Goal: Transaction & Acquisition: Purchase product/service

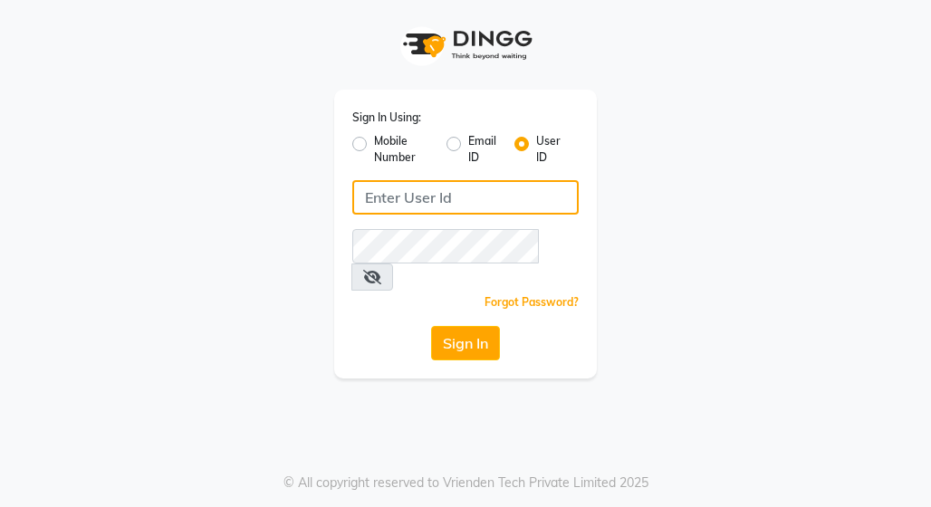
click at [472, 187] on input "Username" at bounding box center [465, 197] width 226 height 34
type input "punwale"
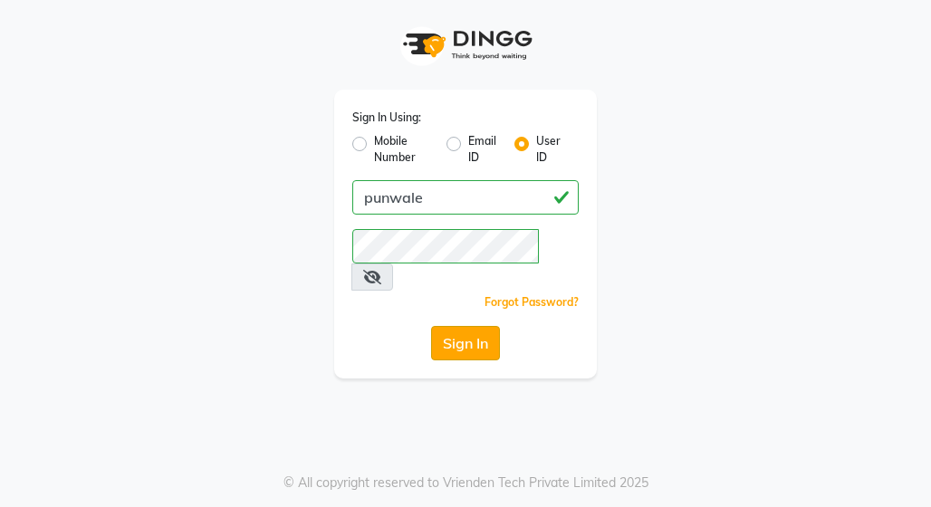
click at [475, 326] on button "Sign In" at bounding box center [465, 343] width 69 height 34
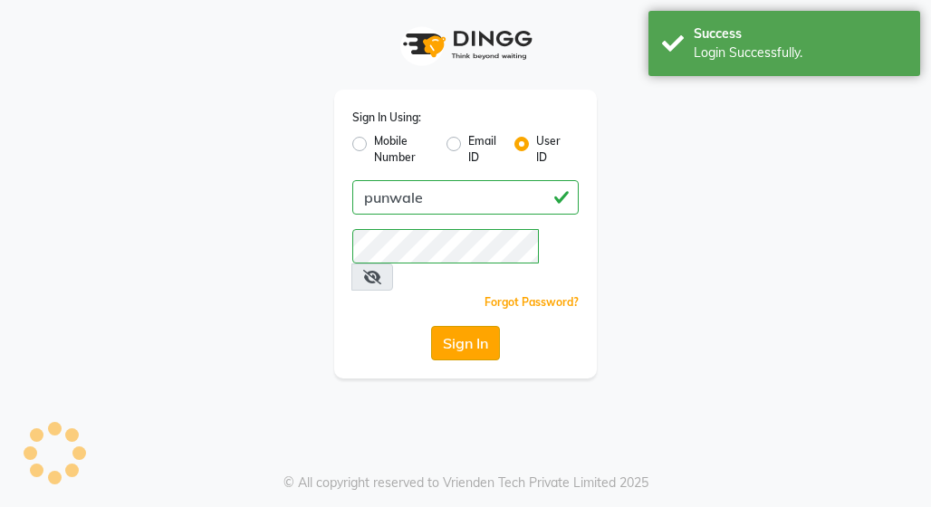
select select "service"
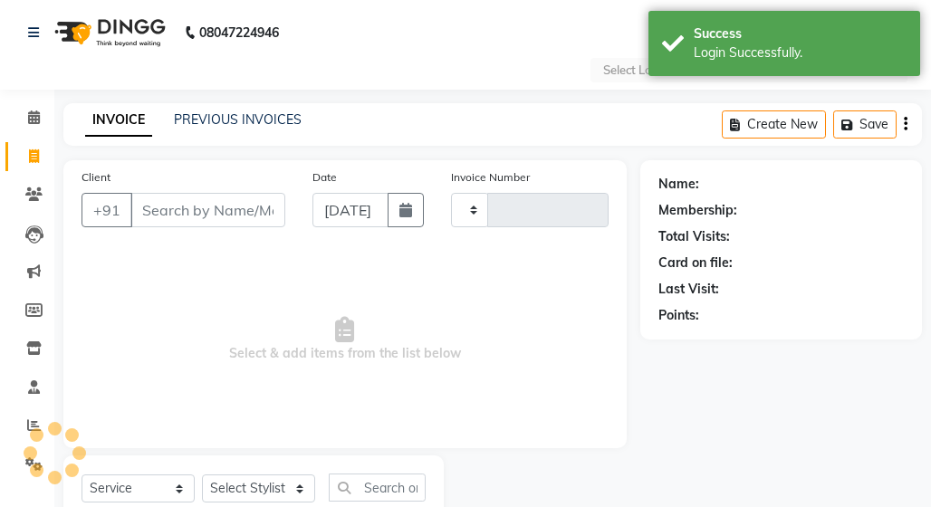
type input "0742"
select select "en"
select select "8475"
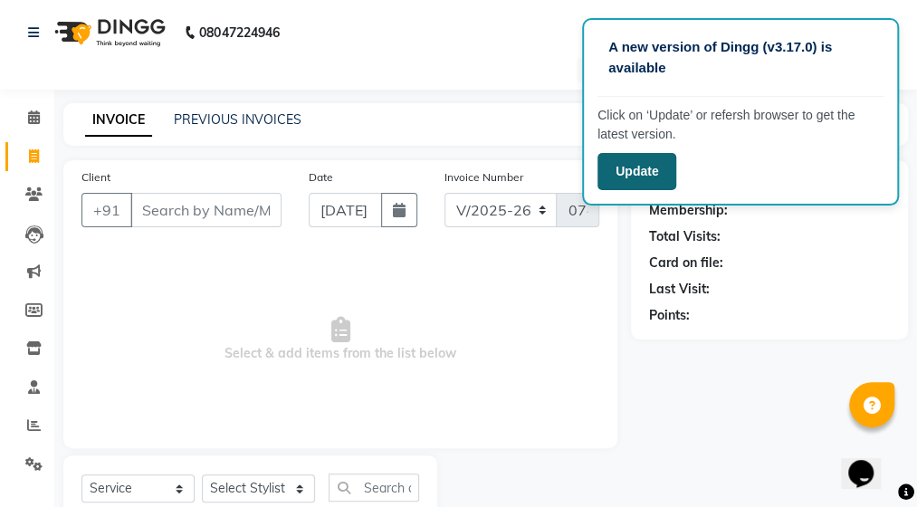
click at [653, 170] on button "Update" at bounding box center [637, 171] width 79 height 37
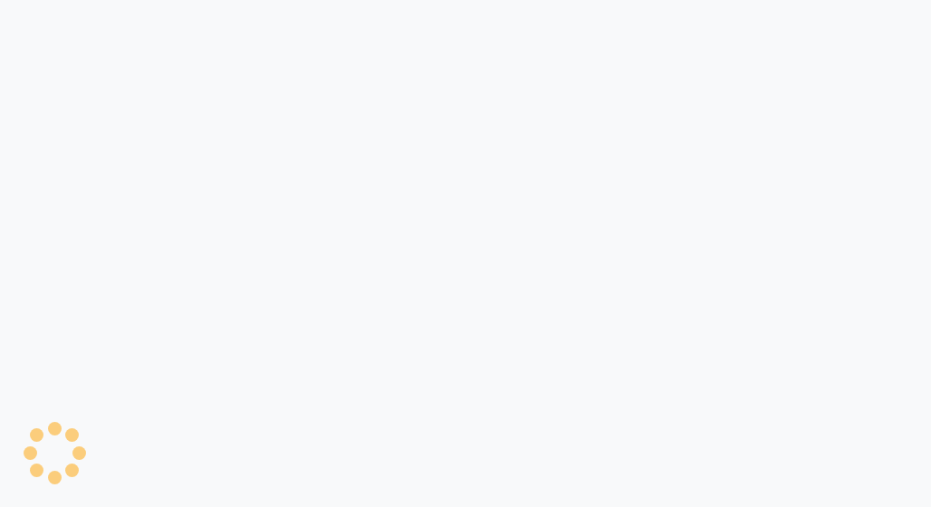
select select "service"
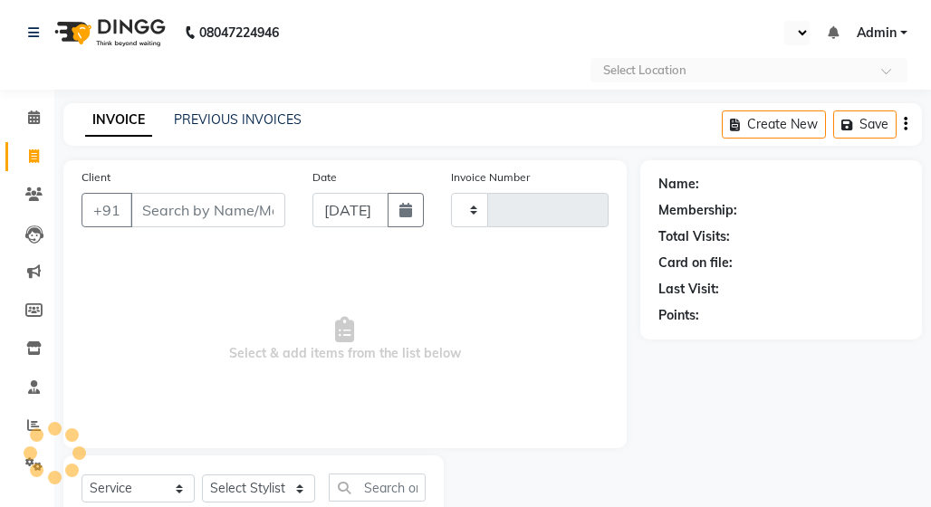
type input "0742"
select select "en"
select select "8475"
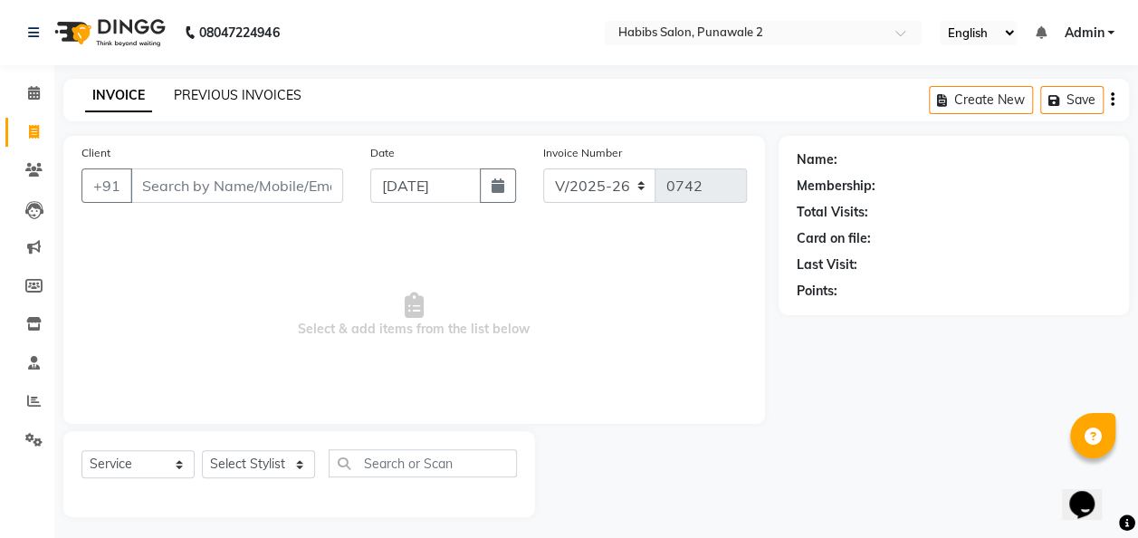
click at [258, 101] on link "PREVIOUS INVOICES" at bounding box center [238, 95] width 128 height 16
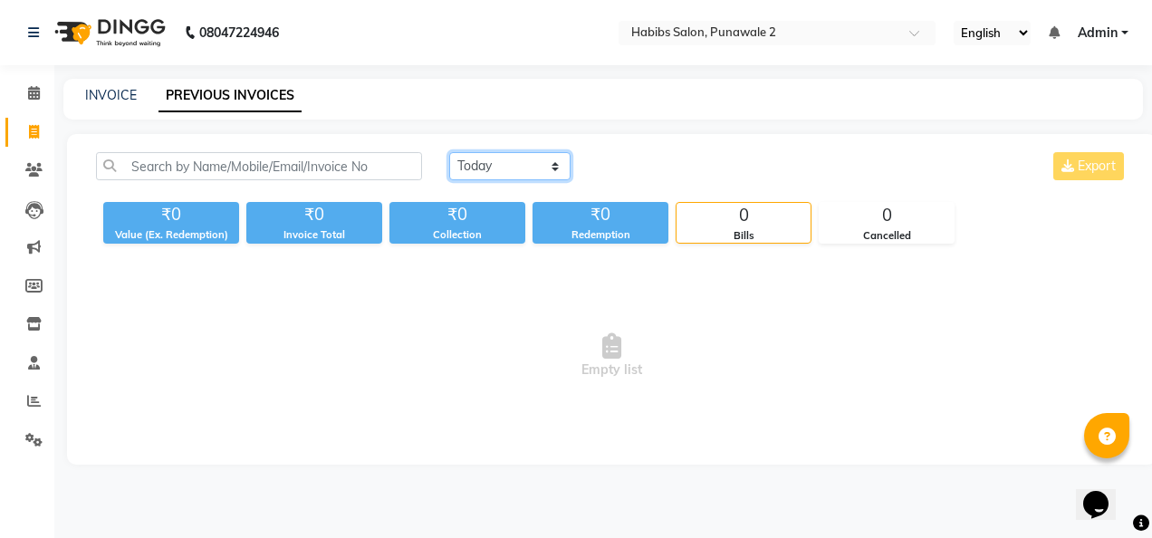
click at [549, 159] on select "Today Yesterday Custom Range" at bounding box center [509, 166] width 121 height 28
select select "range"
click at [449, 152] on select "Today Yesterday Custom Range" at bounding box center [509, 166] width 121 height 28
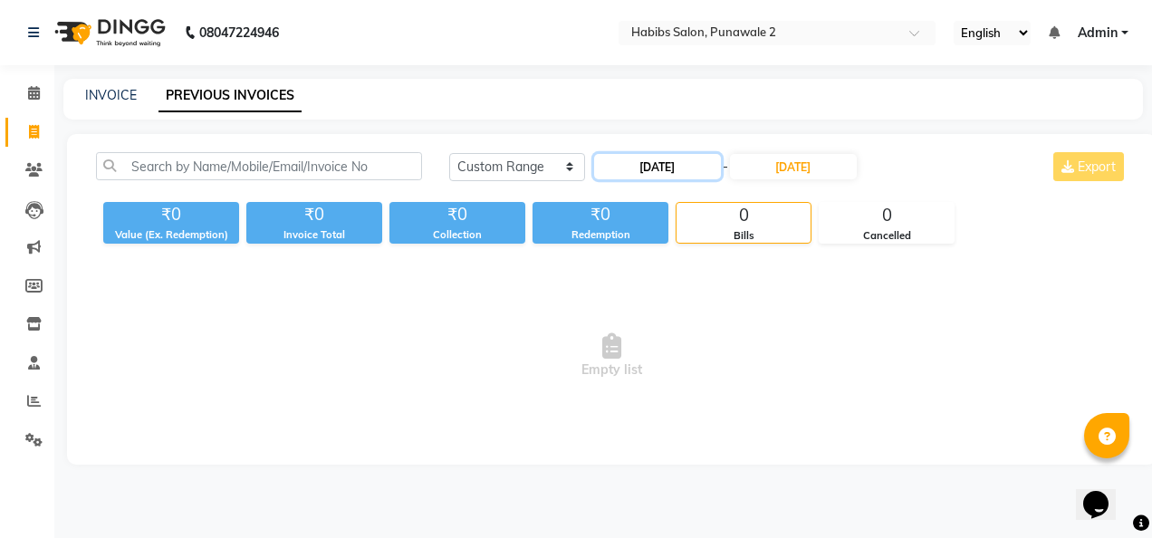
click at [692, 162] on input "[DATE]" at bounding box center [657, 166] width 127 height 25
select select "9"
select select "2025"
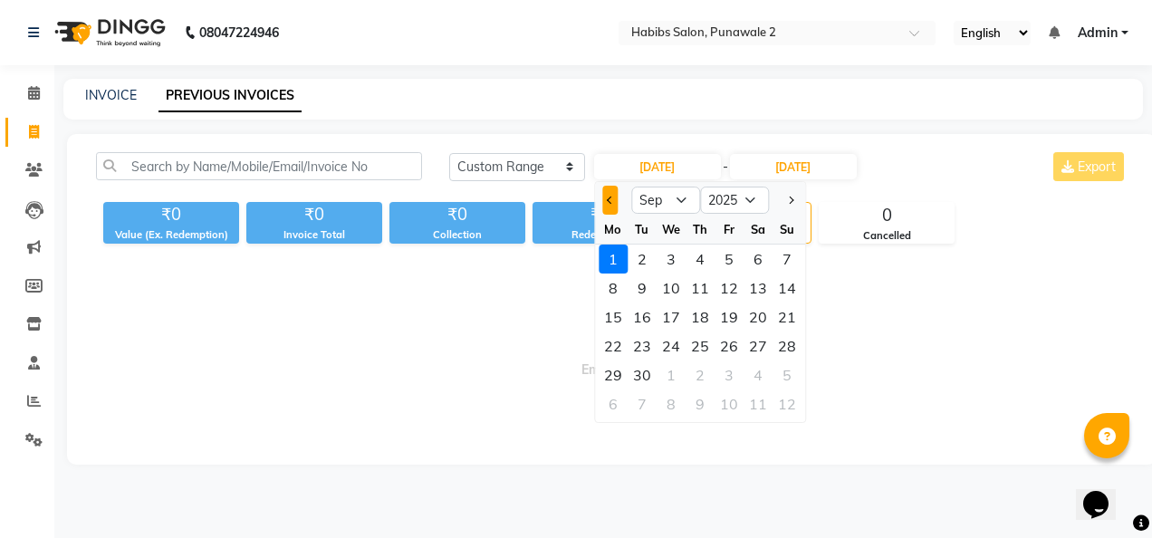
click at [613, 197] on button "Previous month" at bounding box center [609, 200] width 15 height 29
select select "8"
click at [730, 248] on div "1" at bounding box center [728, 259] width 29 height 29
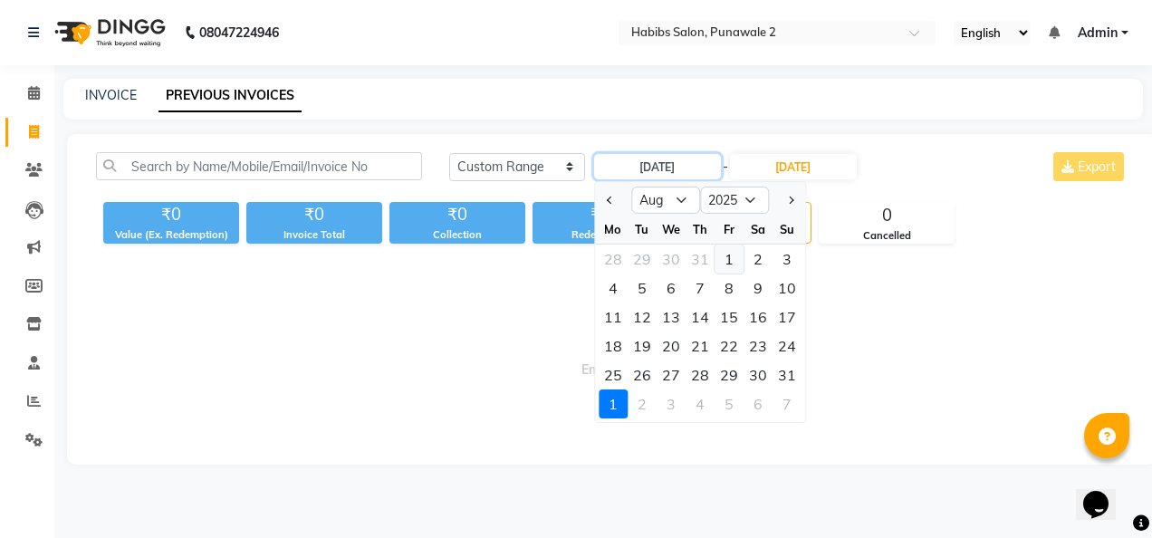
type input "01-08-2025"
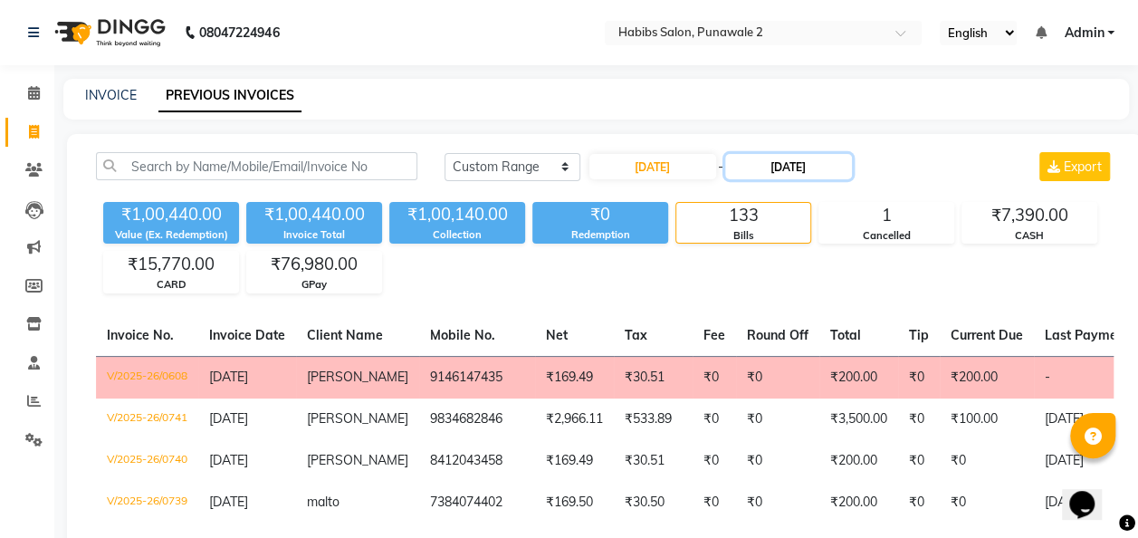
click at [823, 166] on input "[DATE]" at bounding box center [788, 166] width 127 height 25
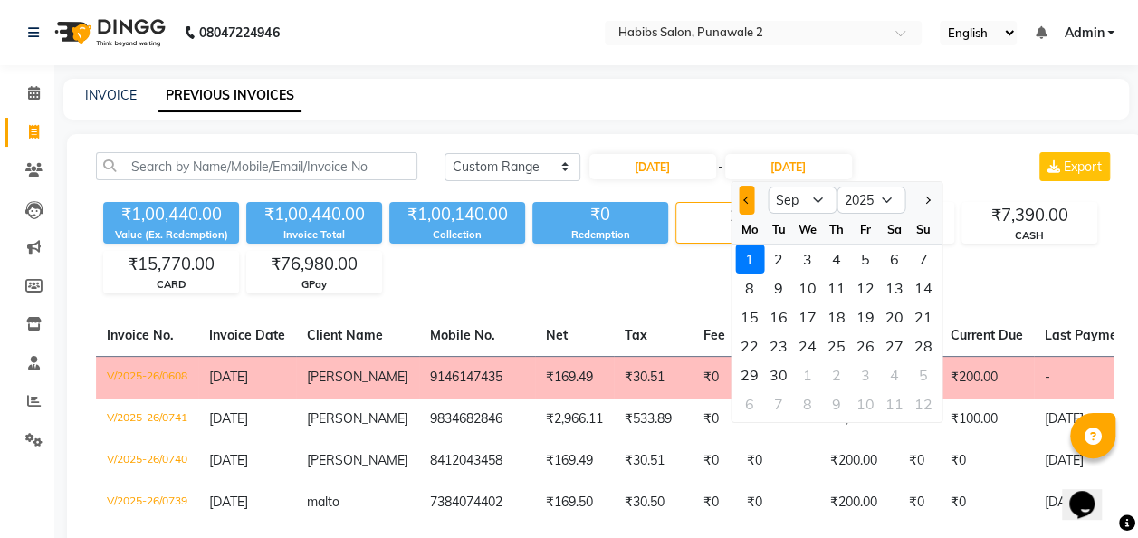
click at [750, 195] on button "Previous month" at bounding box center [746, 200] width 15 height 29
select select "8"
click at [862, 254] on div "1" at bounding box center [865, 259] width 29 height 29
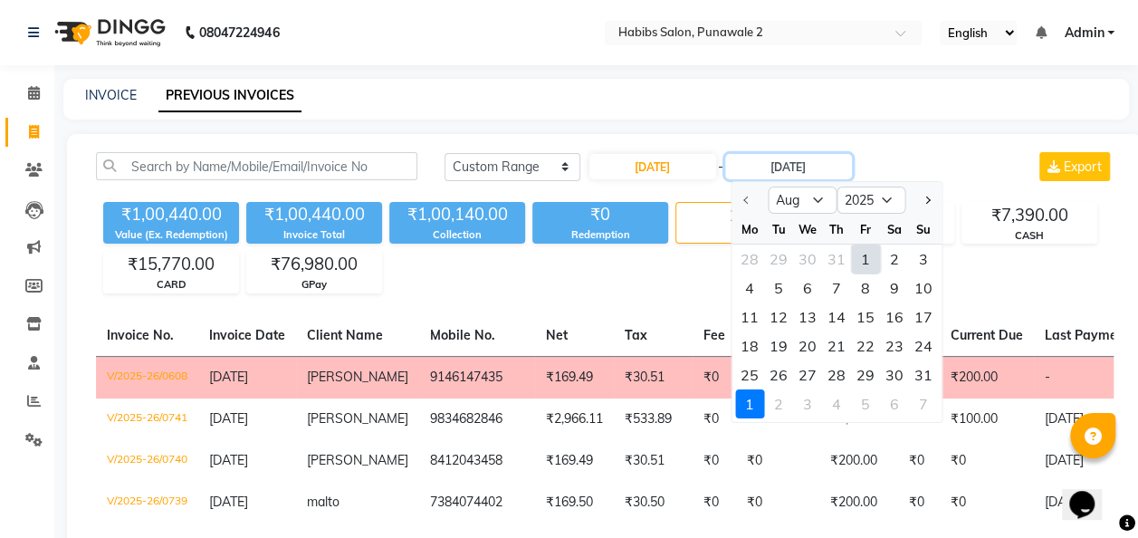
type input "01-08-2025"
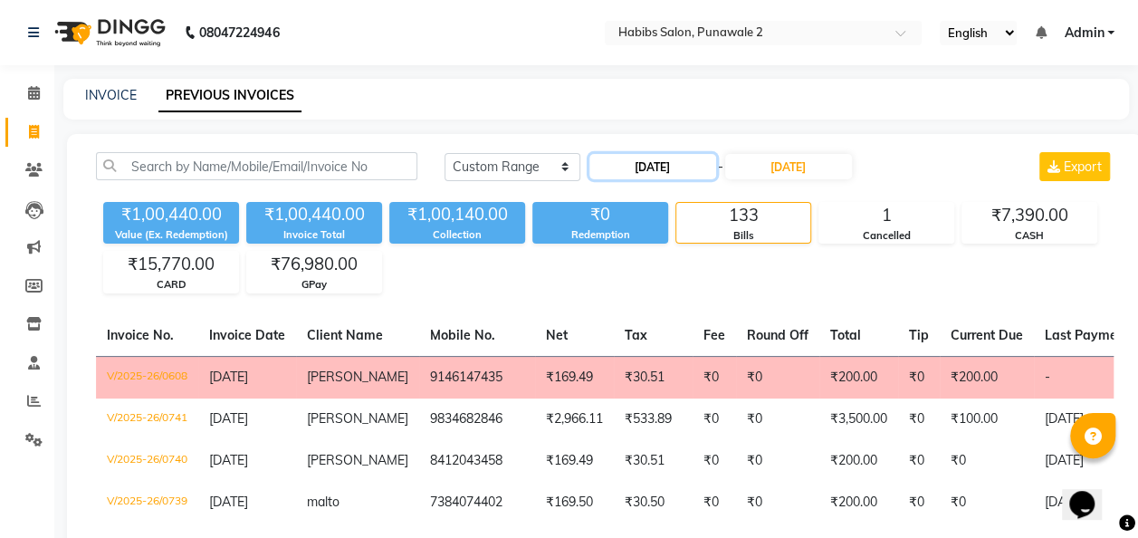
click at [681, 167] on input "01-08-2025" at bounding box center [653, 166] width 127 height 25
select select "8"
select select "2025"
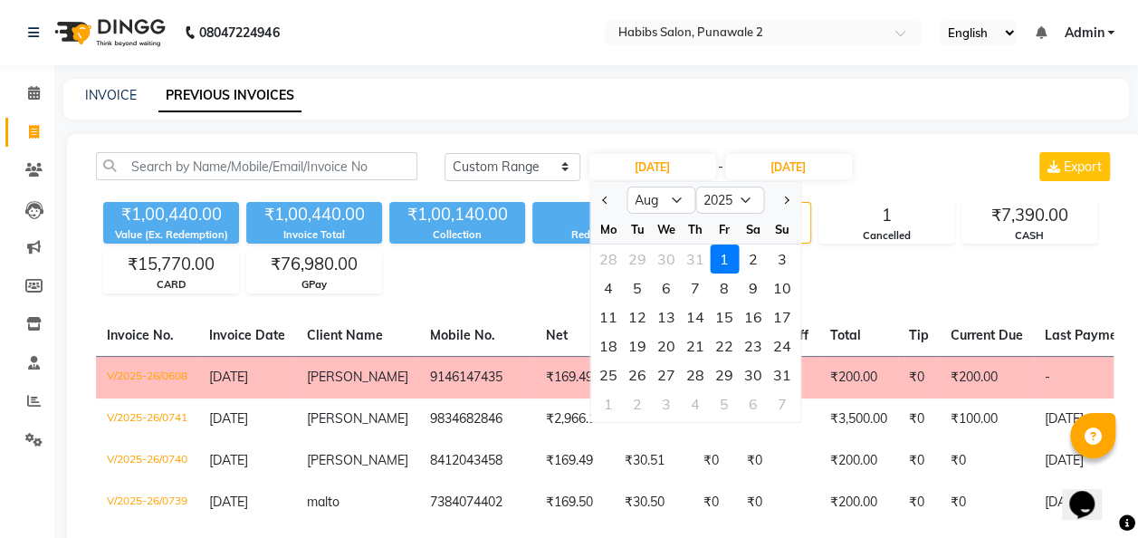
click at [715, 259] on div "1" at bounding box center [724, 259] width 29 height 29
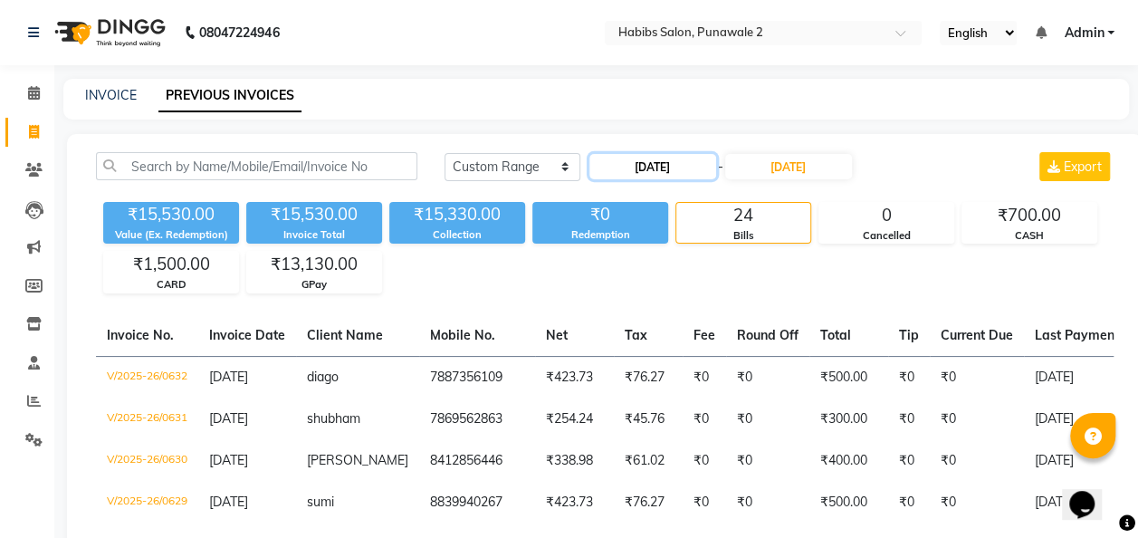
click at [652, 161] on input "01-08-2025" at bounding box center [653, 166] width 127 height 25
select select "8"
select select "2025"
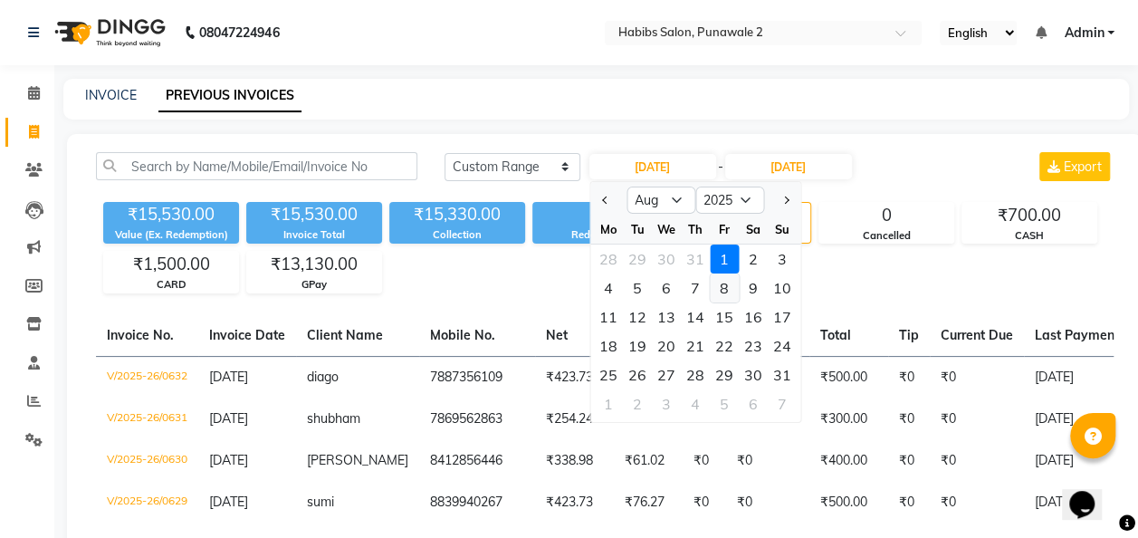
click at [726, 279] on div "8" at bounding box center [724, 287] width 29 height 29
type input "08-08-2025"
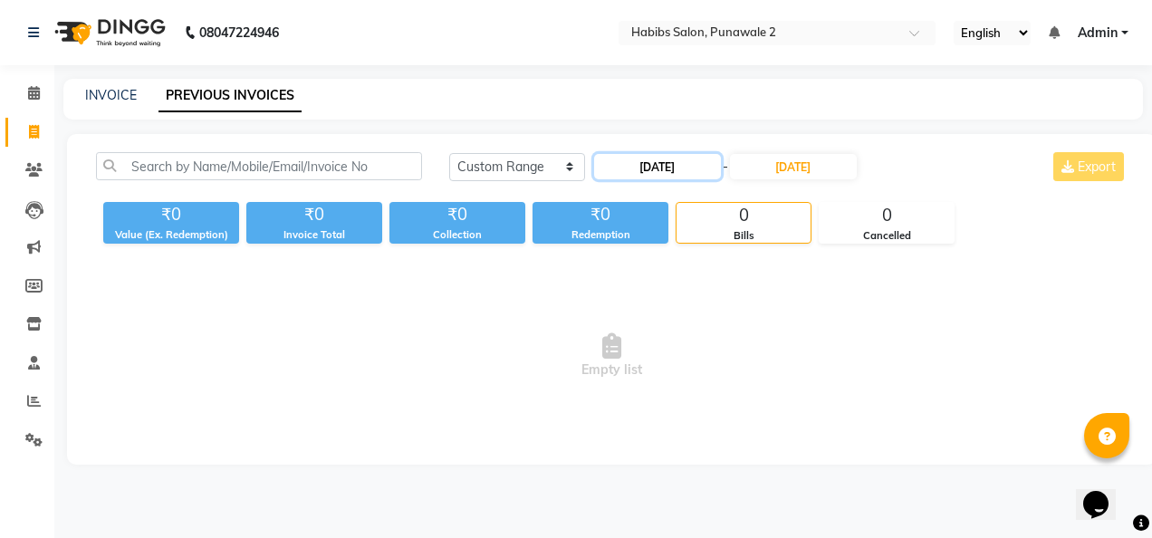
click at [669, 163] on input "08-08-2025" at bounding box center [657, 166] width 127 height 25
select select "8"
select select "2025"
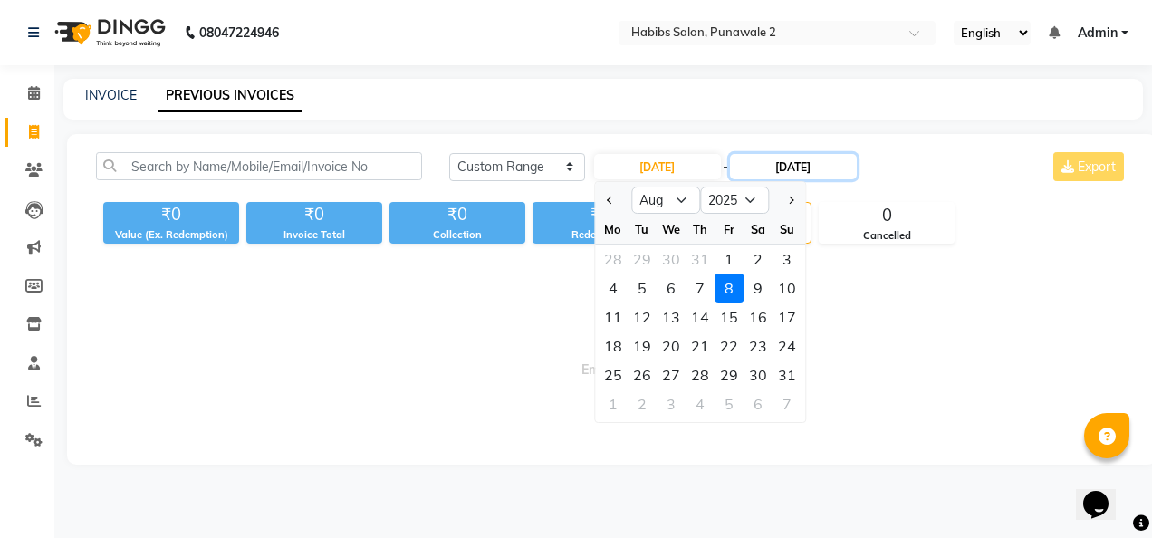
click at [784, 162] on input "01-08-2025" at bounding box center [793, 166] width 127 height 25
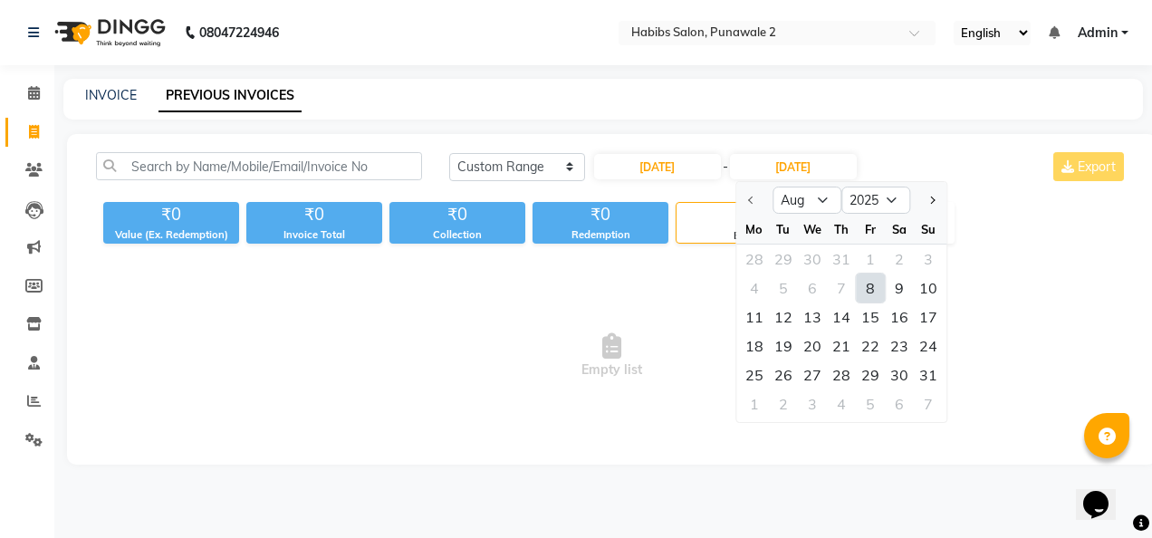
click at [873, 288] on div "8" at bounding box center [870, 287] width 29 height 29
type input "08-08-2025"
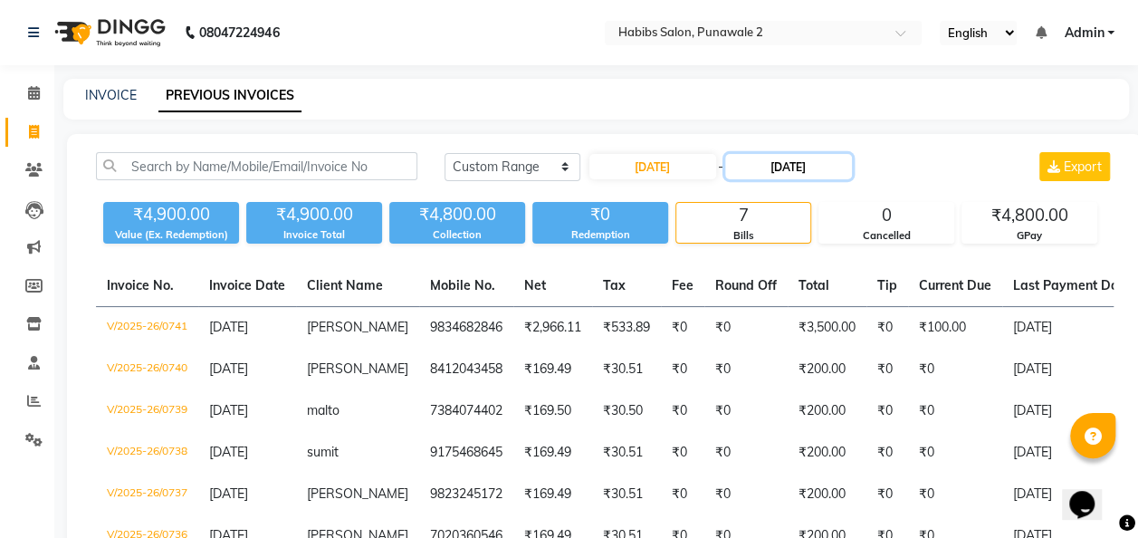
click at [776, 163] on input "08-08-2025" at bounding box center [788, 166] width 127 height 25
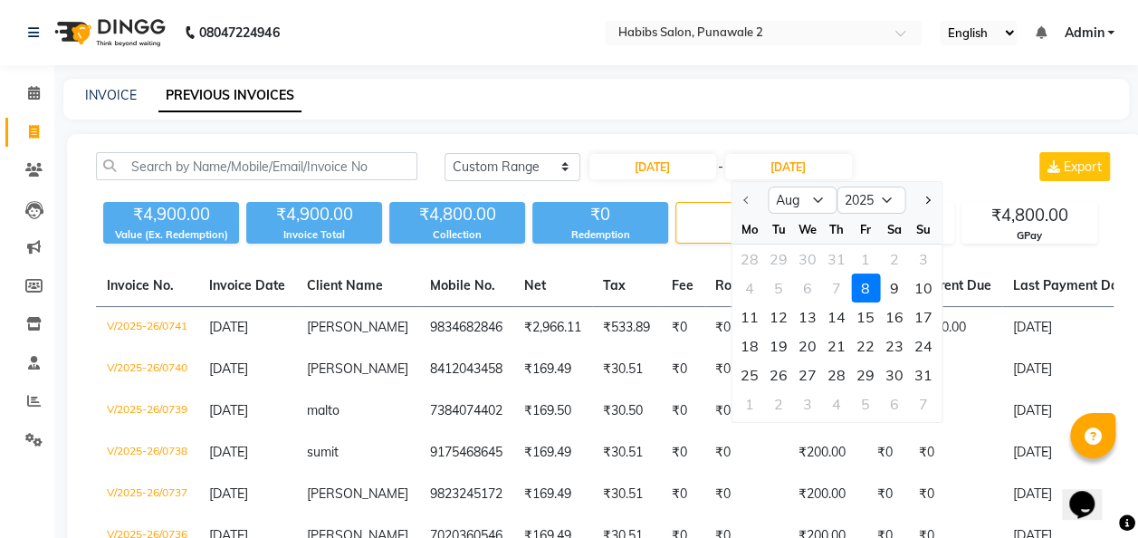
click at [868, 281] on div "8" at bounding box center [865, 287] width 29 height 29
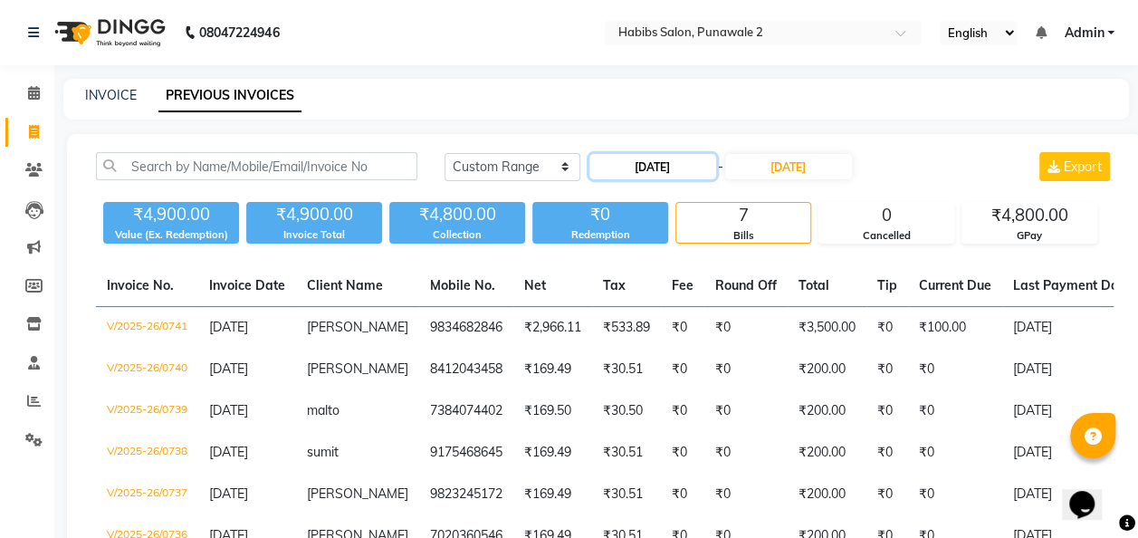
click at [670, 159] on input "08-08-2025" at bounding box center [653, 166] width 127 height 25
select select "8"
select select "2025"
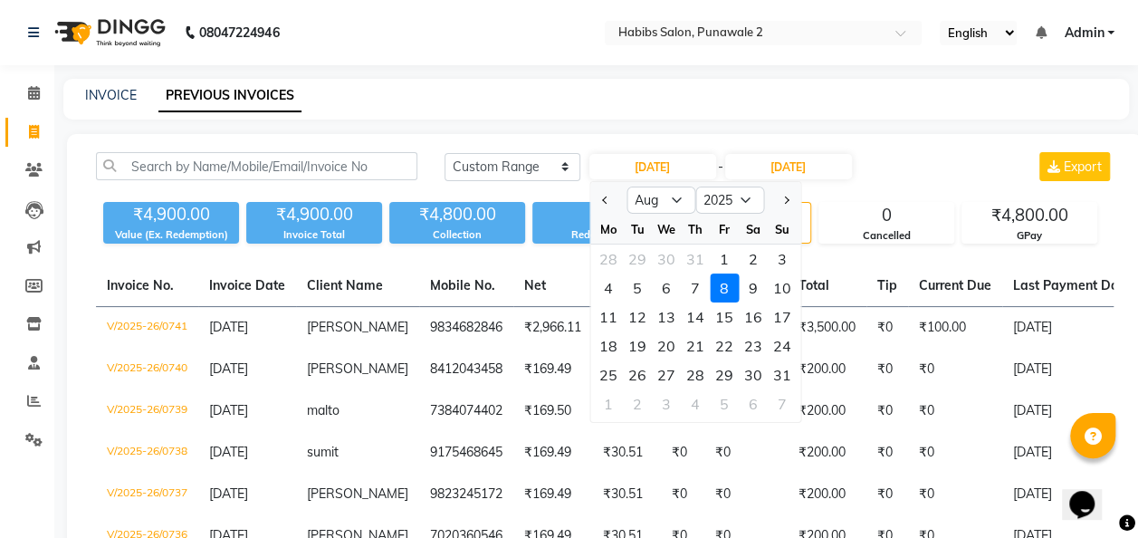
click at [723, 288] on div "8" at bounding box center [724, 287] width 29 height 29
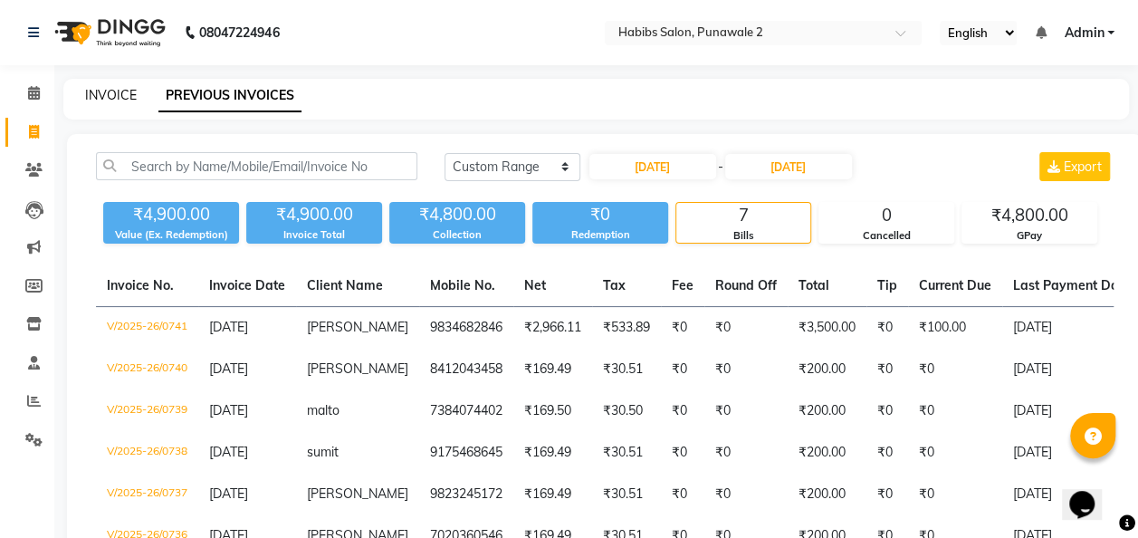
click at [110, 91] on link "INVOICE" at bounding box center [111, 95] width 52 height 16
select select "service"
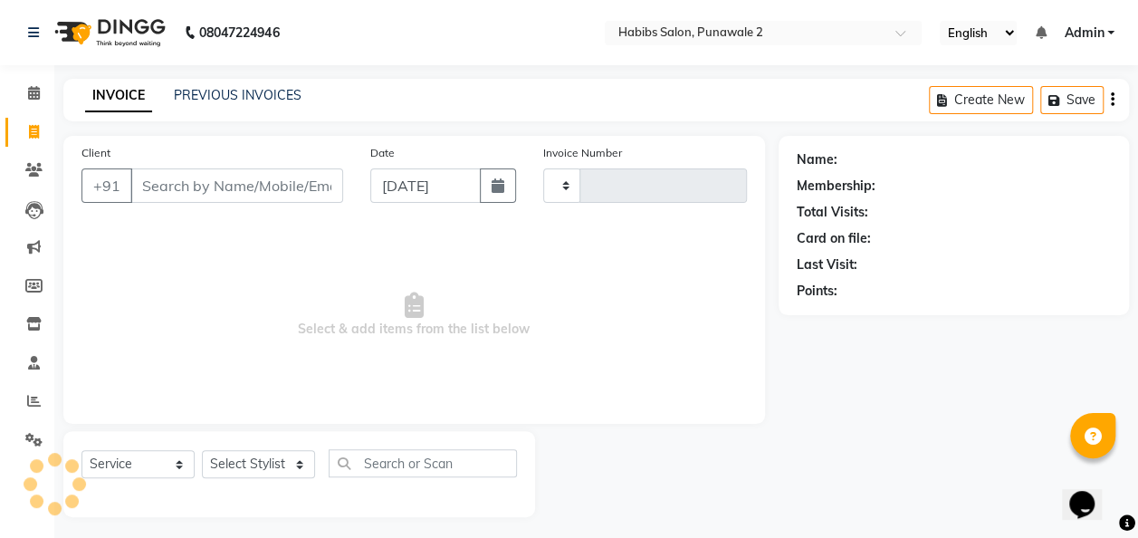
scroll to position [5, 0]
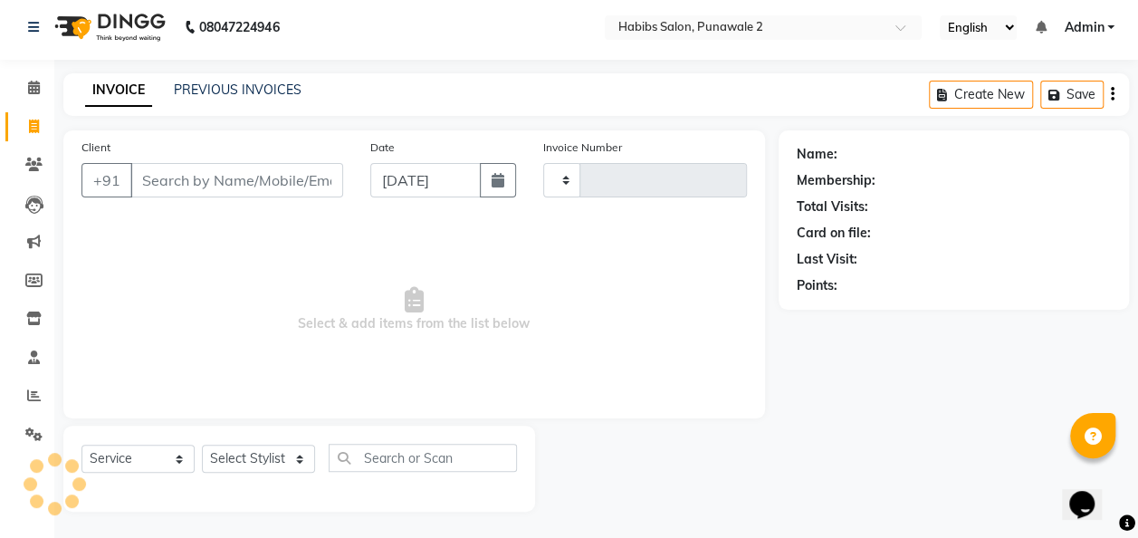
type input "0742"
select select "8475"
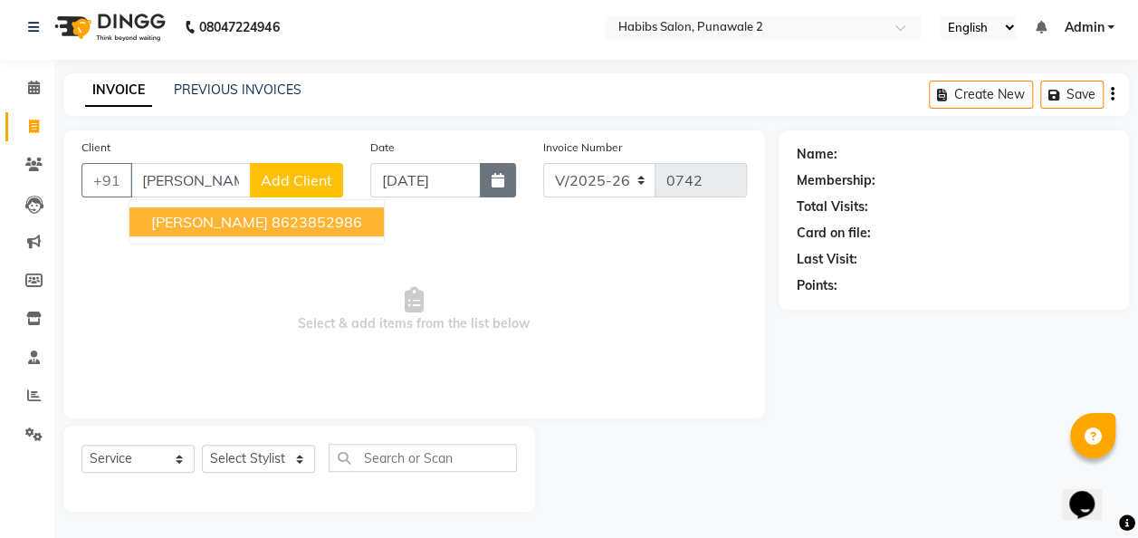
type input "sayali"
click at [493, 174] on icon "button" at bounding box center [498, 180] width 13 height 14
select select "9"
select select "2025"
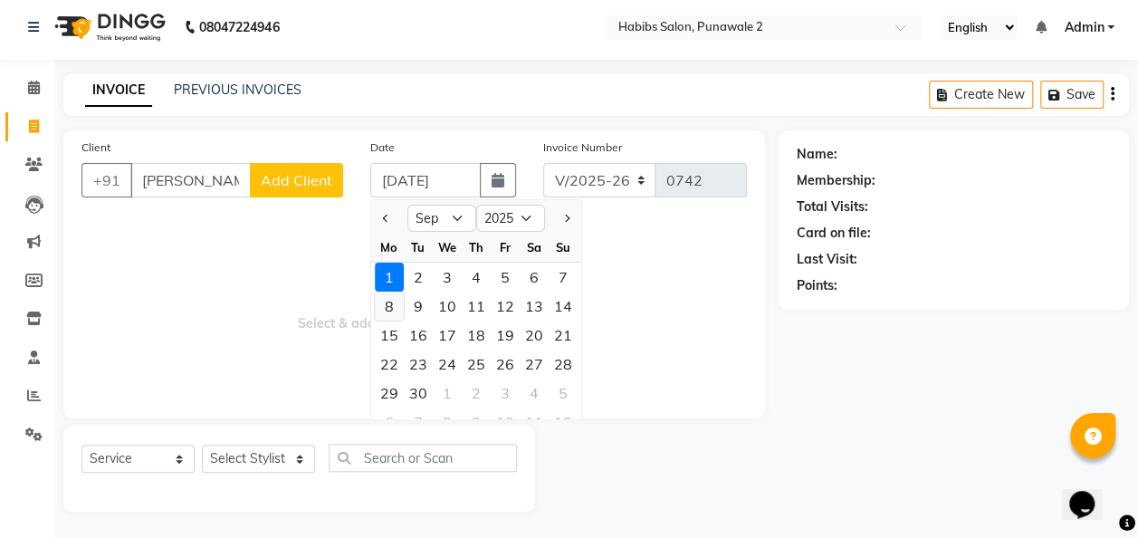
click at [389, 301] on div "8" at bounding box center [389, 306] width 29 height 29
type input "08-09-2025"
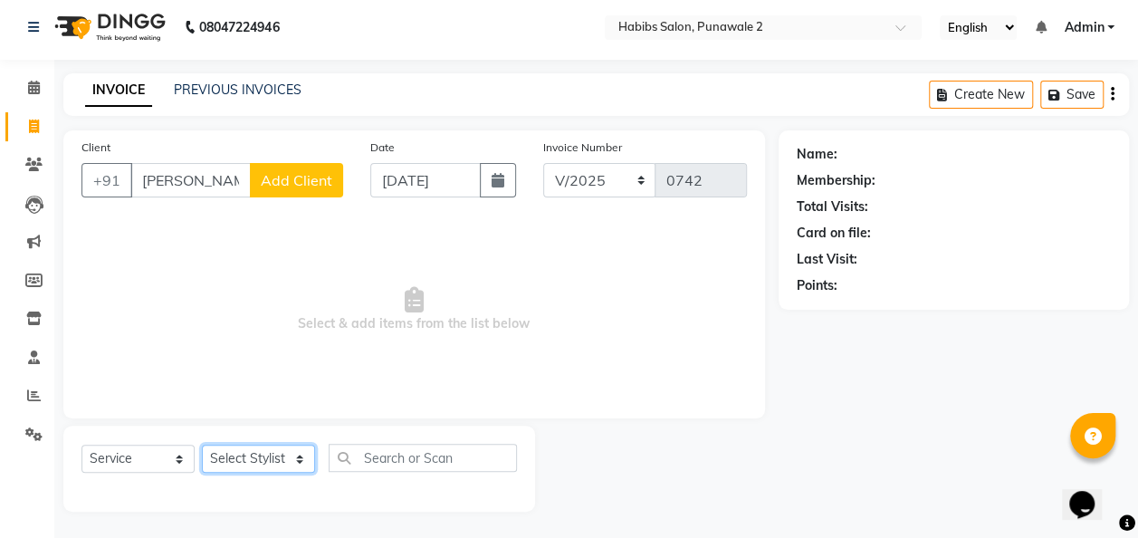
click at [306, 452] on select "Select Stylist Chandan Ganesh Gauri [PERSON_NAME] [PERSON_NAME] [PERSON_NAME] […" at bounding box center [258, 459] width 113 height 28
select select "82975"
click at [202, 445] on select "Select Stylist Chandan Ganesh Gauri [PERSON_NAME] [PERSON_NAME] [PERSON_NAME] […" at bounding box center [258, 459] width 113 height 28
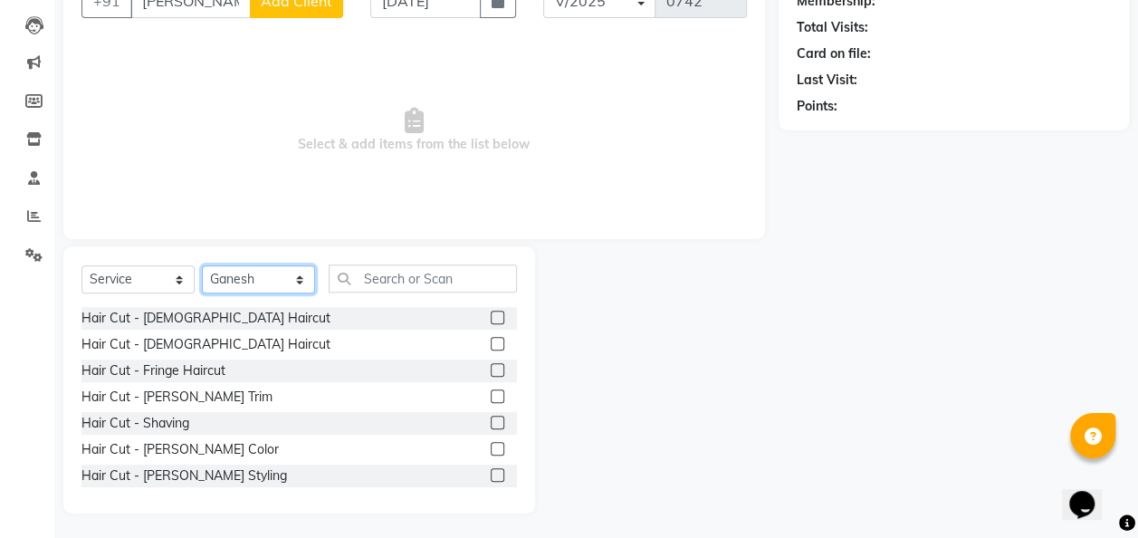
scroll to position [187, 0]
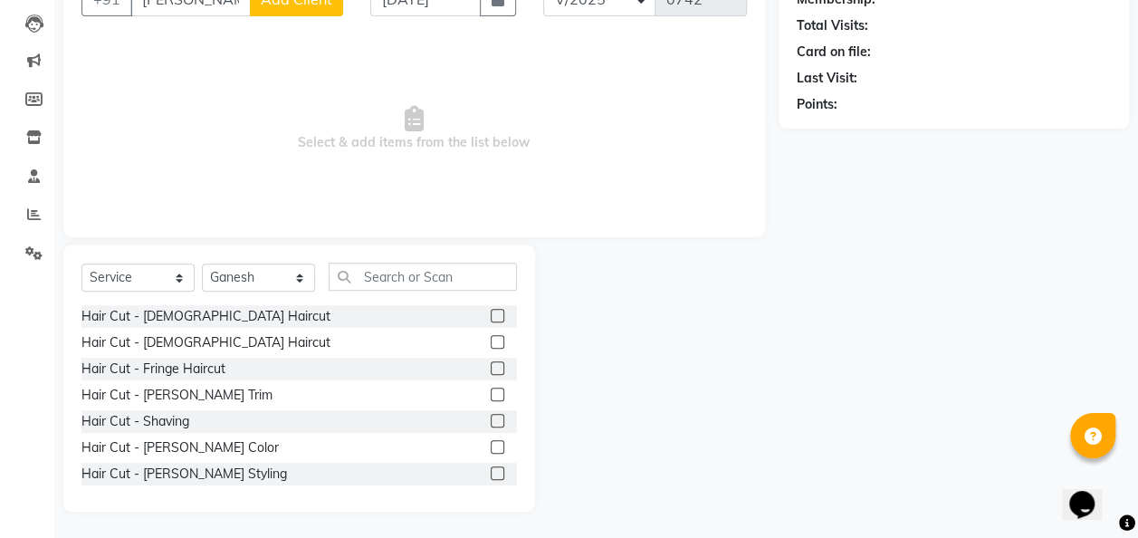
click at [491, 335] on label at bounding box center [498, 342] width 14 height 14
click at [491, 337] on input "checkbox" at bounding box center [497, 343] width 12 height 12
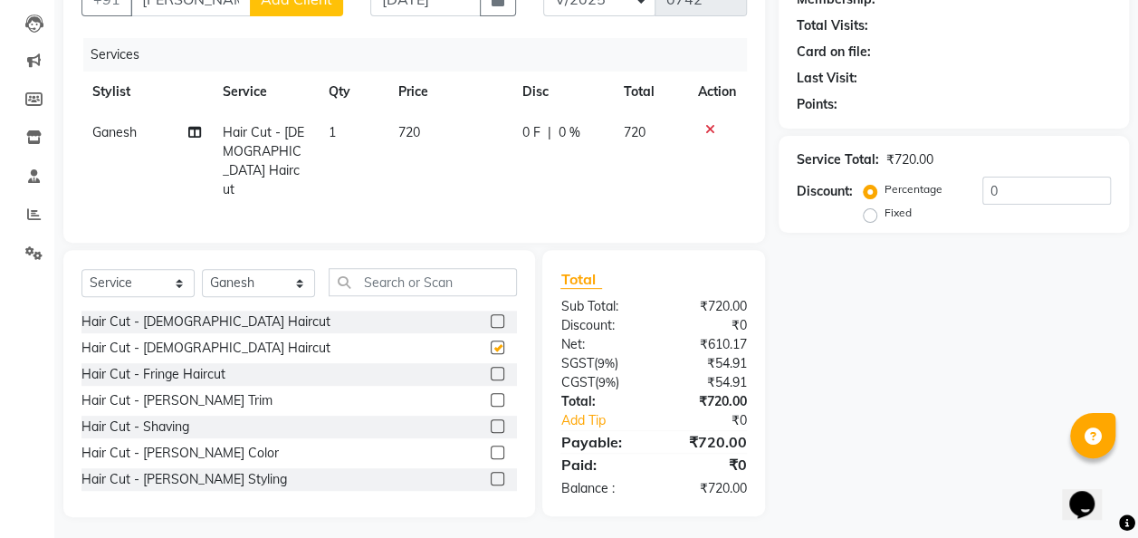
checkbox input "false"
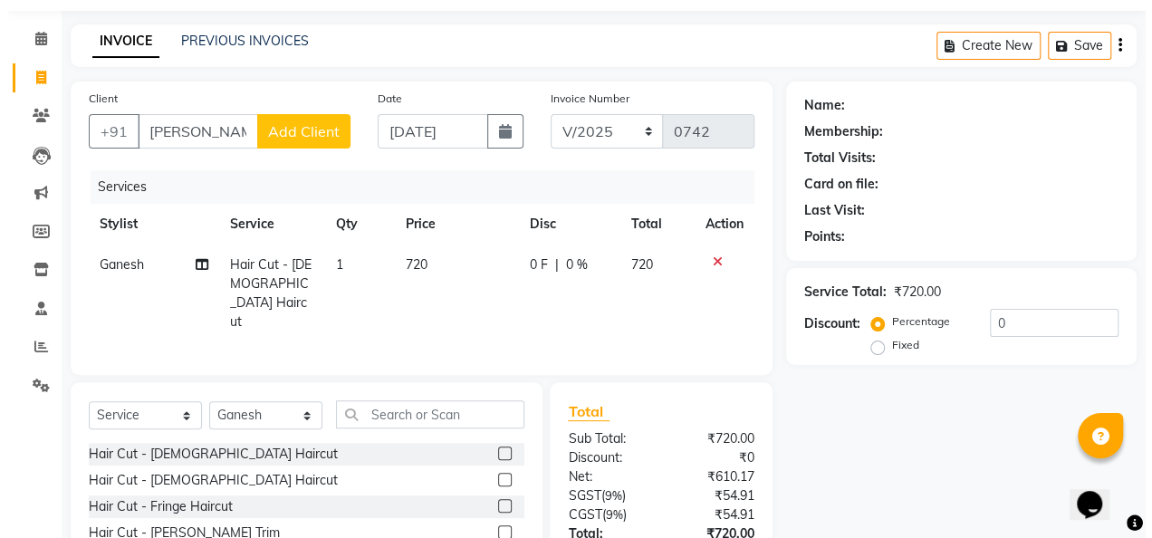
scroll to position [53, 0]
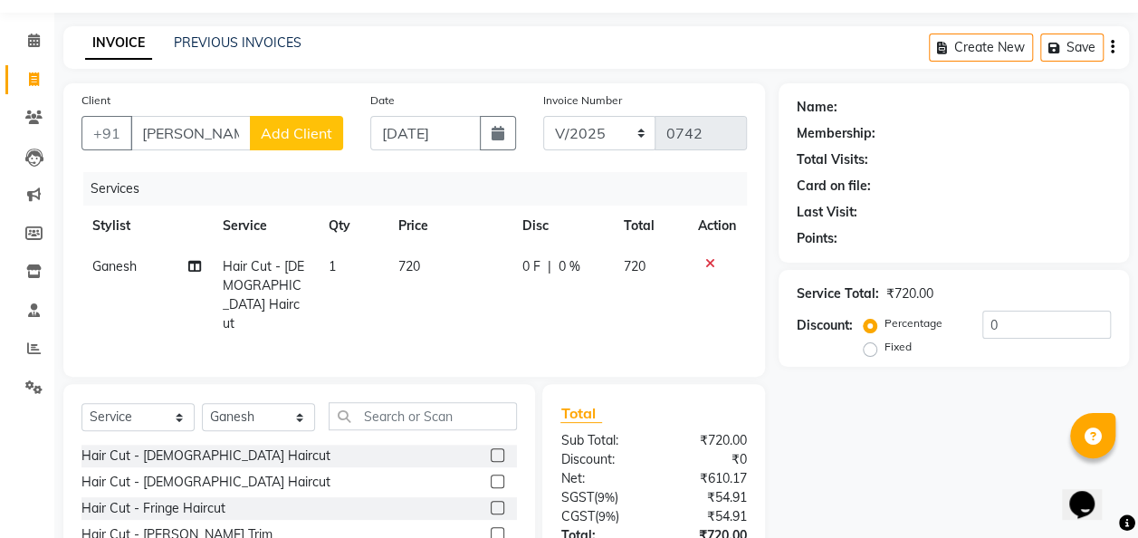
click at [441, 251] on td "720" at bounding box center [450, 295] width 124 height 98
select select "82975"
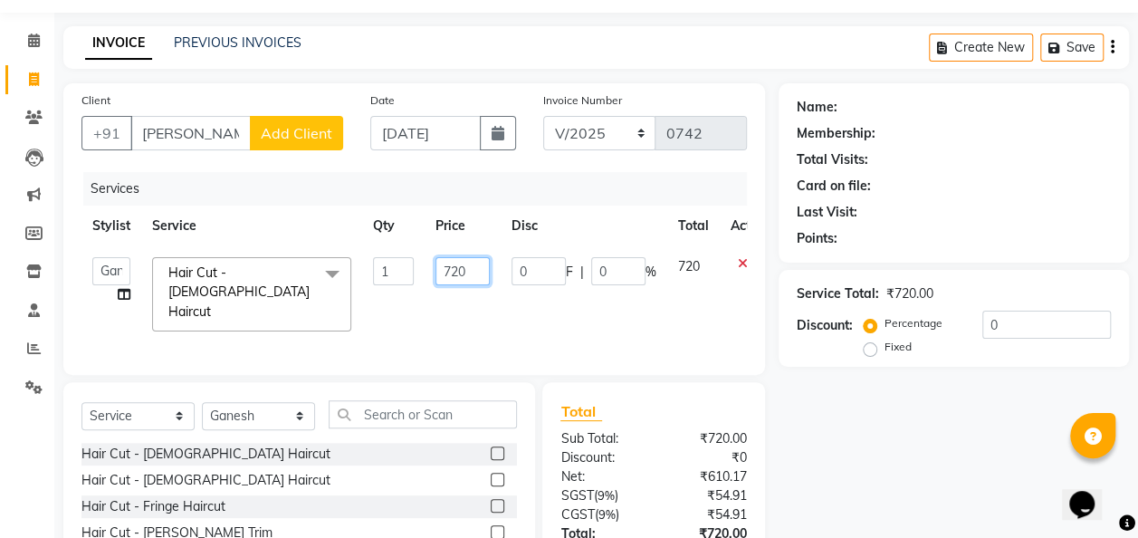
click at [476, 273] on input "720" at bounding box center [463, 271] width 54 height 28
type input "7"
type input "200"
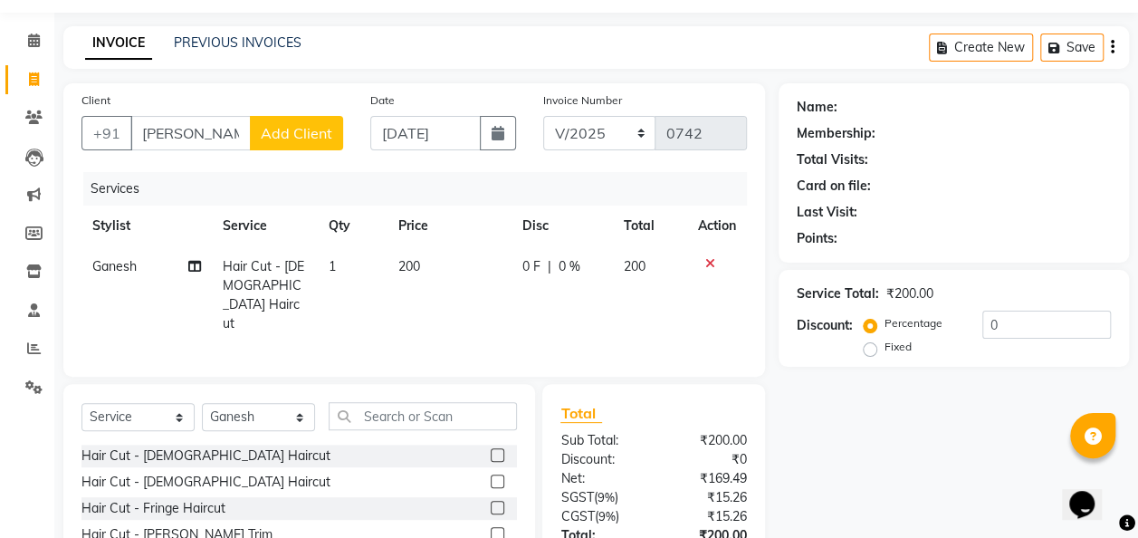
click at [294, 136] on span "Add Client" at bounding box center [297, 133] width 72 height 18
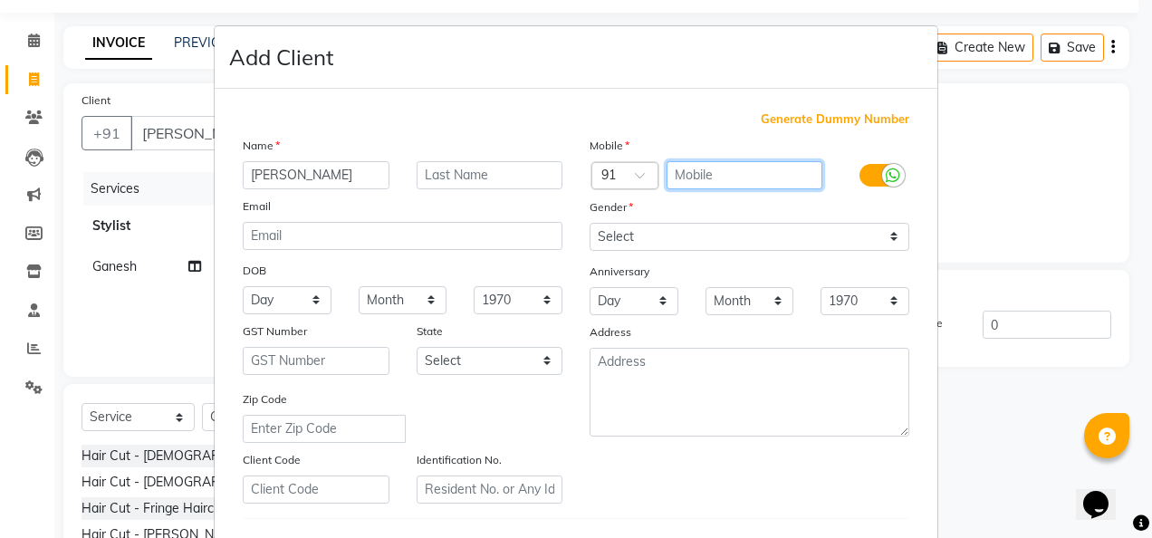
click at [685, 172] on input "text" at bounding box center [744, 175] width 157 height 28
type input "8623852986"
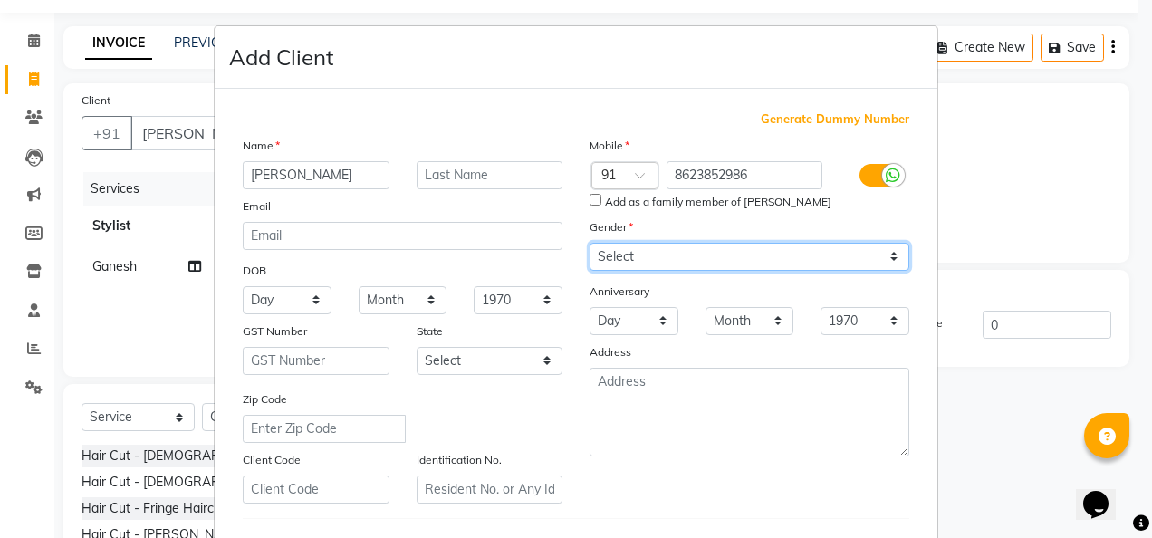
click at [658, 243] on select "Select [DEMOGRAPHIC_DATA] [DEMOGRAPHIC_DATA] Other Prefer Not To Say" at bounding box center [750, 257] width 320 height 28
select select "female"
click at [590, 243] on select "Select [DEMOGRAPHIC_DATA] [DEMOGRAPHIC_DATA] Other Prefer Not To Say" at bounding box center [750, 257] width 320 height 28
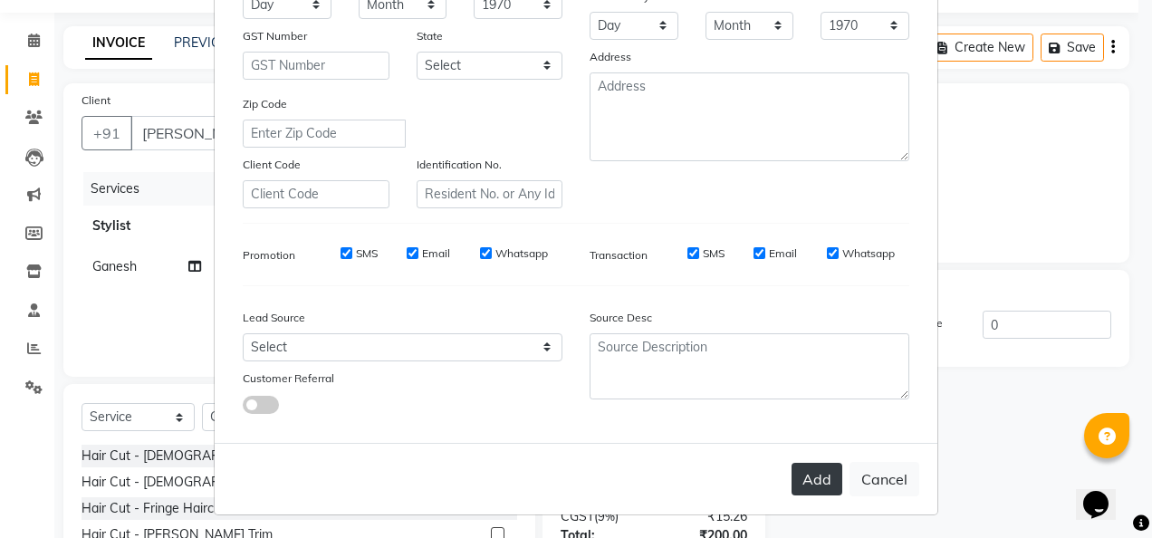
click at [820, 485] on button "Add" at bounding box center [816, 479] width 51 height 33
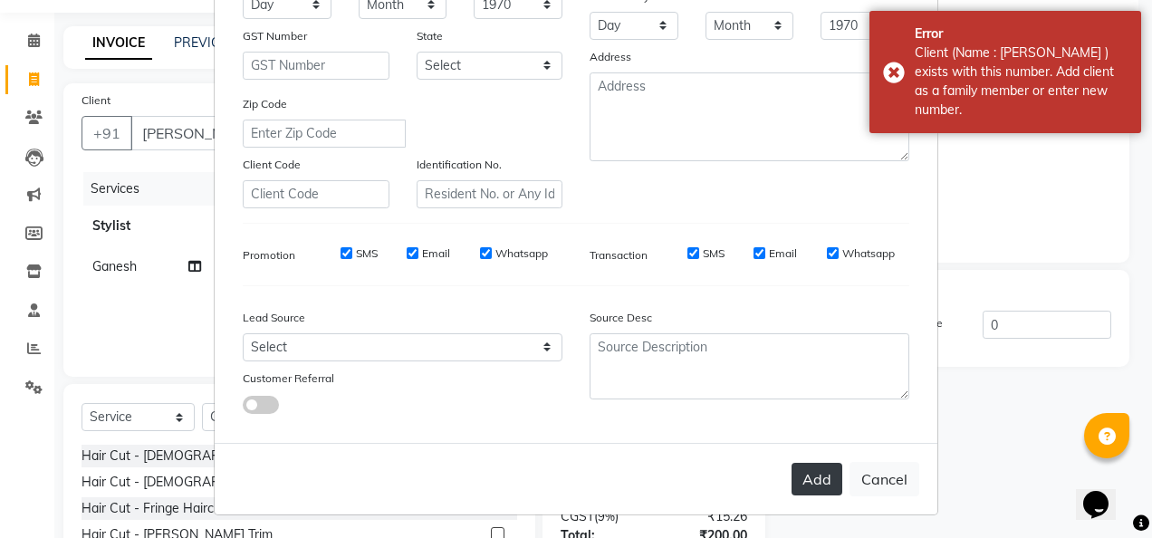
click at [820, 485] on button "Add" at bounding box center [816, 479] width 51 height 33
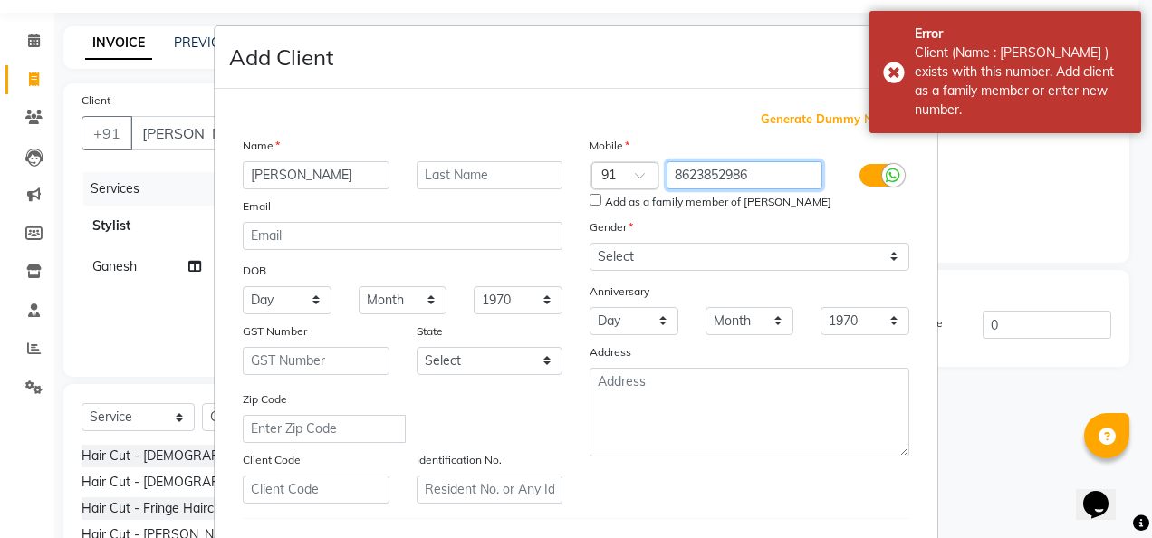
click at [755, 179] on input "8623852986" at bounding box center [744, 175] width 157 height 28
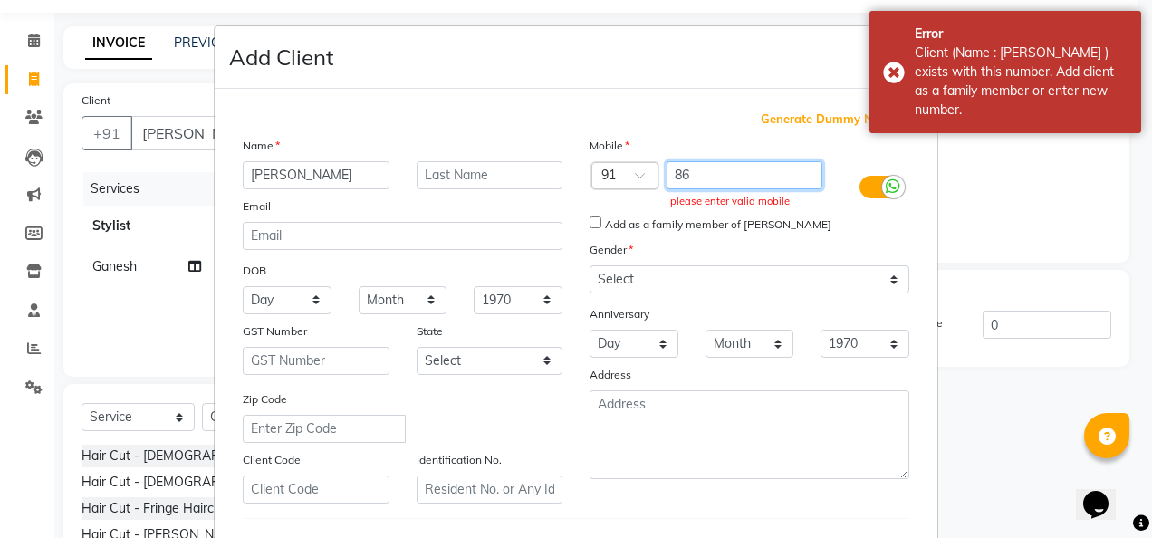
type input "8"
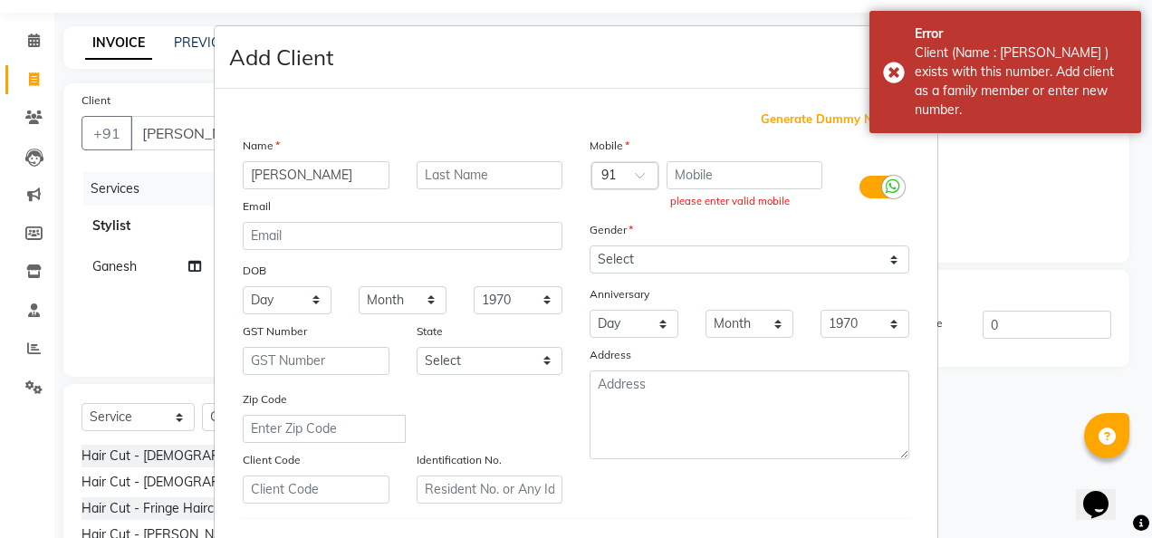
click at [809, 115] on span "Generate Dummy Number" at bounding box center [835, 119] width 149 height 18
type input "1375800000058"
checkbox input "false"
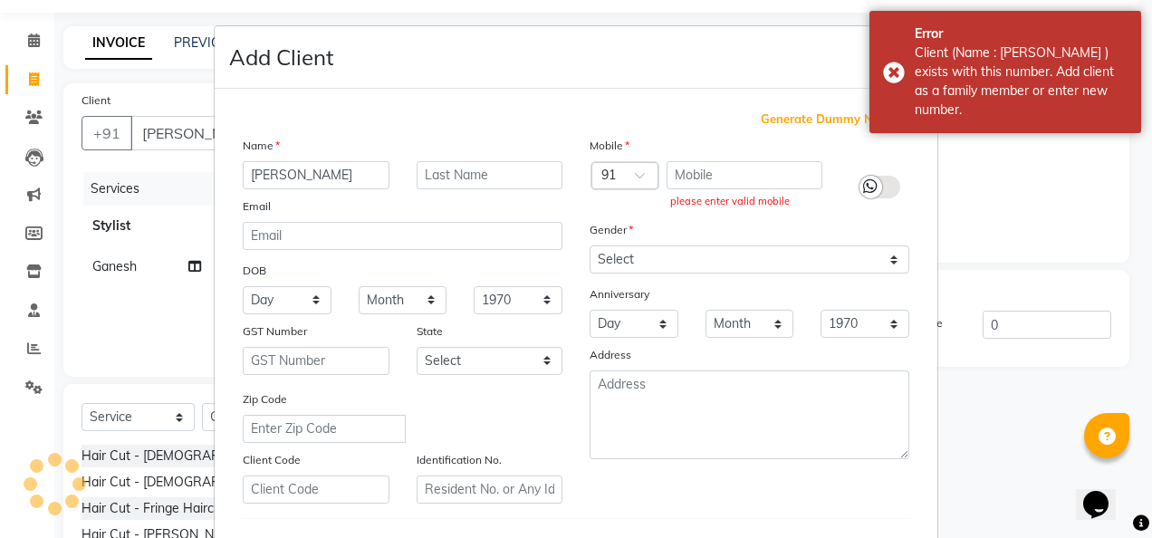
checkbox input "false"
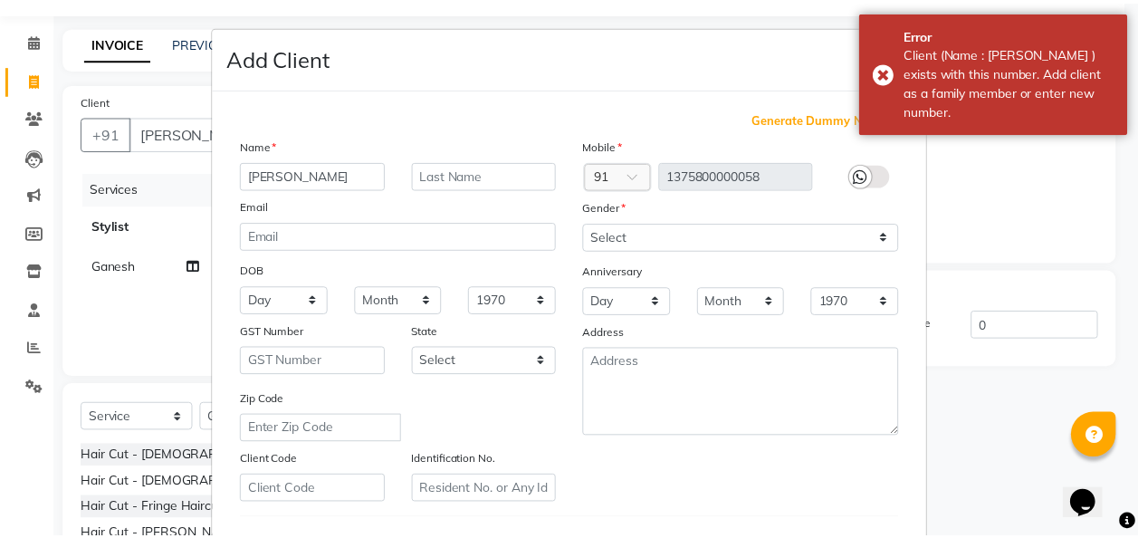
scroll to position [295, 0]
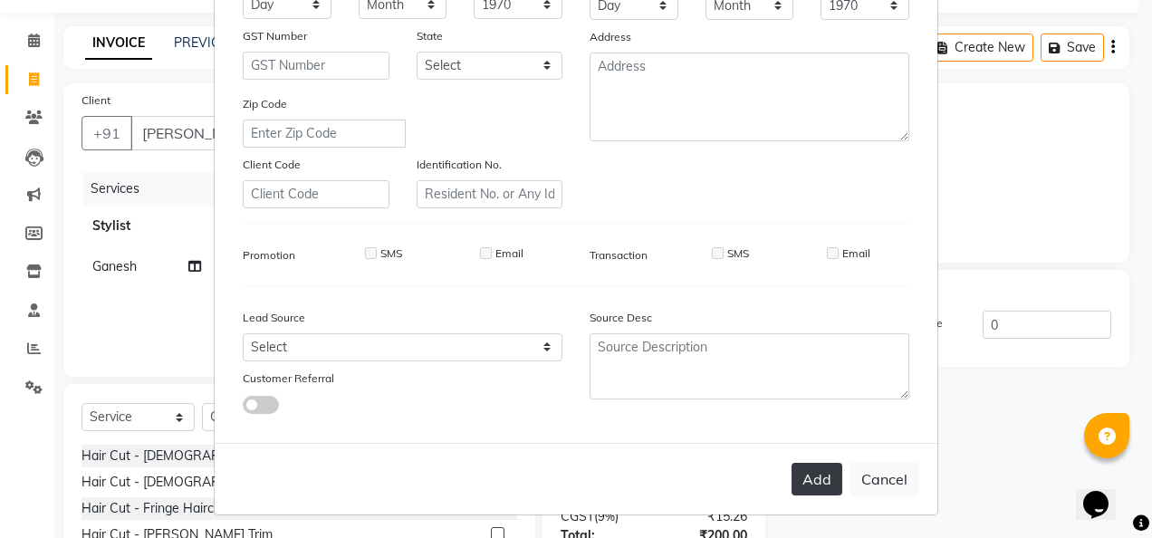
click at [810, 478] on button "Add" at bounding box center [816, 479] width 51 height 33
type input "1375800000058"
select select
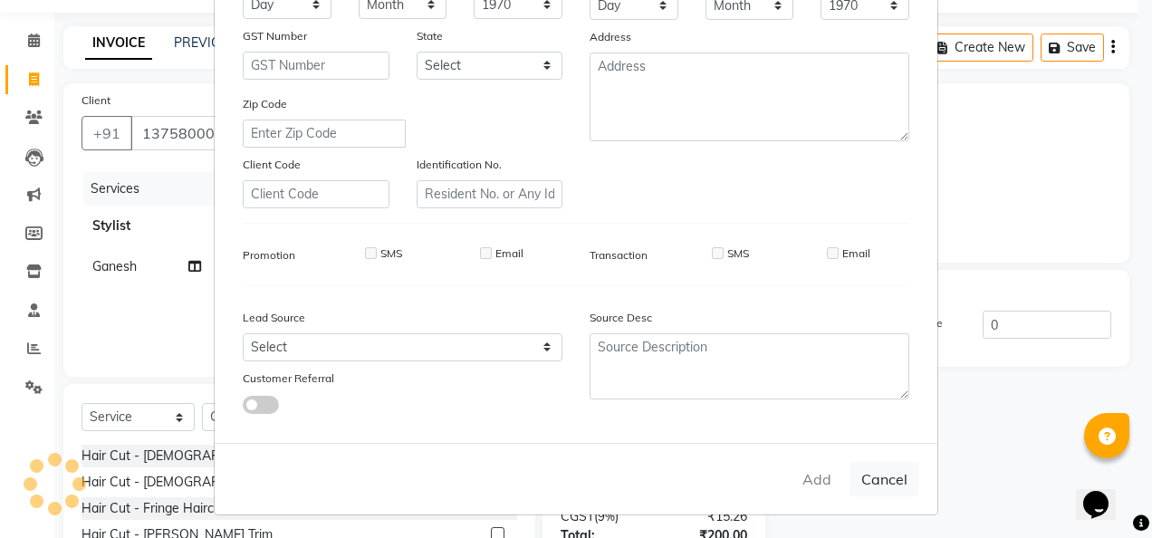
select select
checkbox input "false"
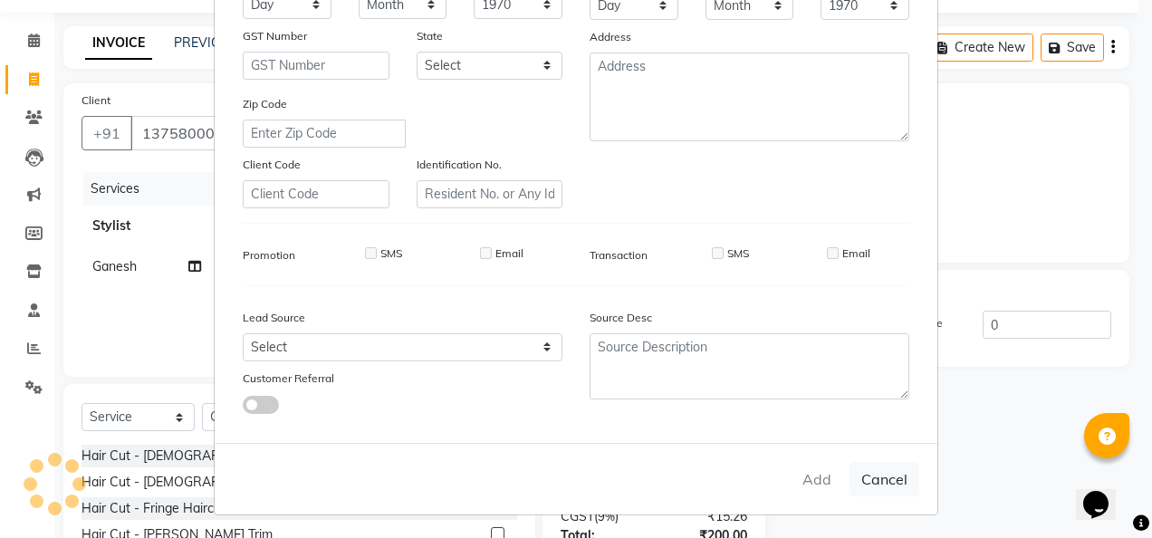
checkbox input "false"
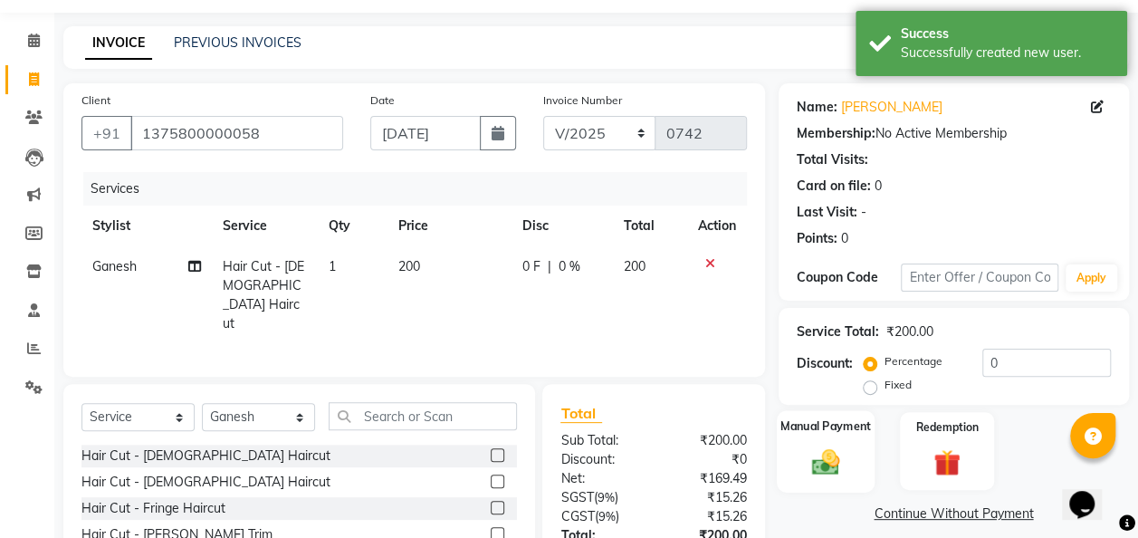
click at [830, 451] on img at bounding box center [825, 462] width 45 height 33
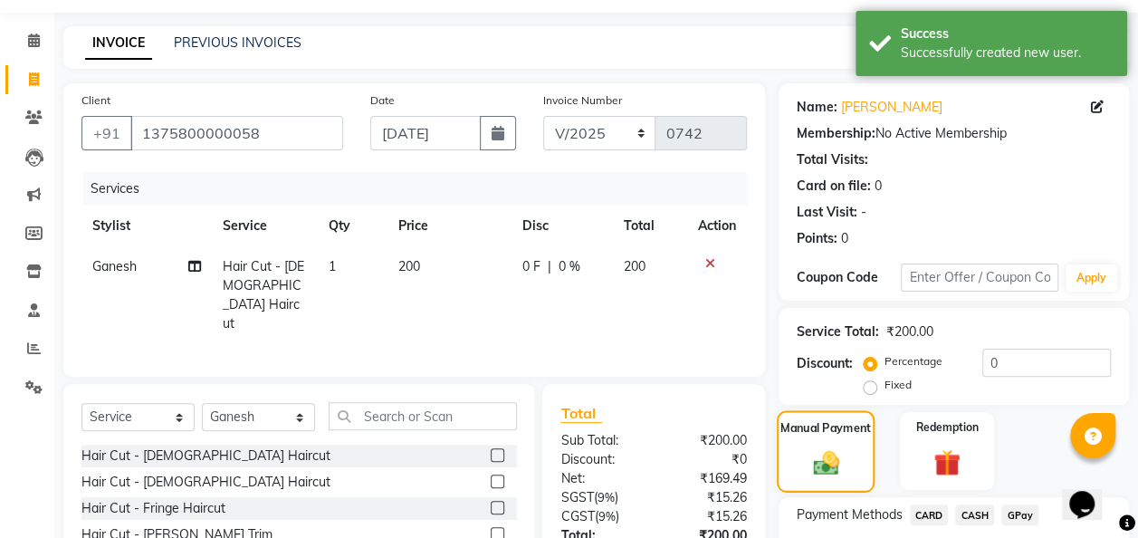
scroll to position [187, 0]
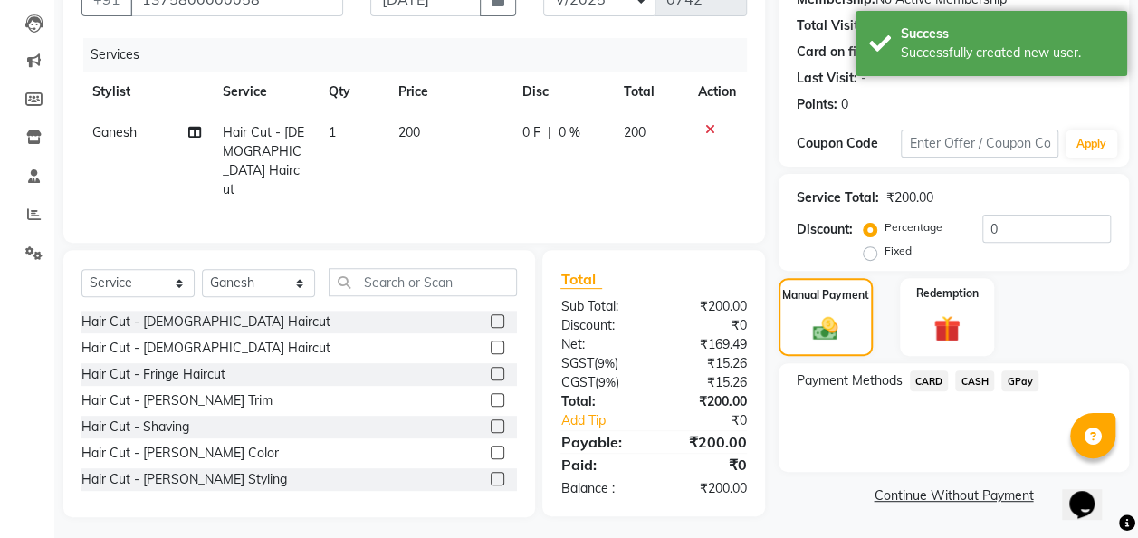
click at [930, 381] on span "GPay" at bounding box center [1020, 380] width 37 height 21
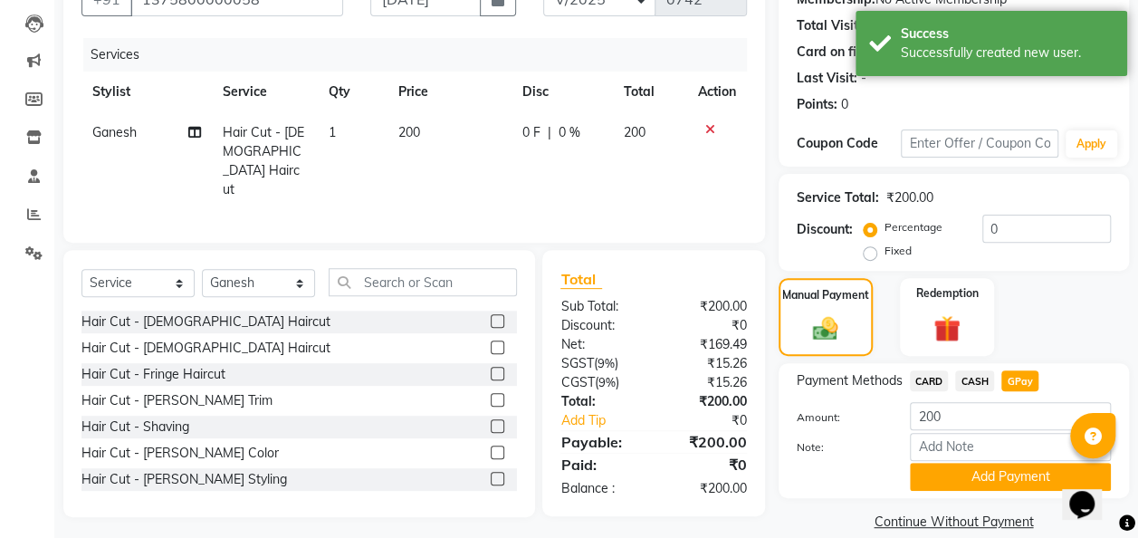
scroll to position [210, 0]
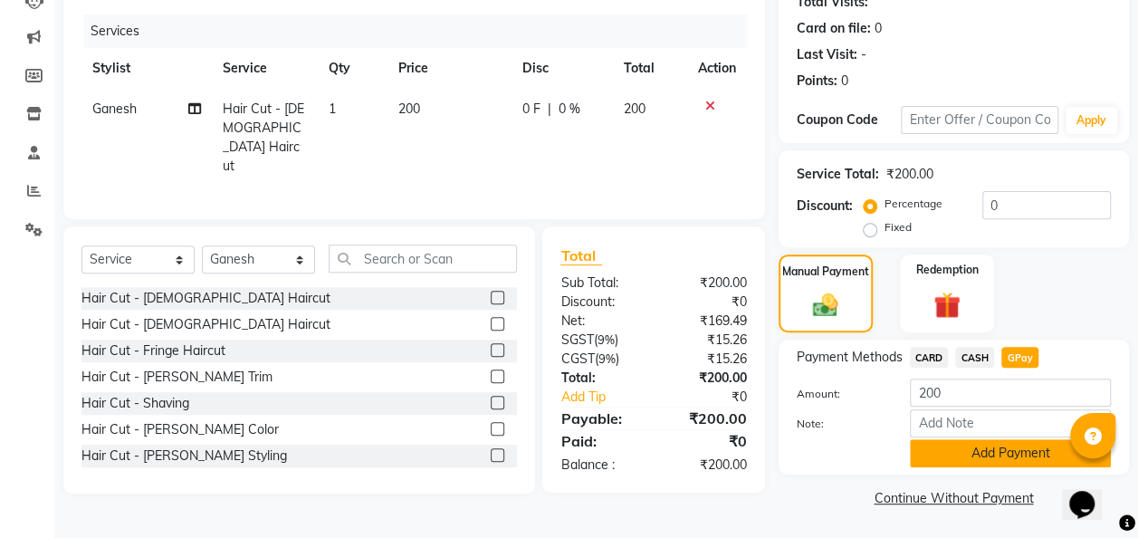
click at [930, 452] on button "Add Payment" at bounding box center [1010, 453] width 201 height 28
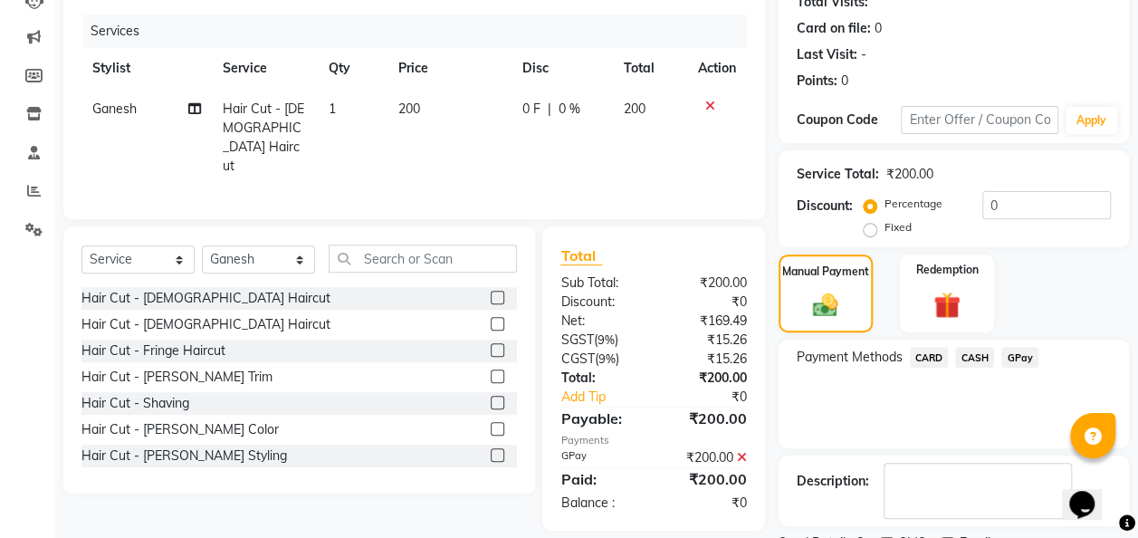
scroll to position [286, 0]
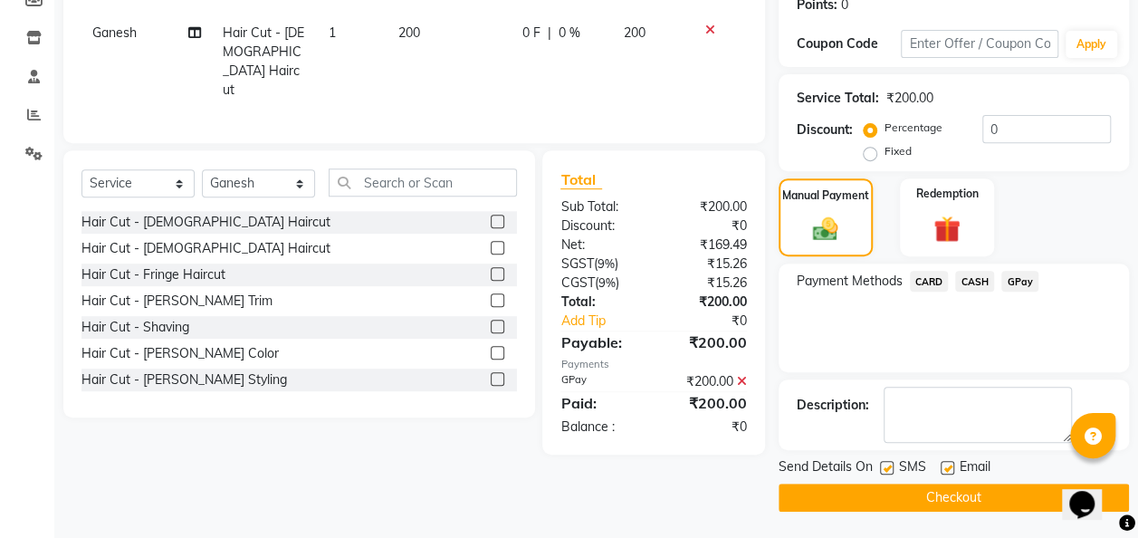
click at [930, 493] on button "Checkout" at bounding box center [954, 498] width 350 height 28
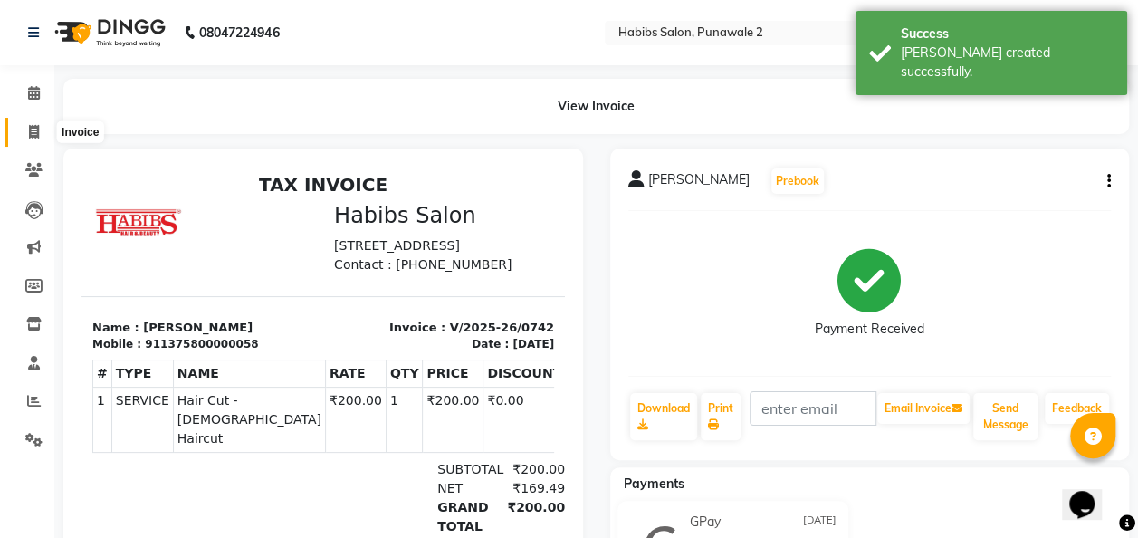
click at [34, 134] on icon at bounding box center [34, 132] width 10 height 14
select select "service"
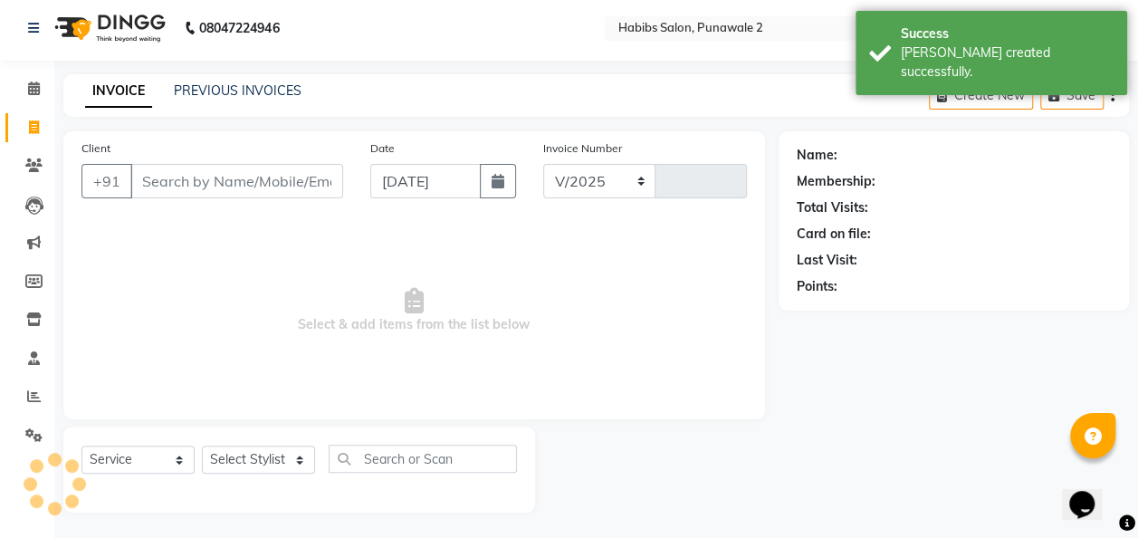
select select "8475"
type input "0743"
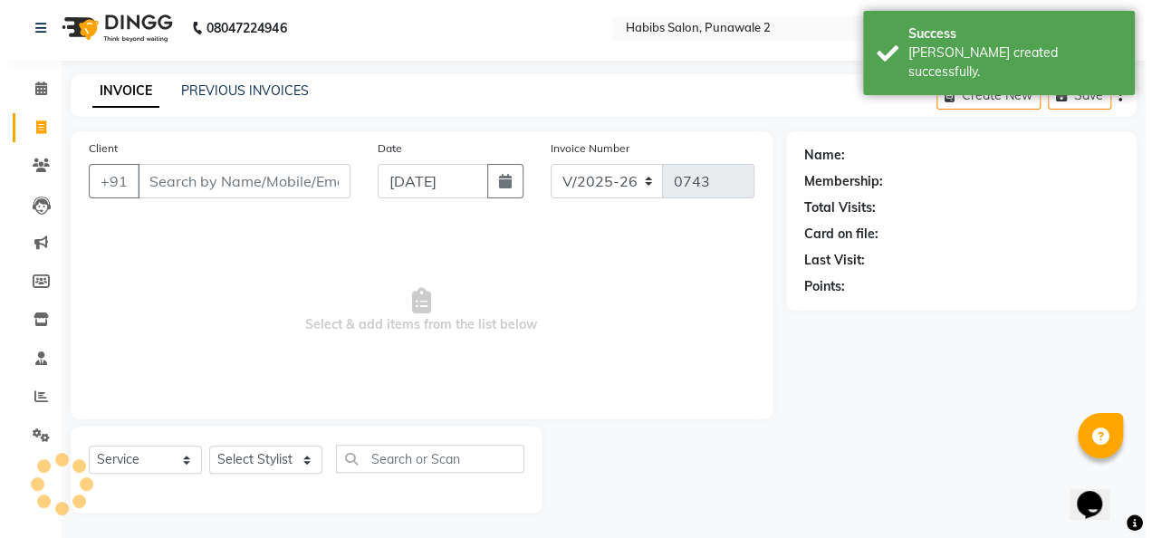
scroll to position [5, 0]
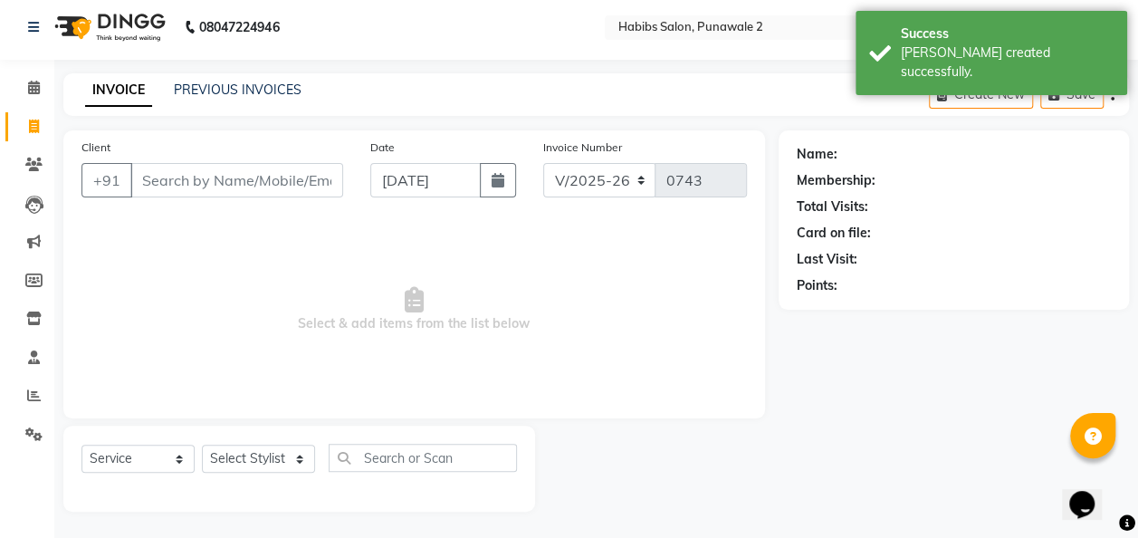
click at [193, 177] on input "Client" at bounding box center [236, 180] width 213 height 34
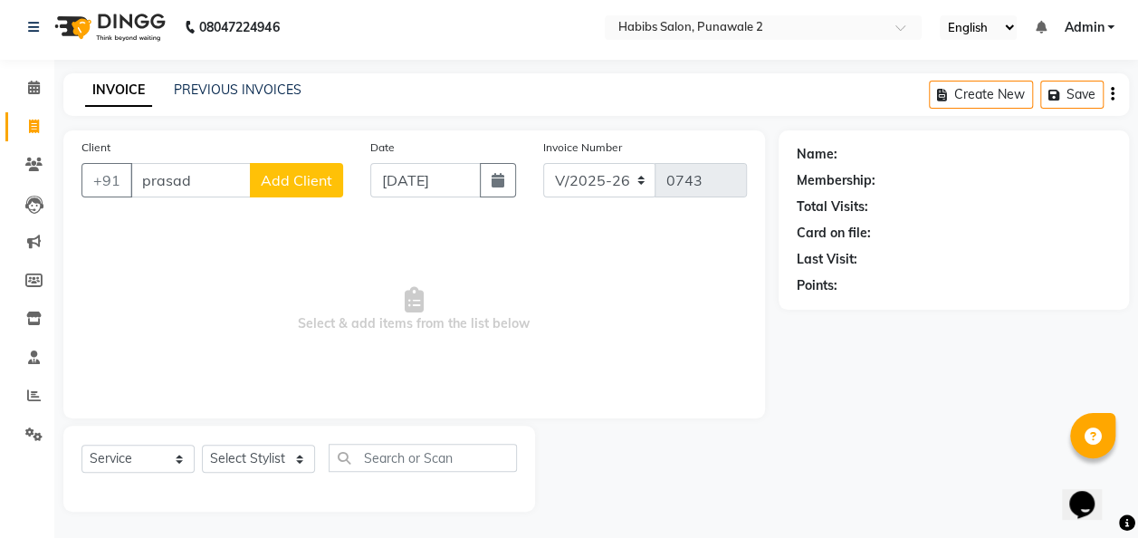
type input "prasad"
click at [302, 172] on span "Add Client" at bounding box center [297, 180] width 72 height 18
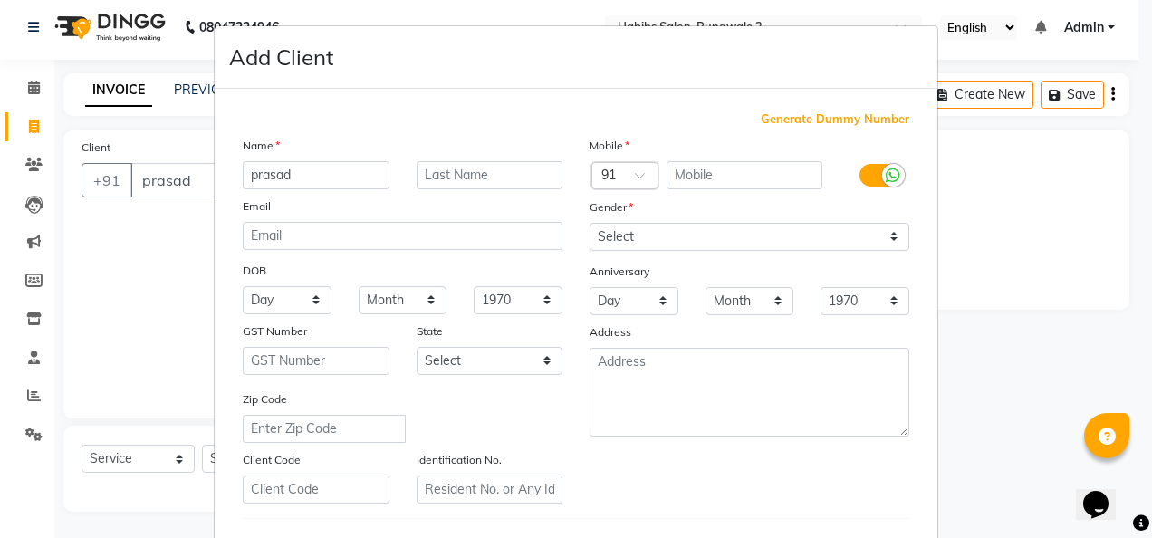
click at [930, 138] on ngb-modal-window "Add Client Generate Dummy Number Name prasad Email DOB Day 01 02 03 04 05 06 07…" at bounding box center [576, 269] width 1152 height 538
click at [127, 266] on ngb-modal-window "Add Client Generate Dummy Number Name prasad Email DOB Day 01 02 03 04 05 06 07…" at bounding box center [576, 269] width 1152 height 538
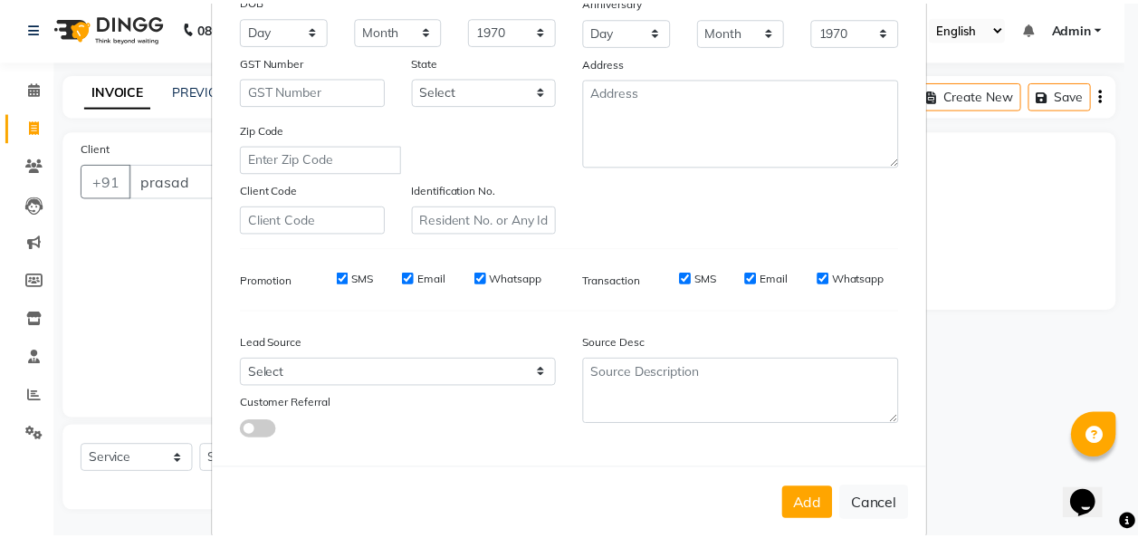
scroll to position [295, 0]
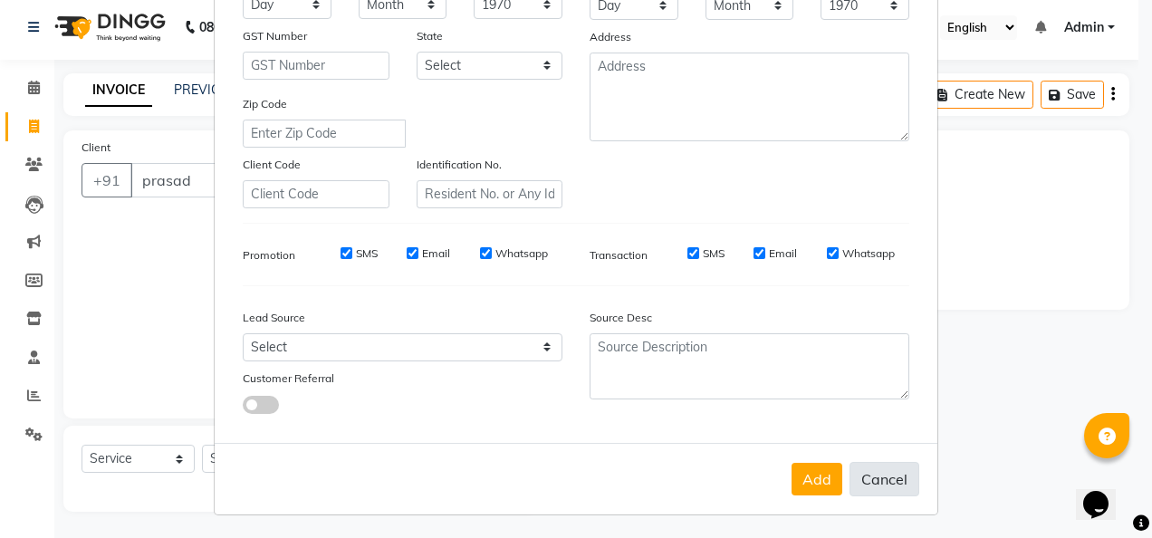
click at [883, 482] on button "Cancel" at bounding box center [884, 479] width 70 height 34
select select
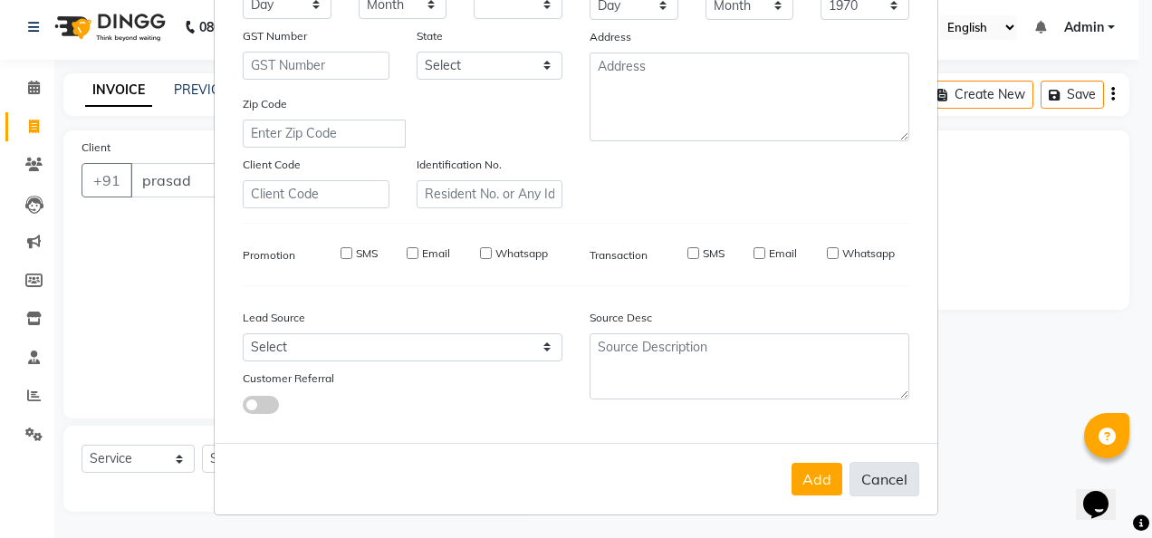
select select
checkbox input "false"
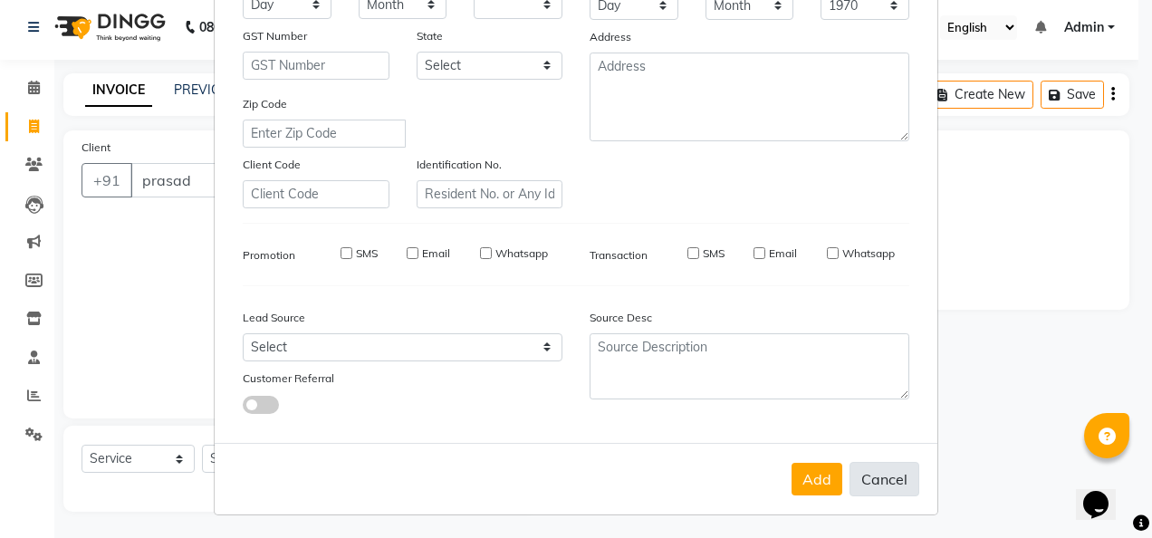
checkbox input "false"
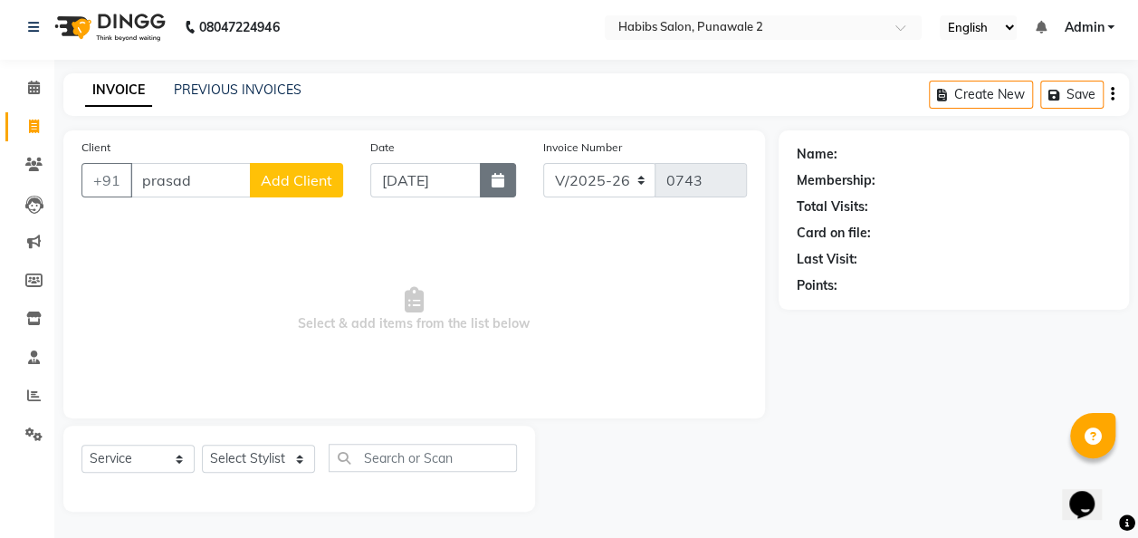
click at [494, 187] on button "button" at bounding box center [498, 180] width 36 height 34
select select "9"
select select "2025"
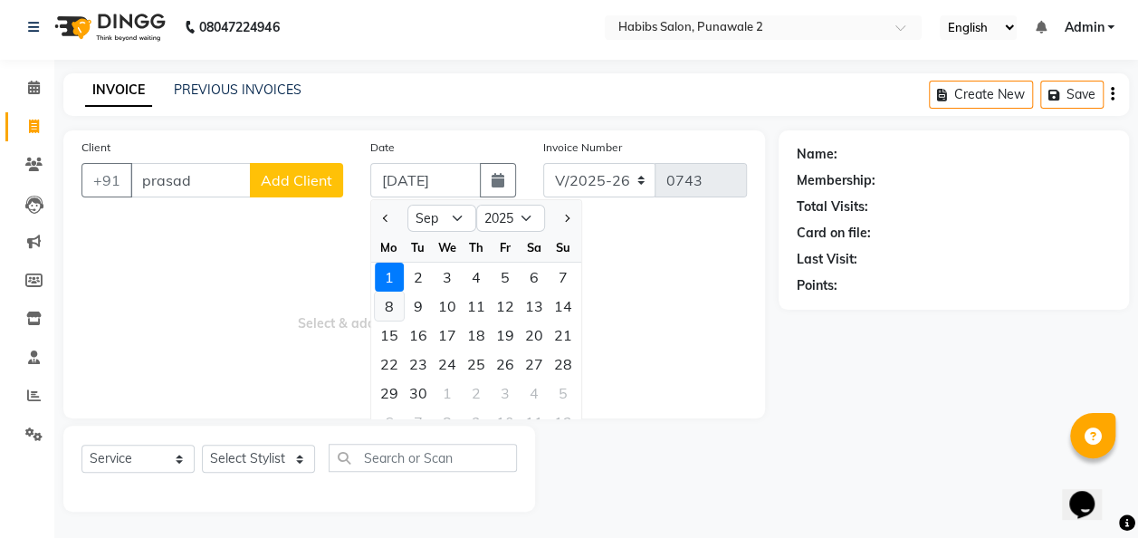
click at [382, 304] on div "8" at bounding box center [389, 306] width 29 height 29
type input "08-09-2025"
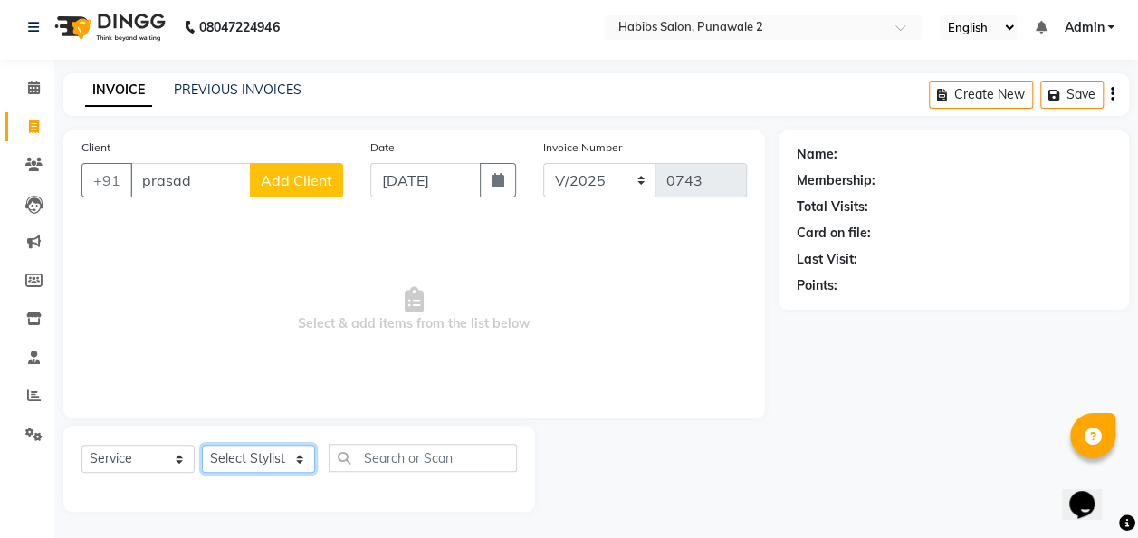
click at [302, 461] on select "Select Stylist Chandan Ganesh Gauri [PERSON_NAME] [PERSON_NAME] [PERSON_NAME] […" at bounding box center [258, 459] width 113 height 28
select select "82975"
click at [202, 445] on select "Select Stylist Chandan Ganesh Gauri [PERSON_NAME] [PERSON_NAME] [PERSON_NAME] […" at bounding box center [258, 459] width 113 height 28
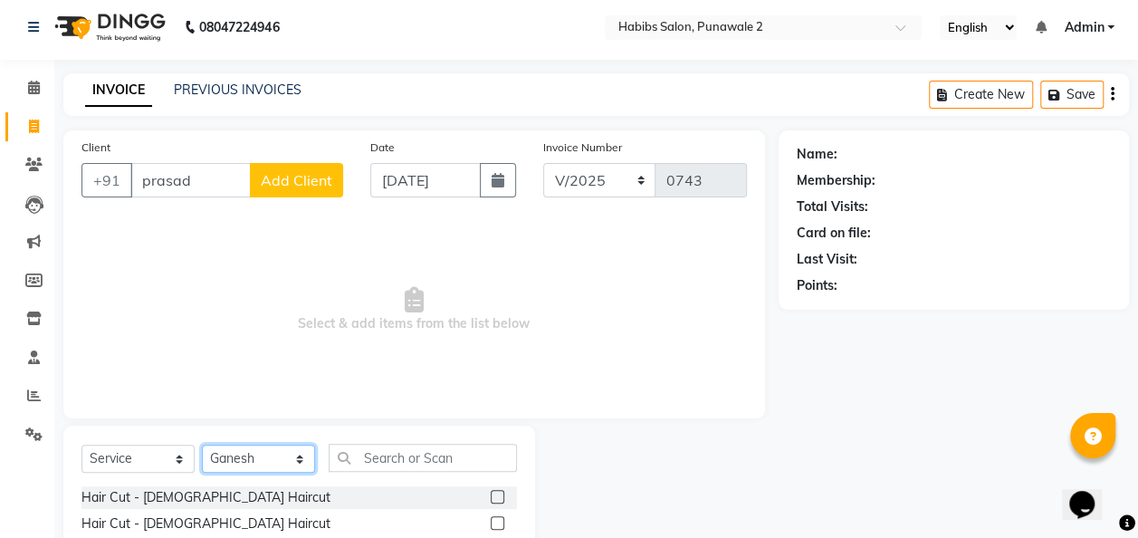
scroll to position [187, 0]
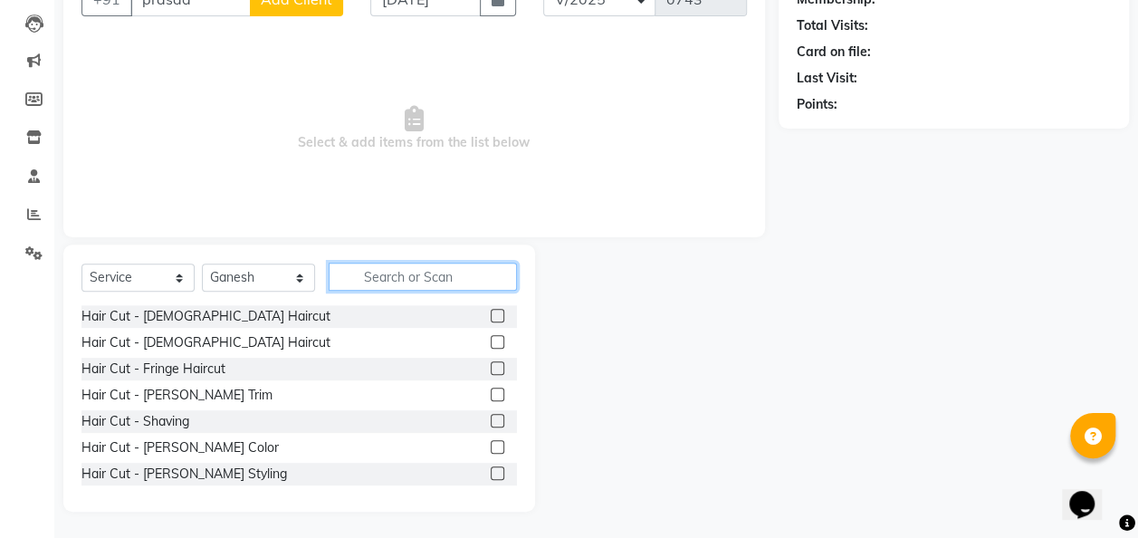
click at [364, 279] on input "text" at bounding box center [423, 277] width 188 height 28
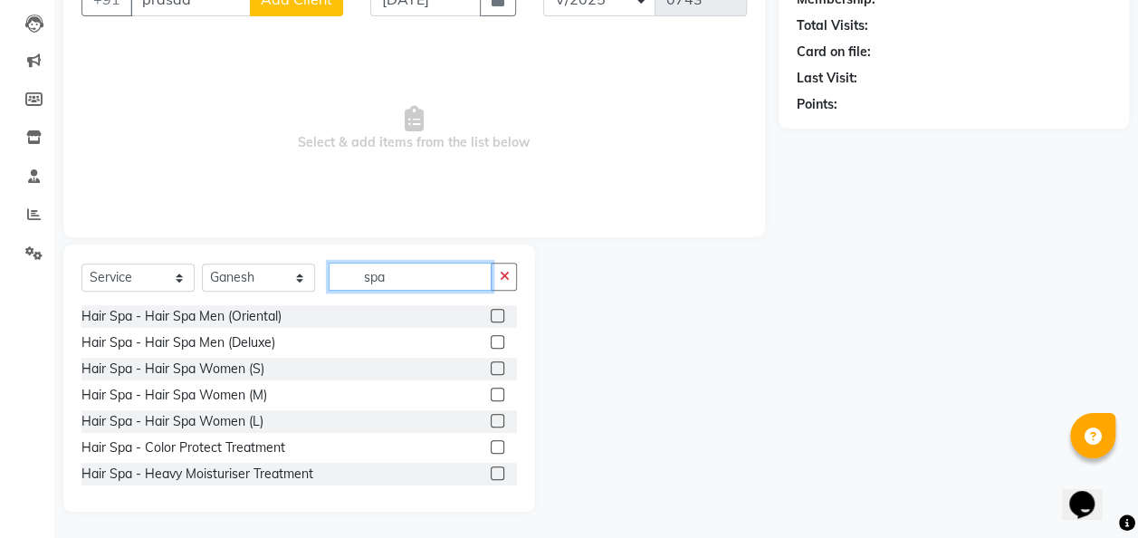
type input "spa"
click at [491, 312] on label at bounding box center [498, 316] width 14 height 14
click at [491, 312] on input "checkbox" at bounding box center [497, 317] width 12 height 12
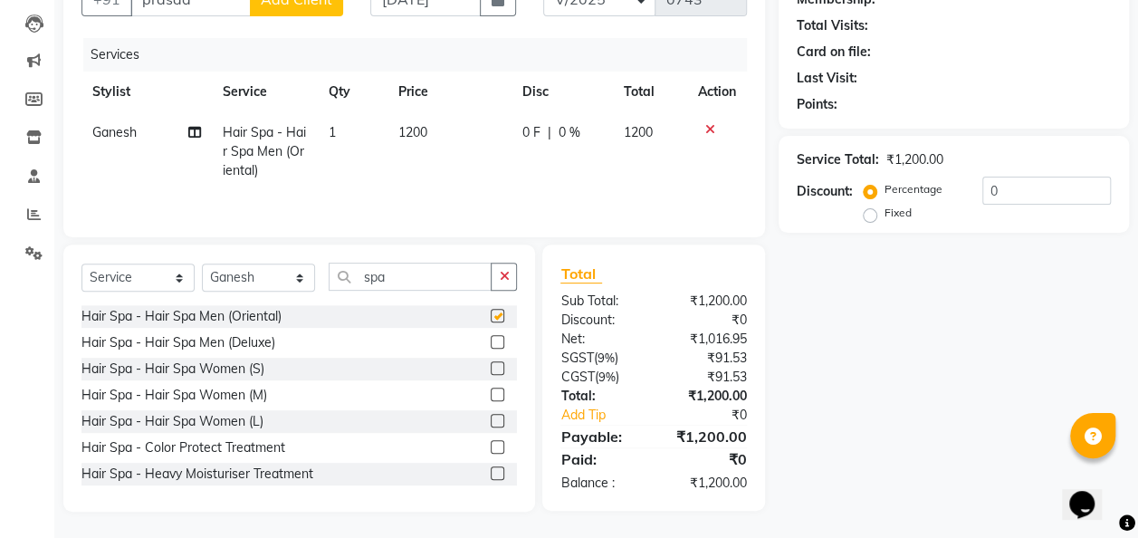
checkbox input "false"
click at [428, 125] on td "1200" at bounding box center [450, 151] width 124 height 79
select select "82975"
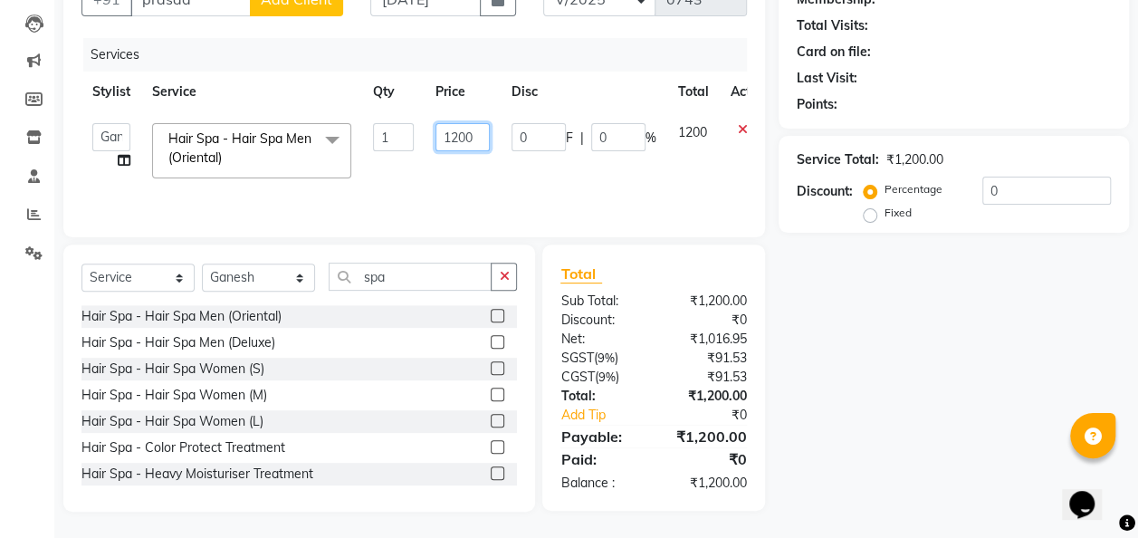
click at [475, 139] on input "1200" at bounding box center [463, 137] width 54 height 28
type input "1"
type input "1100"
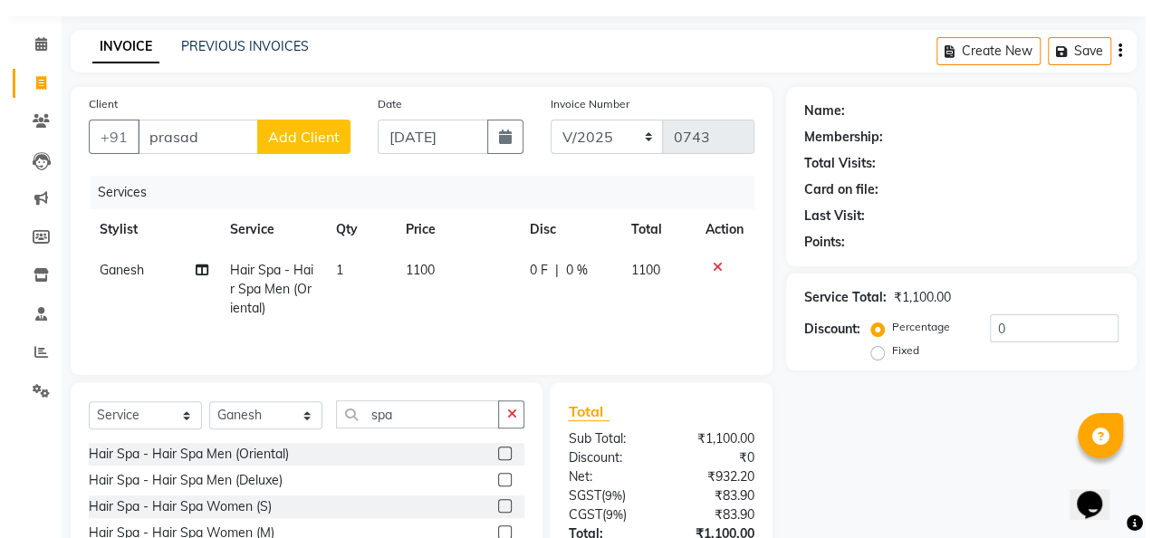
scroll to position [49, 0]
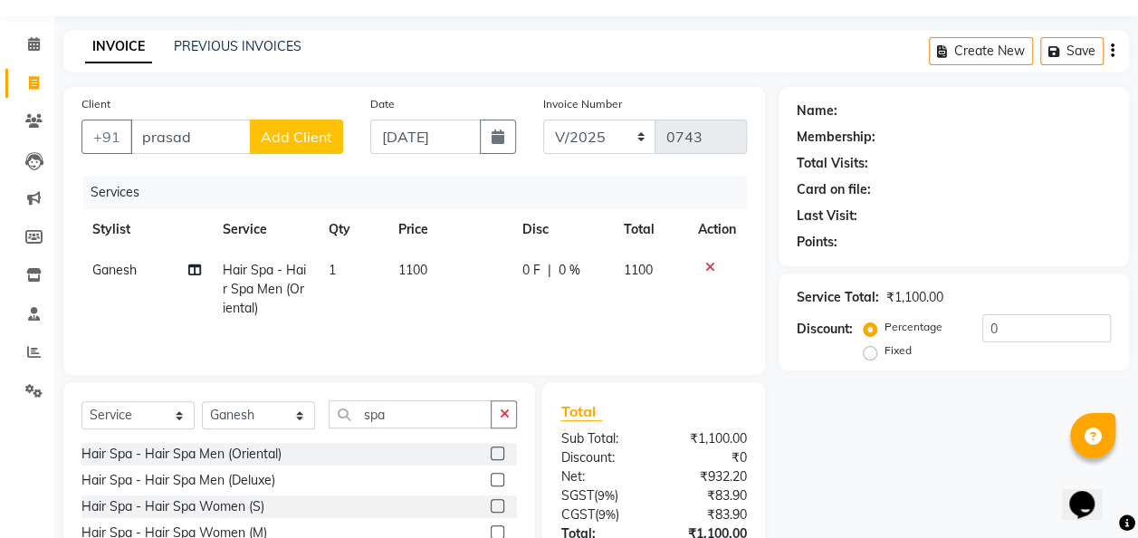
click at [272, 132] on span "Add Client" at bounding box center [297, 137] width 72 height 18
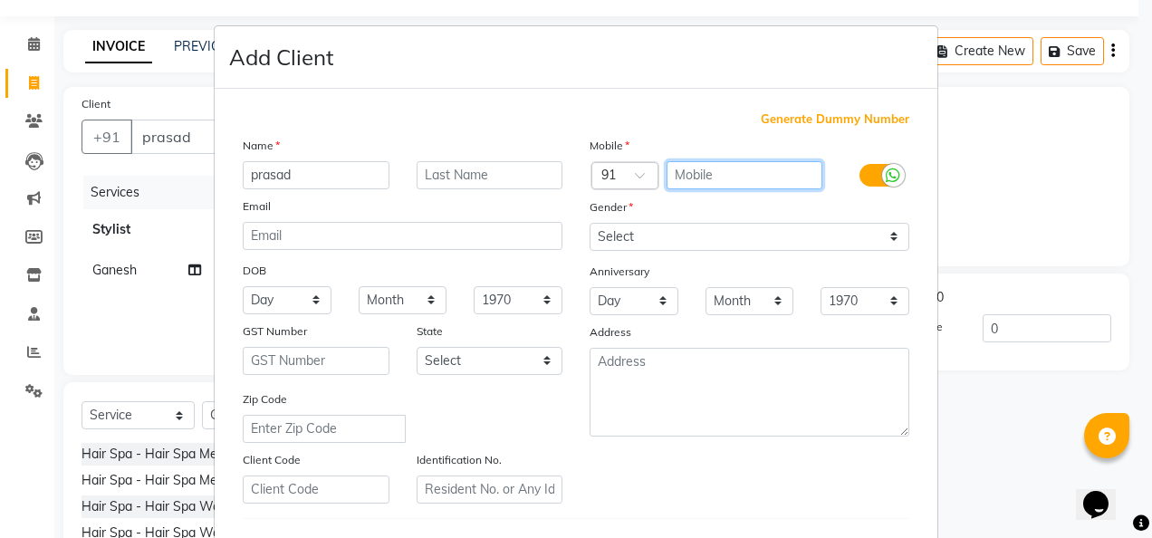
click at [688, 172] on input "text" at bounding box center [744, 175] width 157 height 28
type input "8668994015"
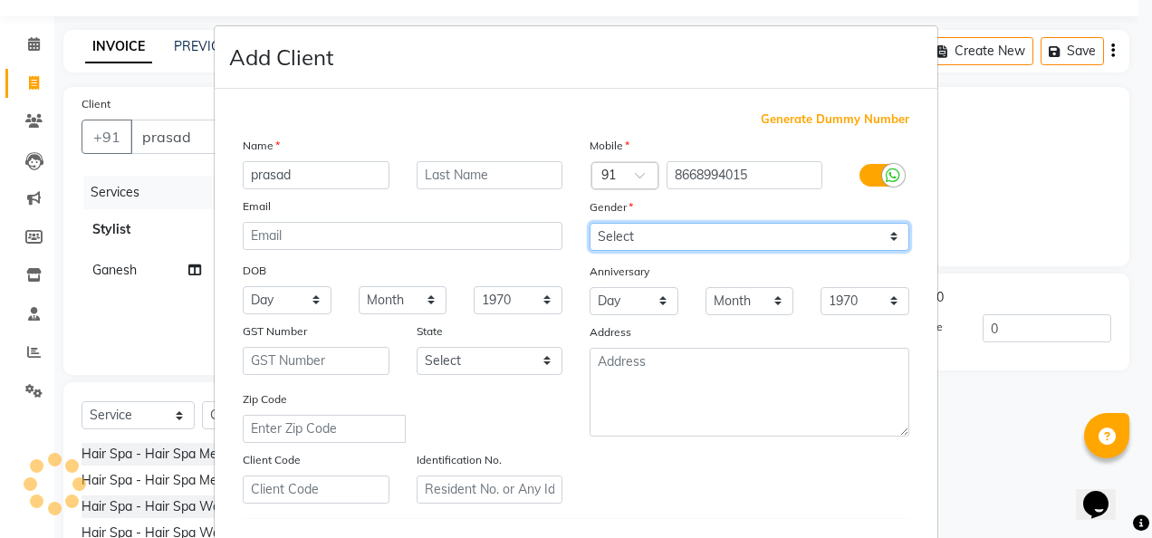
click at [890, 241] on select "Select [DEMOGRAPHIC_DATA] [DEMOGRAPHIC_DATA] Other Prefer Not To Say" at bounding box center [750, 237] width 320 height 28
select select "[DEMOGRAPHIC_DATA]"
click at [590, 223] on select "Select [DEMOGRAPHIC_DATA] [DEMOGRAPHIC_DATA] Other Prefer Not To Say" at bounding box center [750, 237] width 320 height 28
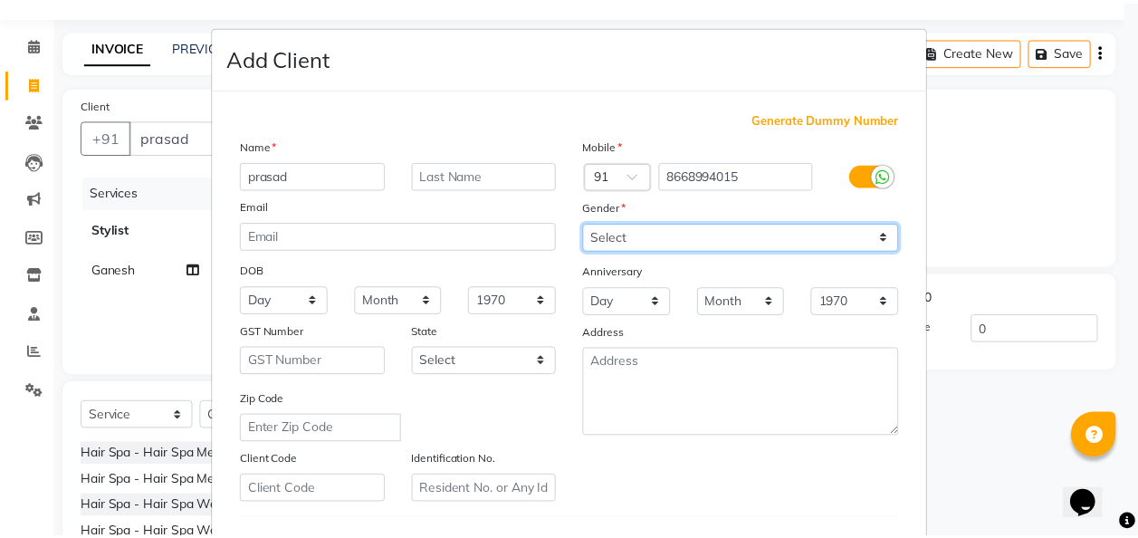
scroll to position [295, 0]
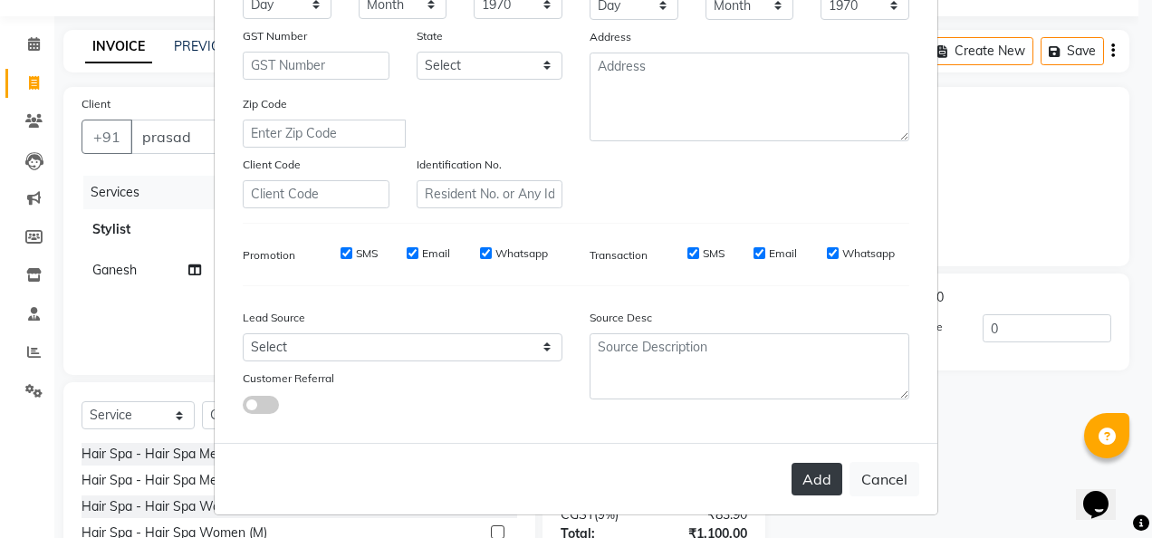
click at [809, 465] on button "Add" at bounding box center [816, 479] width 51 height 33
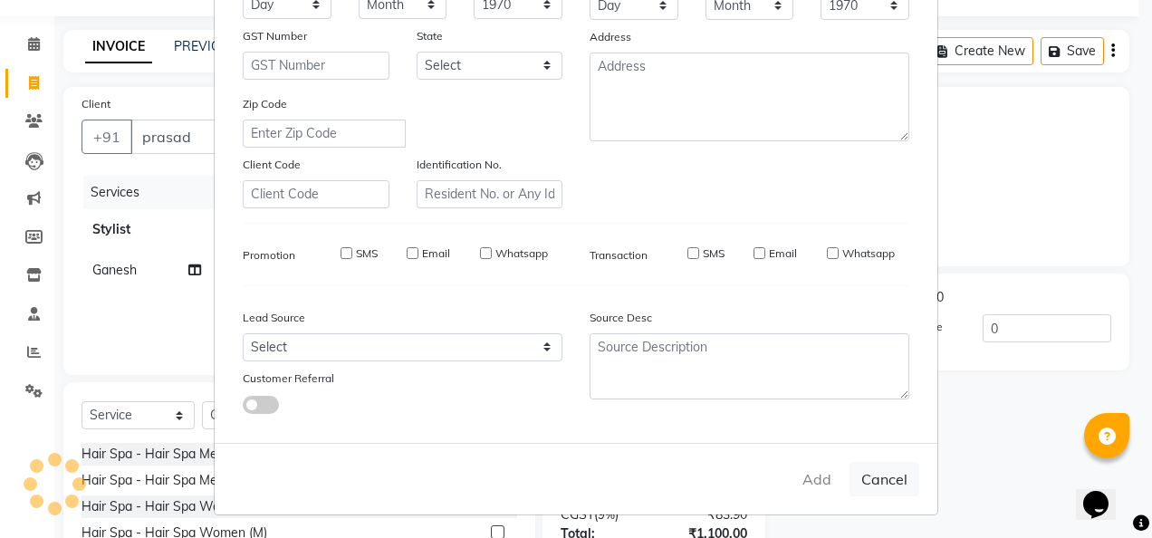
type input "8668994015"
select select
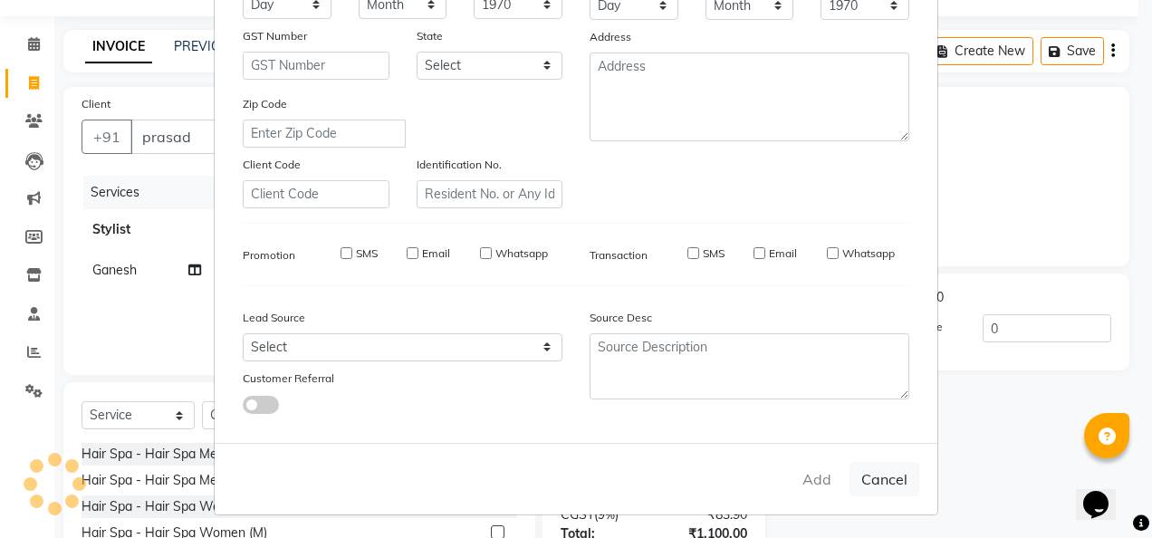
select select
checkbox input "false"
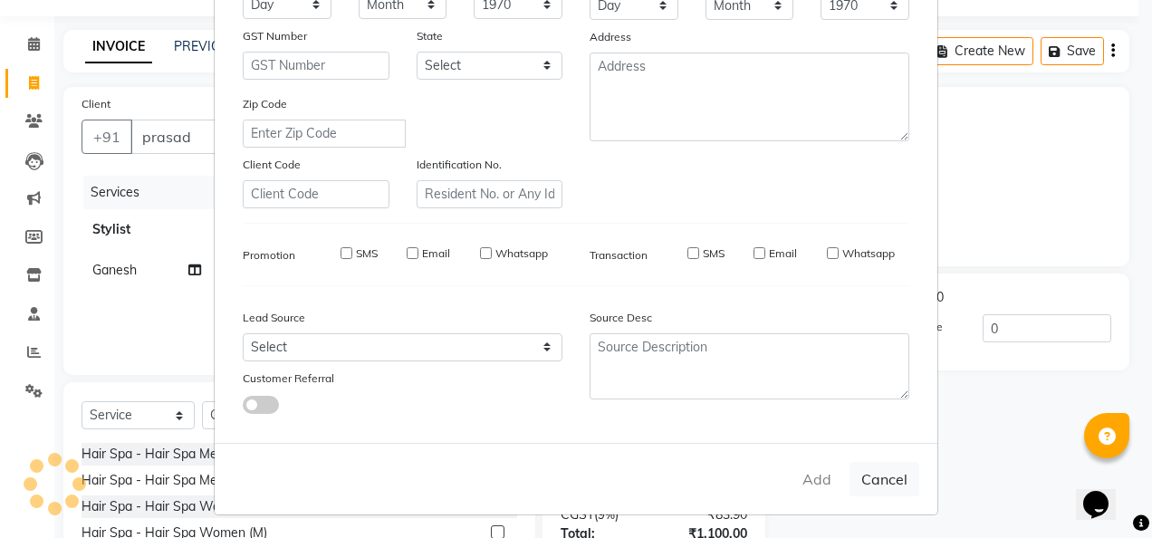
checkbox input "false"
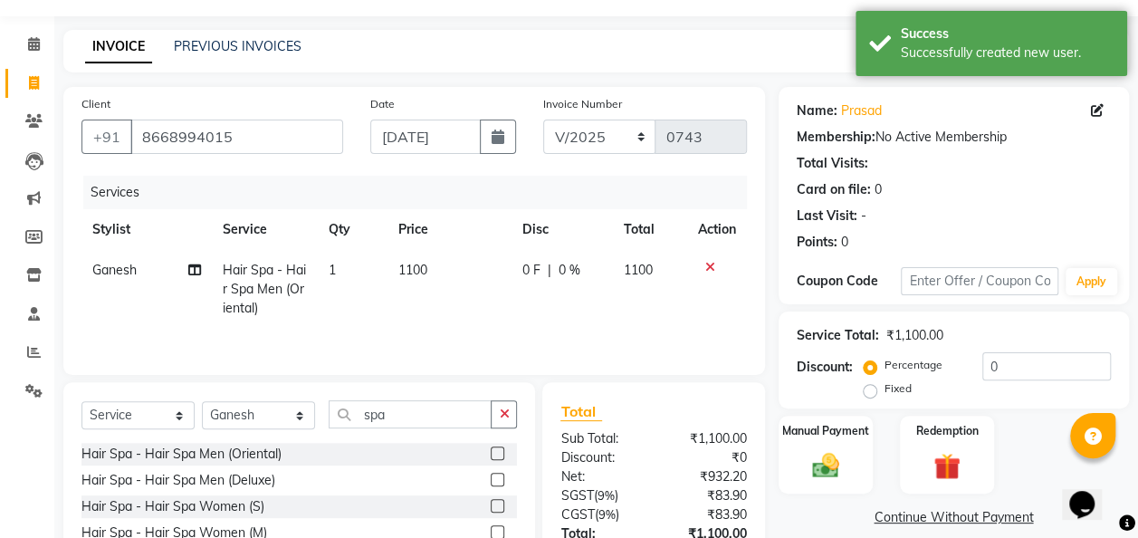
click at [809, 465] on img at bounding box center [825, 465] width 43 height 31
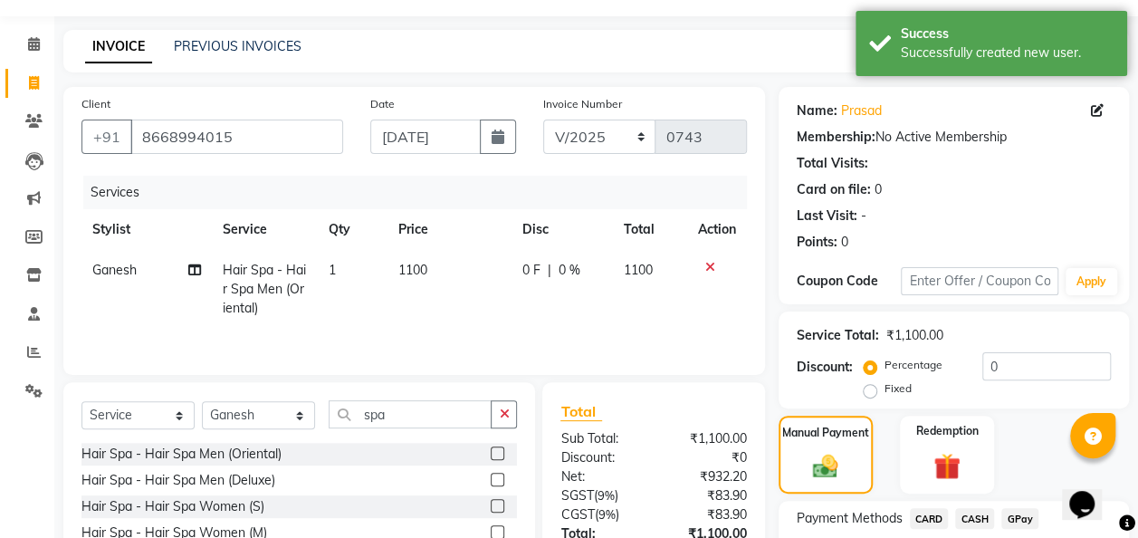
scroll to position [187, 0]
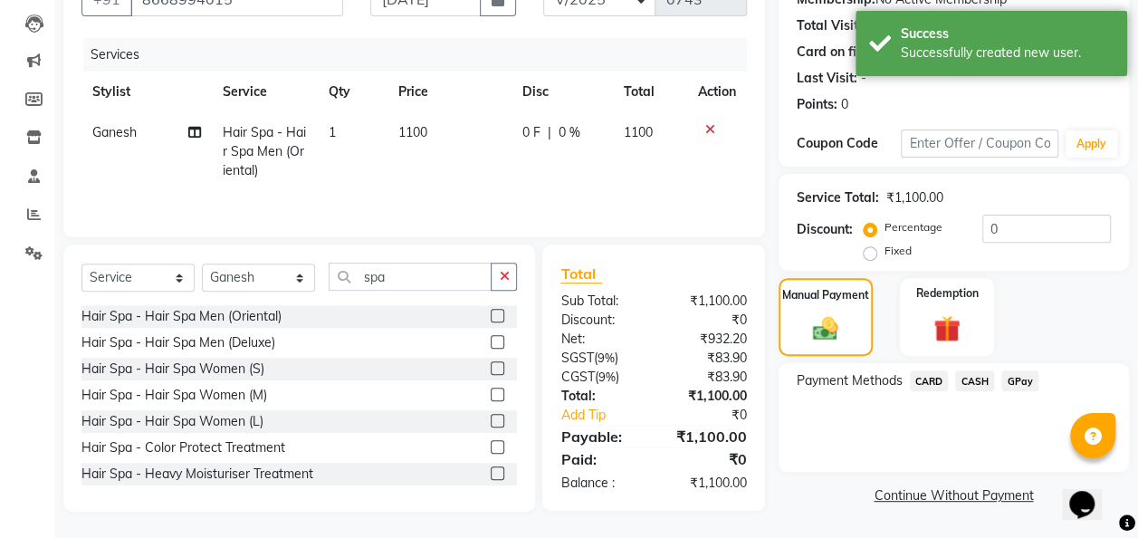
click at [930, 385] on span "GPay" at bounding box center [1020, 380] width 37 height 21
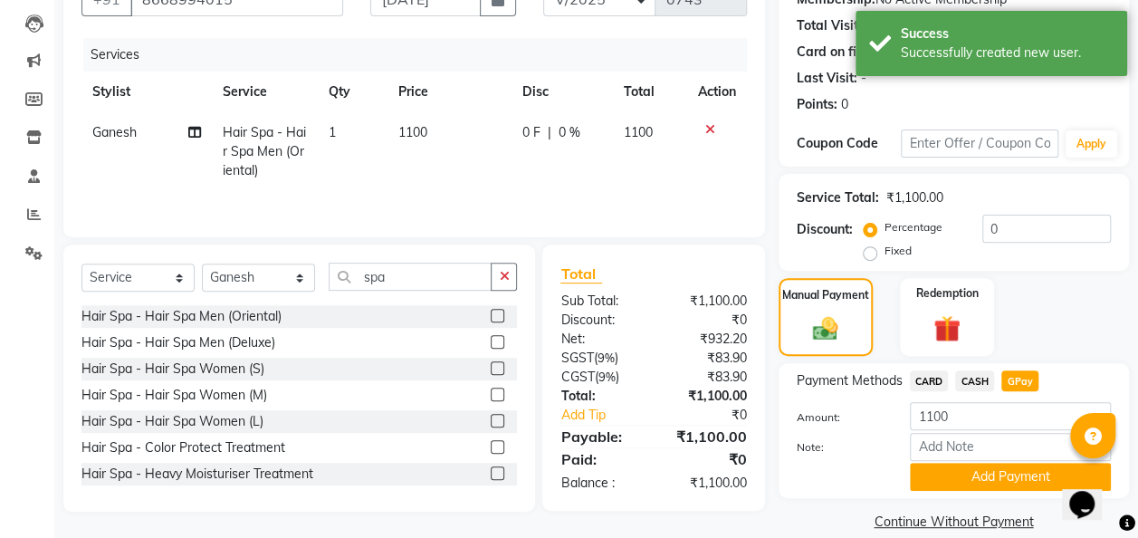
scroll to position [210, 0]
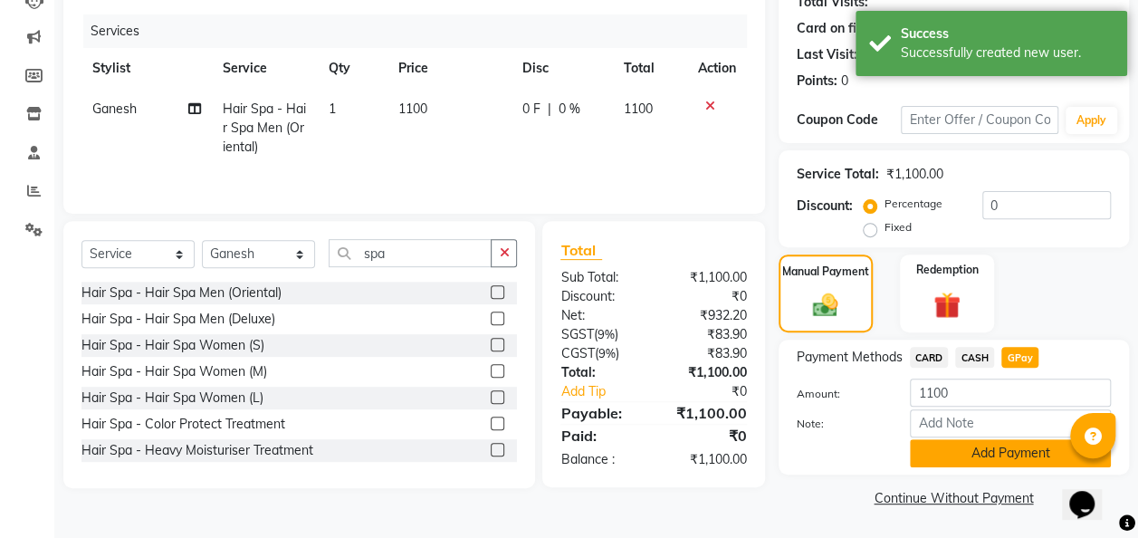
click at [930, 455] on button "Add Payment" at bounding box center [1010, 453] width 201 height 28
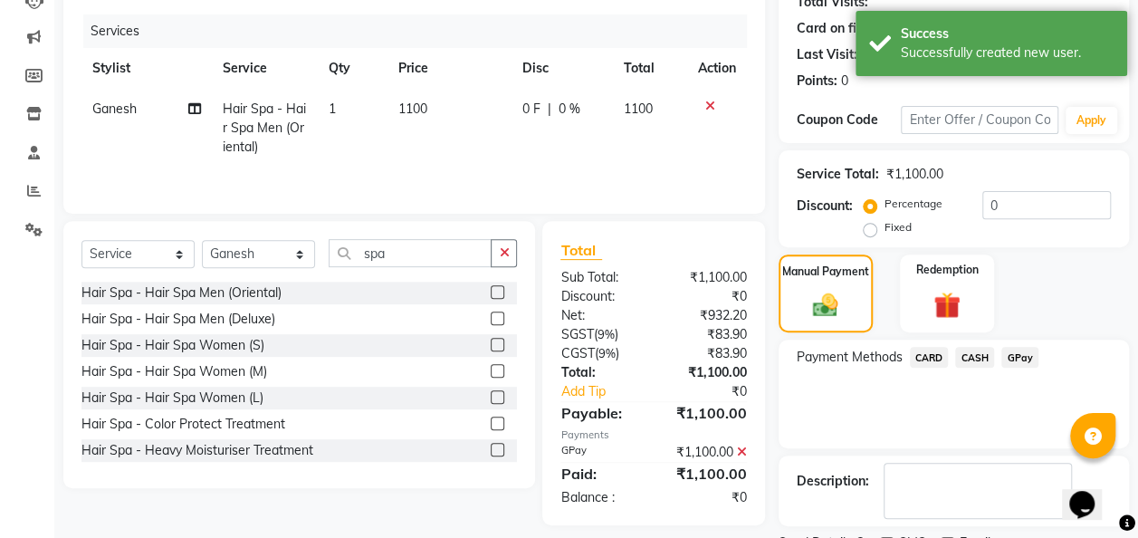
scroll to position [286, 0]
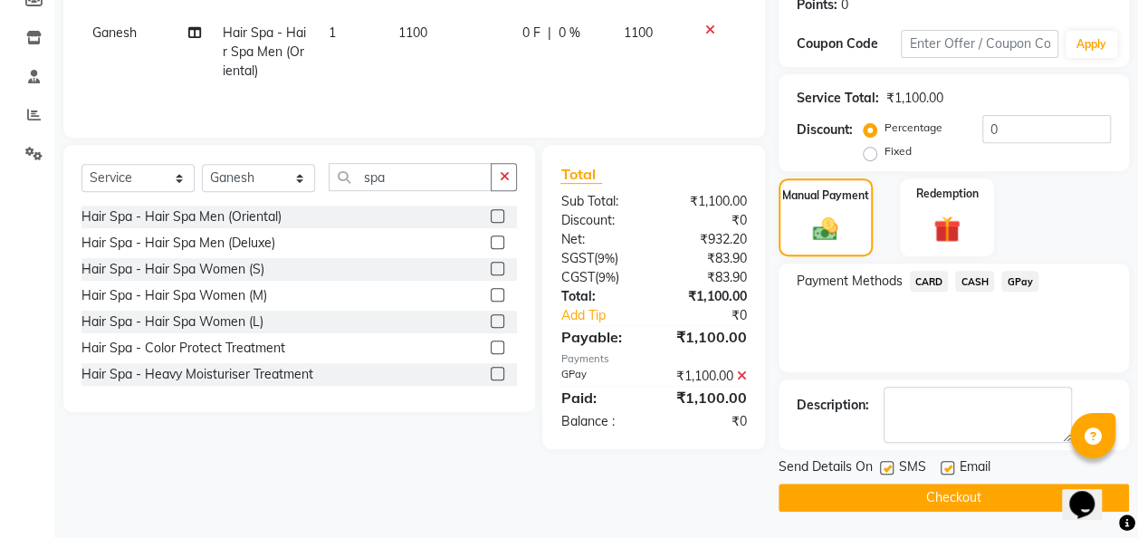
click at [930, 502] on button "Checkout" at bounding box center [954, 498] width 350 height 28
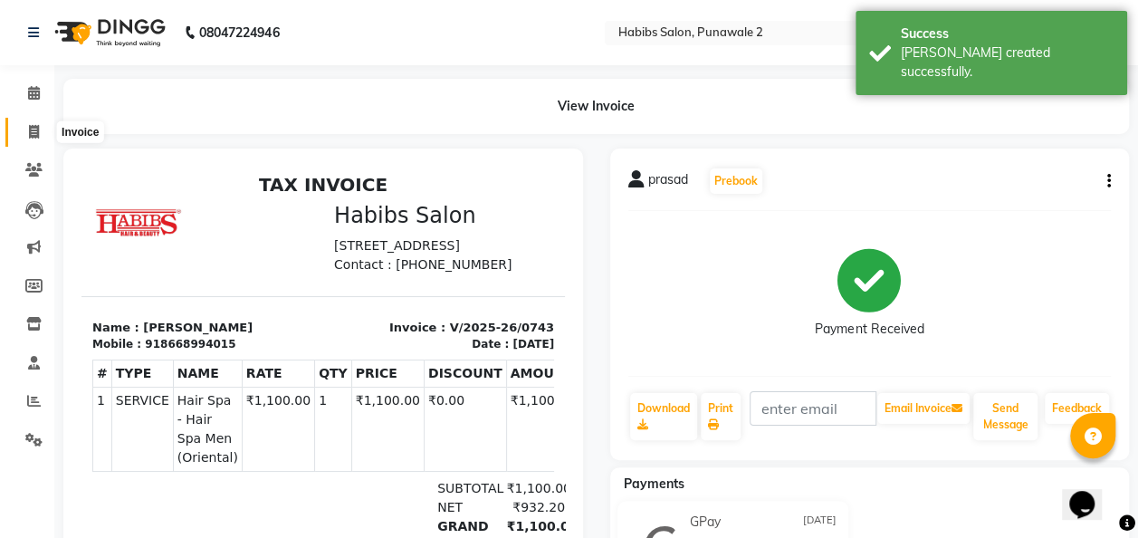
click at [27, 136] on span at bounding box center [34, 132] width 32 height 21
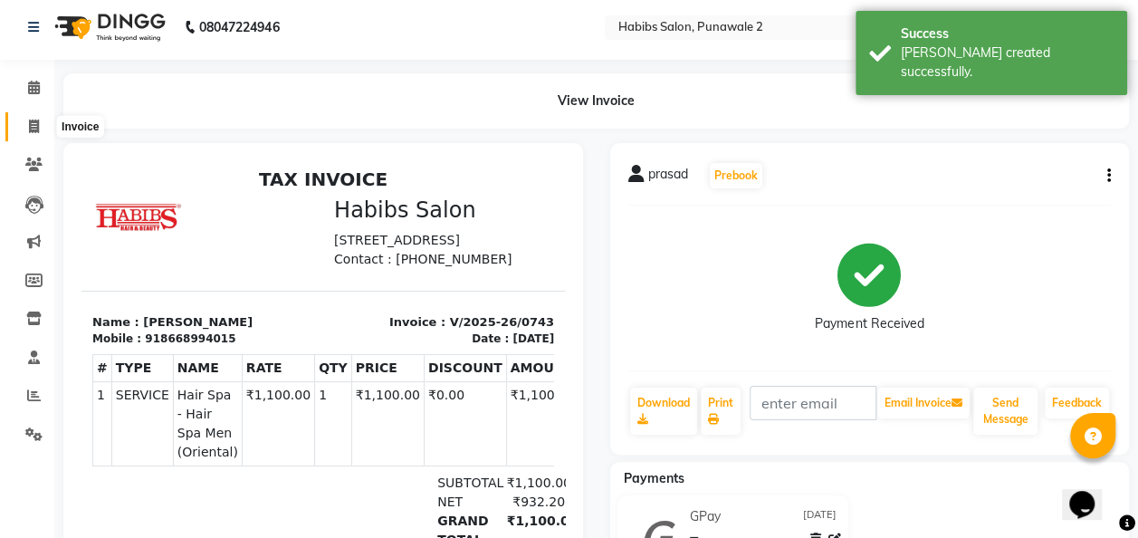
select select "8475"
select select "service"
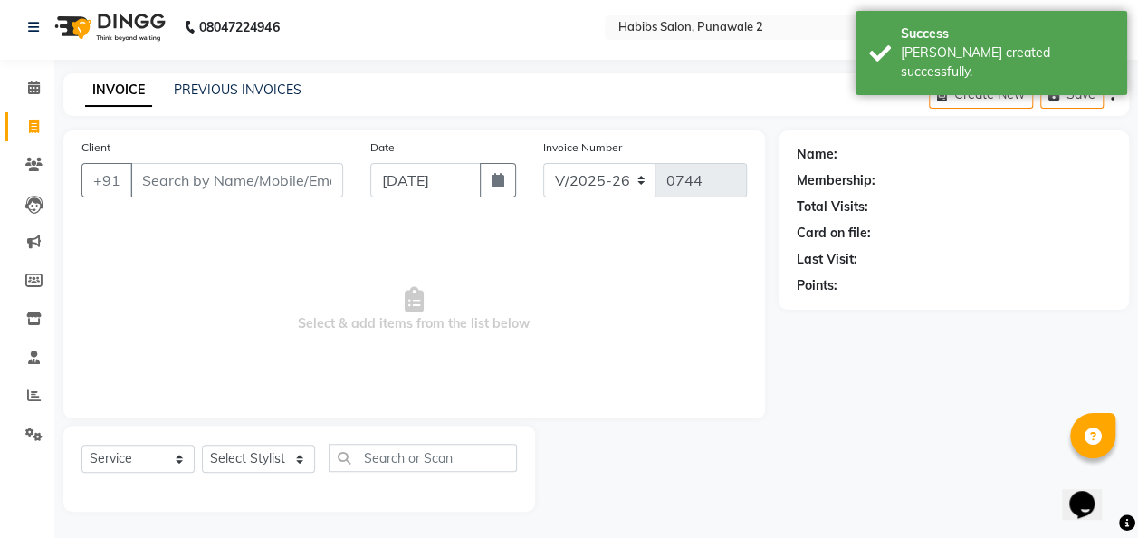
click at [188, 175] on input "Client" at bounding box center [236, 180] width 213 height 34
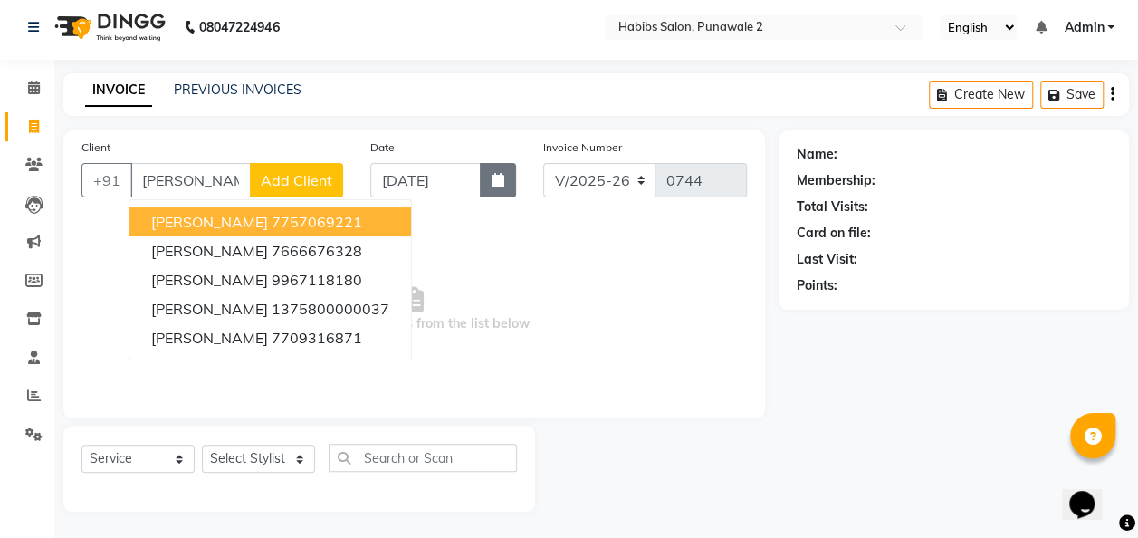
type input "amol"
click at [495, 176] on icon "button" at bounding box center [498, 180] width 13 height 14
select select "9"
select select "2025"
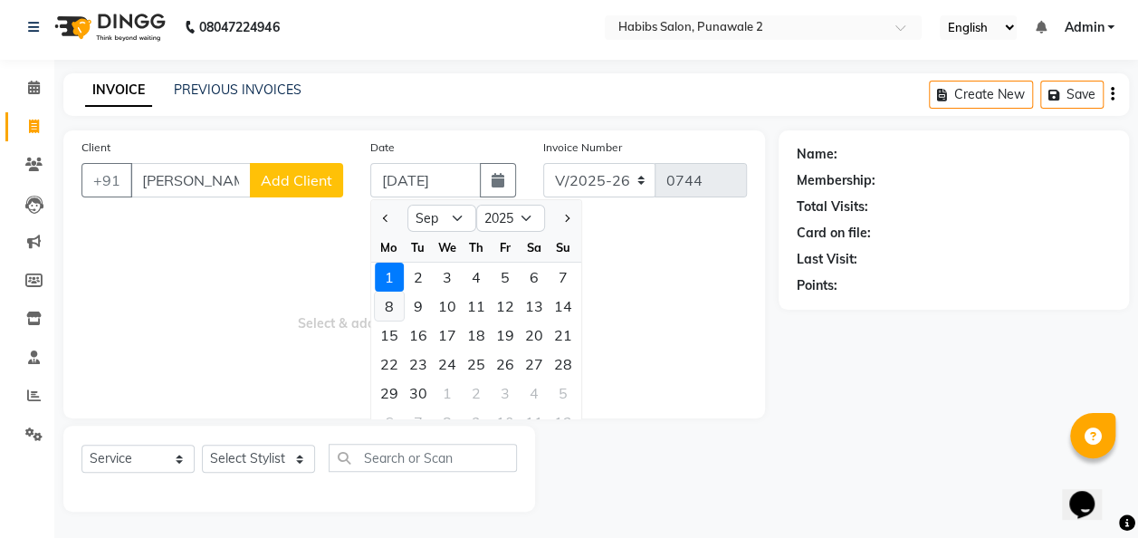
click at [393, 304] on div "8" at bounding box center [389, 306] width 29 height 29
type input "08-09-2025"
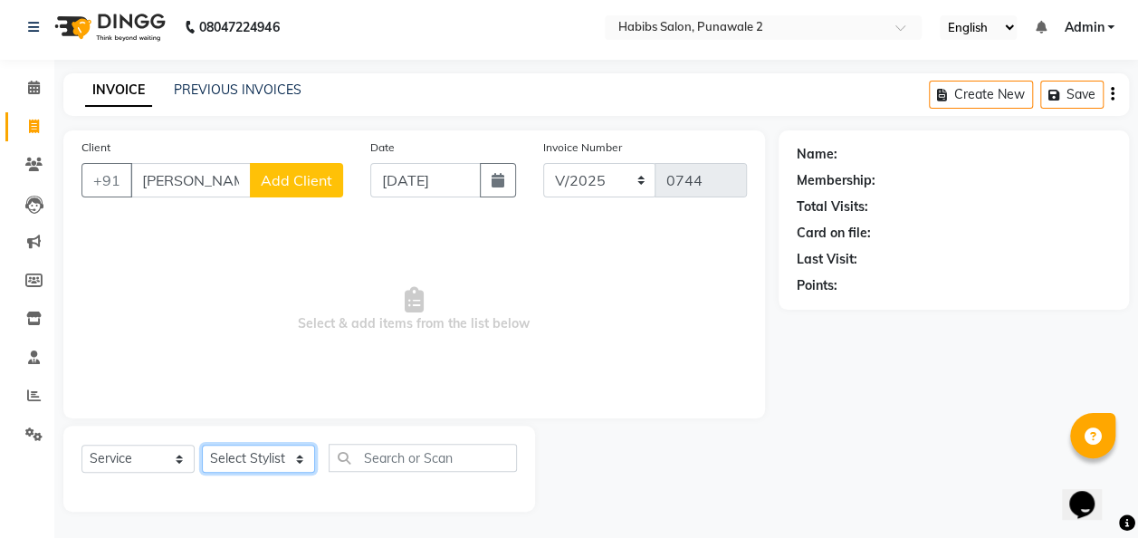
click at [300, 456] on select "Select Stylist Chandan Ganesh Gauri [PERSON_NAME] [PERSON_NAME] [PERSON_NAME] […" at bounding box center [258, 459] width 113 height 28
select select "82974"
click at [202, 445] on select "Select Stylist Chandan Ganesh Gauri [PERSON_NAME] [PERSON_NAME] [PERSON_NAME] […" at bounding box center [258, 459] width 113 height 28
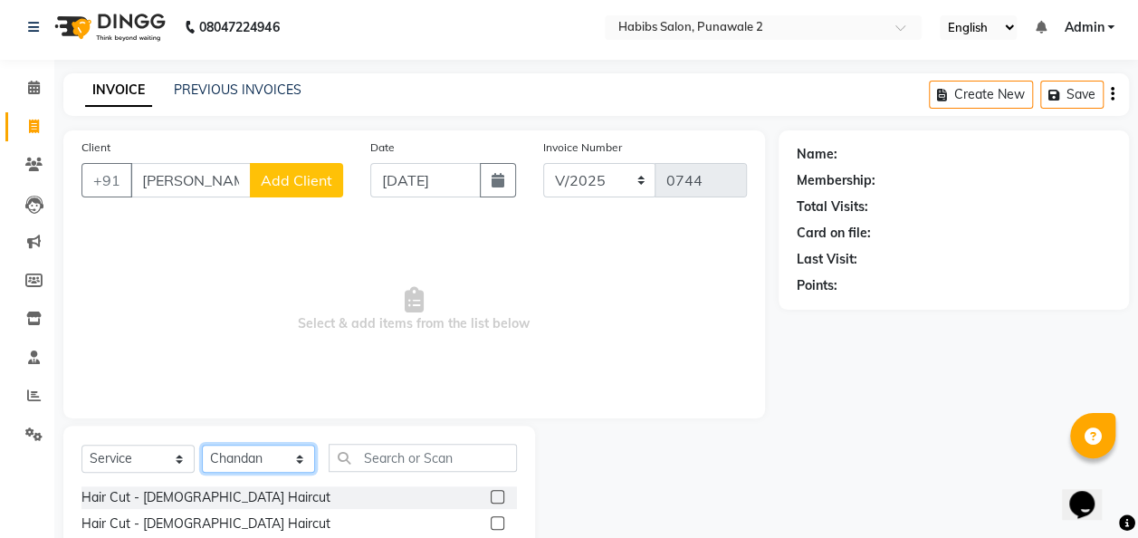
scroll to position [187, 0]
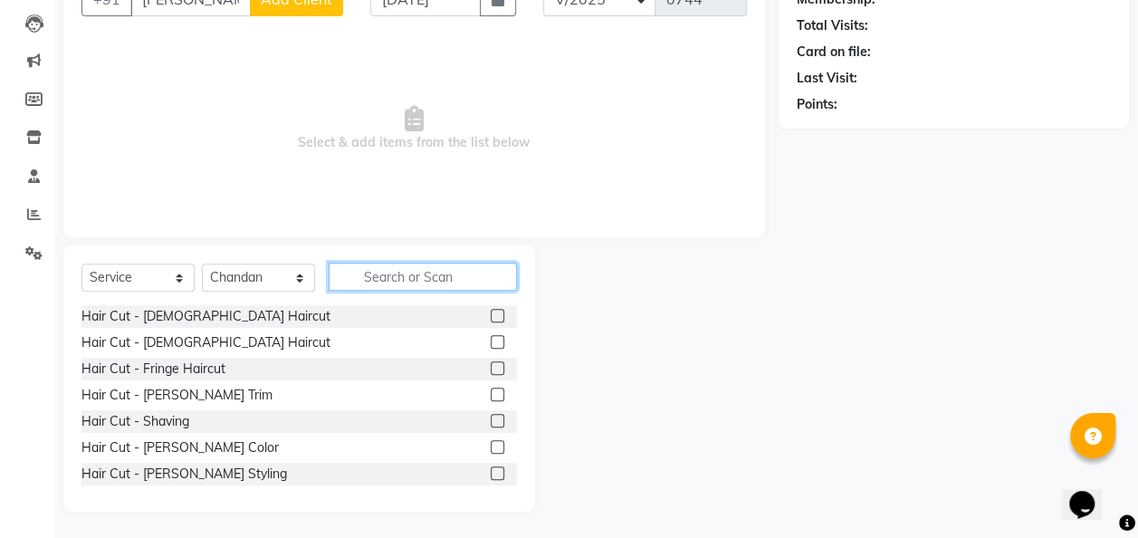
click at [406, 283] on input "text" at bounding box center [423, 277] width 188 height 28
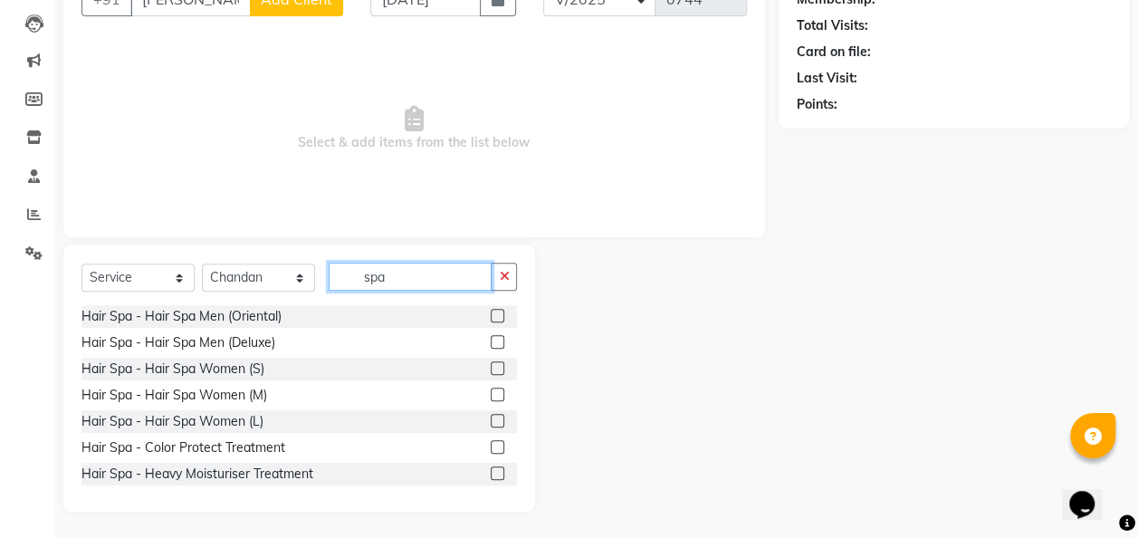
type input "spa"
click at [491, 317] on label at bounding box center [498, 316] width 14 height 14
click at [491, 317] on input "checkbox" at bounding box center [497, 317] width 12 height 12
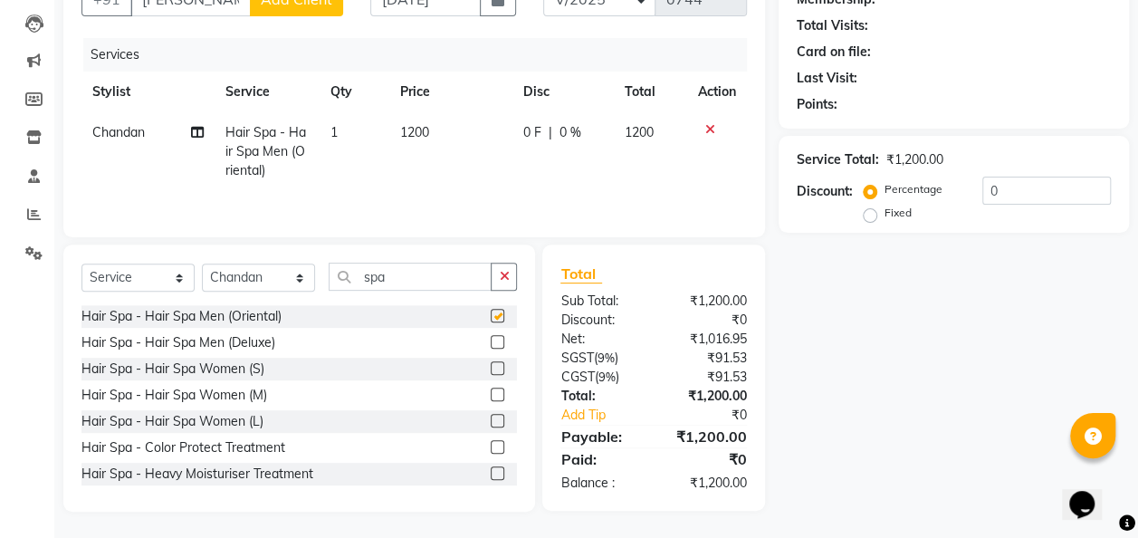
checkbox input "false"
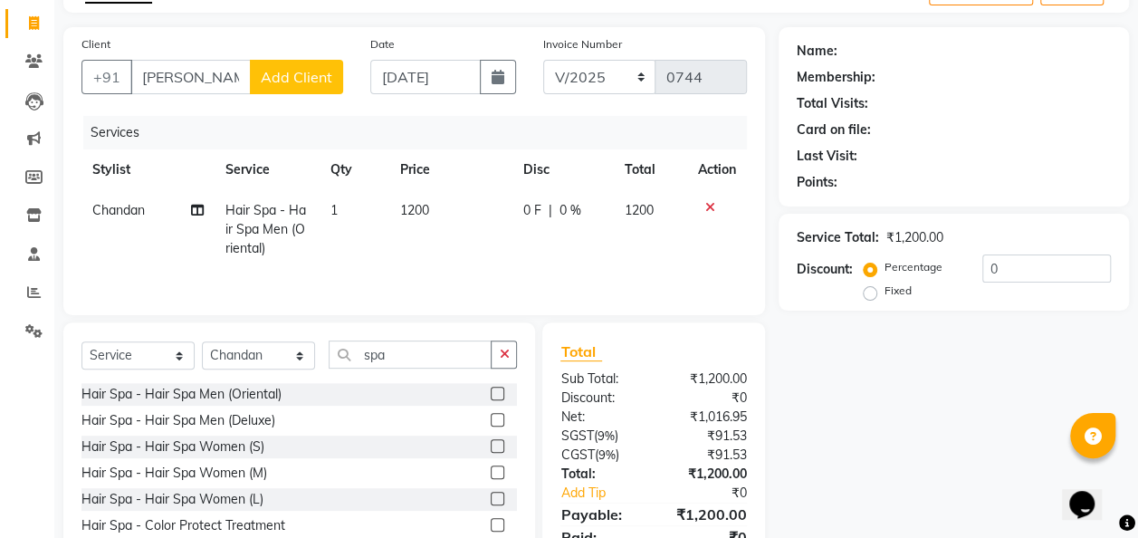
scroll to position [109, 0]
click at [441, 216] on td "1200" at bounding box center [450, 229] width 123 height 79
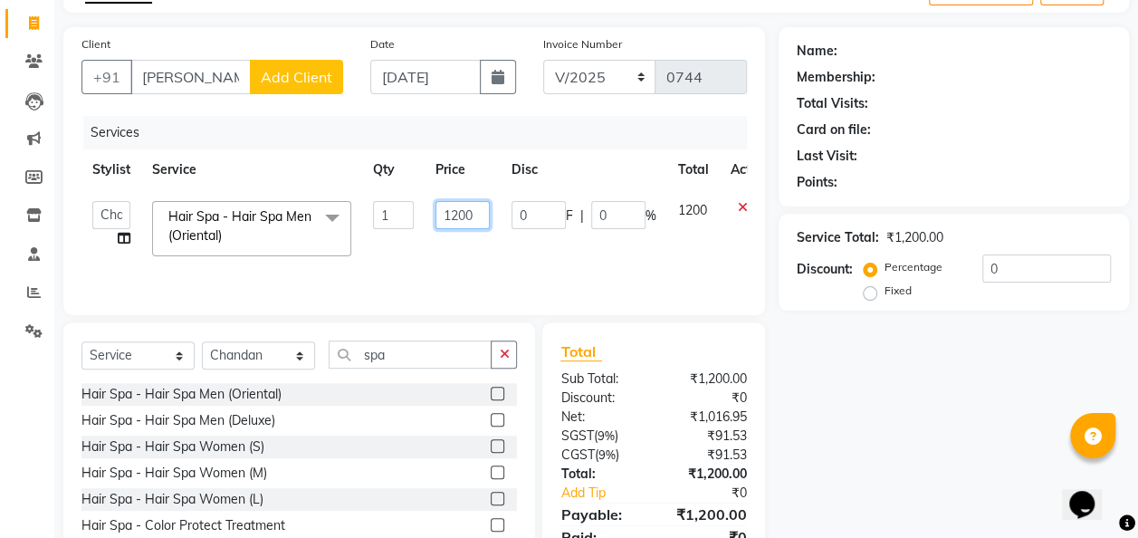
click at [476, 212] on input "1200" at bounding box center [463, 215] width 54 height 28
type input "1"
type input "1090"
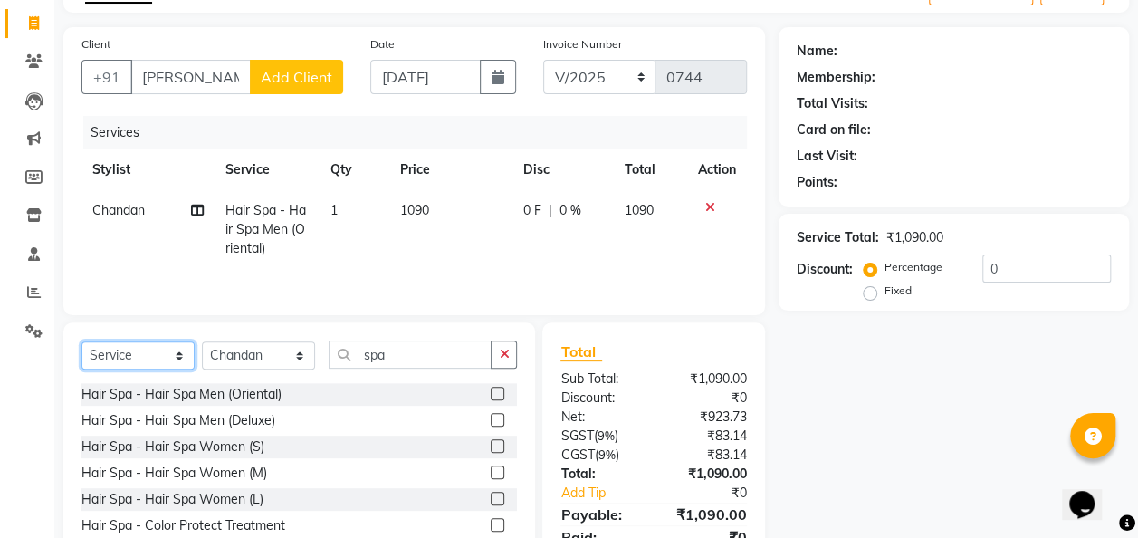
click at [181, 360] on select "Select Service Product Membership Package Voucher Prepaid Gift Card" at bounding box center [138, 355] width 113 height 28
click at [82, 341] on select "Select Service Product Membership Package Voucher Prepaid Gift Card" at bounding box center [138, 355] width 113 height 28
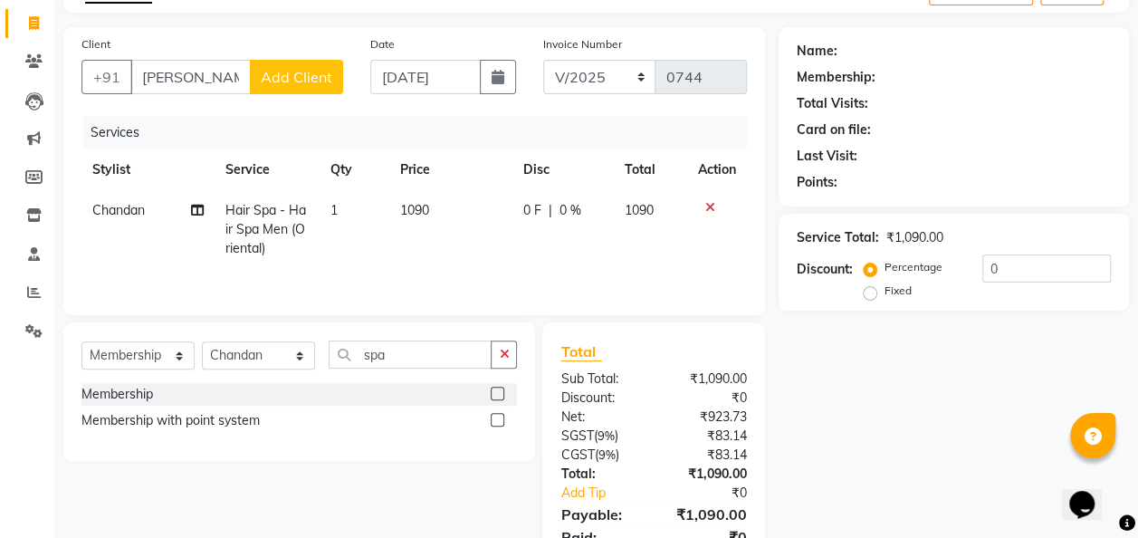
click at [494, 390] on label at bounding box center [498, 394] width 14 height 14
click at [494, 390] on input "checkbox" at bounding box center [497, 394] width 12 height 12
select select "select"
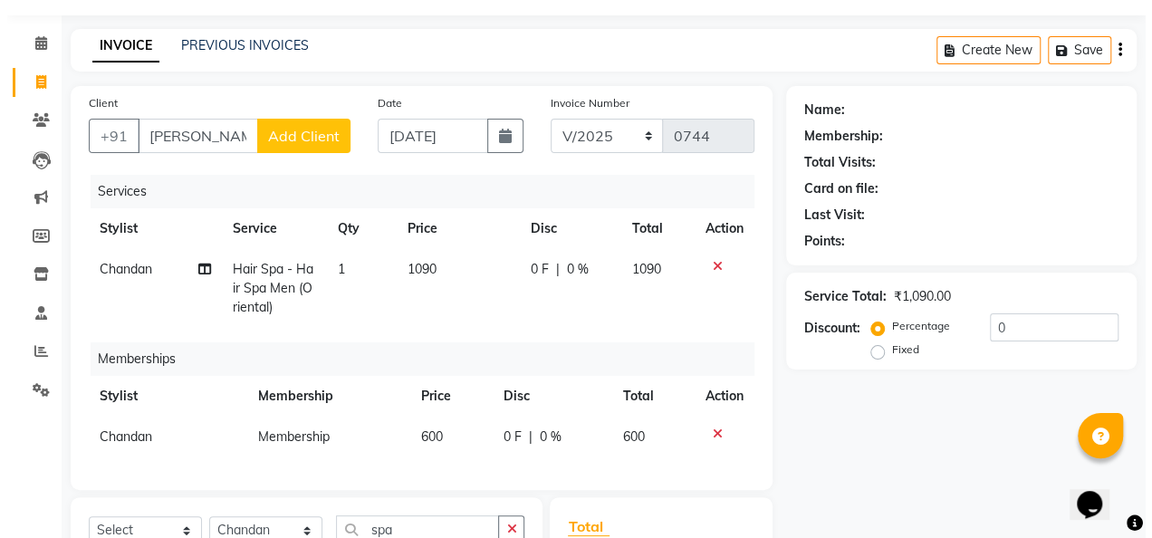
scroll to position [45, 0]
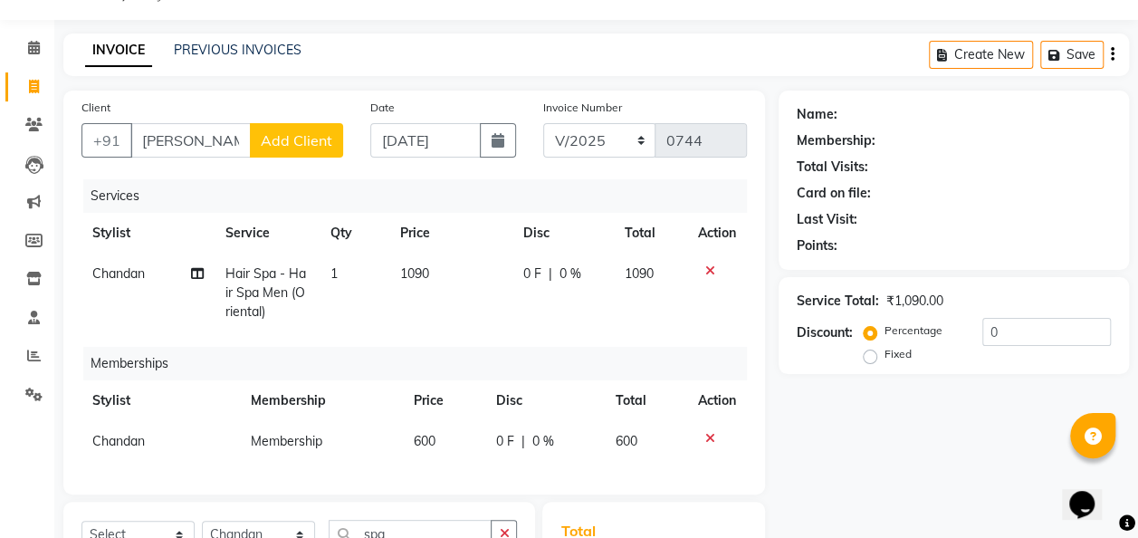
click at [283, 141] on span "Add Client" at bounding box center [297, 140] width 72 height 18
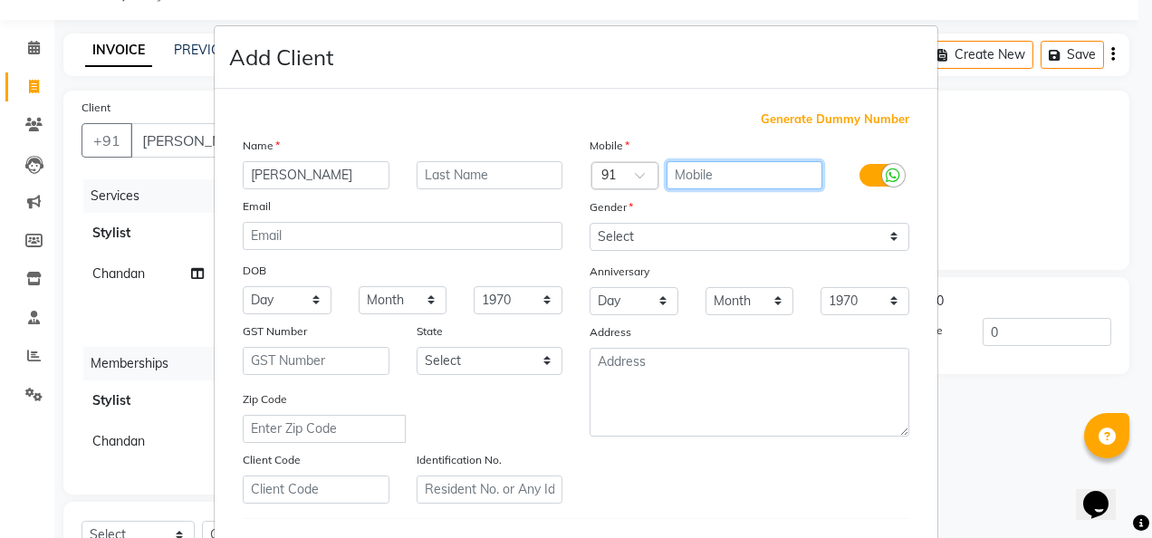
click at [725, 177] on input "text" at bounding box center [744, 175] width 157 height 28
type input "762022222"
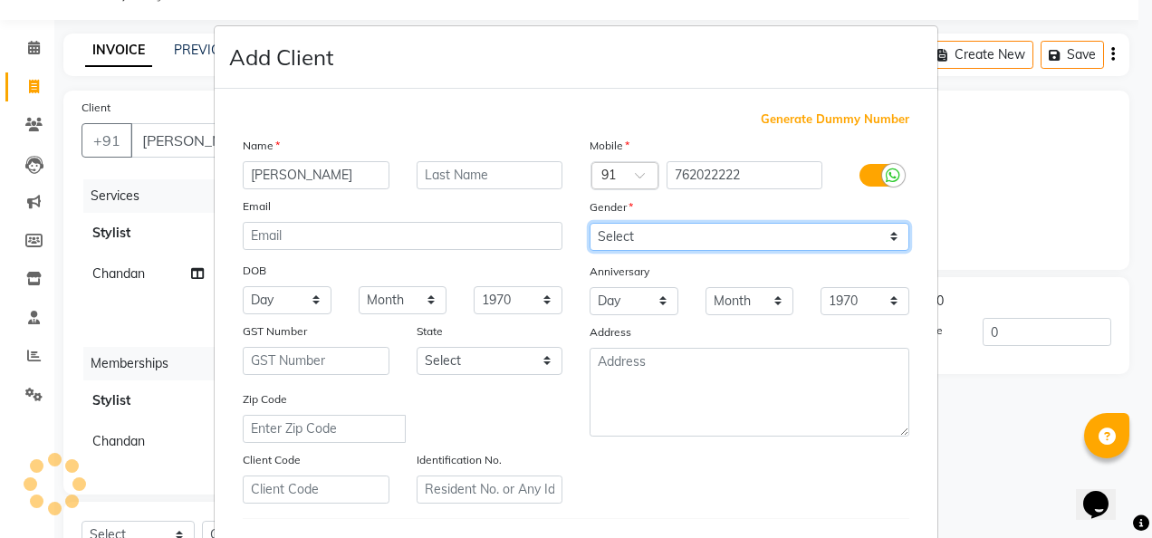
click at [886, 235] on select "Select [DEMOGRAPHIC_DATA] [DEMOGRAPHIC_DATA] Other Prefer Not To Say" at bounding box center [750, 237] width 320 height 28
select select "[DEMOGRAPHIC_DATA]"
click at [590, 223] on select "Select [DEMOGRAPHIC_DATA] [DEMOGRAPHIC_DATA] Other Prefer Not To Say" at bounding box center [750, 237] width 320 height 28
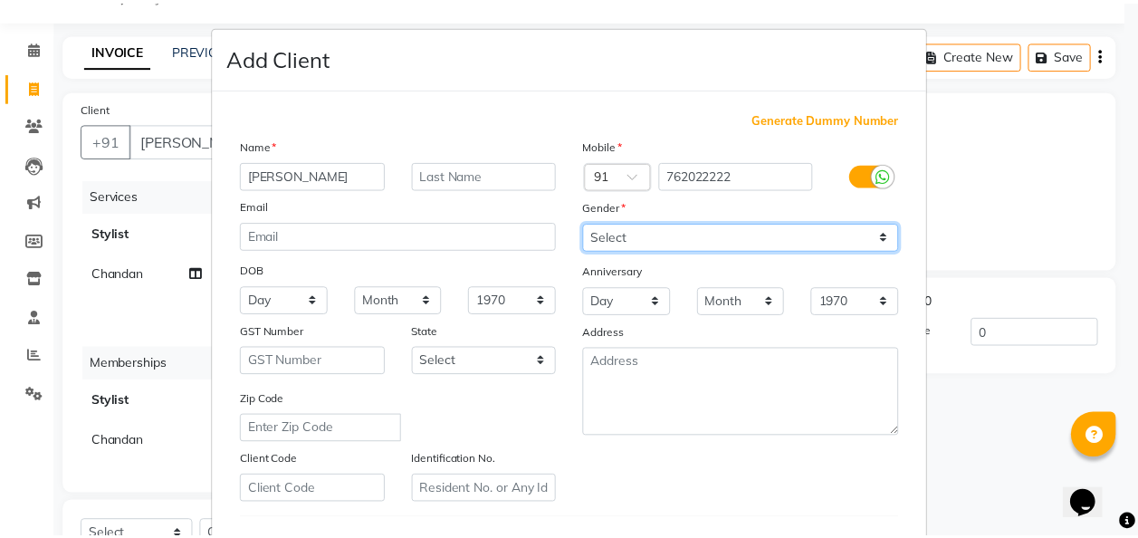
scroll to position [295, 0]
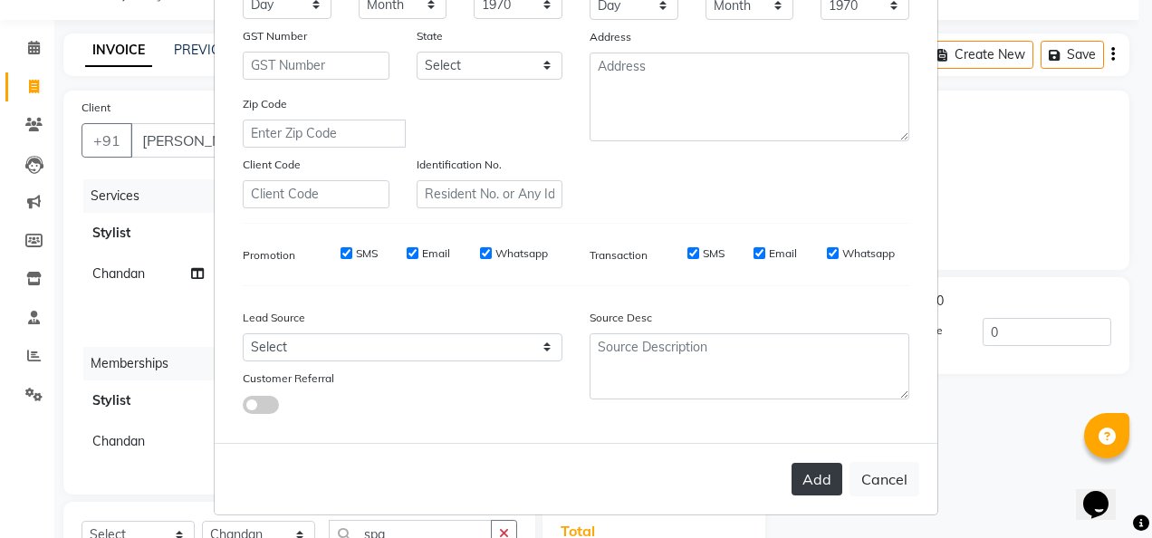
click at [815, 463] on button "Add" at bounding box center [816, 479] width 51 height 33
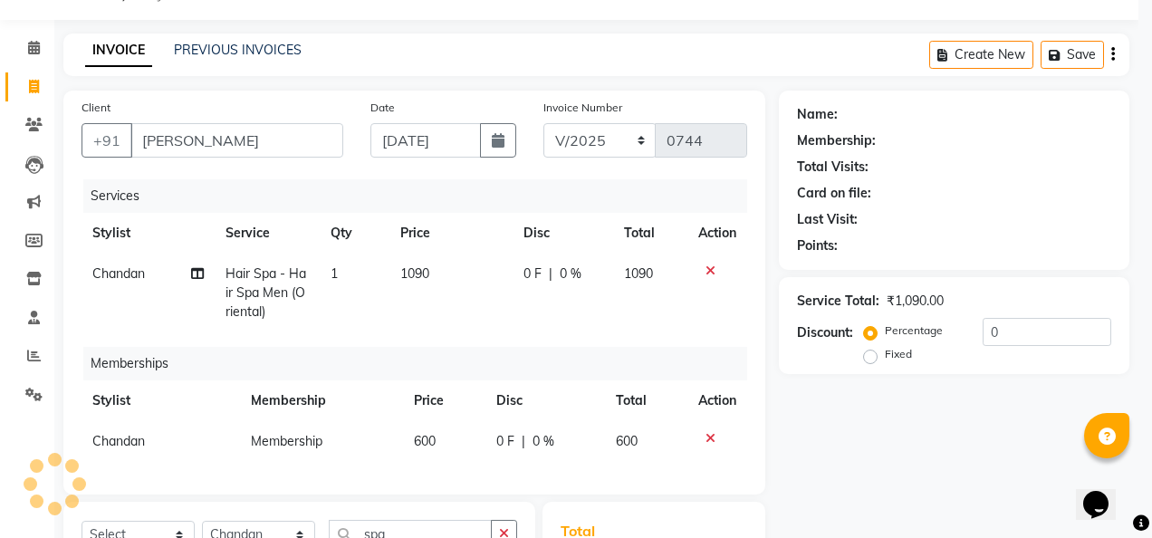
type input "762022222"
select select
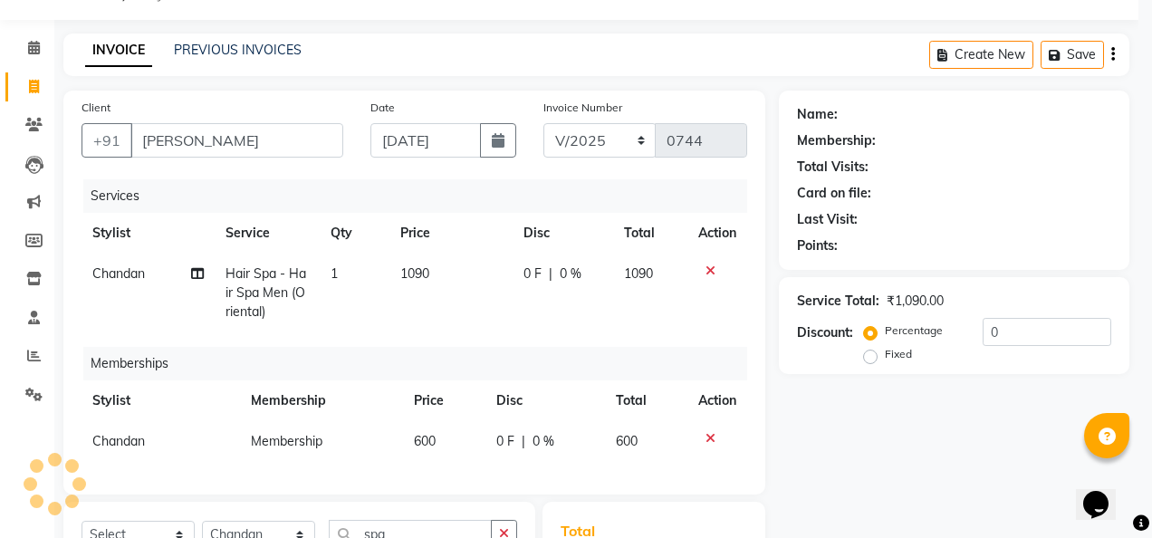
select select
checkbox input "false"
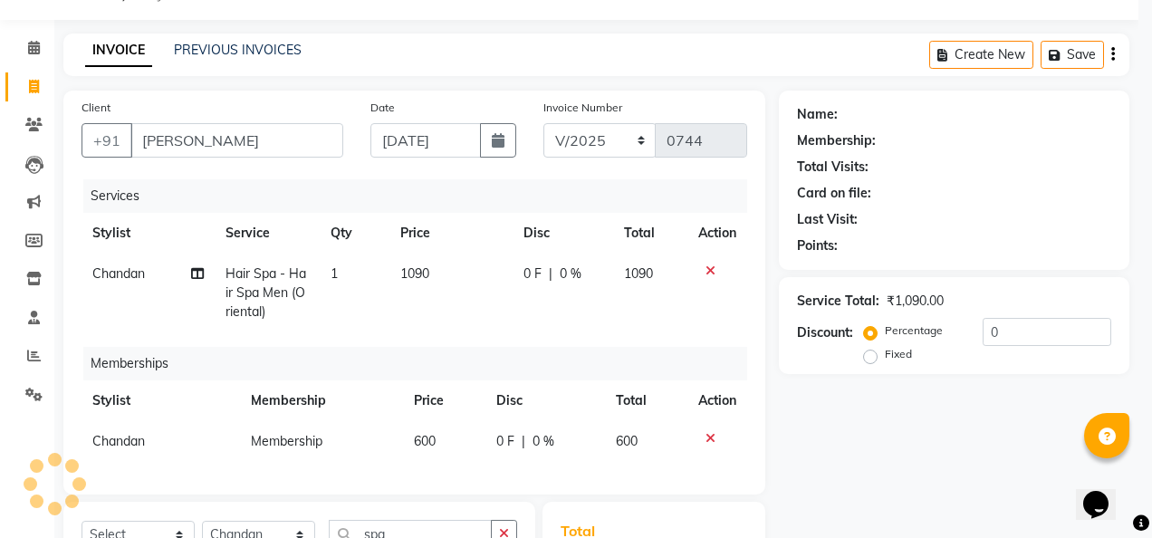
checkbox input "false"
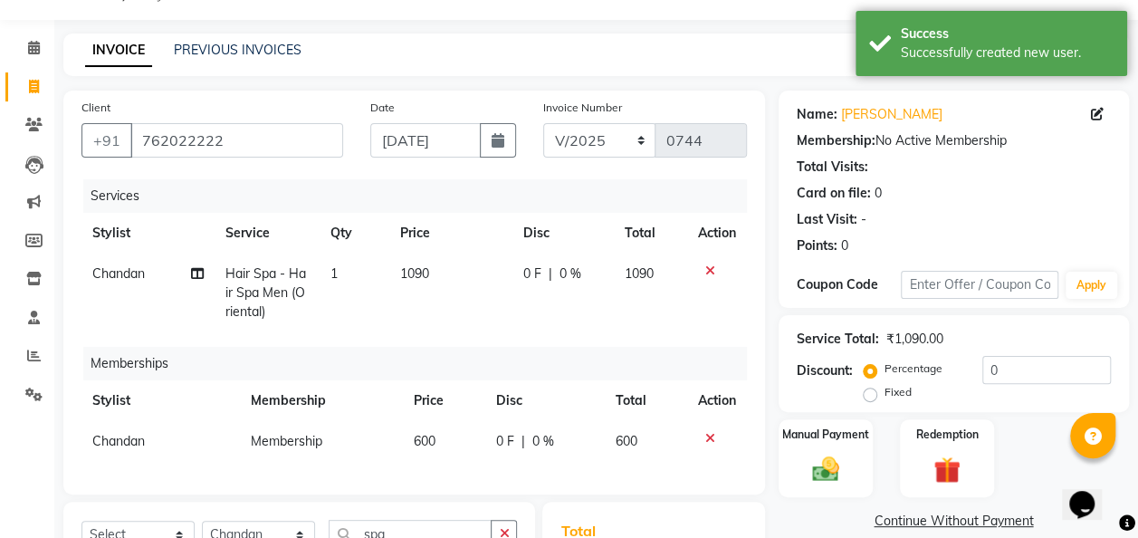
click at [815, 462] on img at bounding box center [825, 469] width 43 height 31
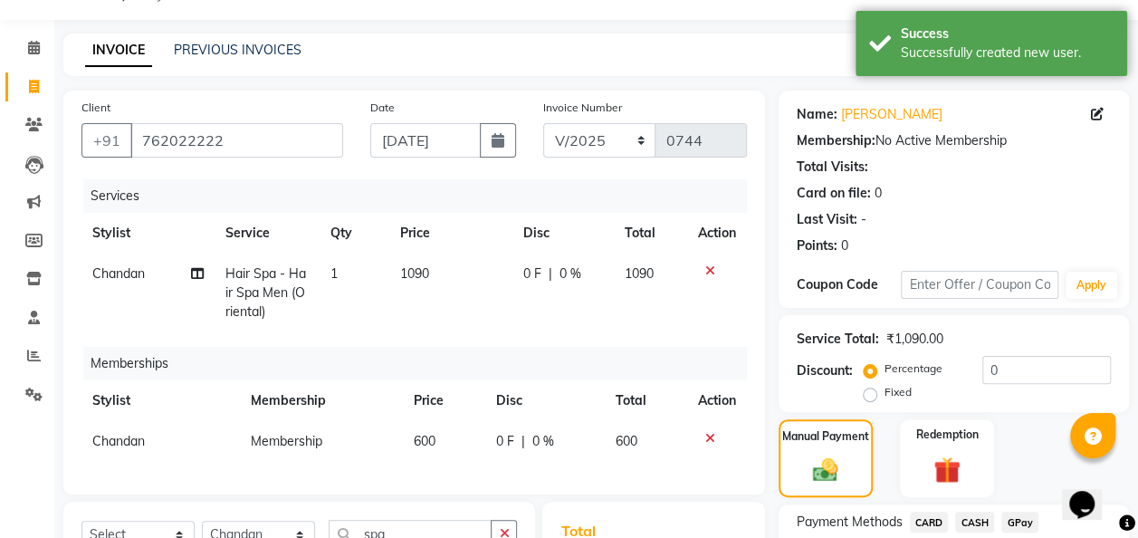
scroll to position [315, 0]
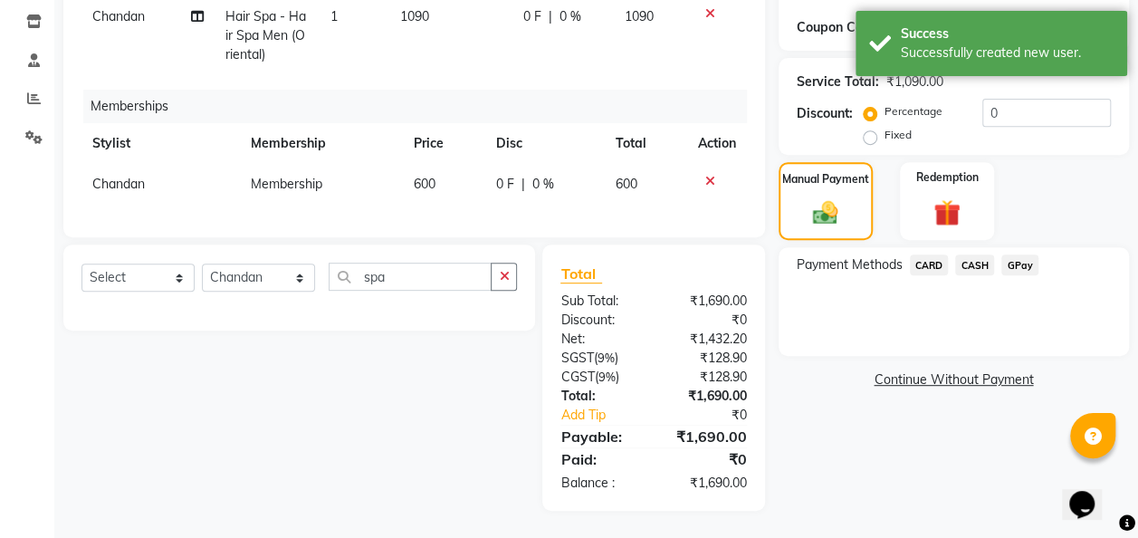
click at [930, 254] on span "GPay" at bounding box center [1020, 264] width 37 height 21
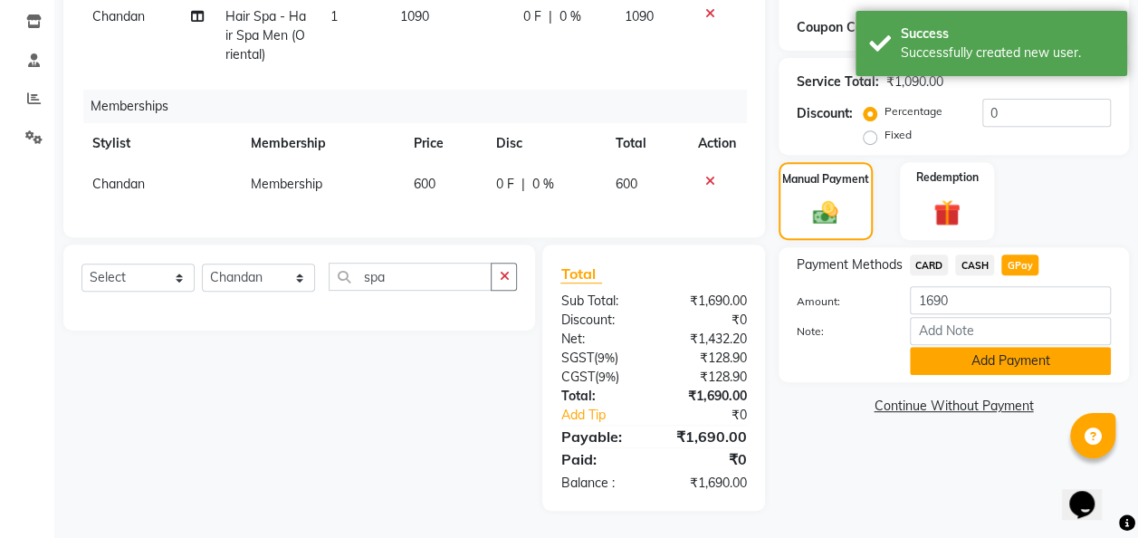
click at [930, 358] on button "Add Payment" at bounding box center [1010, 361] width 201 height 28
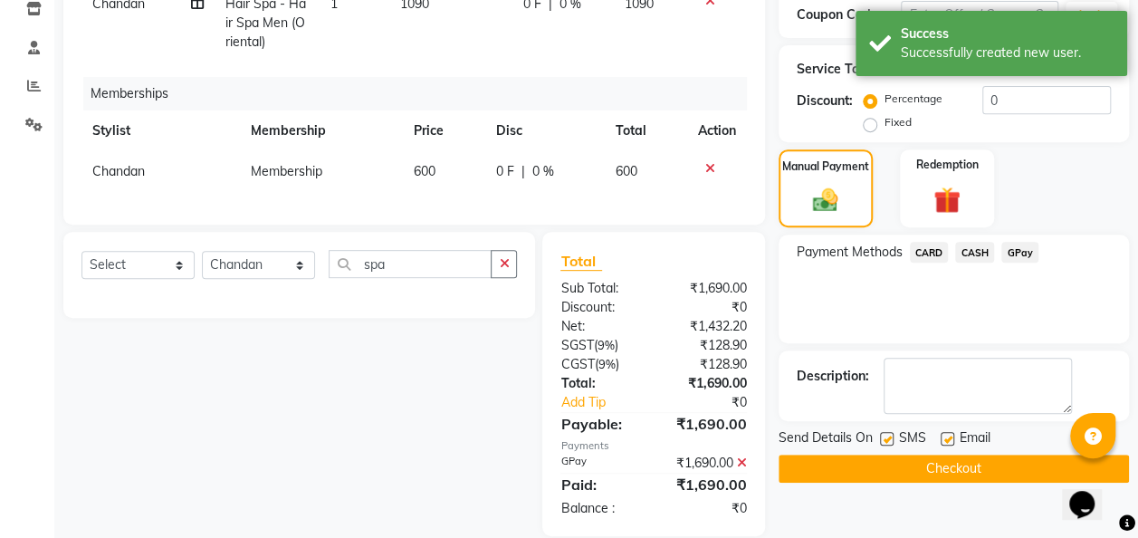
scroll to position [353, 0]
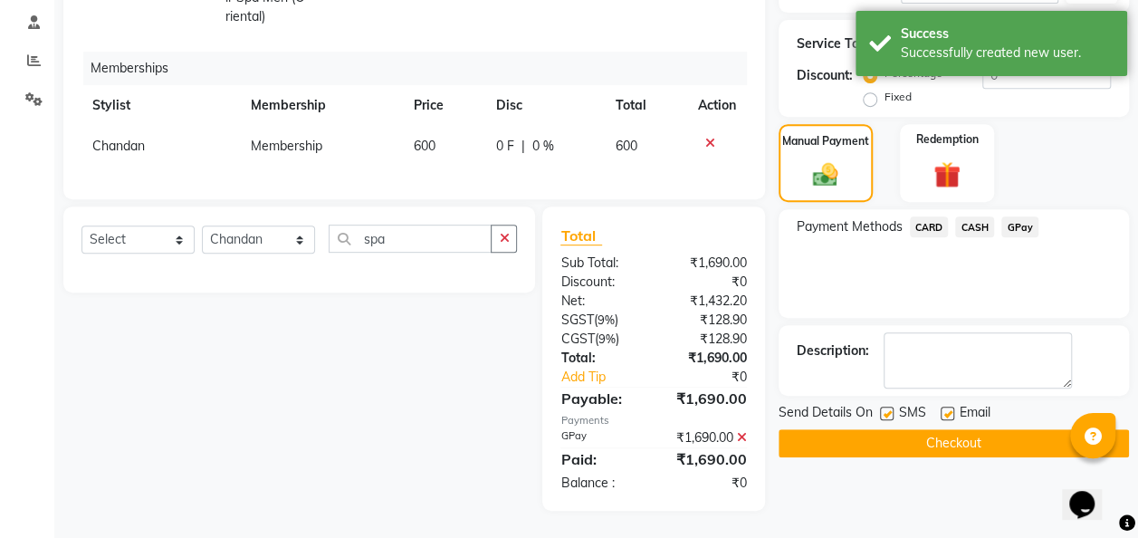
click at [930, 434] on button "Checkout" at bounding box center [954, 443] width 350 height 28
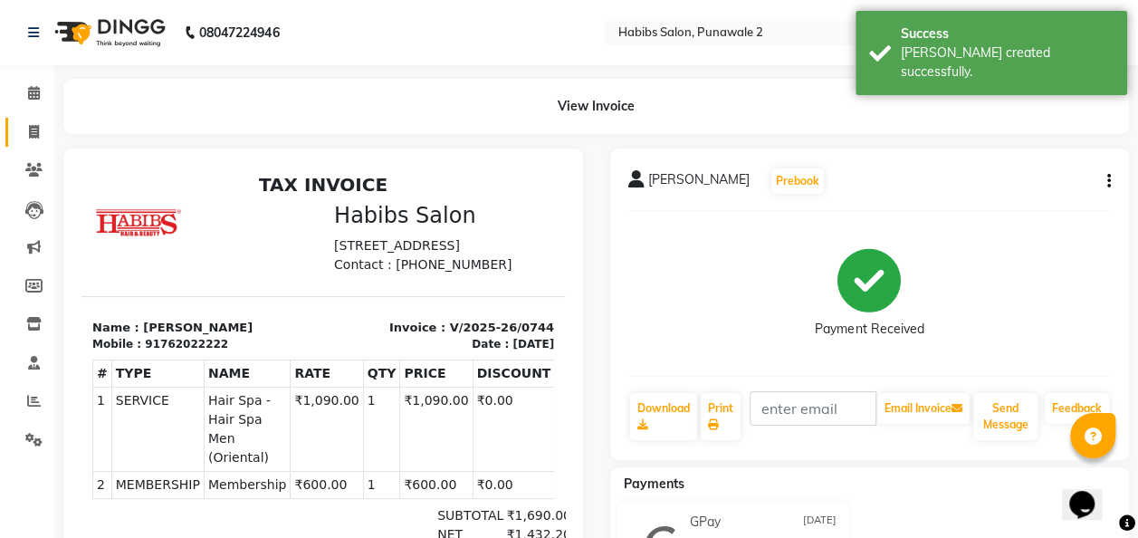
drag, startPoint x: 38, startPoint y: 119, endPoint x: 0, endPoint y: 191, distance: 81.8
click at [38, 119] on link "Invoice" at bounding box center [26, 133] width 43 height 30
select select "service"
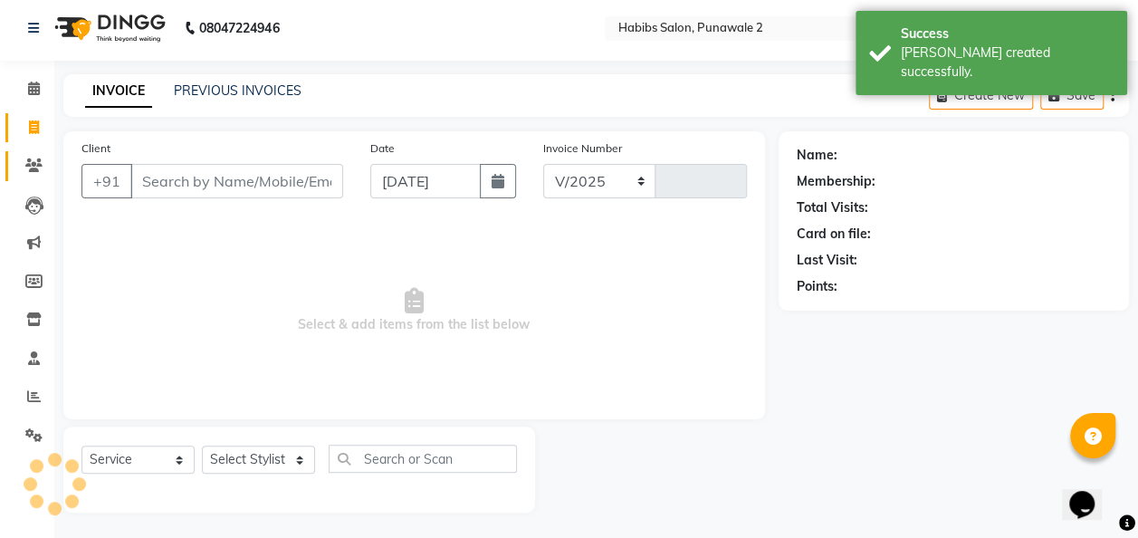
select select "8475"
type input "0745"
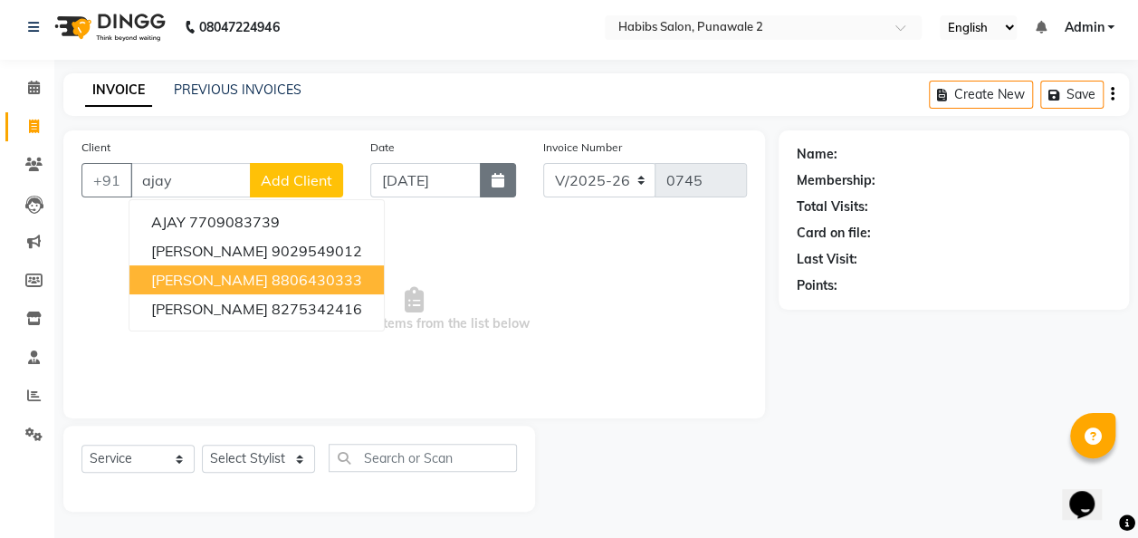
type input "ajay"
click at [494, 170] on button "button" at bounding box center [498, 180] width 36 height 34
select select "9"
select select "2025"
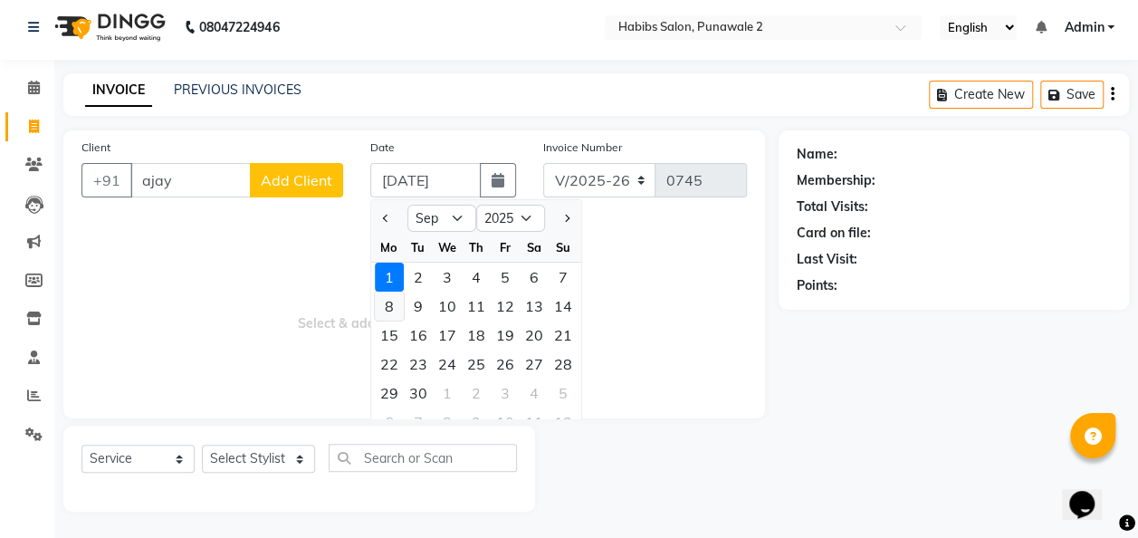
click at [388, 304] on div "8" at bounding box center [389, 306] width 29 height 29
type input "08-09-2025"
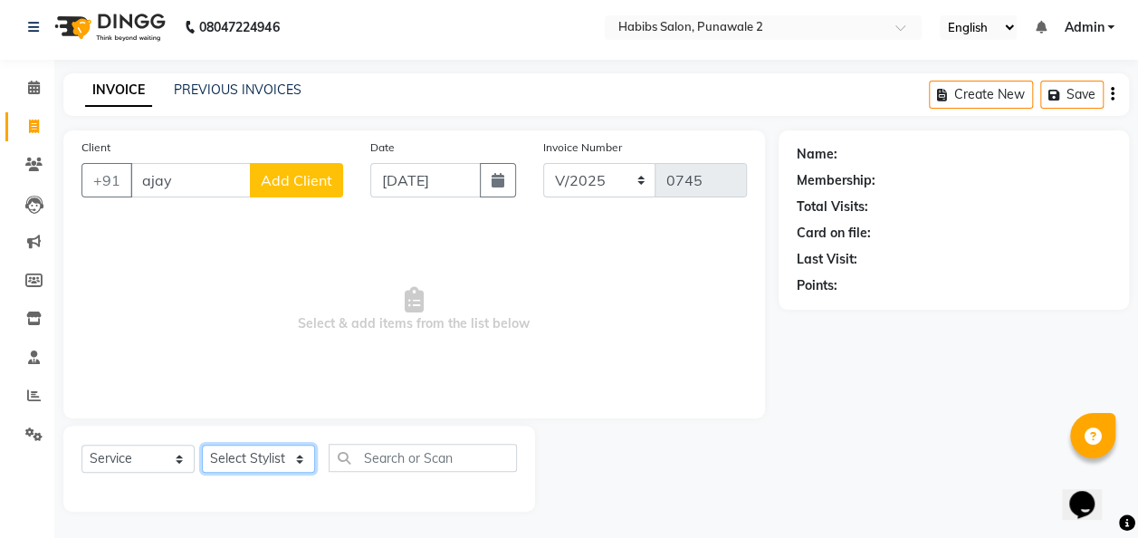
click at [281, 466] on select "Select Stylist Chandan Ganesh Gauri [PERSON_NAME] [PERSON_NAME] [PERSON_NAME] […" at bounding box center [258, 459] width 113 height 28
select select "82974"
click at [202, 445] on select "Select Stylist Chandan Ganesh Gauri [PERSON_NAME] [PERSON_NAME] [PERSON_NAME] […" at bounding box center [258, 459] width 113 height 28
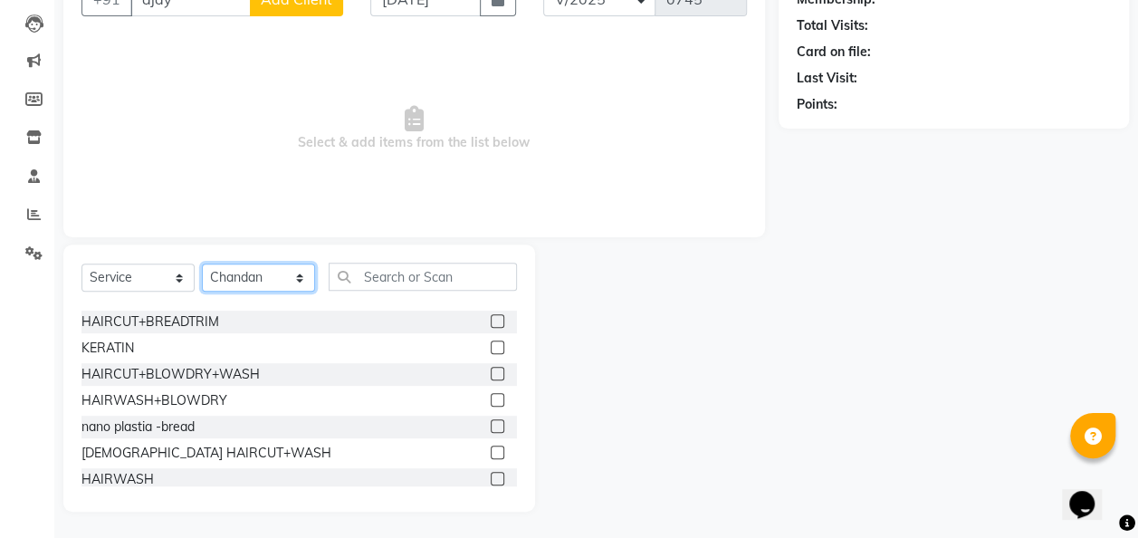
scroll to position [311, 0]
click at [491, 371] on label at bounding box center [498, 373] width 14 height 14
click at [491, 371] on input "checkbox" at bounding box center [497, 374] width 12 height 12
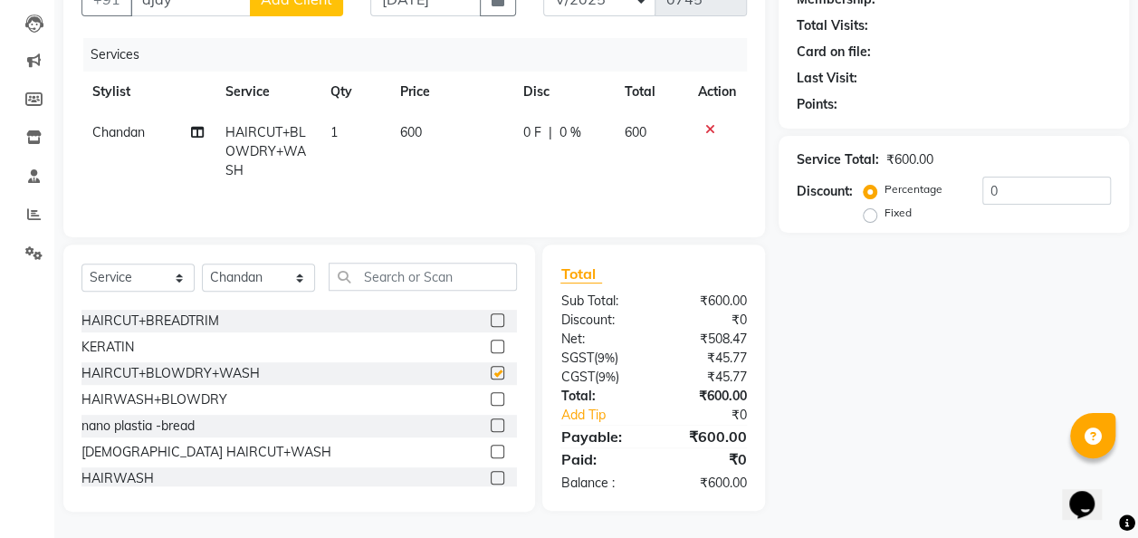
checkbox input "false"
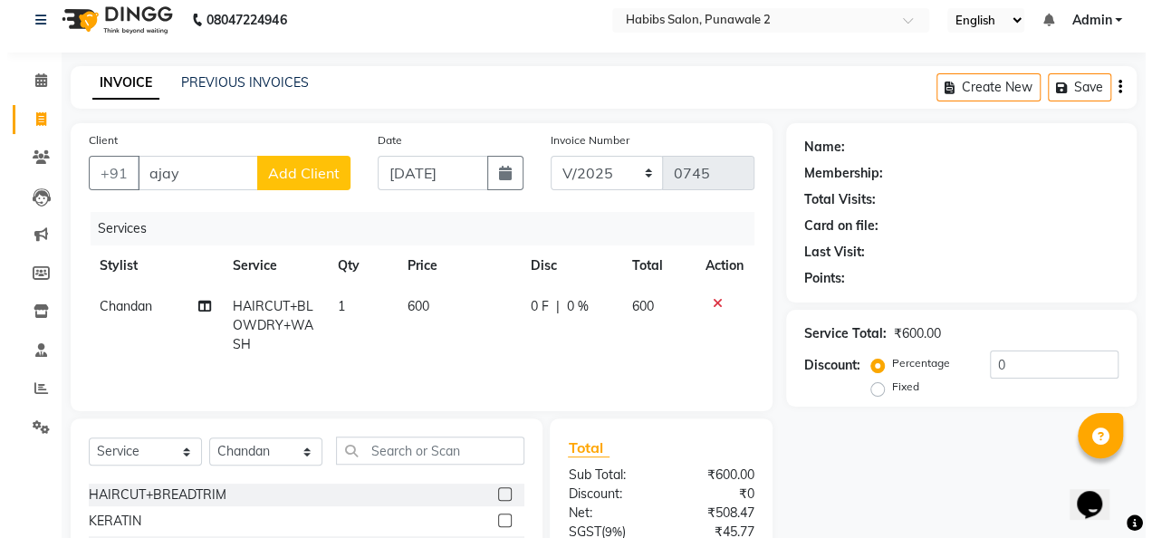
scroll to position [0, 0]
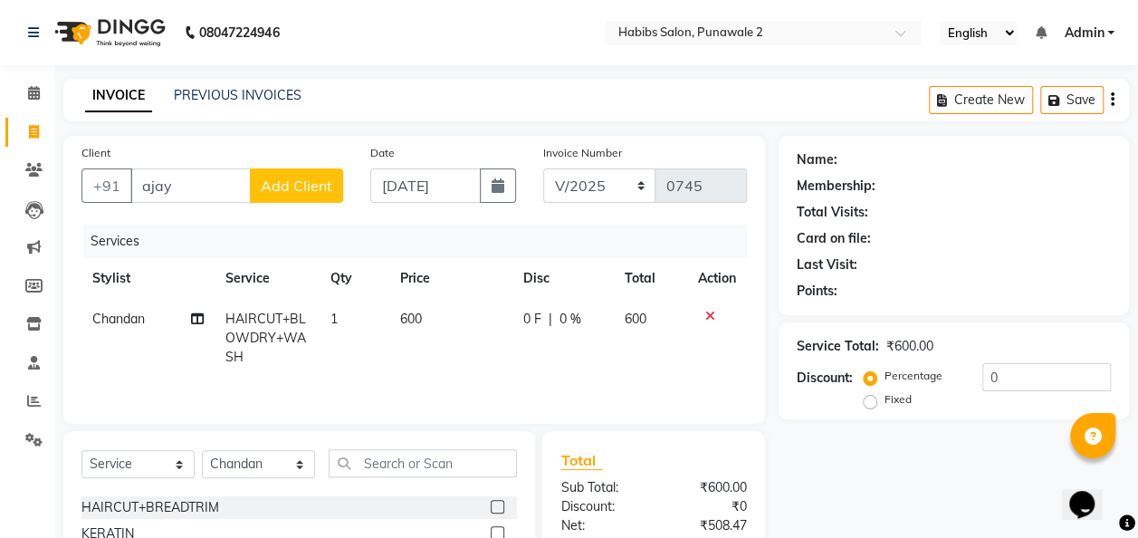
click at [301, 177] on span "Add Client" at bounding box center [297, 186] width 72 height 18
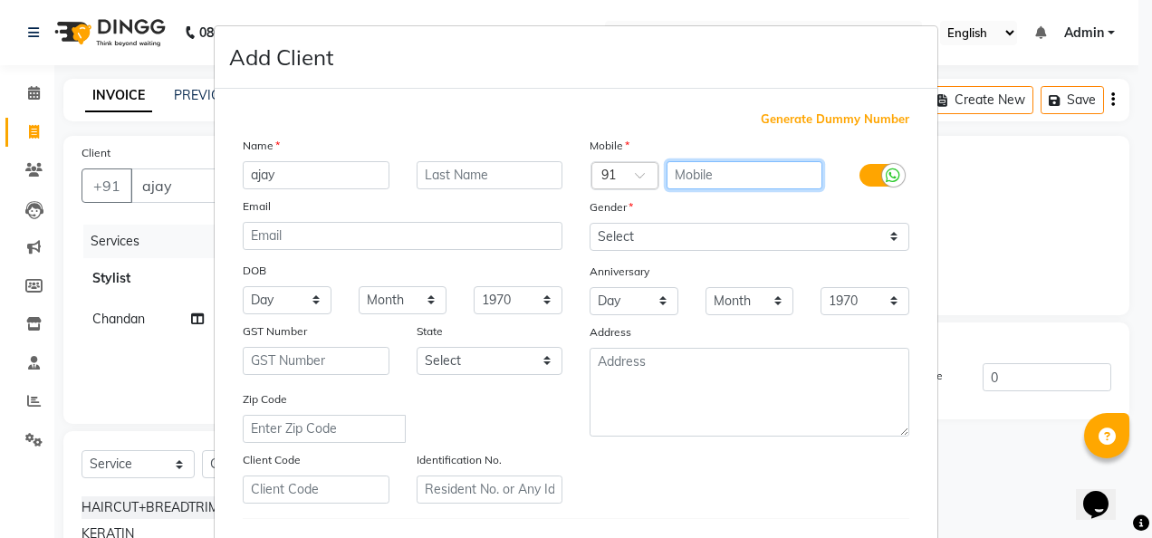
click at [687, 163] on input "text" at bounding box center [744, 175] width 157 height 28
type input "9011052791"
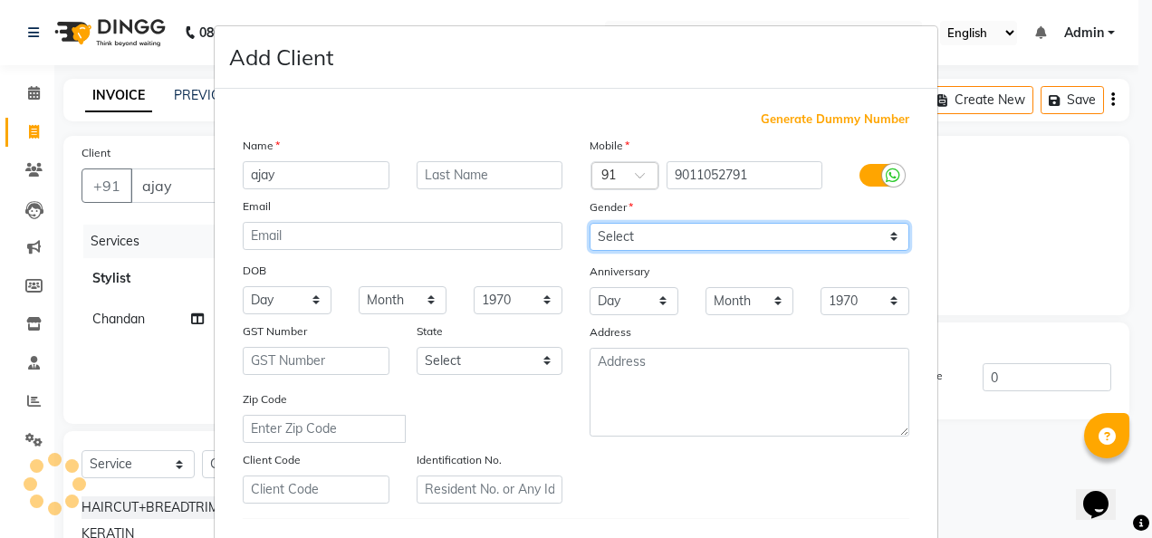
click at [891, 240] on select "Select [DEMOGRAPHIC_DATA] [DEMOGRAPHIC_DATA] Other Prefer Not To Say" at bounding box center [750, 237] width 320 height 28
select select "[DEMOGRAPHIC_DATA]"
click at [590, 223] on select "Select [DEMOGRAPHIC_DATA] [DEMOGRAPHIC_DATA] Other Prefer Not To Say" at bounding box center [750, 237] width 320 height 28
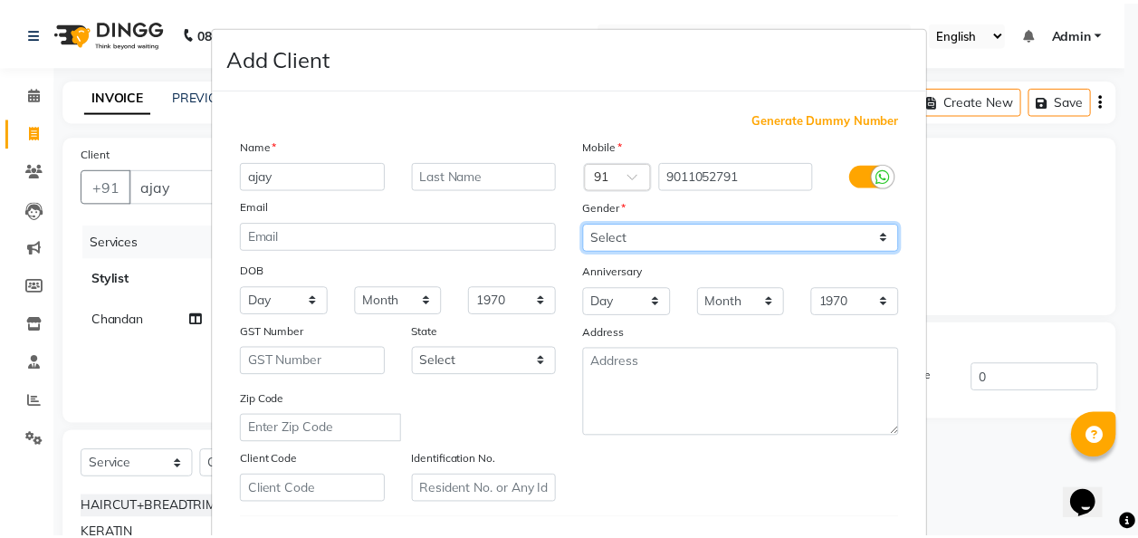
scroll to position [295, 0]
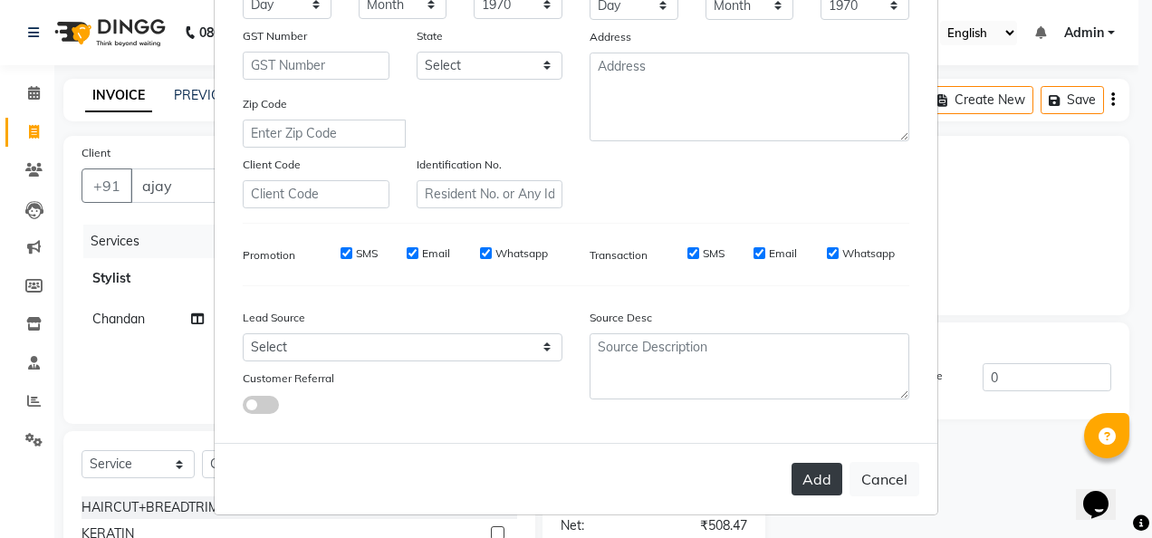
click at [818, 482] on button "Add" at bounding box center [816, 479] width 51 height 33
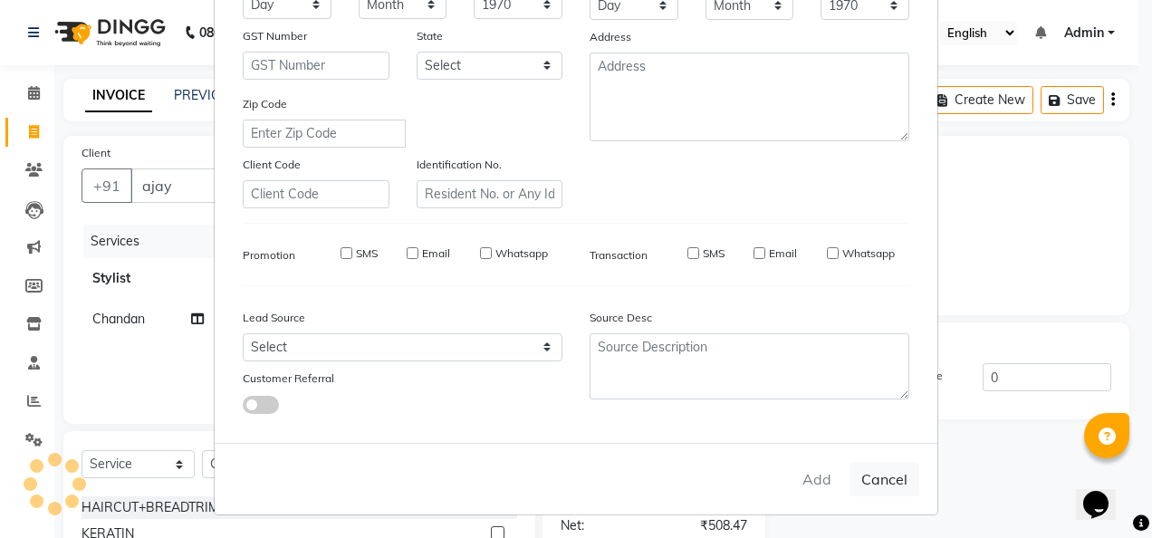
type input "9011052791"
select select
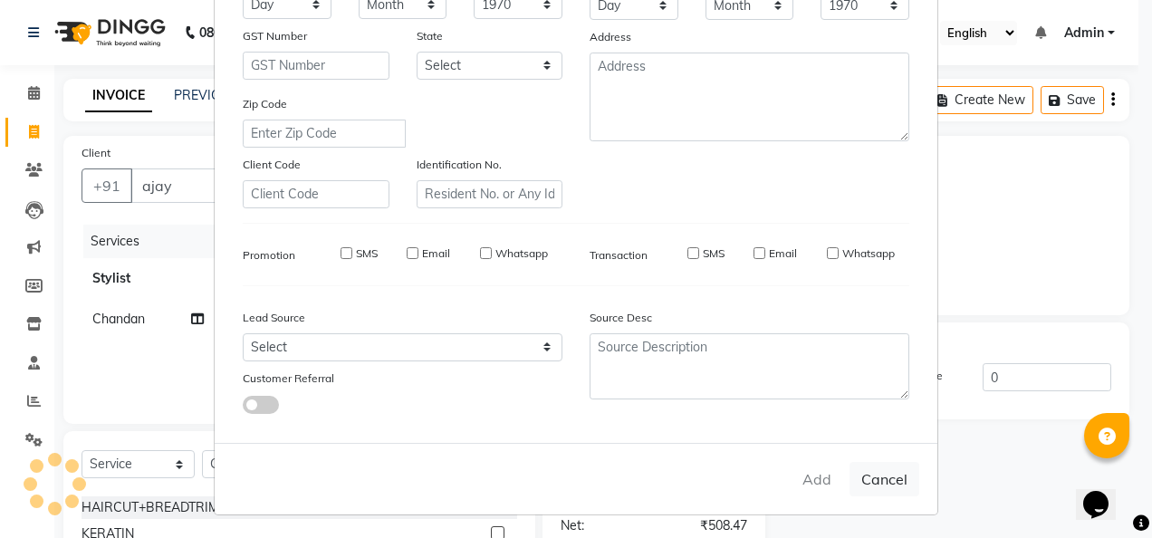
select select
checkbox input "false"
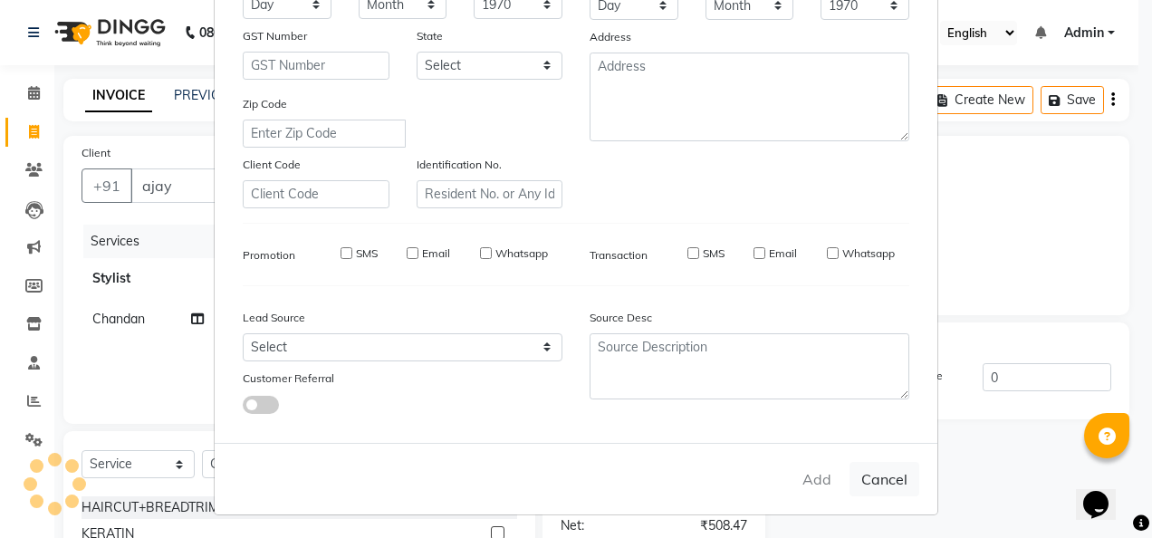
checkbox input "false"
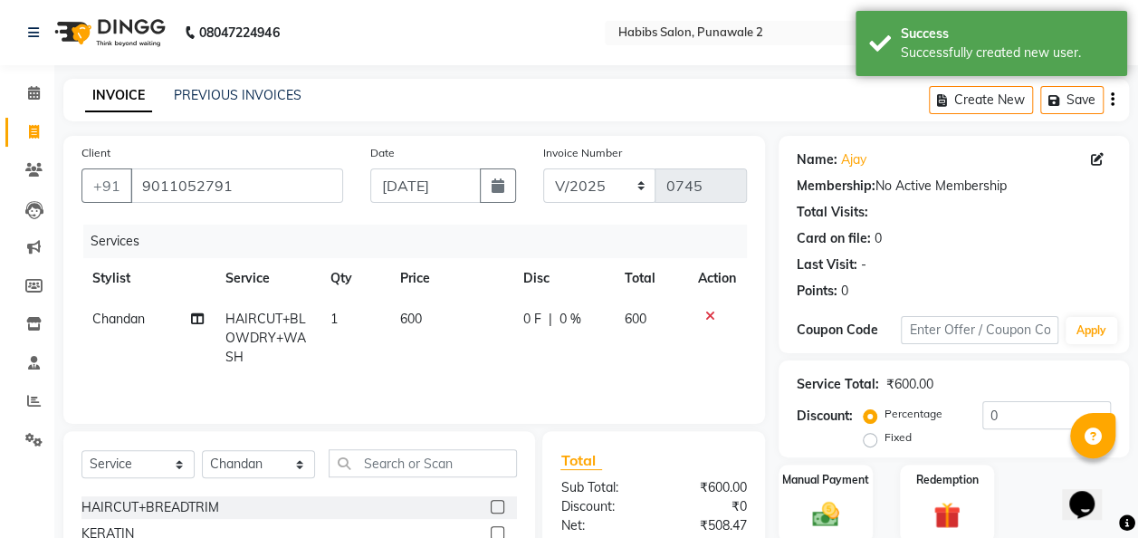
click at [818, 482] on label "Manual Payment" at bounding box center [825, 480] width 87 height 16
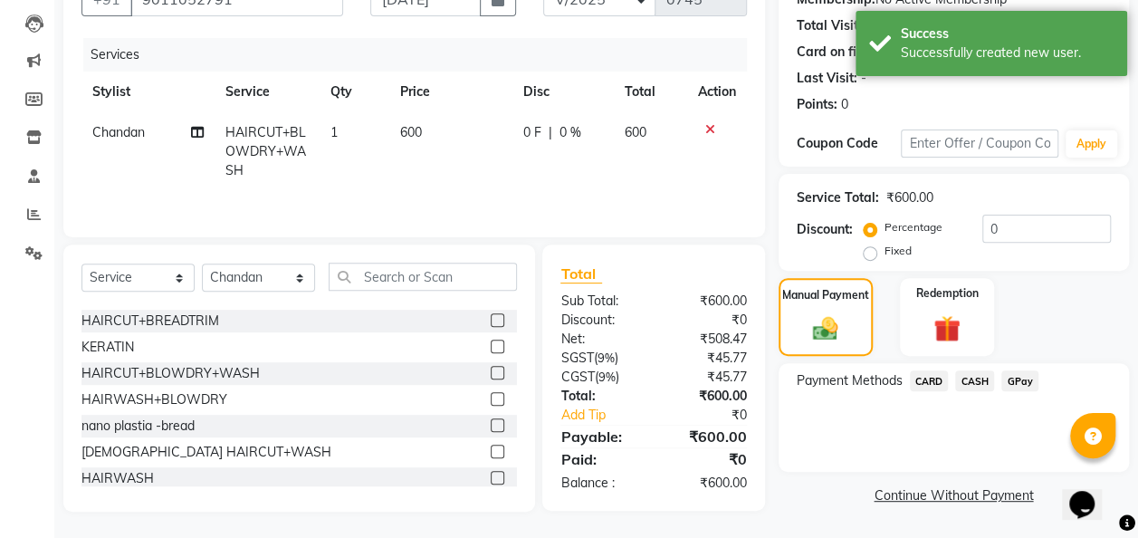
click at [930, 380] on span "GPay" at bounding box center [1020, 380] width 37 height 21
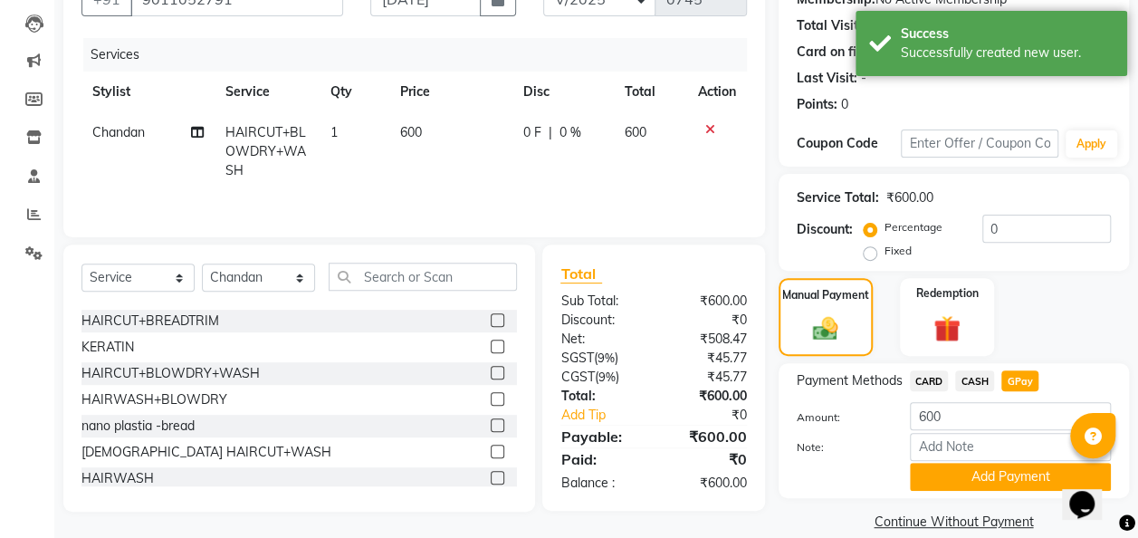
scroll to position [210, 0]
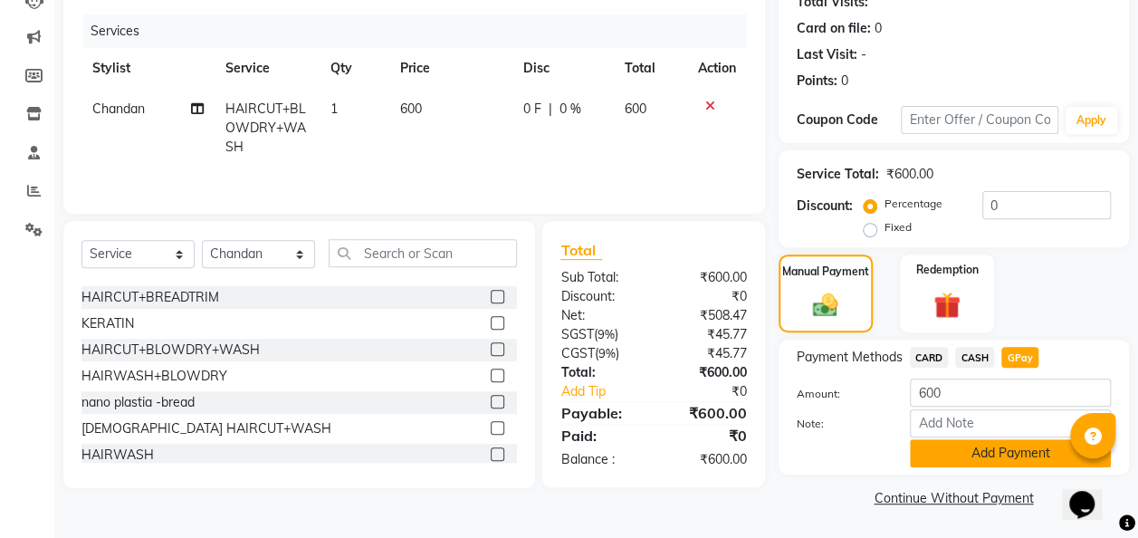
click at [930, 458] on button "Add Payment" at bounding box center [1010, 453] width 201 height 28
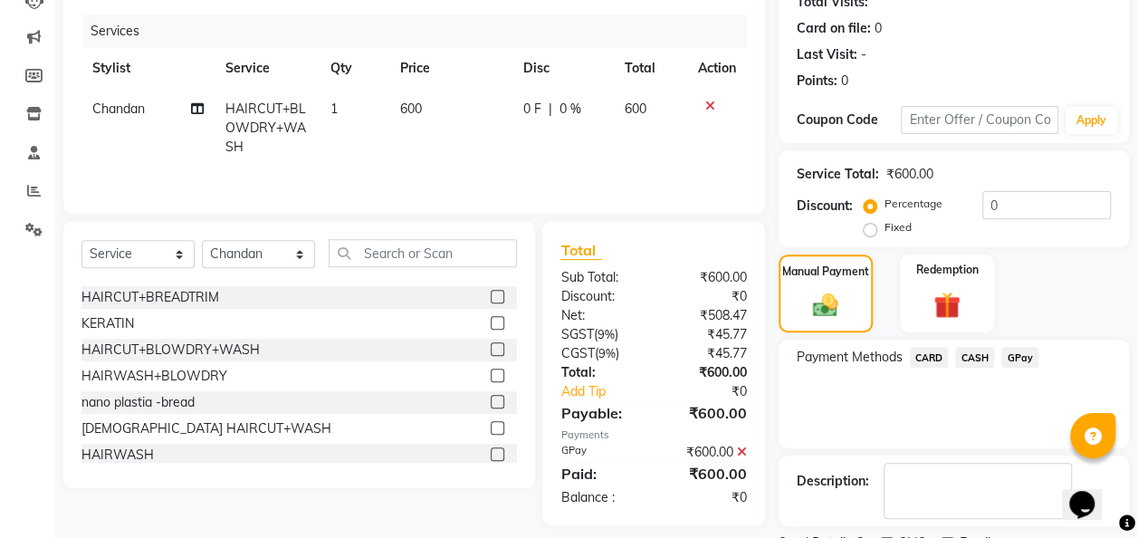
scroll to position [286, 0]
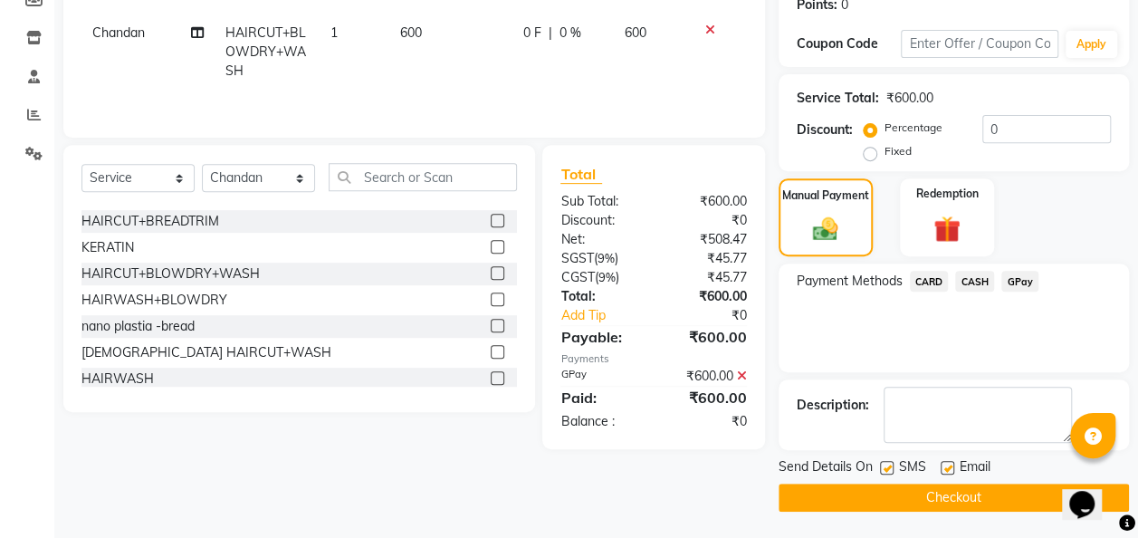
click at [930, 492] on button "Checkout" at bounding box center [954, 498] width 350 height 28
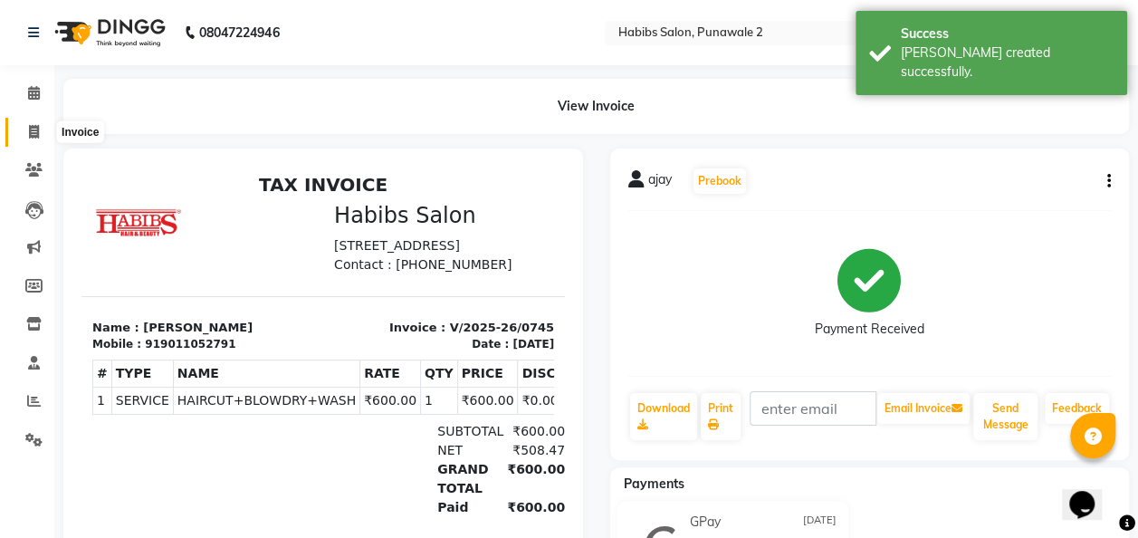
click at [32, 127] on icon at bounding box center [34, 132] width 10 height 14
select select "8475"
select select "service"
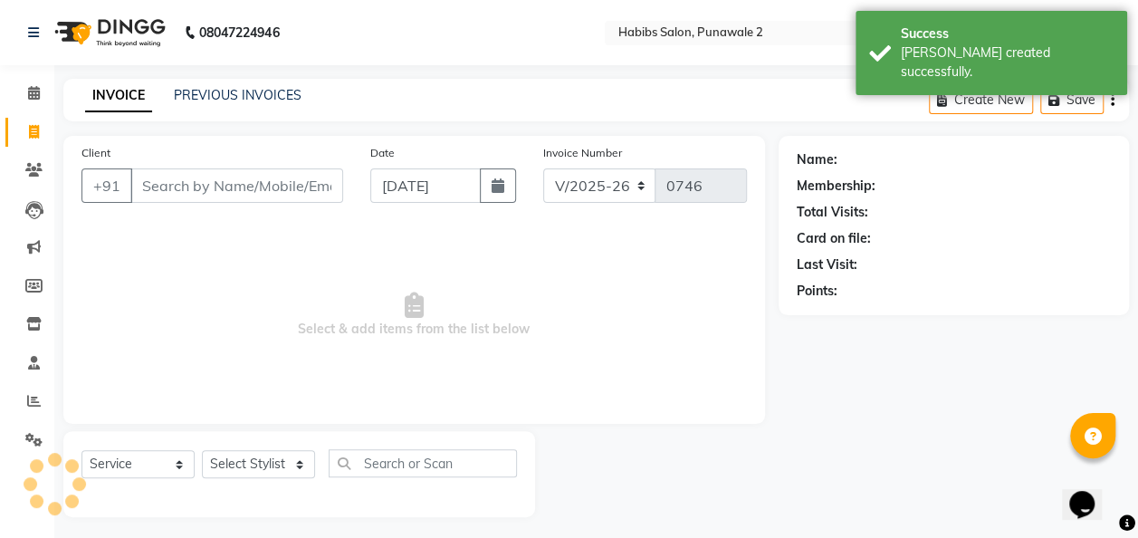
scroll to position [5, 0]
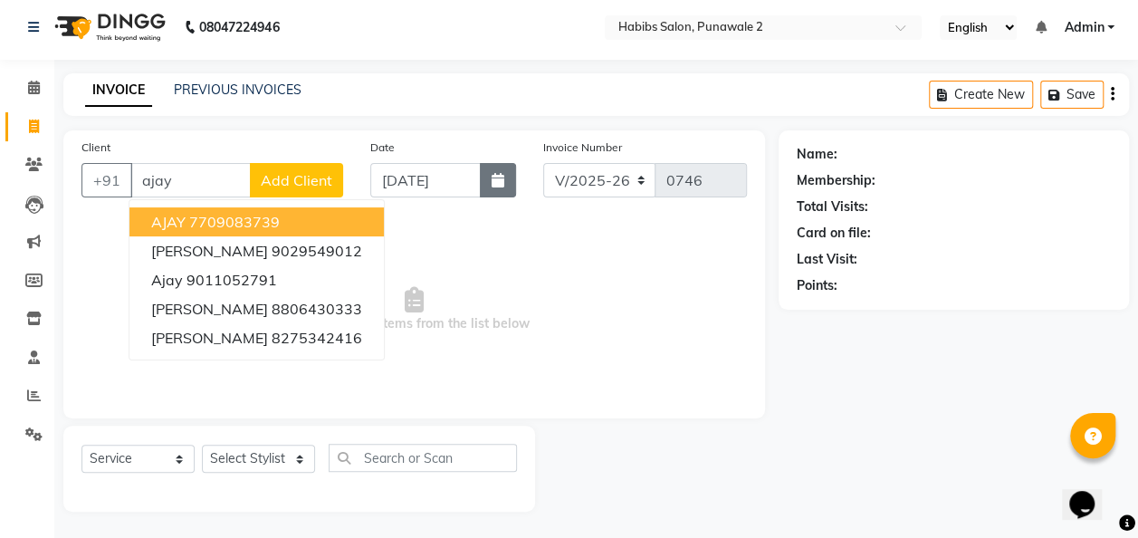
type input "ajay"
click at [490, 176] on button "button" at bounding box center [498, 180] width 36 height 34
select select "9"
select select "2025"
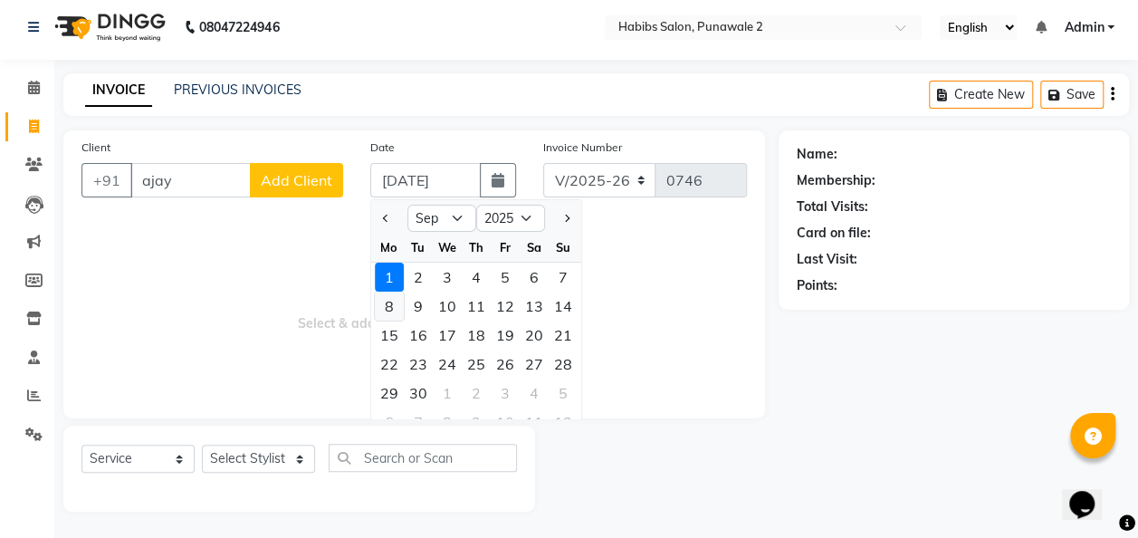
click at [380, 307] on div "8" at bounding box center [389, 306] width 29 height 29
type input "08-09-2025"
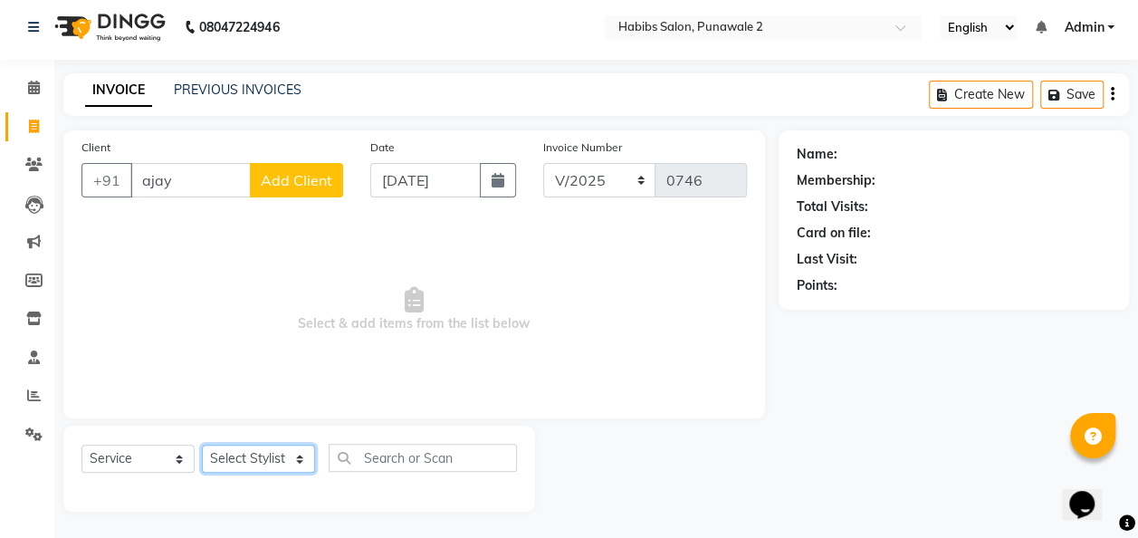
click at [309, 460] on select "Select Stylist Chandan Ganesh Gauri [PERSON_NAME] [PERSON_NAME] [PERSON_NAME] […" at bounding box center [258, 459] width 113 height 28
select select "82974"
click at [202, 445] on select "Select Stylist Chandan Ganesh Gauri [PERSON_NAME] [PERSON_NAME] [PERSON_NAME] […" at bounding box center [258, 459] width 113 height 28
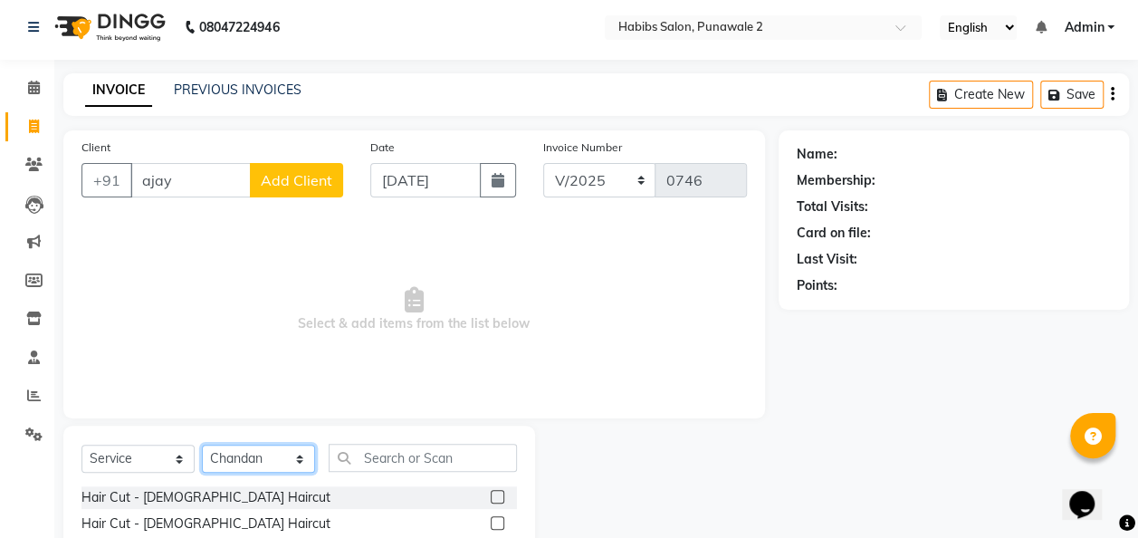
scroll to position [187, 0]
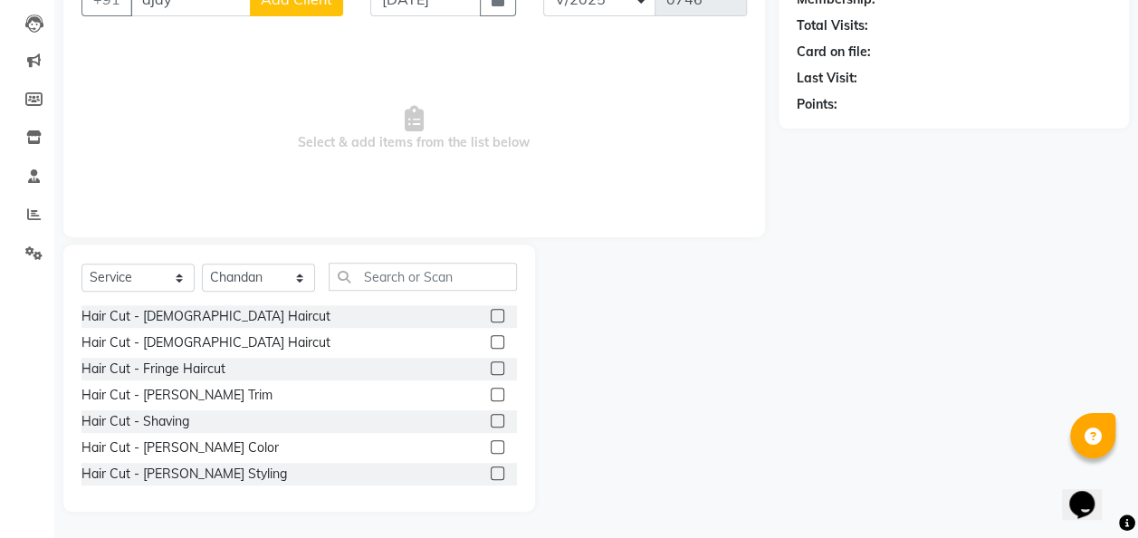
click at [475, 427] on div "Hair Cut - Shaving" at bounding box center [300, 421] width 436 height 23
click at [491, 418] on label at bounding box center [498, 421] width 14 height 14
click at [491, 418] on input "checkbox" at bounding box center [497, 422] width 12 height 12
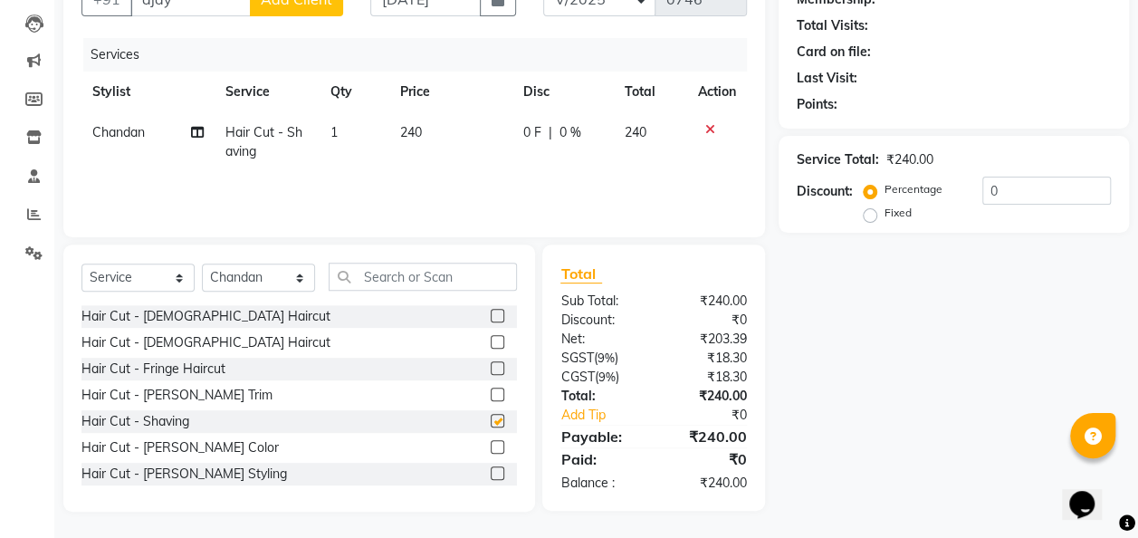
checkbox input "false"
click at [407, 239] on div "Client +91 ajay Add Client Date 08-09-2025 Invoice Number V/2025 V/2025-26 0746…" at bounding box center [414, 230] width 729 height 562
click at [417, 118] on td "240" at bounding box center [450, 142] width 123 height 60
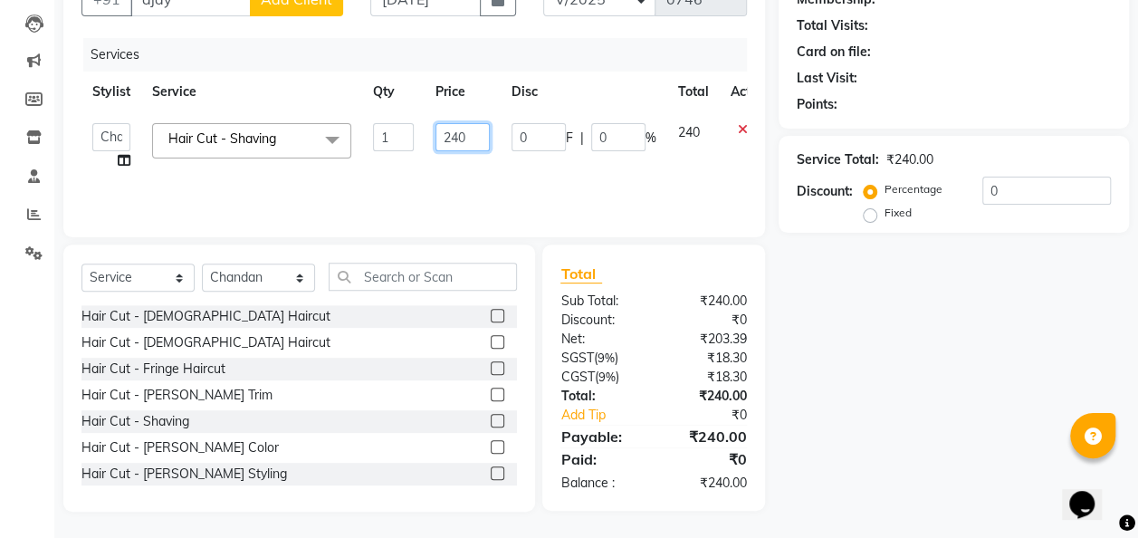
click at [480, 136] on input "240" at bounding box center [463, 137] width 54 height 28
type input "2"
type input "400"
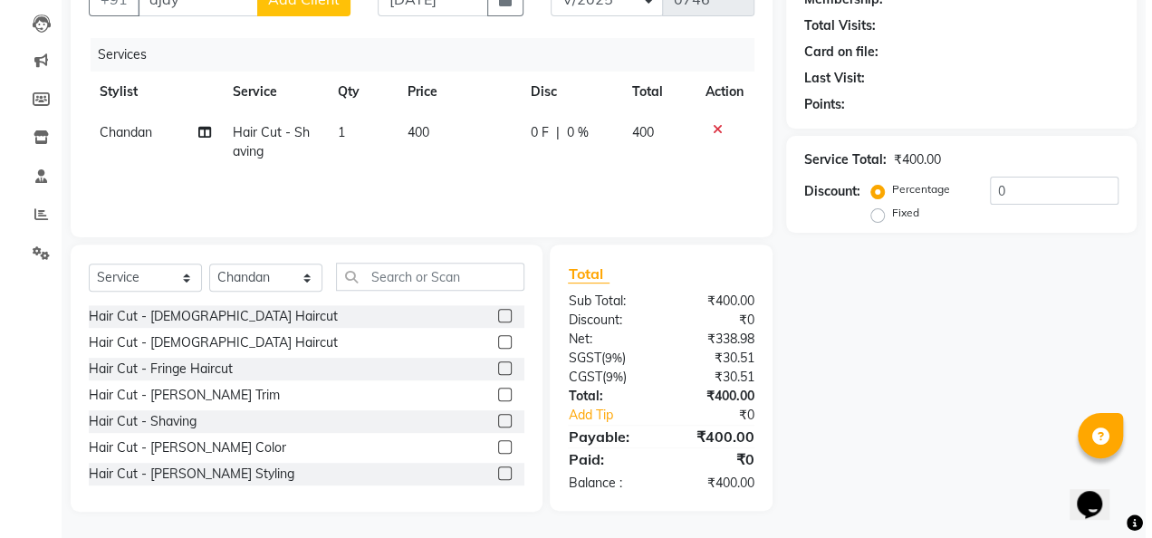
scroll to position [0, 0]
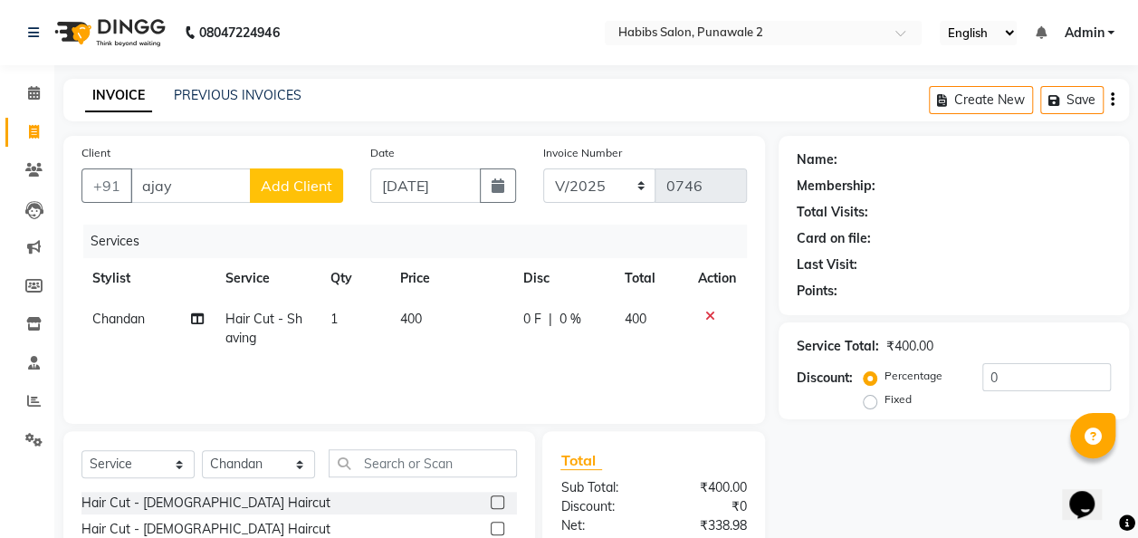
click at [308, 182] on span "Add Client" at bounding box center [297, 186] width 72 height 18
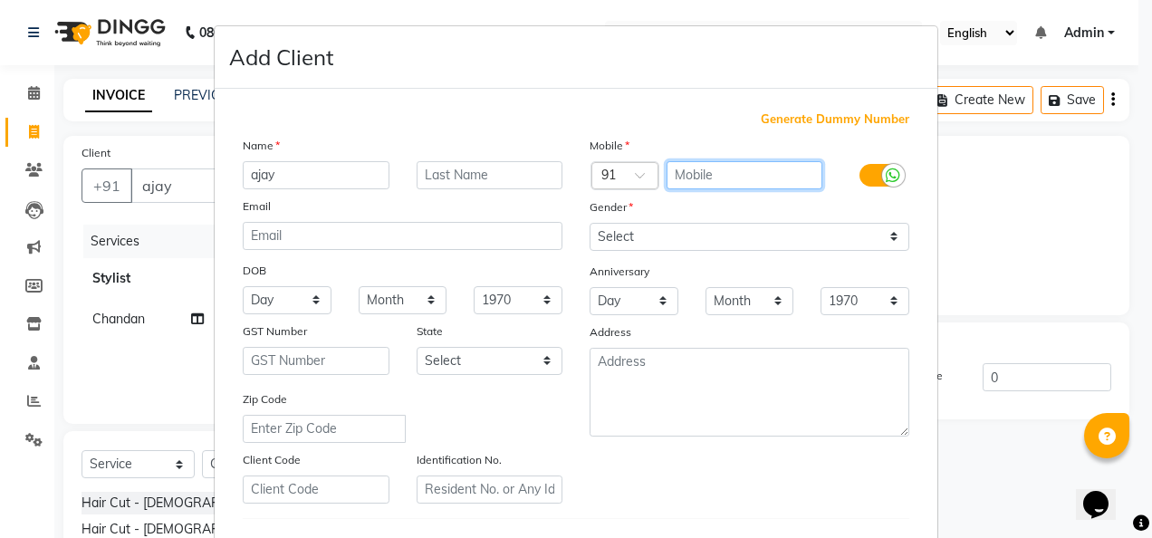
drag, startPoint x: 686, startPoint y: 168, endPoint x: 651, endPoint y: 150, distance: 38.9
click at [686, 168] on input "text" at bounding box center [744, 175] width 157 height 28
type input "9660229394"
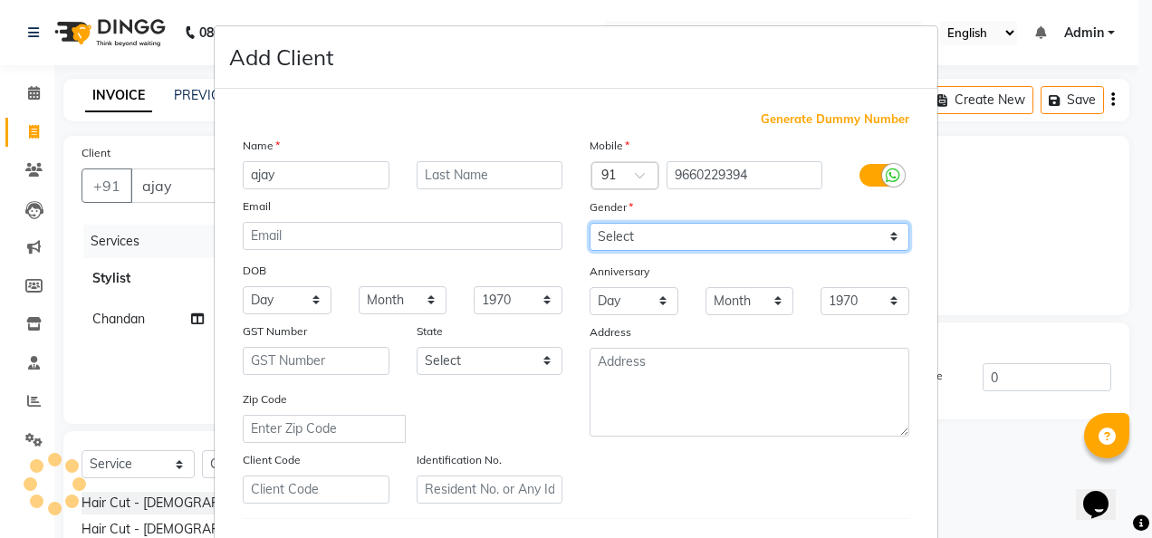
click at [883, 235] on select "Select [DEMOGRAPHIC_DATA] [DEMOGRAPHIC_DATA] Other Prefer Not To Say" at bounding box center [750, 237] width 320 height 28
select select "[DEMOGRAPHIC_DATA]"
click at [590, 223] on select "Select [DEMOGRAPHIC_DATA] [DEMOGRAPHIC_DATA] Other Prefer Not To Say" at bounding box center [750, 237] width 320 height 28
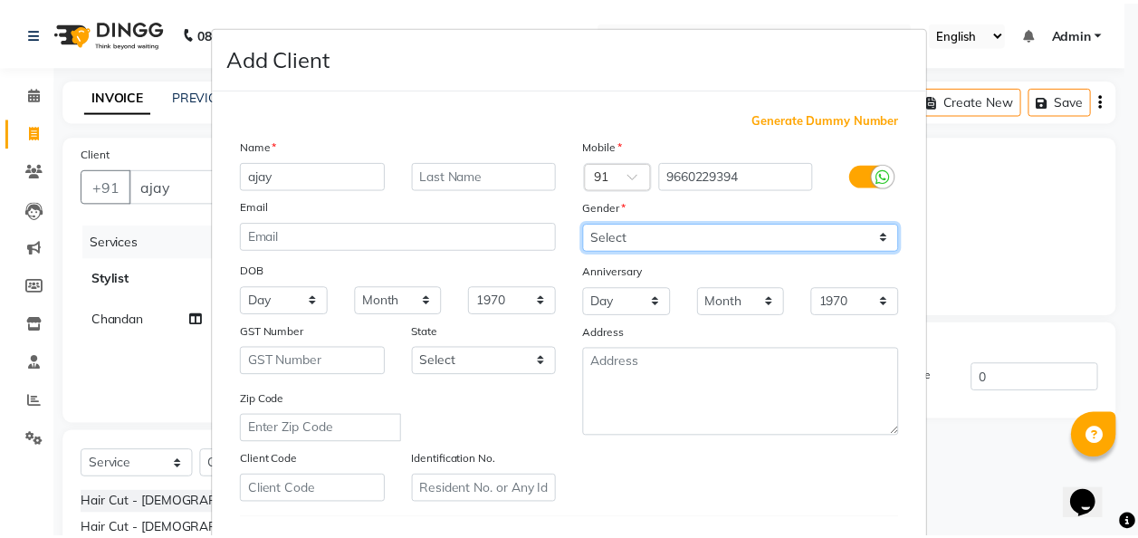
scroll to position [295, 0]
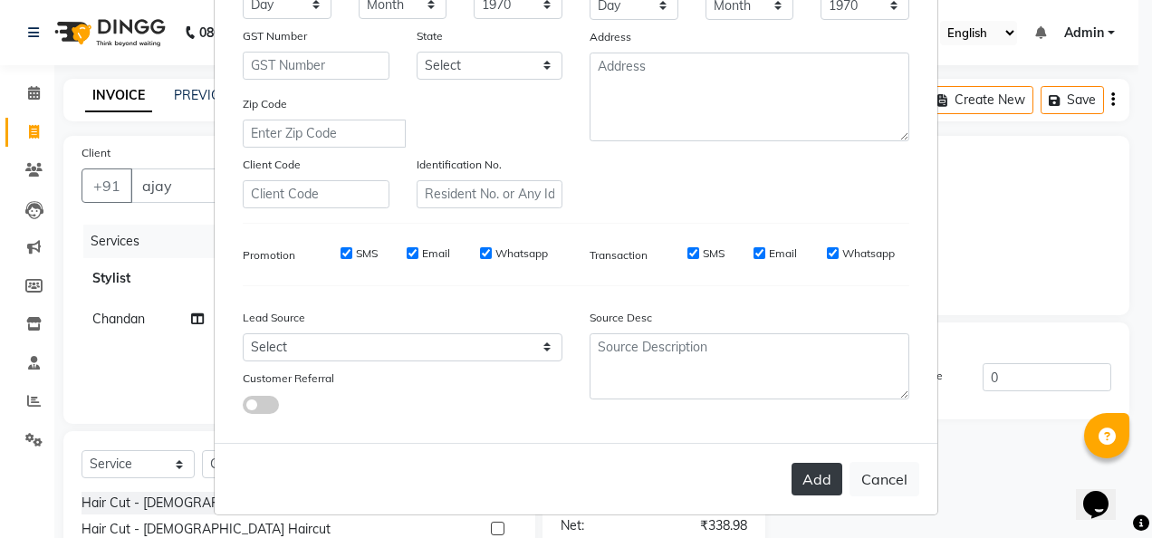
click at [817, 466] on button "Add" at bounding box center [816, 479] width 51 height 33
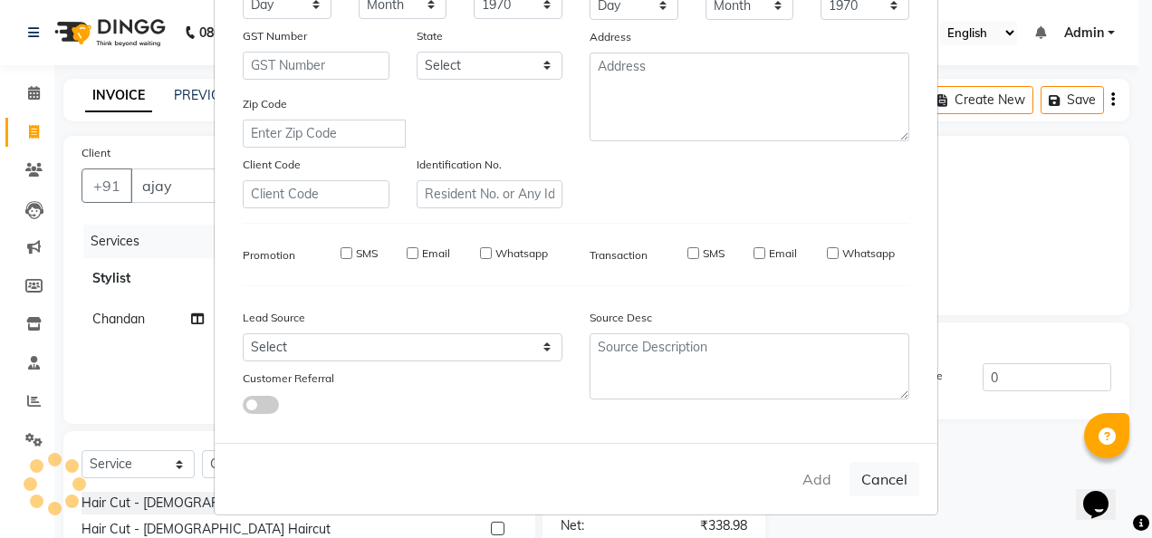
type input "9660229394"
select select
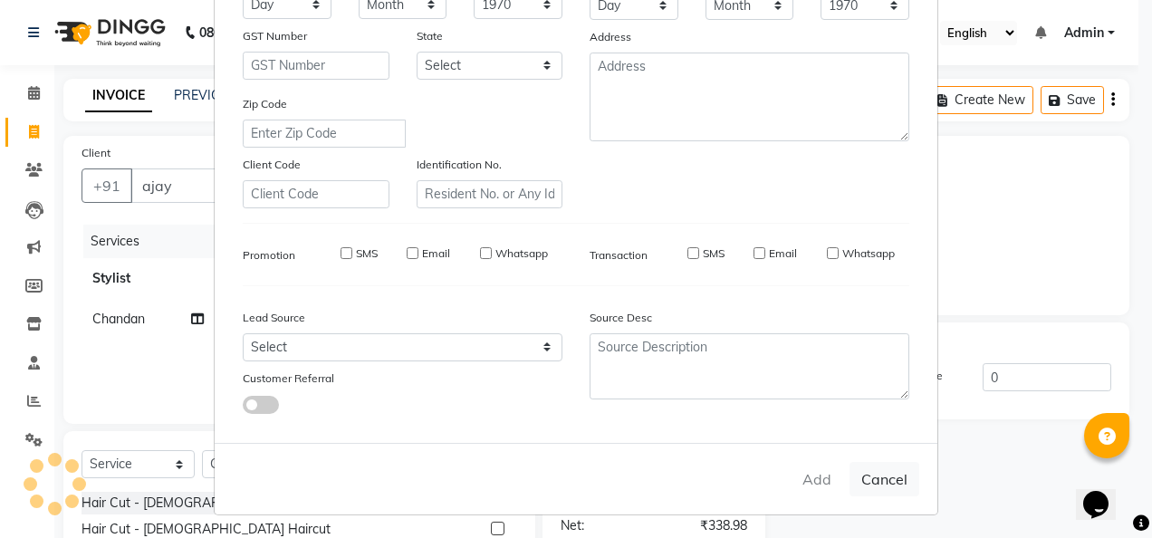
select select
checkbox input "false"
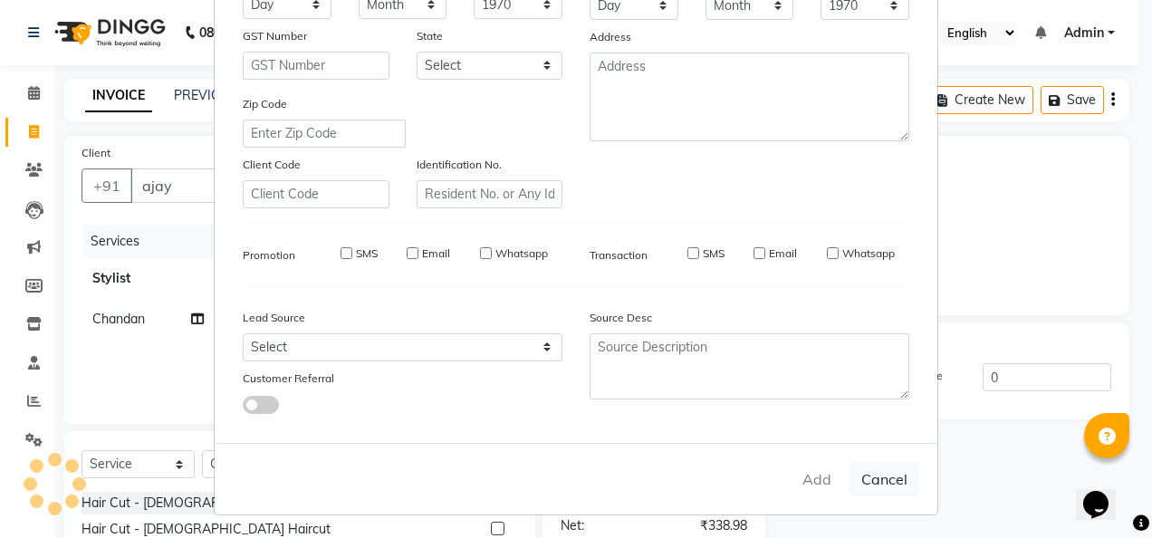
checkbox input "false"
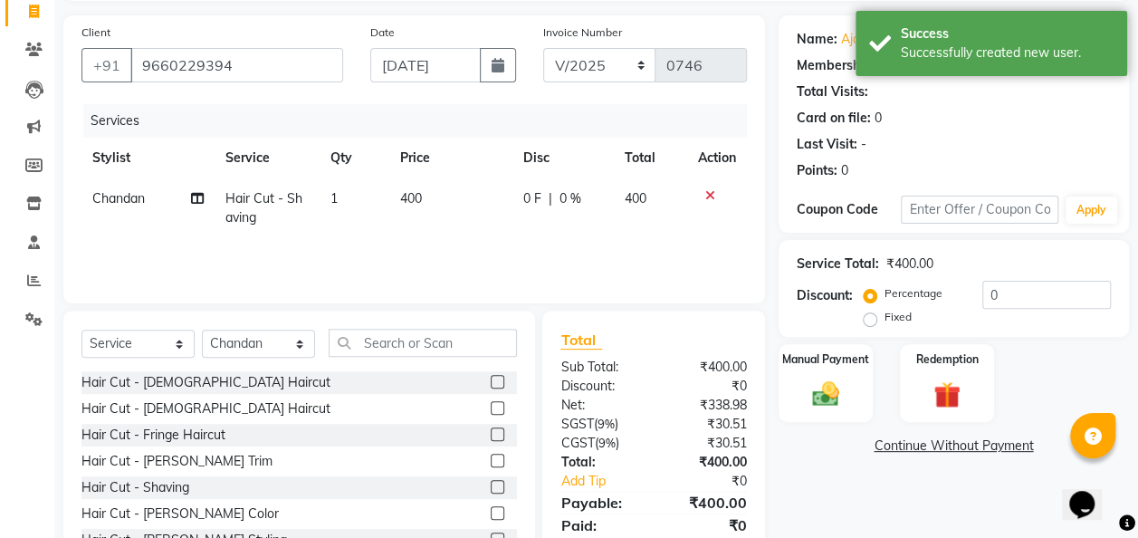
scroll to position [121, 0]
click at [830, 377] on img at bounding box center [825, 393] width 45 height 33
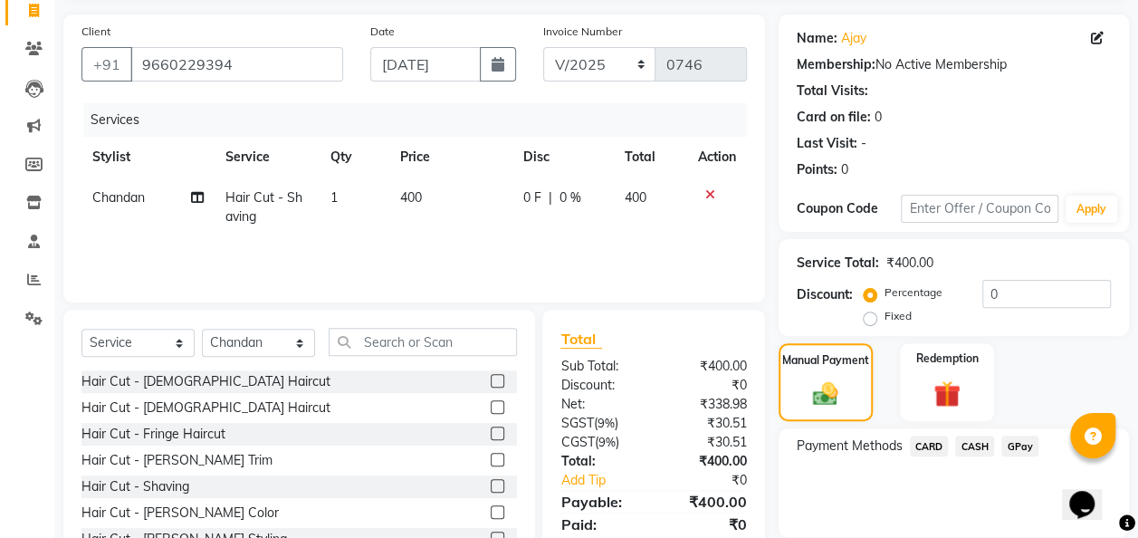
click at [930, 445] on span "GPay" at bounding box center [1020, 446] width 37 height 21
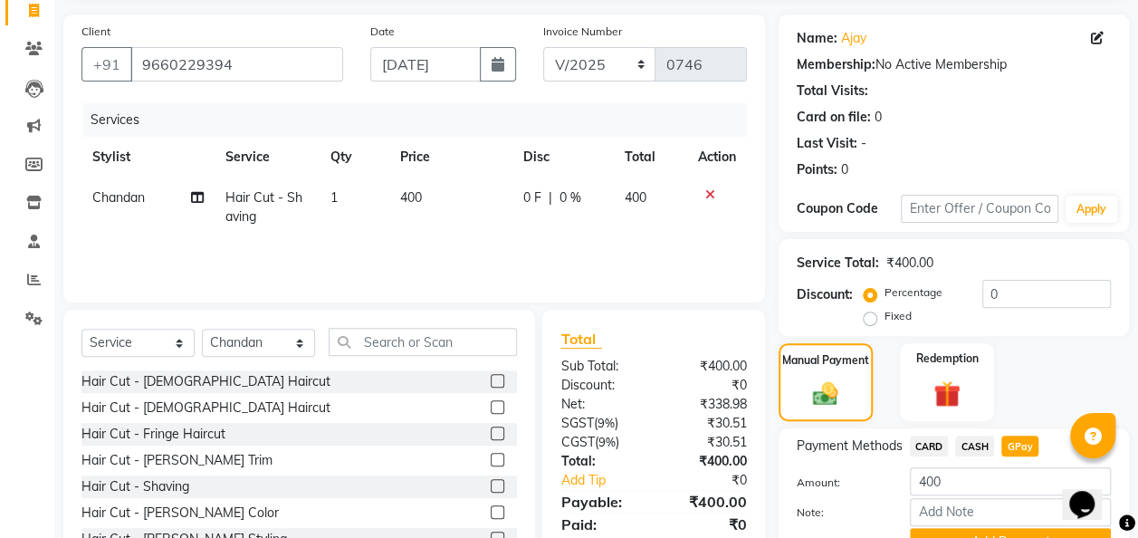
scroll to position [210, 0]
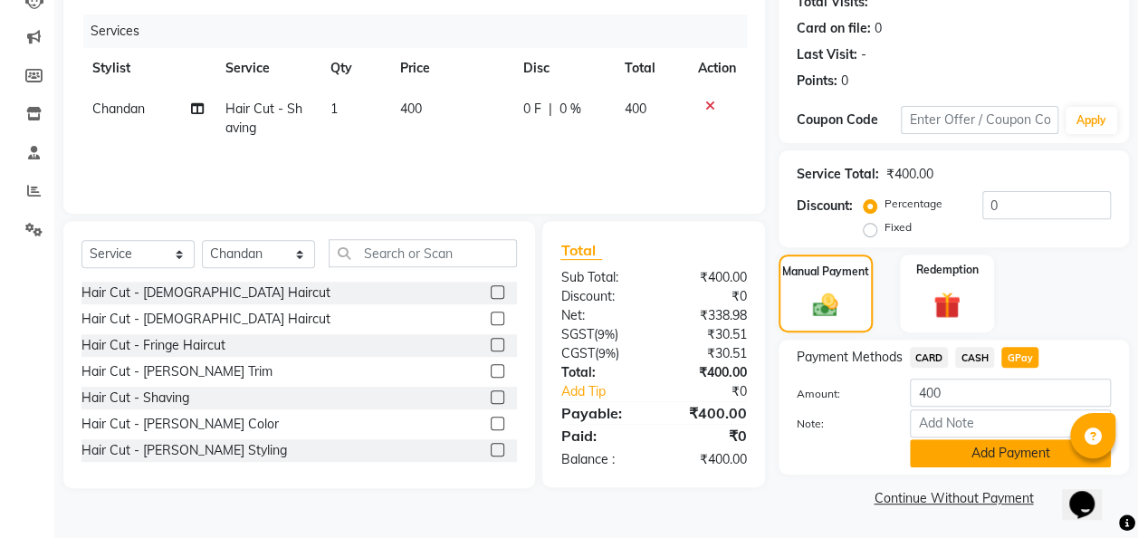
click at [930, 464] on button "Add Payment" at bounding box center [1010, 453] width 201 height 28
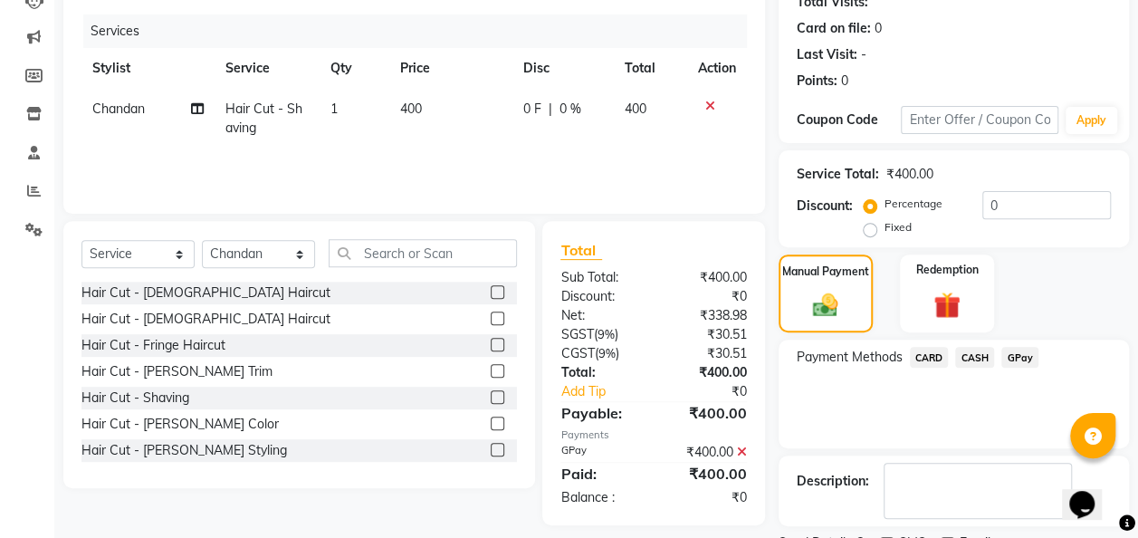
scroll to position [286, 0]
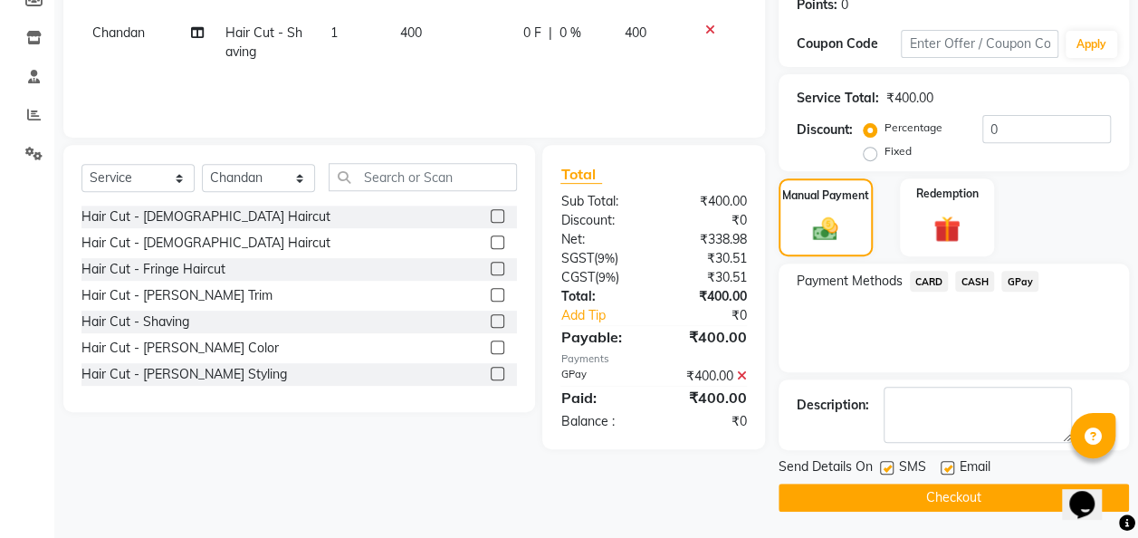
click at [930, 484] on button "Checkout" at bounding box center [954, 498] width 350 height 28
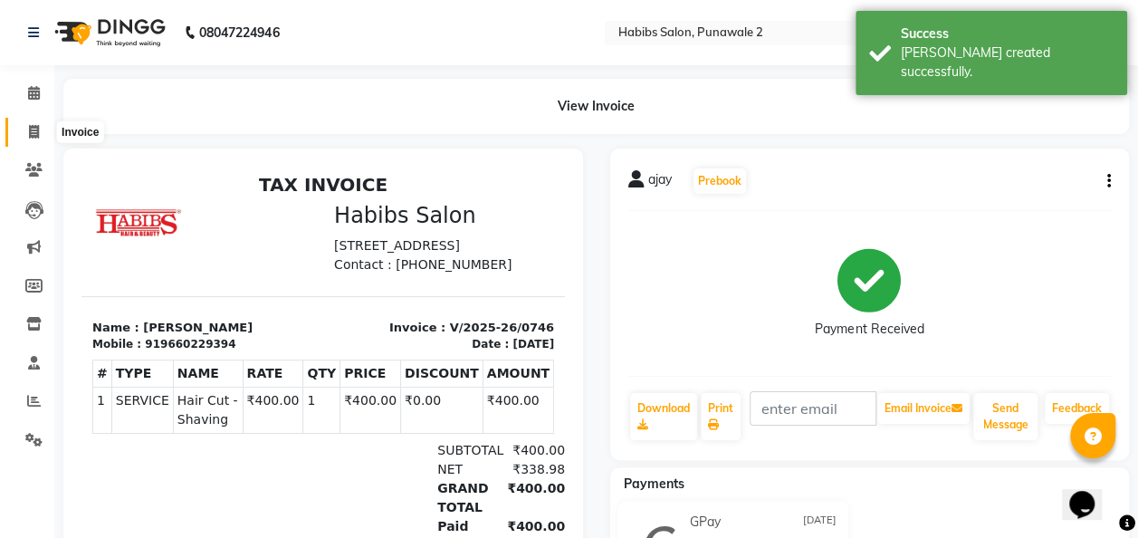
click at [30, 139] on span at bounding box center [34, 132] width 32 height 21
select select "service"
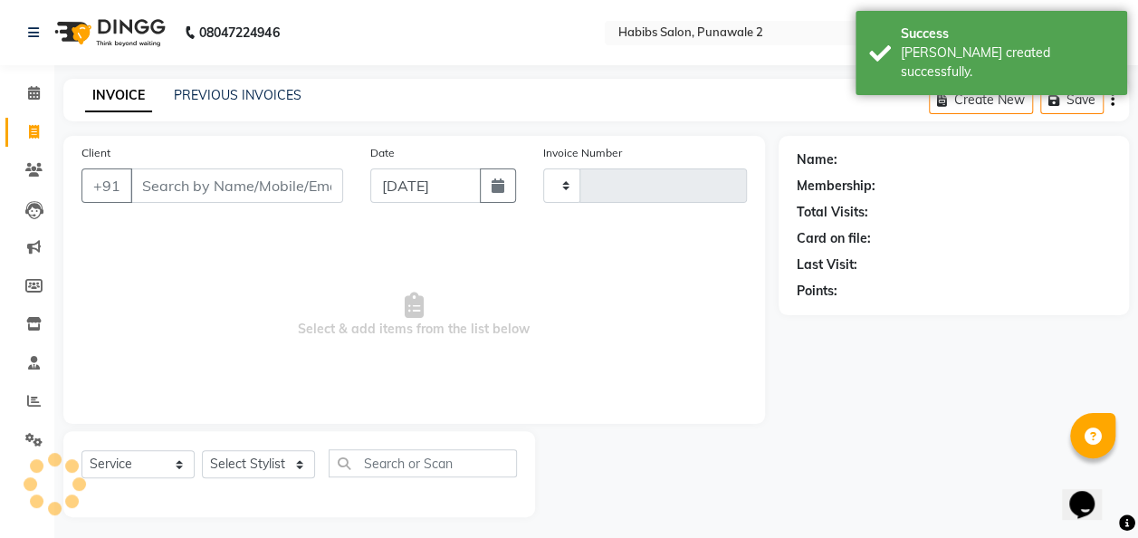
scroll to position [5, 0]
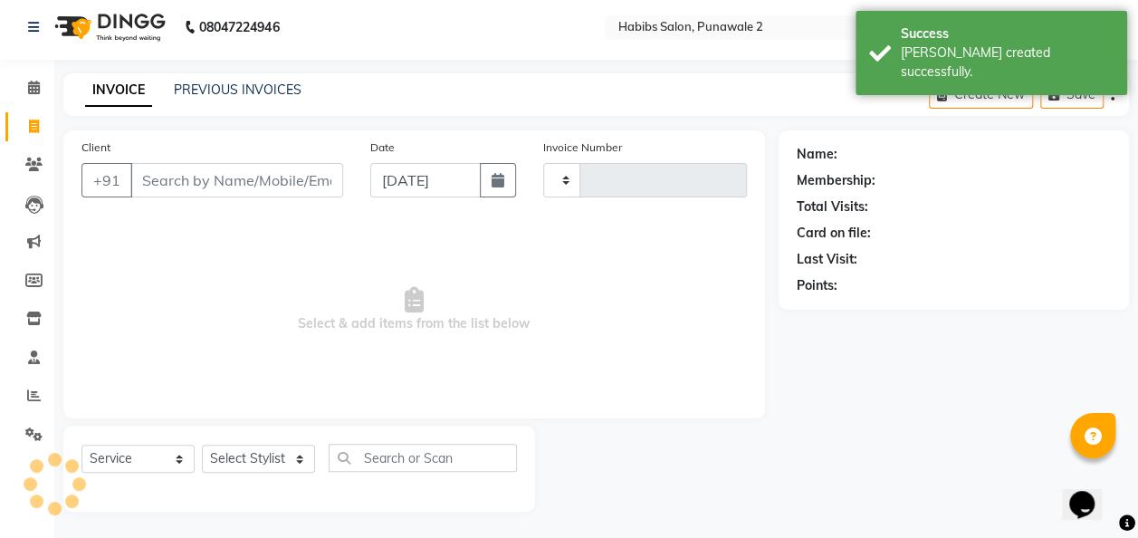
type input "0747"
select select "8475"
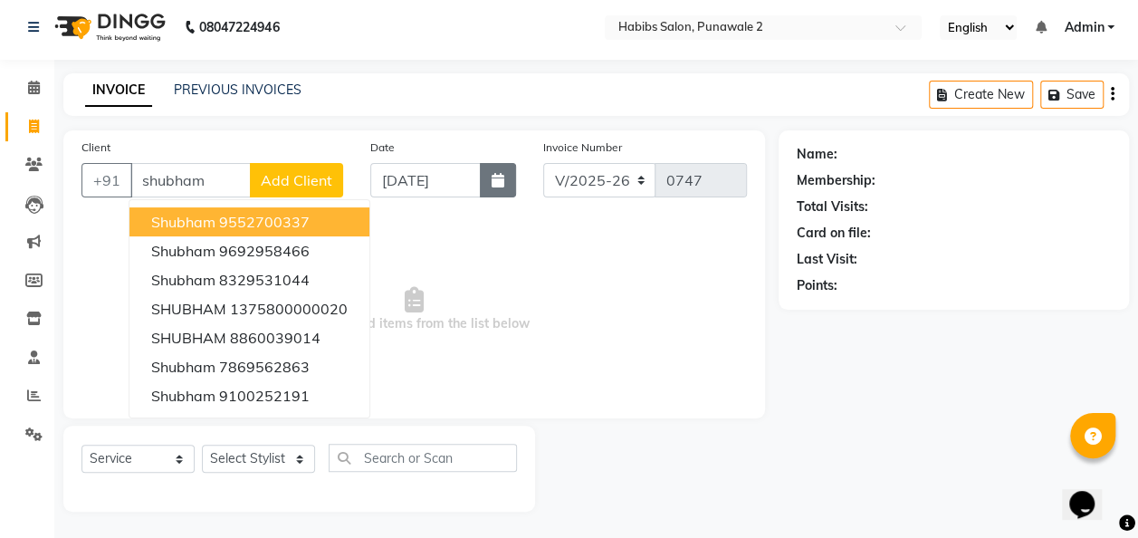
type input "shubham"
click at [484, 182] on button "button" at bounding box center [498, 180] width 36 height 34
select select "9"
select select "2025"
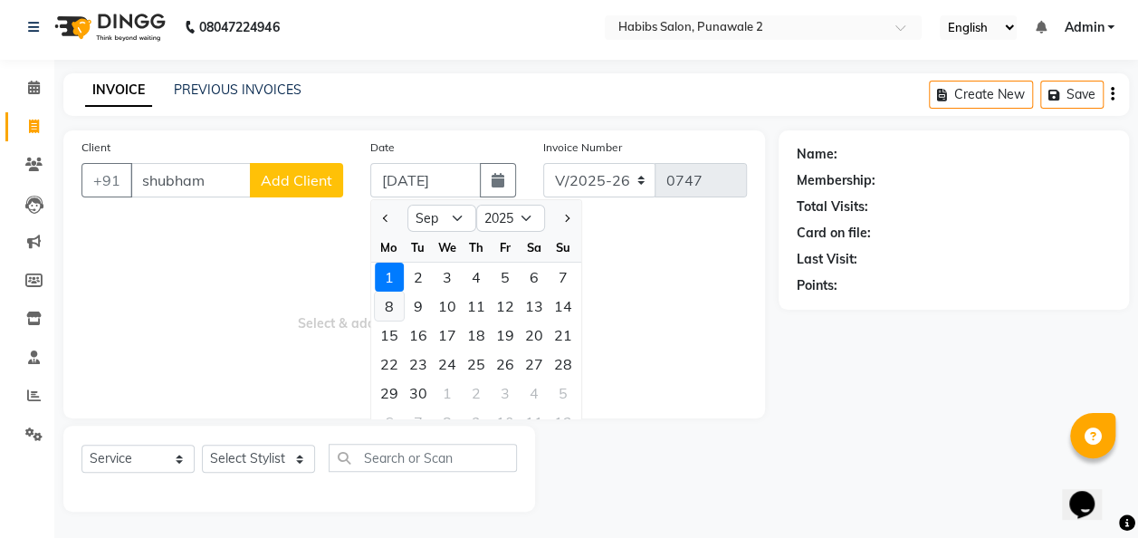
click at [391, 308] on div "8" at bounding box center [389, 306] width 29 height 29
type input "08-09-2025"
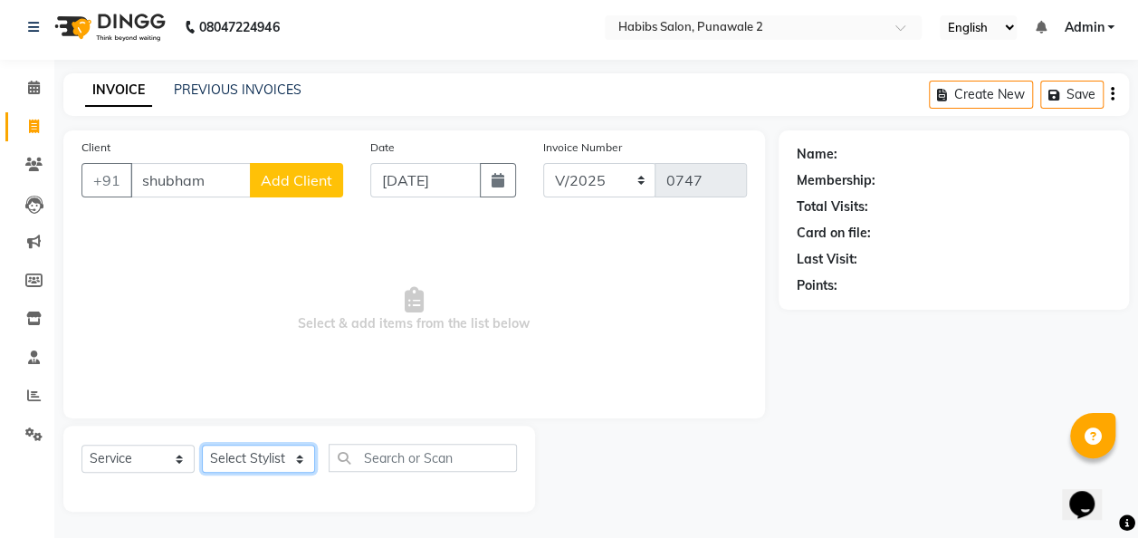
click at [298, 451] on select "Select Stylist Chandan Ganesh Gauri [PERSON_NAME] [PERSON_NAME] [PERSON_NAME] […" at bounding box center [258, 459] width 113 height 28
select select "82975"
click at [202, 445] on select "Select Stylist Chandan Ganesh Gauri [PERSON_NAME] [PERSON_NAME] [PERSON_NAME] […" at bounding box center [258, 459] width 113 height 28
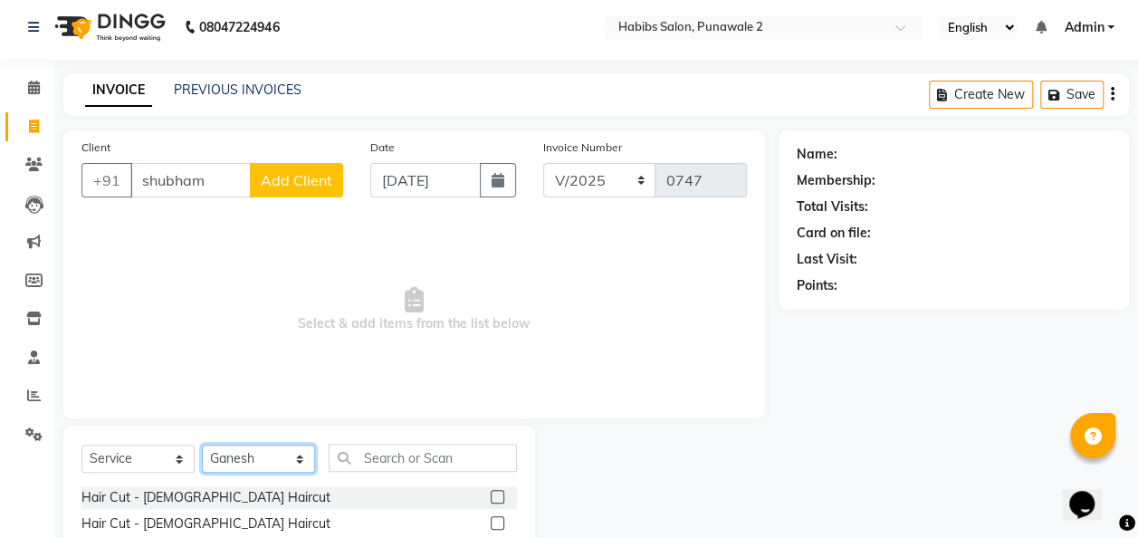
scroll to position [187, 0]
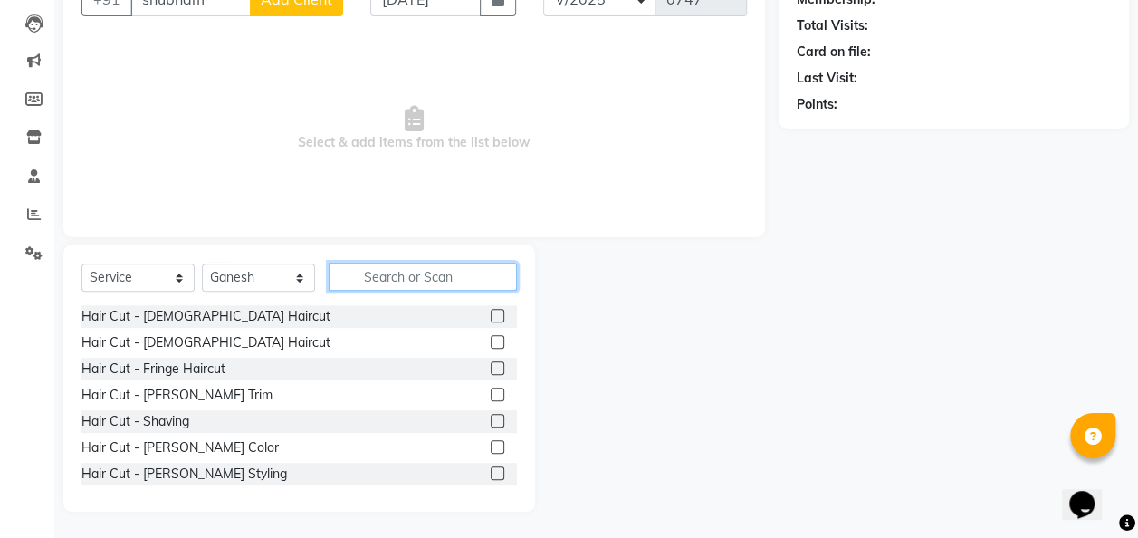
click at [408, 279] on input "text" at bounding box center [423, 277] width 188 height 28
click at [491, 388] on label at bounding box center [498, 395] width 14 height 14
click at [491, 389] on input "checkbox" at bounding box center [497, 395] width 12 height 12
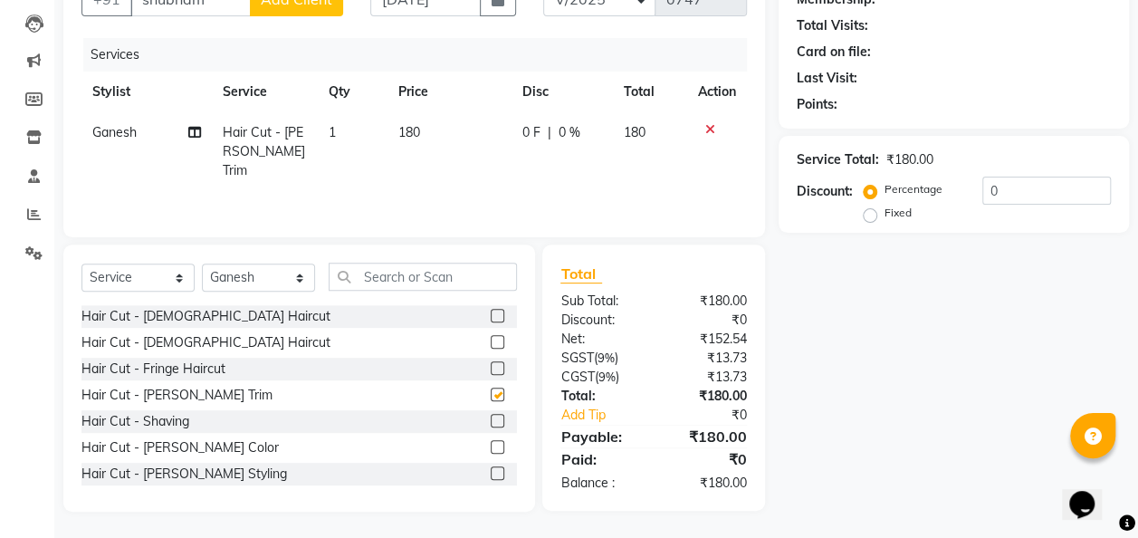
checkbox input "false"
click at [424, 134] on td "180" at bounding box center [450, 151] width 124 height 79
select select "82975"
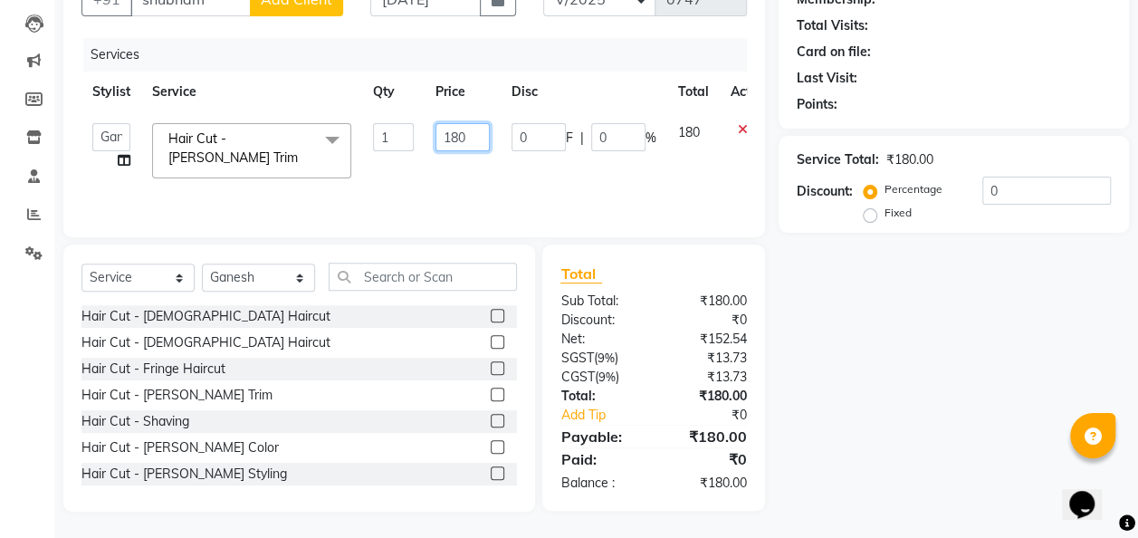
click at [473, 132] on input "180" at bounding box center [463, 137] width 54 height 28
type input "1"
type input "400"
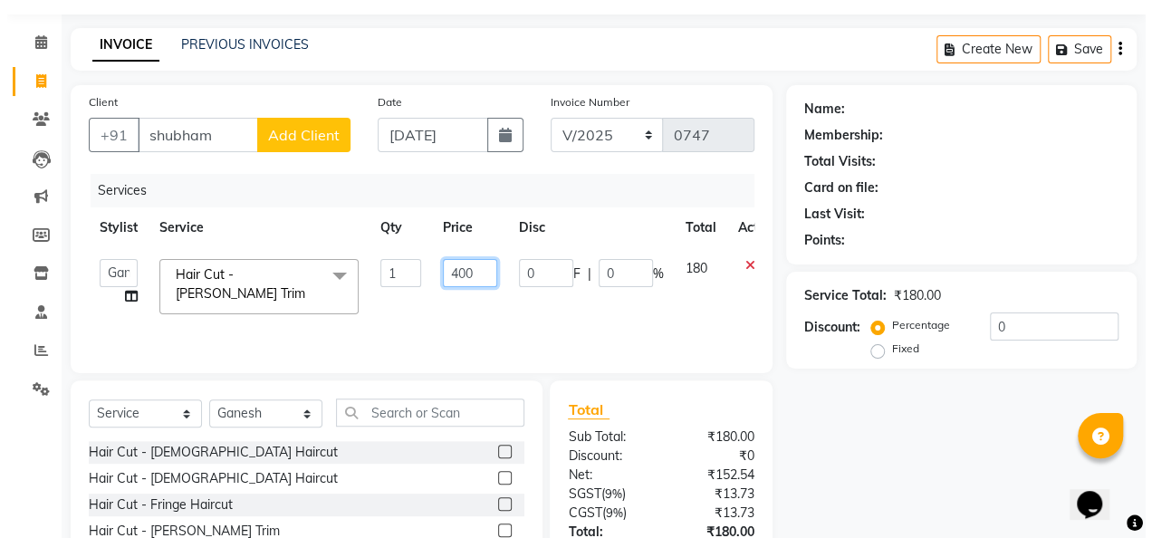
scroll to position [49, 0]
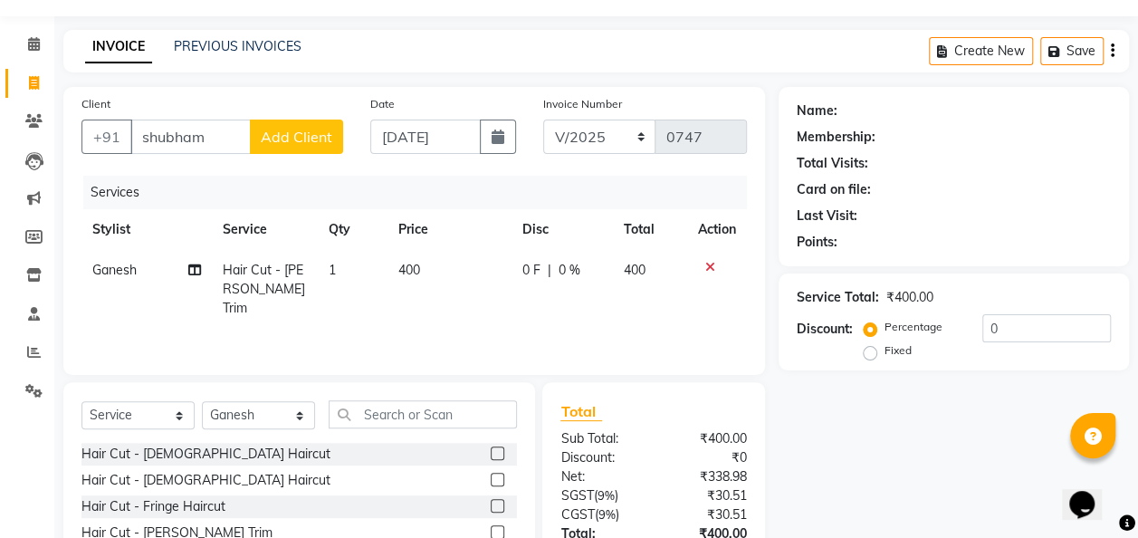
click at [314, 139] on span "Add Client" at bounding box center [297, 137] width 72 height 18
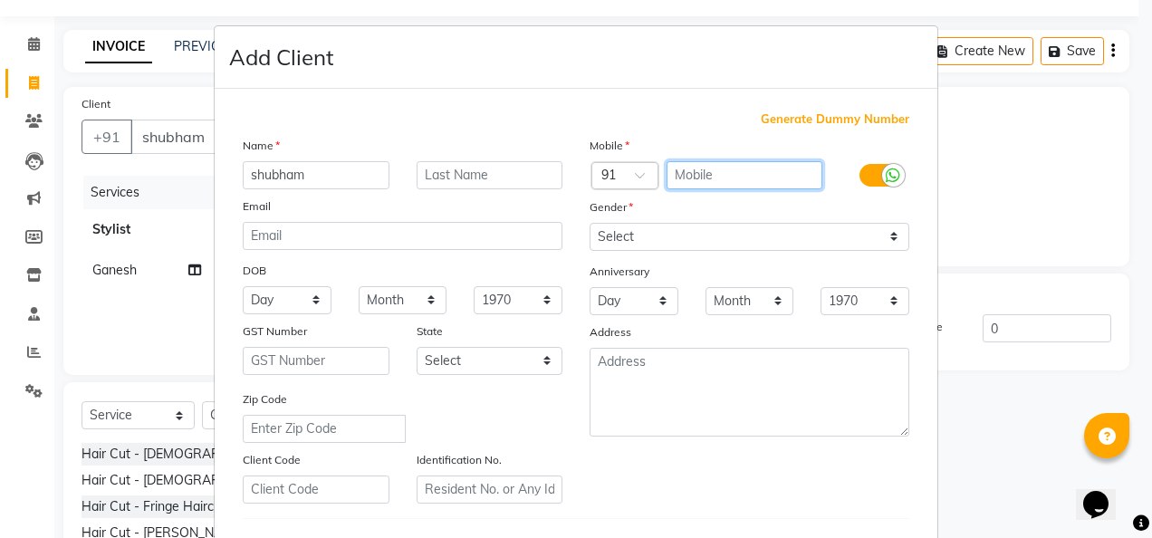
click at [708, 183] on input "text" at bounding box center [744, 175] width 157 height 28
type input "7276749010"
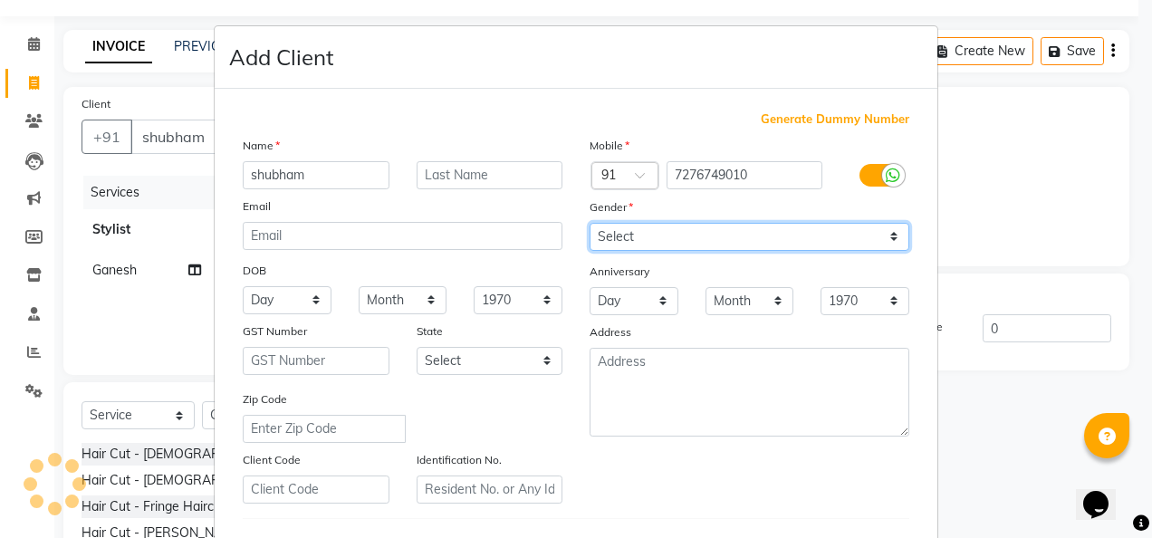
click at [890, 230] on select "Select [DEMOGRAPHIC_DATA] [DEMOGRAPHIC_DATA] Other Prefer Not To Say" at bounding box center [750, 237] width 320 height 28
select select "[DEMOGRAPHIC_DATA]"
click at [590, 223] on select "Select [DEMOGRAPHIC_DATA] [DEMOGRAPHIC_DATA] Other Prefer Not To Say" at bounding box center [750, 237] width 320 height 28
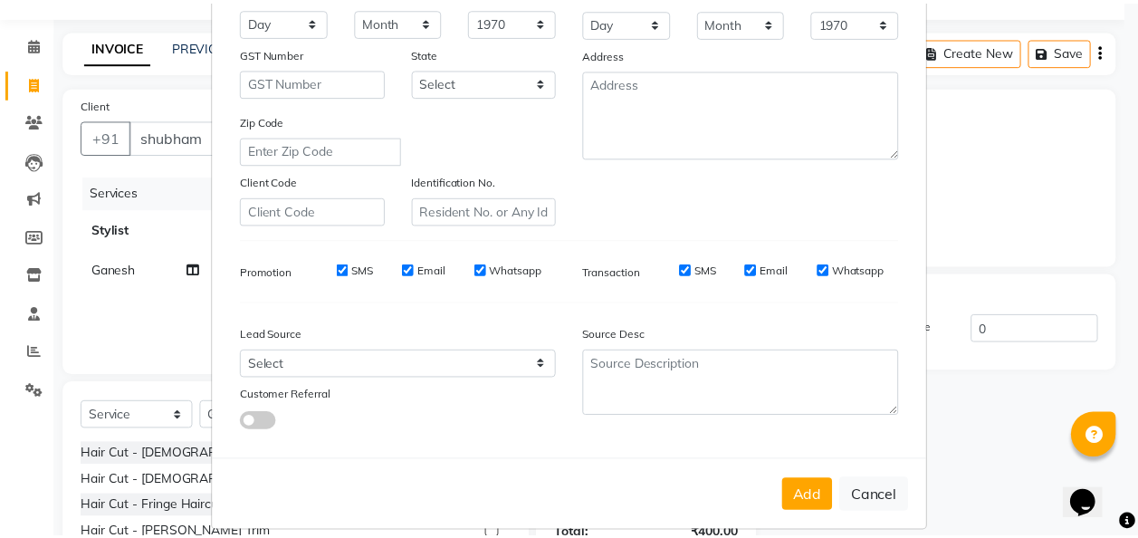
scroll to position [295, 0]
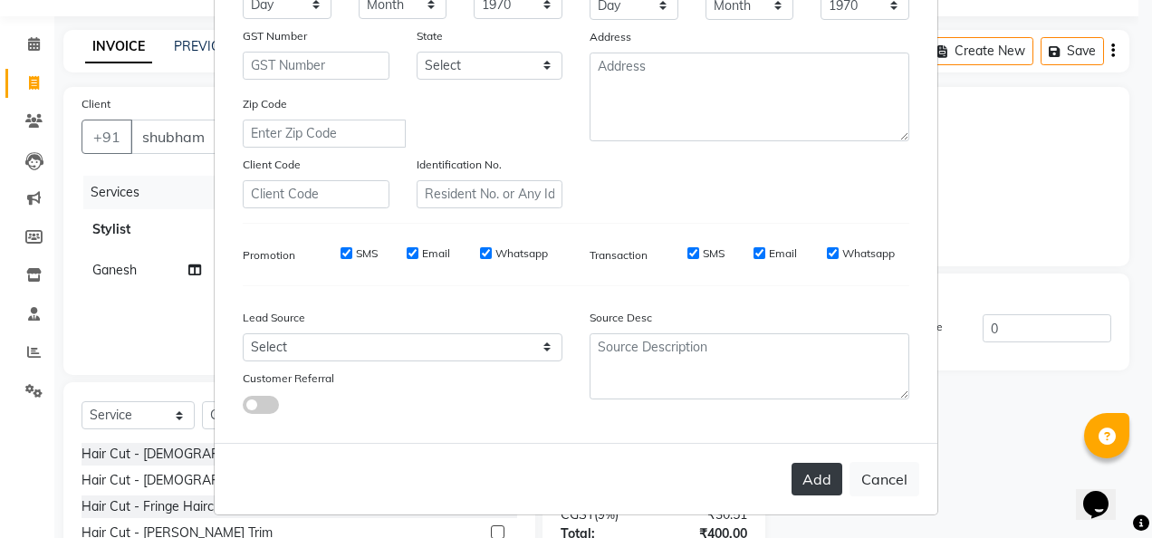
click at [820, 482] on button "Add" at bounding box center [816, 479] width 51 height 33
type input "7276749010"
select select
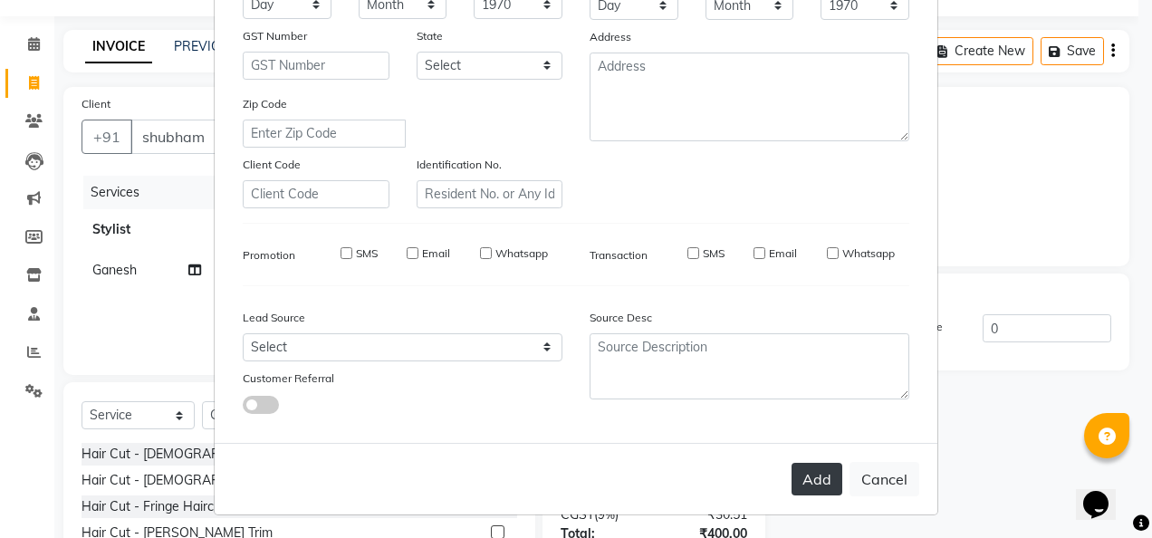
select select
checkbox input "false"
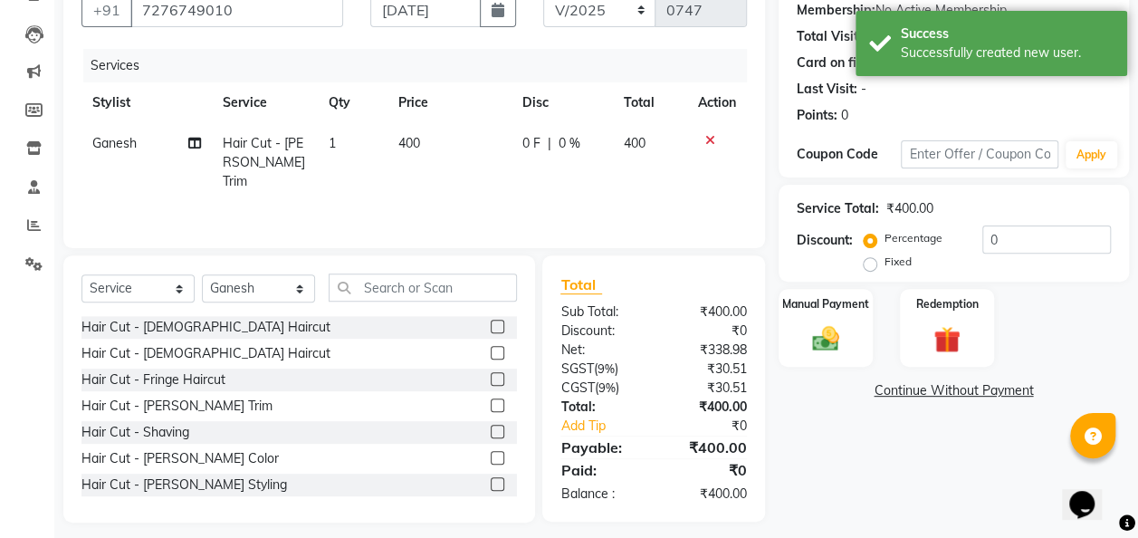
scroll to position [187, 0]
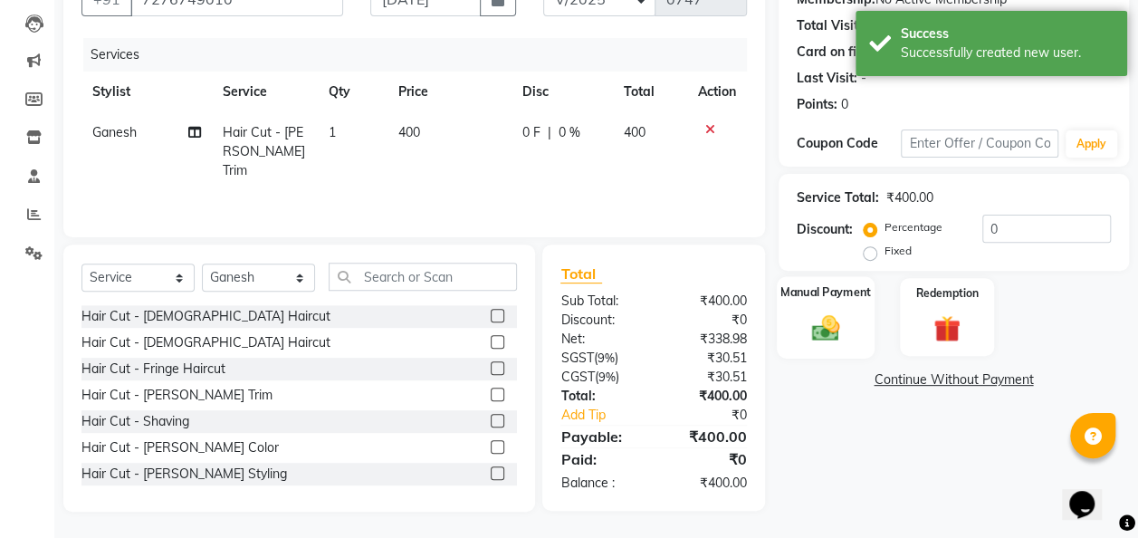
click at [811, 334] on img at bounding box center [825, 328] width 45 height 33
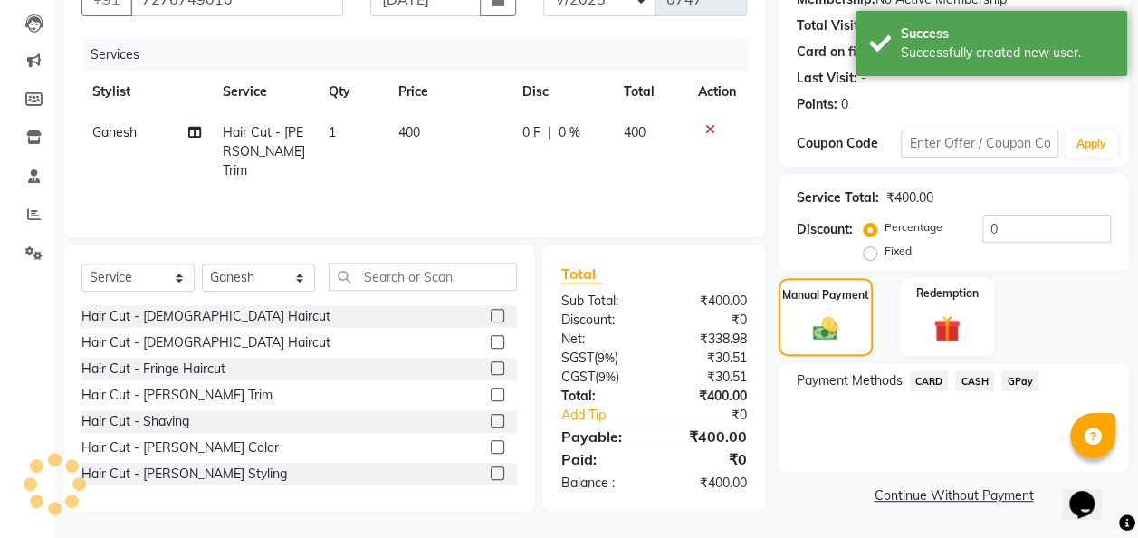
click at [930, 377] on span "GPay" at bounding box center [1020, 380] width 37 height 21
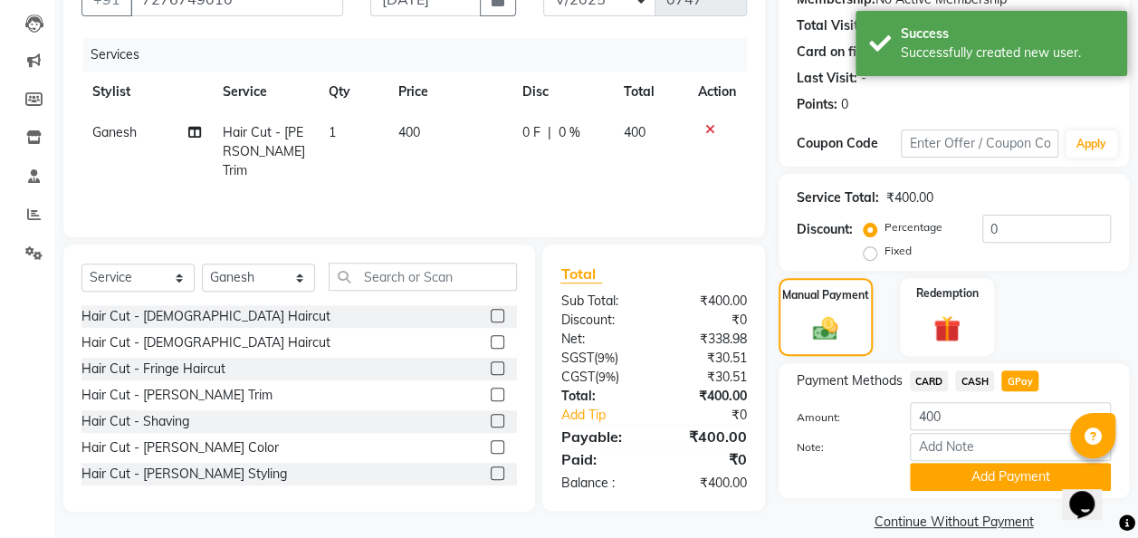
scroll to position [210, 0]
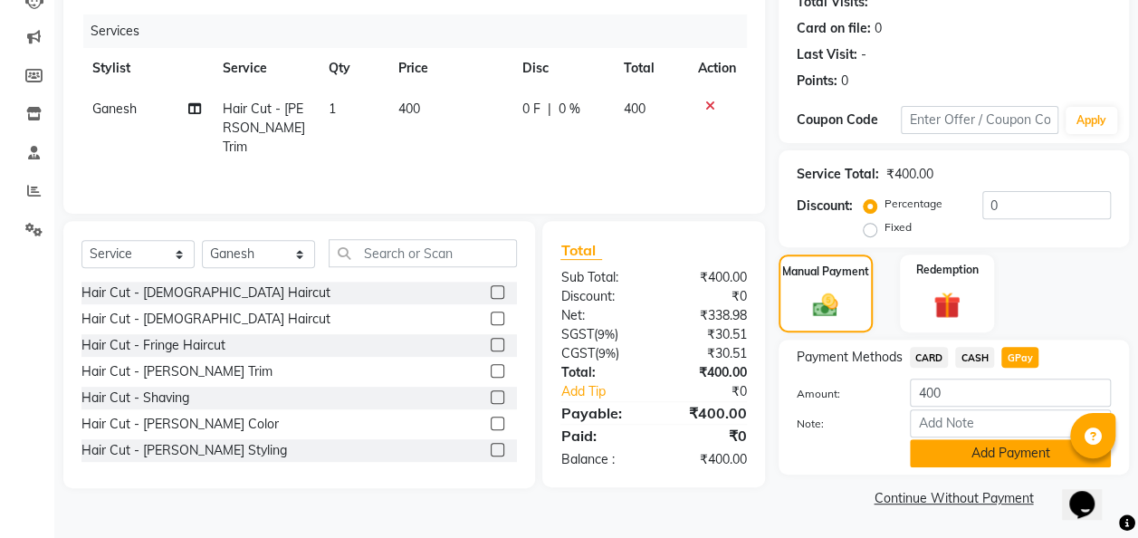
click at [930, 451] on button "Add Payment" at bounding box center [1010, 453] width 201 height 28
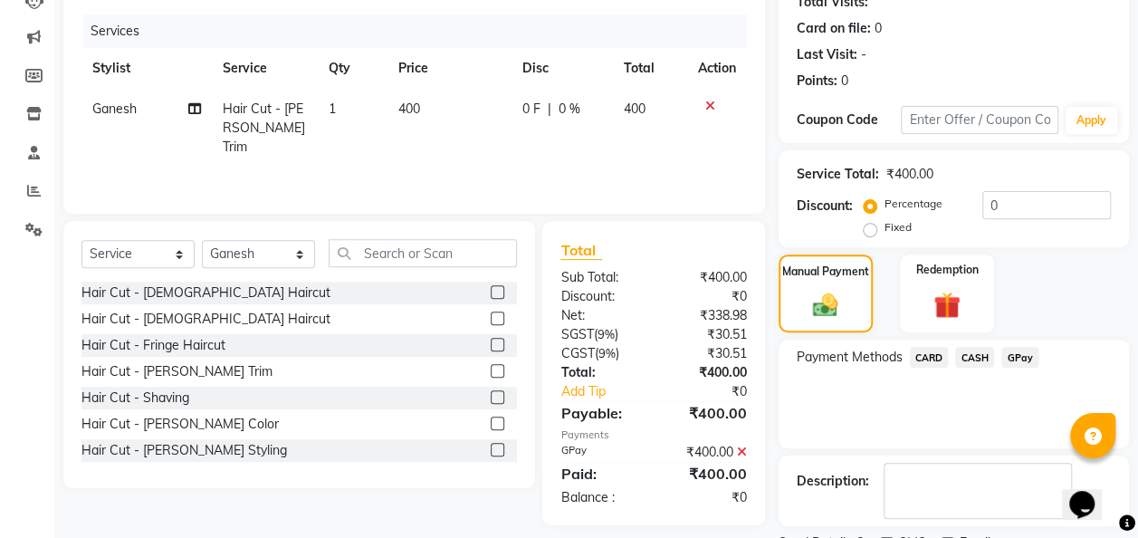
scroll to position [286, 0]
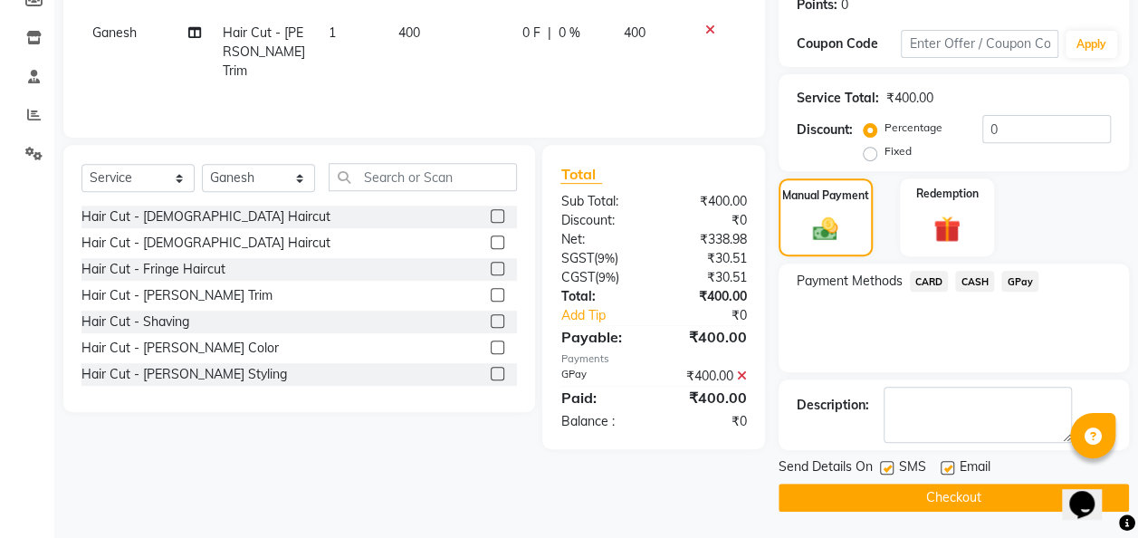
click at [930, 493] on button "Checkout" at bounding box center [954, 498] width 350 height 28
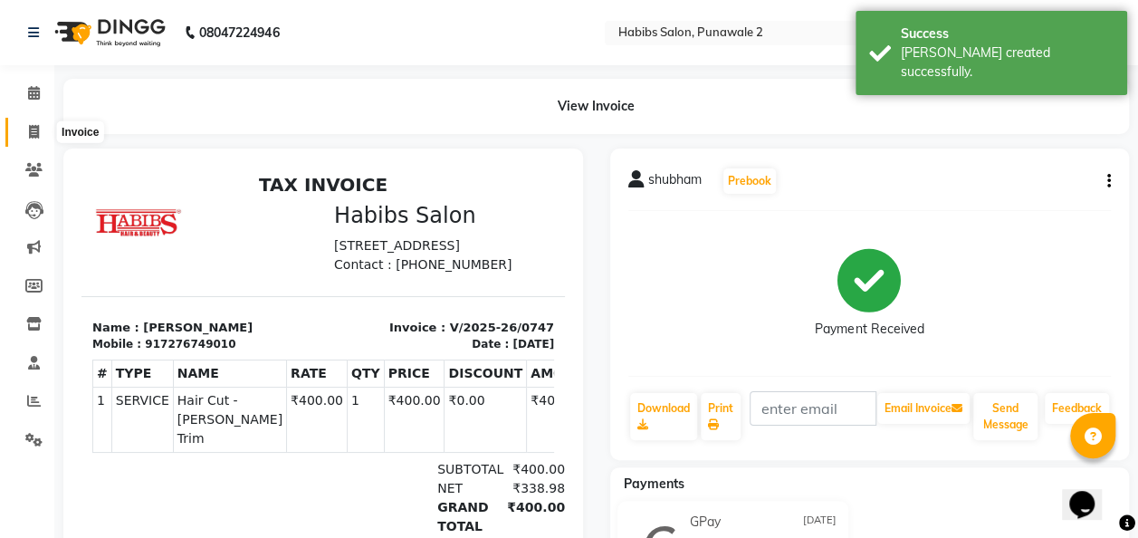
click at [34, 140] on span at bounding box center [34, 132] width 32 height 21
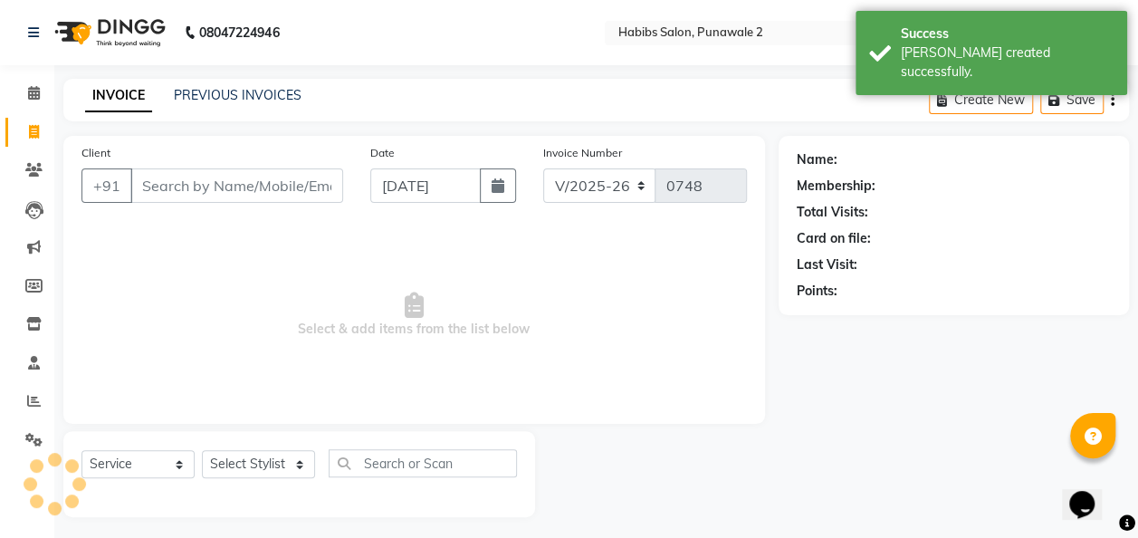
scroll to position [5, 0]
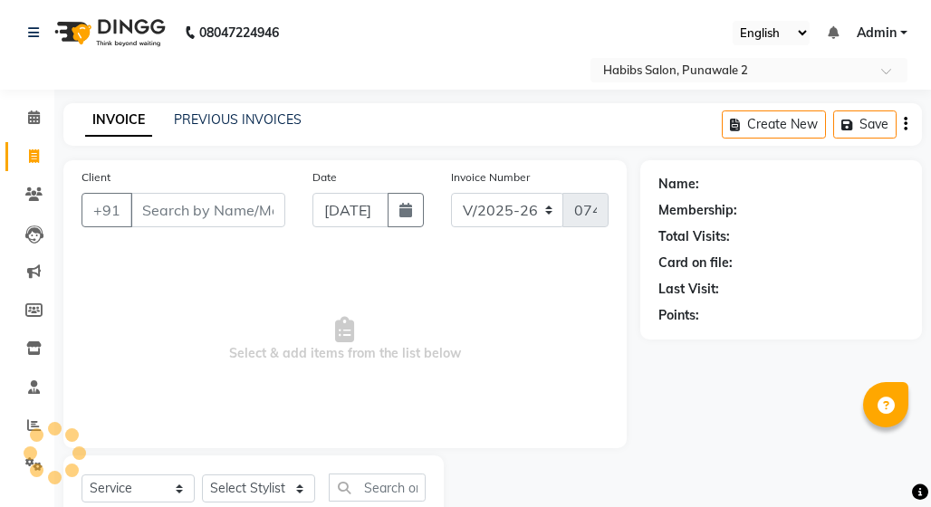
select select "8475"
select select "service"
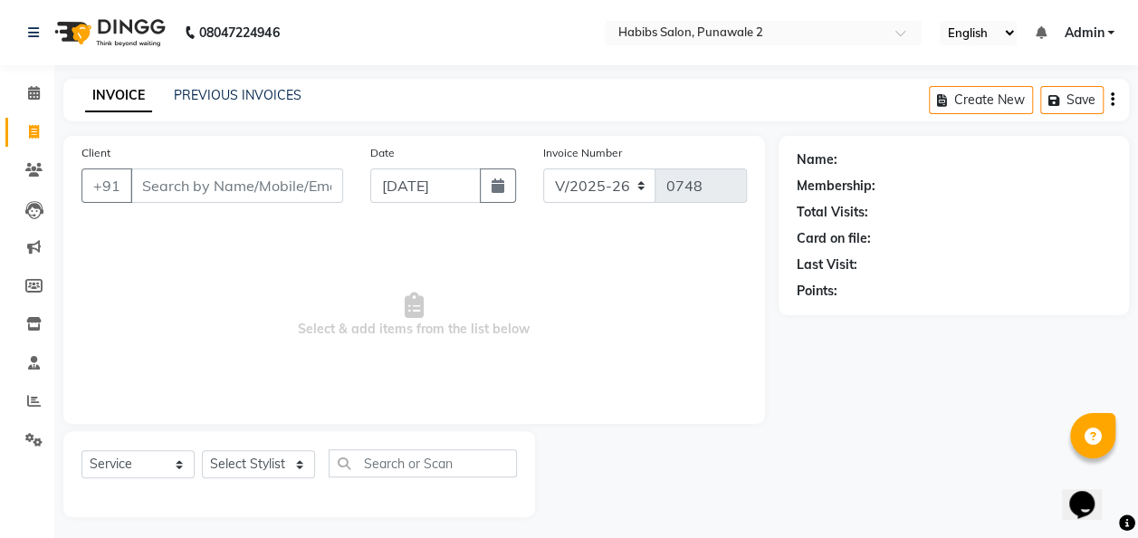
click at [217, 199] on input "Client" at bounding box center [236, 185] width 213 height 34
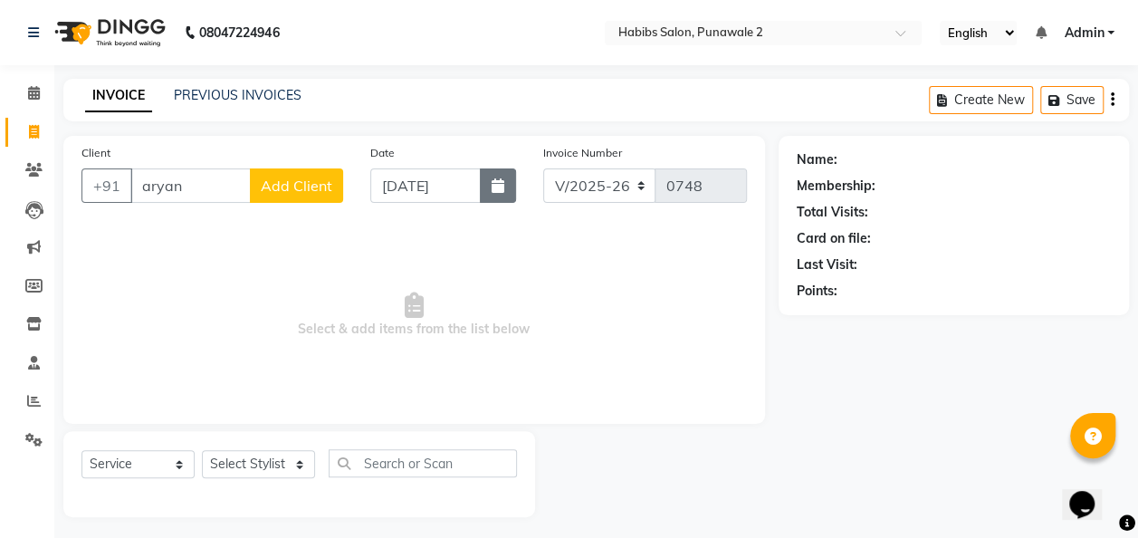
type input "aryan"
click at [492, 189] on icon "button" at bounding box center [498, 185] width 13 height 14
select select "9"
select select "2025"
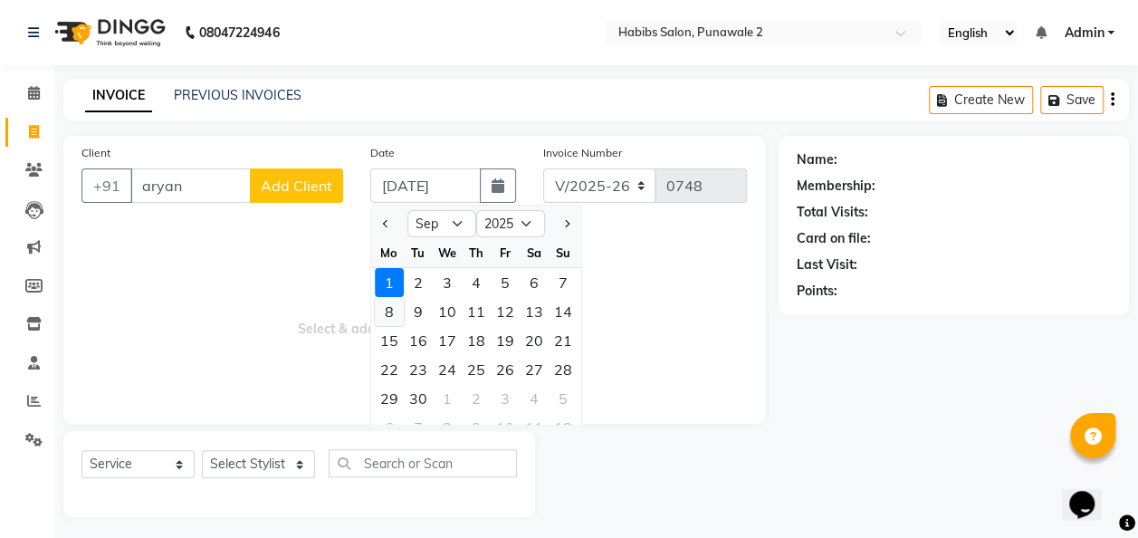
click at [386, 309] on div "8" at bounding box center [389, 311] width 29 height 29
type input "[DATE]"
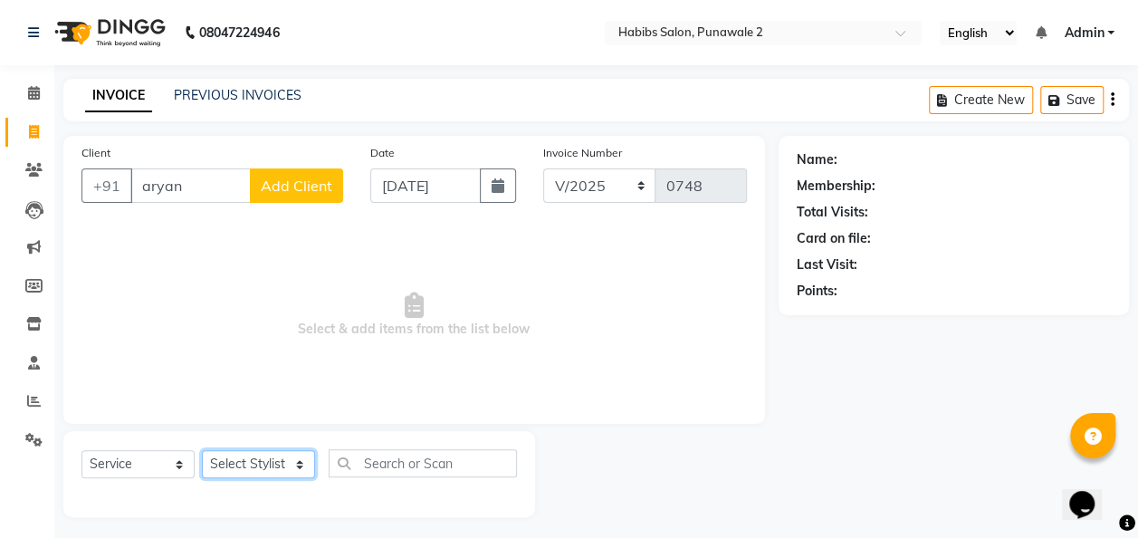
click at [307, 456] on select "Select Stylist Chandan Ganesh Gauri [PERSON_NAME] [PERSON_NAME] [PERSON_NAME] […" at bounding box center [258, 464] width 113 height 28
select select "82974"
click at [202, 450] on select "Select Stylist Chandan Ganesh Gauri [PERSON_NAME] [PERSON_NAME] [PERSON_NAME] […" at bounding box center [258, 464] width 113 height 28
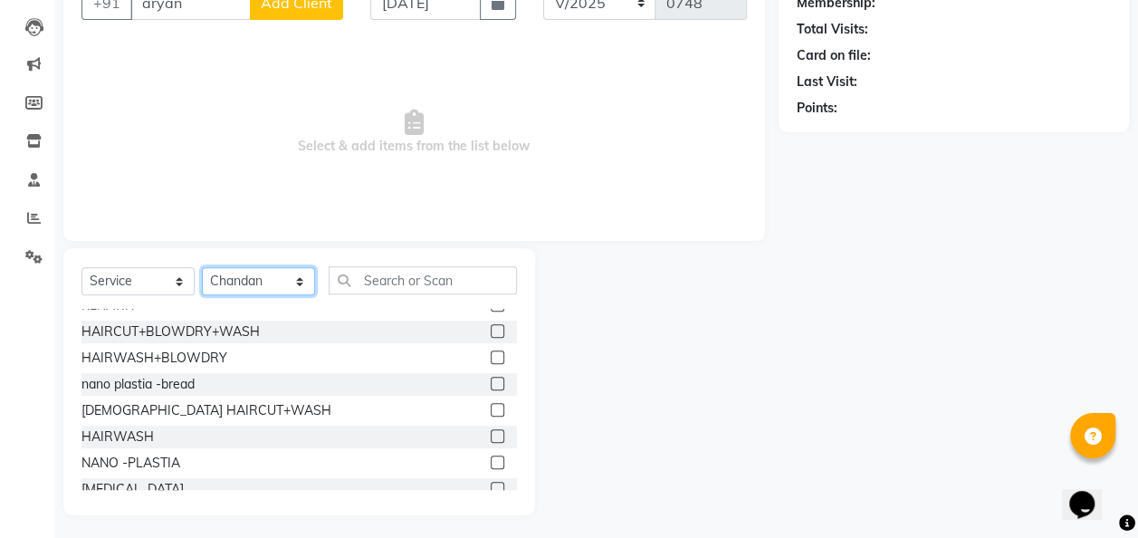
scroll to position [357, 0]
click at [491, 411] on label at bounding box center [498, 409] width 14 height 14
click at [491, 411] on input "checkbox" at bounding box center [497, 410] width 12 height 12
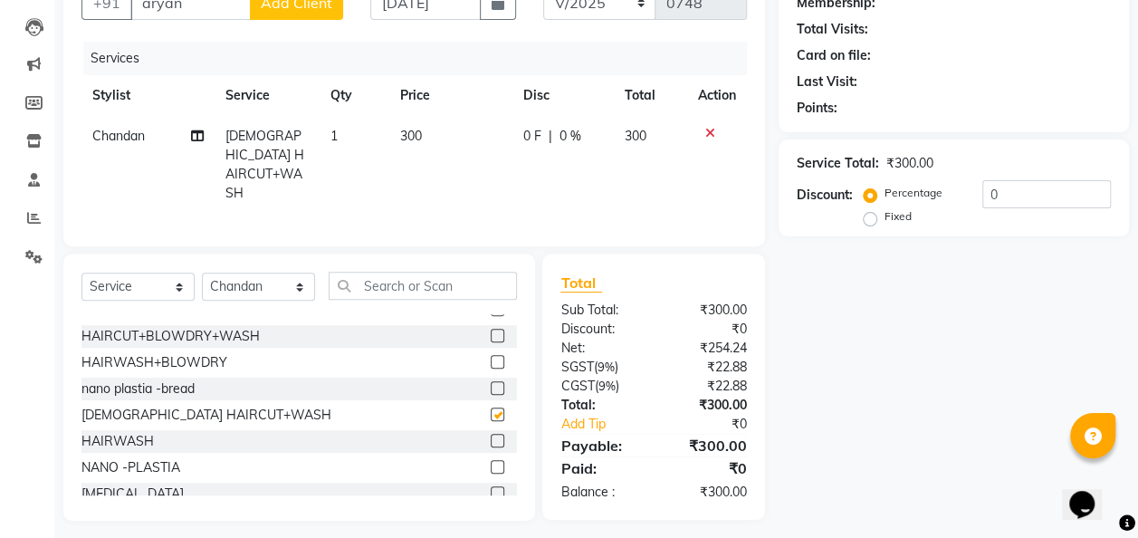
checkbox input "false"
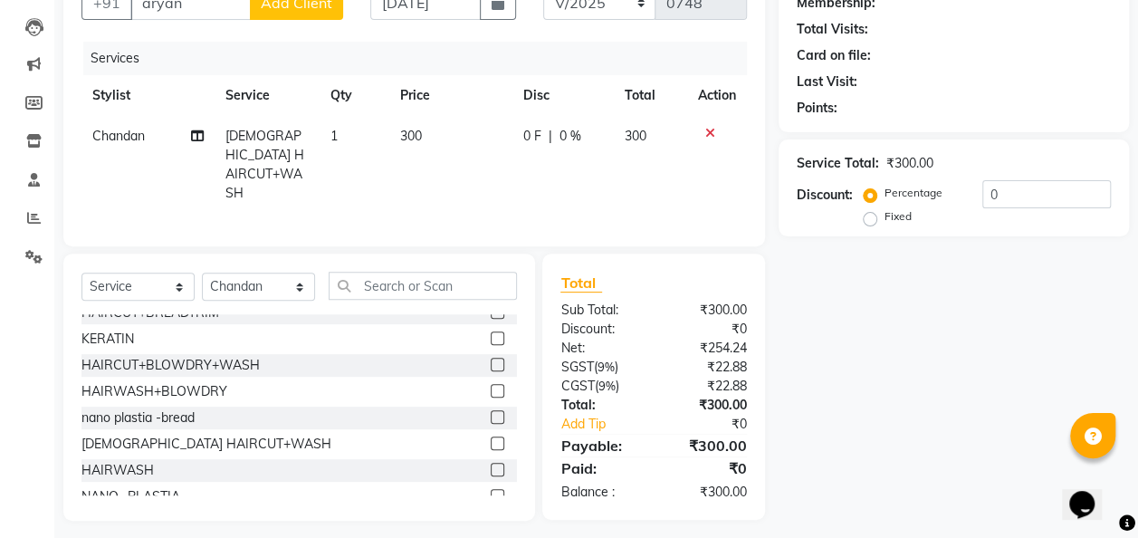
scroll to position [321, 0]
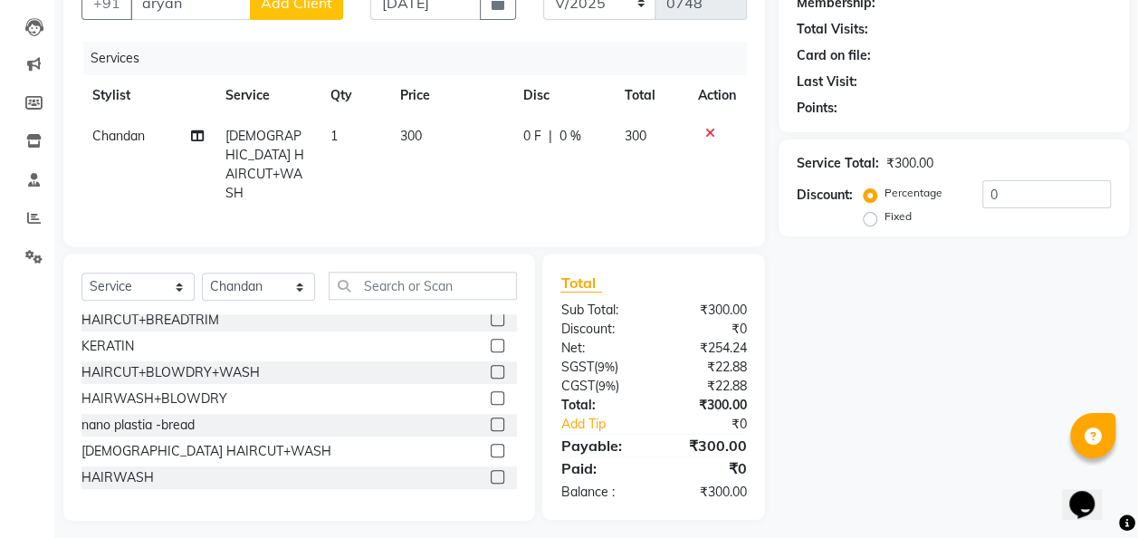
click at [449, 132] on td "300" at bounding box center [450, 165] width 123 height 98
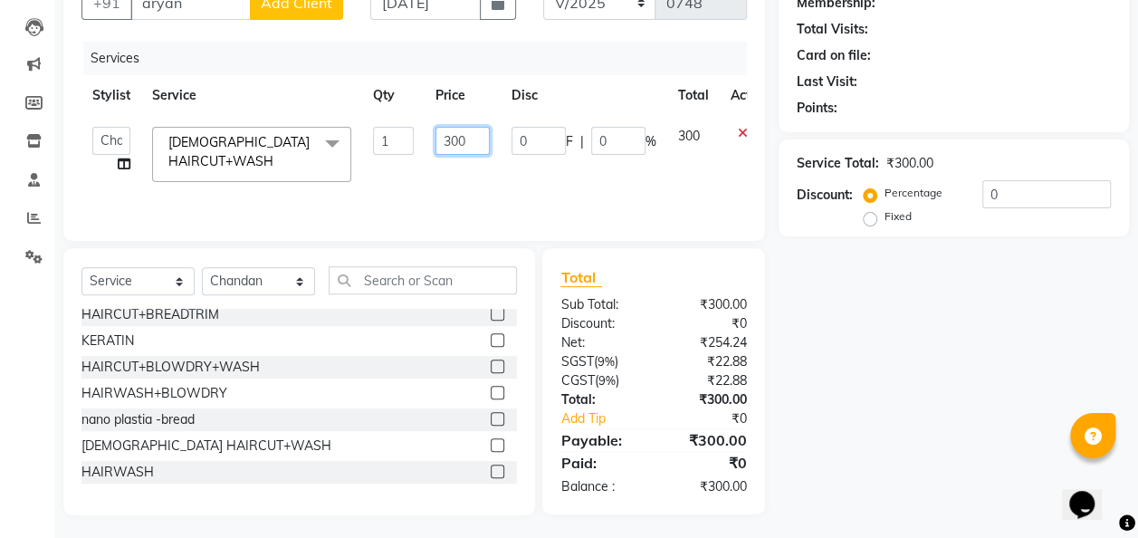
click at [472, 139] on input "300" at bounding box center [463, 141] width 54 height 28
type input "350"
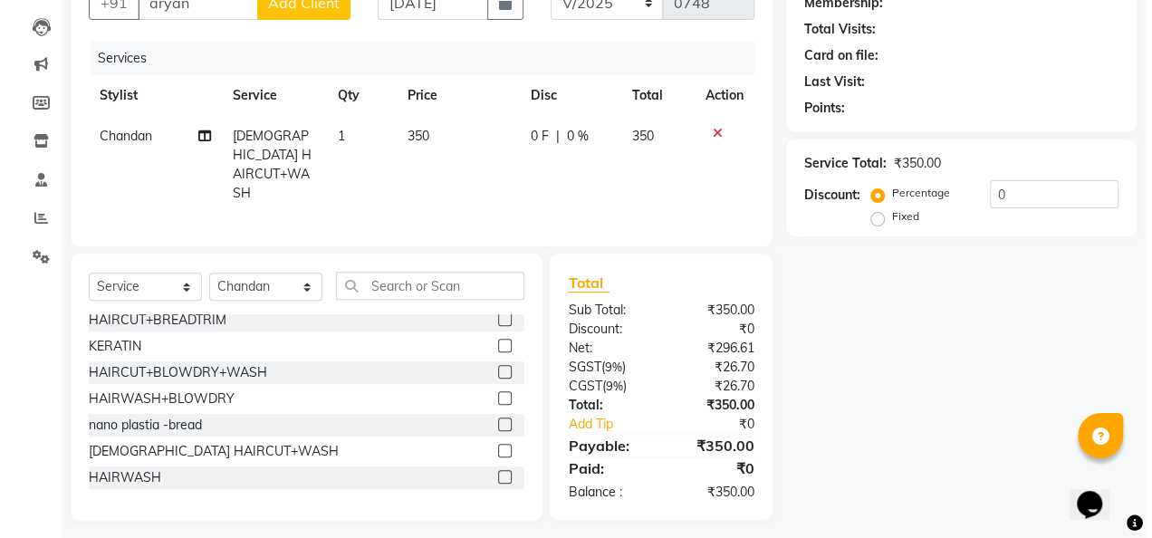
scroll to position [0, 0]
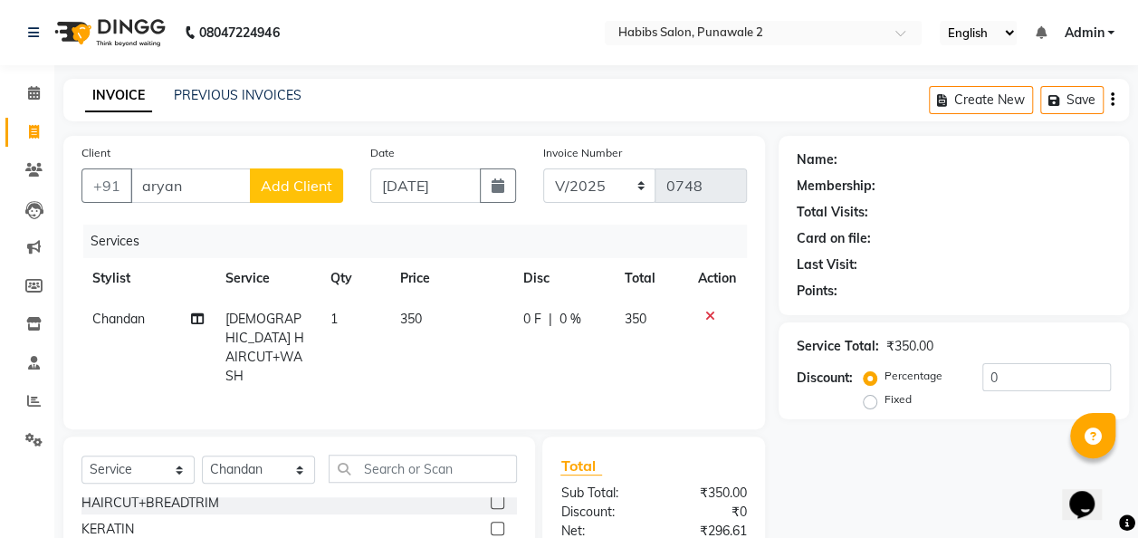
click at [288, 194] on span "Add Client" at bounding box center [297, 186] width 72 height 18
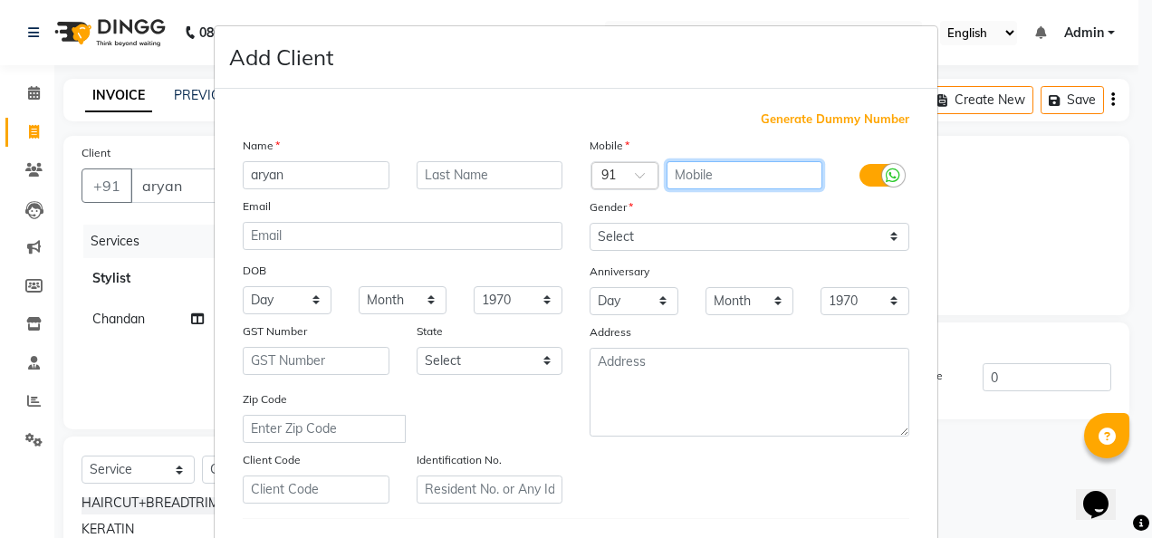
click at [695, 165] on input "text" at bounding box center [744, 175] width 157 height 28
type input "9881882115"
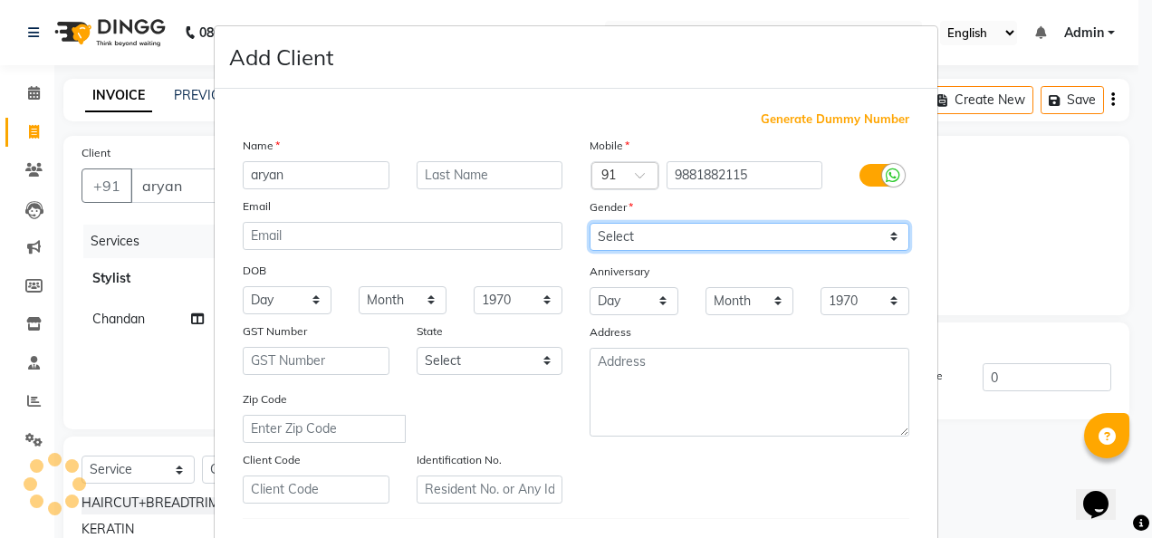
click at [892, 235] on select "Select Male Female Other Prefer Not To Say" at bounding box center [750, 237] width 320 height 28
select select "male"
click at [590, 223] on select "Select Male Female Other Prefer Not To Say" at bounding box center [750, 237] width 320 height 28
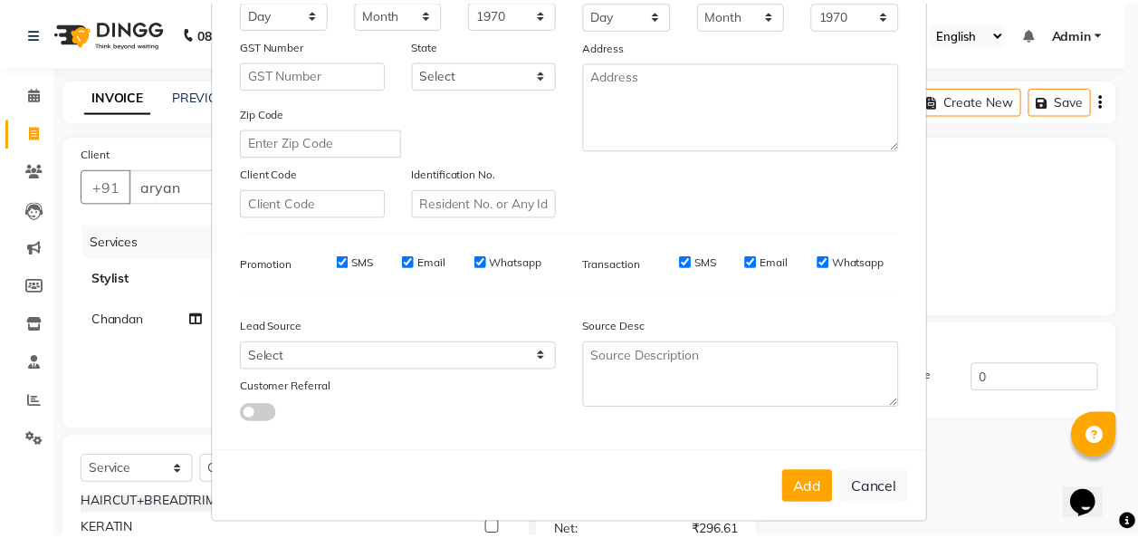
scroll to position [295, 0]
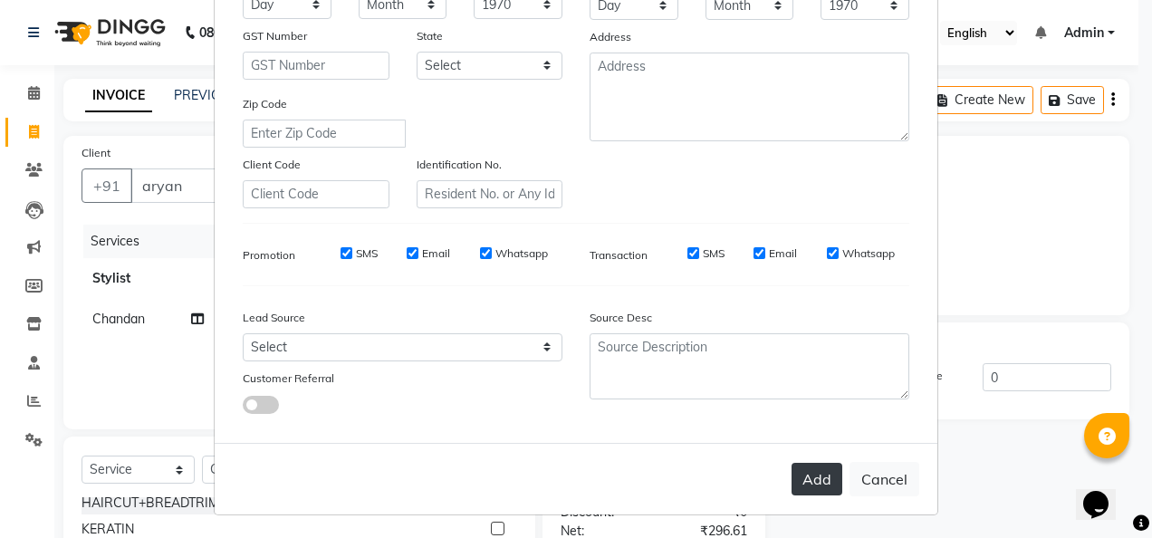
click at [821, 482] on button "Add" at bounding box center [816, 479] width 51 height 33
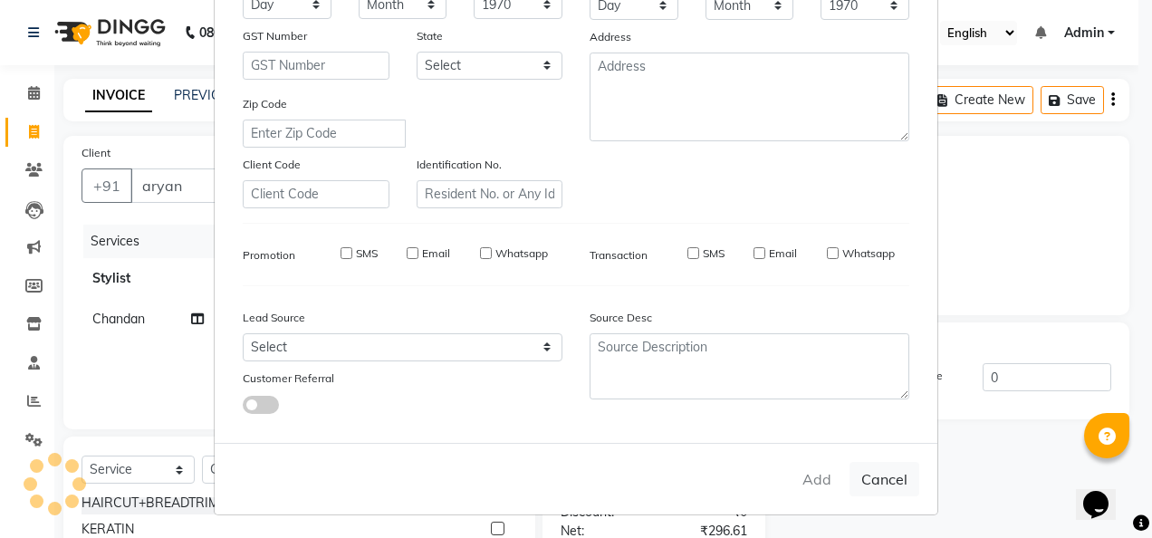
type input "9881882115"
select select
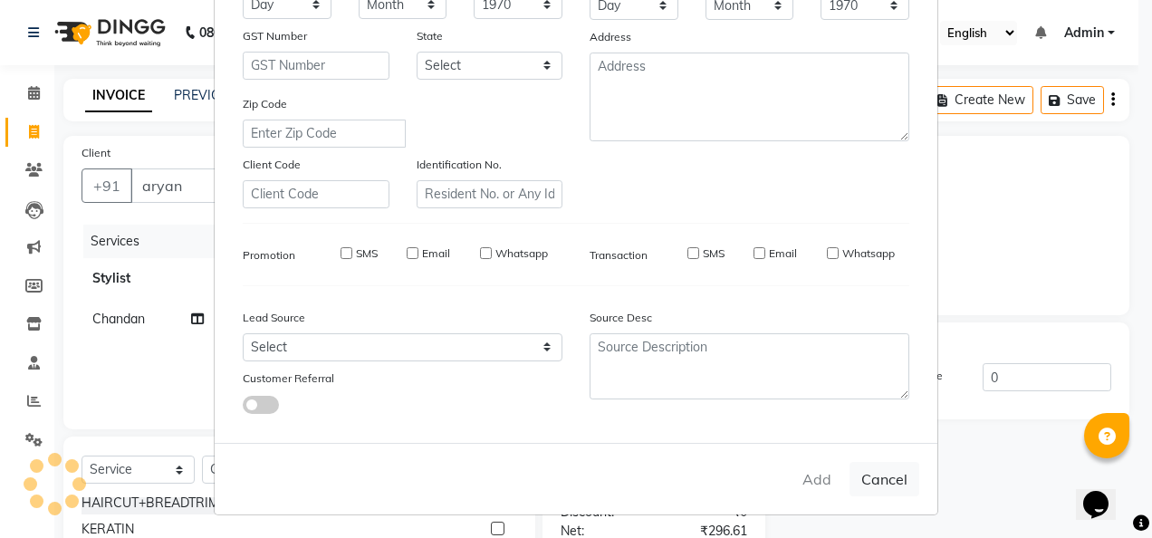
select select
checkbox input "false"
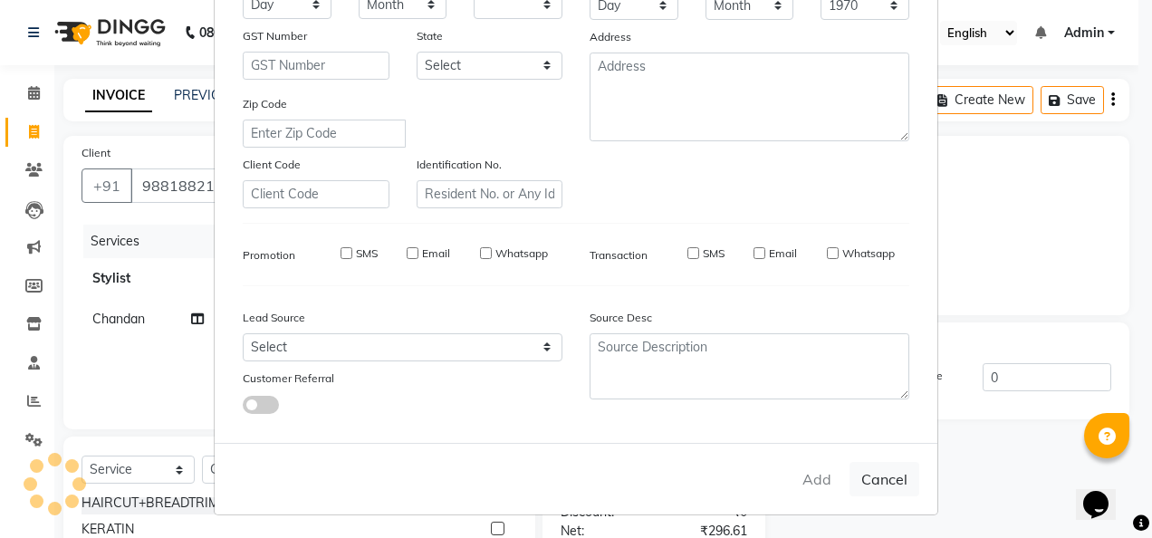
checkbox input "false"
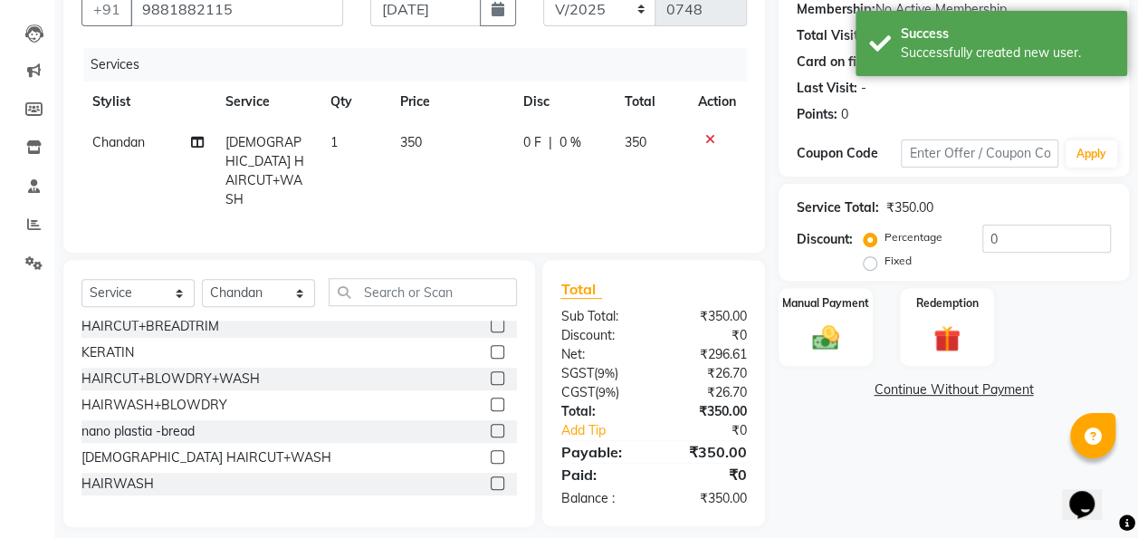
scroll to position [187, 0]
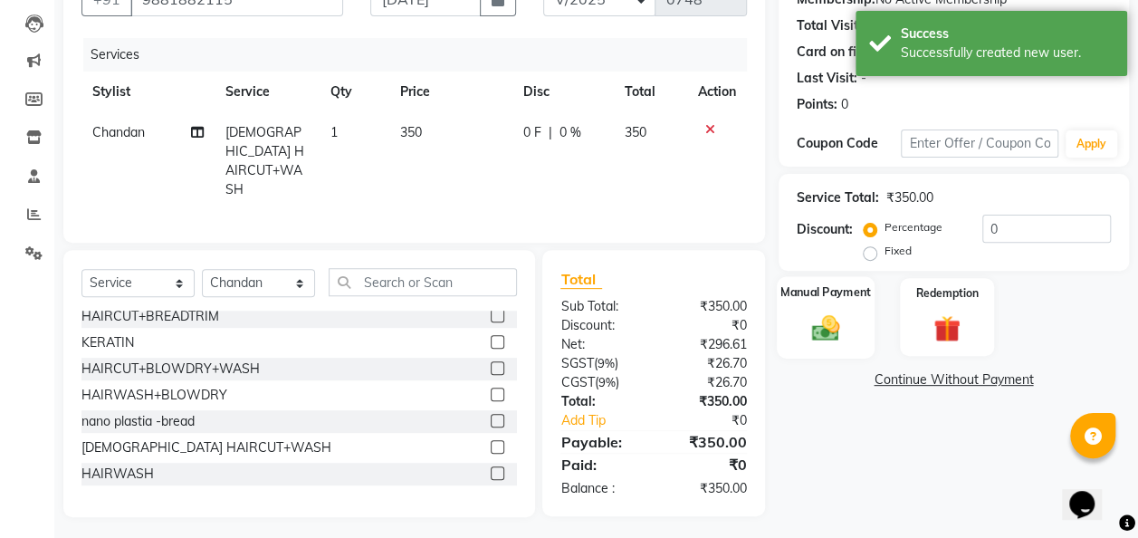
click at [844, 321] on img at bounding box center [825, 328] width 45 height 33
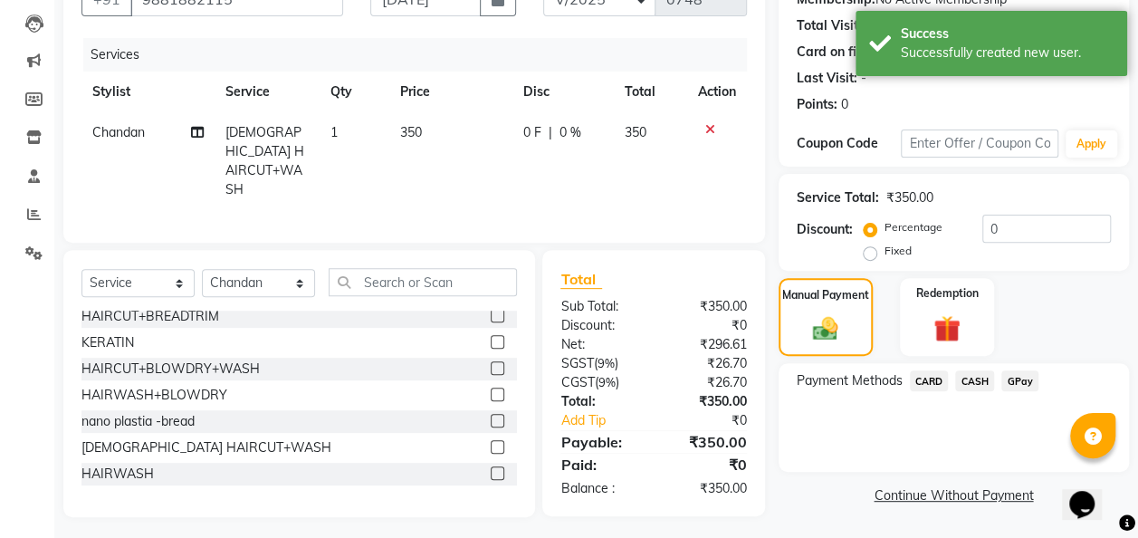
click at [930, 379] on span "GPay" at bounding box center [1020, 380] width 37 height 21
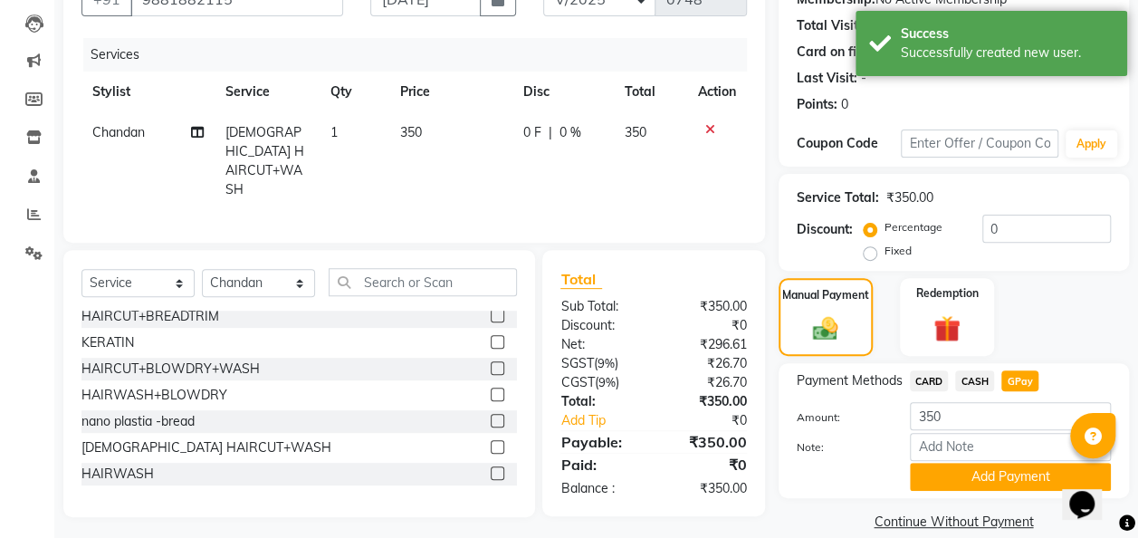
scroll to position [210, 0]
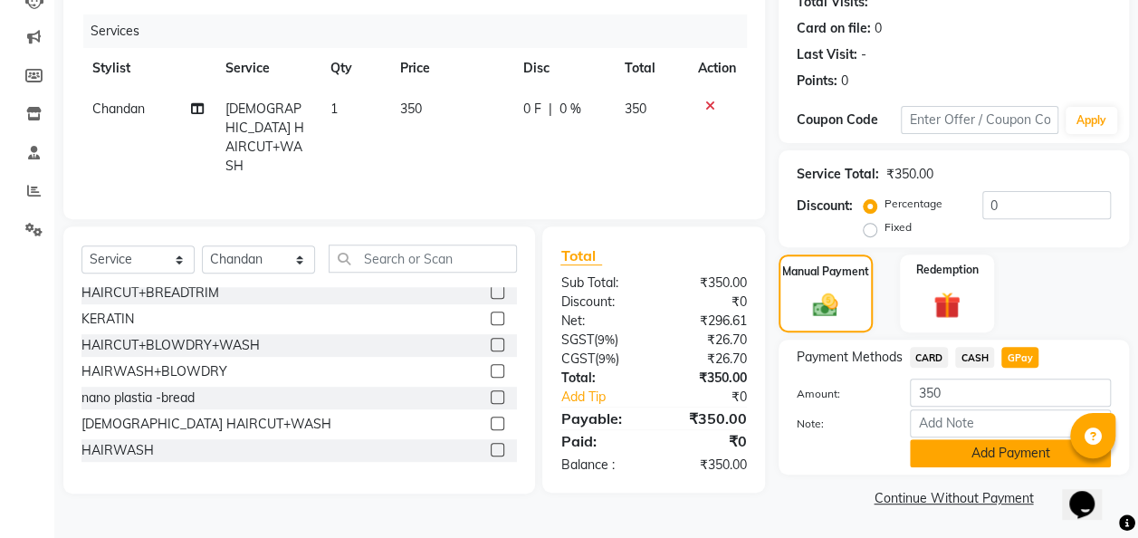
click at [930, 441] on button "Add Payment" at bounding box center [1010, 453] width 201 height 28
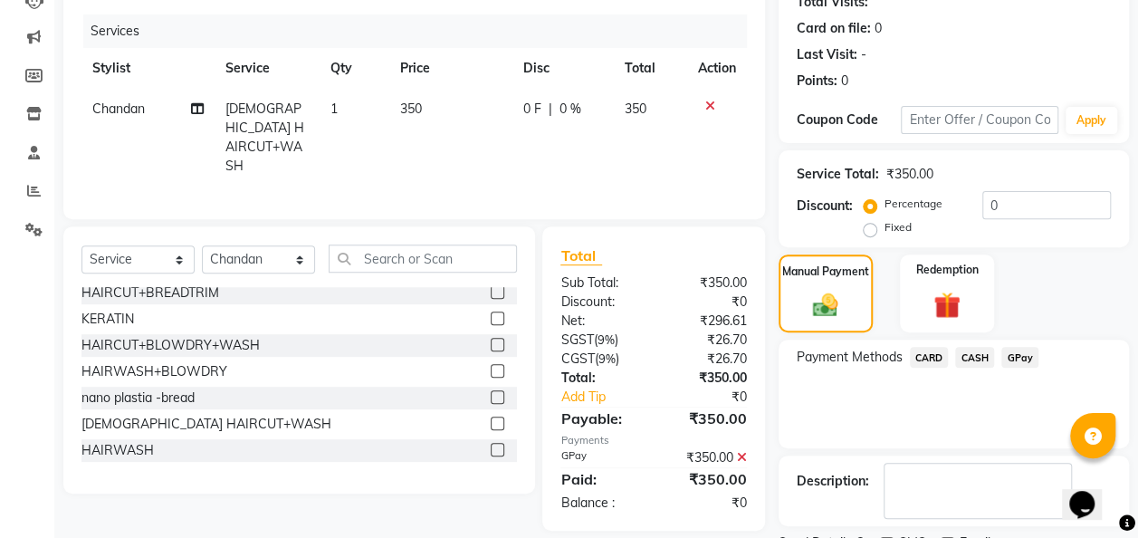
scroll to position [286, 0]
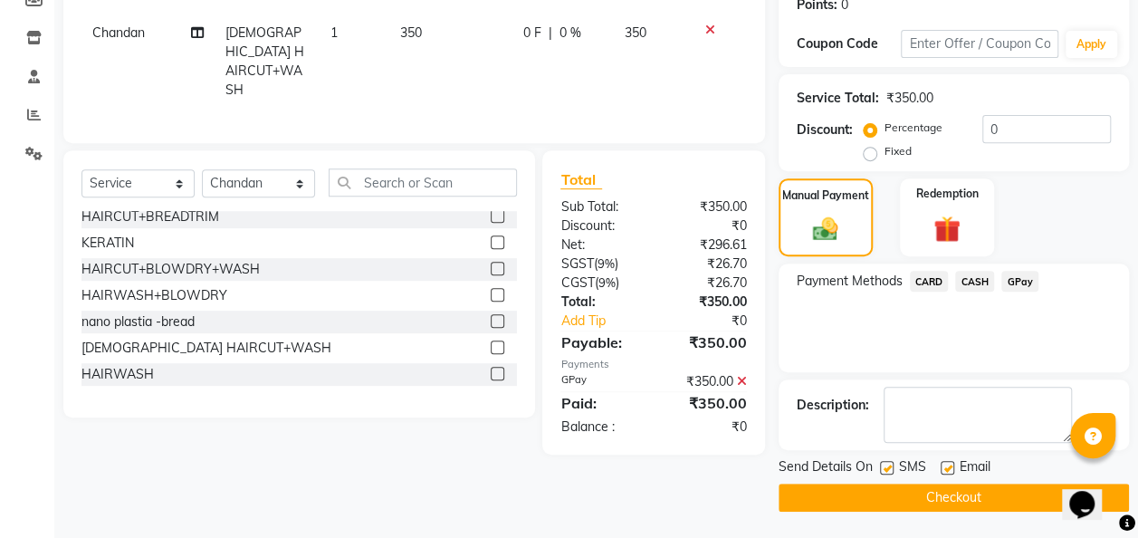
click at [930, 492] on button "Checkout" at bounding box center [954, 498] width 350 height 28
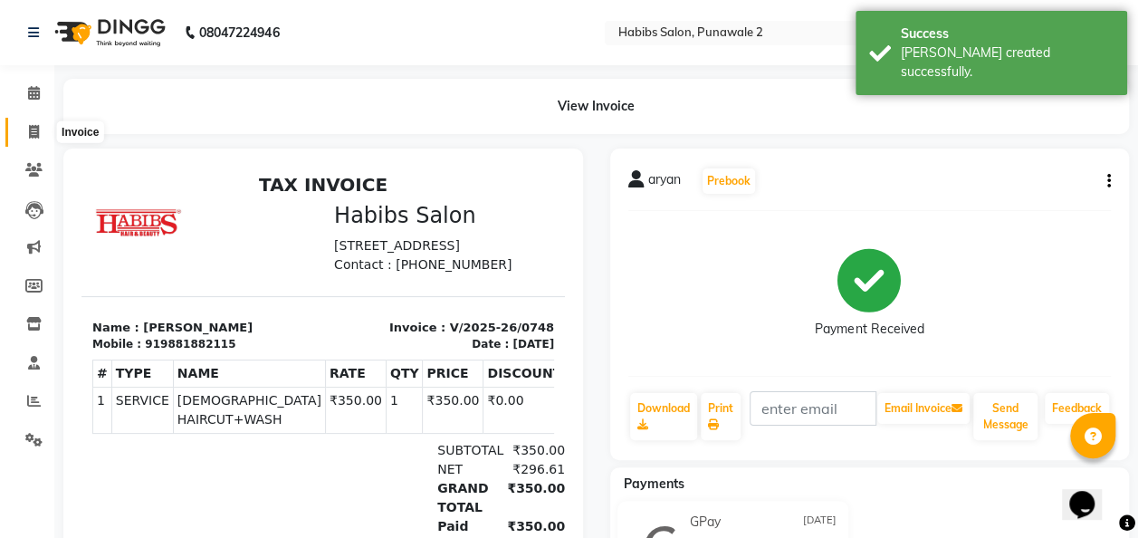
click at [26, 122] on span at bounding box center [34, 132] width 32 height 21
select select "service"
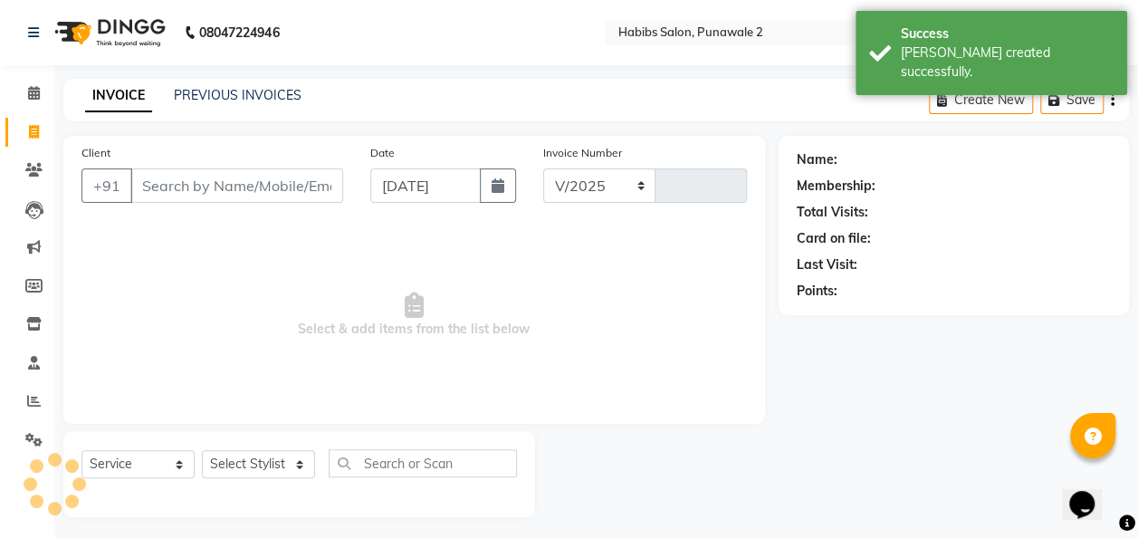
scroll to position [5, 0]
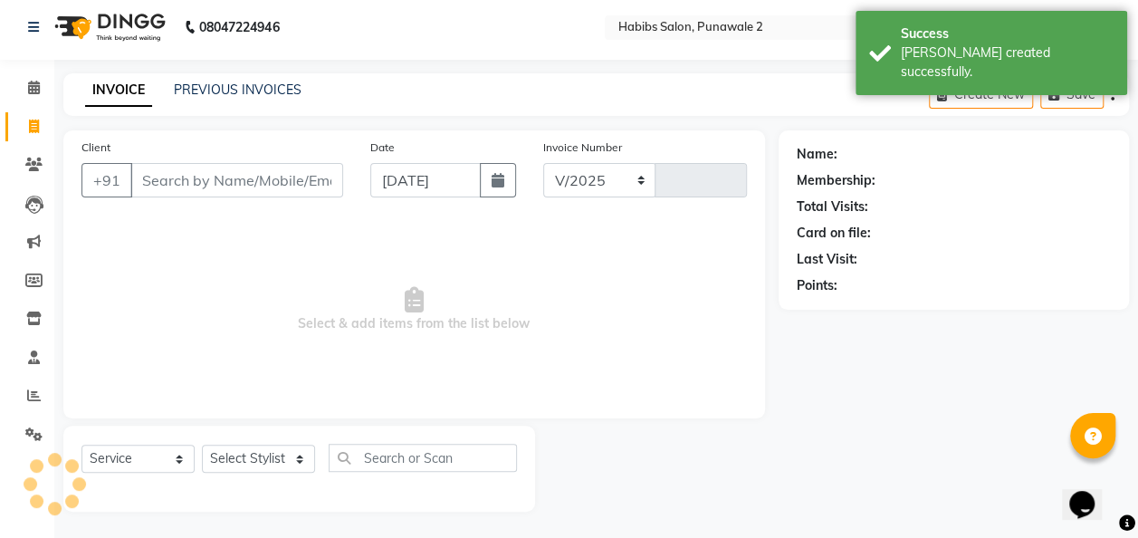
select select "8475"
type input "0749"
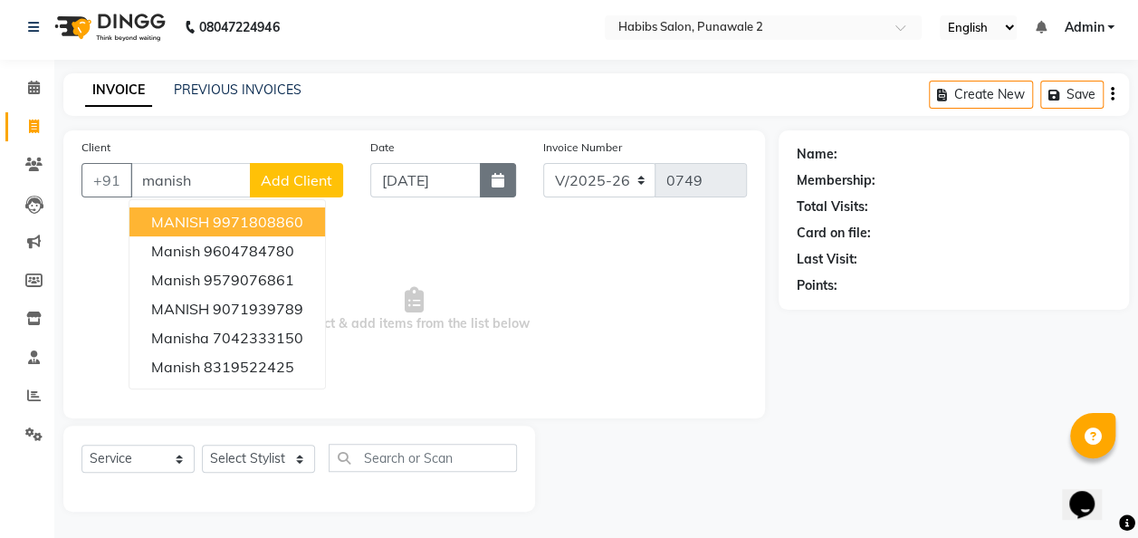
type input "manish"
click at [496, 187] on button "button" at bounding box center [498, 180] width 36 height 34
select select "9"
select select "2025"
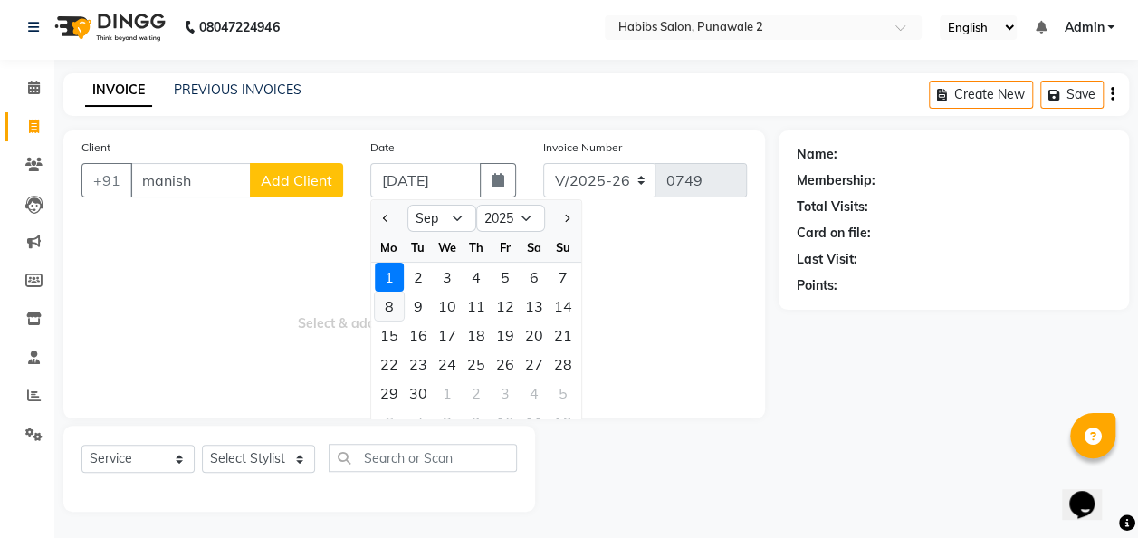
click at [386, 309] on div "8" at bounding box center [389, 306] width 29 height 29
type input "[DATE]"
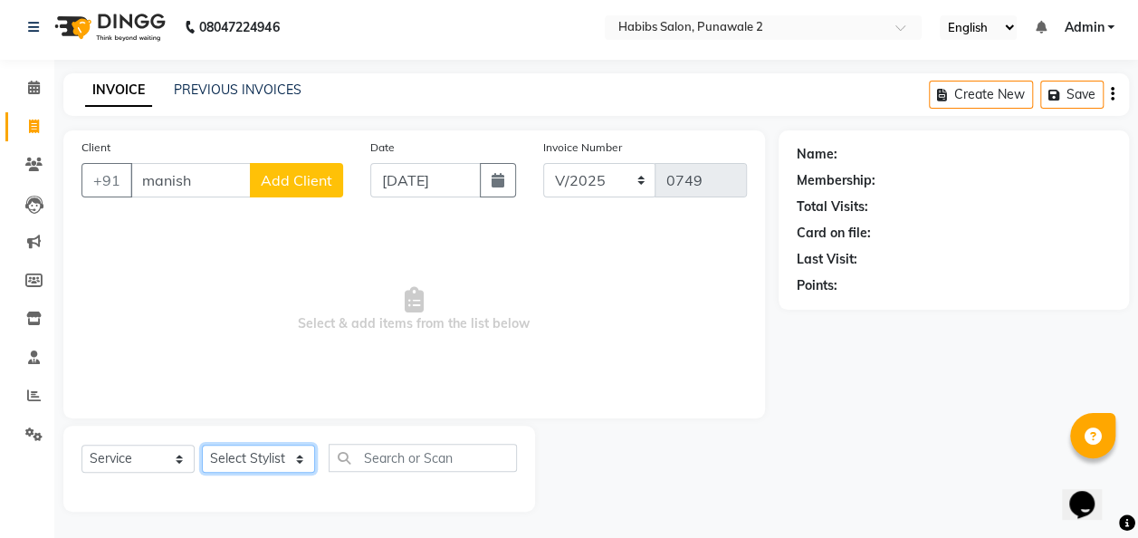
click at [300, 459] on select "Select Stylist Chandan Ganesh Gauri Kalpana KALPESH Khushi shraddha Sumit vanka…" at bounding box center [258, 459] width 113 height 28
select select "82975"
click at [202, 445] on select "Select Stylist Chandan Ganesh Gauri Kalpana KALPESH Khushi shraddha Sumit vanka…" at bounding box center [258, 459] width 113 height 28
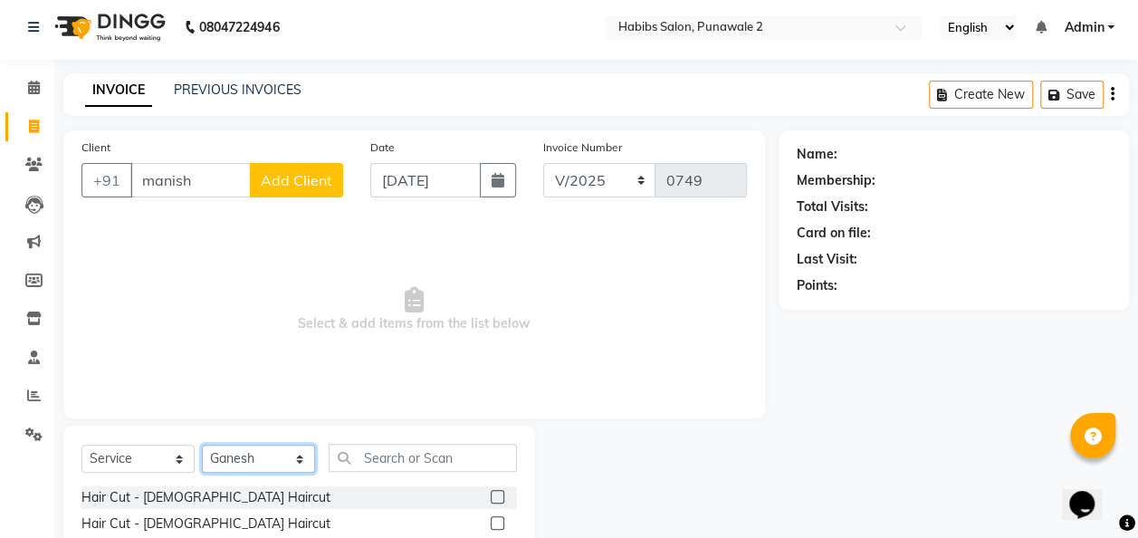
scroll to position [187, 0]
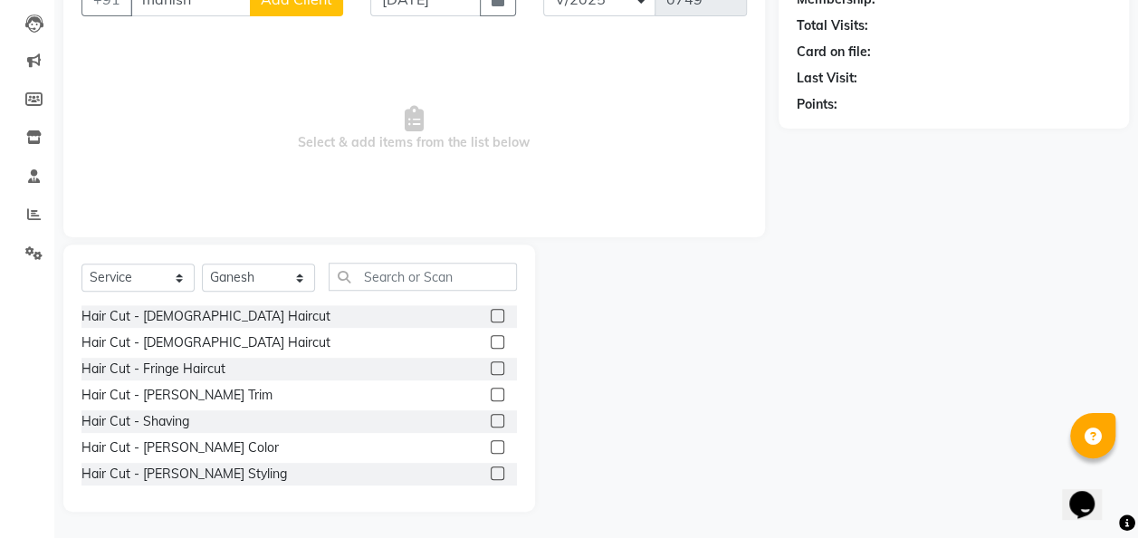
click at [491, 388] on label at bounding box center [498, 395] width 14 height 14
click at [491, 389] on input "checkbox" at bounding box center [497, 395] width 12 height 12
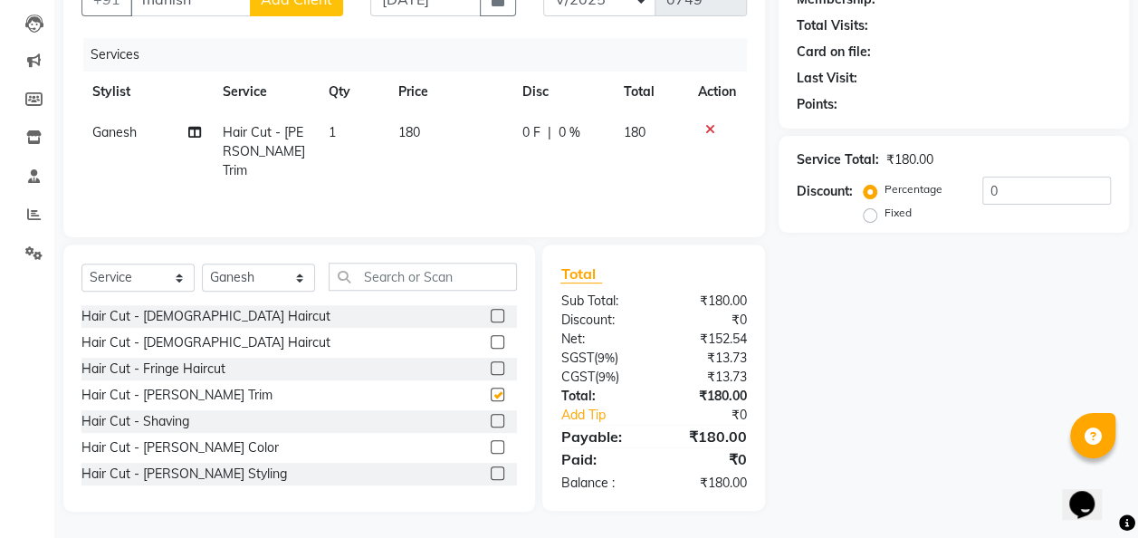
checkbox input "false"
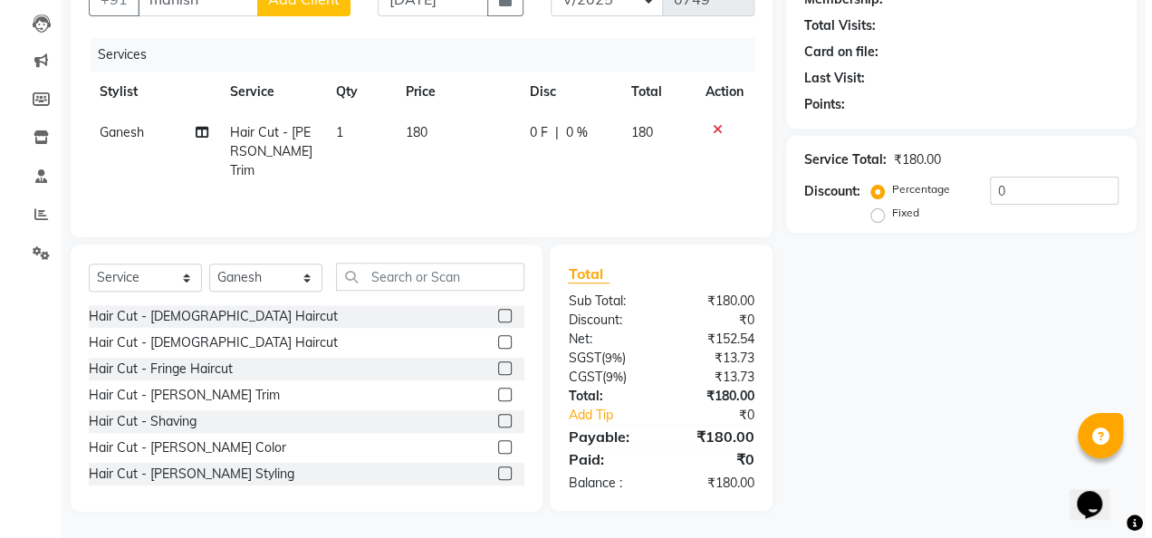
scroll to position [123, 0]
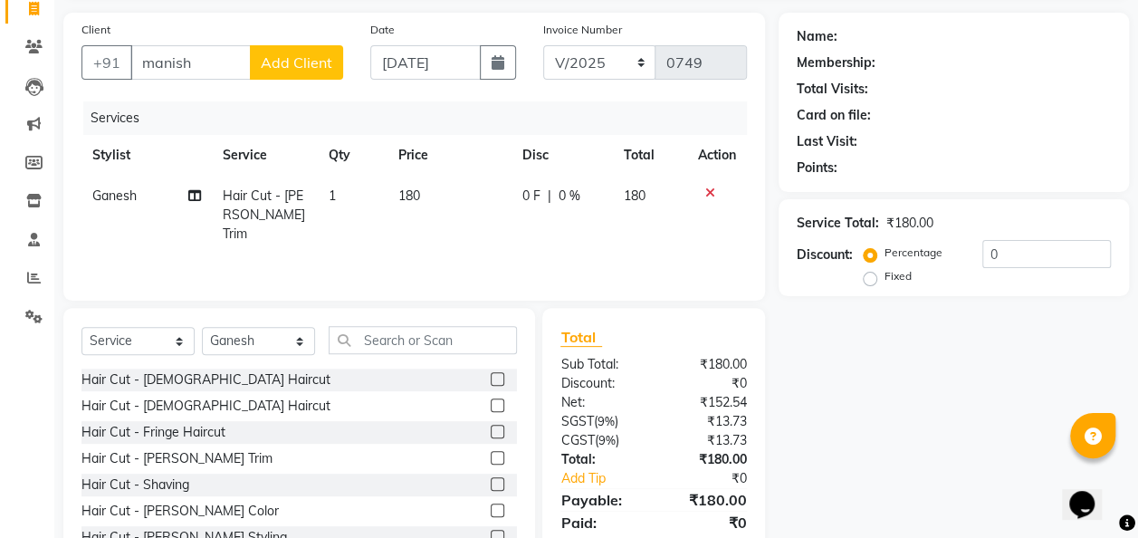
click at [426, 223] on td "180" at bounding box center [450, 215] width 124 height 79
select select "82975"
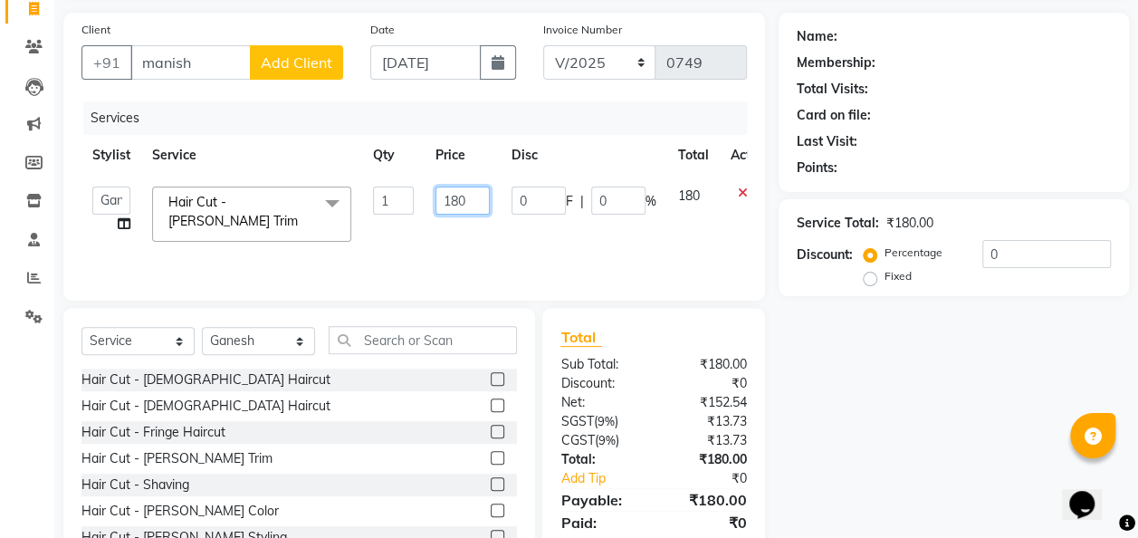
click at [473, 197] on input "180" at bounding box center [463, 201] width 54 height 28
type input "1"
type input "400"
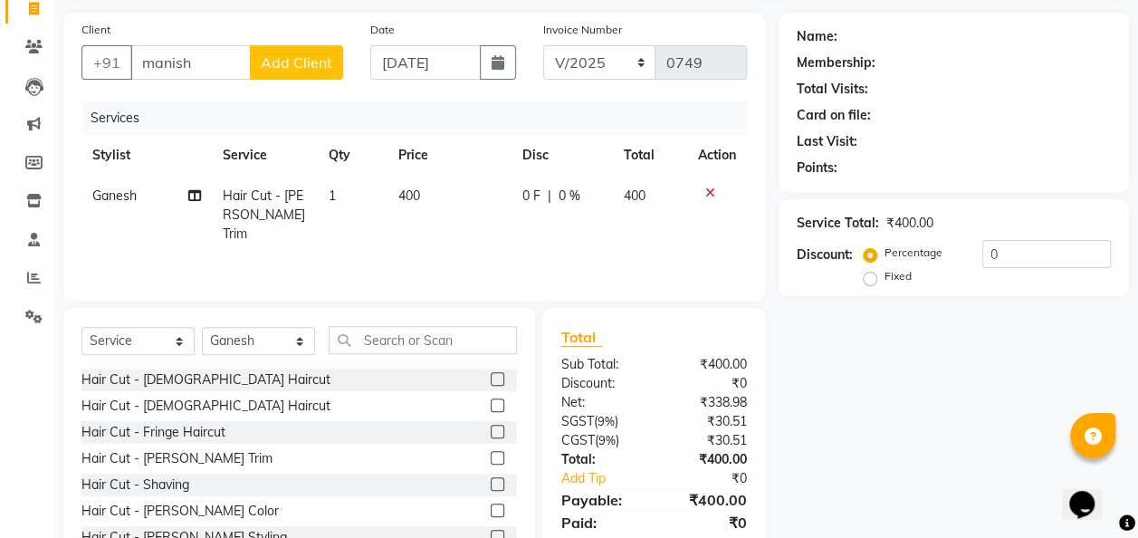
click at [324, 62] on span "Add Client" at bounding box center [297, 62] width 72 height 18
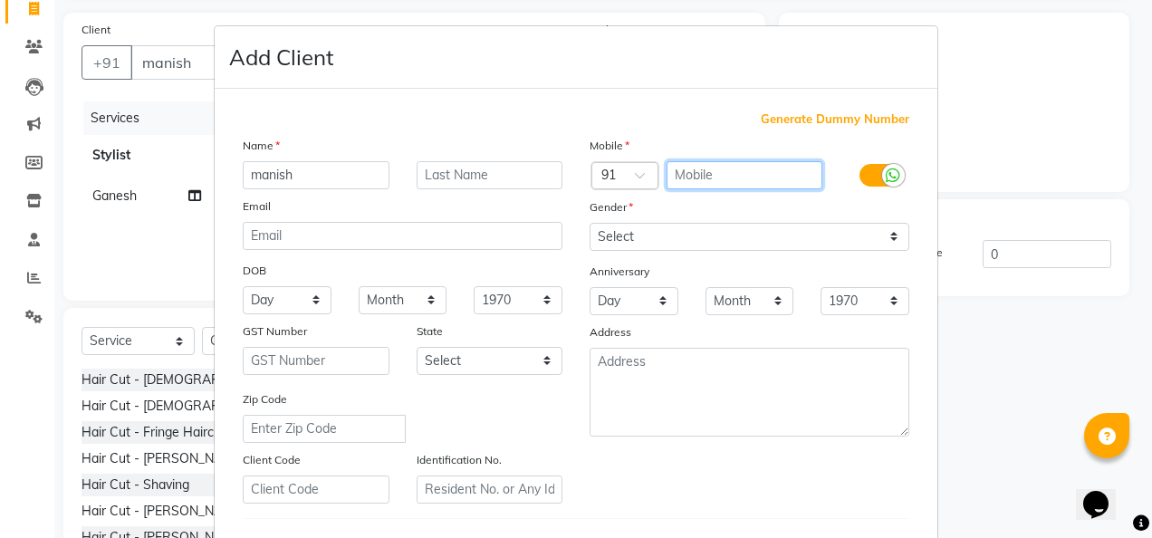
click at [723, 177] on input "text" at bounding box center [744, 175] width 157 height 28
type input "9136138110"
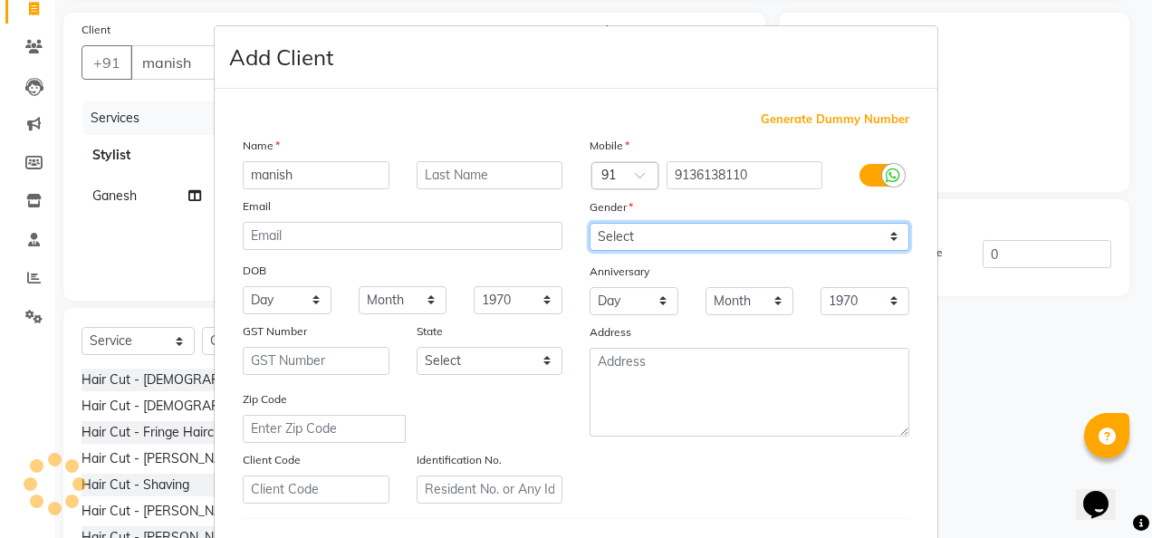
click at [889, 236] on select "Select [DEMOGRAPHIC_DATA] [DEMOGRAPHIC_DATA] Other Prefer Not To Say" at bounding box center [750, 237] width 320 height 28
select select "[DEMOGRAPHIC_DATA]"
click at [590, 223] on select "Select [DEMOGRAPHIC_DATA] [DEMOGRAPHIC_DATA] Other Prefer Not To Say" at bounding box center [750, 237] width 320 height 28
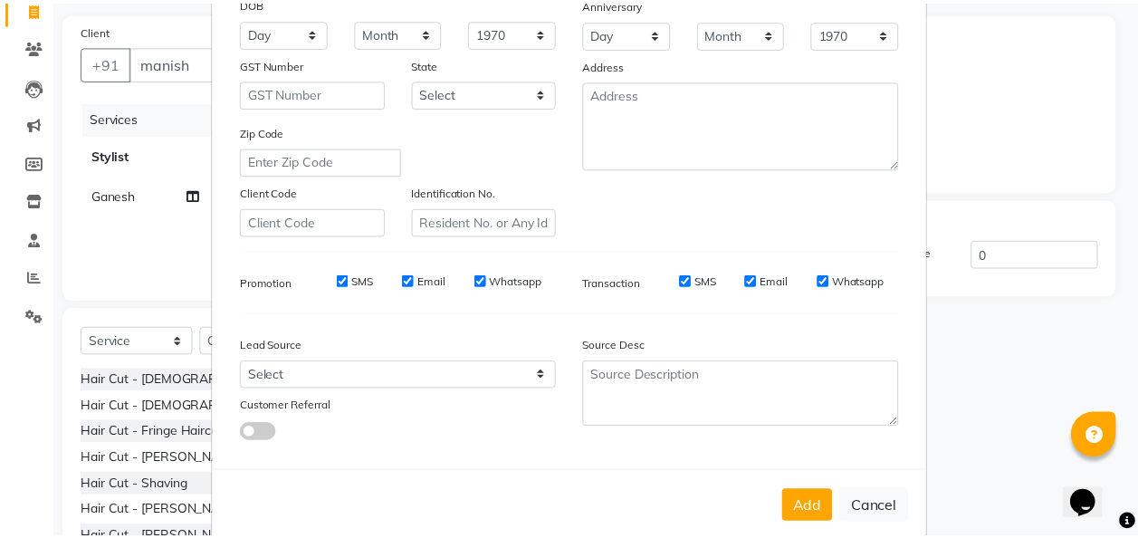
scroll to position [295, 0]
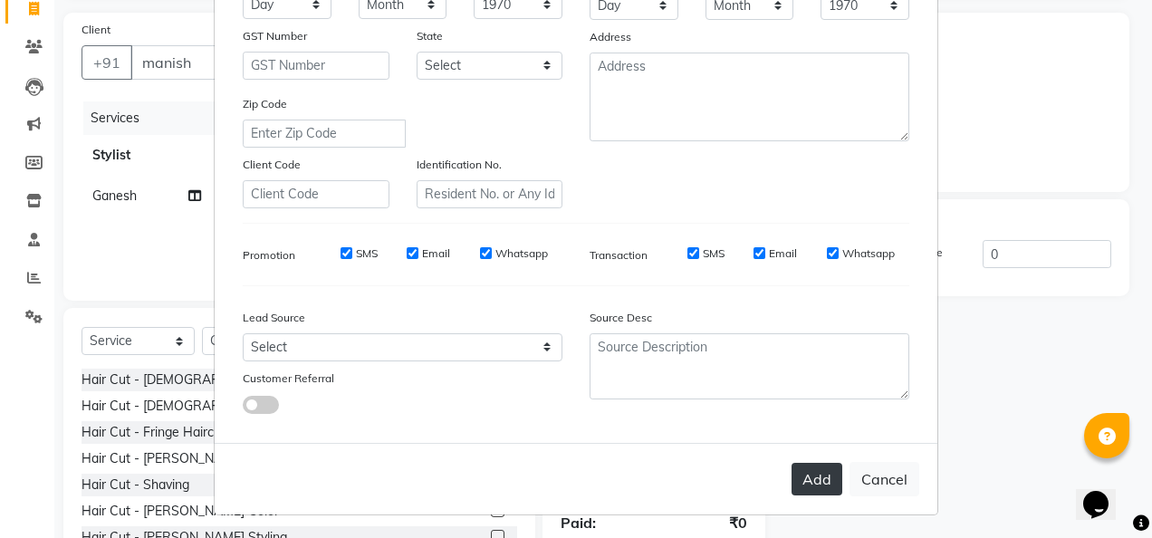
click at [820, 491] on button "Add" at bounding box center [816, 479] width 51 height 33
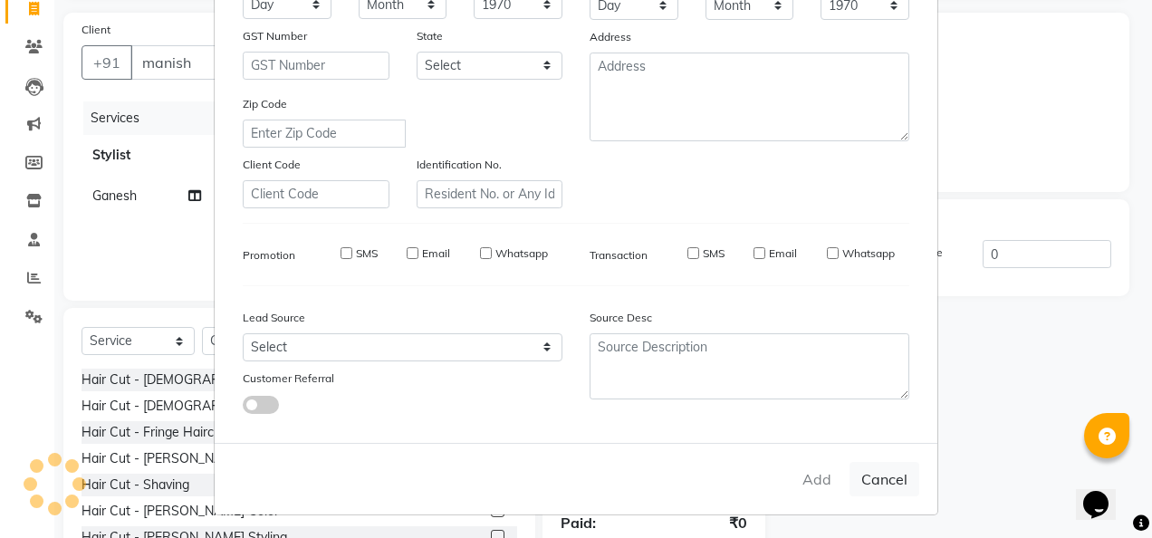
type input "9136138110"
select select
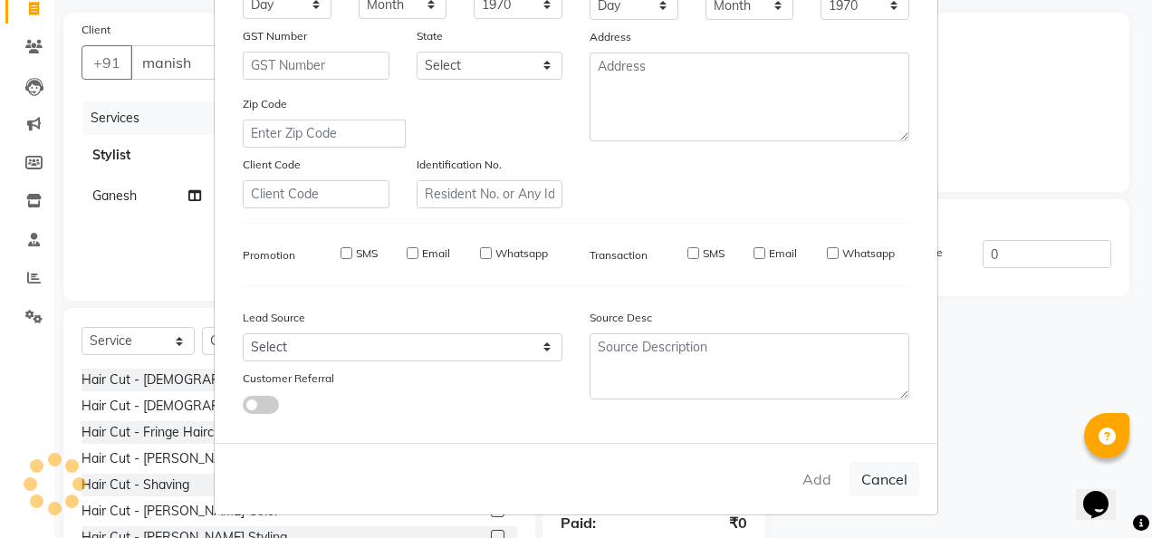
select select
checkbox input "false"
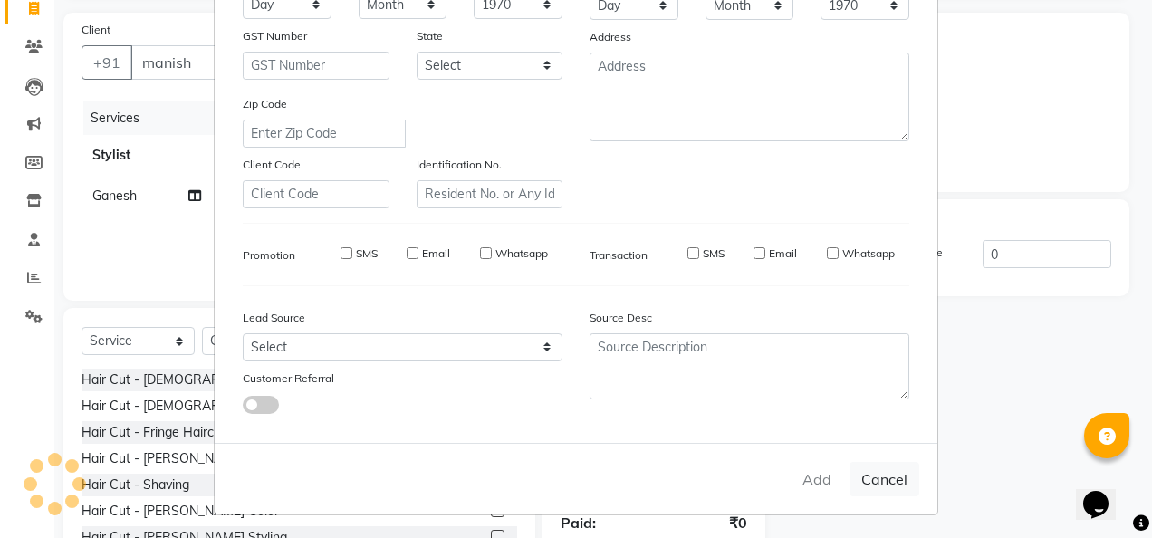
checkbox input "false"
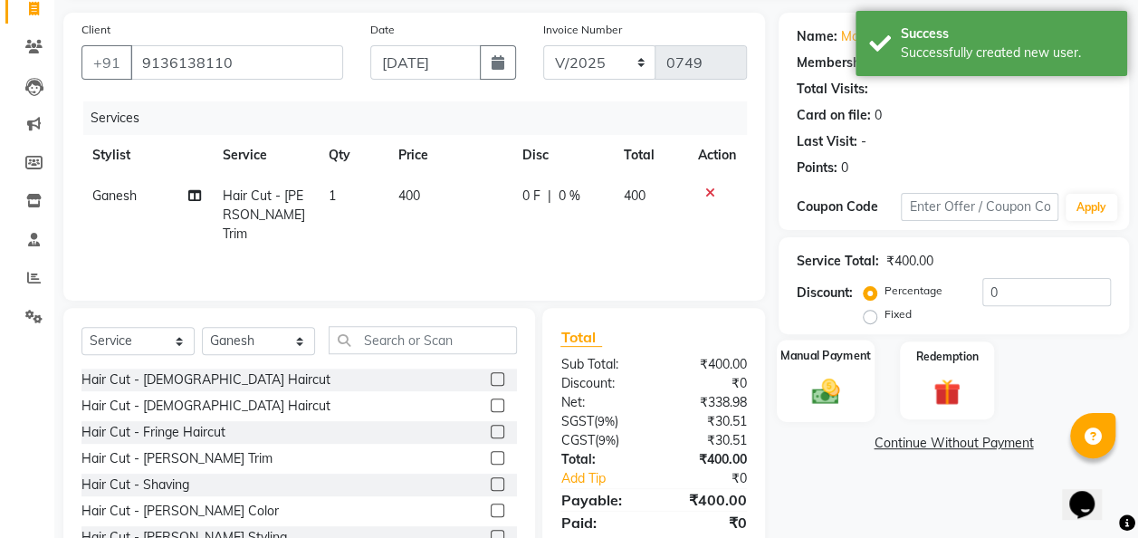
click at [838, 386] on img at bounding box center [825, 391] width 45 height 33
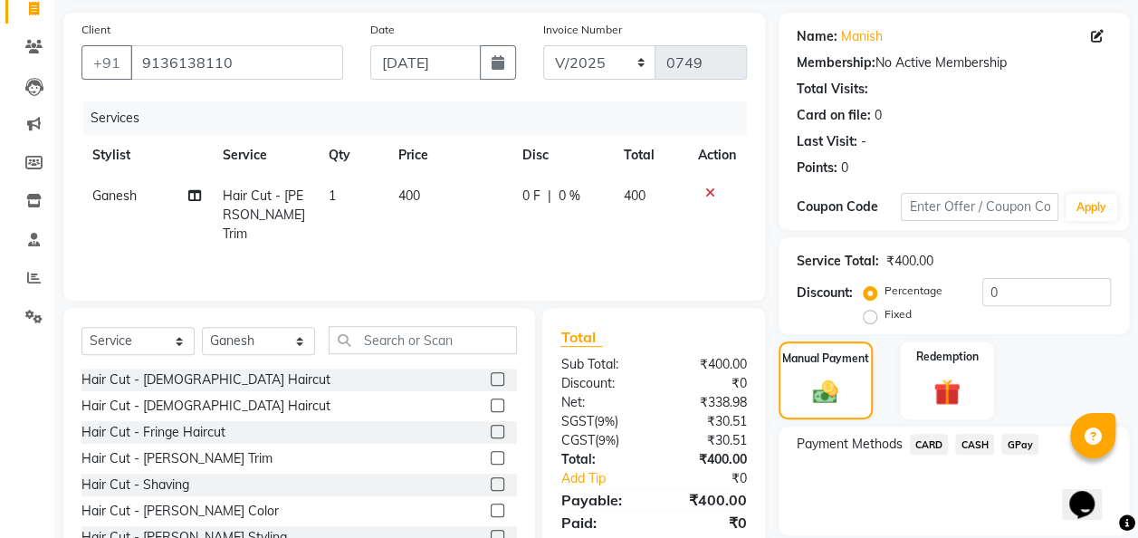
click at [930, 441] on span "GPay" at bounding box center [1020, 444] width 37 height 21
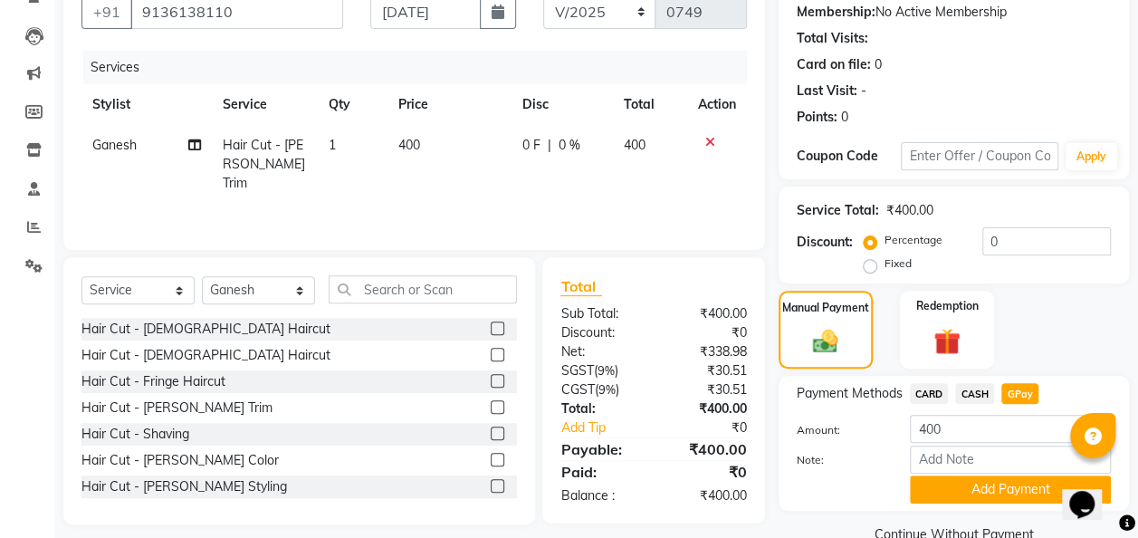
scroll to position [176, 0]
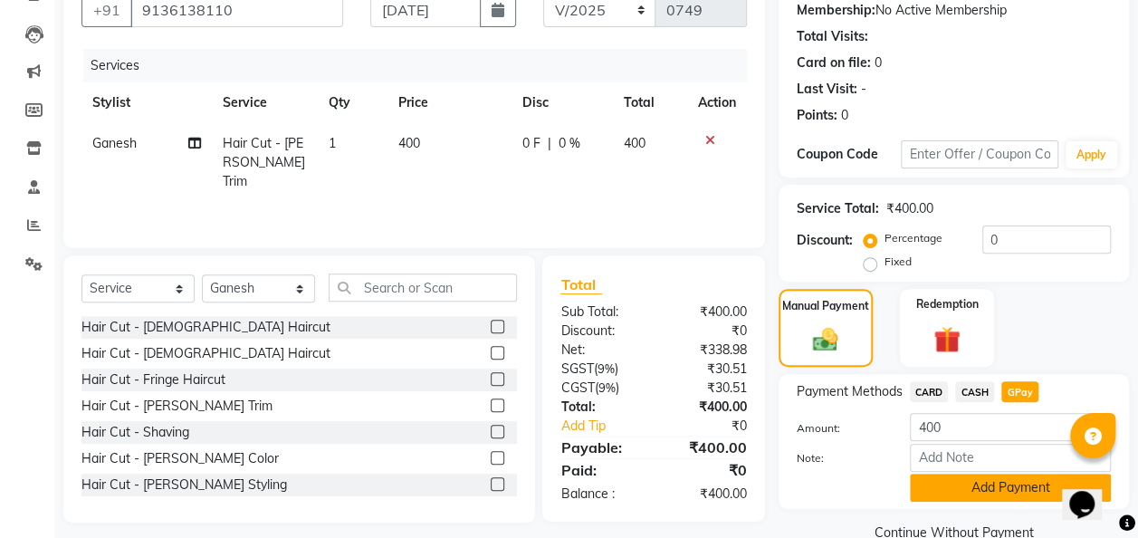
click at [930, 490] on button "Add Payment" at bounding box center [1010, 488] width 201 height 28
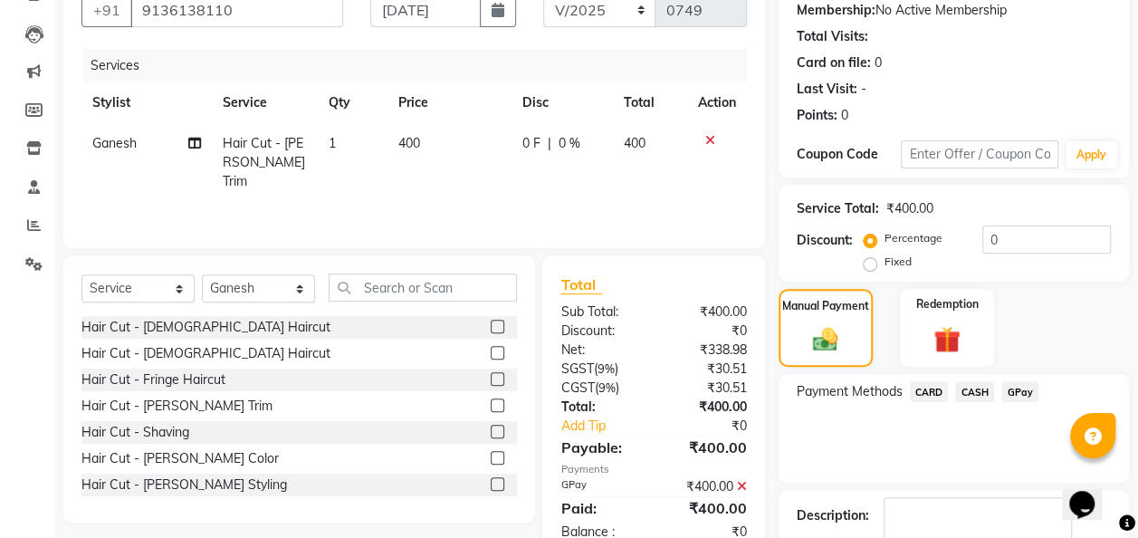
scroll to position [286, 0]
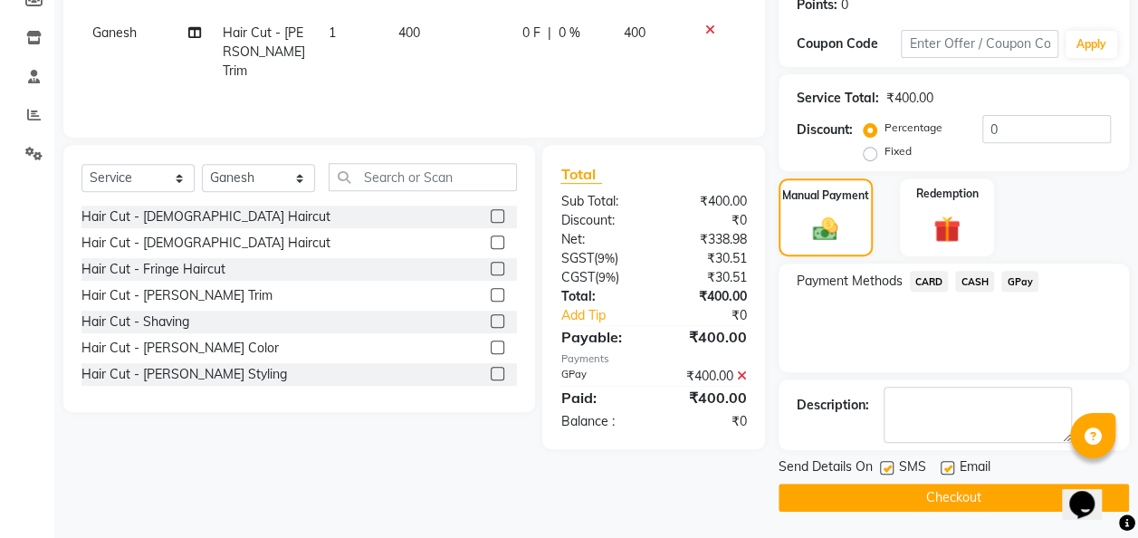
click at [930, 502] on button "Checkout" at bounding box center [954, 498] width 350 height 28
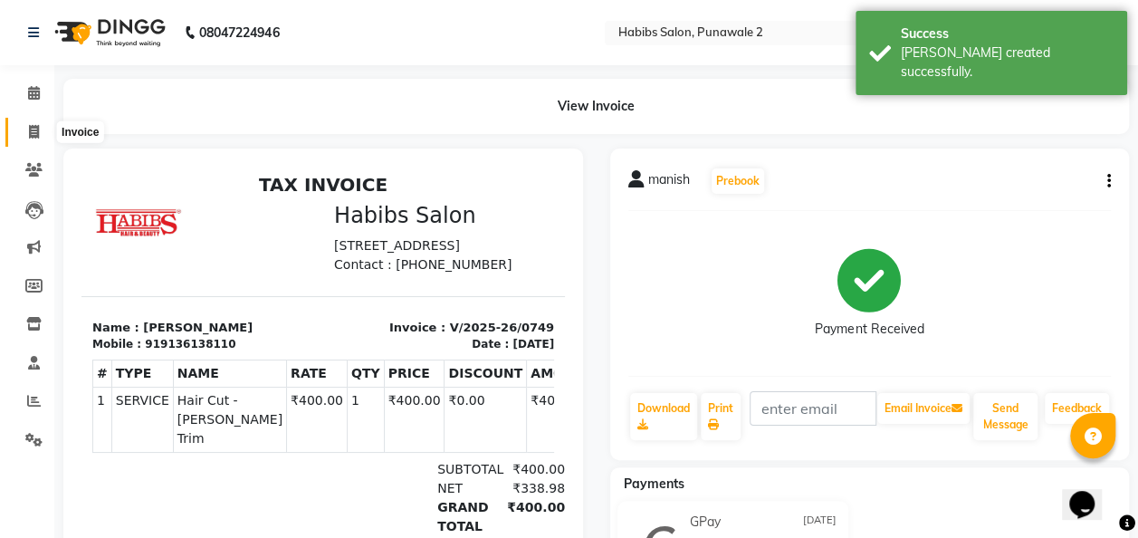
click at [29, 127] on icon at bounding box center [34, 132] width 10 height 14
select select "8475"
select select "service"
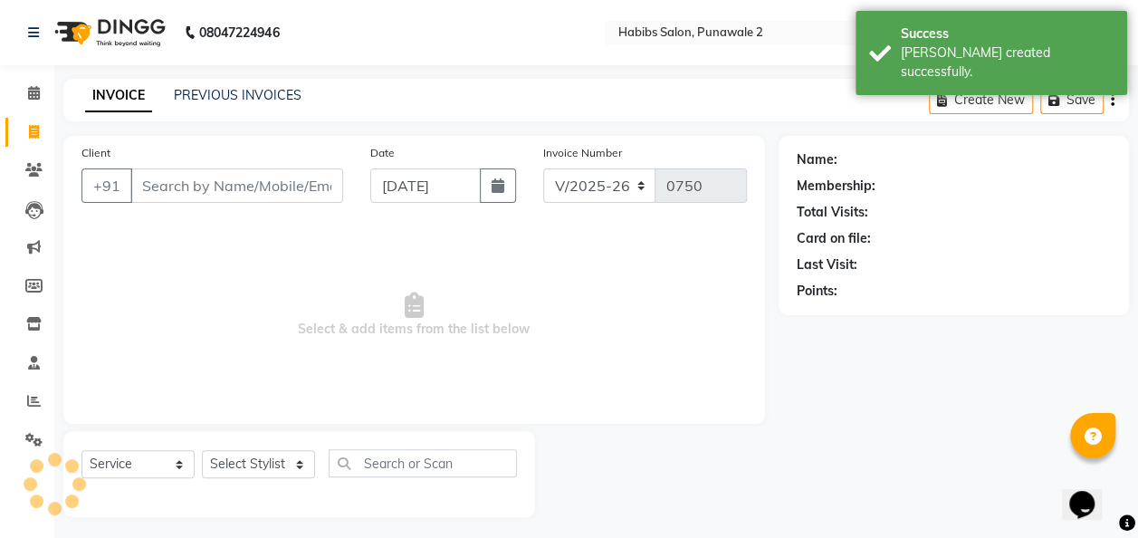
scroll to position [5, 0]
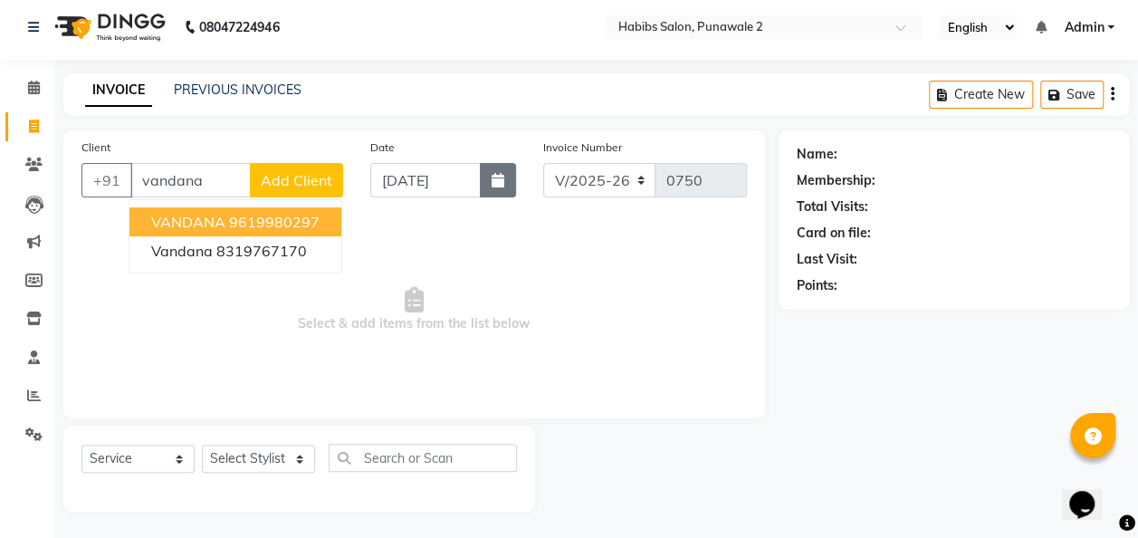
type input "vandana"
click at [505, 166] on button "button" at bounding box center [498, 180] width 36 height 34
select select "9"
select select "2025"
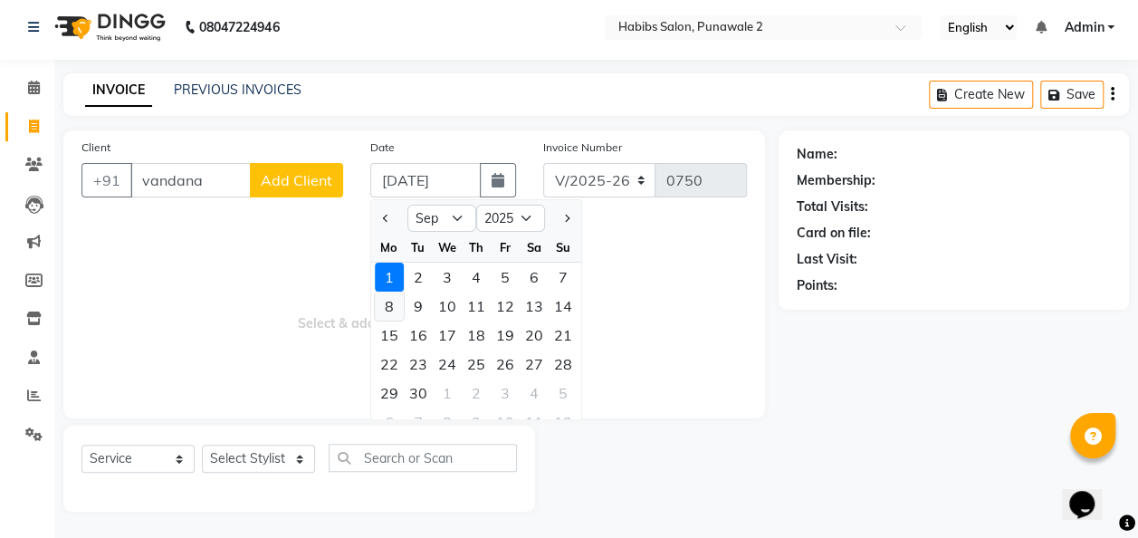
click at [386, 302] on div "8" at bounding box center [389, 306] width 29 height 29
type input "08-09-2025"
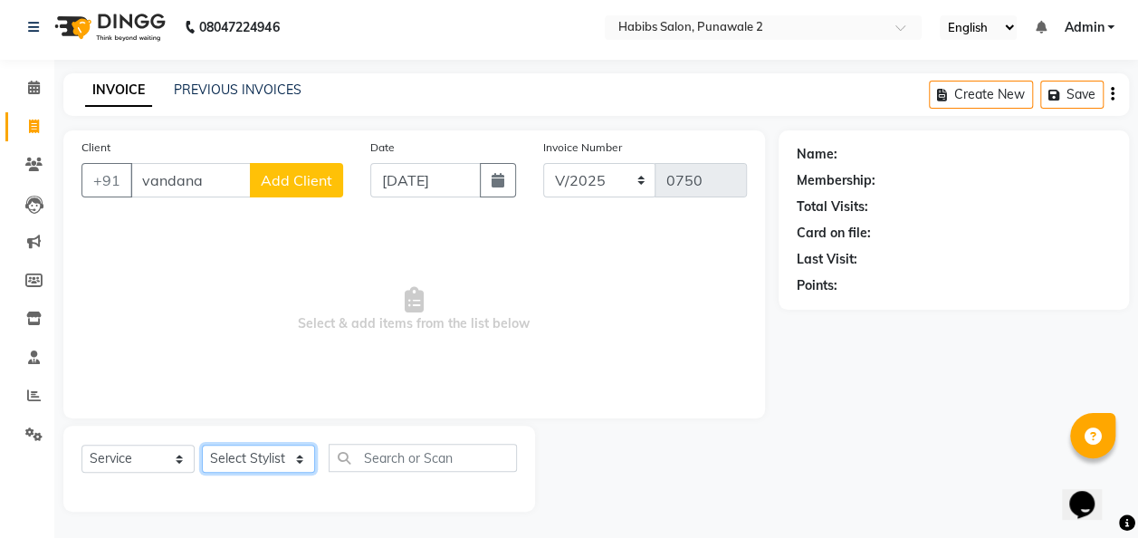
click at [308, 455] on select "Select Stylist Chandan Ganesh Gauri [PERSON_NAME] [PERSON_NAME] [PERSON_NAME] […" at bounding box center [258, 459] width 113 height 28
select select "82976"
click at [202, 445] on select "Select Stylist Chandan Ganesh Gauri [PERSON_NAME] [PERSON_NAME] [PERSON_NAME] […" at bounding box center [258, 459] width 113 height 28
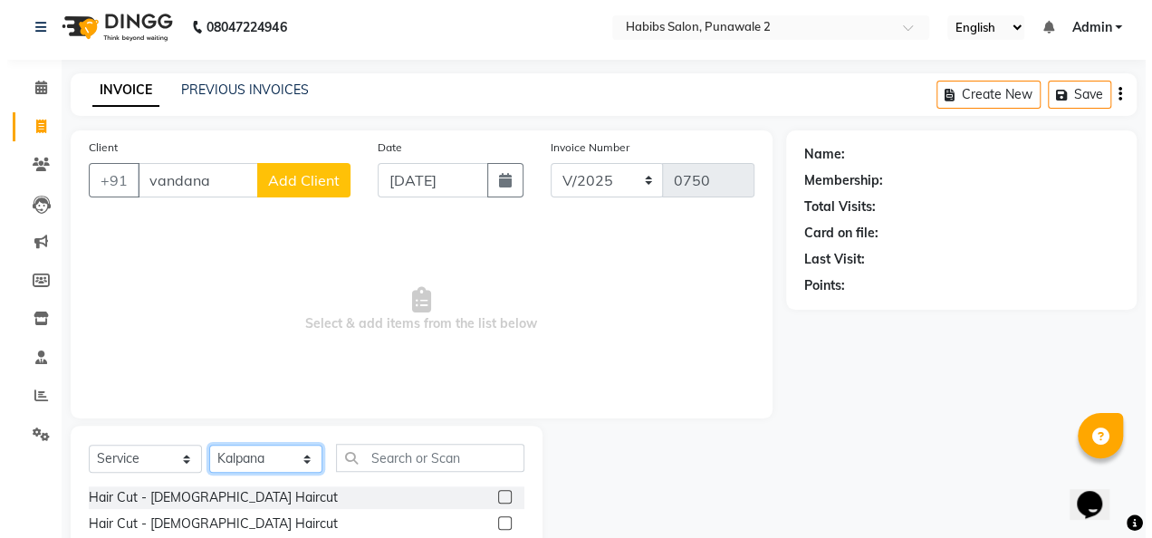
scroll to position [85, 0]
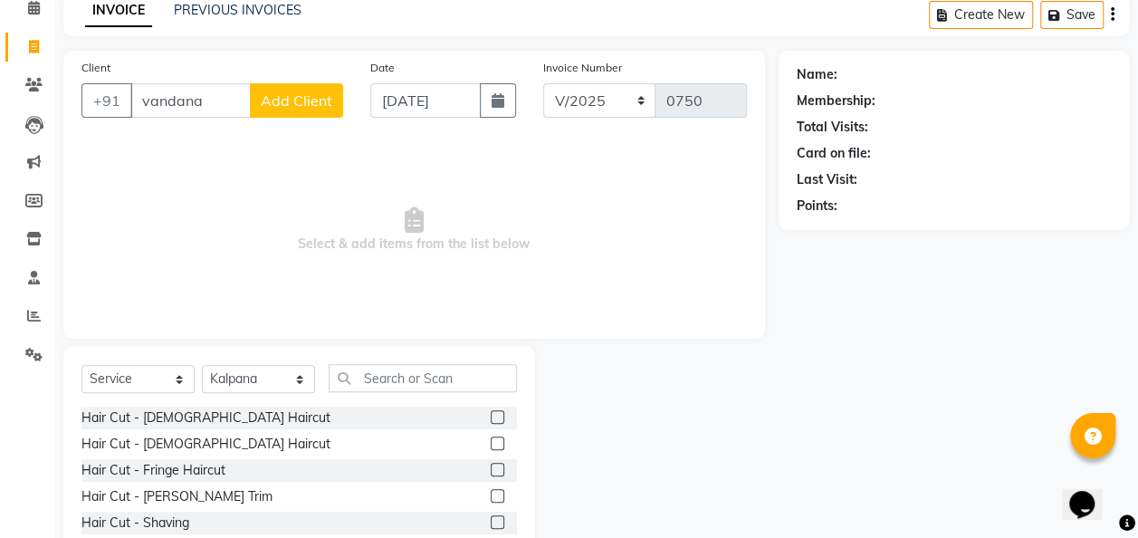
click at [301, 101] on span "Add Client" at bounding box center [297, 100] width 72 height 18
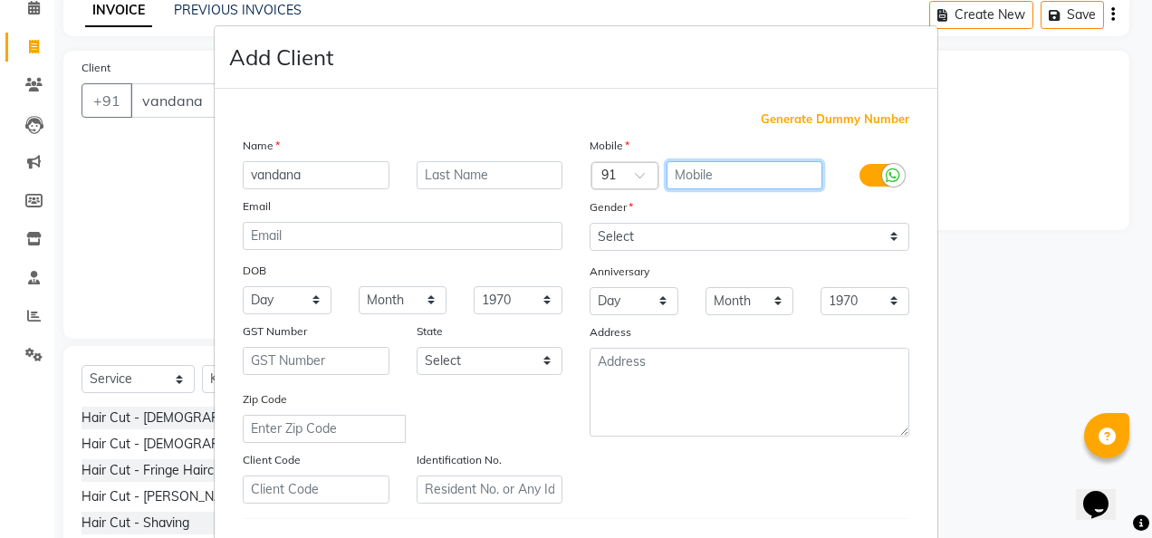
click at [689, 172] on input "text" at bounding box center [744, 175] width 157 height 28
type input "9321166161"
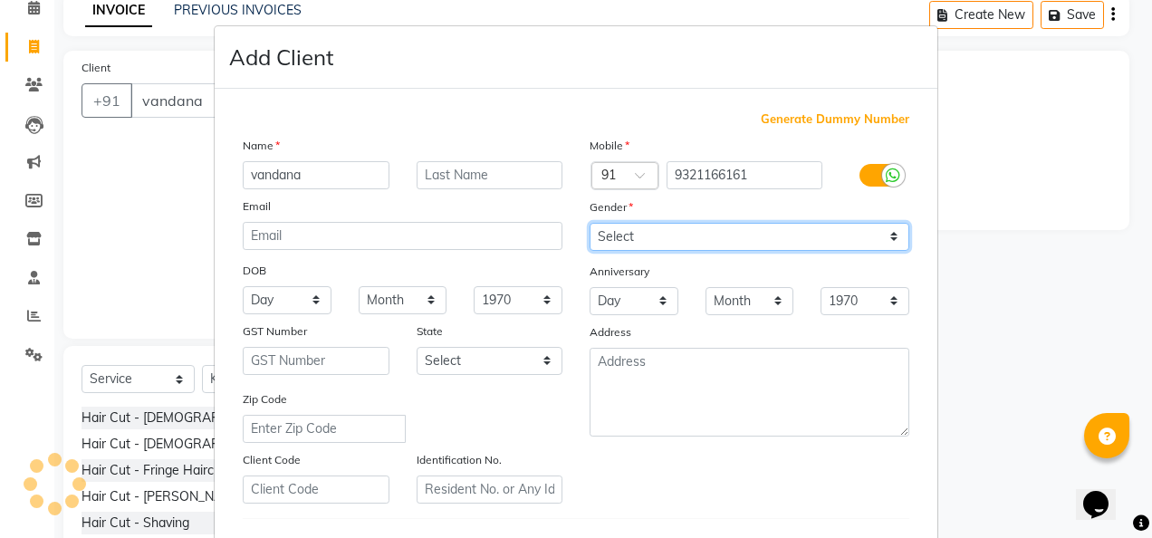
click at [887, 223] on select "Select [DEMOGRAPHIC_DATA] [DEMOGRAPHIC_DATA] Other Prefer Not To Say" at bounding box center [750, 237] width 320 height 28
select select "female"
click at [590, 223] on select "Select [DEMOGRAPHIC_DATA] [DEMOGRAPHIC_DATA] Other Prefer Not To Say" at bounding box center [750, 237] width 320 height 28
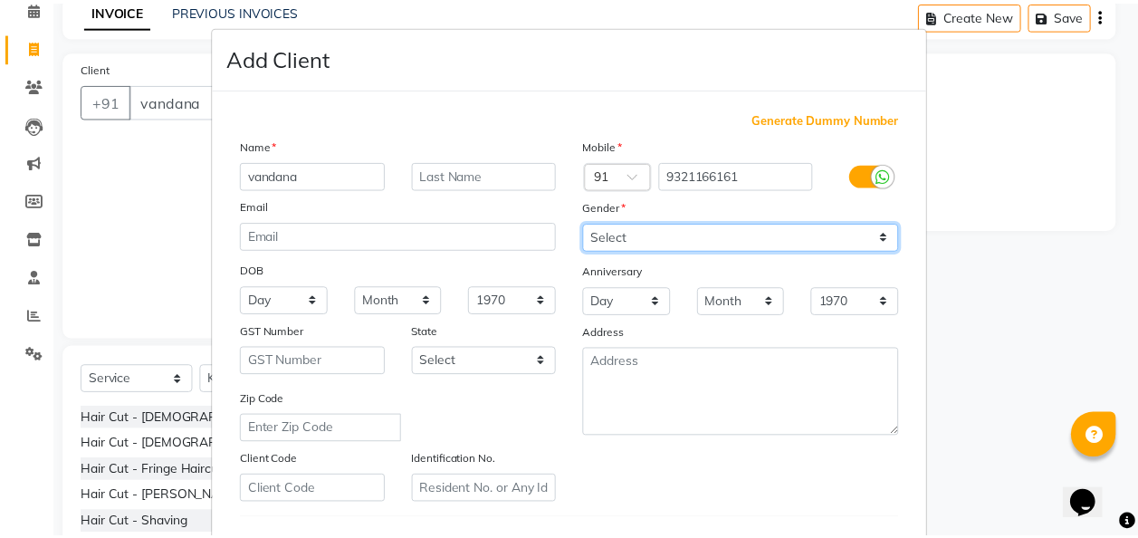
scroll to position [295, 0]
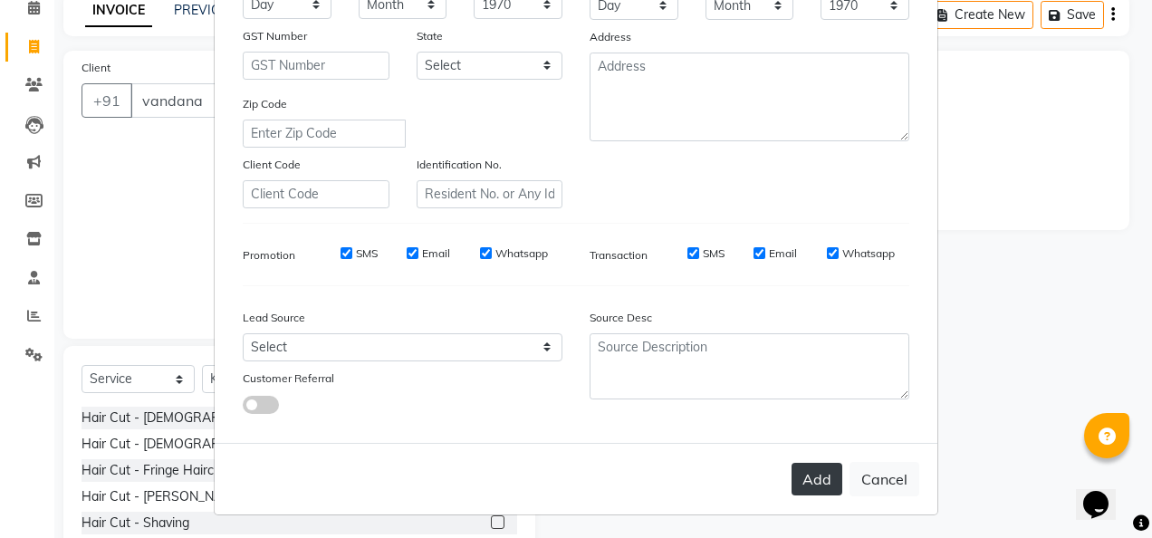
click at [818, 479] on button "Add" at bounding box center [816, 479] width 51 height 33
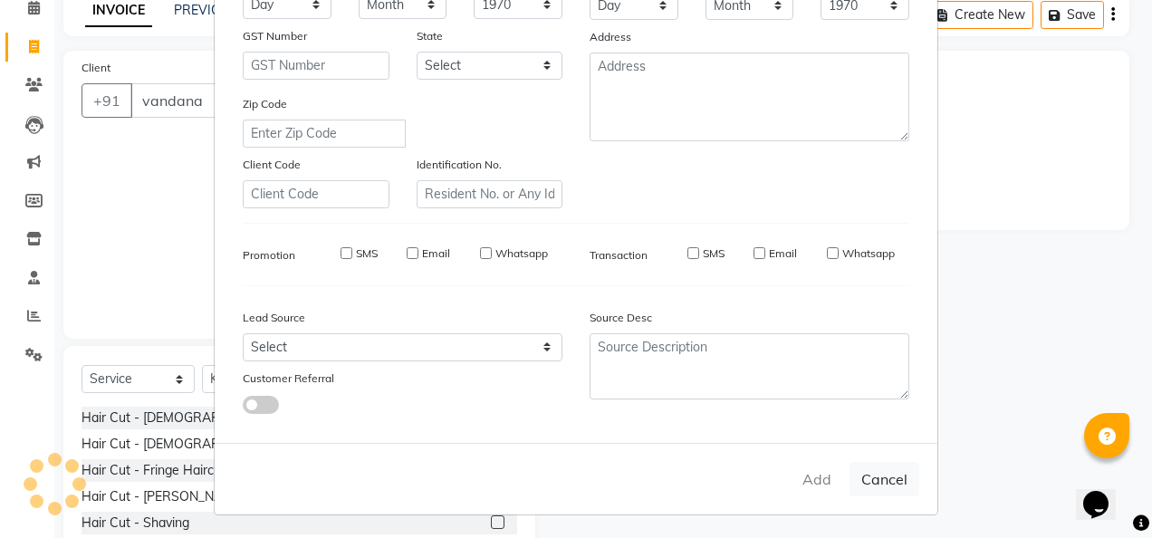
type input "9321166161"
select select
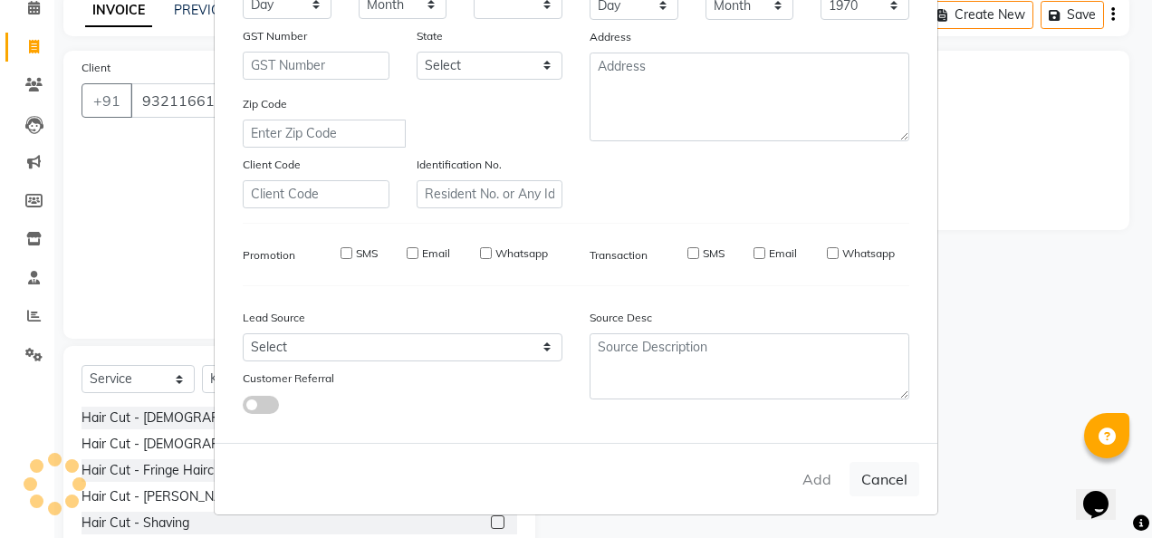
select select
checkbox input "false"
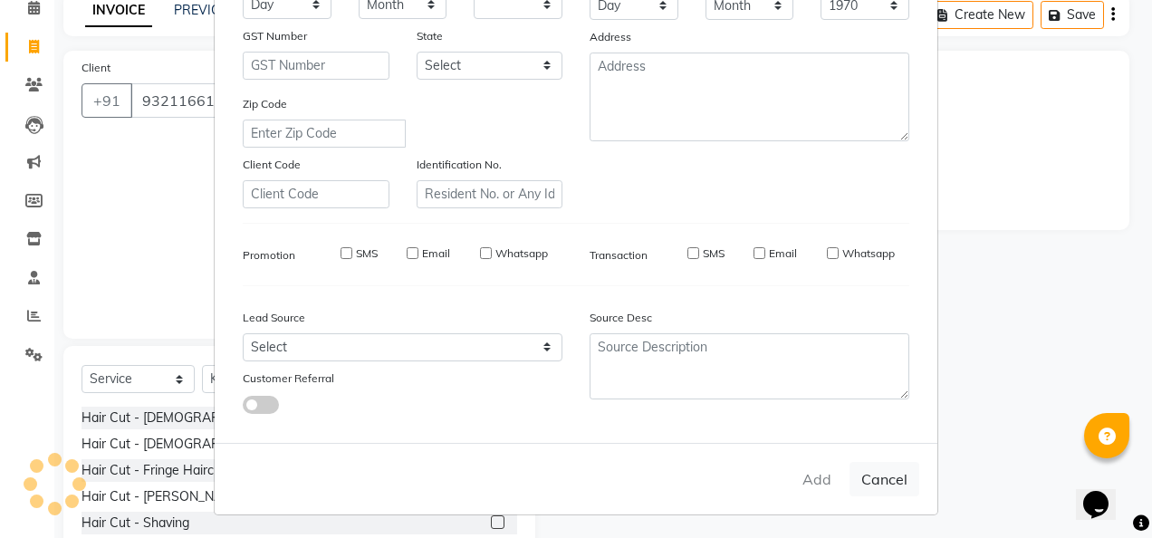
checkbox input "false"
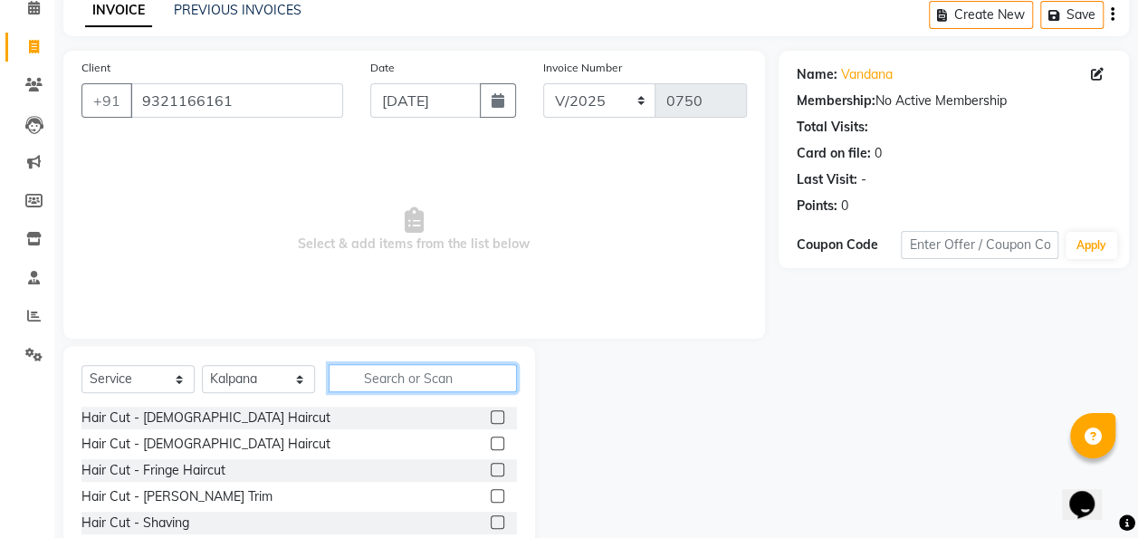
click at [391, 379] on input "text" at bounding box center [423, 378] width 188 height 28
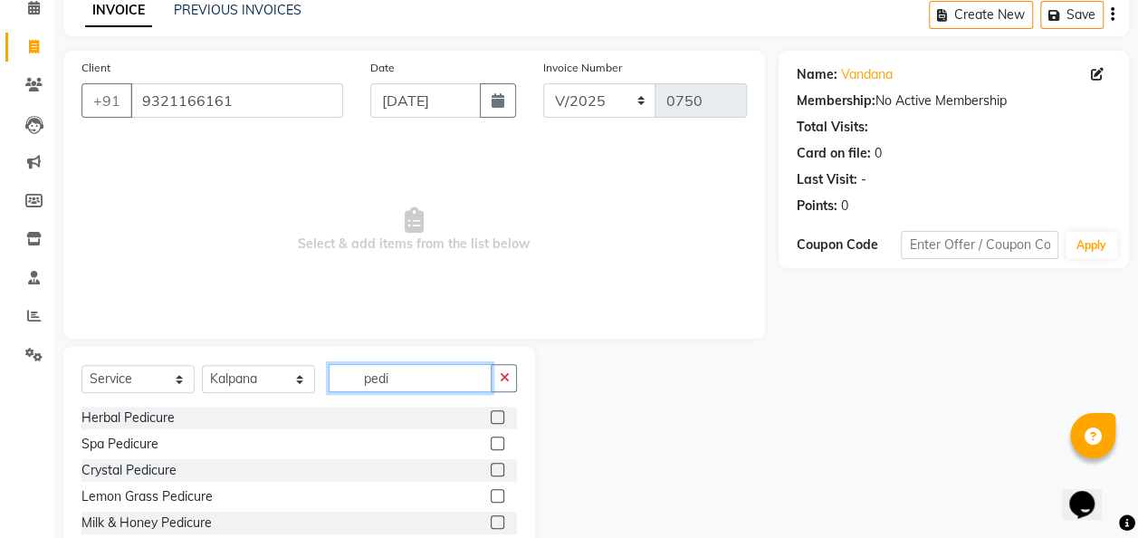
type input "pedi"
click at [491, 413] on label at bounding box center [498, 417] width 14 height 14
click at [491, 413] on input "checkbox" at bounding box center [497, 418] width 12 height 12
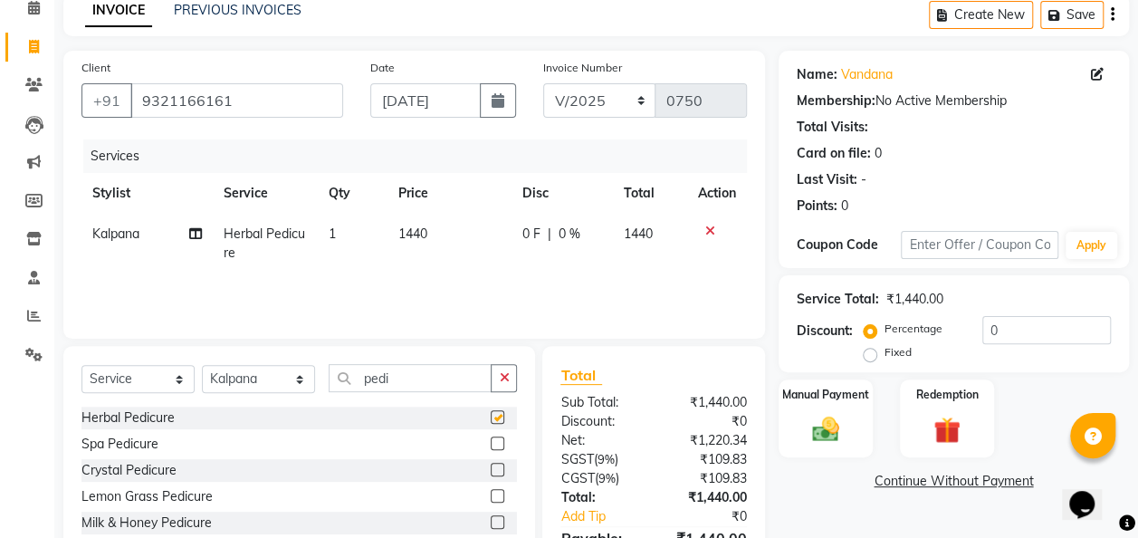
checkbox input "false"
click at [445, 224] on td "1440" at bounding box center [450, 244] width 124 height 60
select select "82976"
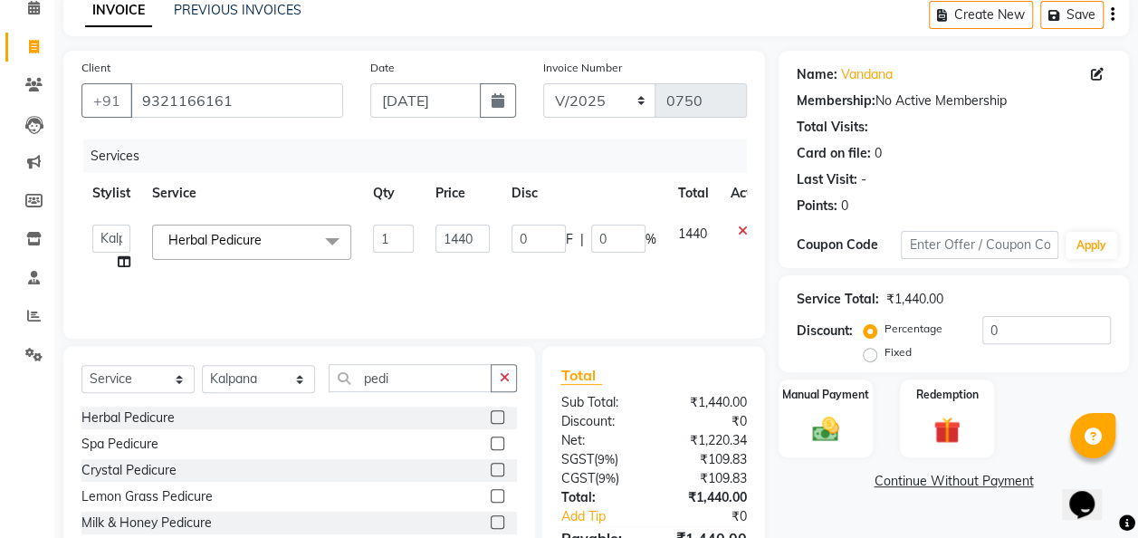
click at [491, 446] on label at bounding box center [498, 443] width 14 height 14
click at [491, 446] on input "checkbox" at bounding box center [497, 444] width 12 height 12
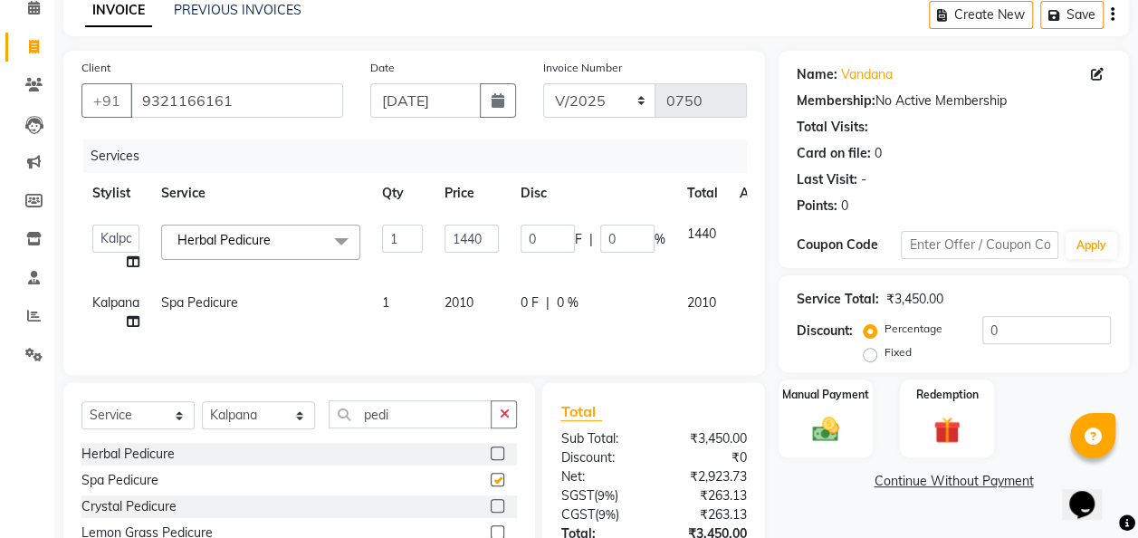
checkbox input "false"
click at [491, 506] on label at bounding box center [498, 506] width 14 height 14
click at [491, 506] on input "checkbox" at bounding box center [497, 507] width 12 height 12
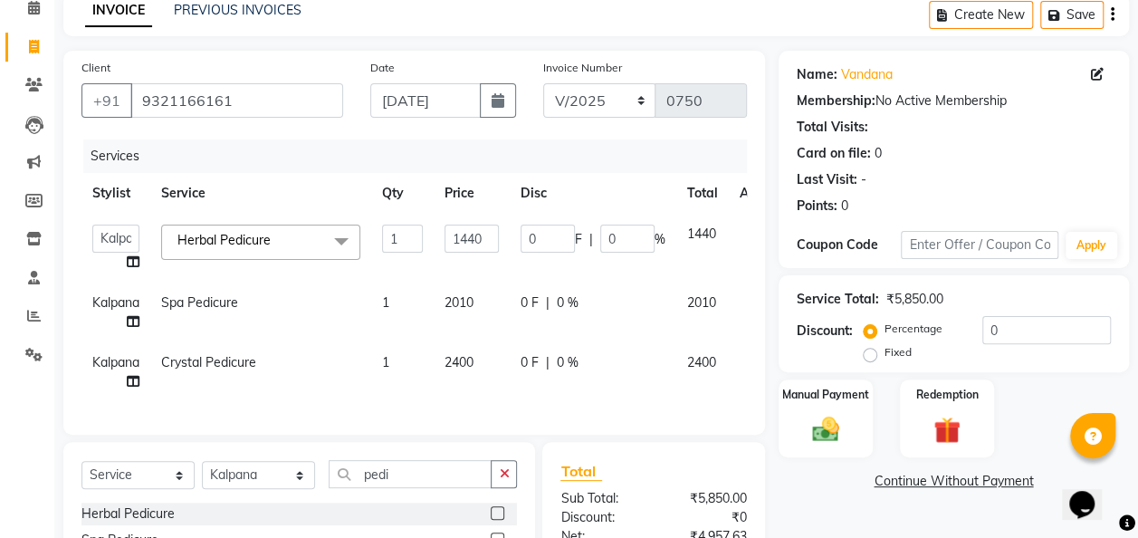
checkbox input "false"
click at [348, 303] on td "Spa Pedicure" at bounding box center [260, 313] width 221 height 60
select select "82976"
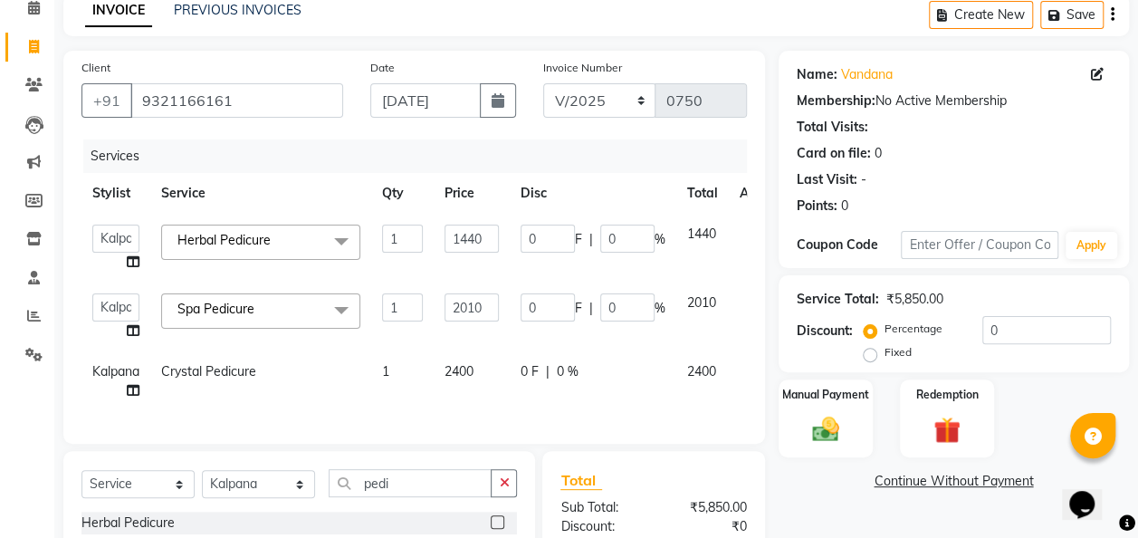
click at [709, 363] on span "2400" at bounding box center [701, 371] width 29 height 16
select select "82976"
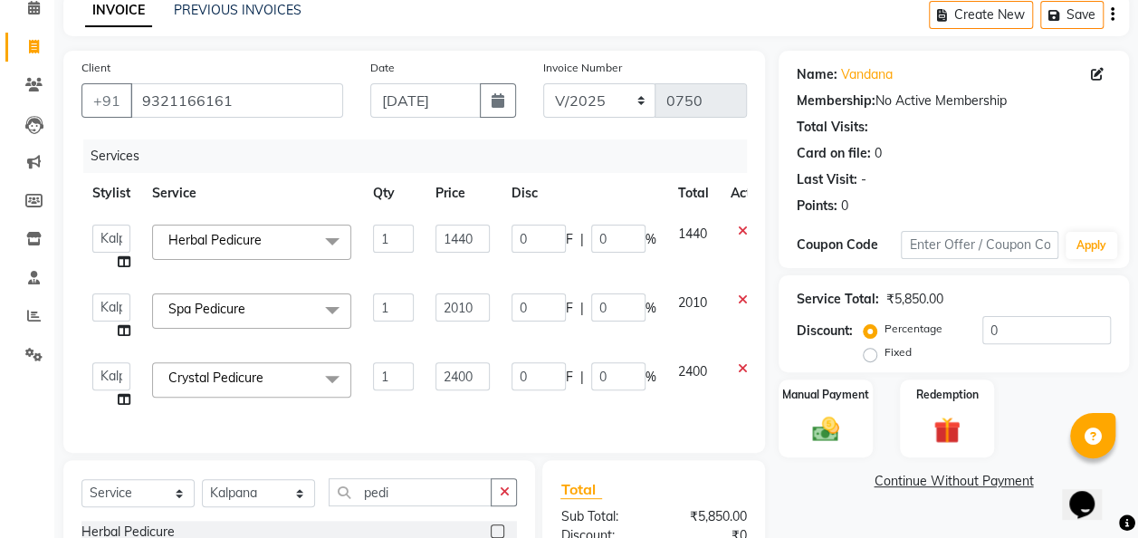
click at [738, 367] on icon at bounding box center [743, 368] width 10 height 13
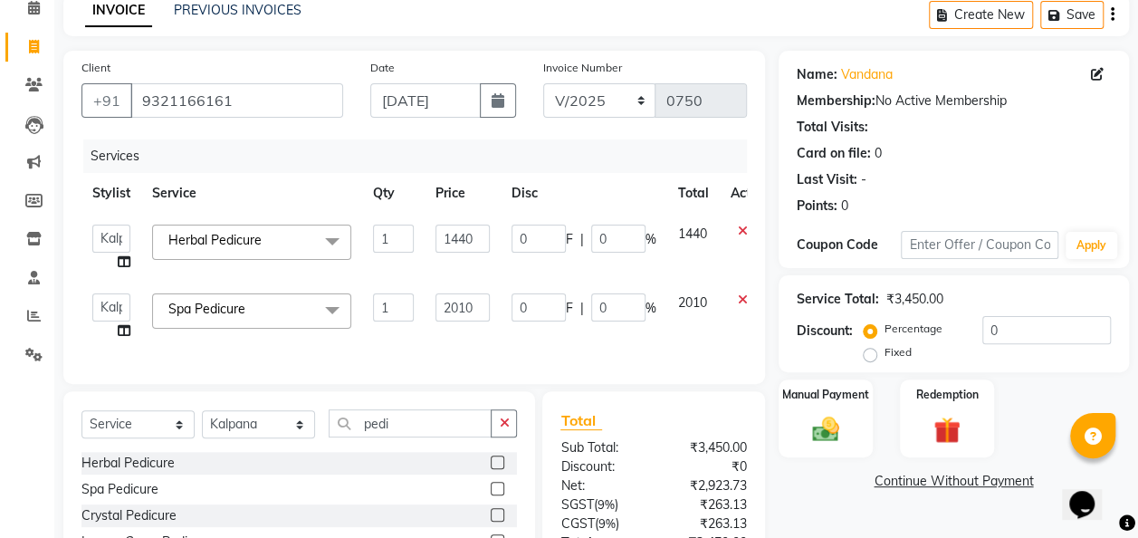
click at [744, 229] on icon at bounding box center [743, 231] width 10 height 13
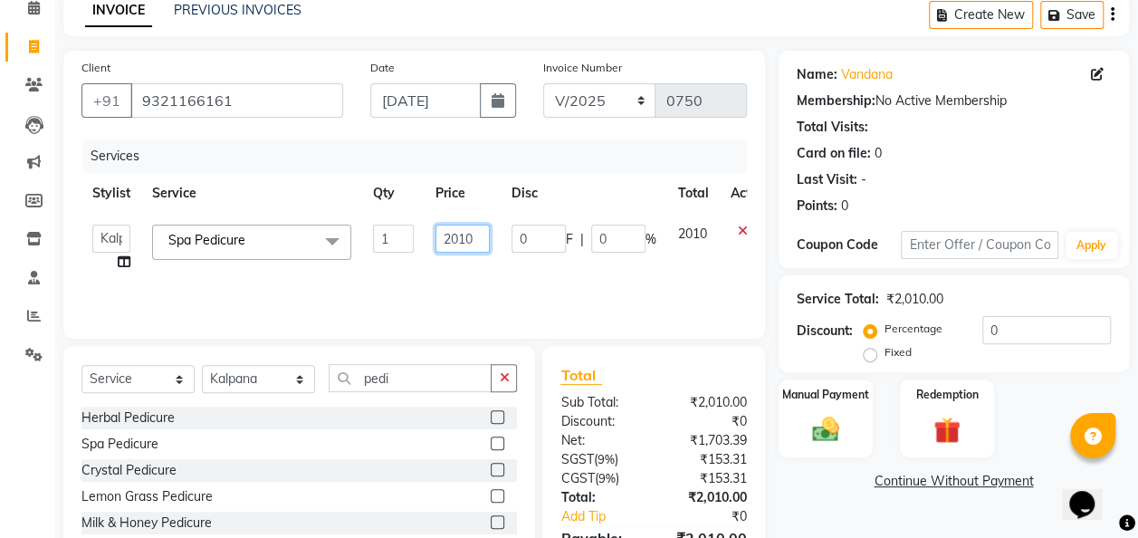
click at [479, 237] on input "2010" at bounding box center [463, 239] width 54 height 28
type input "2"
type input "1990"
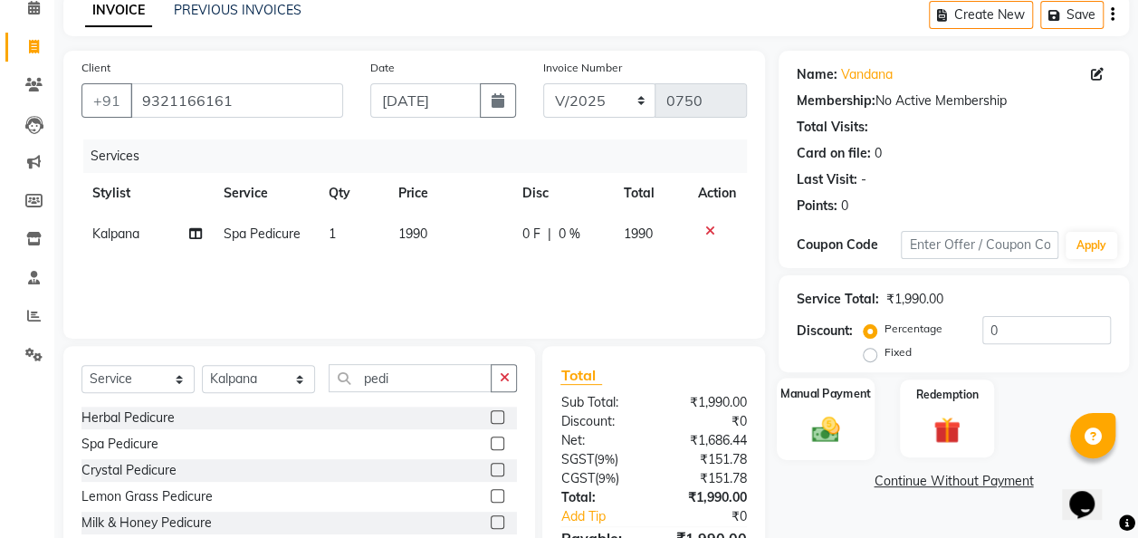
click at [810, 407] on div "Manual Payment" at bounding box center [826, 419] width 99 height 82
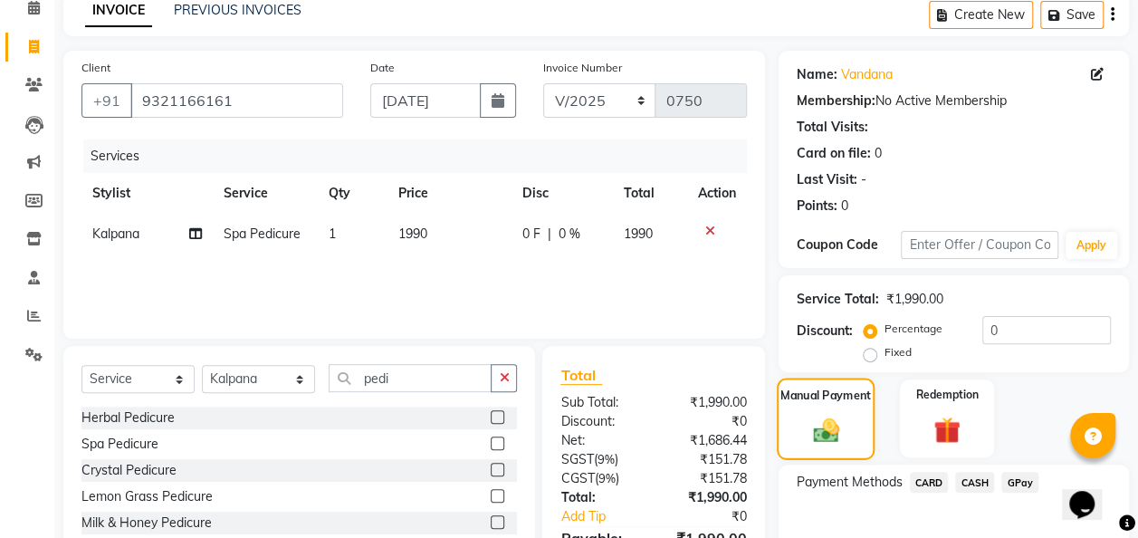
scroll to position [187, 0]
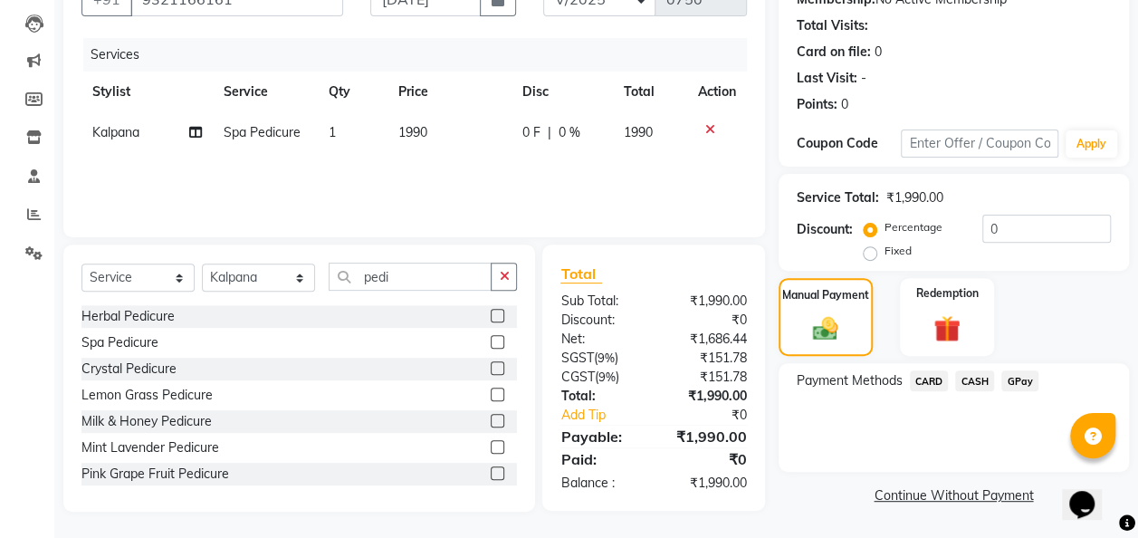
click at [930, 379] on span "GPay" at bounding box center [1020, 380] width 37 height 21
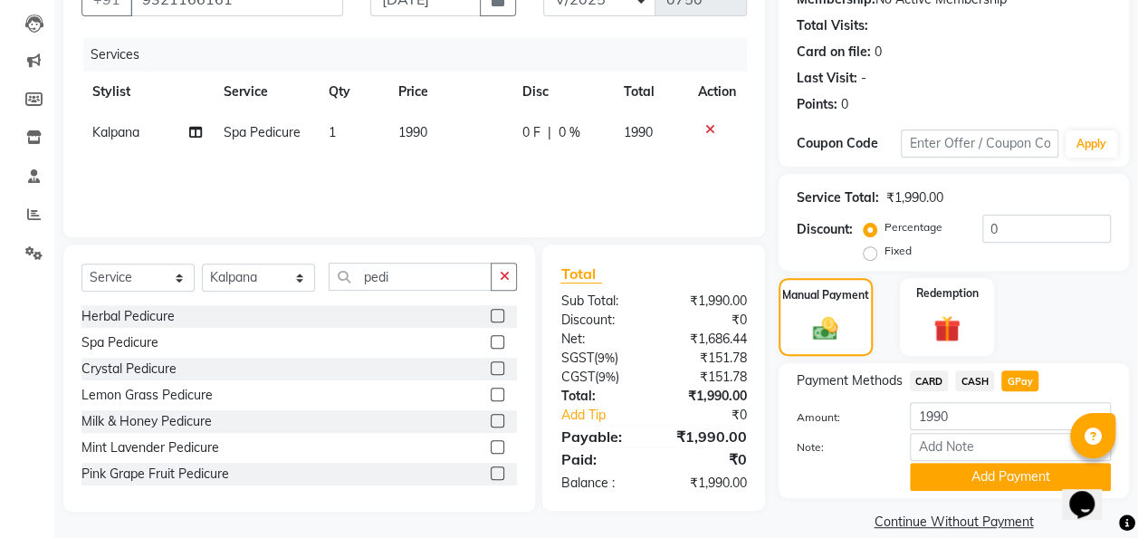
scroll to position [210, 0]
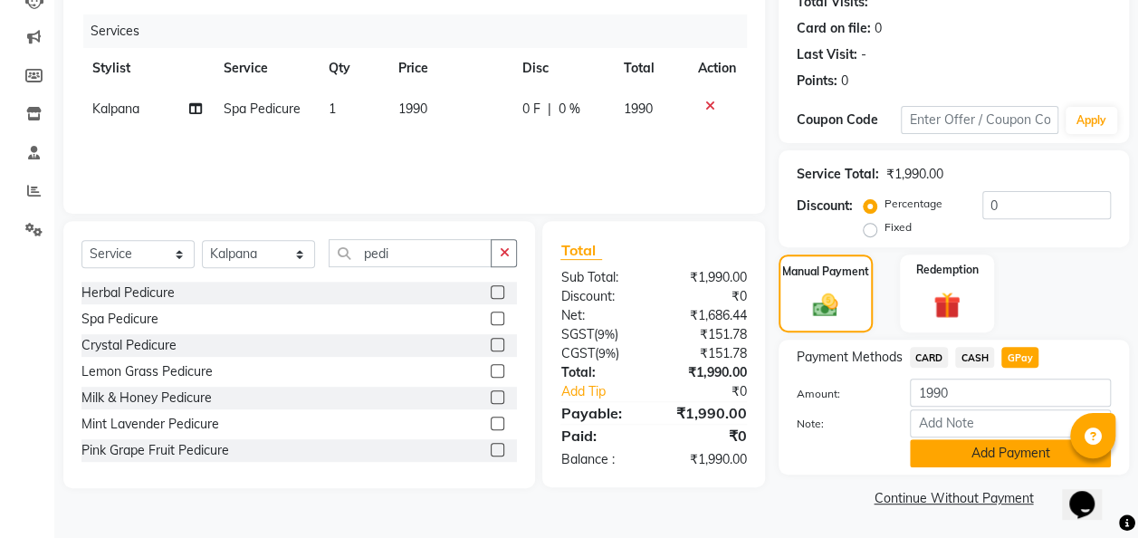
click at [930, 456] on button "Add Payment" at bounding box center [1010, 453] width 201 height 28
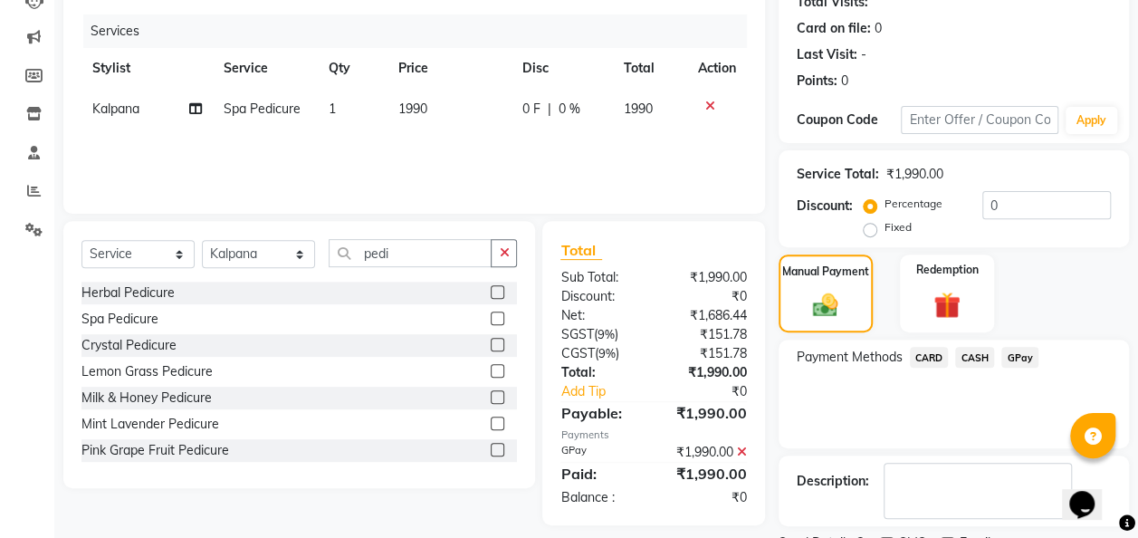
scroll to position [286, 0]
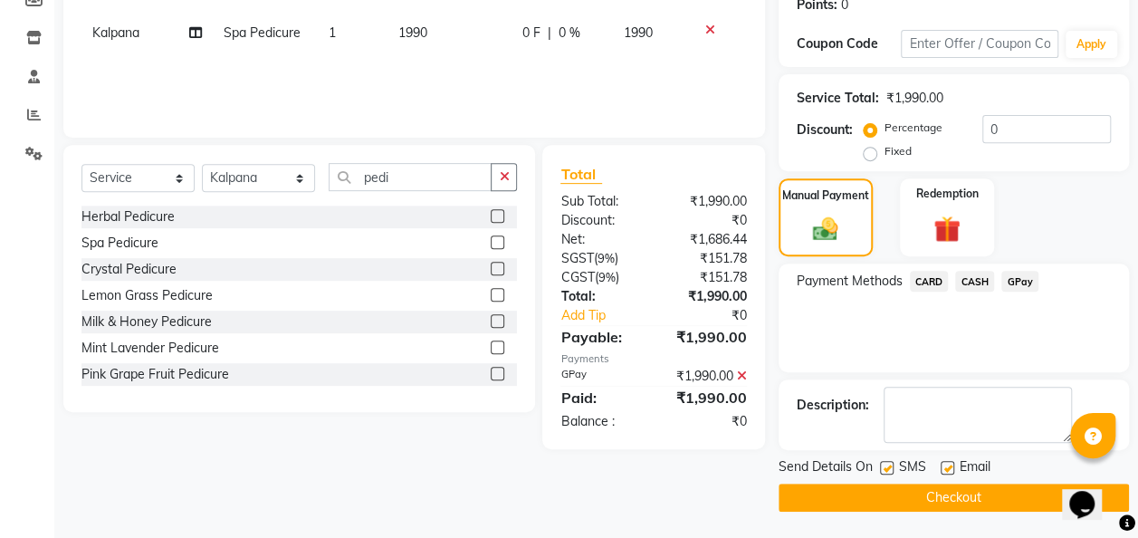
click at [930, 489] on button "Checkout" at bounding box center [954, 498] width 350 height 28
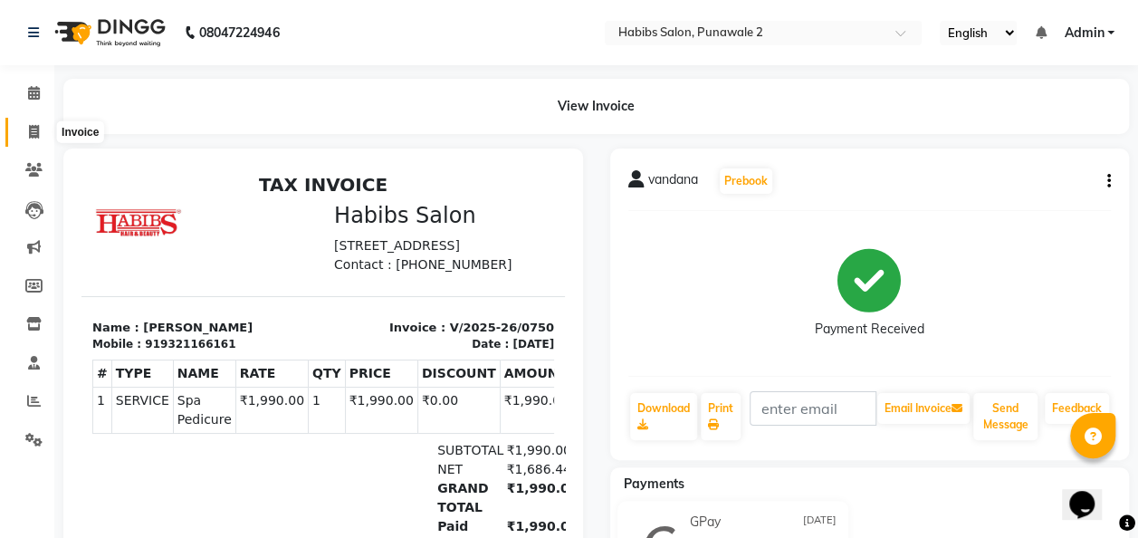
click at [27, 134] on span at bounding box center [34, 132] width 32 height 21
select select "service"
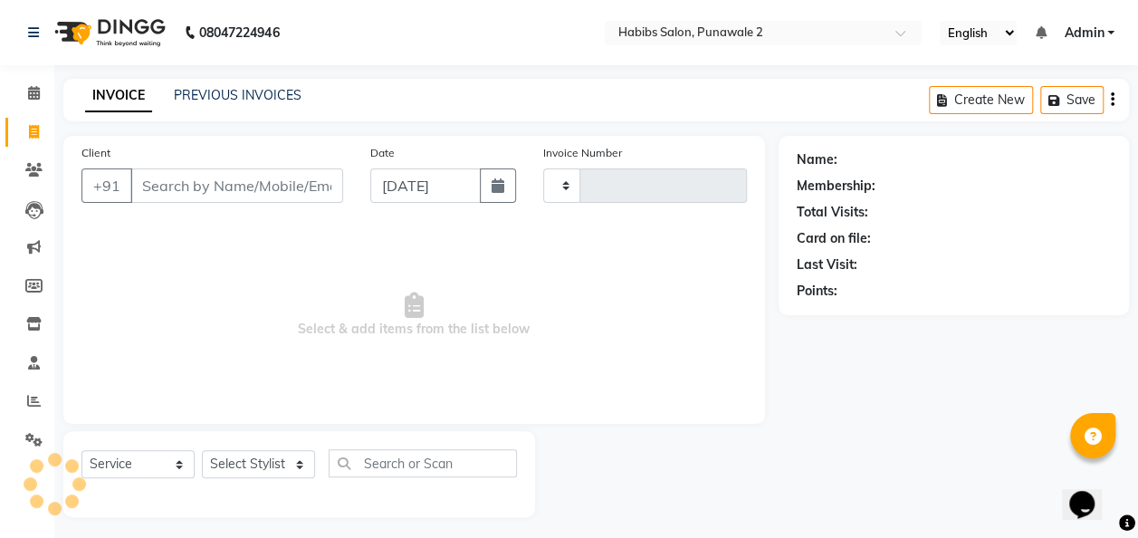
scroll to position [5, 0]
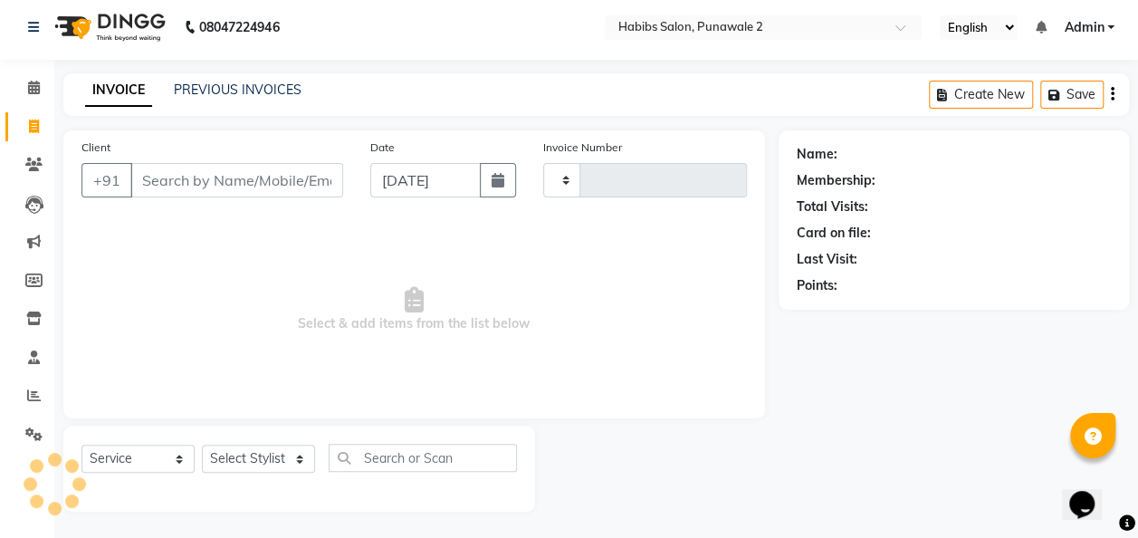
type input "0751"
select select "8475"
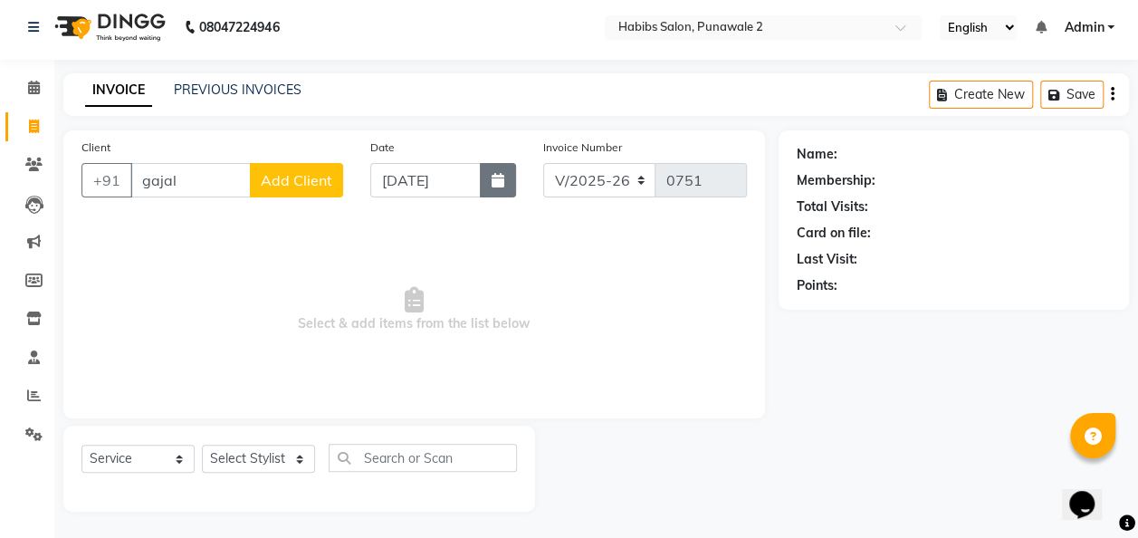
type input "gajal"
click at [505, 184] on button "button" at bounding box center [498, 180] width 36 height 34
select select "9"
select select "2025"
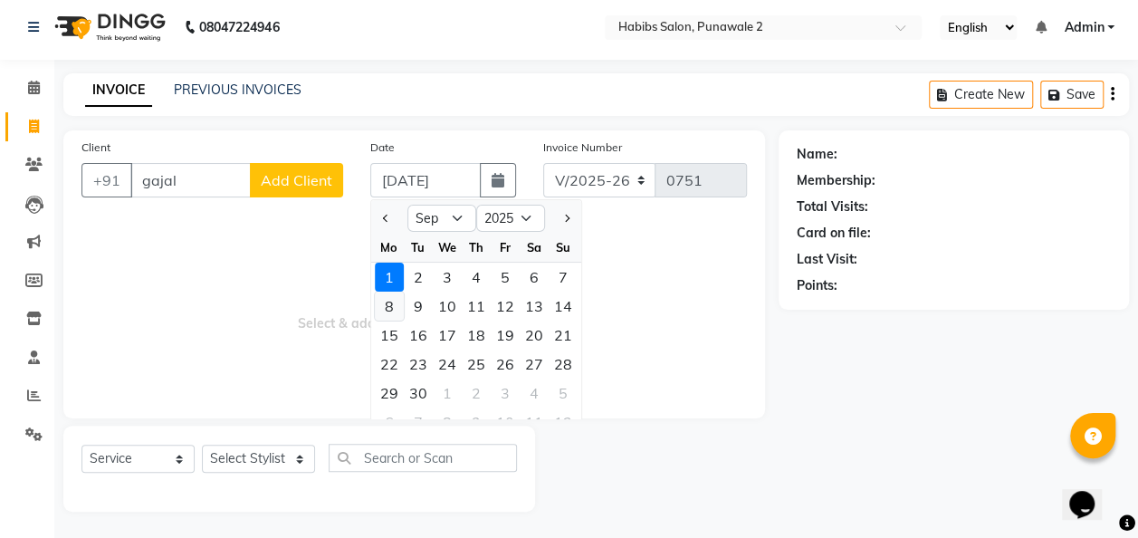
click at [387, 302] on div "8" at bounding box center [389, 306] width 29 height 29
type input "08-09-2025"
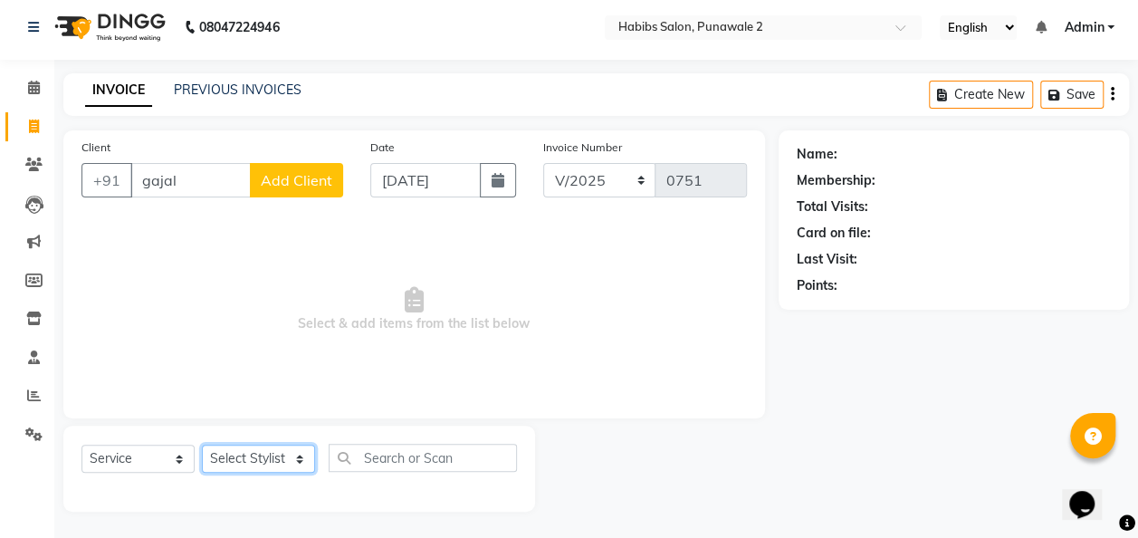
click at [297, 462] on select "Select Stylist Chandan Ganesh Gauri [PERSON_NAME] [PERSON_NAME] [PERSON_NAME] […" at bounding box center [258, 459] width 113 height 28
select select "82973"
click at [202, 445] on select "Select Stylist Chandan Ganesh Gauri [PERSON_NAME] [PERSON_NAME] [PERSON_NAME] […" at bounding box center [258, 459] width 113 height 28
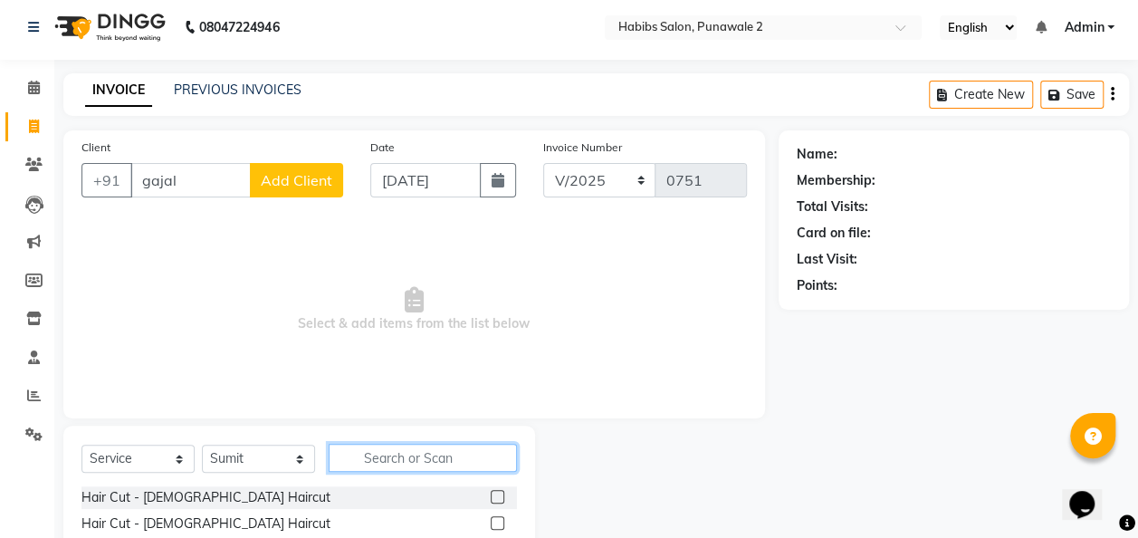
click at [395, 466] on input "text" at bounding box center [423, 458] width 188 height 28
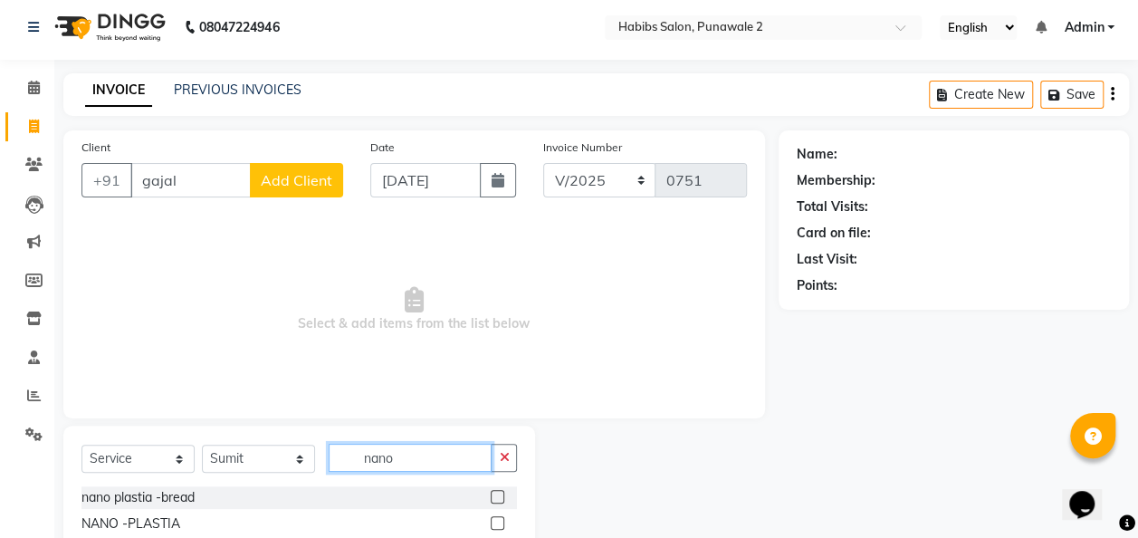
type input "nano"
click at [493, 506] on label at bounding box center [498, 523] width 14 height 14
click at [493, 506] on input "checkbox" at bounding box center [497, 524] width 12 height 12
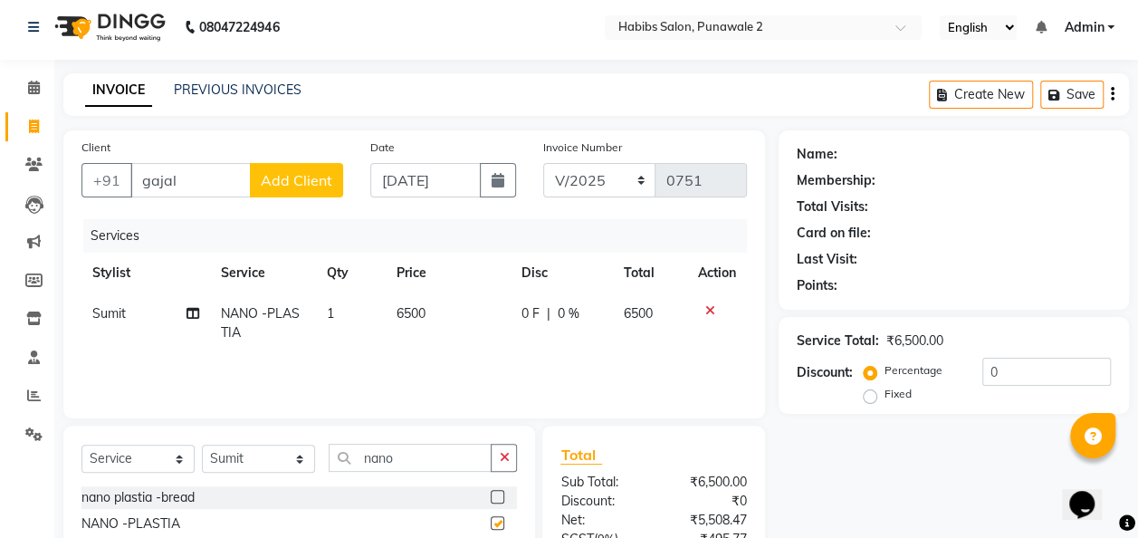
checkbox input "false"
click at [452, 319] on td "6500" at bounding box center [448, 323] width 125 height 60
select select "82973"
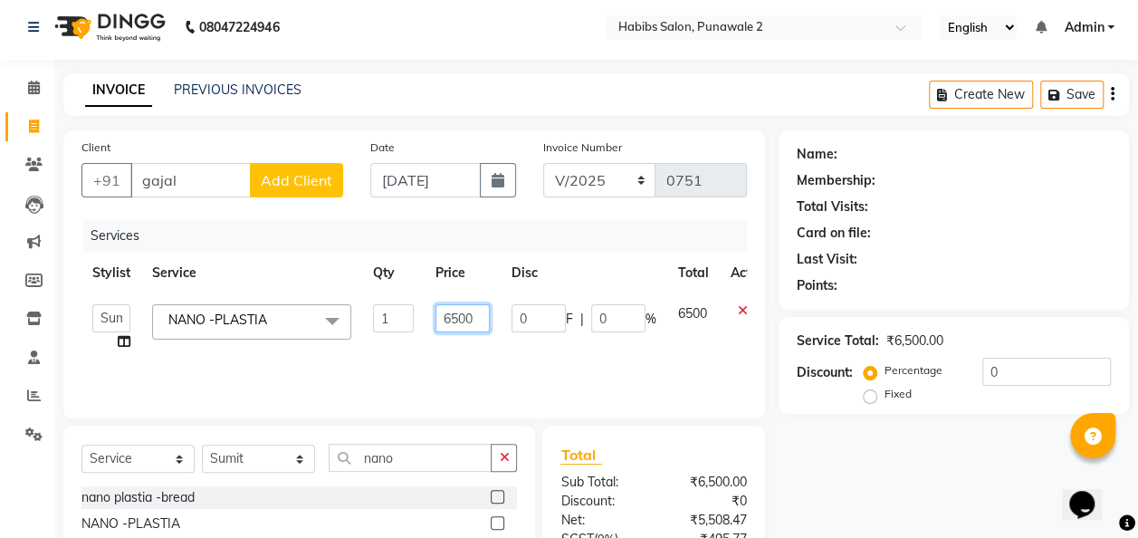
click at [478, 317] on input "6500" at bounding box center [463, 318] width 54 height 28
type input "6"
type input "8000"
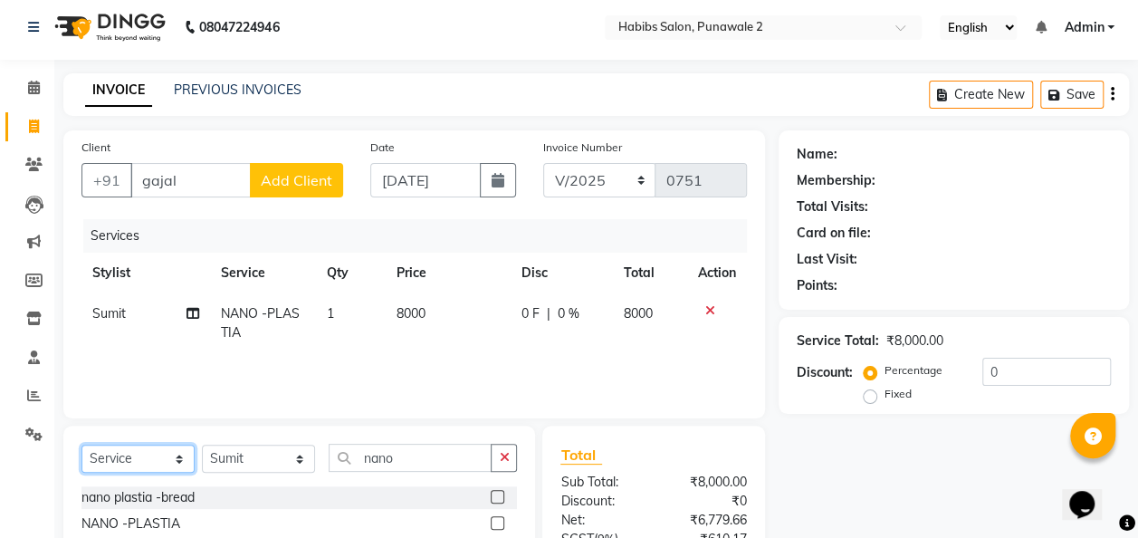
drag, startPoint x: 174, startPoint y: 453, endPoint x: 163, endPoint y: 340, distance: 113.7
click at [163, 340] on div "Client +91 gajal Add Client Date 08-09-2025 Invoice Number V/2025 V/2025-26 075…" at bounding box center [414, 410] width 729 height 561
click at [82, 445] on select "Select Service Product Membership Package Voucher Prepaid Gift Card" at bounding box center [138, 459] width 113 height 28
click at [502, 497] on label at bounding box center [498, 497] width 14 height 14
click at [502, 497] on input "checkbox" at bounding box center [497, 498] width 12 height 12
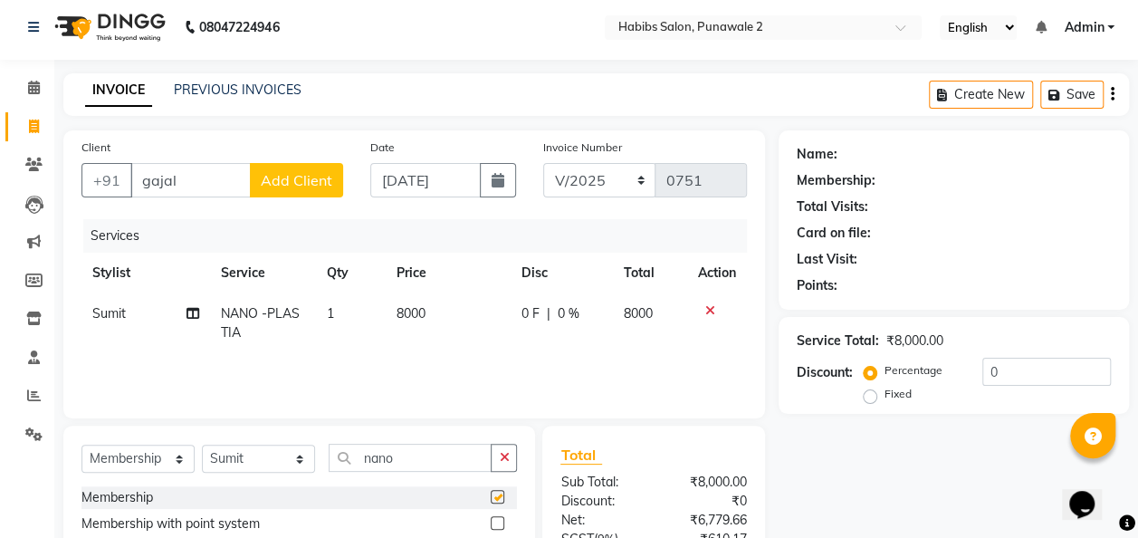
select select "select"
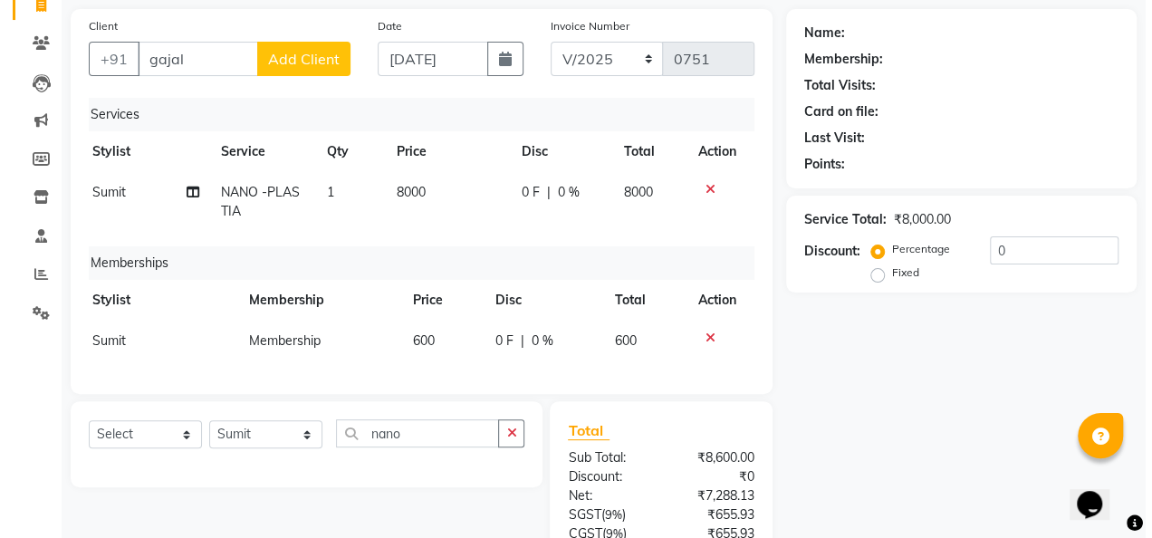
scroll to position [127, 0]
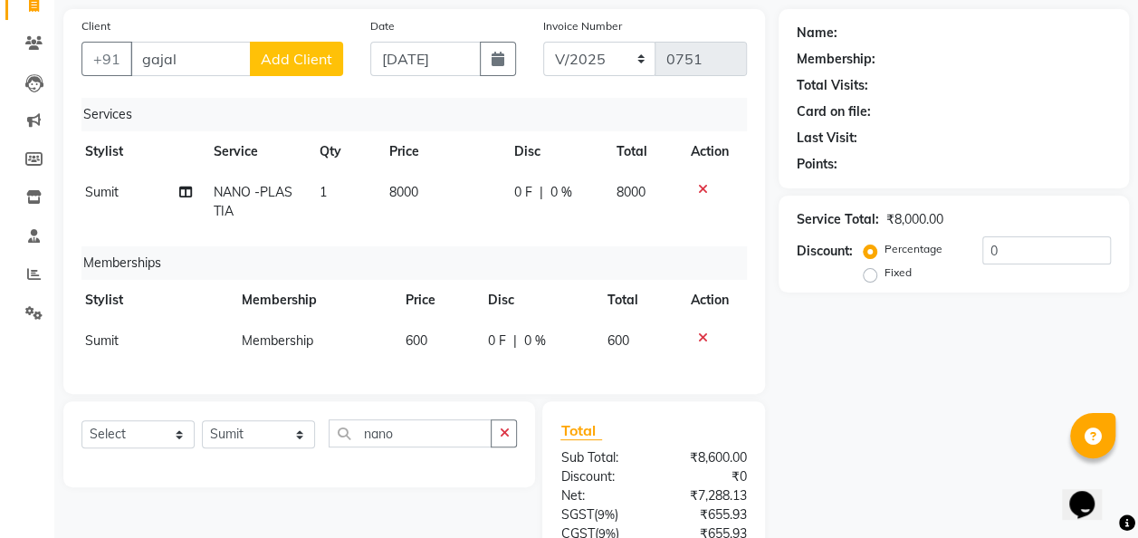
click at [287, 58] on span "Add Client" at bounding box center [297, 59] width 72 height 18
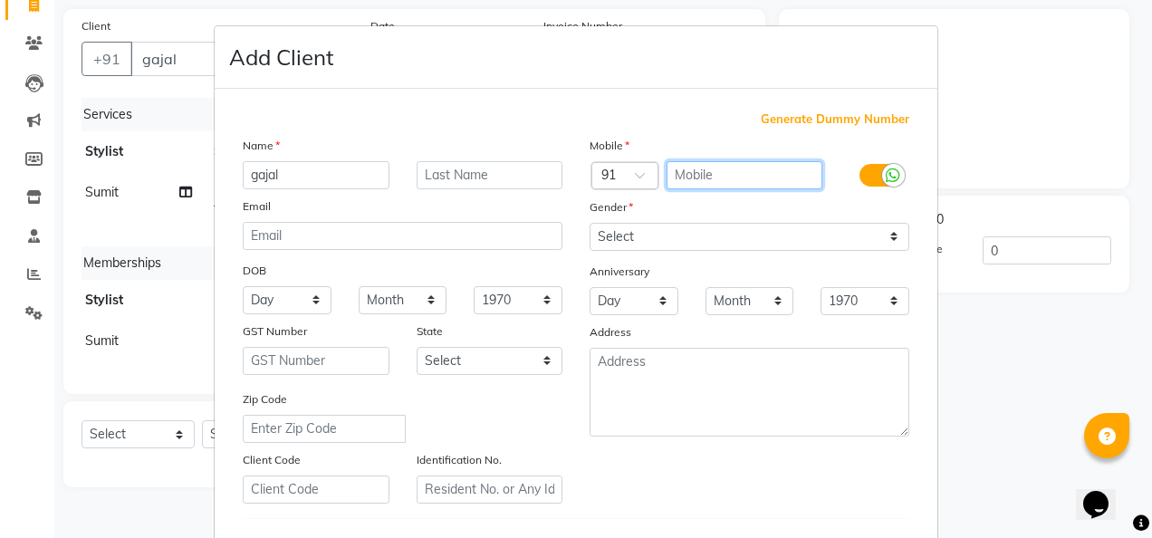
click at [689, 170] on input "text" at bounding box center [744, 175] width 157 height 28
type input "8697847661"
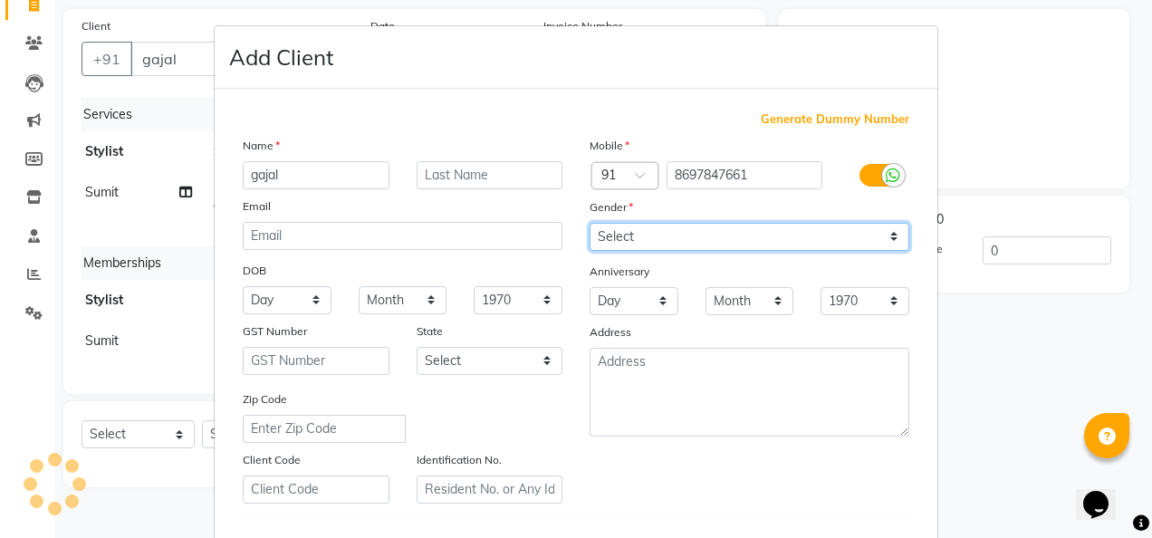
click at [884, 236] on select "Select [DEMOGRAPHIC_DATA] [DEMOGRAPHIC_DATA] Other Prefer Not To Say" at bounding box center [750, 237] width 320 height 28
select select "female"
click at [590, 223] on select "Select [DEMOGRAPHIC_DATA] [DEMOGRAPHIC_DATA] Other Prefer Not To Say" at bounding box center [750, 237] width 320 height 28
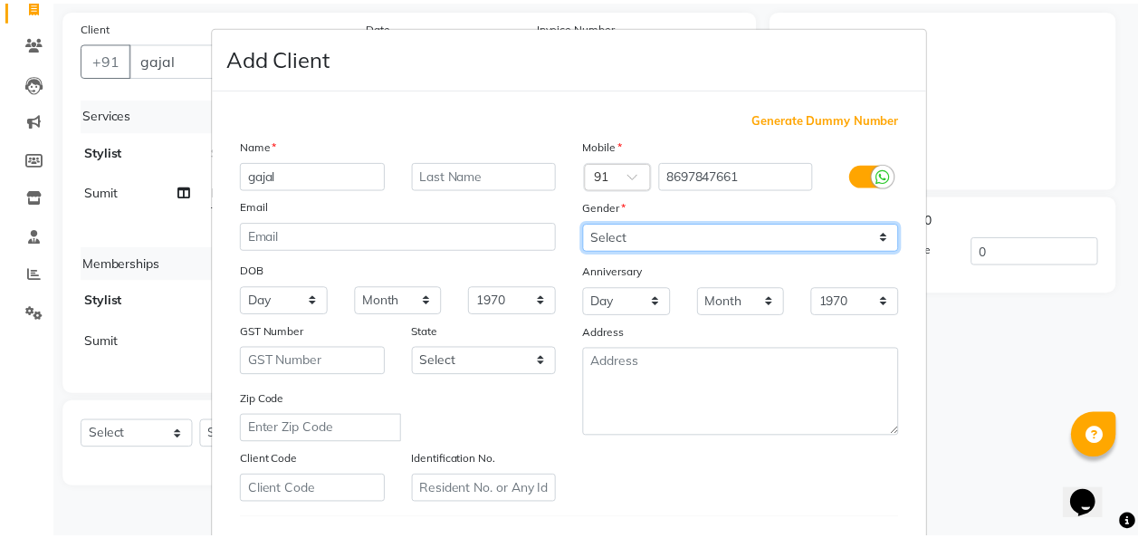
scroll to position [295, 0]
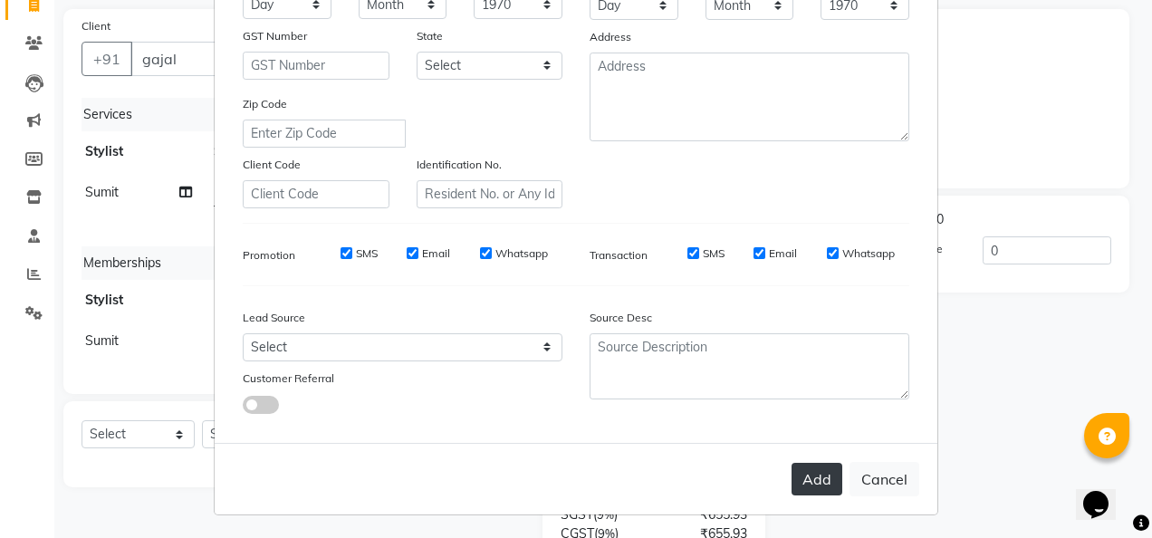
click at [821, 465] on button "Add" at bounding box center [816, 479] width 51 height 33
type input "8697847661"
select select
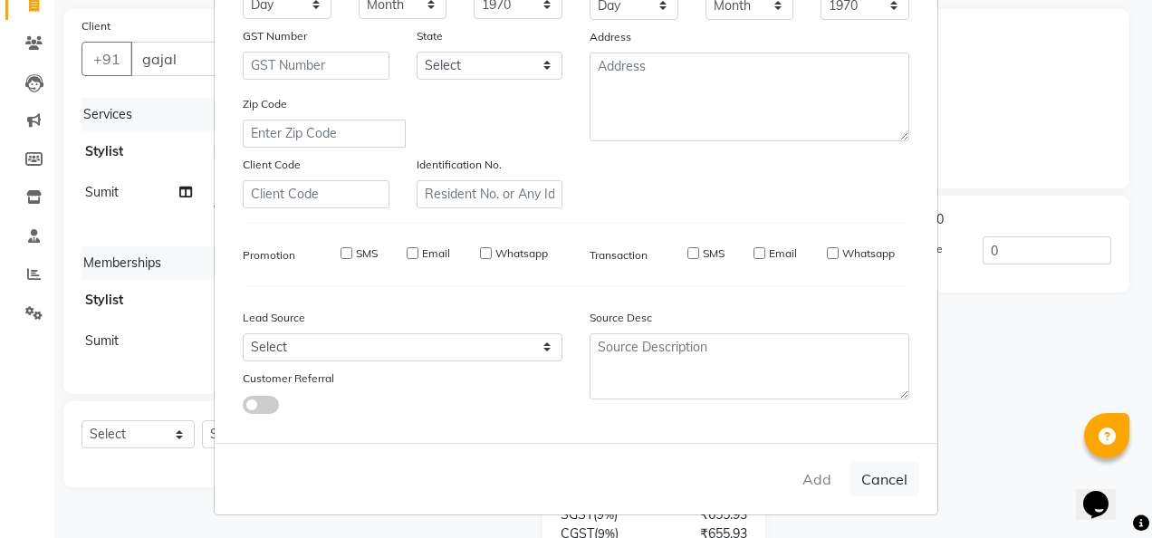
select select
checkbox input "false"
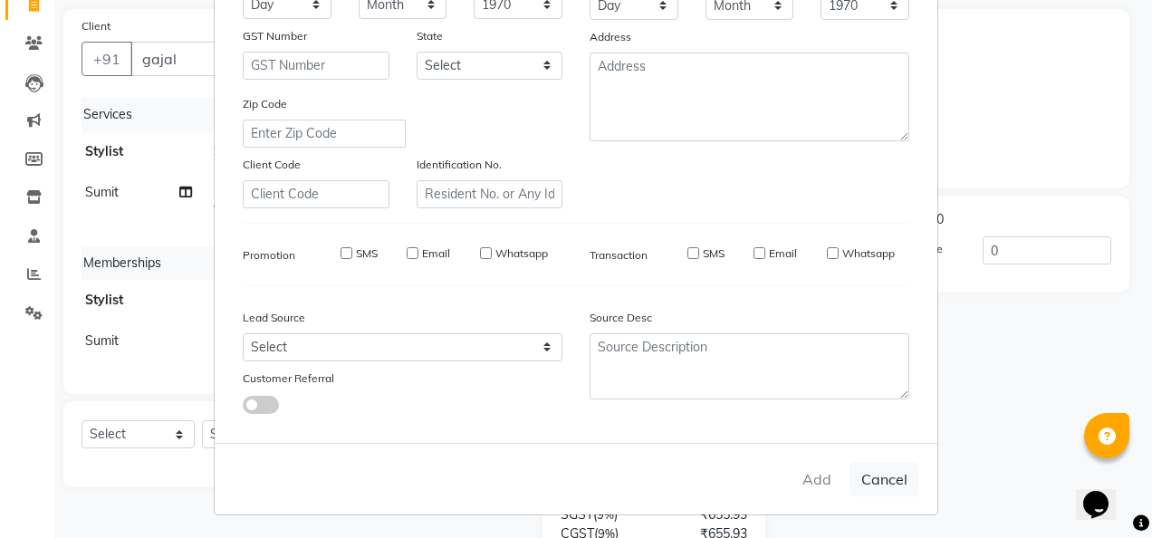
checkbox input "false"
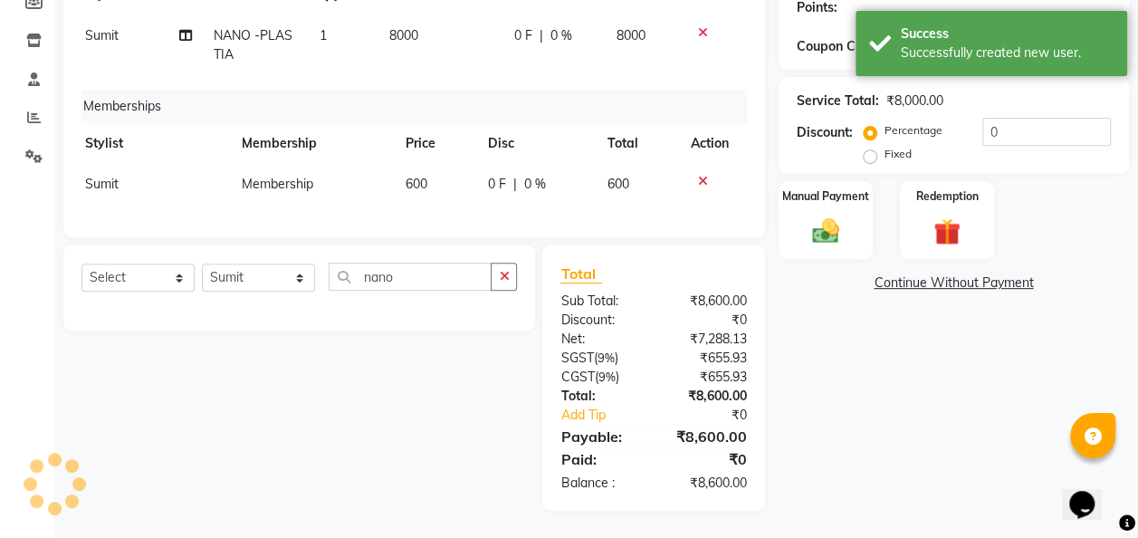
scroll to position [292, 0]
click at [832, 200] on div "Manual Payment" at bounding box center [826, 220] width 99 height 82
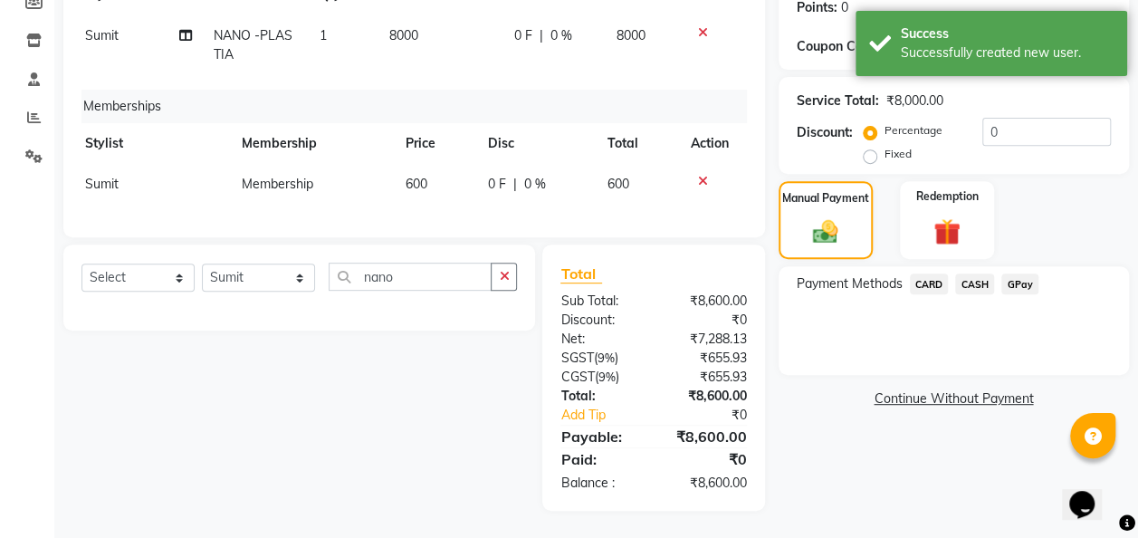
click at [930, 273] on span "CARD" at bounding box center [929, 283] width 39 height 21
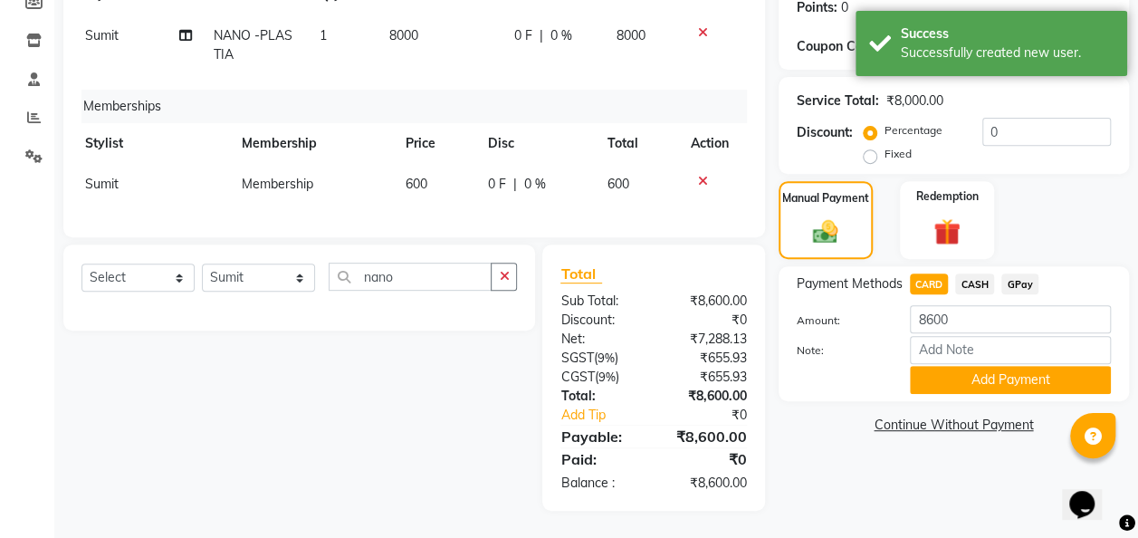
scroll to position [296, 0]
click at [930, 375] on button "Add Payment" at bounding box center [1010, 380] width 201 height 28
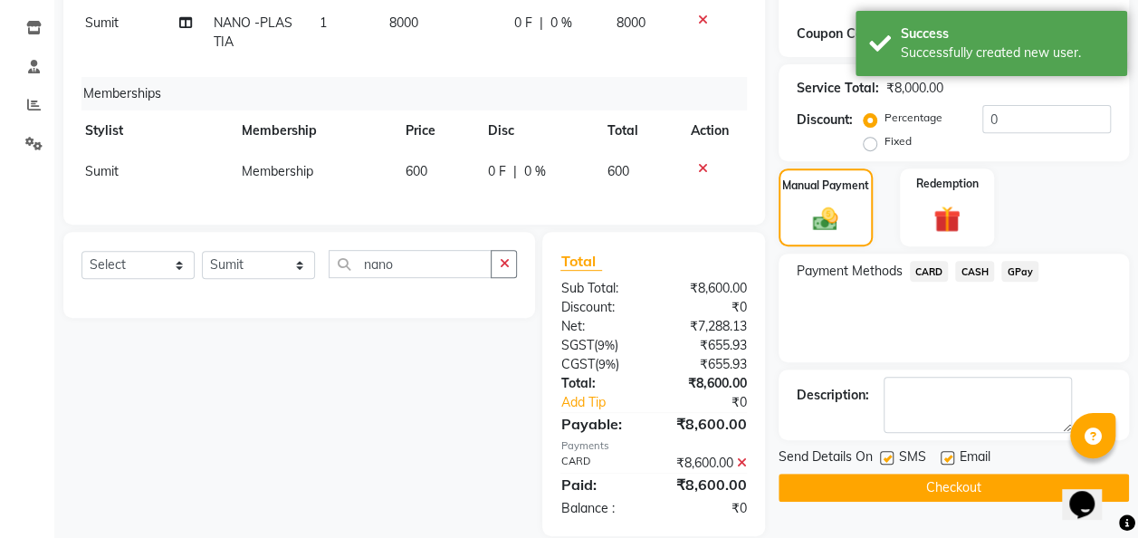
scroll to position [333, 0]
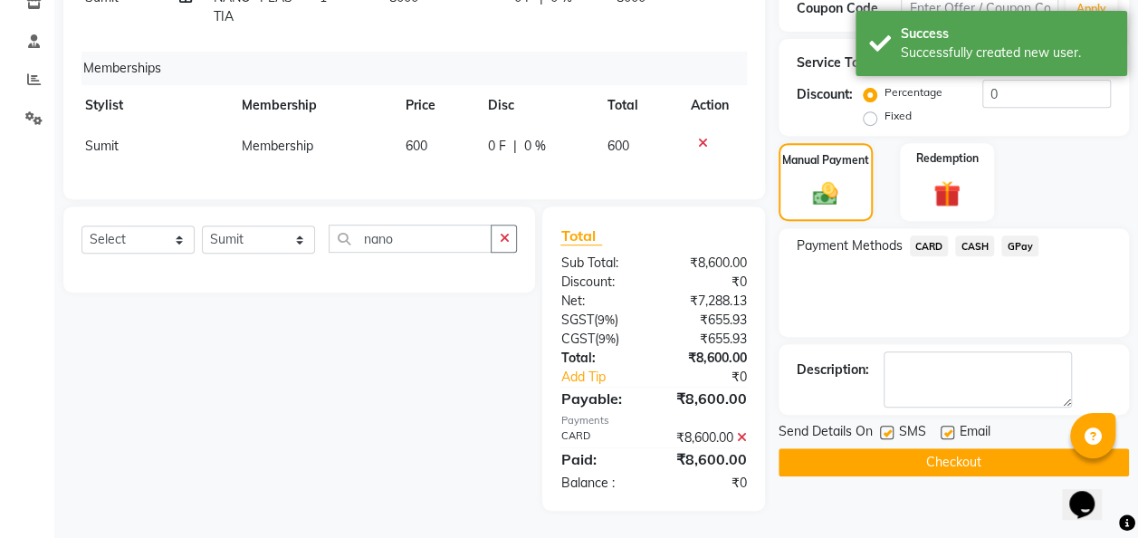
click at [930, 455] on button "Checkout" at bounding box center [954, 462] width 350 height 28
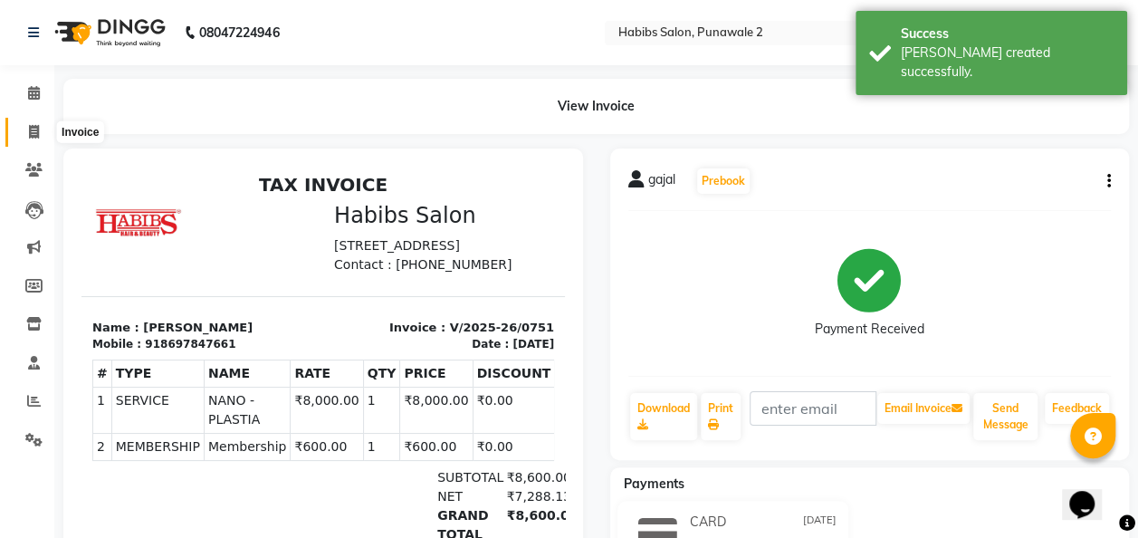
click at [43, 129] on span at bounding box center [34, 132] width 32 height 21
select select "8475"
select select "service"
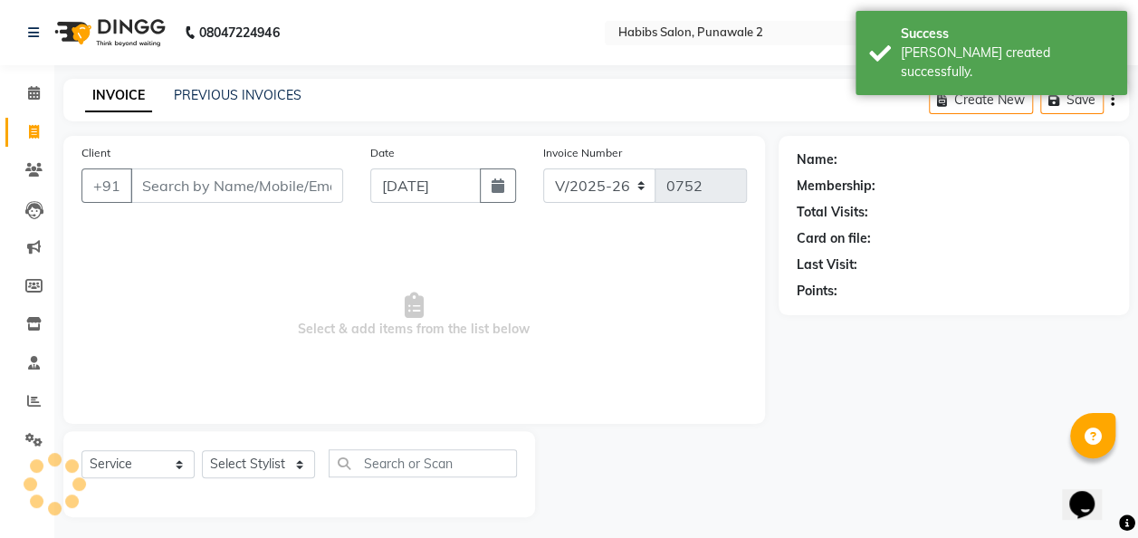
scroll to position [5, 0]
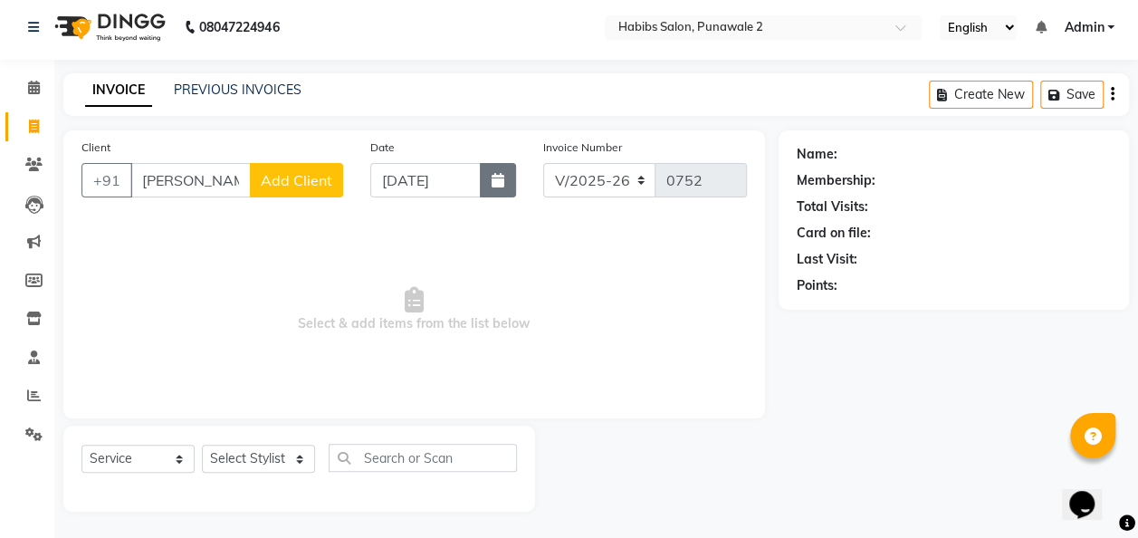
type input "namish"
click at [487, 169] on button "button" at bounding box center [498, 180] width 36 height 34
select select "9"
select select "2025"
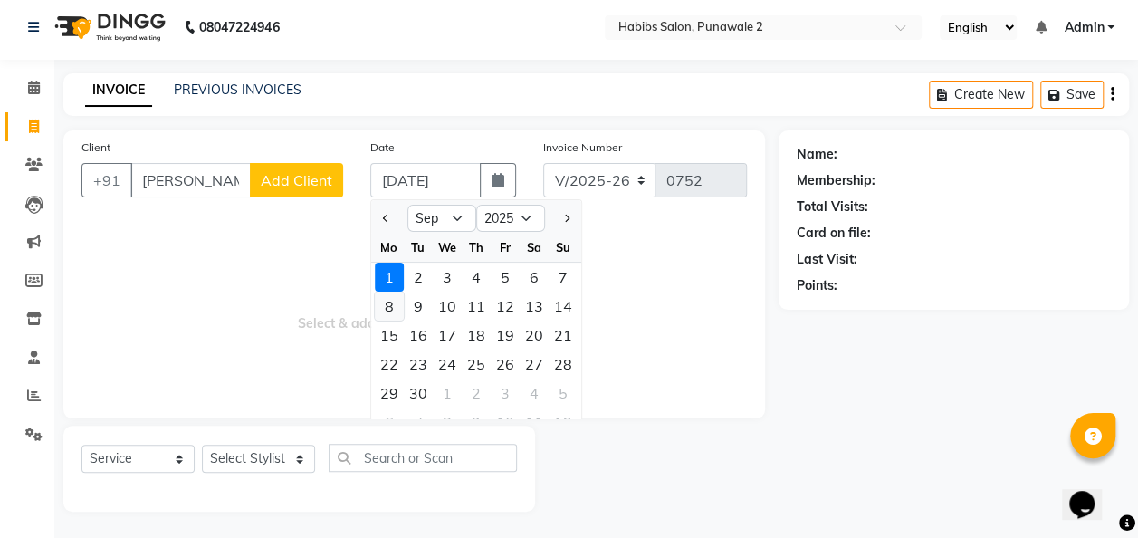
click at [384, 304] on div "8" at bounding box center [389, 306] width 29 height 29
type input "08-09-2025"
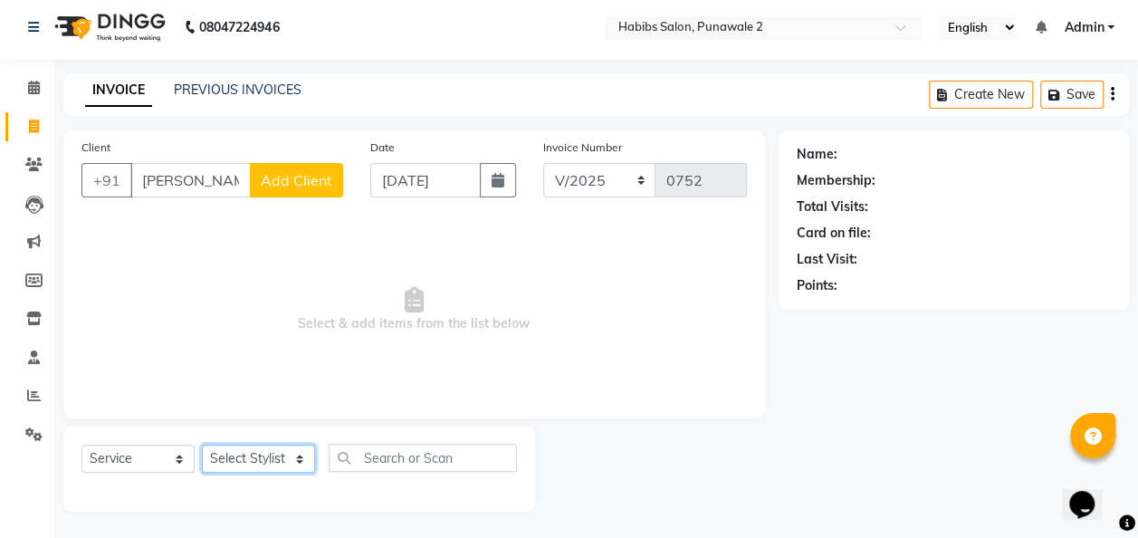
click at [306, 465] on select "Select Stylist Chandan Ganesh Gauri [PERSON_NAME] [PERSON_NAME] [PERSON_NAME] […" at bounding box center [258, 459] width 113 height 28
select select "82975"
click at [202, 445] on select "Select Stylist Chandan Ganesh Gauri [PERSON_NAME] [PERSON_NAME] [PERSON_NAME] […" at bounding box center [258, 459] width 113 height 28
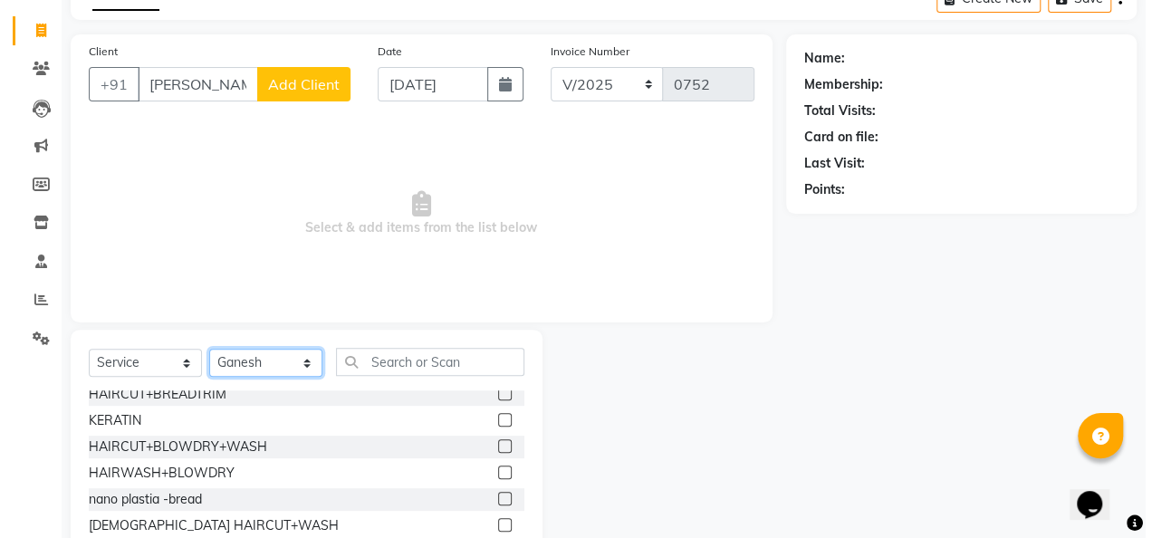
scroll to position [323, 0]
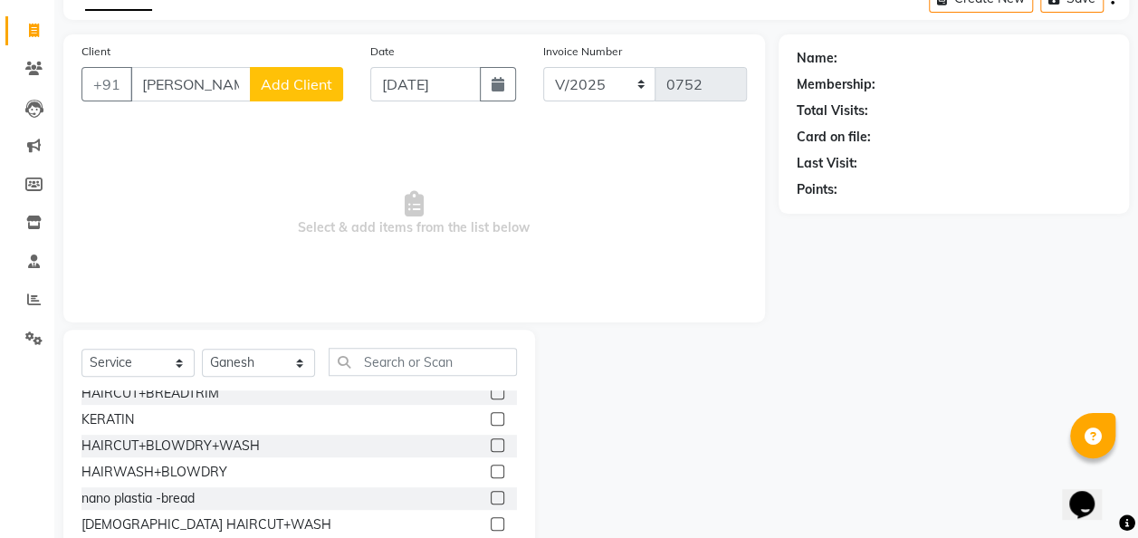
click at [491, 448] on label at bounding box center [498, 445] width 14 height 14
click at [491, 448] on input "checkbox" at bounding box center [497, 446] width 12 height 12
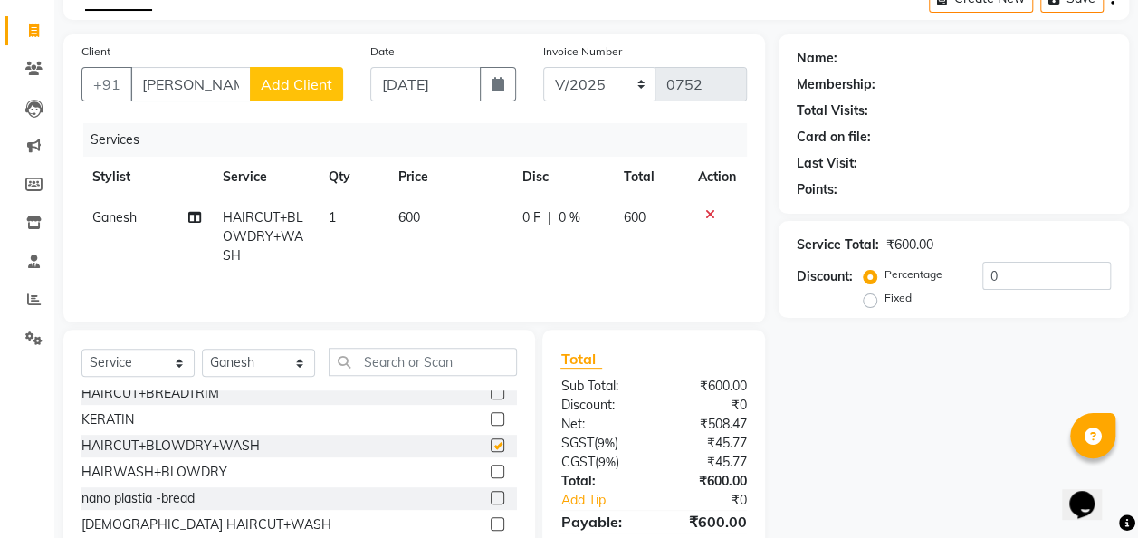
checkbox input "false"
click at [123, 215] on span "Ganesh" at bounding box center [114, 217] width 44 height 16
select select "82975"
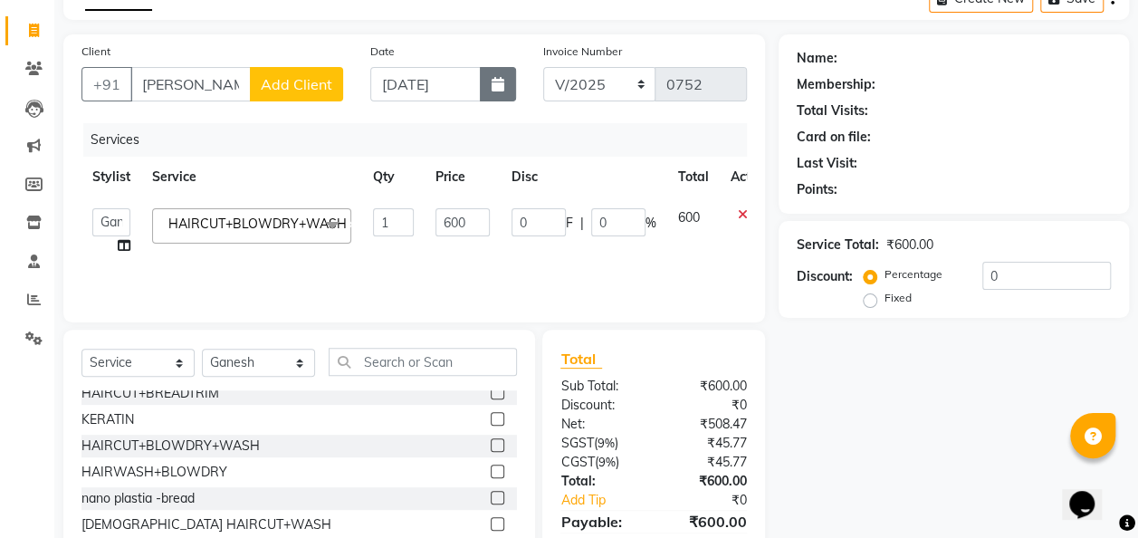
click at [505, 82] on button "button" at bounding box center [498, 84] width 36 height 34
select select "9"
select select "2025"
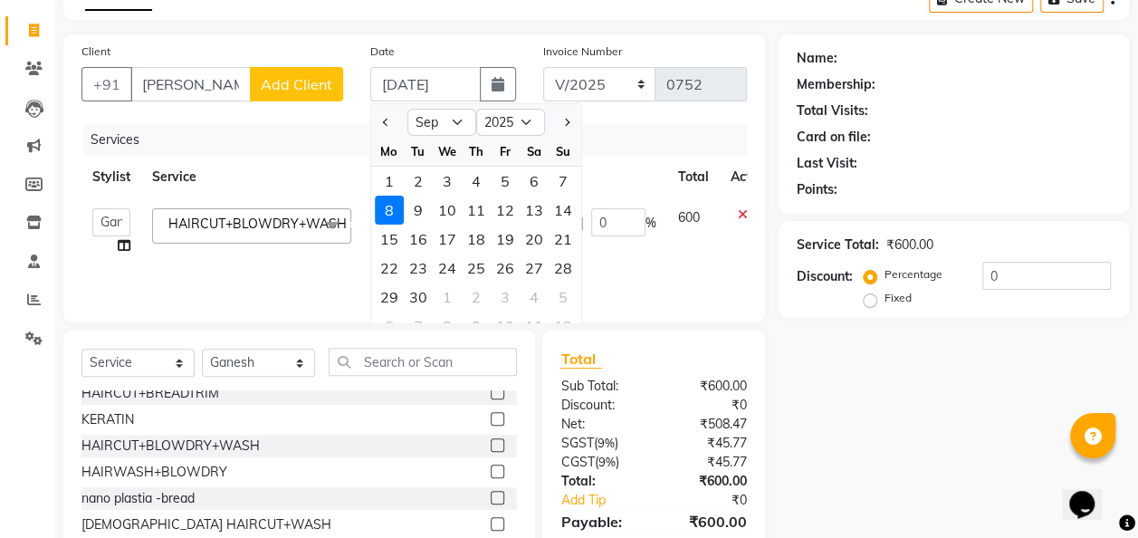
click at [326, 76] on span "Add Client" at bounding box center [297, 84] width 72 height 18
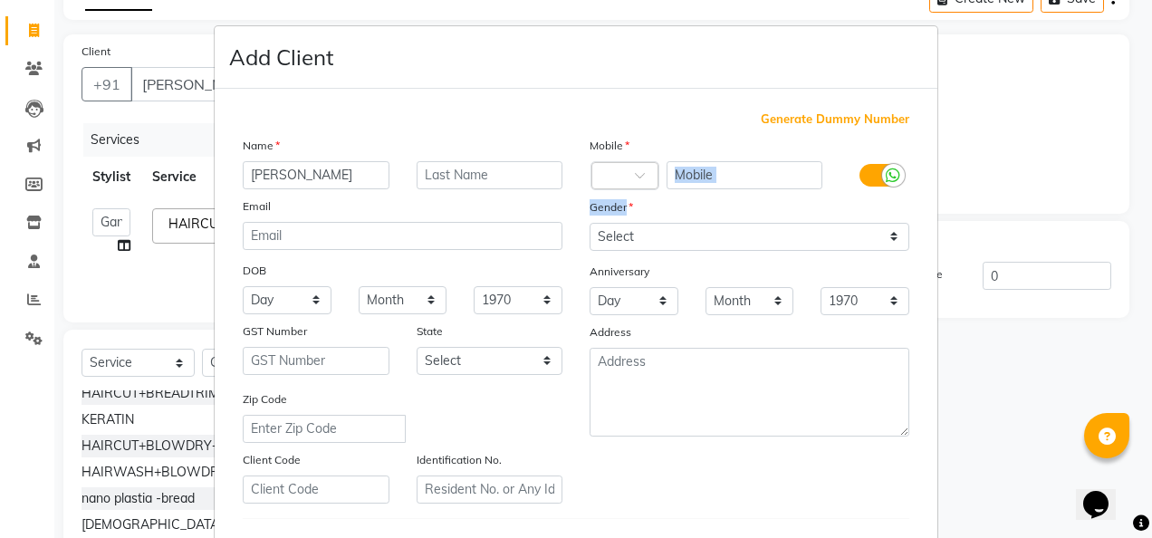
drag, startPoint x: 715, startPoint y: 190, endPoint x: 714, endPoint y: 177, distance: 12.8
click at [714, 177] on div "Mobile Country Code × Gender Select Male Female Other Prefer Not To Say Anniver…" at bounding box center [749, 320] width 347 height 368
click at [743, 183] on input "text" at bounding box center [744, 175] width 157 height 28
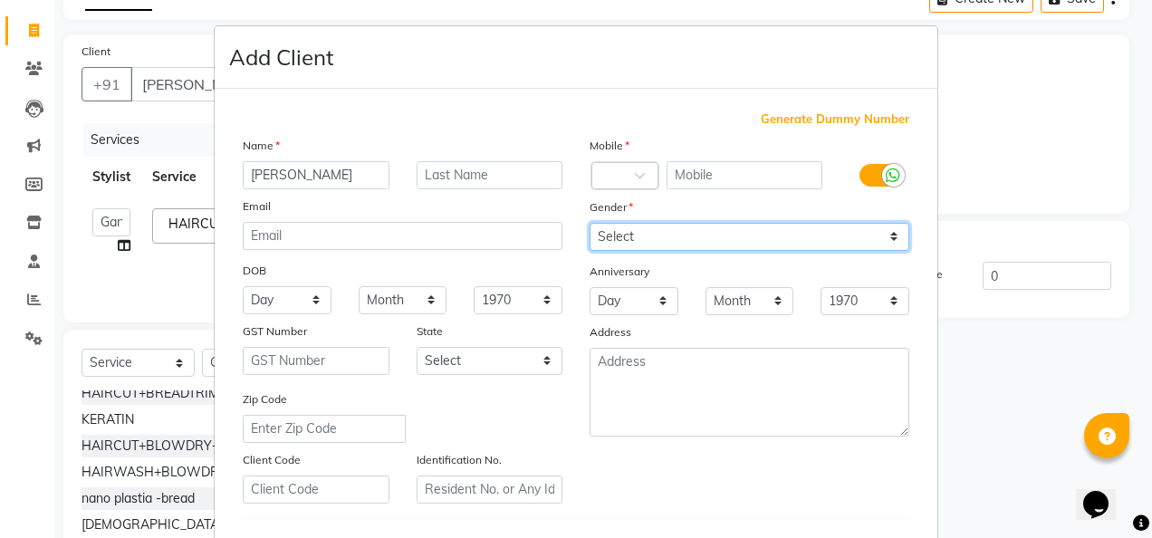
click at [893, 231] on select "Select [DEMOGRAPHIC_DATA] [DEMOGRAPHIC_DATA] Other Prefer Not To Say" at bounding box center [750, 237] width 320 height 28
select select "[DEMOGRAPHIC_DATA]"
click at [590, 223] on select "Select [DEMOGRAPHIC_DATA] [DEMOGRAPHIC_DATA] Other Prefer Not To Say" at bounding box center [750, 237] width 320 height 28
click at [815, 284] on div "Anniversary" at bounding box center [749, 272] width 347 height 29
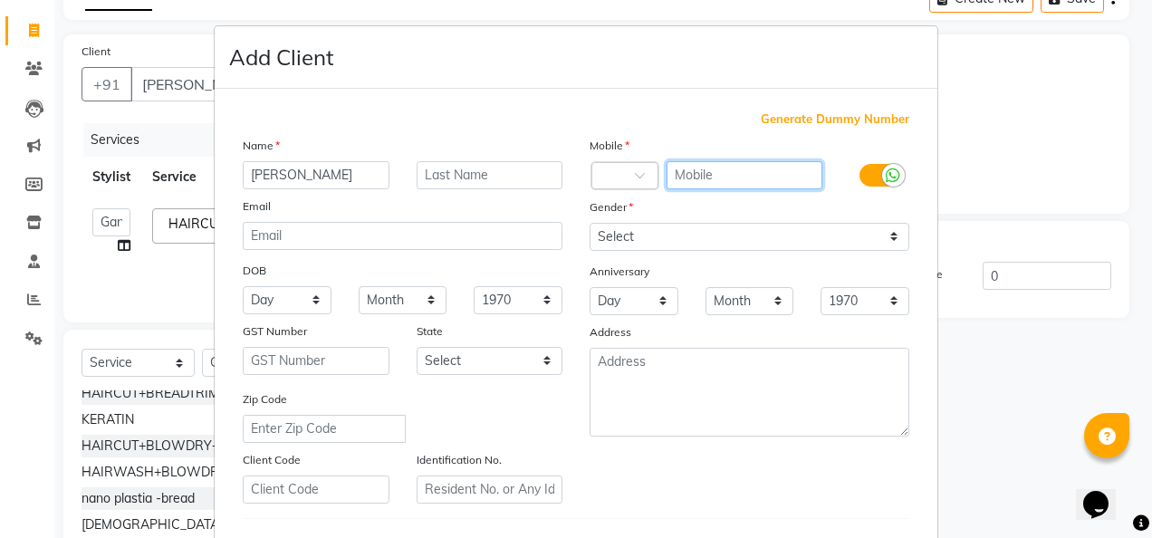
click at [715, 167] on input "text" at bounding box center [744, 175] width 157 height 28
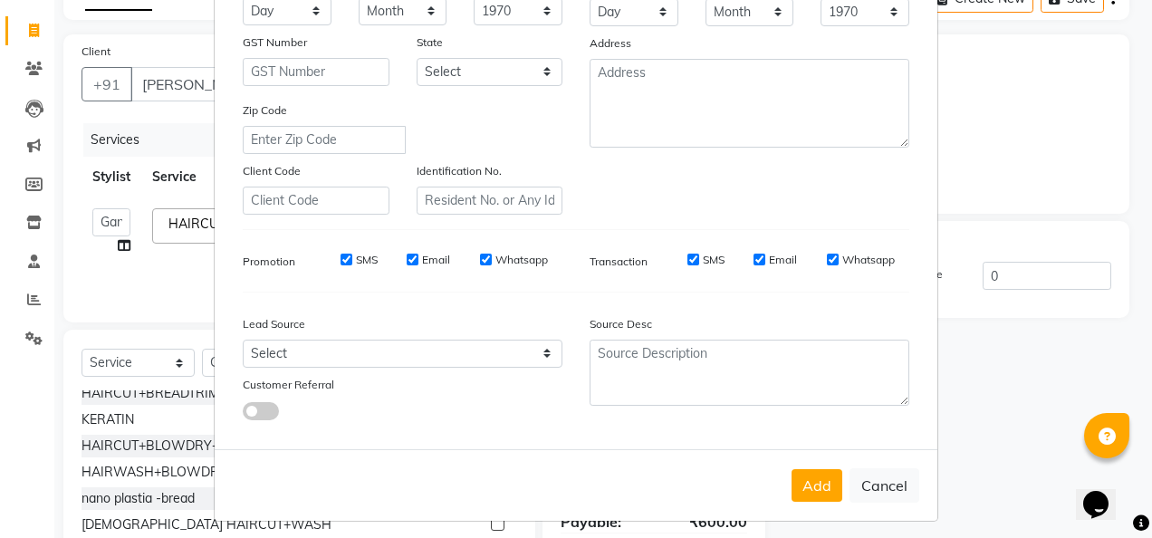
scroll to position [295, 0]
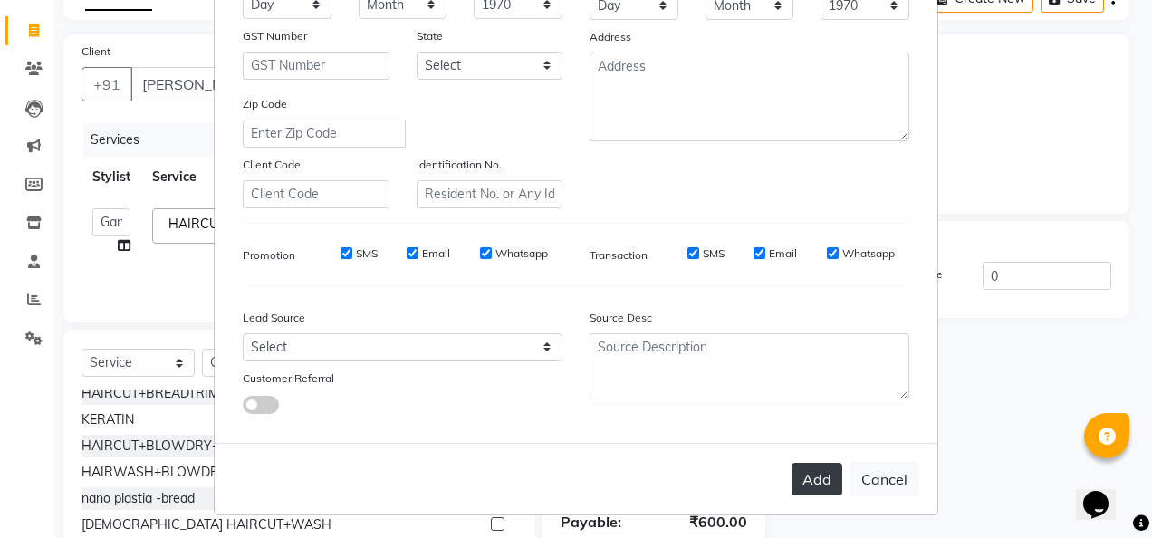
click at [806, 470] on button "Add" at bounding box center [816, 479] width 51 height 33
click at [813, 480] on button "Add" at bounding box center [816, 479] width 51 height 33
click at [817, 470] on button "Add" at bounding box center [816, 479] width 51 height 33
click at [804, 482] on button "Add" at bounding box center [816, 479] width 51 height 33
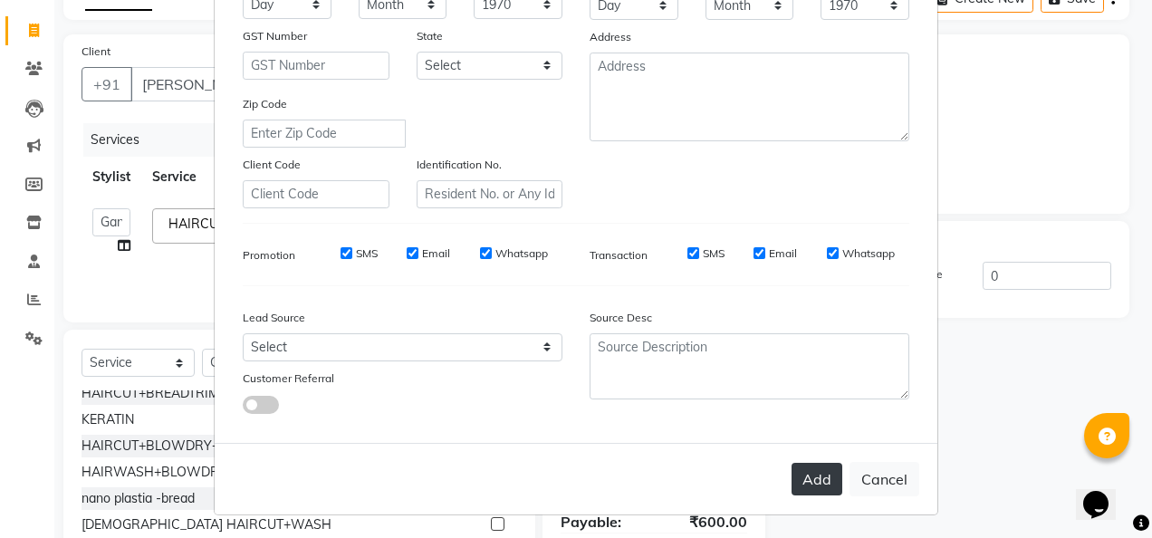
click at [804, 482] on button "Add" at bounding box center [816, 479] width 51 height 33
click at [803, 475] on button "Add" at bounding box center [816, 479] width 51 height 33
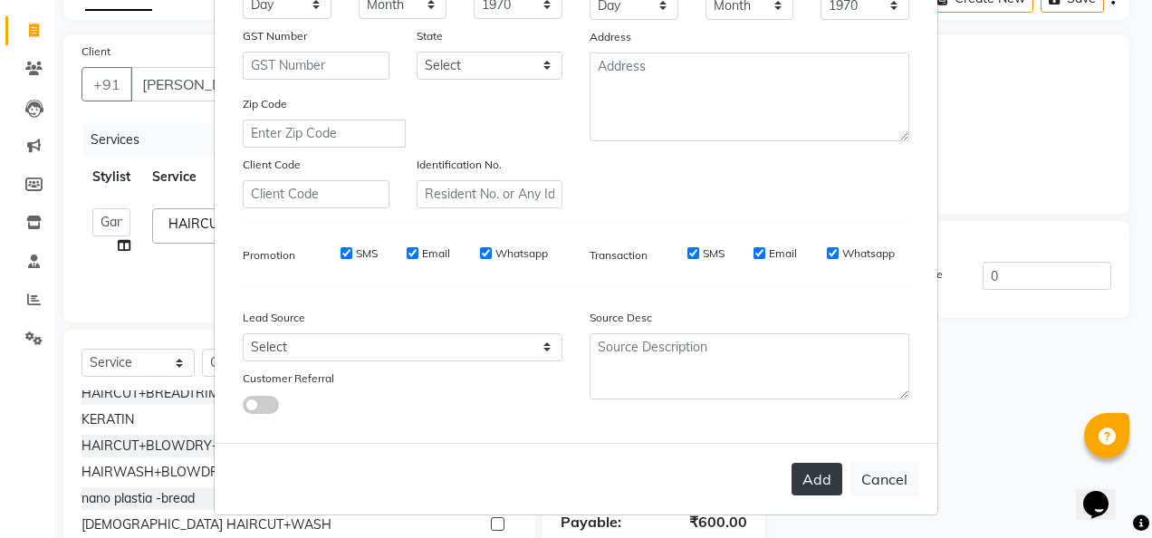
click at [803, 475] on button "Add" at bounding box center [816, 479] width 51 height 33
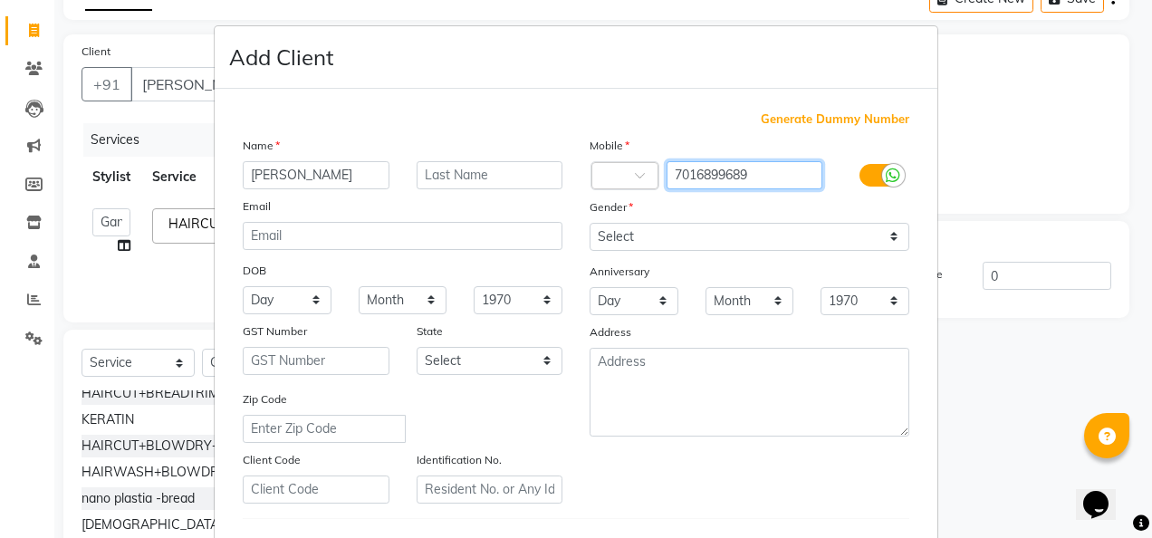
click at [759, 168] on input "7016899689" at bounding box center [744, 175] width 157 height 28
type input "7"
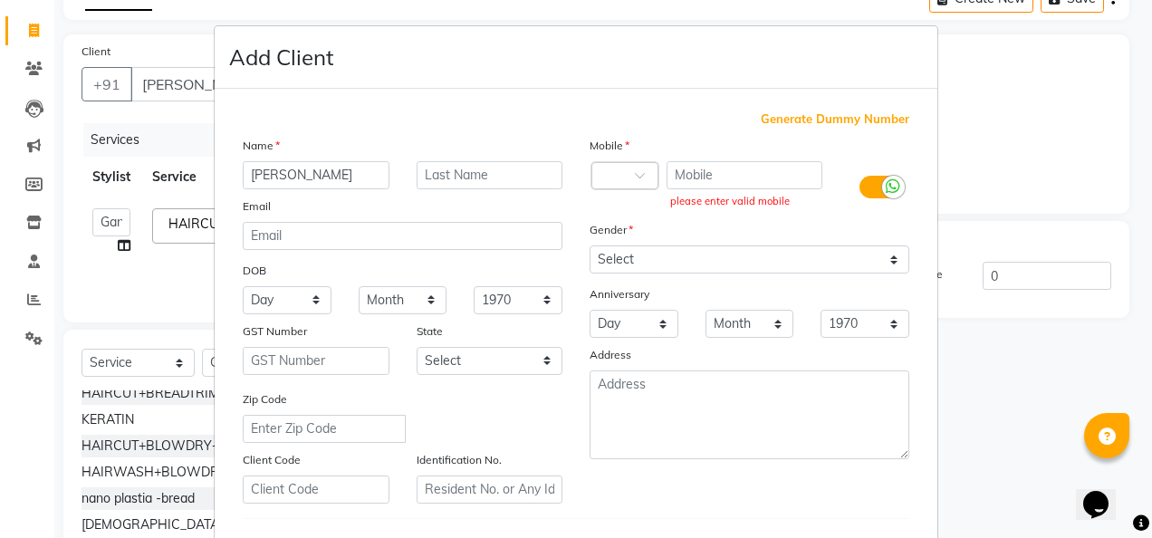
click at [800, 105] on div "Generate Dummy Number Name namish Email DOB Day 01 02 03 04 05 06 07 08 09 10 1…" at bounding box center [576, 413] width 723 height 649
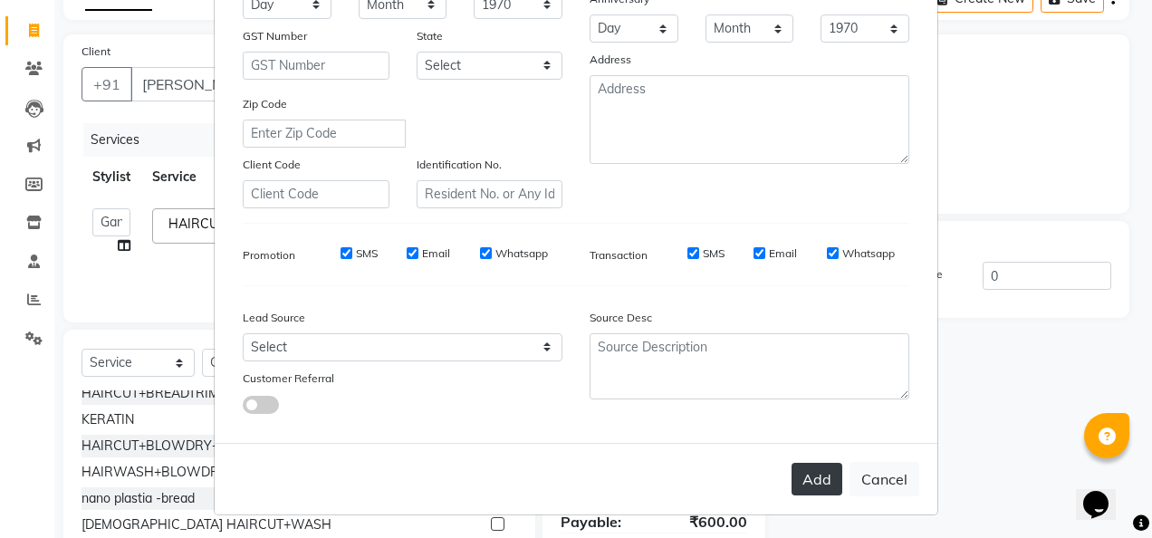
click at [803, 482] on button "Add" at bounding box center [816, 479] width 51 height 33
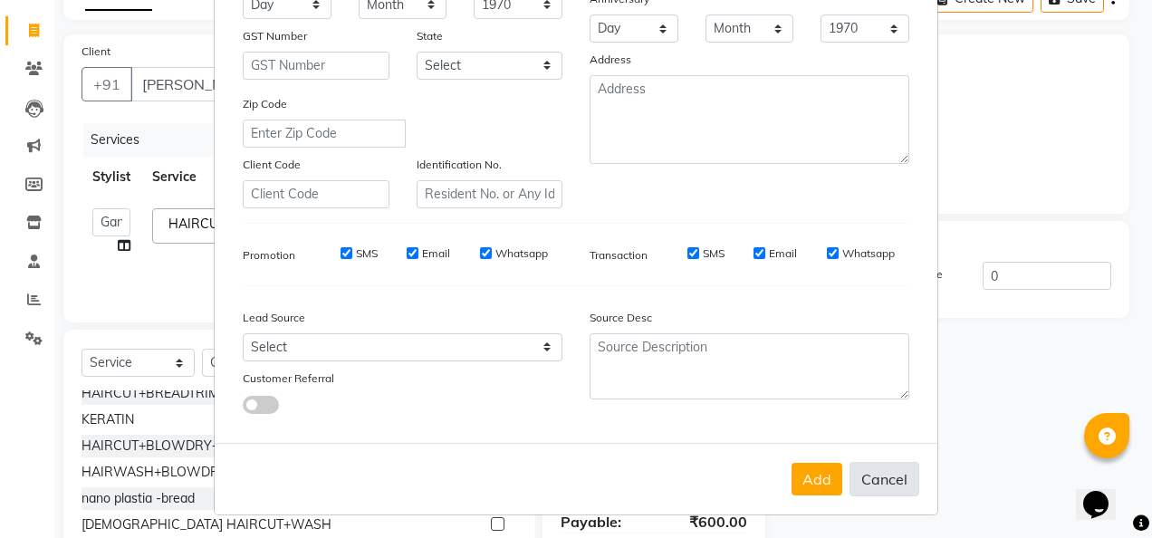
click at [879, 482] on button "Cancel" at bounding box center [884, 479] width 70 height 34
select select
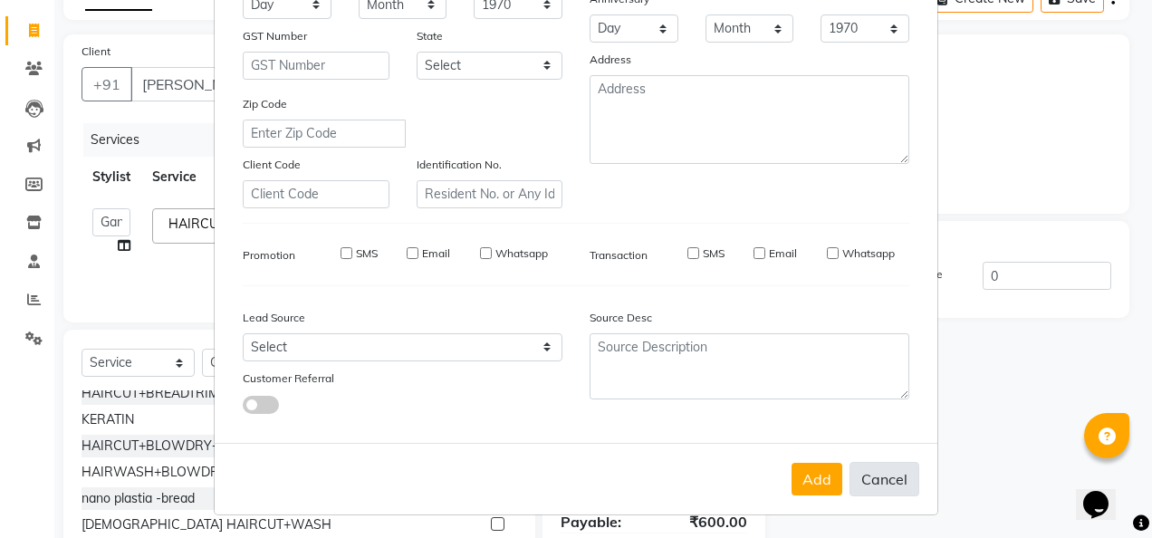
select select
checkbox input "false"
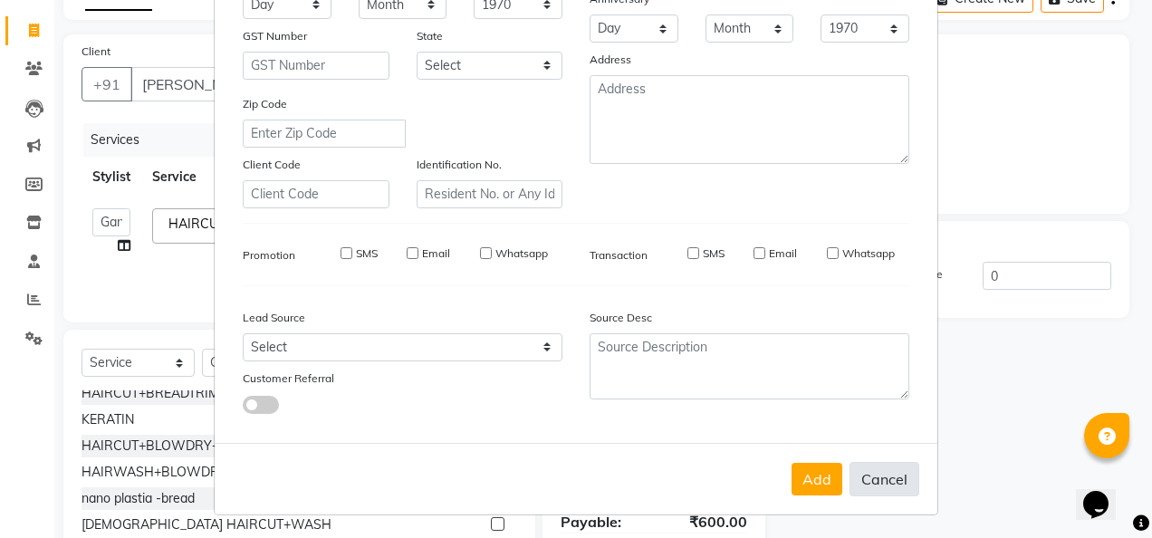
checkbox input "false"
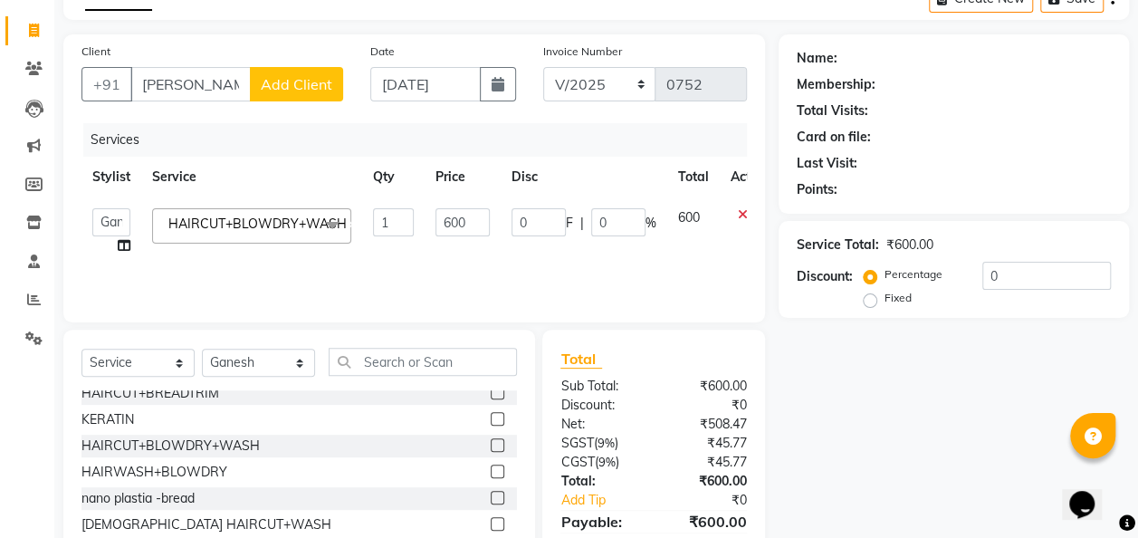
click at [312, 85] on span "Add Client" at bounding box center [297, 84] width 72 height 18
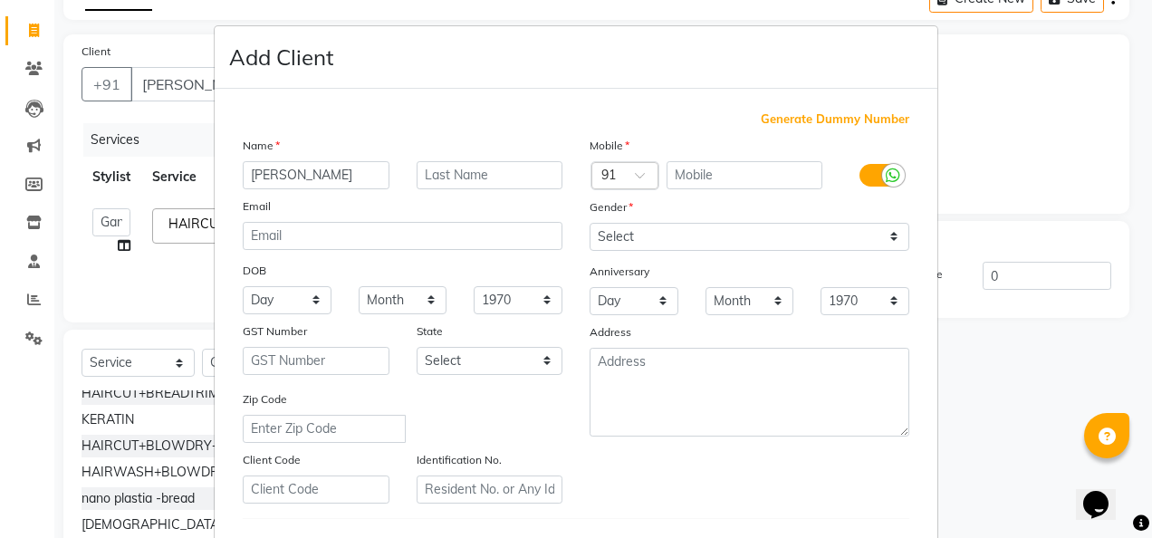
click at [799, 120] on span "Generate Dummy Number" at bounding box center [835, 119] width 149 height 18
type input "1375800000059"
checkbox input "false"
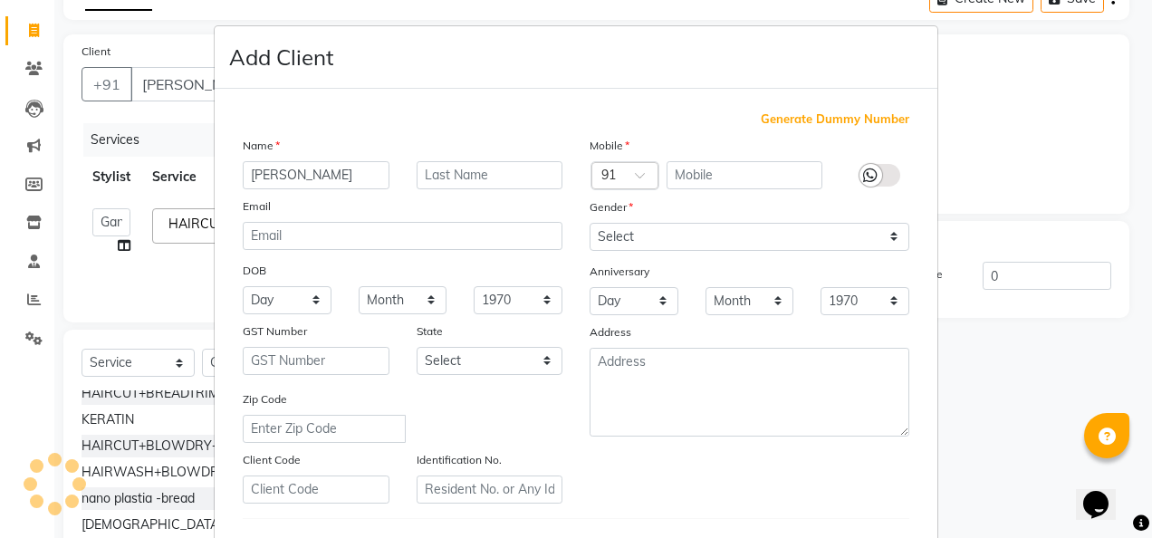
checkbox input "false"
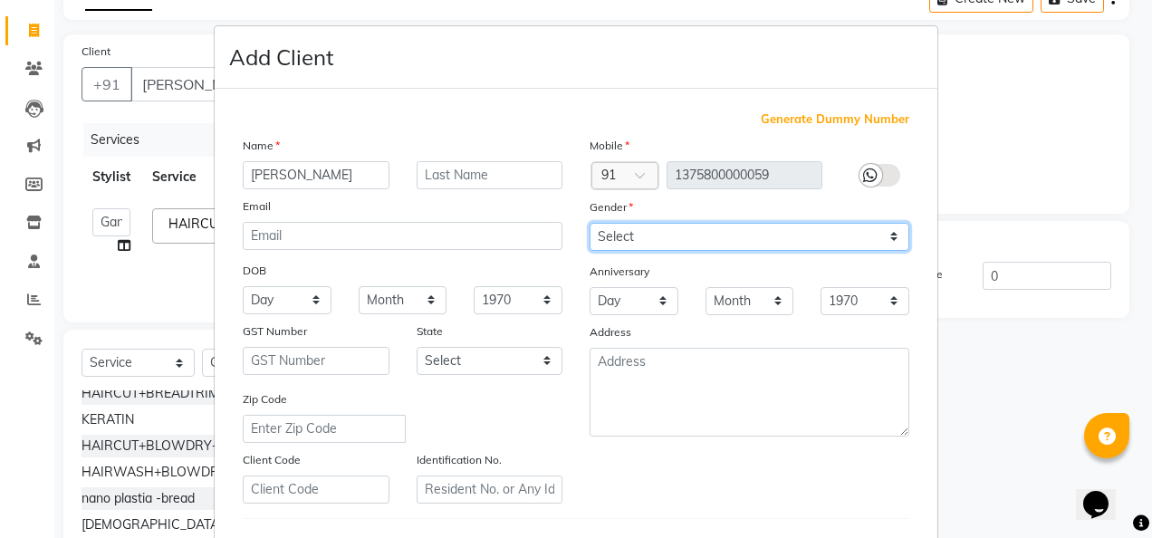
click at [887, 238] on select "Select [DEMOGRAPHIC_DATA] [DEMOGRAPHIC_DATA] Other Prefer Not To Say" at bounding box center [750, 237] width 320 height 28
select select "[DEMOGRAPHIC_DATA]"
click at [590, 223] on select "Select [DEMOGRAPHIC_DATA] [DEMOGRAPHIC_DATA] Other Prefer Not To Say" at bounding box center [750, 237] width 320 height 28
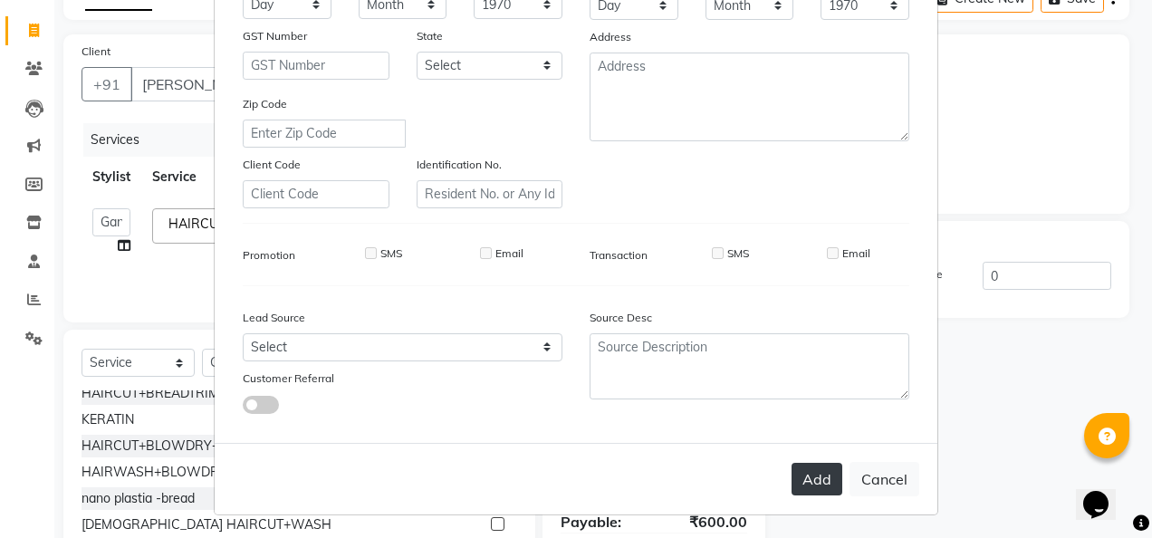
click at [801, 479] on button "Add" at bounding box center [816, 479] width 51 height 33
type input "1375800000059"
select select
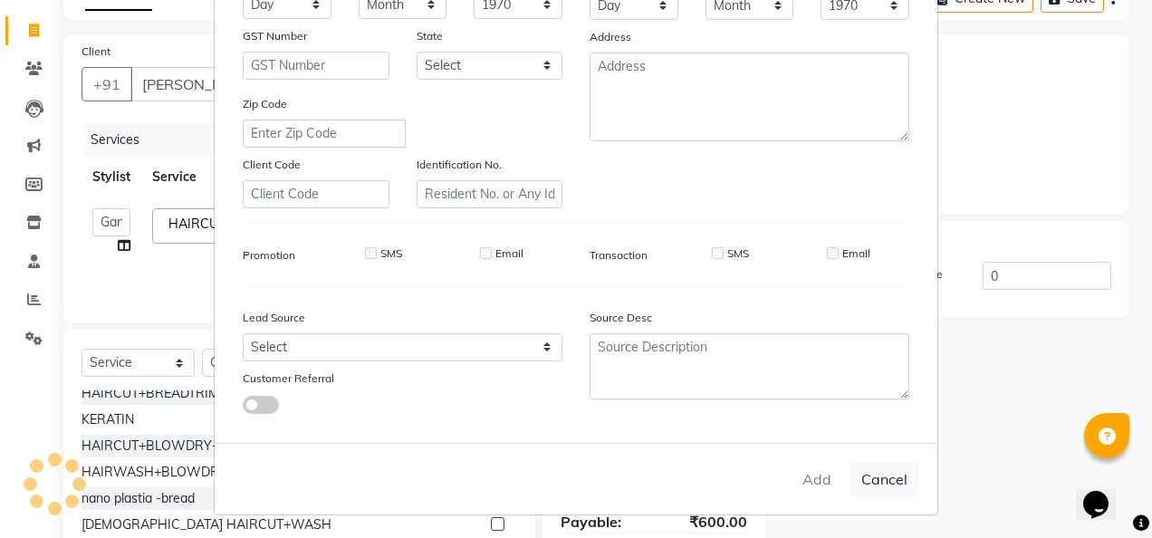
select select
checkbox input "false"
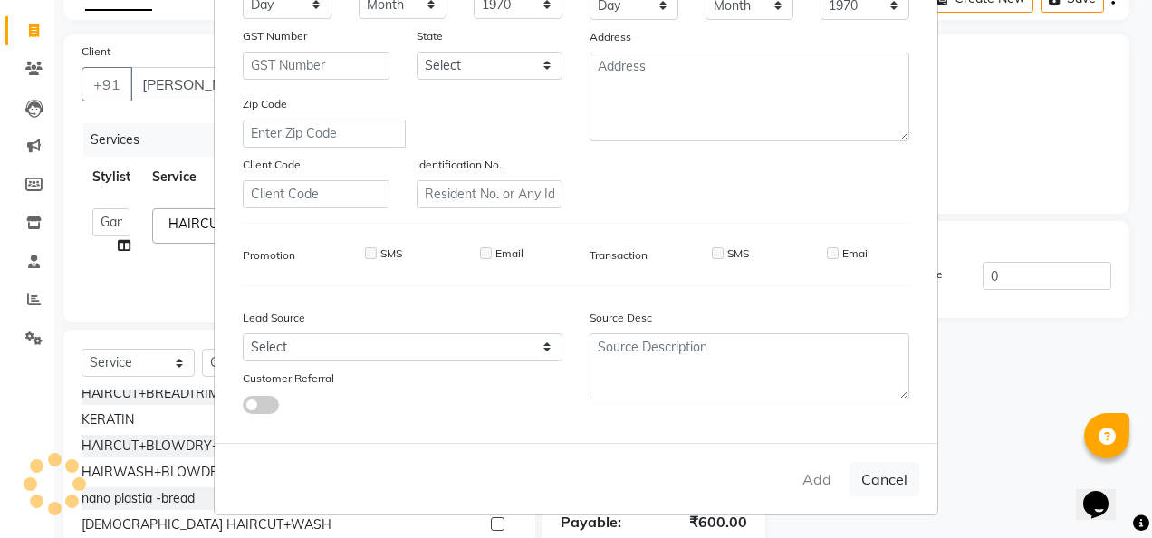
checkbox input "false"
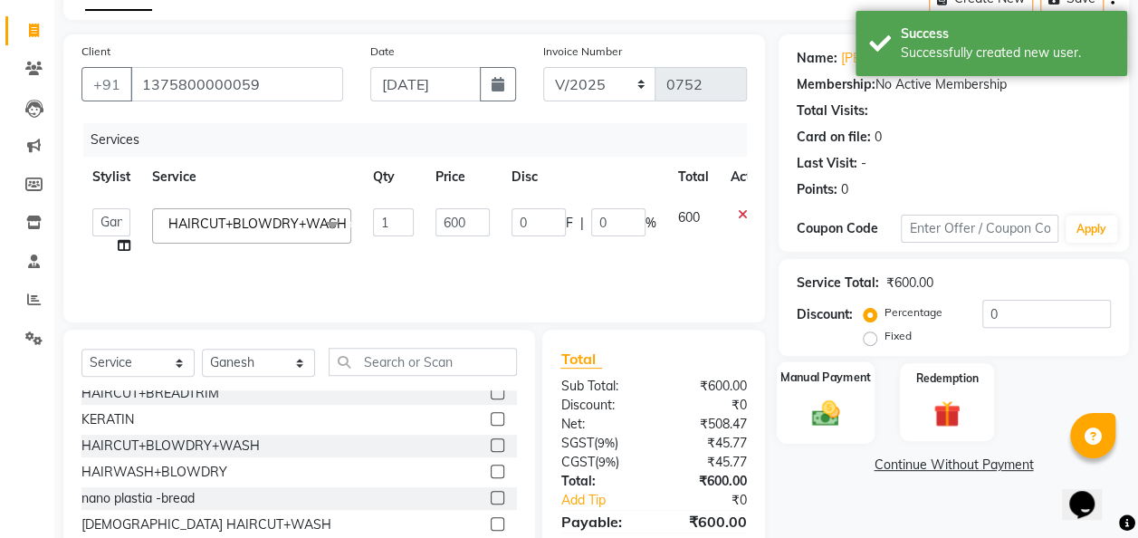
click at [848, 406] on img at bounding box center [825, 413] width 45 height 33
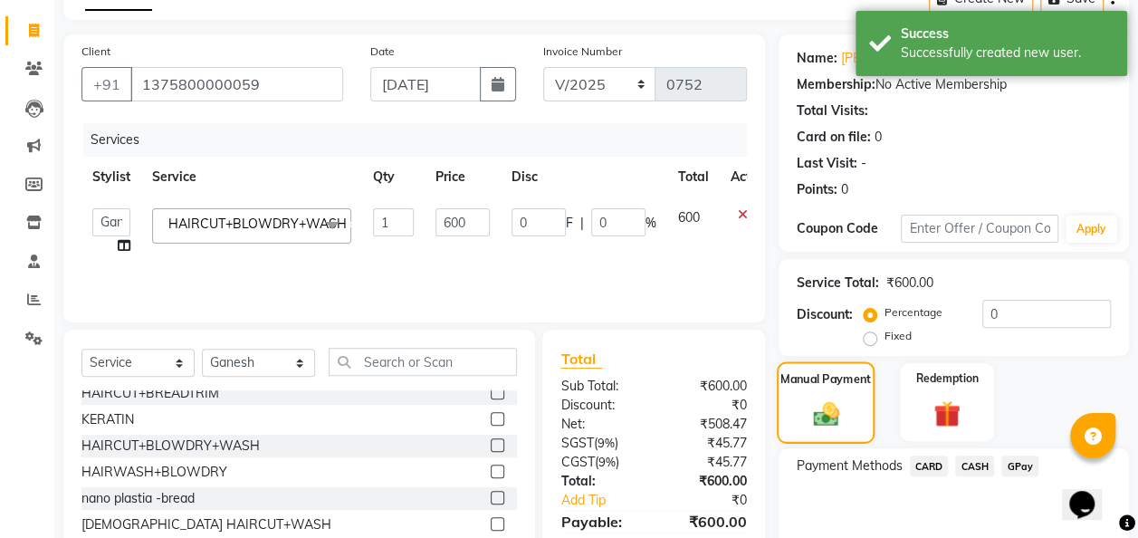
scroll to position [187, 0]
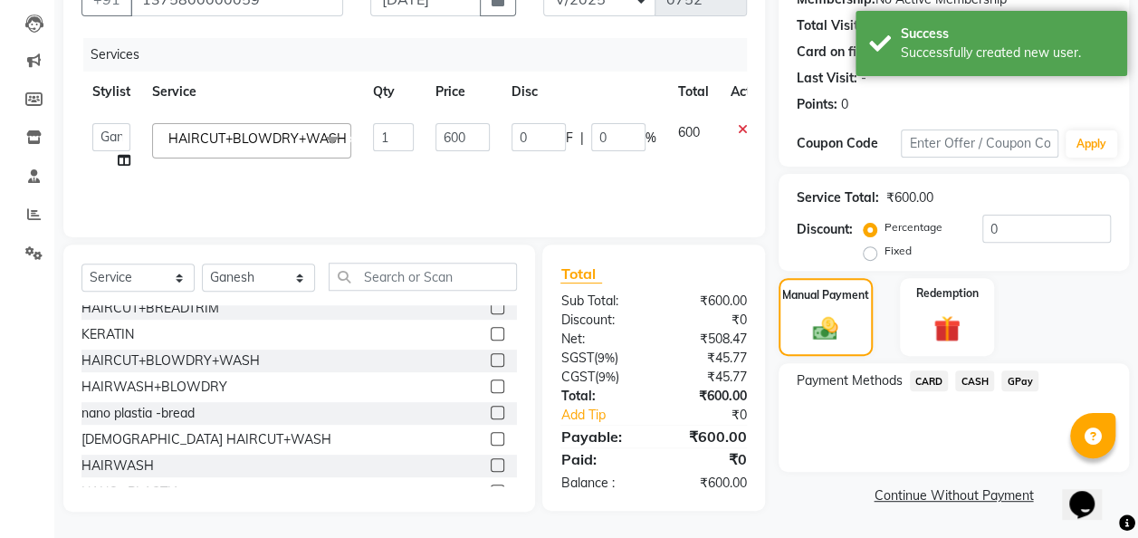
click at [930, 381] on span "GPay" at bounding box center [1020, 380] width 37 height 21
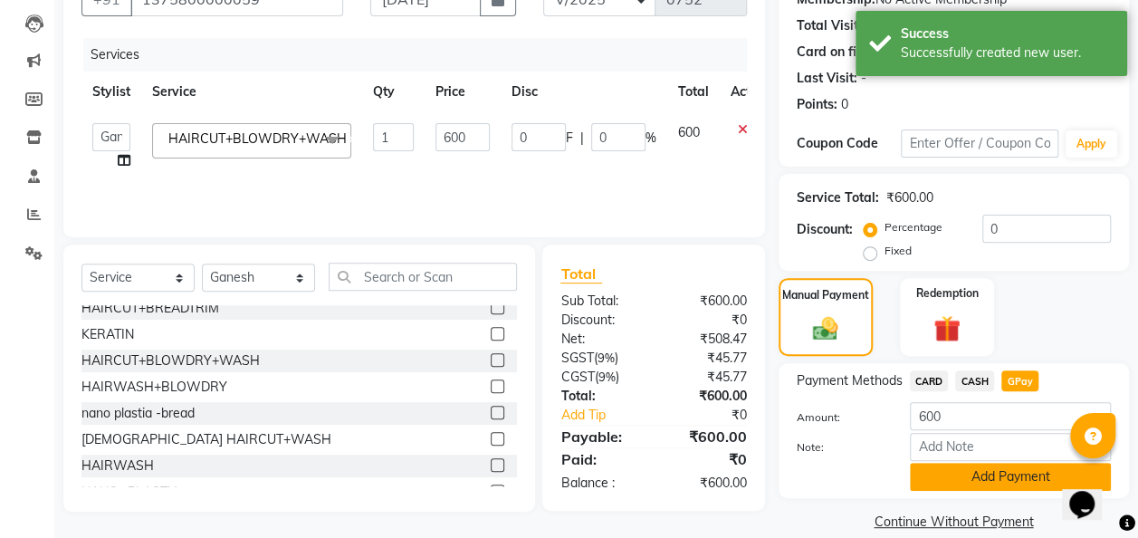
click at [930, 480] on button "Add Payment" at bounding box center [1010, 477] width 201 height 28
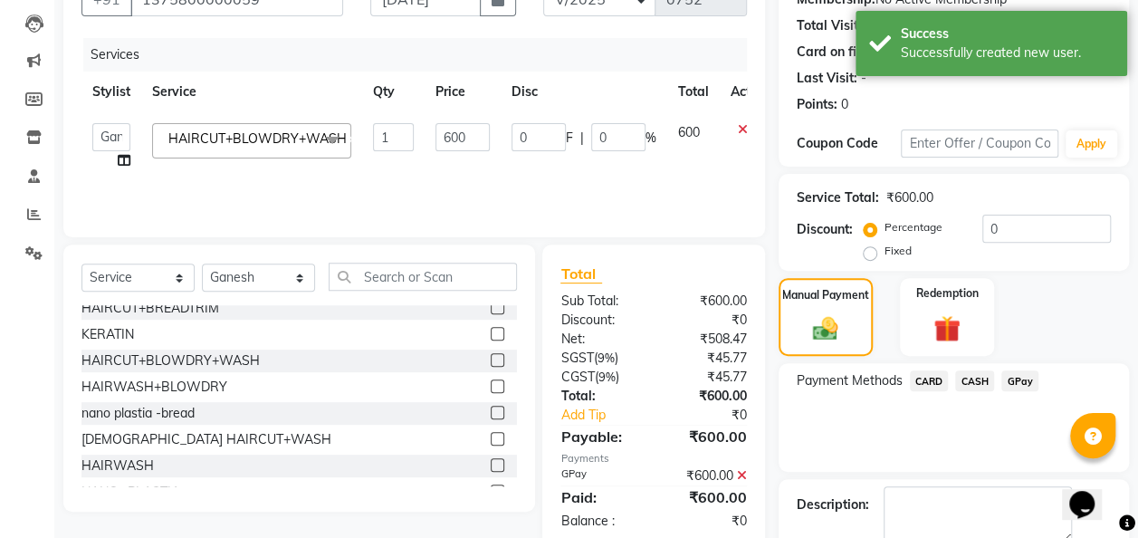
scroll to position [286, 0]
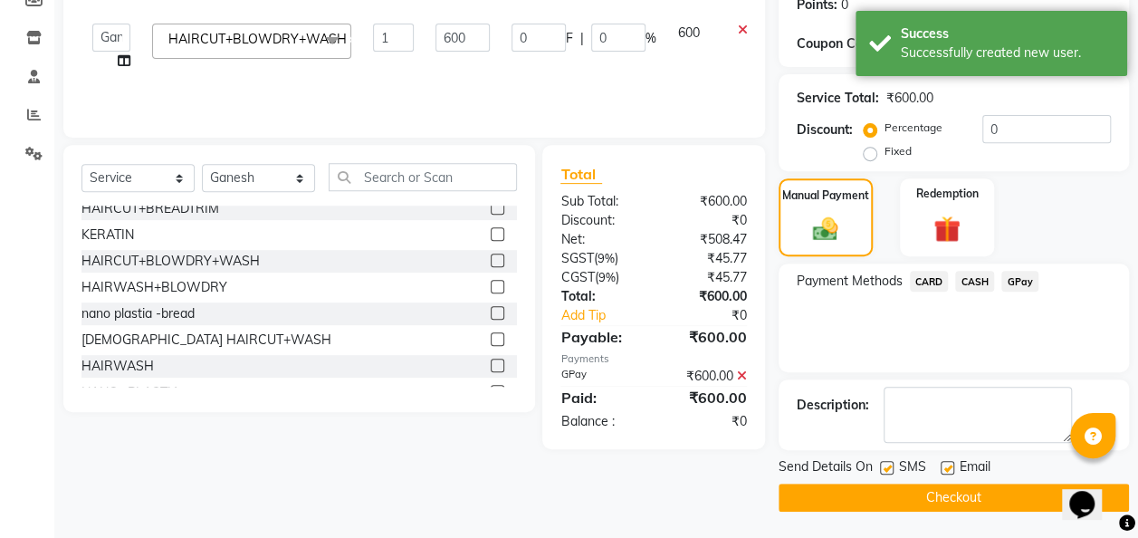
click at [930, 502] on button "Checkout" at bounding box center [954, 498] width 350 height 28
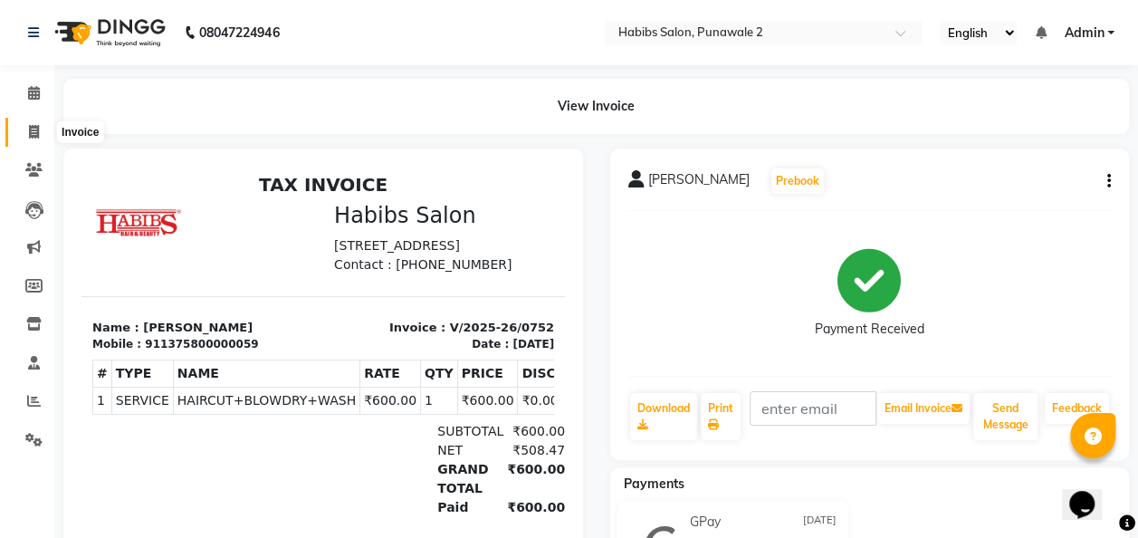
click at [29, 132] on icon at bounding box center [34, 132] width 10 height 14
select select "8475"
select select "service"
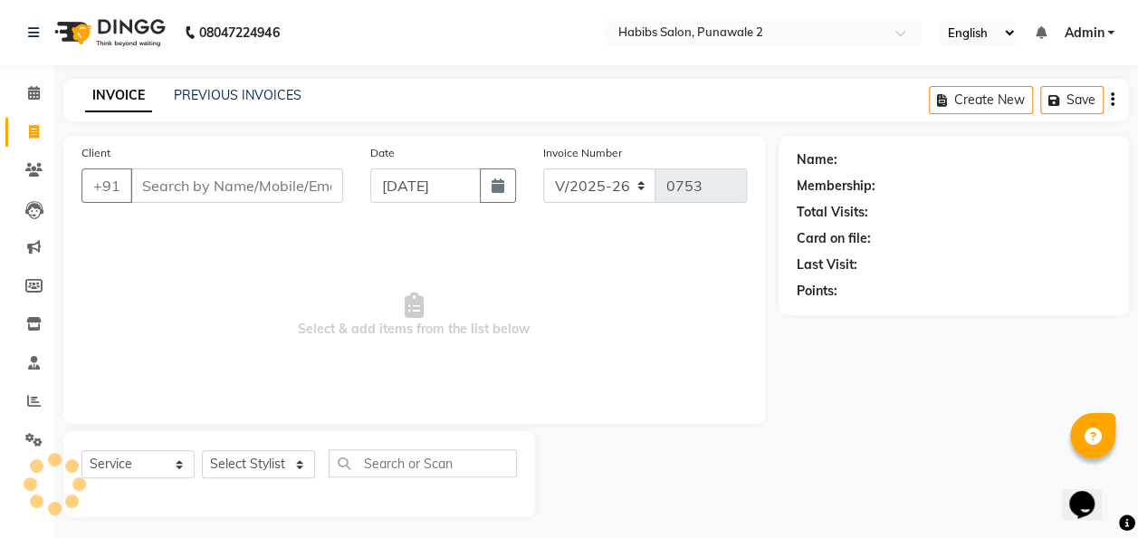
scroll to position [5, 0]
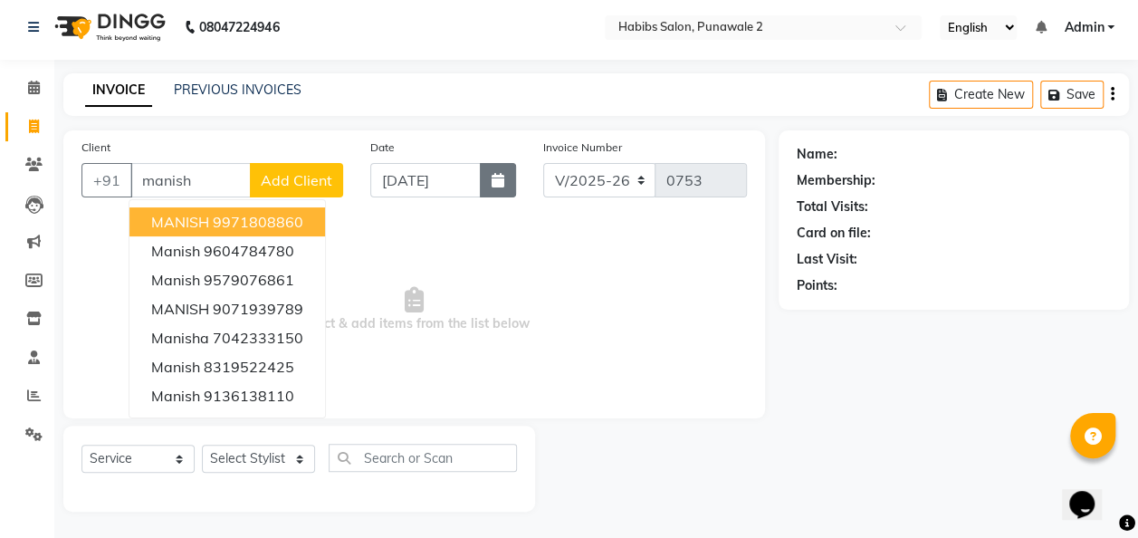
type input "manish"
click at [502, 182] on icon "button" at bounding box center [498, 180] width 13 height 14
select select "9"
select select "2025"
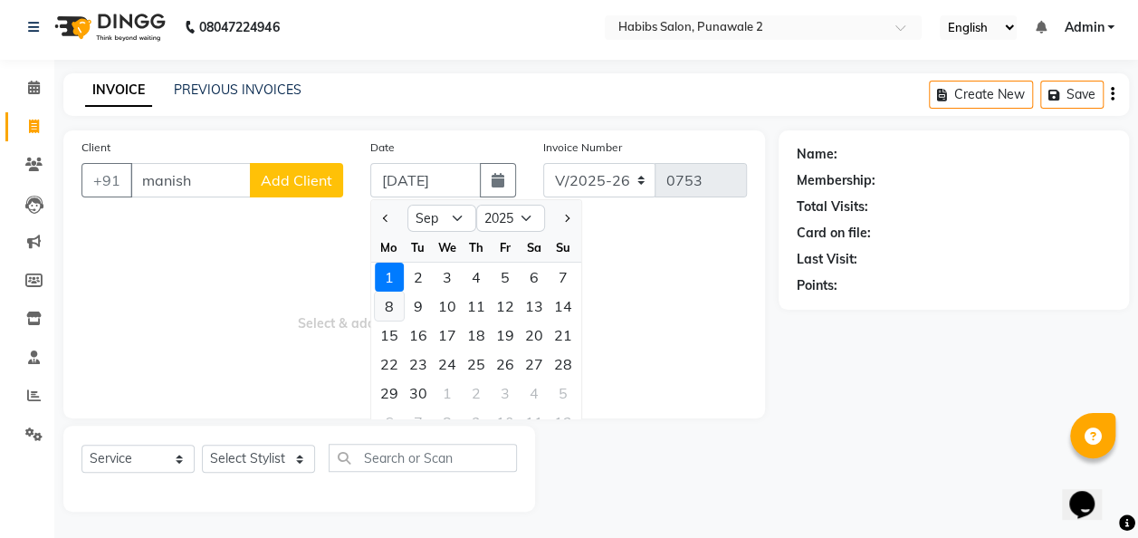
click at [391, 304] on div "8" at bounding box center [389, 306] width 29 height 29
type input "08-09-2025"
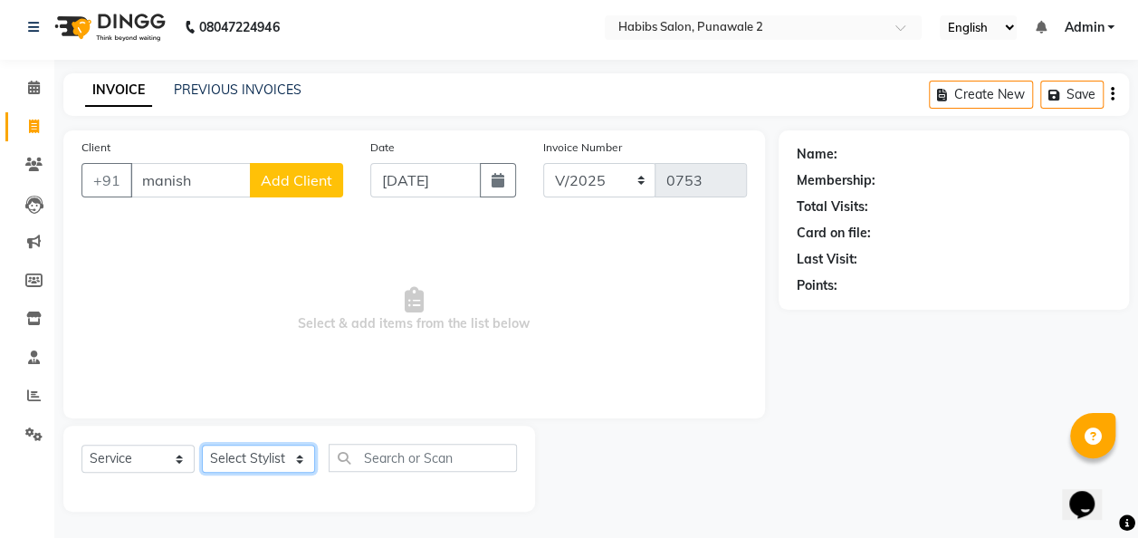
click at [297, 456] on select "Select Stylist Chandan Ganesh Gauri [PERSON_NAME] [PERSON_NAME] [PERSON_NAME] […" at bounding box center [258, 459] width 113 height 28
select select "82974"
click at [202, 445] on select "Select Stylist Chandan Ganesh Gauri [PERSON_NAME] [PERSON_NAME] [PERSON_NAME] […" at bounding box center [258, 459] width 113 height 28
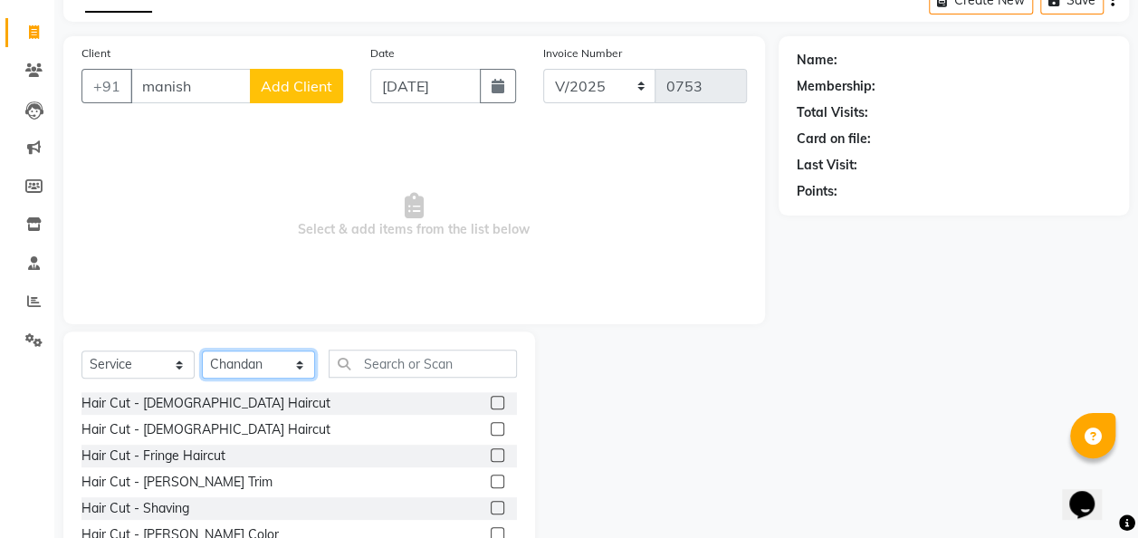
scroll to position [187, 0]
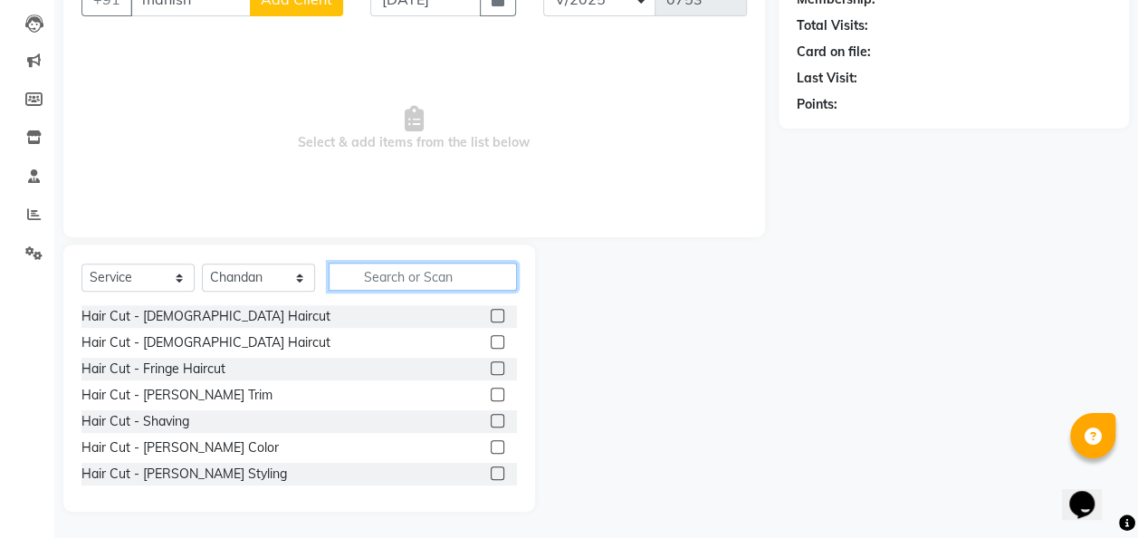
click at [401, 272] on input "text" at bounding box center [423, 277] width 188 height 28
click at [491, 309] on label at bounding box center [498, 316] width 14 height 14
click at [491, 311] on input "checkbox" at bounding box center [497, 317] width 12 height 12
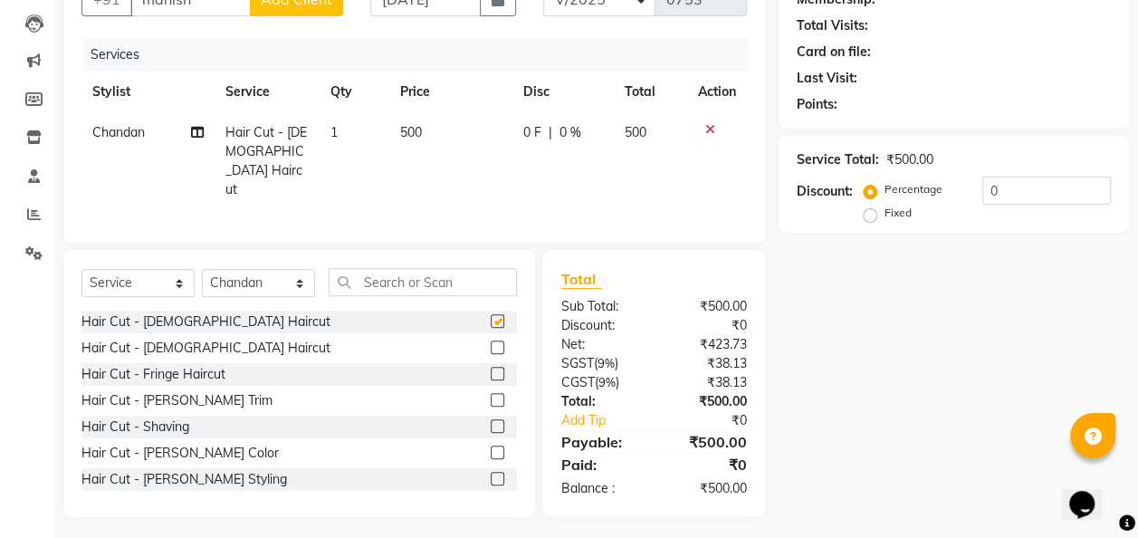
checkbox input "false"
click at [416, 126] on span "500" at bounding box center [411, 132] width 22 height 16
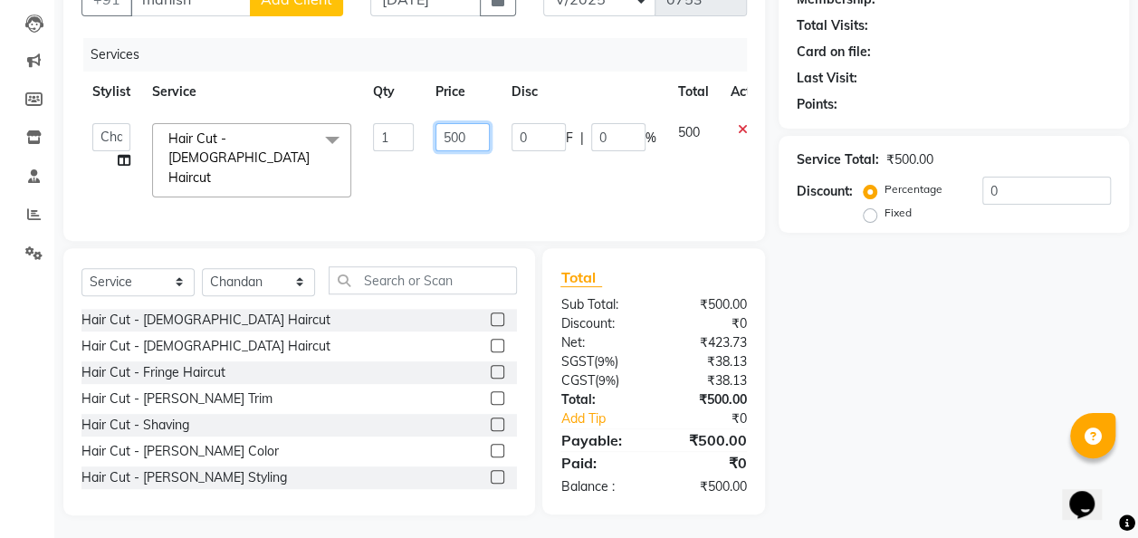
click at [477, 129] on input "500" at bounding box center [463, 137] width 54 height 28
type input "5"
type input "1"
type input "200"
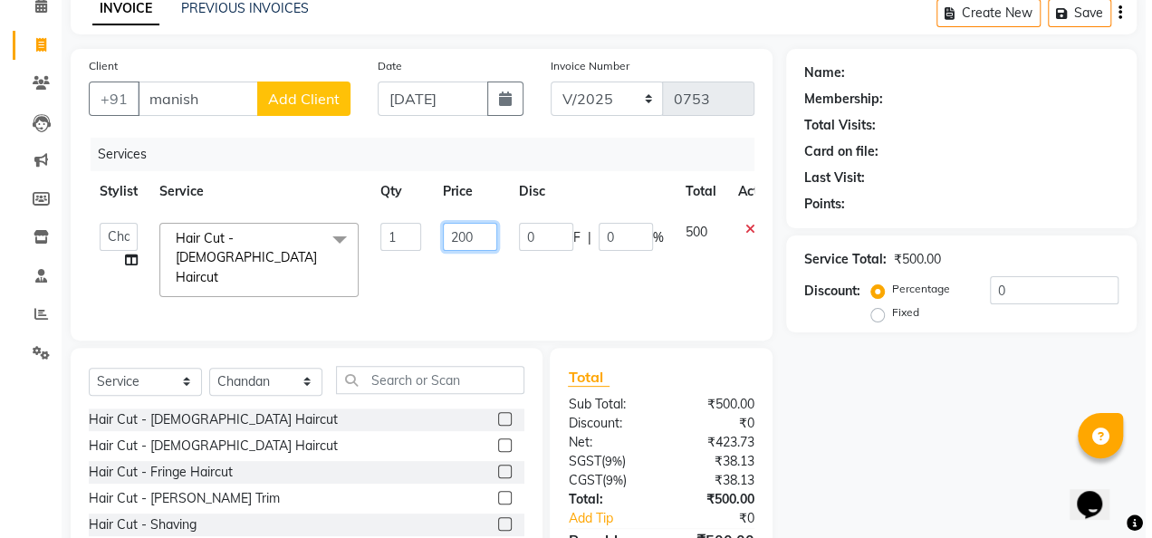
scroll to position [85, 0]
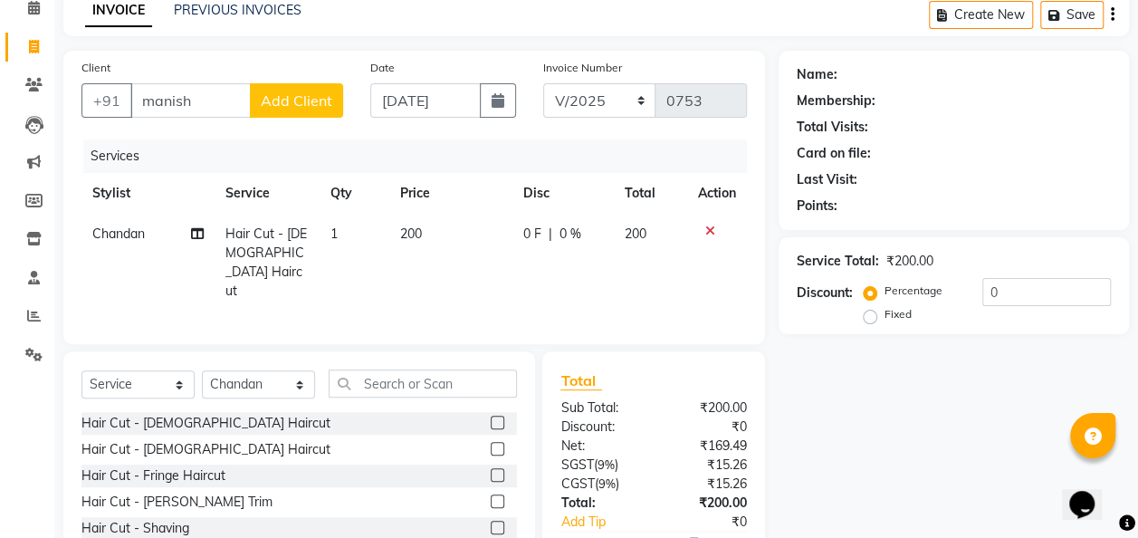
click at [335, 98] on button "Add Client" at bounding box center [296, 100] width 93 height 34
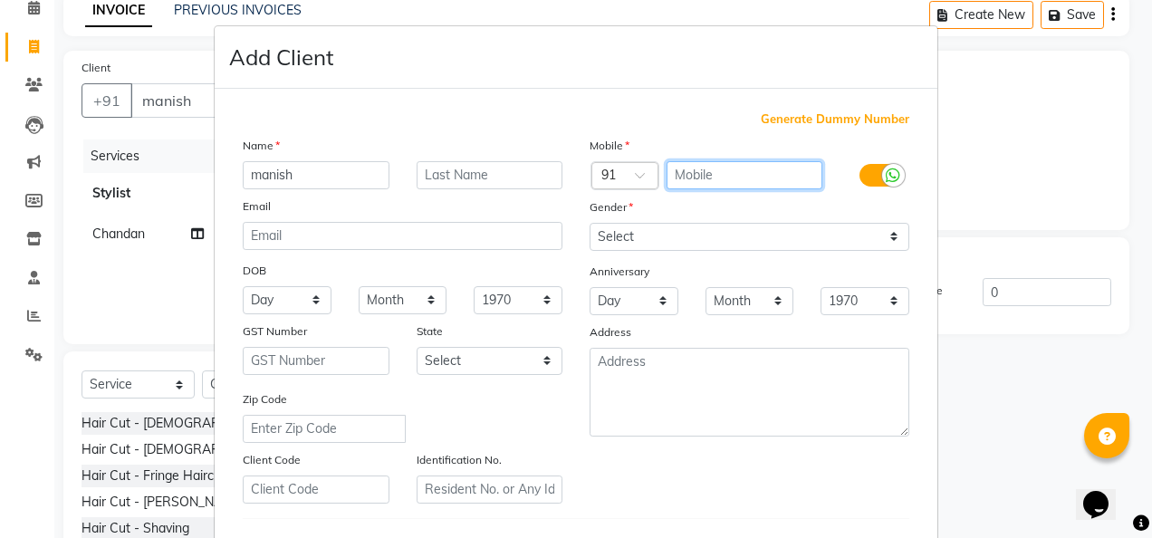
click at [688, 164] on input "text" at bounding box center [744, 175] width 157 height 28
type input "7093941094"
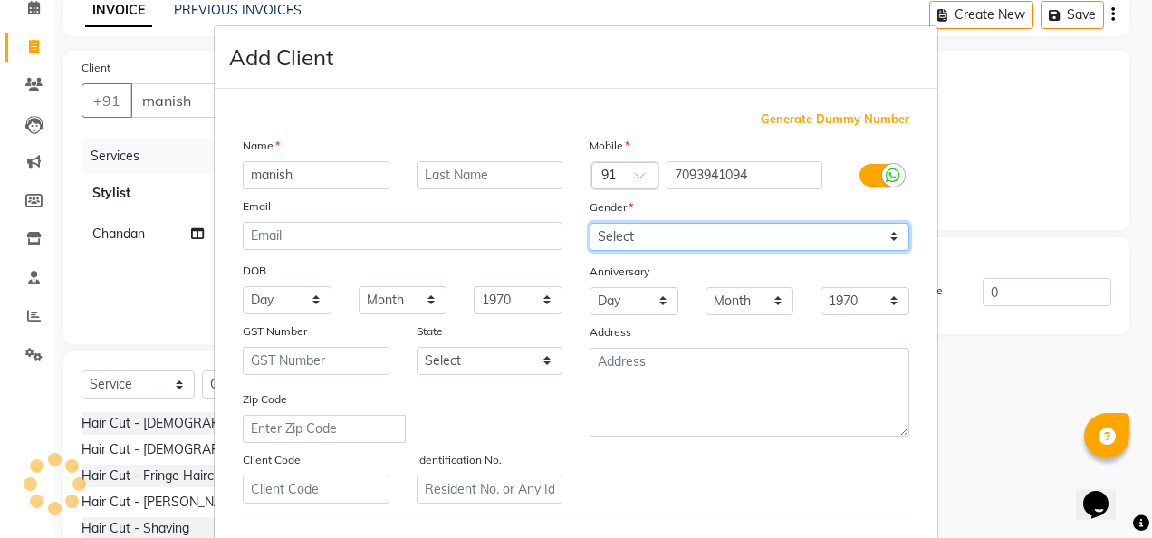
click at [898, 237] on select "Select [DEMOGRAPHIC_DATA] [DEMOGRAPHIC_DATA] Other Prefer Not To Say" at bounding box center [750, 237] width 320 height 28
drag, startPoint x: 898, startPoint y: 237, endPoint x: 886, endPoint y: 208, distance: 31.6
click at [886, 208] on div "Mobile Country Code × 91 7093941094 Gender Select Male Female Other Prefer Not …" at bounding box center [749, 320] width 347 height 368
click at [887, 223] on select "Select [DEMOGRAPHIC_DATA] [DEMOGRAPHIC_DATA] Other Prefer Not To Say" at bounding box center [750, 237] width 320 height 28
select select "[DEMOGRAPHIC_DATA]"
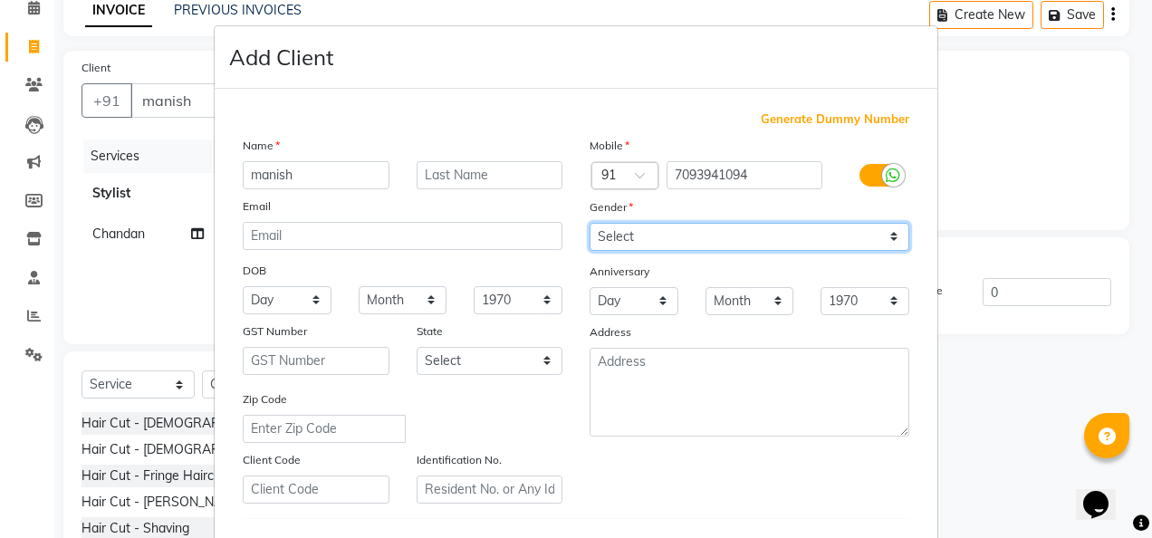
click at [590, 223] on select "Select [DEMOGRAPHIC_DATA] [DEMOGRAPHIC_DATA] Other Prefer Not To Say" at bounding box center [750, 237] width 320 height 28
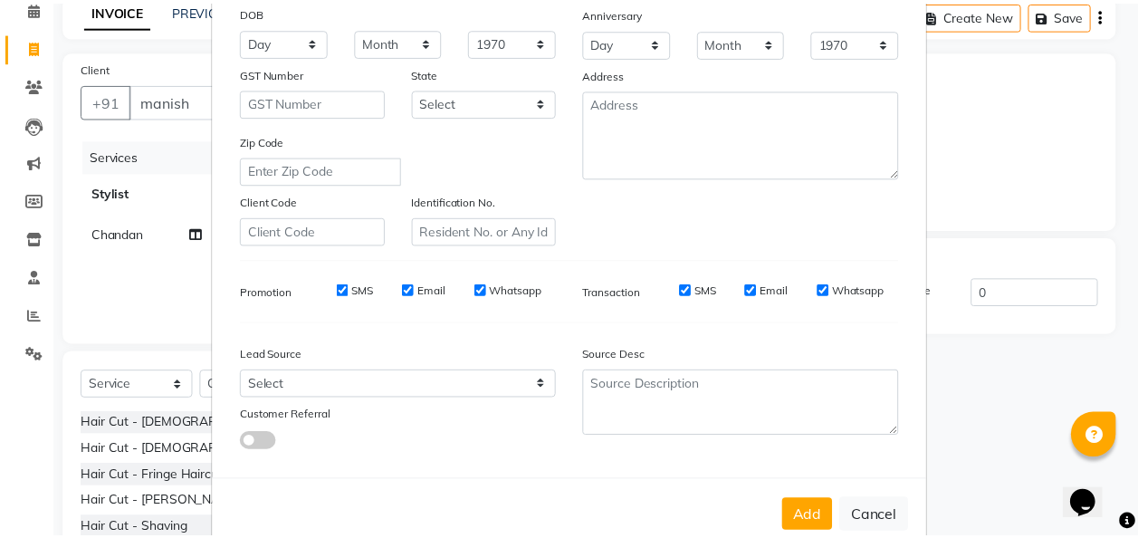
scroll to position [295, 0]
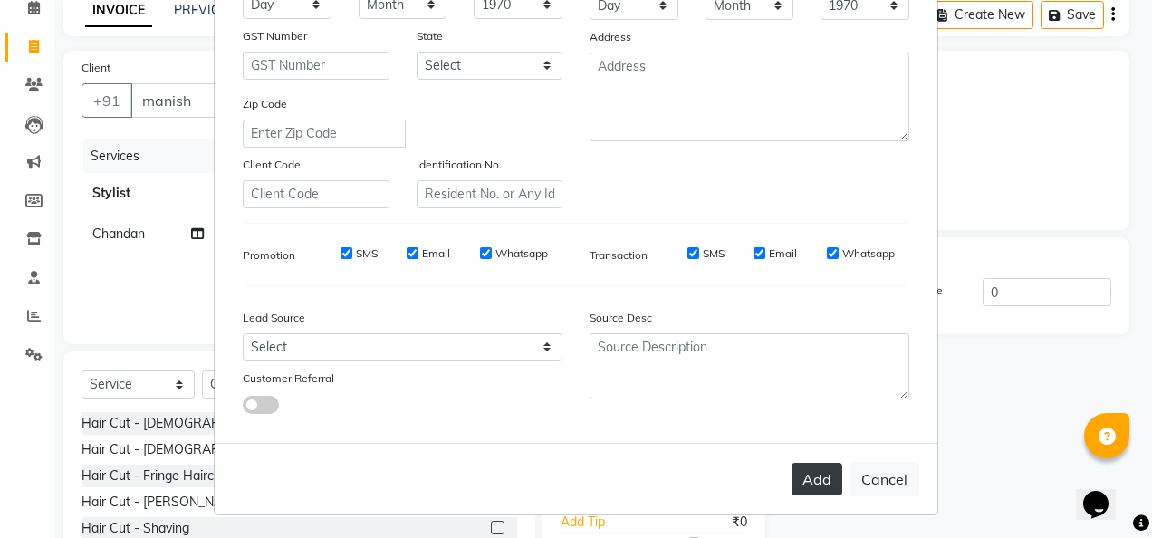
click at [826, 481] on button "Add" at bounding box center [816, 479] width 51 height 33
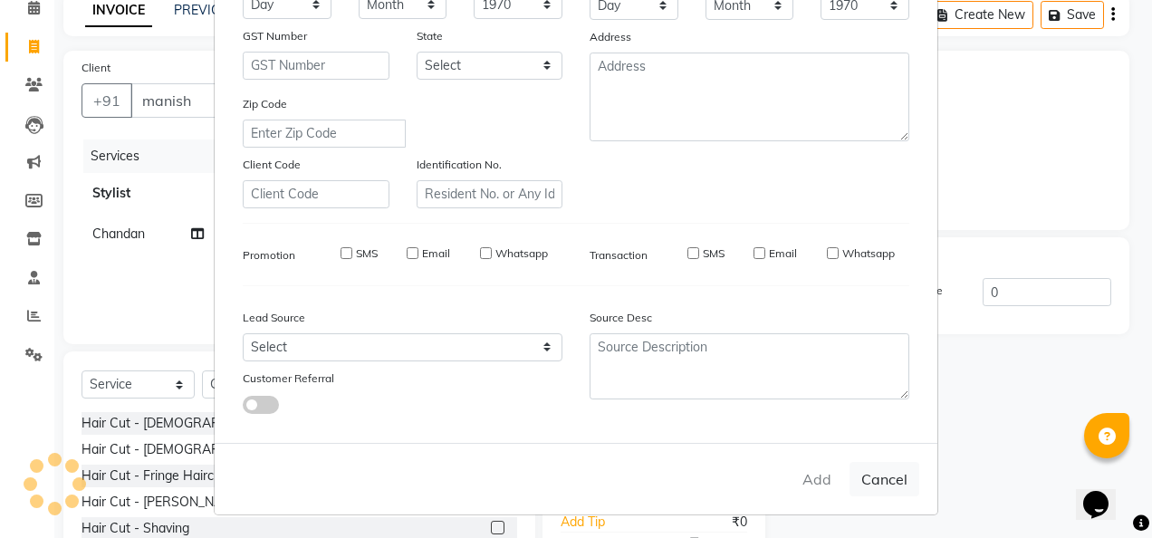
type input "7093941094"
select select
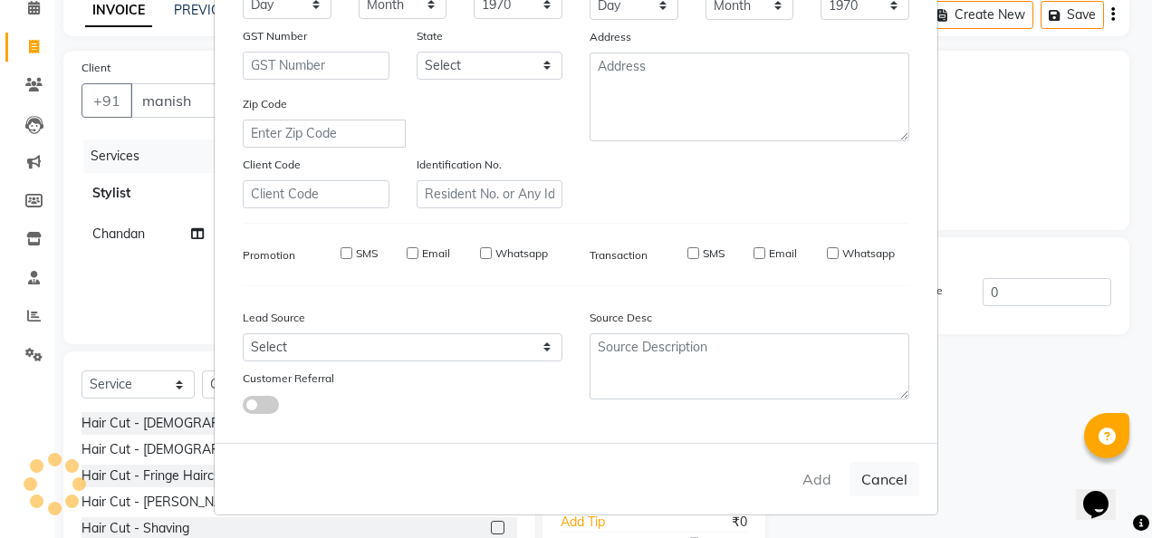
select select
checkbox input "false"
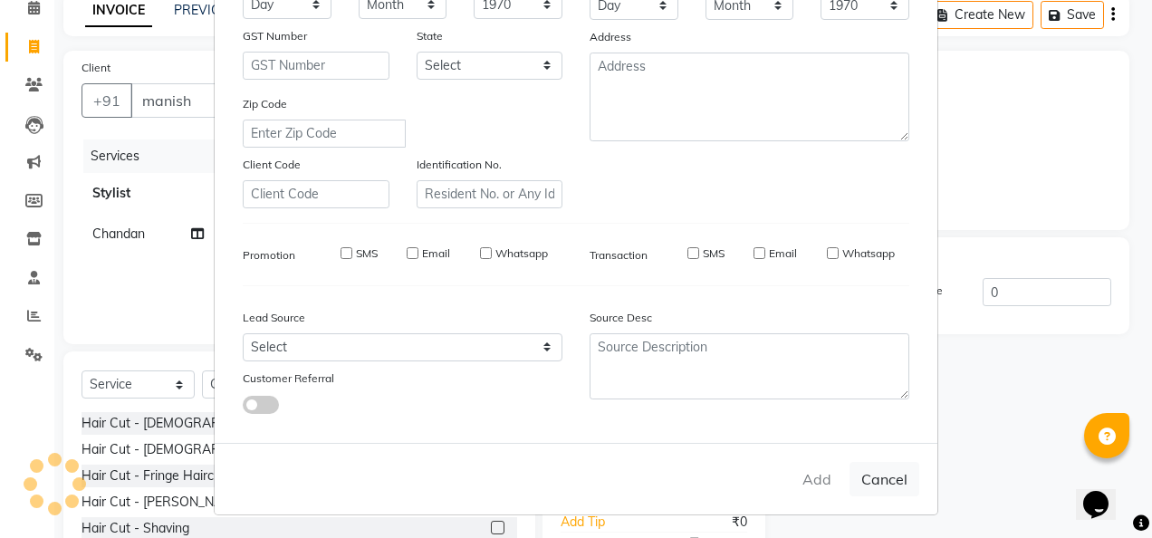
checkbox input "false"
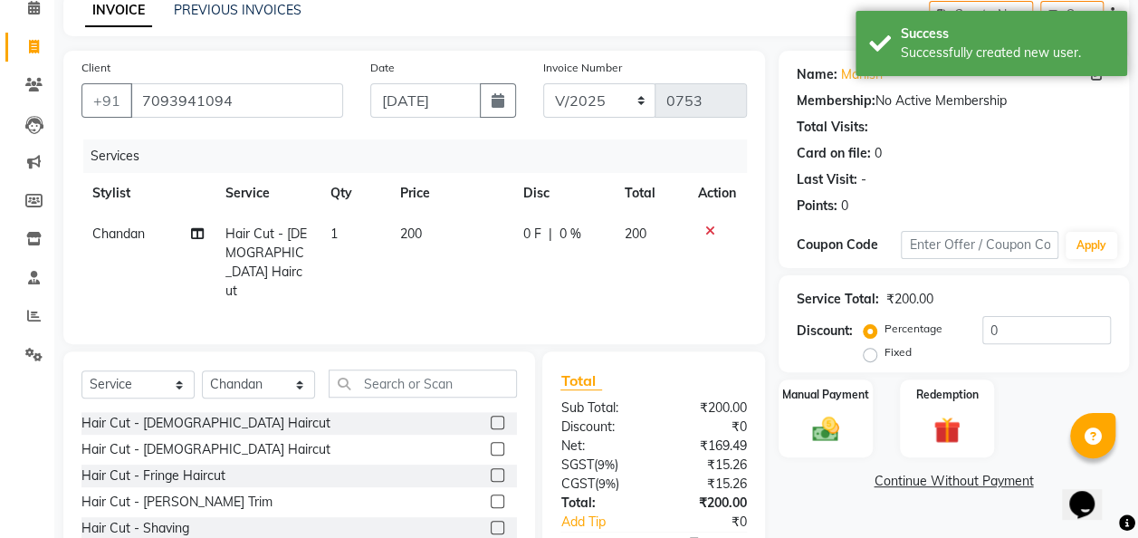
scroll to position [101, 0]
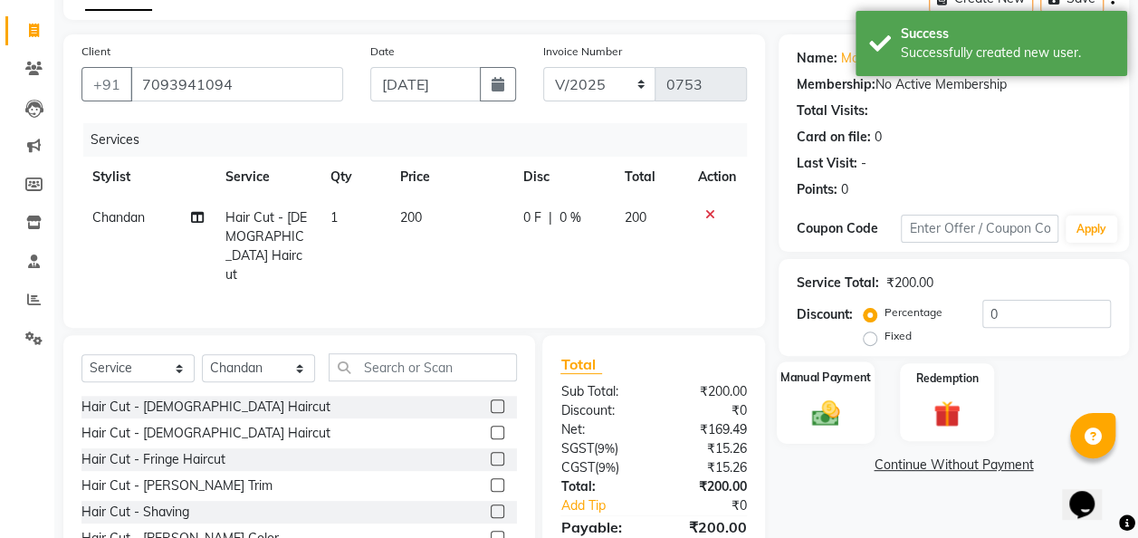
click at [833, 422] on img at bounding box center [825, 413] width 45 height 33
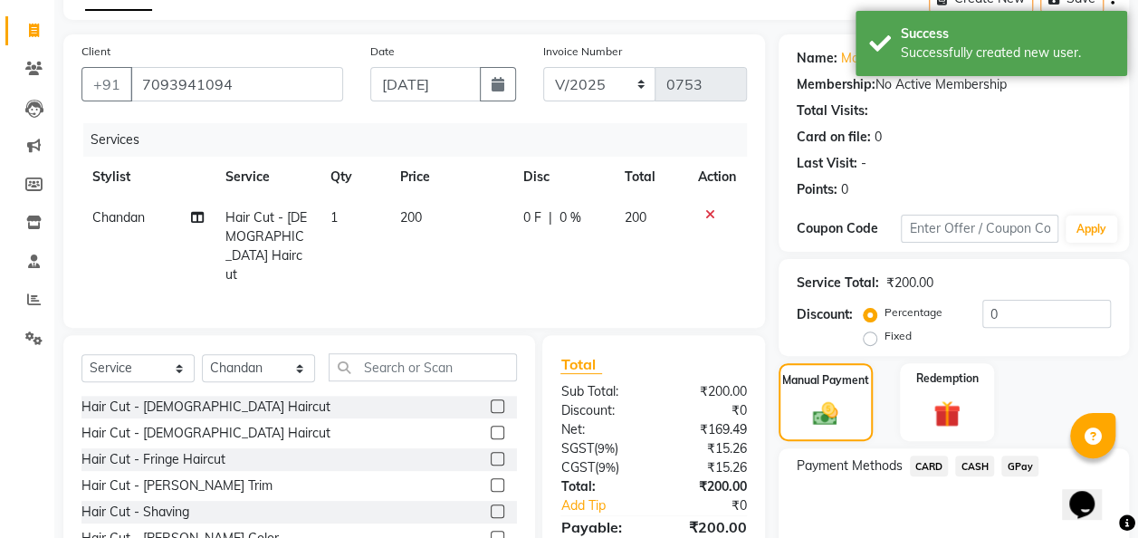
click at [930, 473] on span "GPay" at bounding box center [1020, 466] width 37 height 21
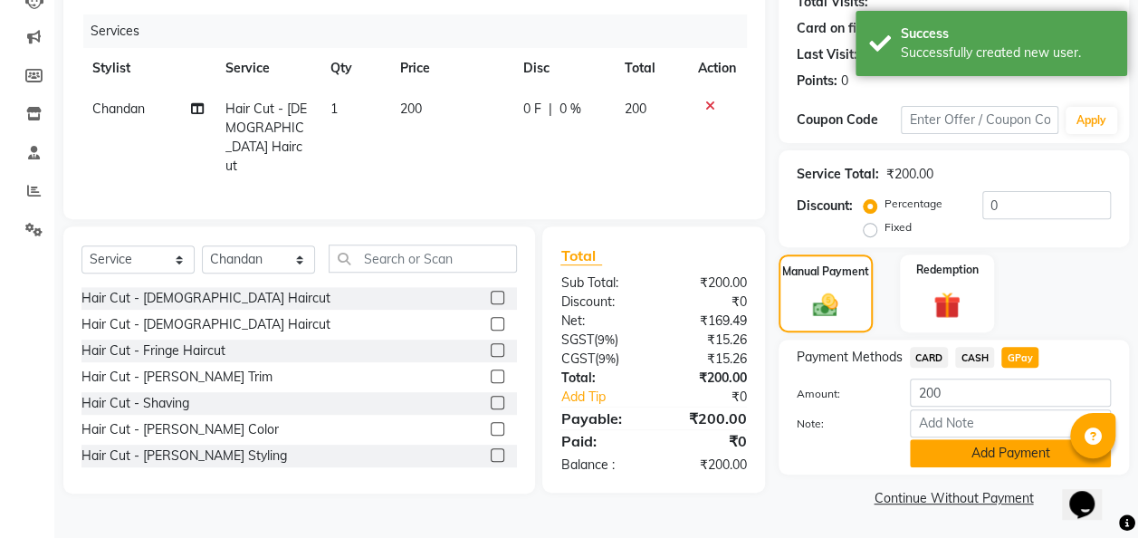
click at [930, 465] on button "Add Payment" at bounding box center [1010, 453] width 201 height 28
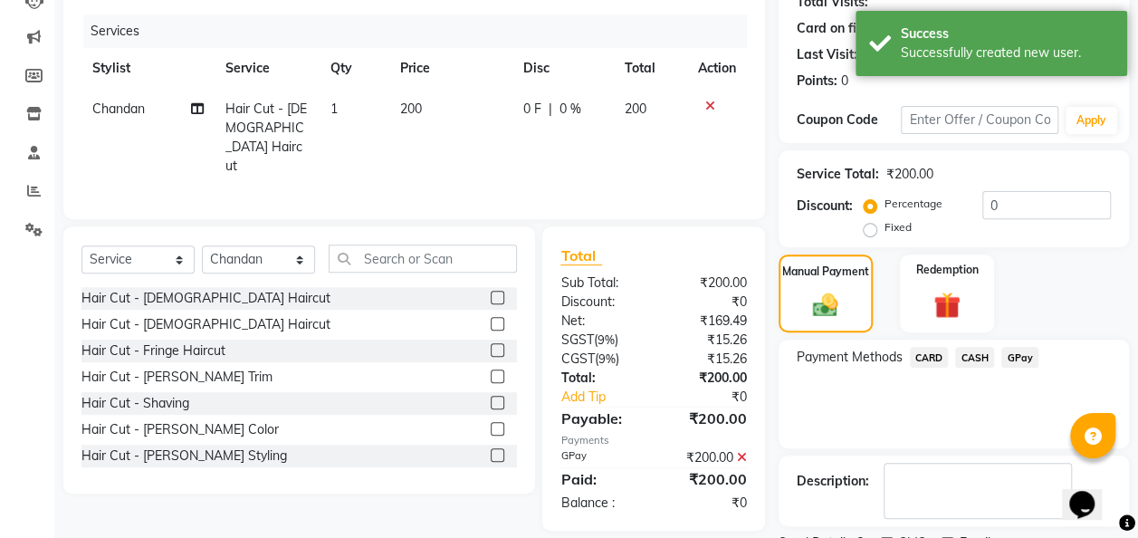
scroll to position [286, 0]
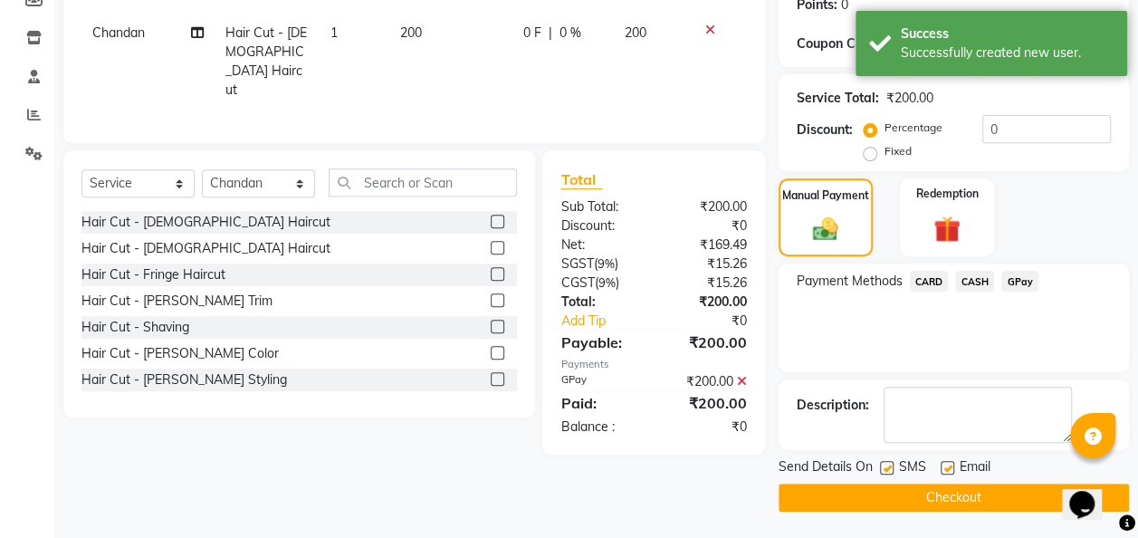
click at [930, 497] on button "Checkout" at bounding box center [954, 498] width 350 height 28
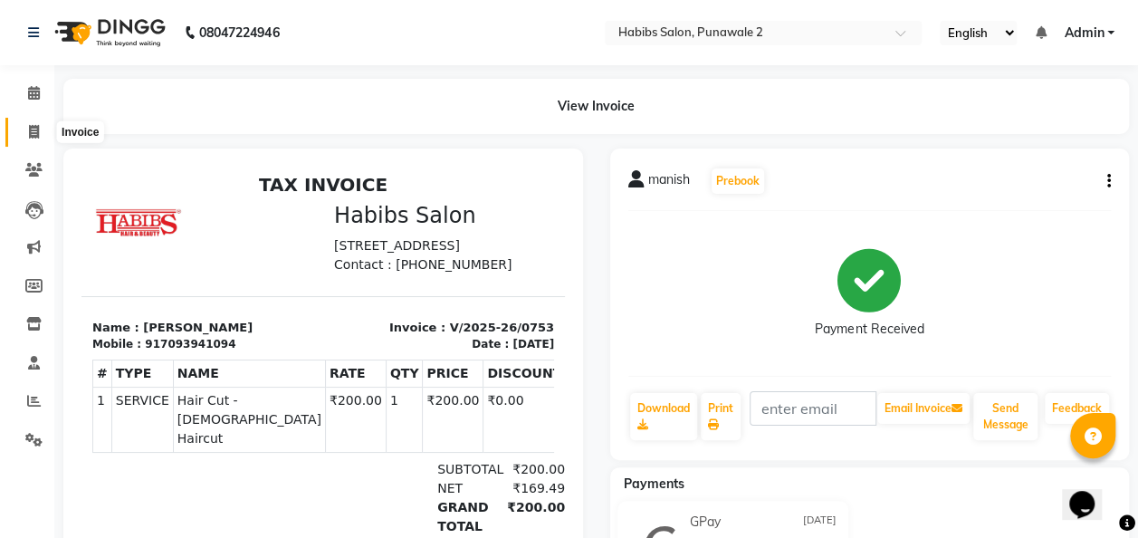
click at [35, 130] on icon at bounding box center [34, 132] width 10 height 14
select select "8475"
select select "service"
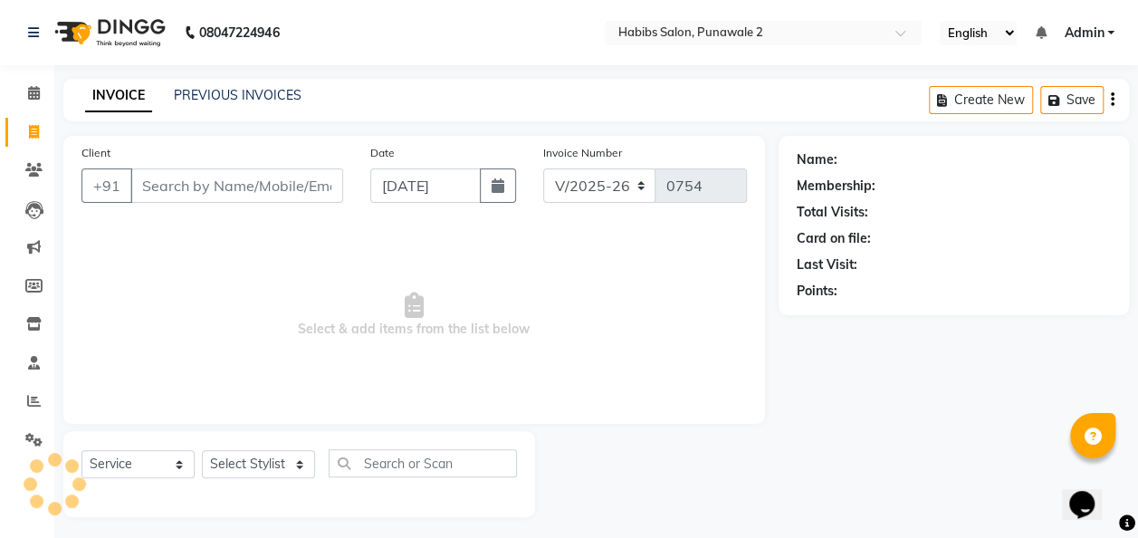
scroll to position [5, 0]
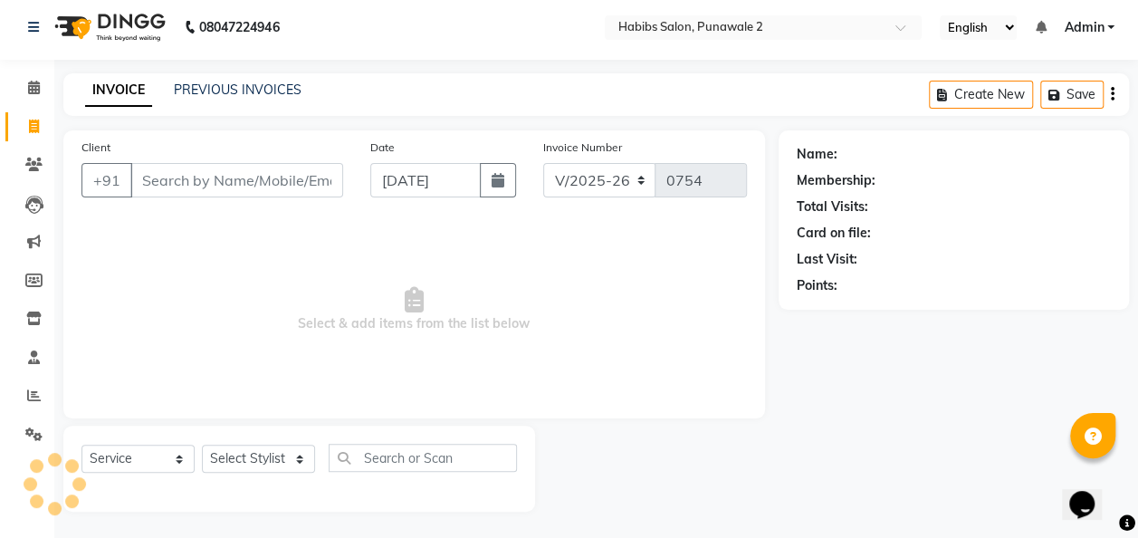
click at [228, 180] on input "Client" at bounding box center [236, 180] width 213 height 34
click at [494, 179] on icon "button" at bounding box center [498, 180] width 13 height 14
select select "9"
select select "2025"
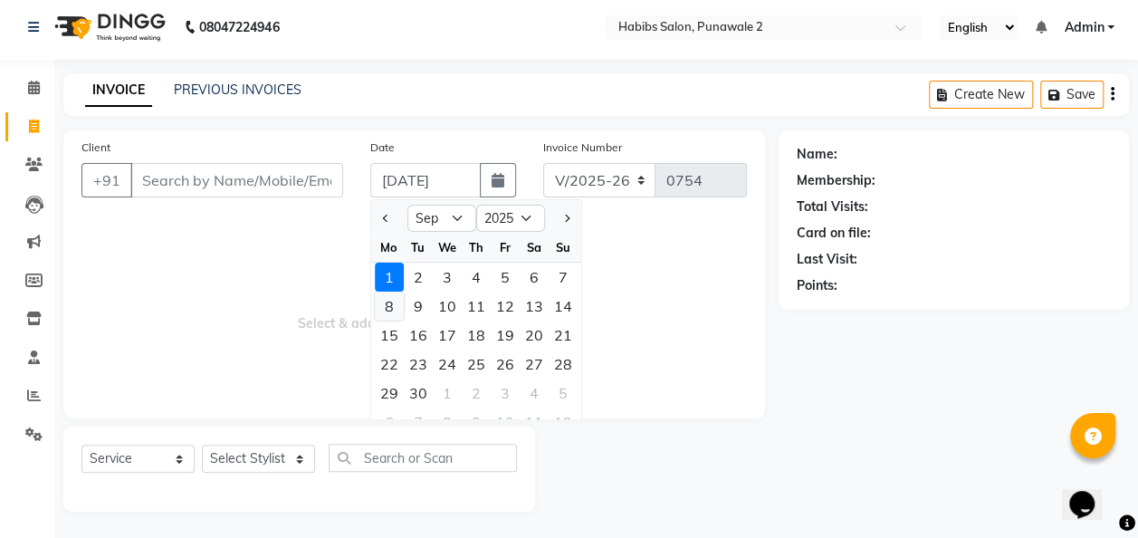
click at [389, 308] on div "8" at bounding box center [389, 306] width 29 height 29
type input "08-09-2025"
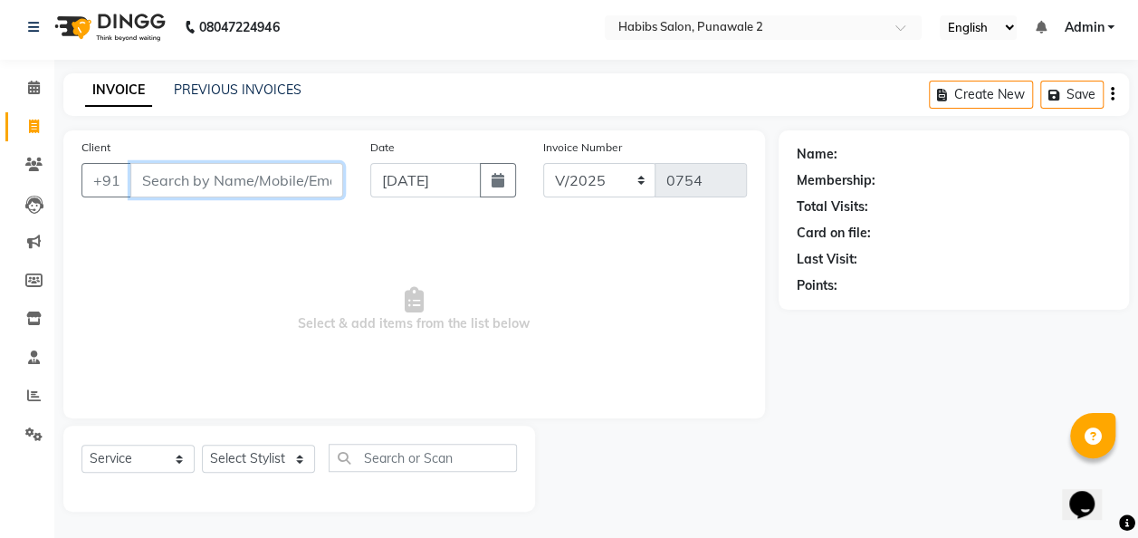
click at [214, 187] on input "Client" at bounding box center [236, 180] width 213 height 34
click at [272, 187] on input "Client" at bounding box center [236, 180] width 213 height 34
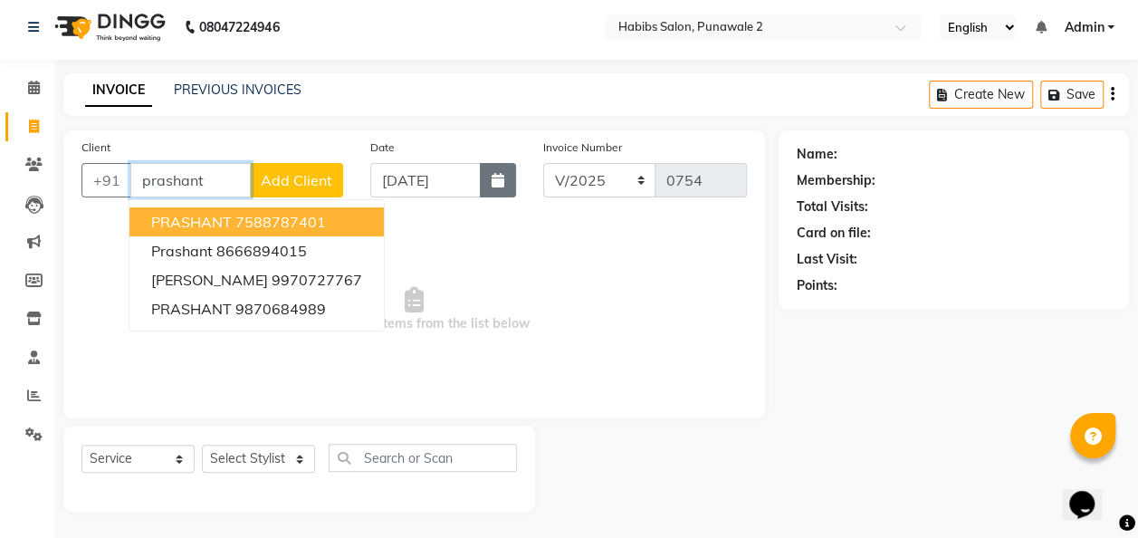
type input "prashant"
click at [498, 168] on button "button" at bounding box center [498, 180] width 36 height 34
select select "9"
select select "2025"
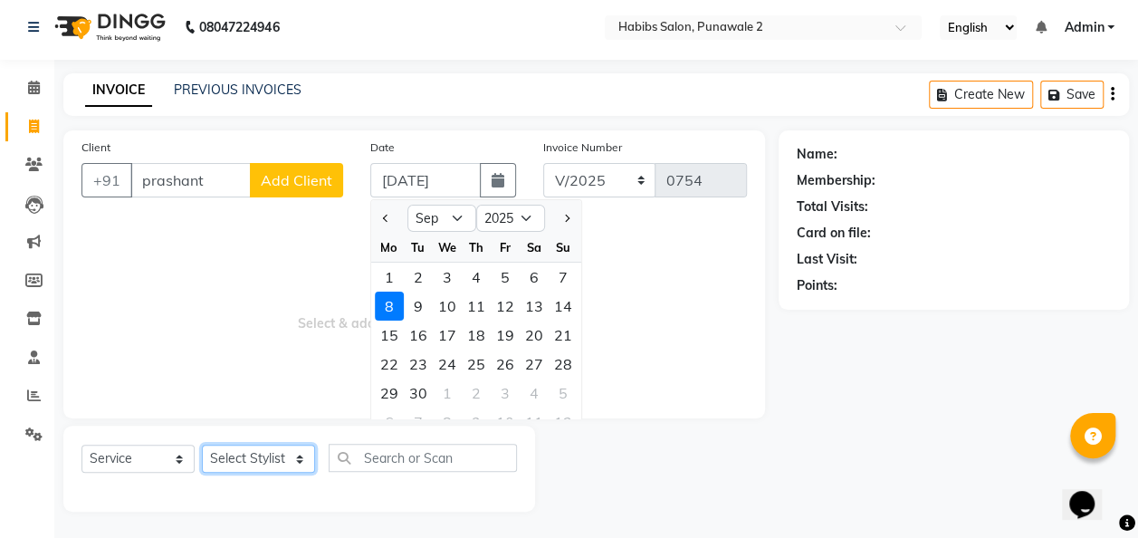
click at [283, 452] on select "Select Stylist Chandan Ganesh Gauri [PERSON_NAME] [PERSON_NAME] [PERSON_NAME] […" at bounding box center [258, 459] width 113 height 28
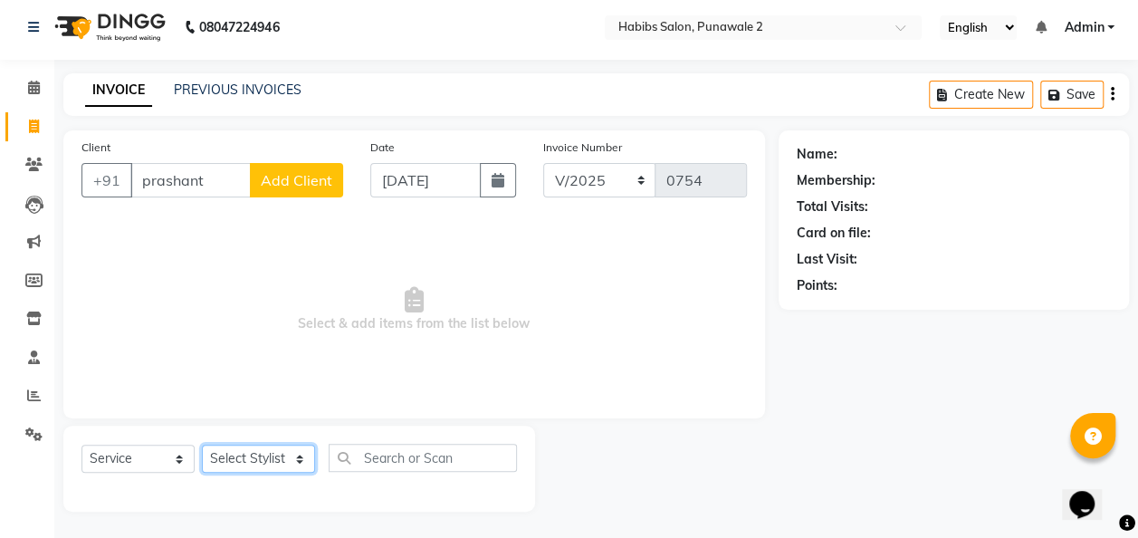
click at [287, 454] on select "Select Stylist Chandan Ganesh Gauri [PERSON_NAME] [PERSON_NAME] [PERSON_NAME] […" at bounding box center [258, 459] width 113 height 28
select select "82974"
click at [202, 445] on select "Select Stylist Chandan Ganesh Gauri [PERSON_NAME] [PERSON_NAME] [PERSON_NAME] […" at bounding box center [258, 459] width 113 height 28
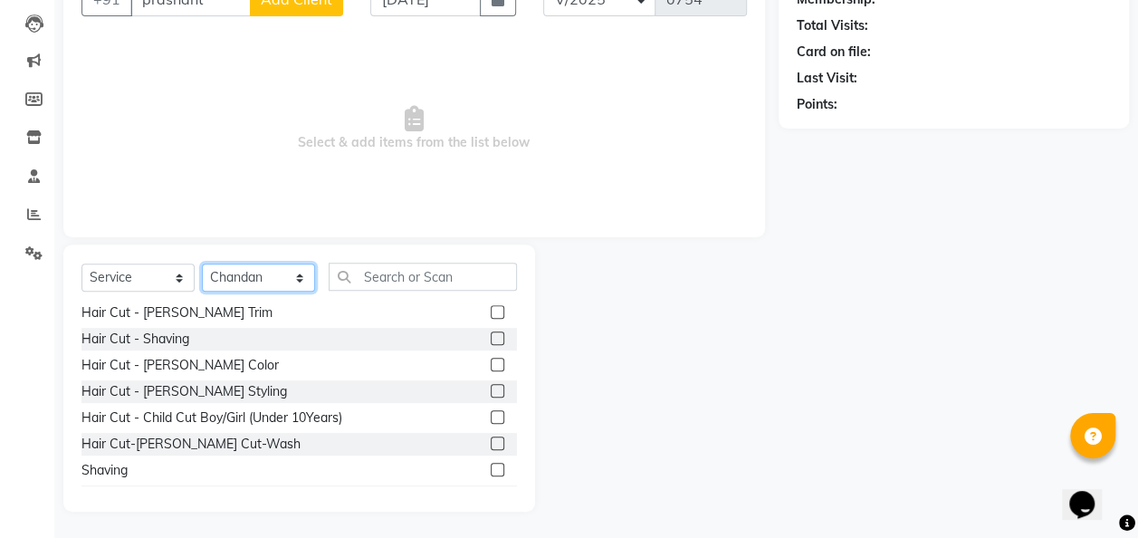
scroll to position [83, 0]
click at [491, 413] on label at bounding box center [498, 416] width 14 height 14
click at [491, 413] on input "checkbox" at bounding box center [497, 417] width 12 height 12
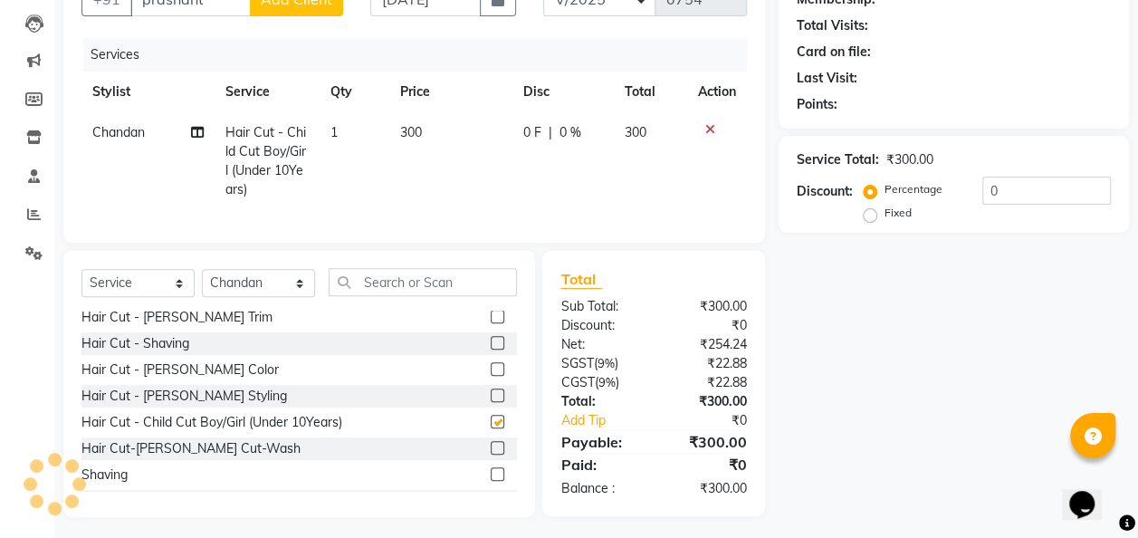
checkbox input "false"
click at [481, 240] on div "Client +91 prashant Add Client Date 08-09-2025 Invoice Number V/2025 V/2025-26 …" at bounding box center [414, 95] width 702 height 293
click at [446, 149] on td "300" at bounding box center [450, 161] width 123 height 98
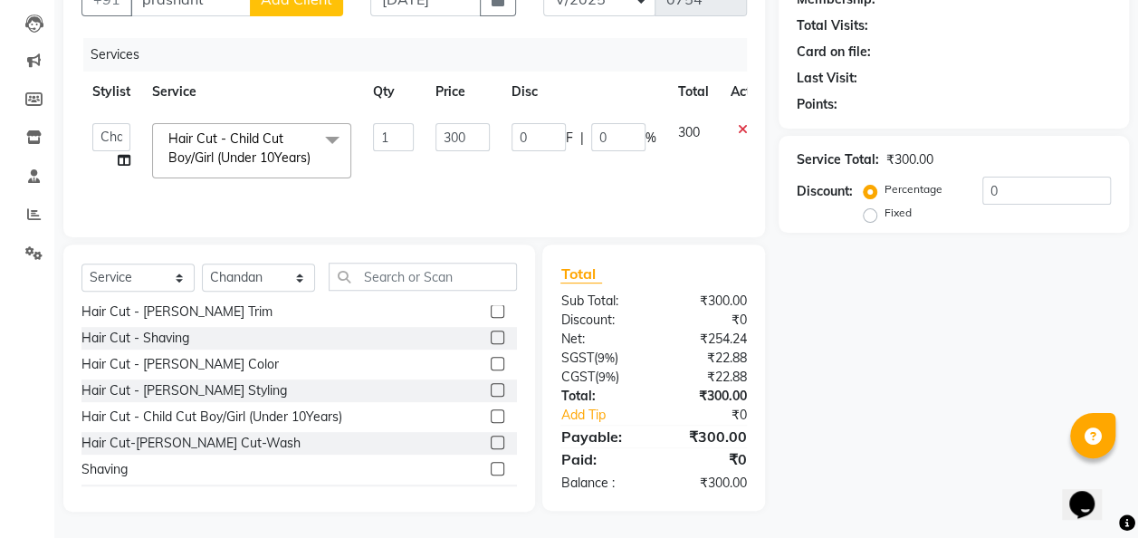
click at [478, 120] on td "300" at bounding box center [463, 150] width 76 height 77
click at [478, 141] on input "300" at bounding box center [463, 137] width 54 height 28
type input "3"
type input "250"
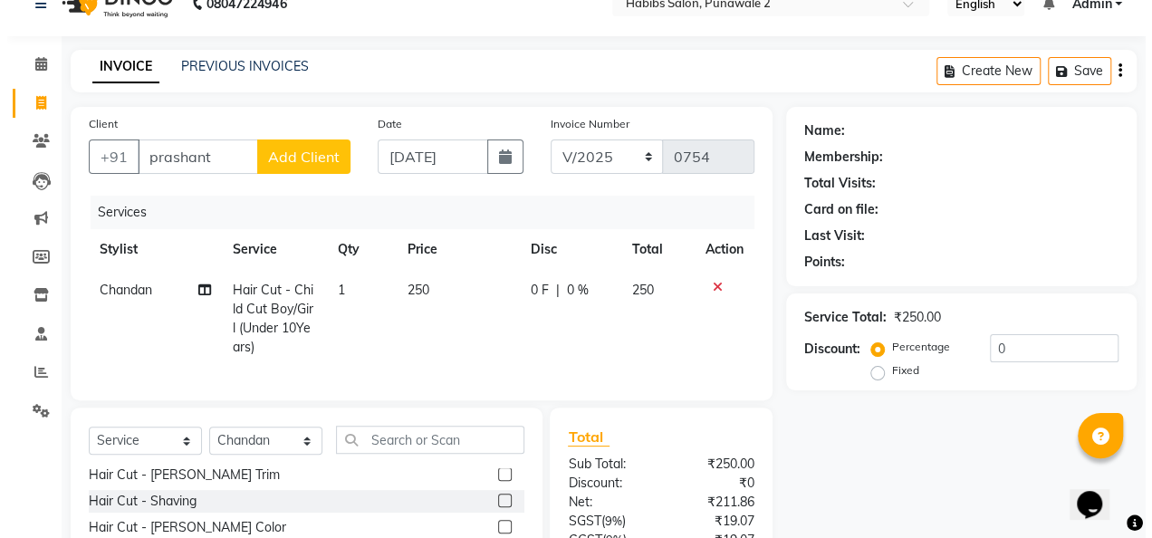
scroll to position [0, 0]
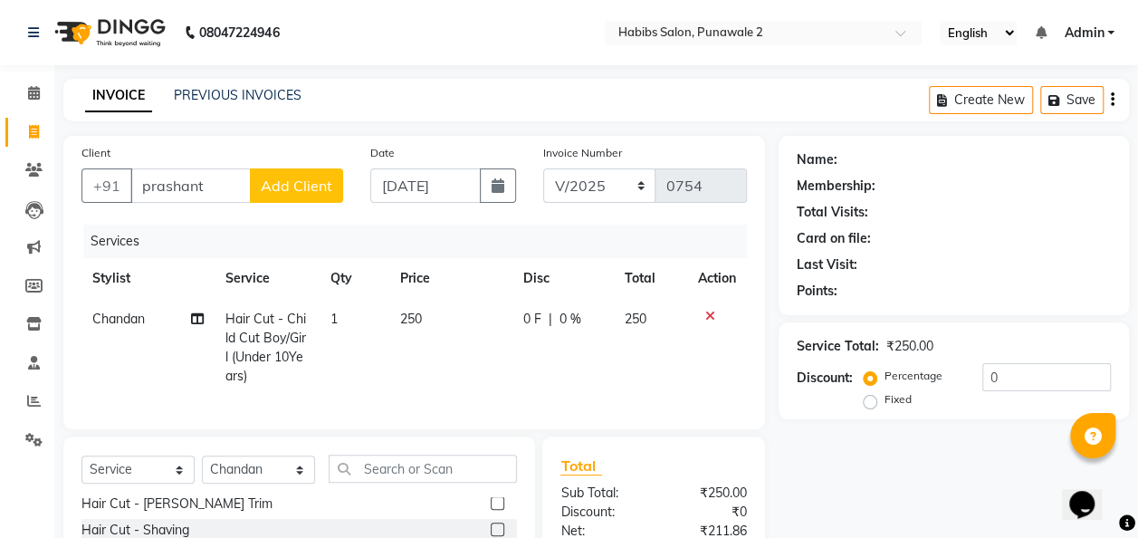
click at [270, 181] on span "Add Client" at bounding box center [297, 186] width 72 height 18
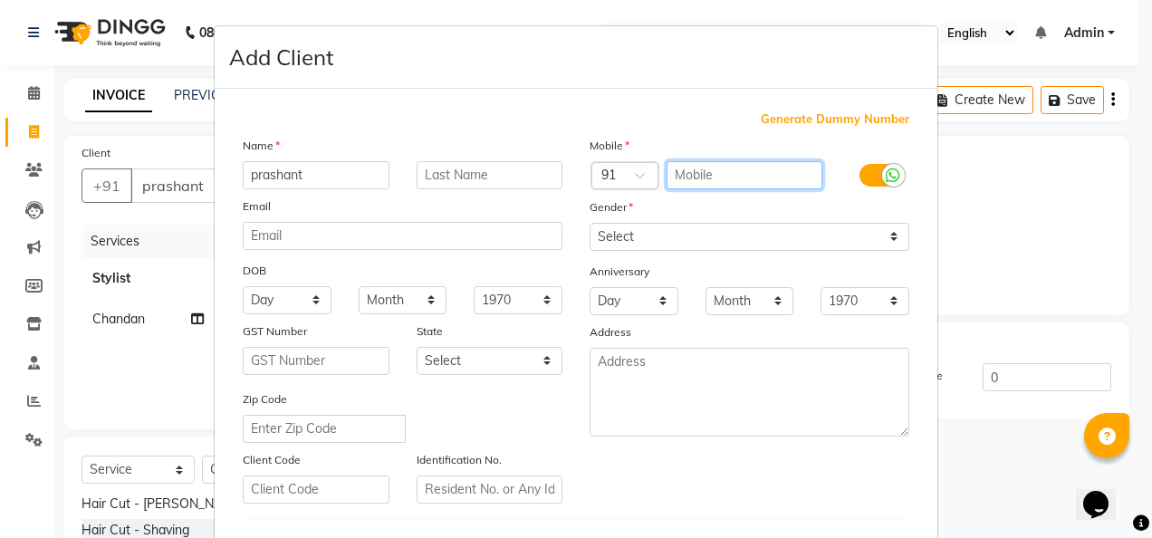
click at [708, 163] on input "text" at bounding box center [744, 175] width 157 height 28
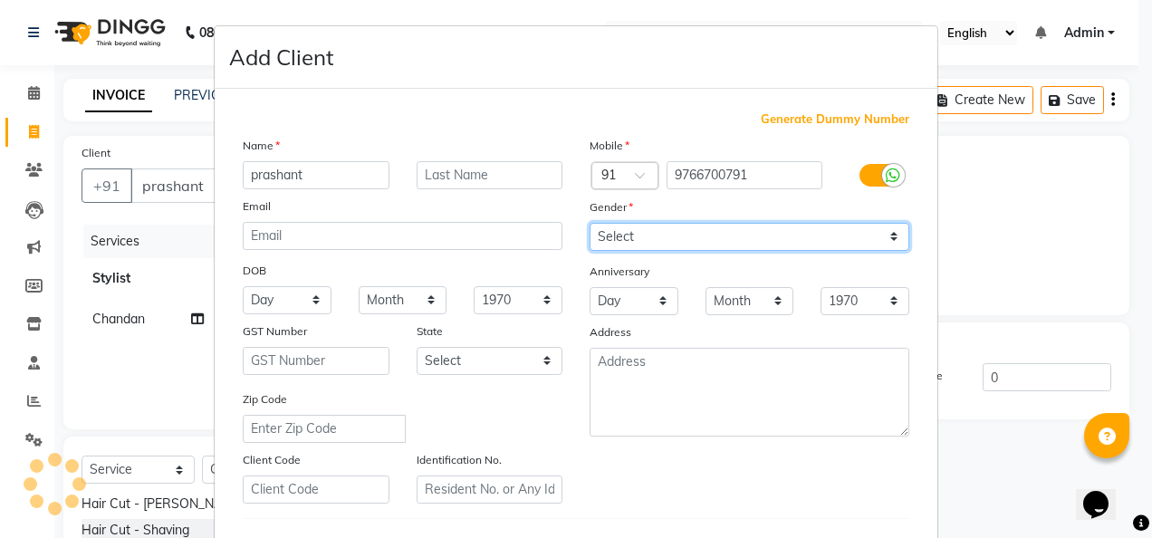
click at [898, 235] on select "Select [DEMOGRAPHIC_DATA] [DEMOGRAPHIC_DATA] Other Prefer Not To Say" at bounding box center [750, 237] width 320 height 28
click at [590, 223] on select "Select [DEMOGRAPHIC_DATA] [DEMOGRAPHIC_DATA] Other Prefer Not To Say" at bounding box center [750, 237] width 320 height 28
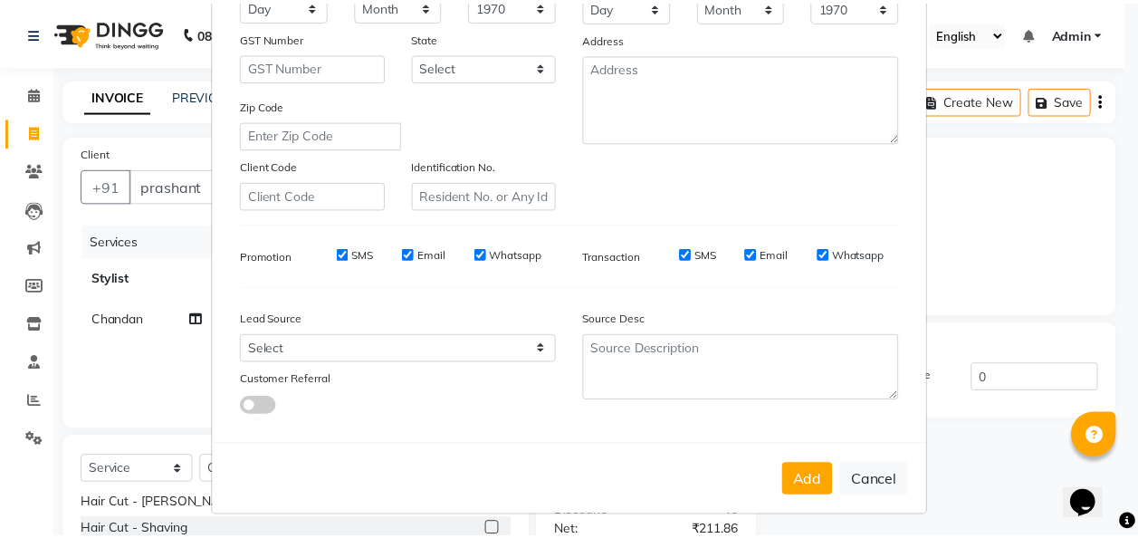
scroll to position [295, 0]
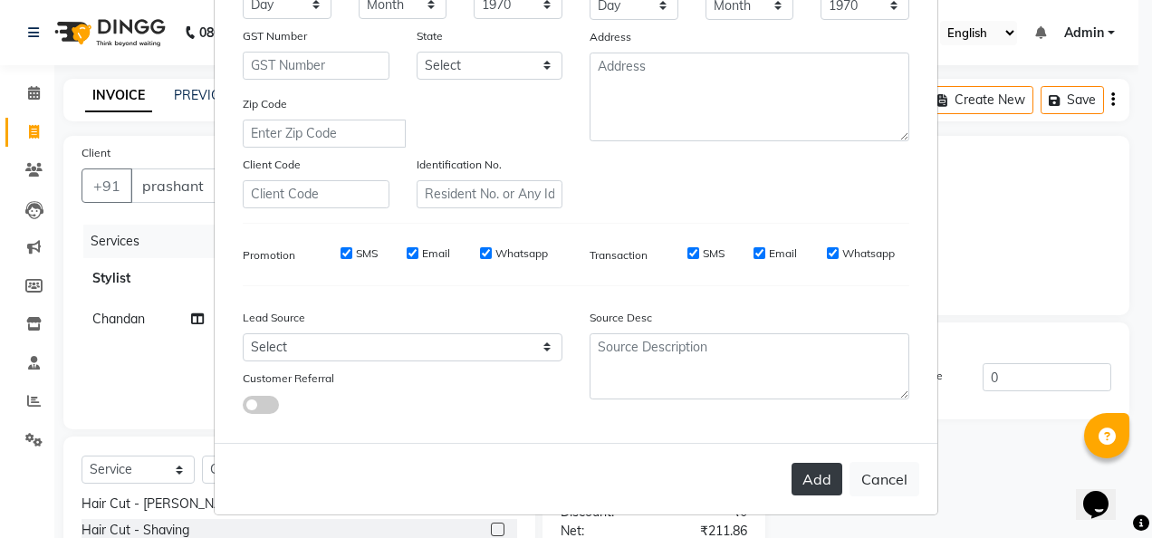
click at [828, 465] on button "Add" at bounding box center [816, 479] width 51 height 33
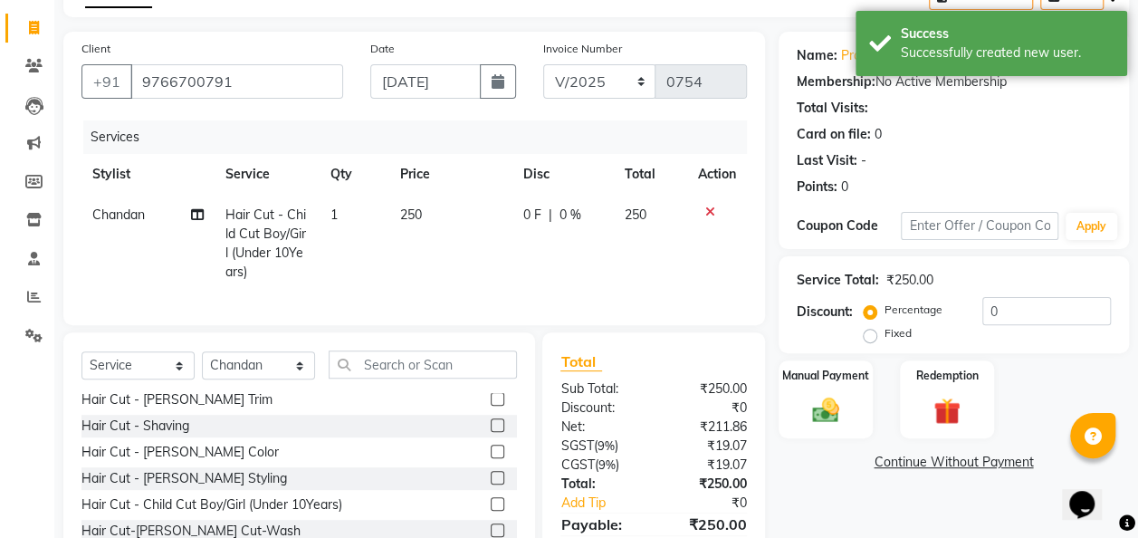
scroll to position [105, 0]
click at [833, 423] on img at bounding box center [825, 409] width 45 height 33
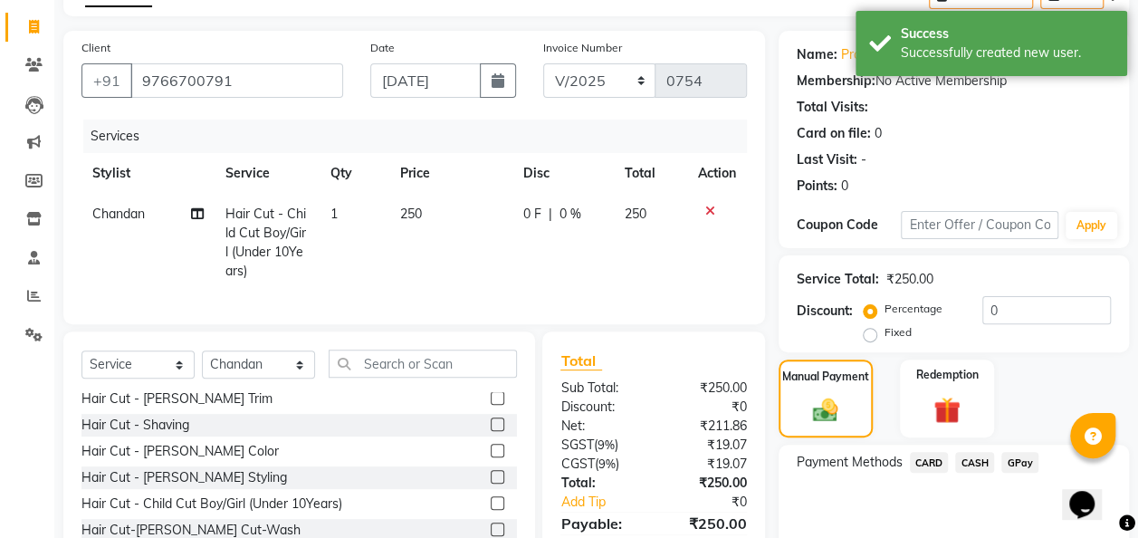
click at [930, 460] on span "CARD" at bounding box center [929, 462] width 39 height 21
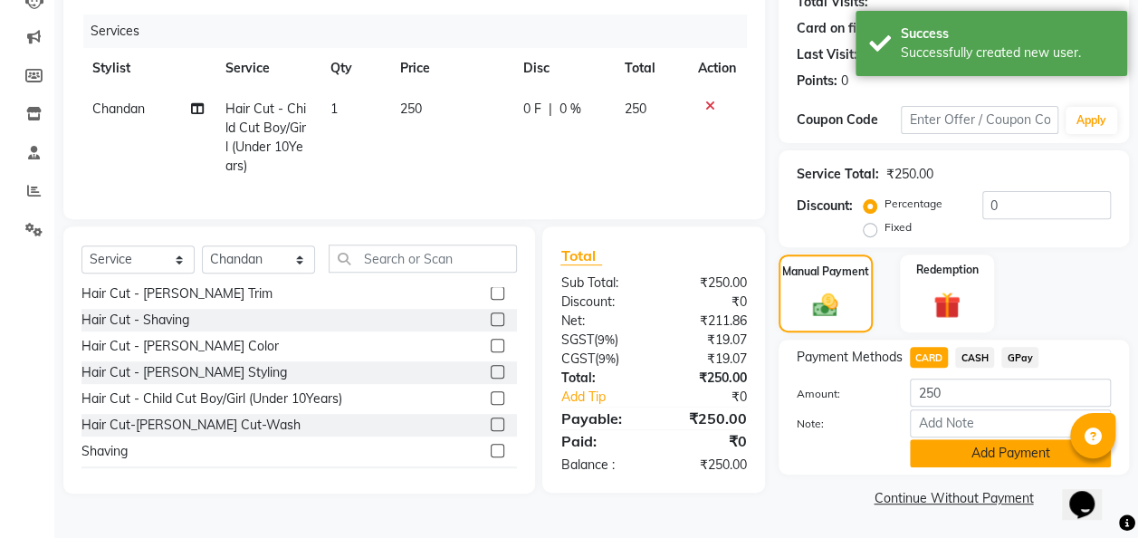
click at [930, 460] on button "Add Payment" at bounding box center [1010, 453] width 201 height 28
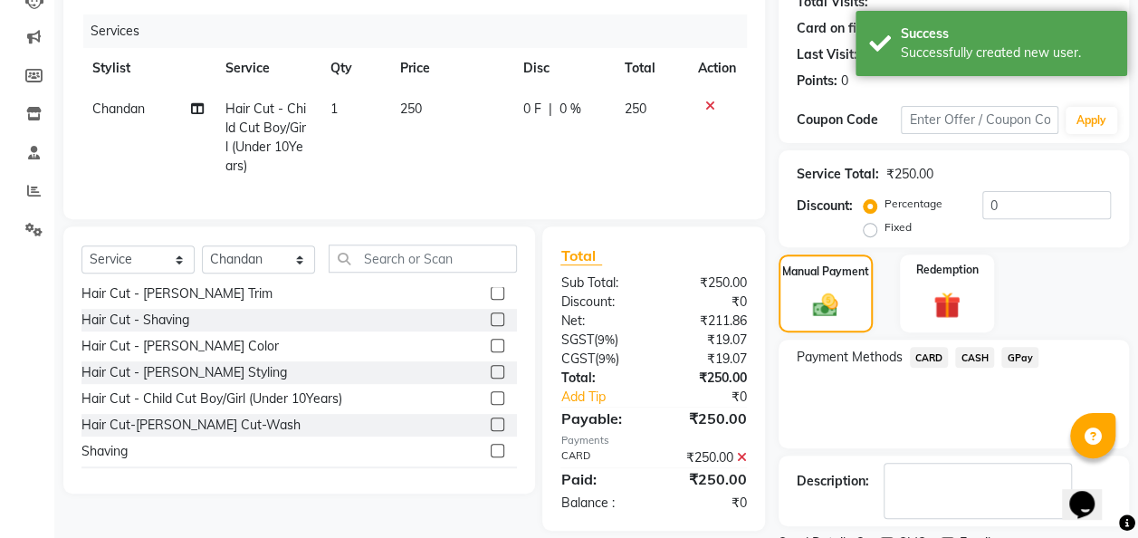
scroll to position [286, 0]
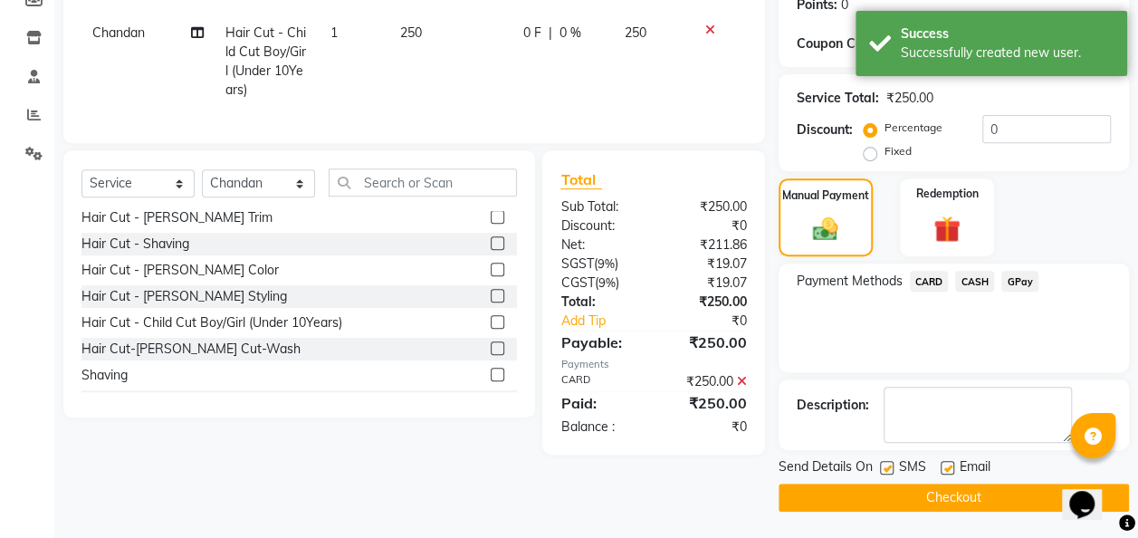
click at [925, 496] on button "Checkout" at bounding box center [954, 498] width 350 height 28
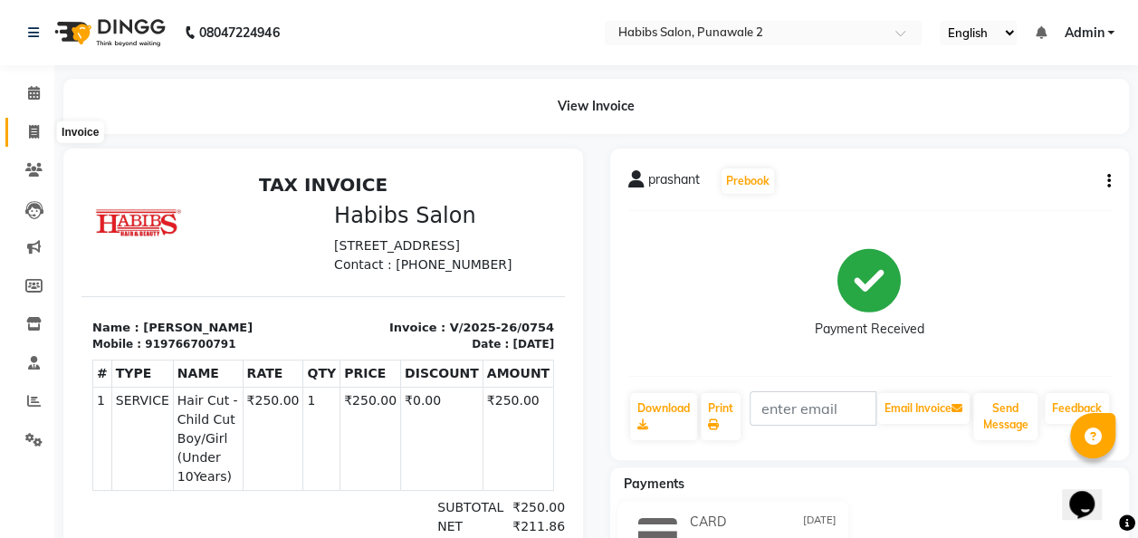
click at [35, 129] on icon at bounding box center [34, 132] width 10 height 14
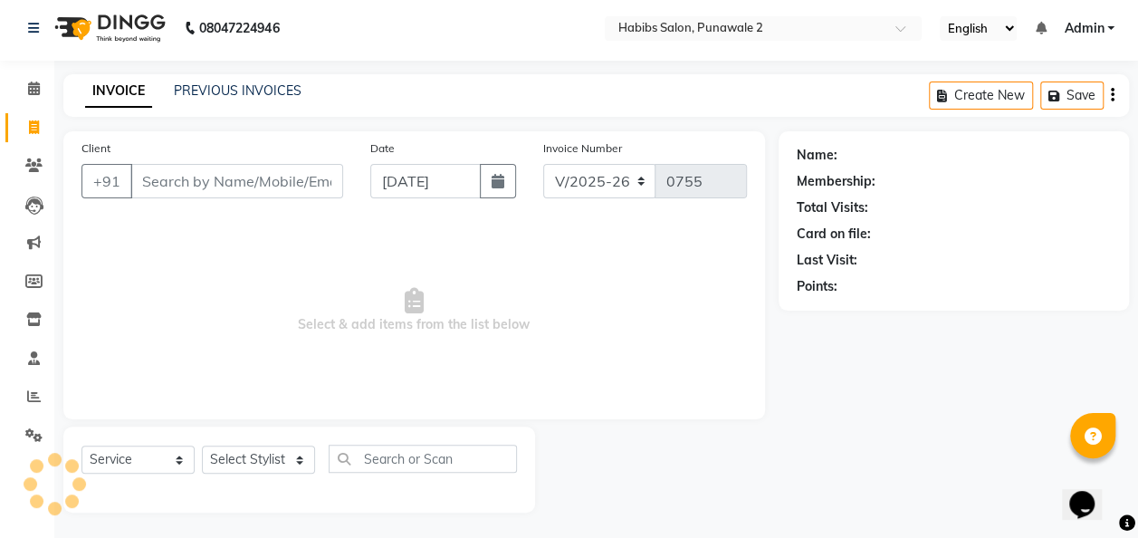
scroll to position [5, 0]
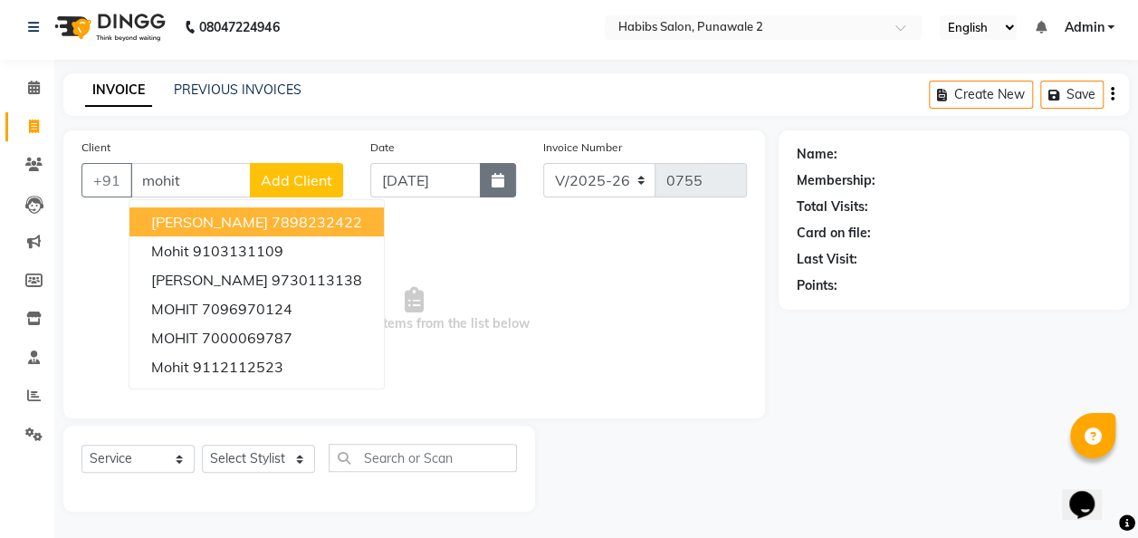
click at [502, 177] on icon "button" at bounding box center [498, 180] width 13 height 14
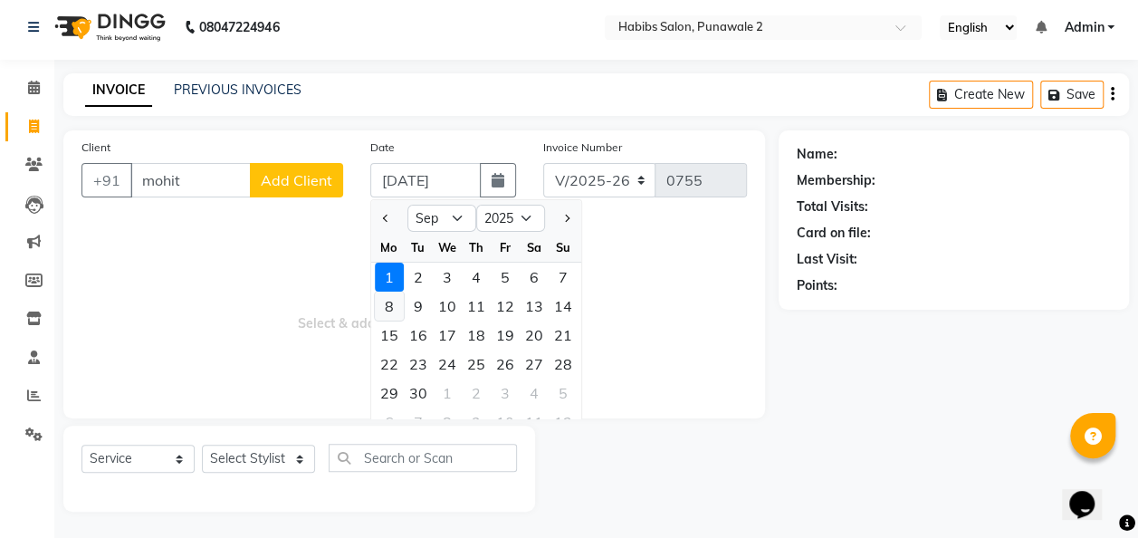
click at [392, 301] on div "8" at bounding box center [389, 306] width 29 height 29
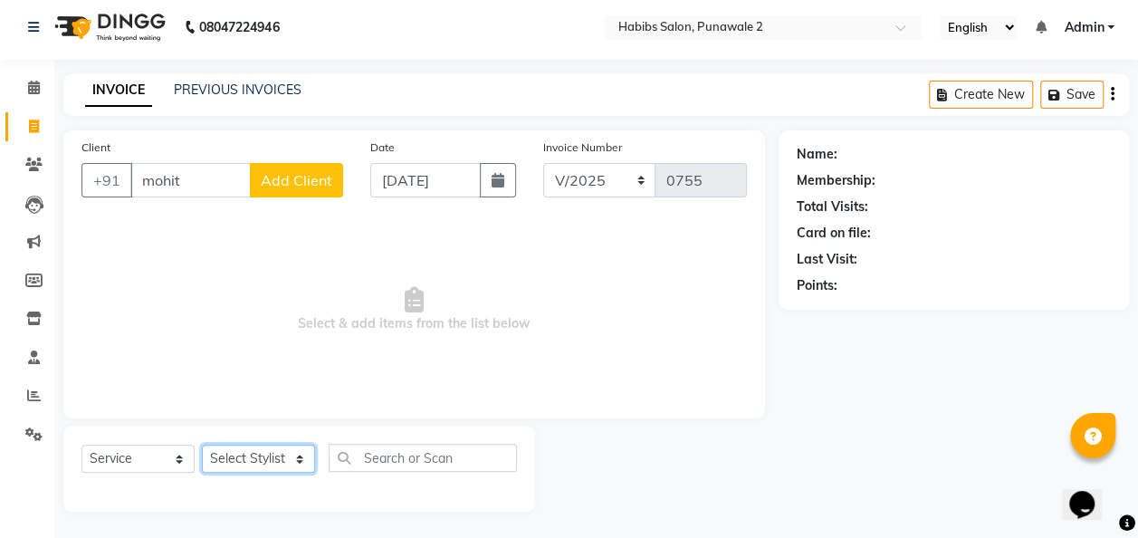
click at [287, 458] on select "Select Stylist Chandan Ganesh Gauri [PERSON_NAME] [PERSON_NAME] [PERSON_NAME] […" at bounding box center [258, 459] width 113 height 28
click at [202, 445] on select "Select Stylist Chandan Ganesh Gauri [PERSON_NAME] [PERSON_NAME] [PERSON_NAME] […" at bounding box center [258, 459] width 113 height 28
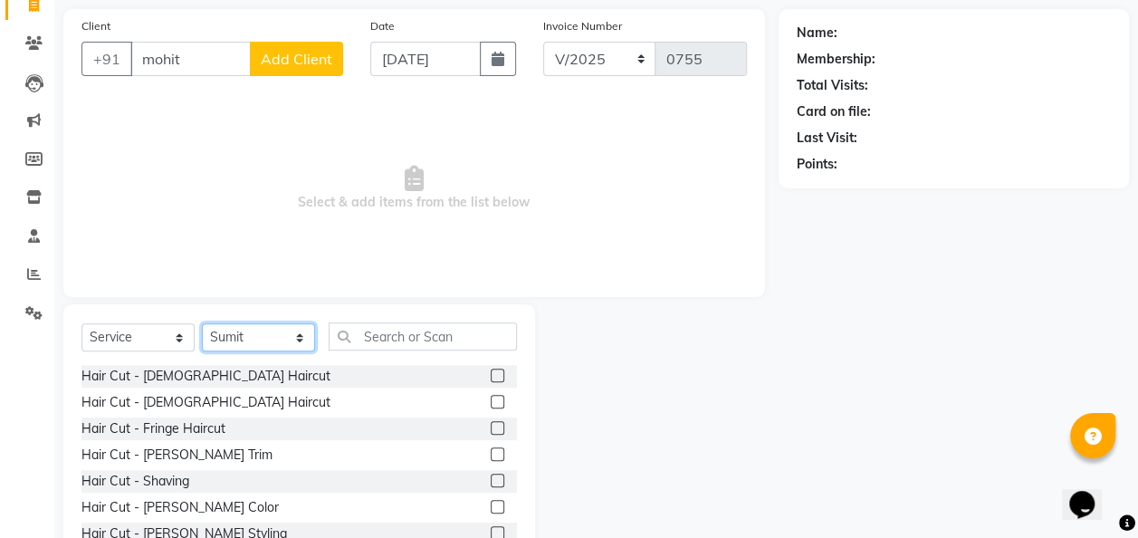
scroll to position [127, 0]
click at [491, 452] on label at bounding box center [498, 454] width 14 height 14
click at [491, 452] on input "checkbox" at bounding box center [497, 455] width 12 height 12
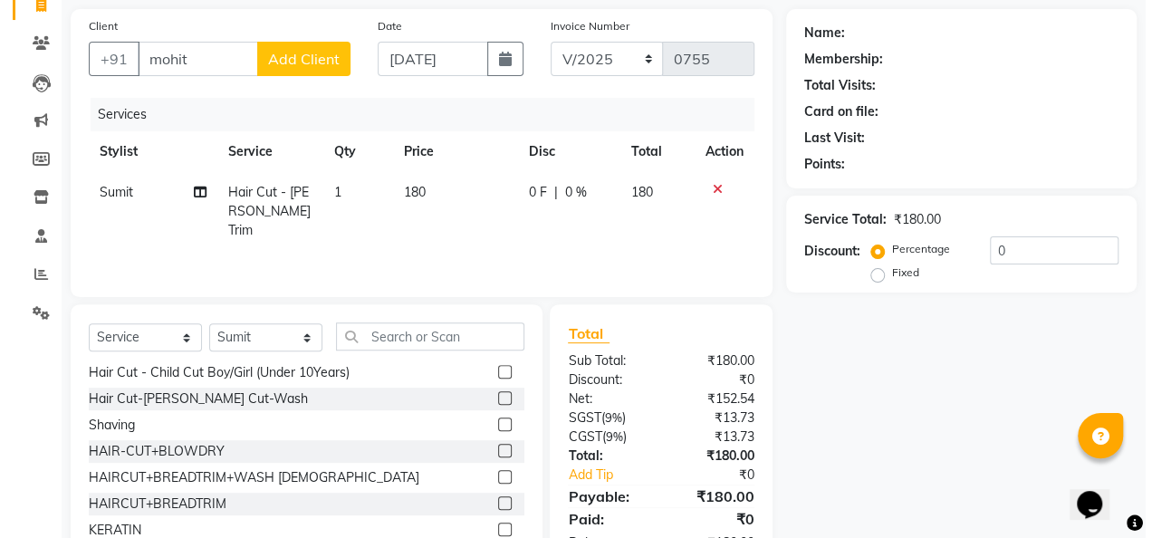
scroll to position [188, 0]
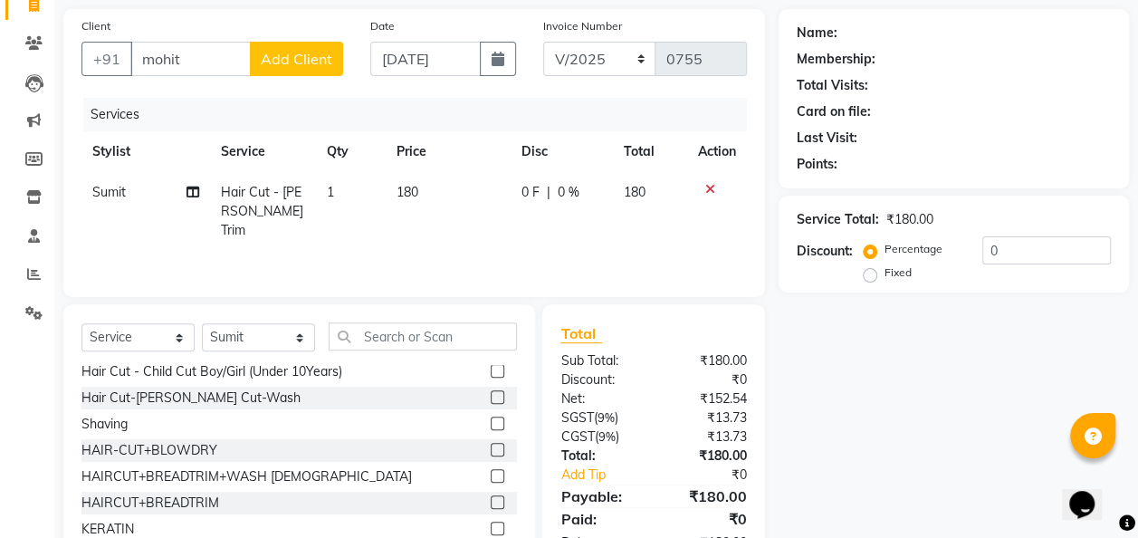
click at [491, 476] on label at bounding box center [498, 476] width 14 height 14
click at [491, 476] on input "checkbox" at bounding box center [497, 477] width 12 height 12
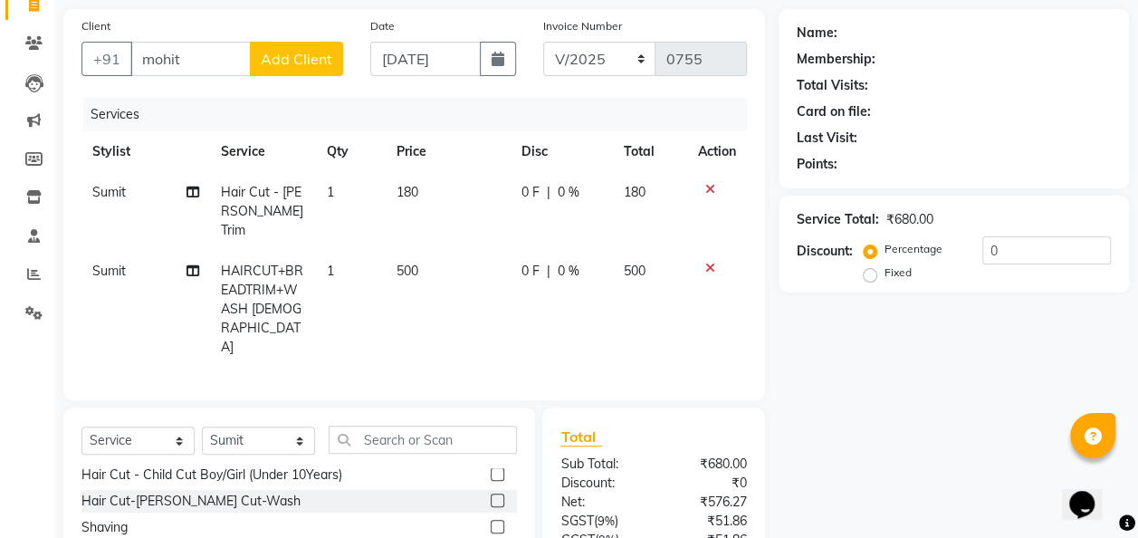
click at [705, 183] on icon at bounding box center [710, 189] width 10 height 13
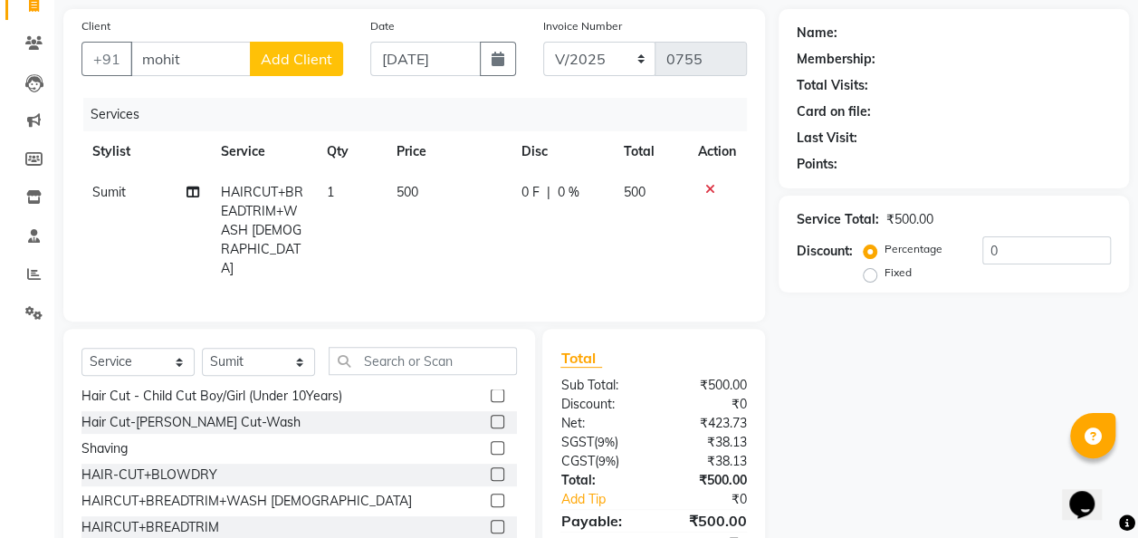
click at [112, 206] on td "Sumit" at bounding box center [146, 230] width 129 height 117
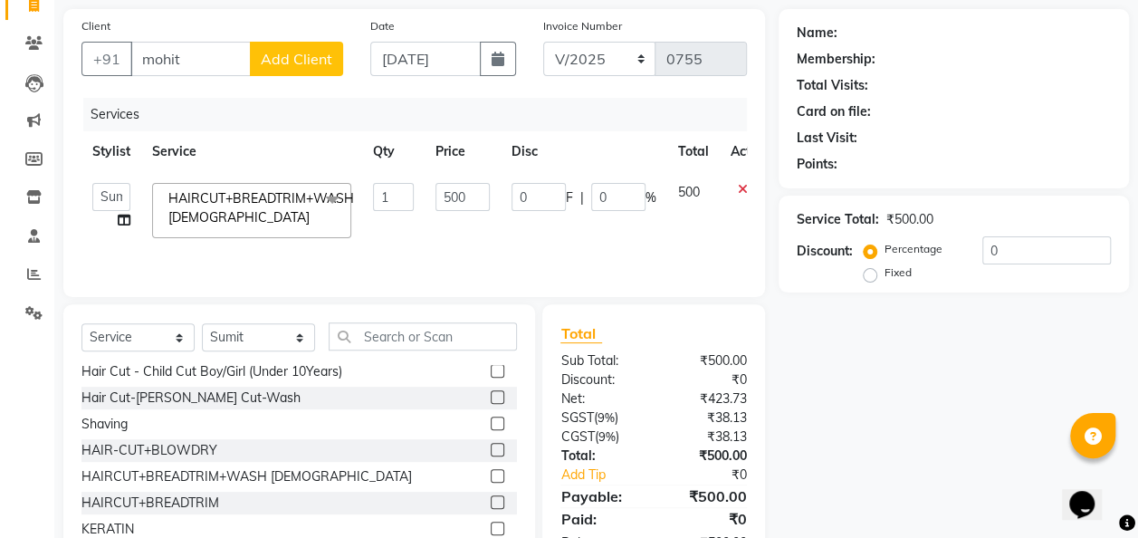
click at [292, 58] on span "Add Client" at bounding box center [297, 59] width 72 height 18
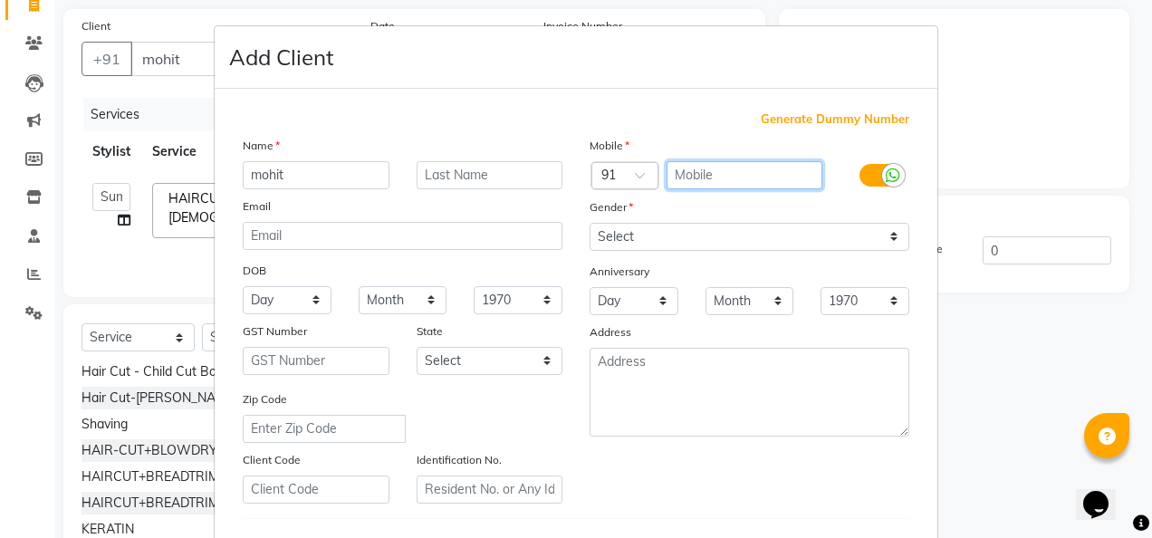
click at [675, 168] on input "text" at bounding box center [744, 175] width 157 height 28
click at [837, 109] on div "Generate Dummy Number Name mohit Email DOB Day 01 02 03 04 05 06 07 08 09 10 11…" at bounding box center [576, 413] width 723 height 649
click at [837, 114] on span "Generate Dummy Number" at bounding box center [835, 119] width 149 height 18
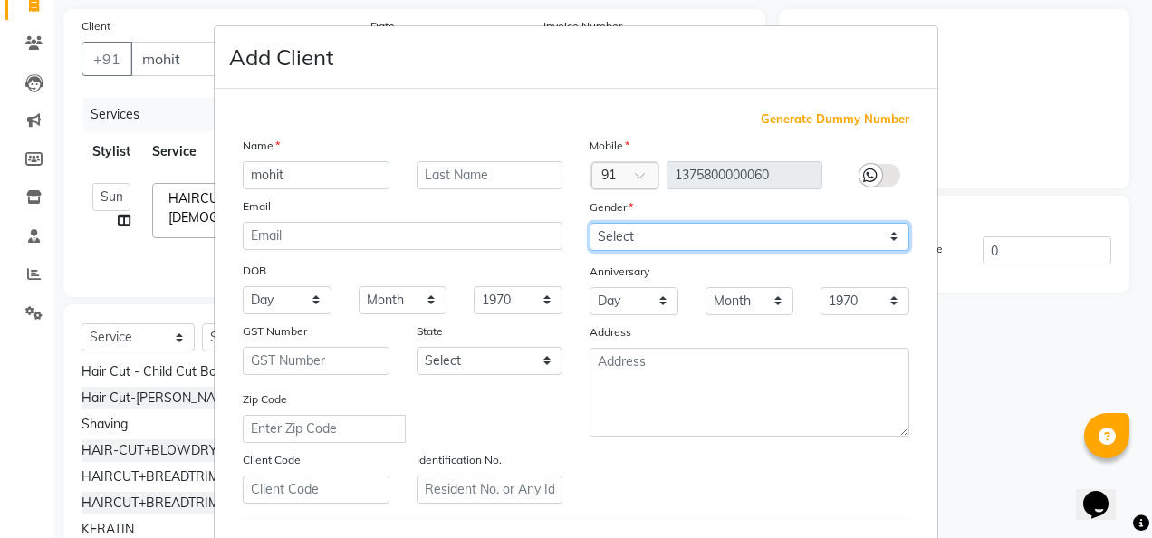
click at [889, 235] on select "Select [DEMOGRAPHIC_DATA] [DEMOGRAPHIC_DATA] Other Prefer Not To Say" at bounding box center [750, 237] width 320 height 28
click at [590, 223] on select "Select [DEMOGRAPHIC_DATA] [DEMOGRAPHIC_DATA] Other Prefer Not To Say" at bounding box center [750, 237] width 320 height 28
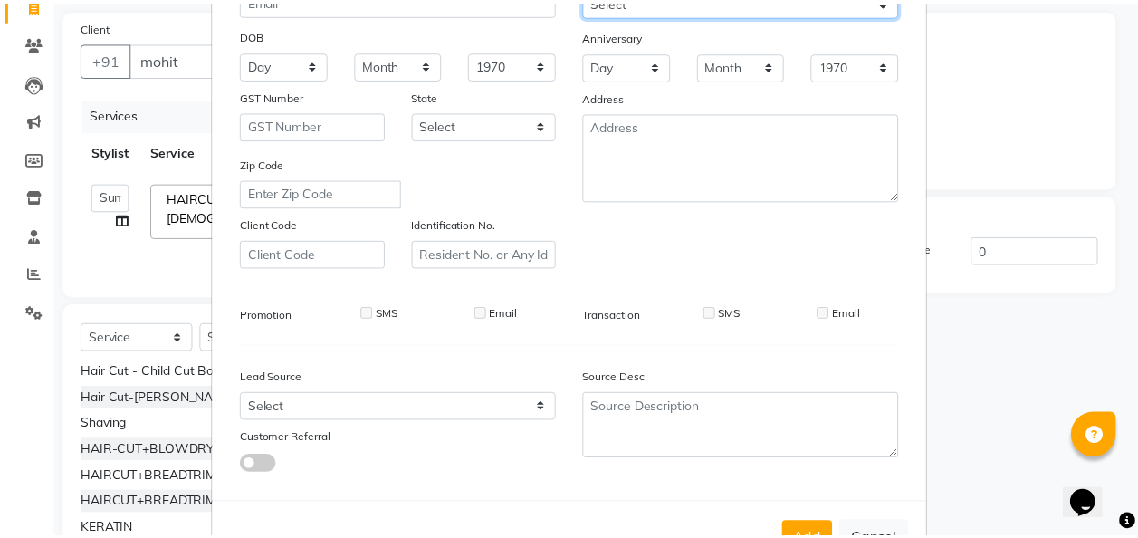
scroll to position [295, 0]
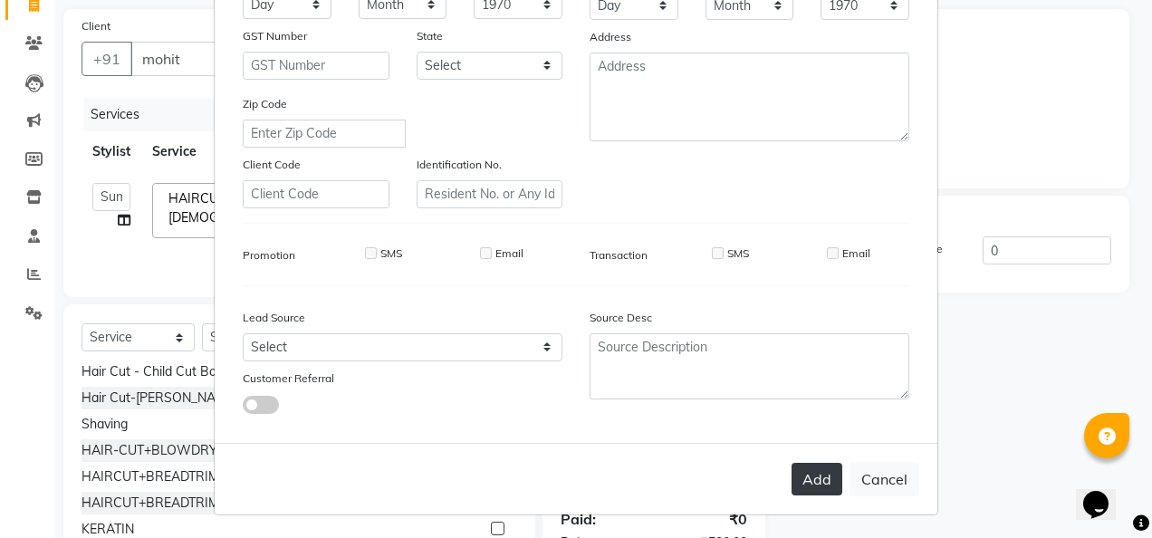
click at [806, 479] on button "Add" at bounding box center [816, 479] width 51 height 33
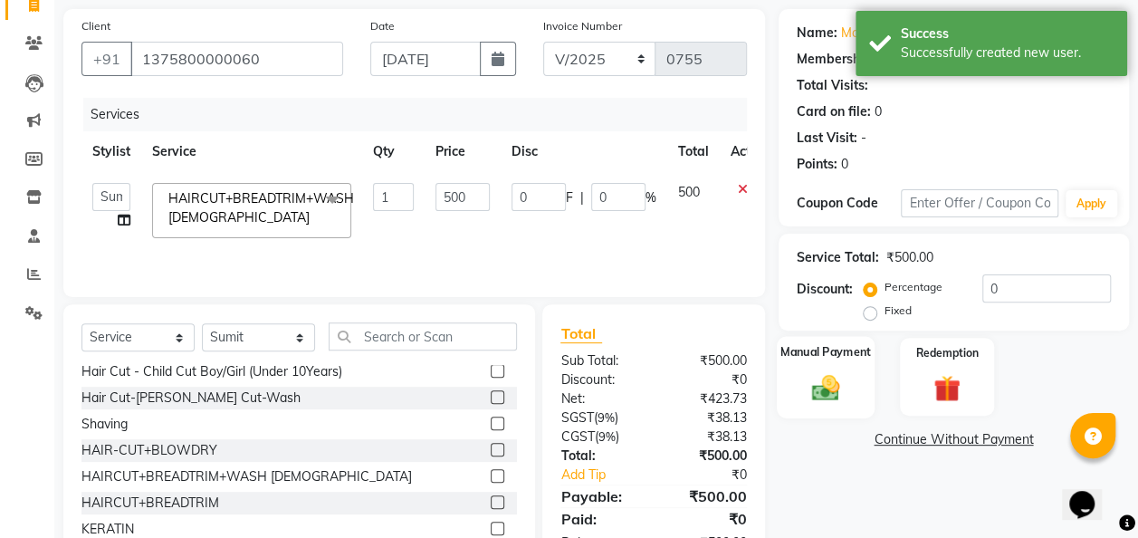
click at [815, 395] on img at bounding box center [825, 387] width 45 height 33
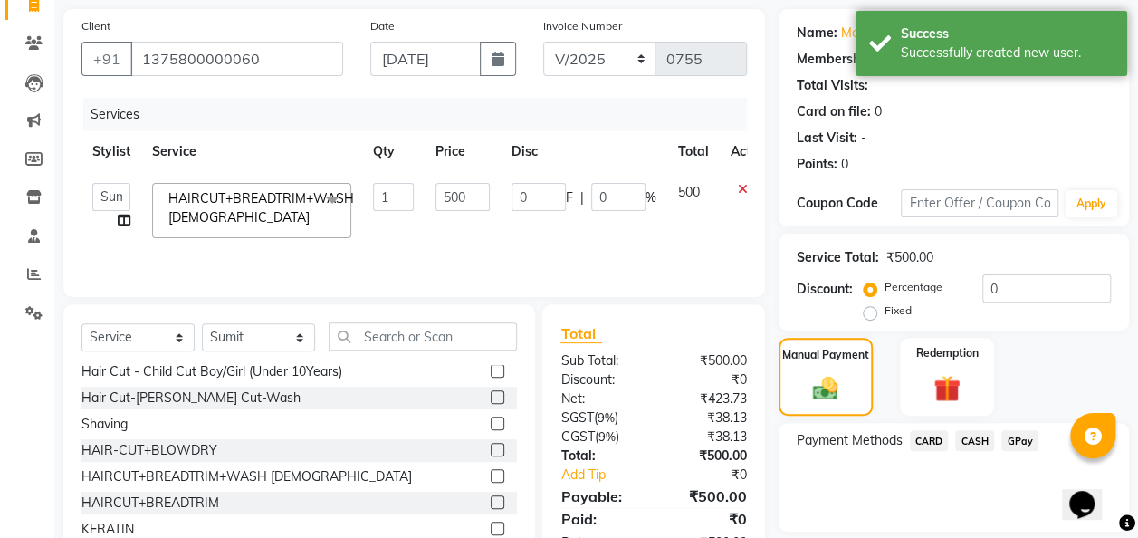
click at [930, 439] on span "GPay" at bounding box center [1020, 440] width 37 height 21
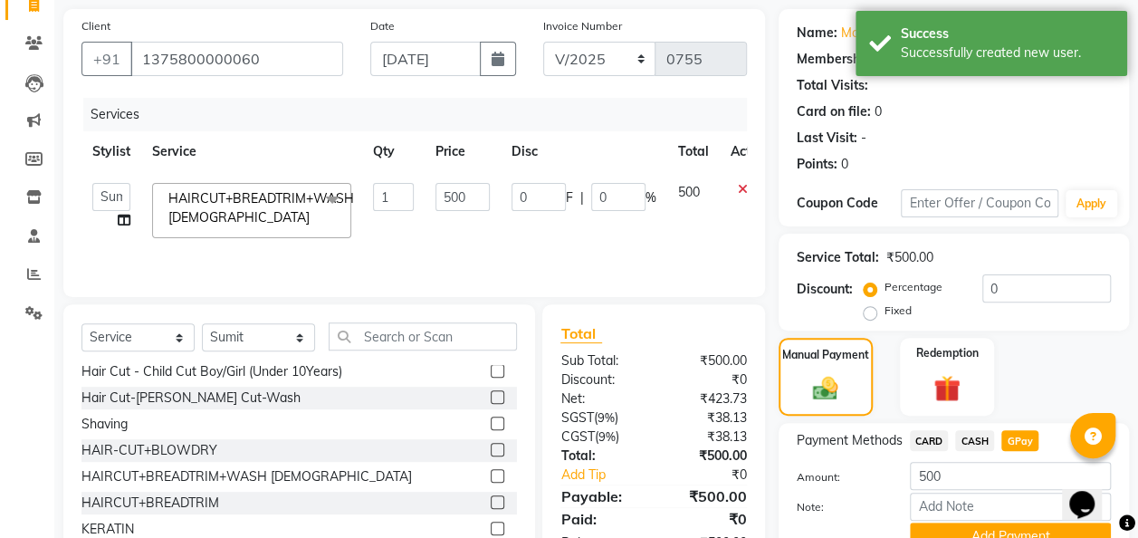
scroll to position [210, 0]
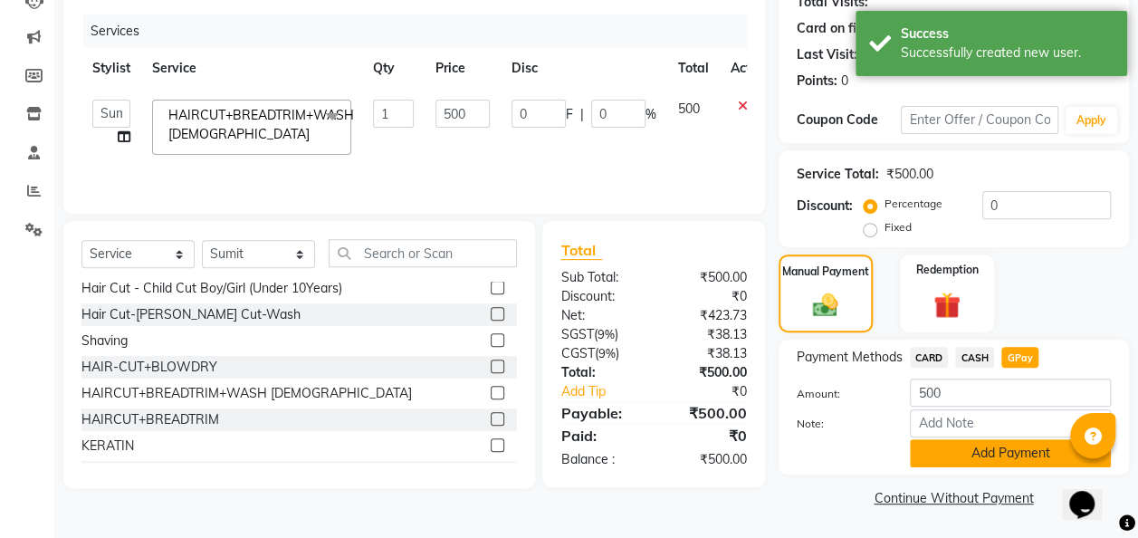
click at [930, 452] on button "Add Payment" at bounding box center [1010, 453] width 201 height 28
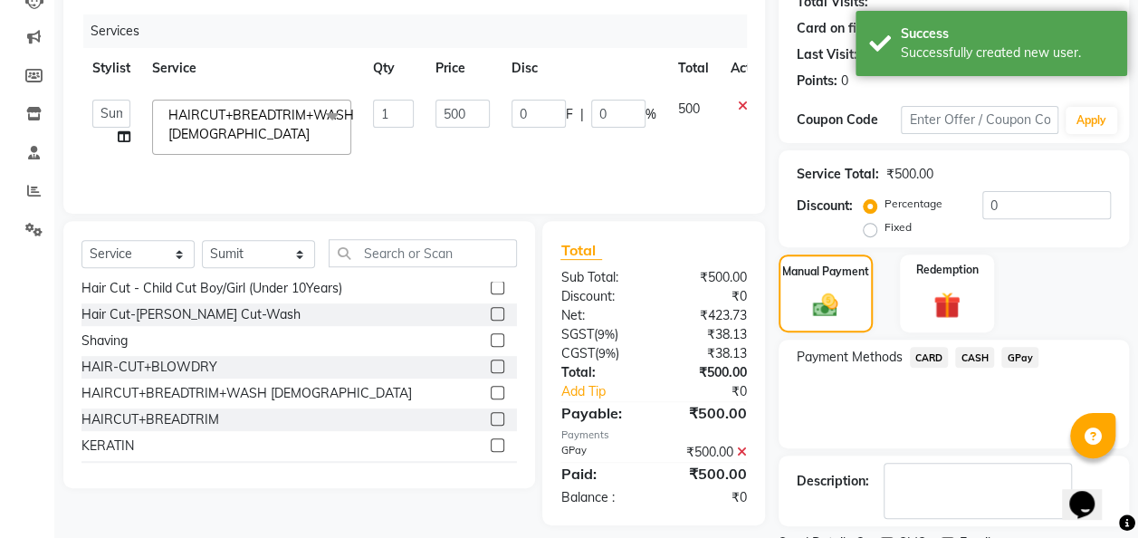
scroll to position [286, 0]
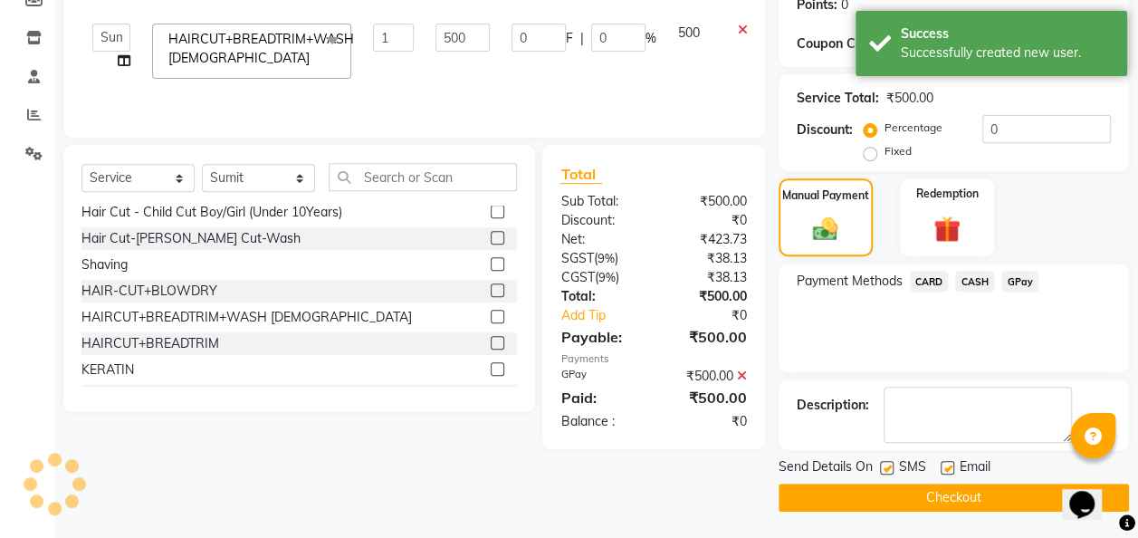
click at [930, 494] on button "Checkout" at bounding box center [954, 498] width 350 height 28
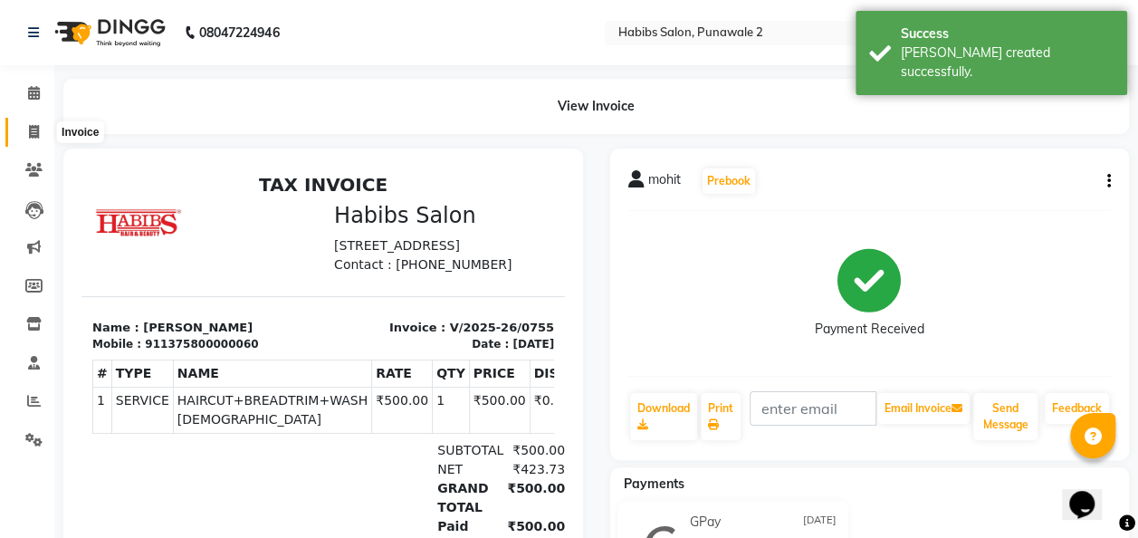
click at [39, 139] on span at bounding box center [34, 132] width 32 height 21
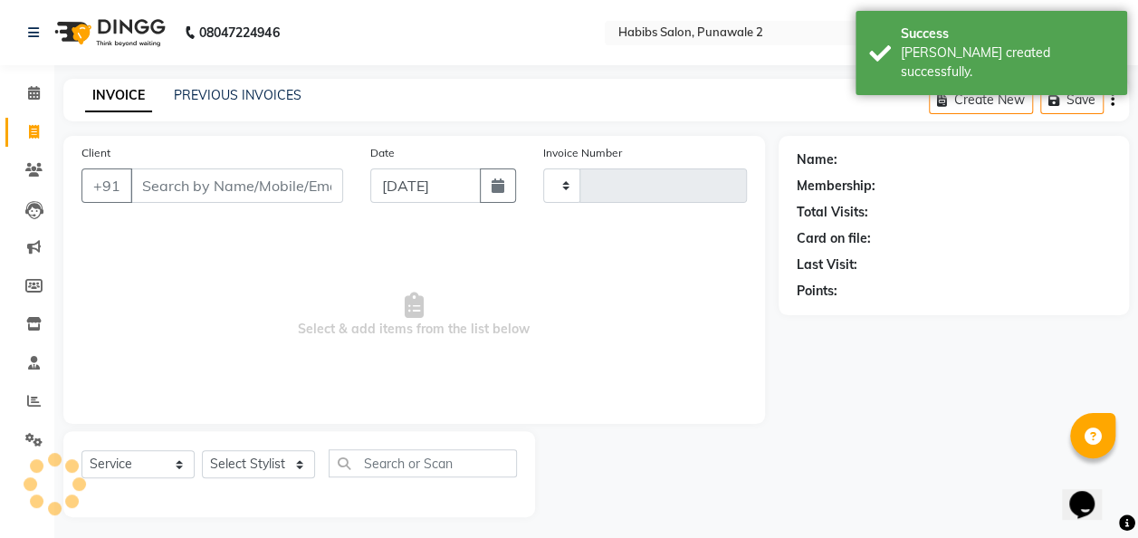
scroll to position [5, 0]
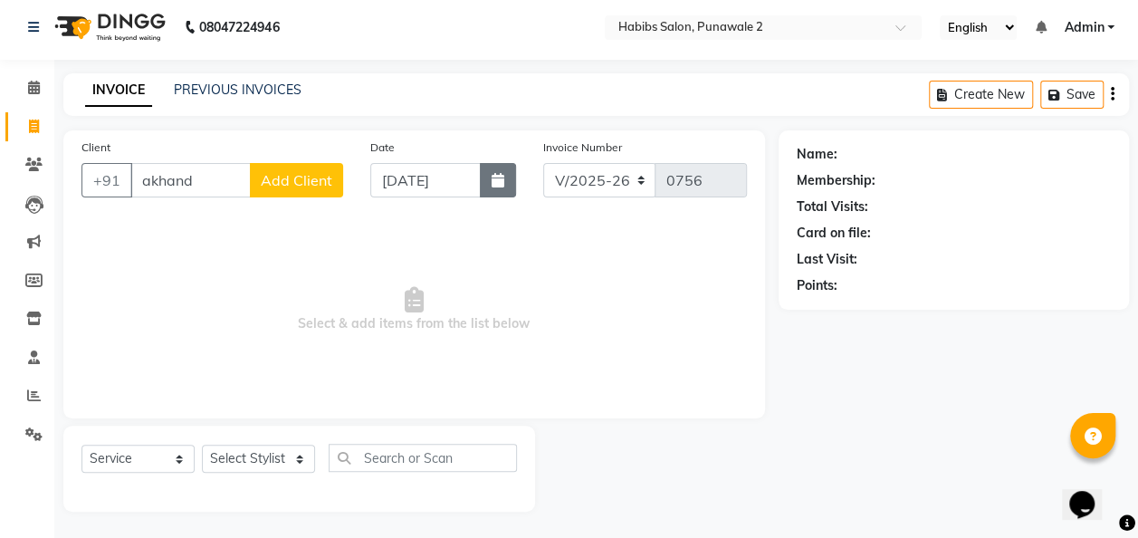
click at [503, 185] on icon "button" at bounding box center [498, 180] width 13 height 14
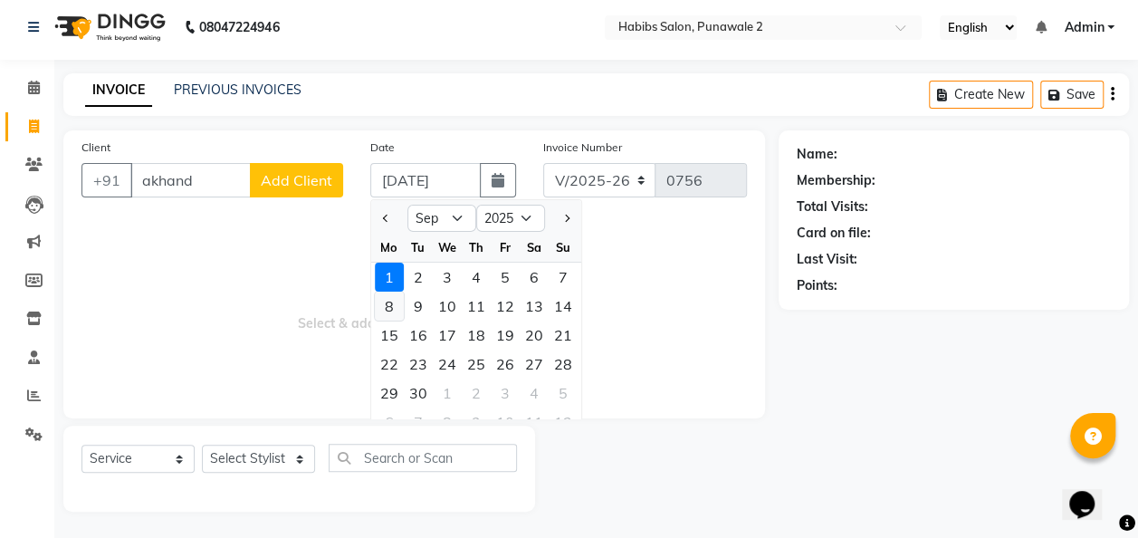
click at [391, 307] on div "8" at bounding box center [389, 306] width 29 height 29
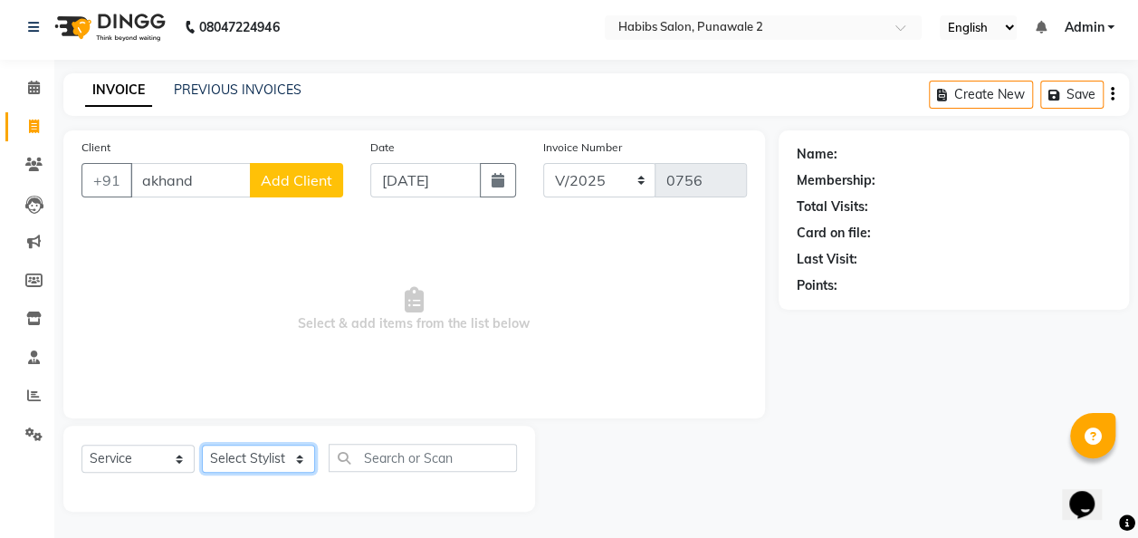
click at [305, 457] on select "Select Stylist Chandan Ganesh Gauri [PERSON_NAME] [PERSON_NAME] [PERSON_NAME] […" at bounding box center [258, 459] width 113 height 28
click at [202, 445] on select "Select Stylist Chandan Ganesh Gauri [PERSON_NAME] [PERSON_NAME] [PERSON_NAME] […" at bounding box center [258, 459] width 113 height 28
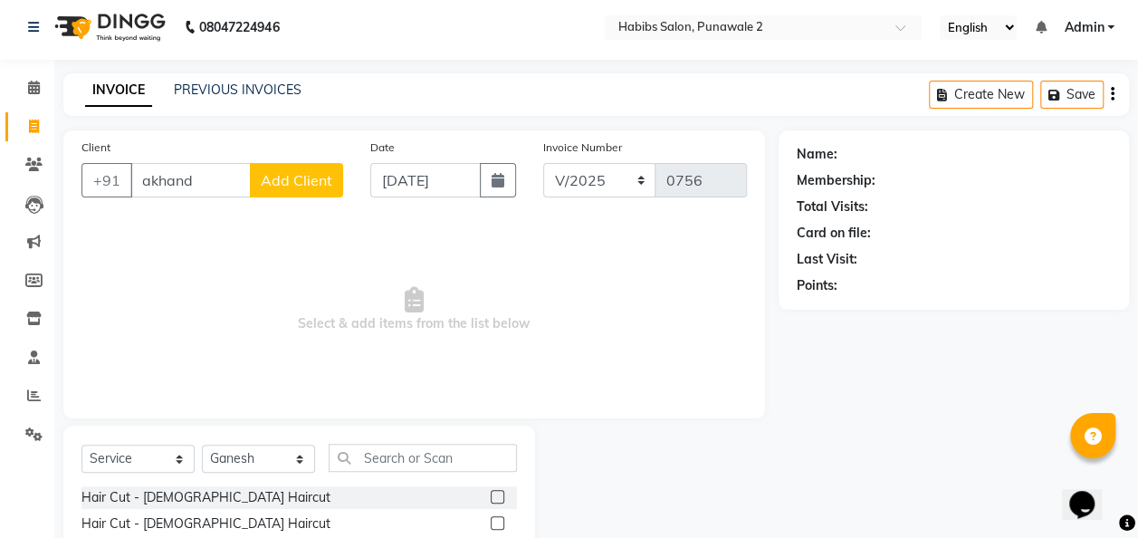
click at [305, 273] on span "Select & add items from the list below" at bounding box center [415, 309] width 666 height 181
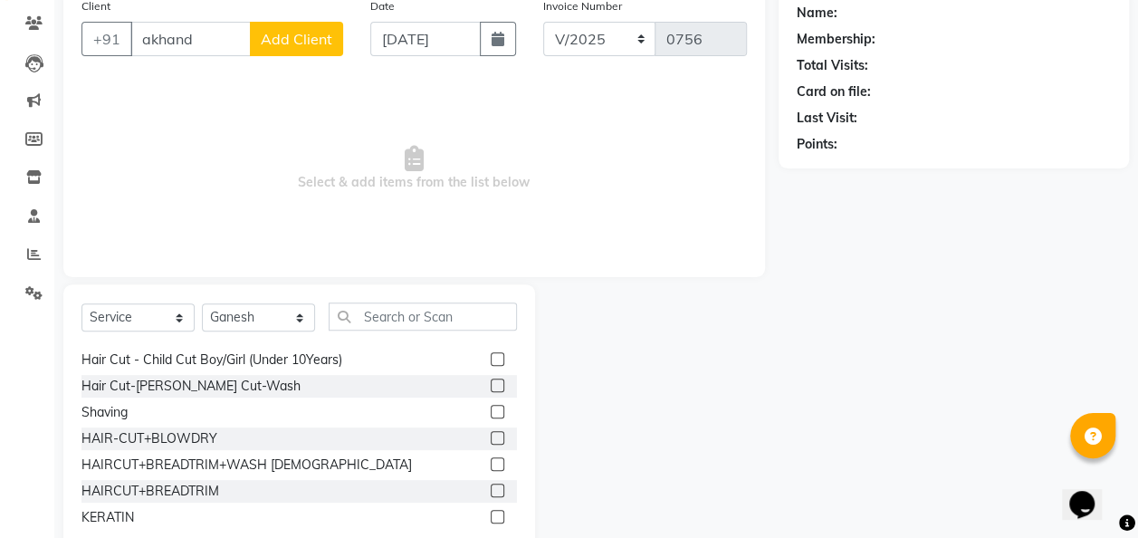
scroll to position [181, 0]
click at [491, 463] on label at bounding box center [498, 463] width 14 height 14
click at [491, 463] on input "checkbox" at bounding box center [497, 464] width 12 height 12
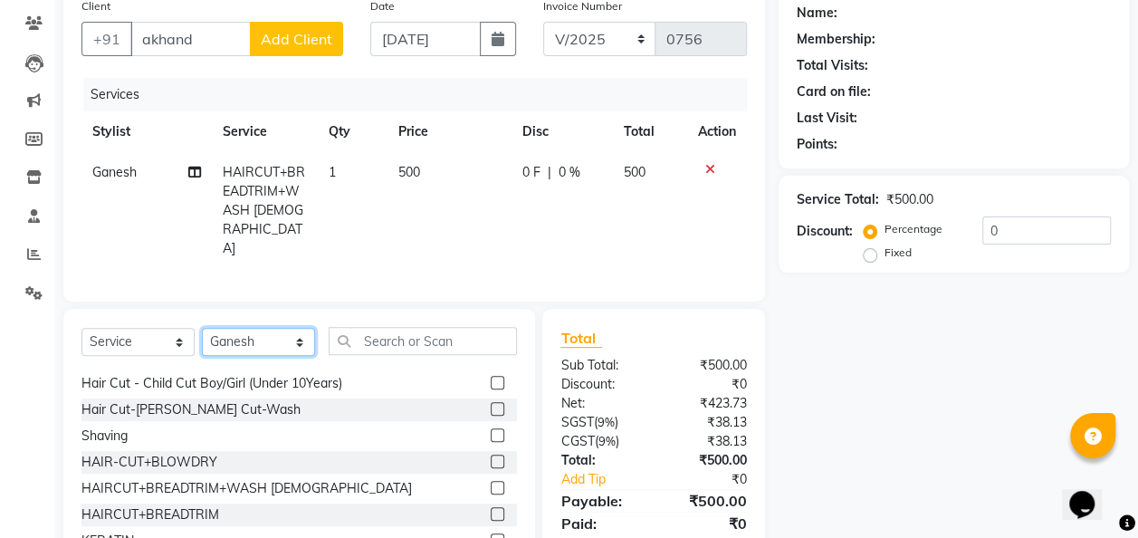
click at [302, 328] on select "Select Stylist Chandan Ganesh Gauri [PERSON_NAME] [PERSON_NAME] [PERSON_NAME] […" at bounding box center [258, 342] width 113 height 28
click at [202, 328] on select "Select Stylist Chandan Ganesh Gauri [PERSON_NAME] [PERSON_NAME] [PERSON_NAME] […" at bounding box center [258, 342] width 113 height 28
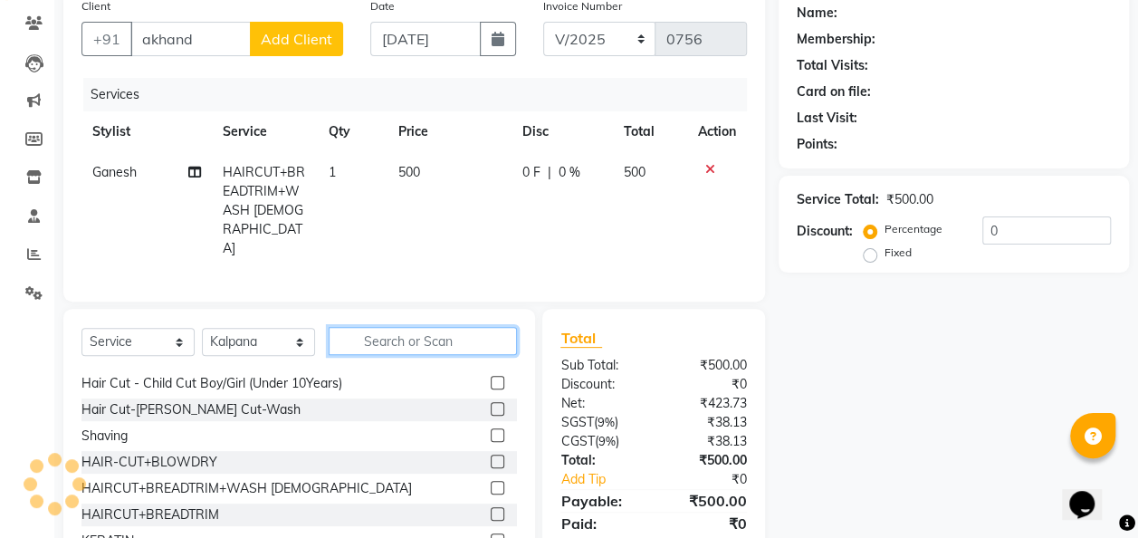
click at [404, 327] on input "text" at bounding box center [423, 341] width 188 height 28
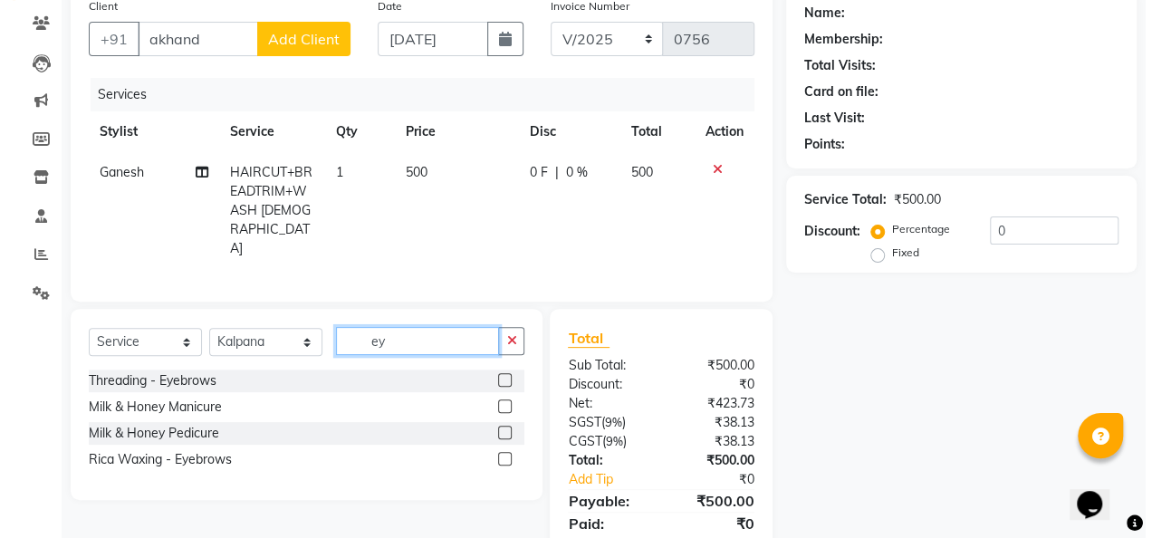
scroll to position [0, 0]
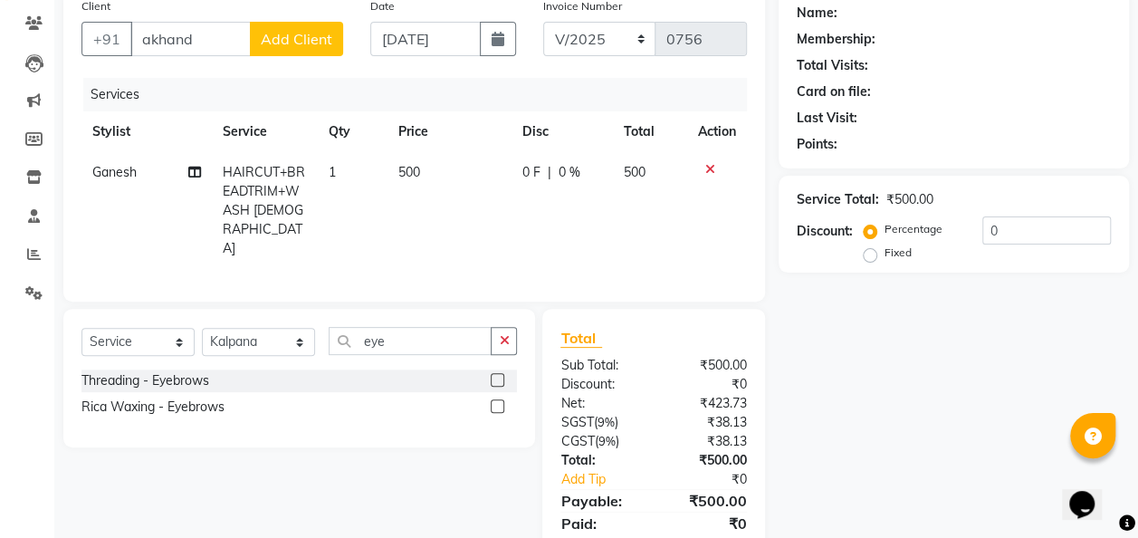
click at [501, 373] on label at bounding box center [498, 380] width 14 height 14
click at [501, 375] on input "checkbox" at bounding box center [497, 381] width 12 height 12
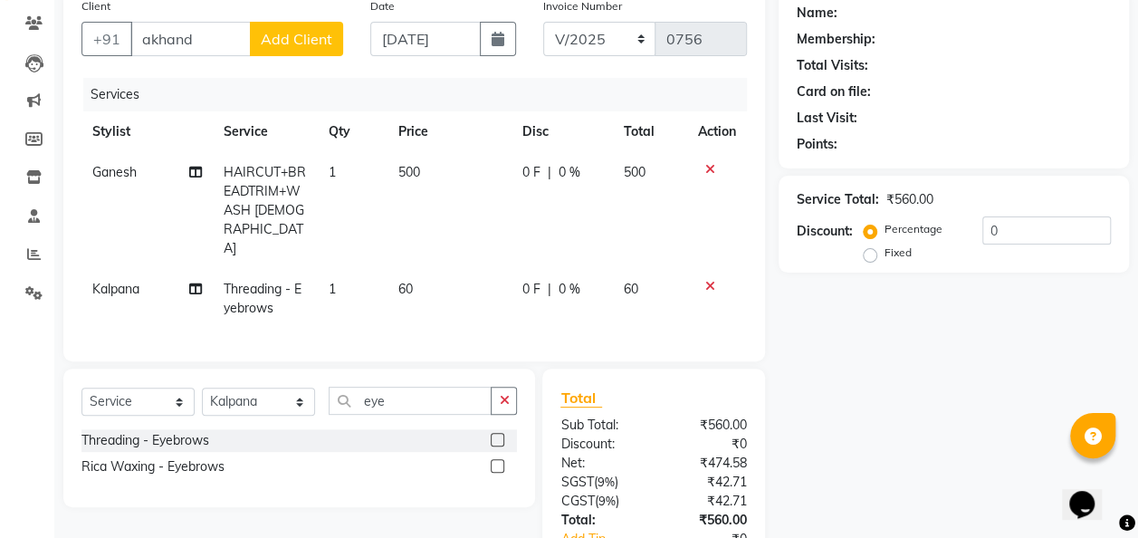
click at [274, 44] on span "Add Client" at bounding box center [297, 39] width 72 height 18
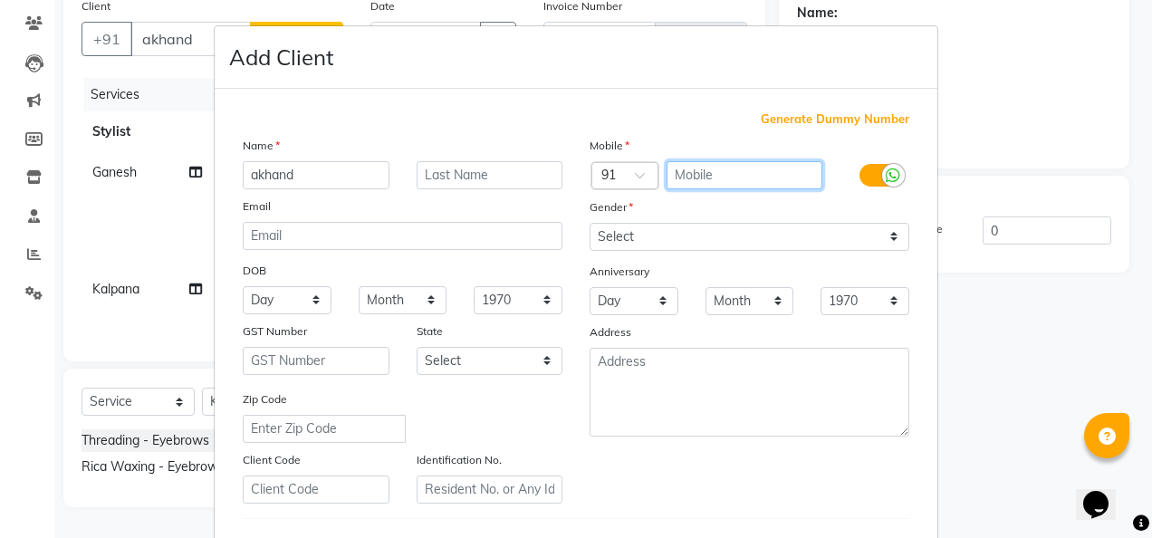
click at [677, 166] on input "text" at bounding box center [744, 175] width 157 height 28
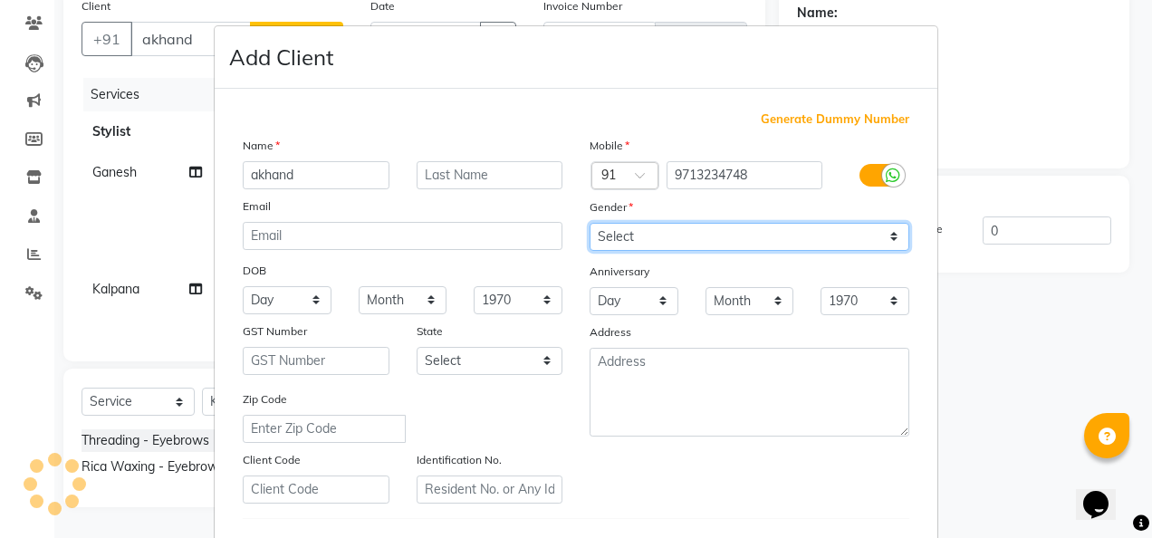
click at [890, 237] on select "Select [DEMOGRAPHIC_DATA] [DEMOGRAPHIC_DATA] Other Prefer Not To Say" at bounding box center [750, 237] width 320 height 28
click at [590, 223] on select "Select [DEMOGRAPHIC_DATA] [DEMOGRAPHIC_DATA] Other Prefer Not To Say" at bounding box center [750, 237] width 320 height 28
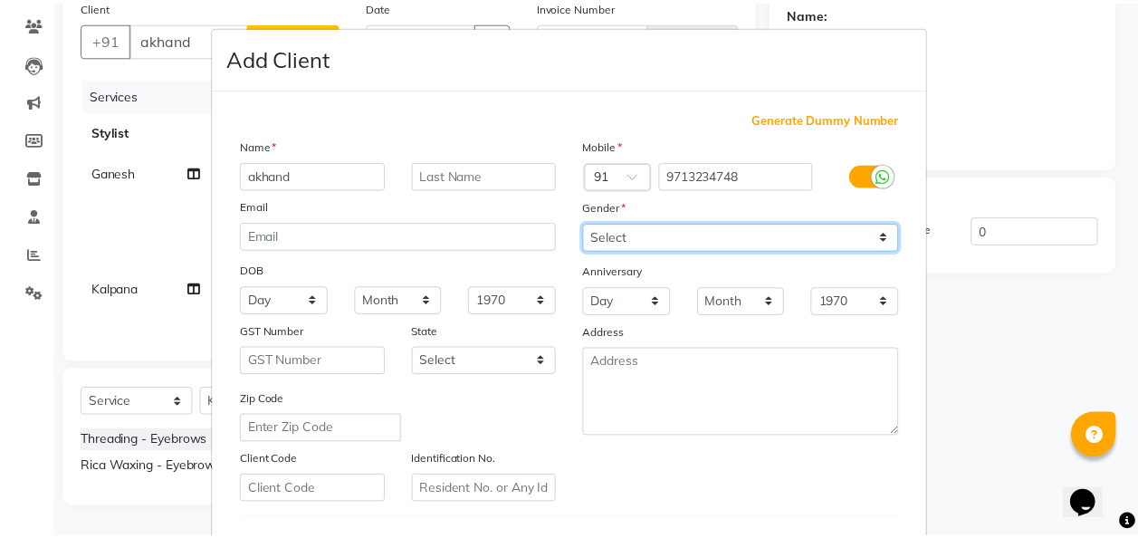
scroll to position [295, 0]
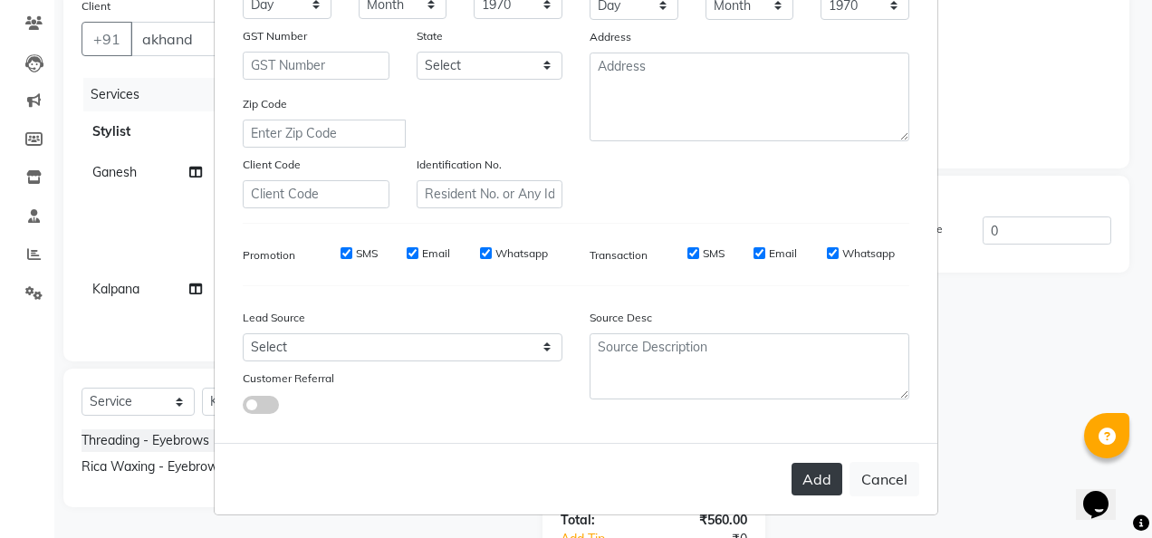
click at [820, 480] on button "Add" at bounding box center [816, 479] width 51 height 33
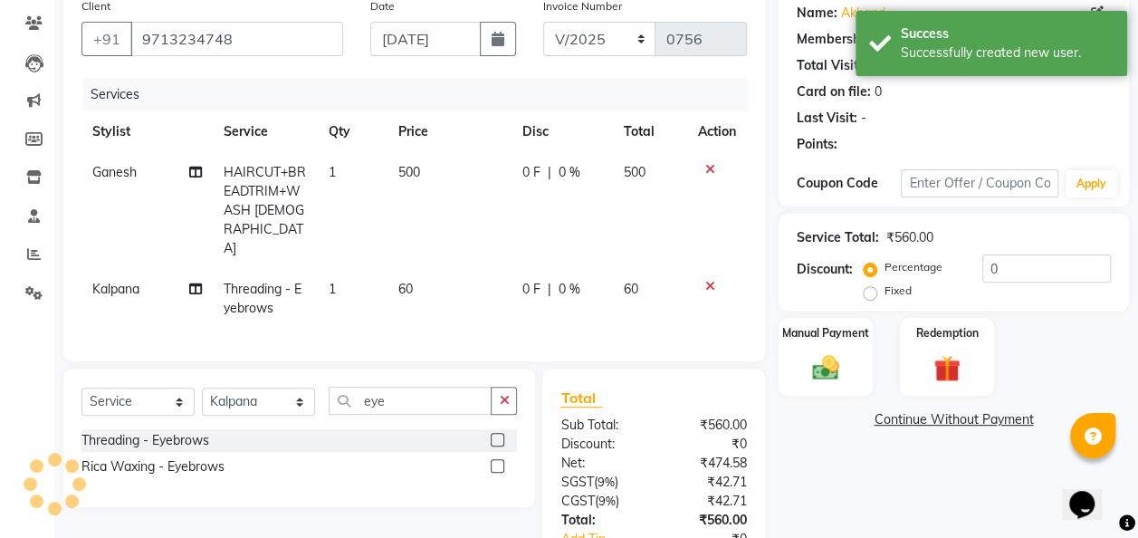
scroll to position [245, 0]
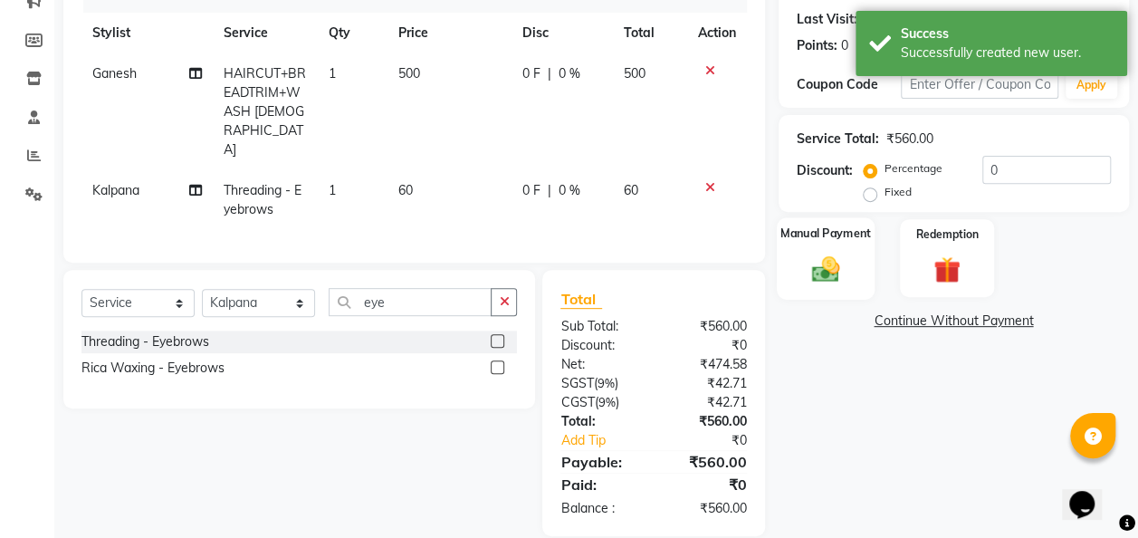
click at [851, 259] on div "Manual Payment" at bounding box center [826, 258] width 99 height 82
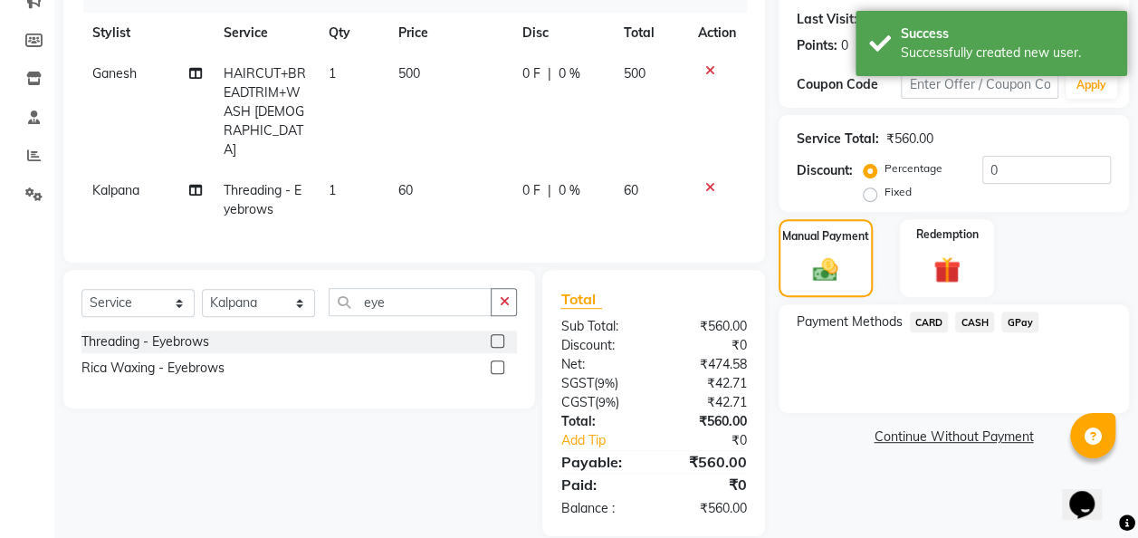
click at [930, 317] on span "GPay" at bounding box center [1020, 322] width 37 height 21
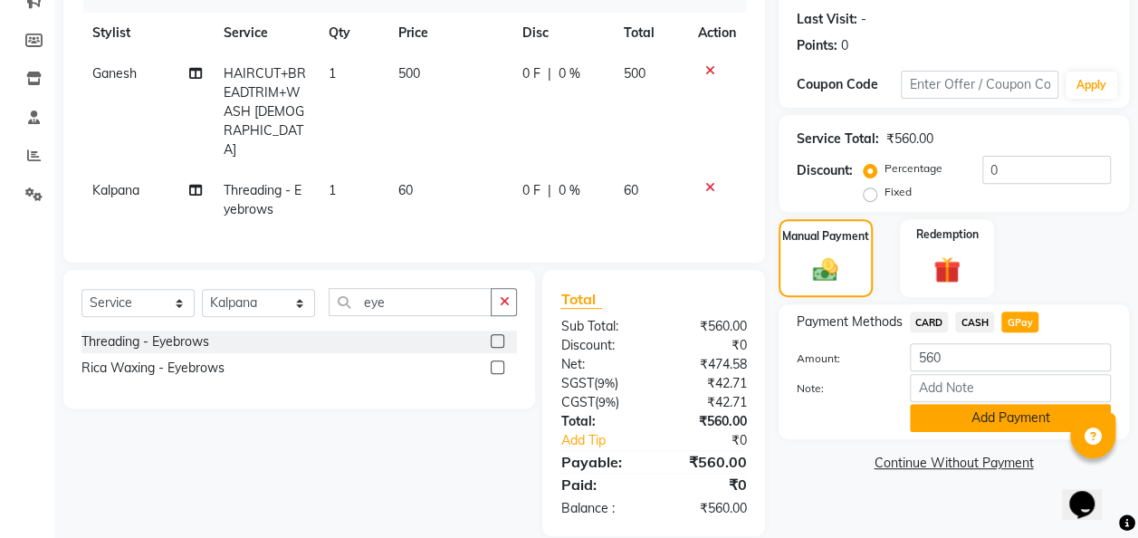
click at [930, 427] on button "Add Payment" at bounding box center [1010, 418] width 201 height 28
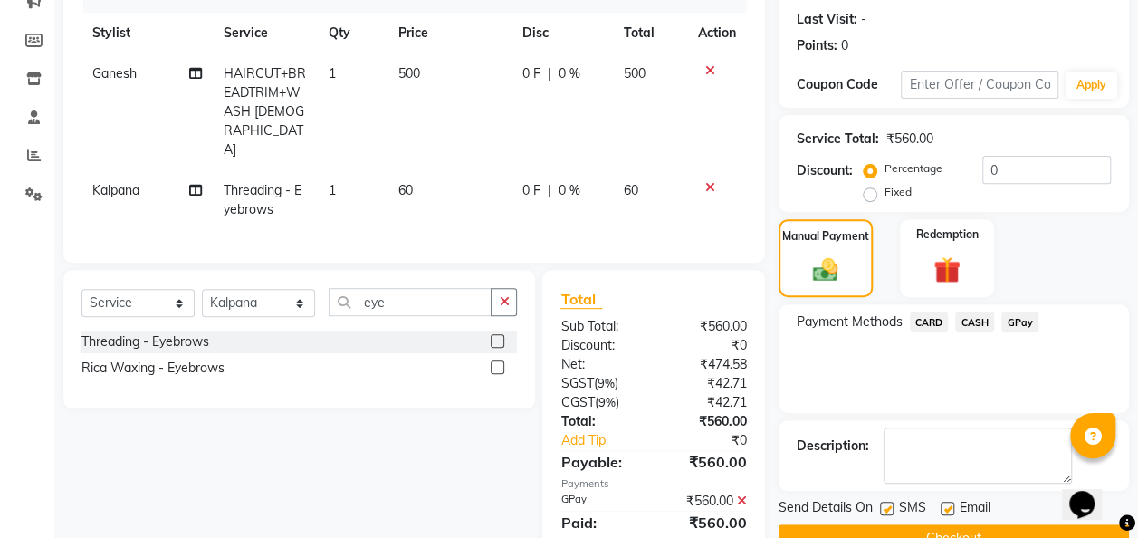
scroll to position [286, 0]
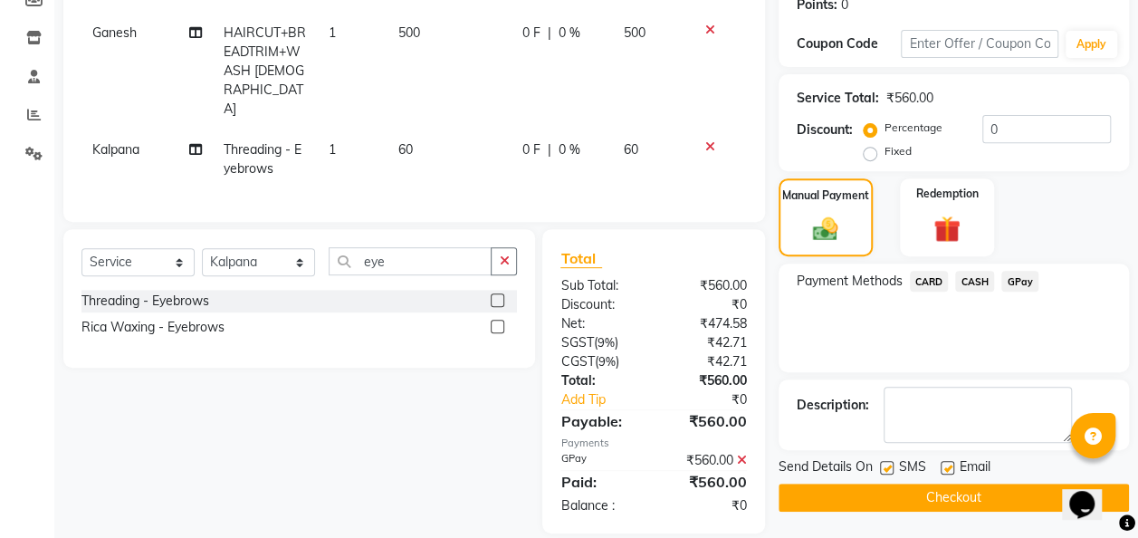
click at [930, 490] on button "Checkout" at bounding box center [954, 498] width 350 height 28
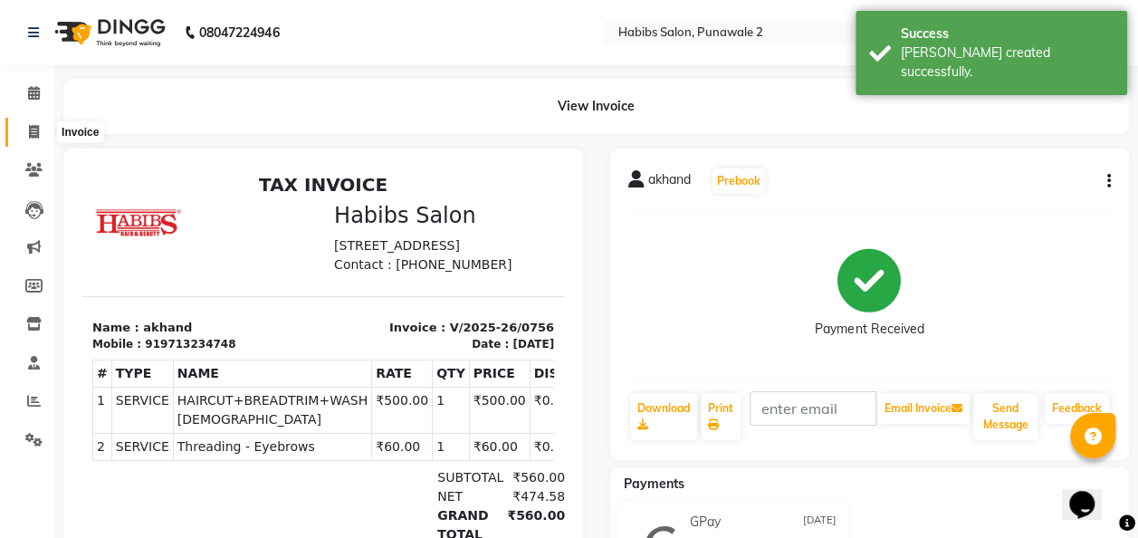
click at [34, 123] on span at bounding box center [34, 132] width 32 height 21
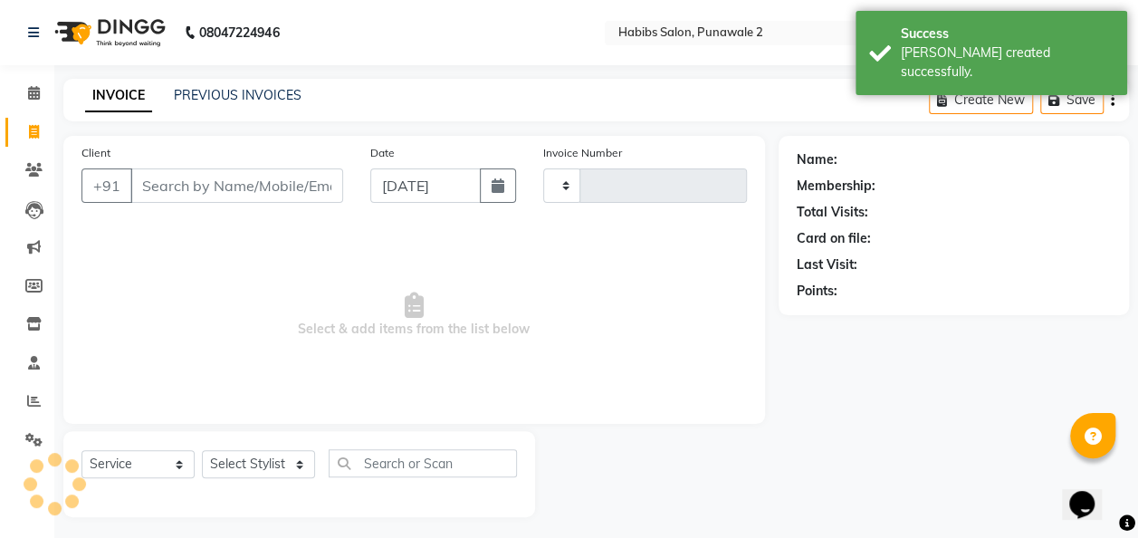
scroll to position [5, 0]
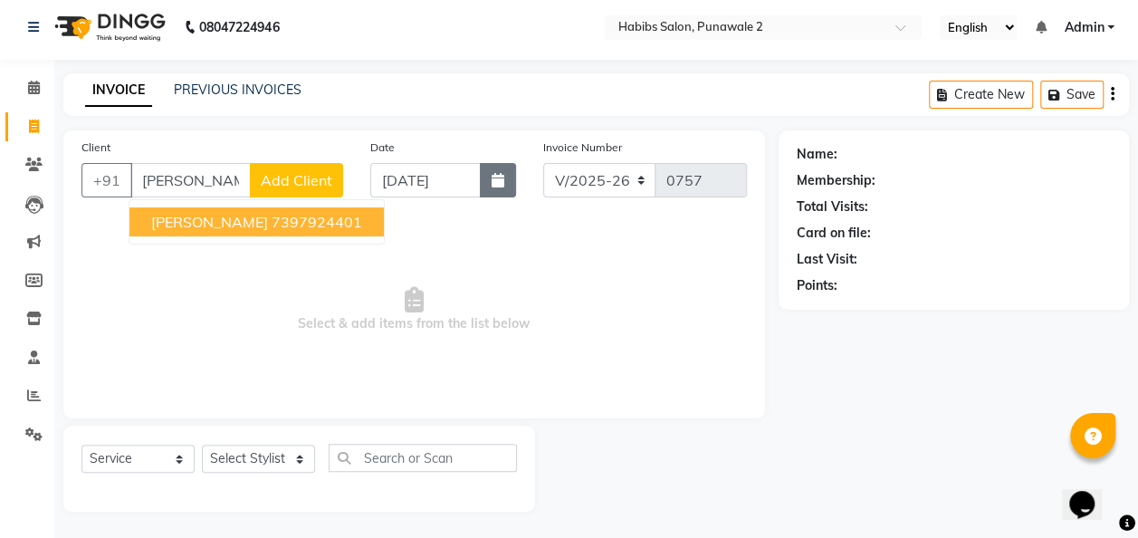
click at [505, 196] on button "button" at bounding box center [498, 180] width 36 height 34
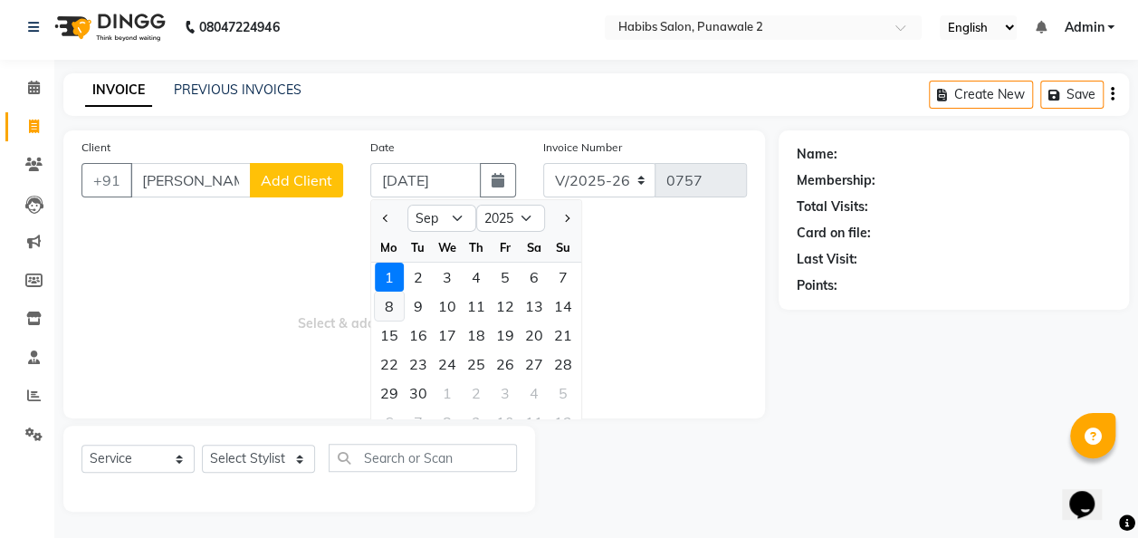
click at [386, 310] on div "8" at bounding box center [389, 306] width 29 height 29
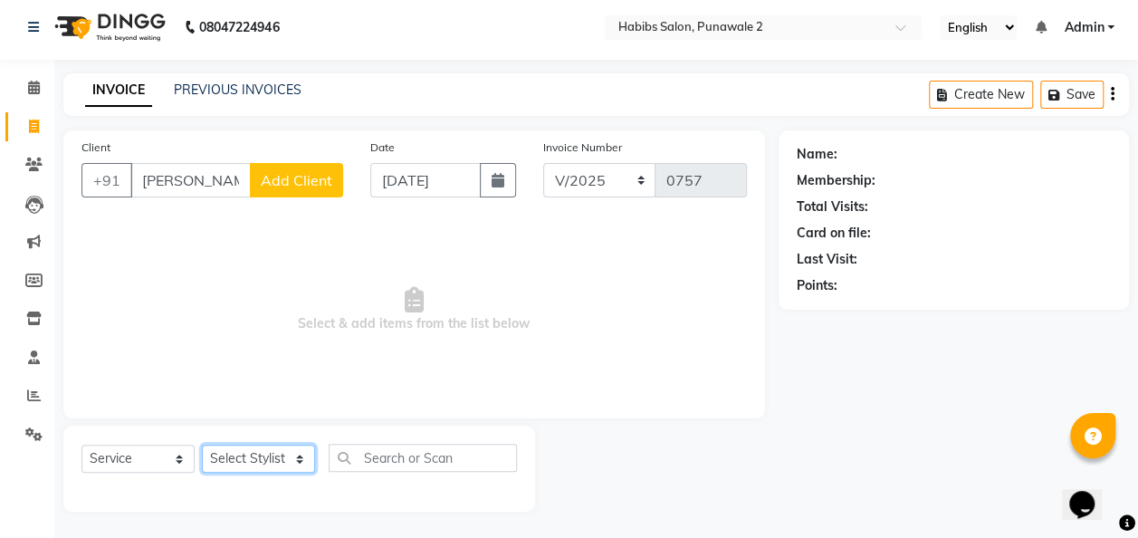
click at [301, 458] on select "Select Stylist Chandan Ganesh Gauri [PERSON_NAME] [PERSON_NAME] [PERSON_NAME] […" at bounding box center [258, 459] width 113 height 28
click at [202, 445] on select "Select Stylist Chandan Ganesh Gauri [PERSON_NAME] [PERSON_NAME] [PERSON_NAME] […" at bounding box center [258, 459] width 113 height 28
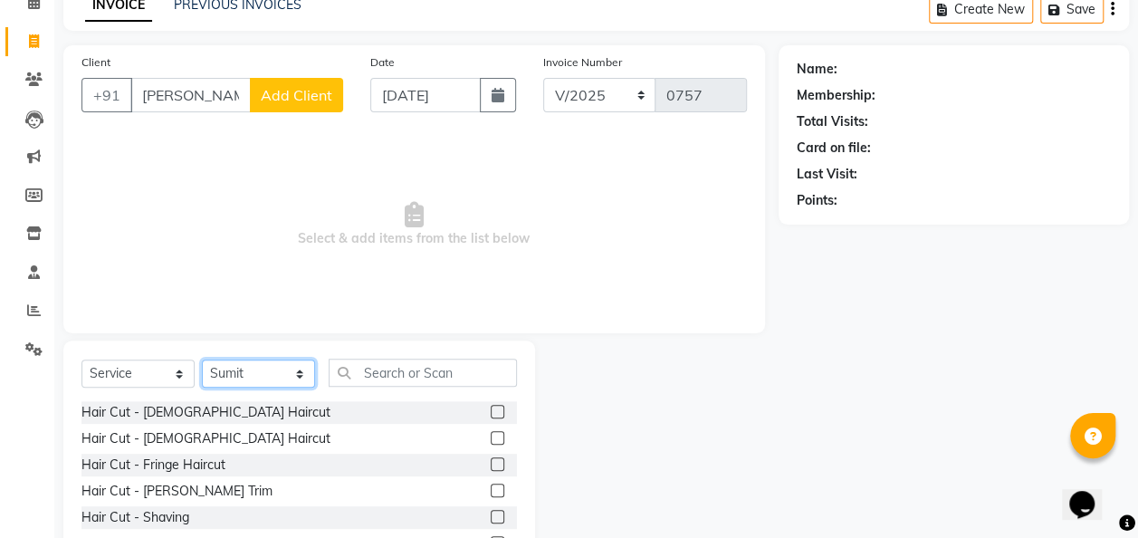
scroll to position [91, 0]
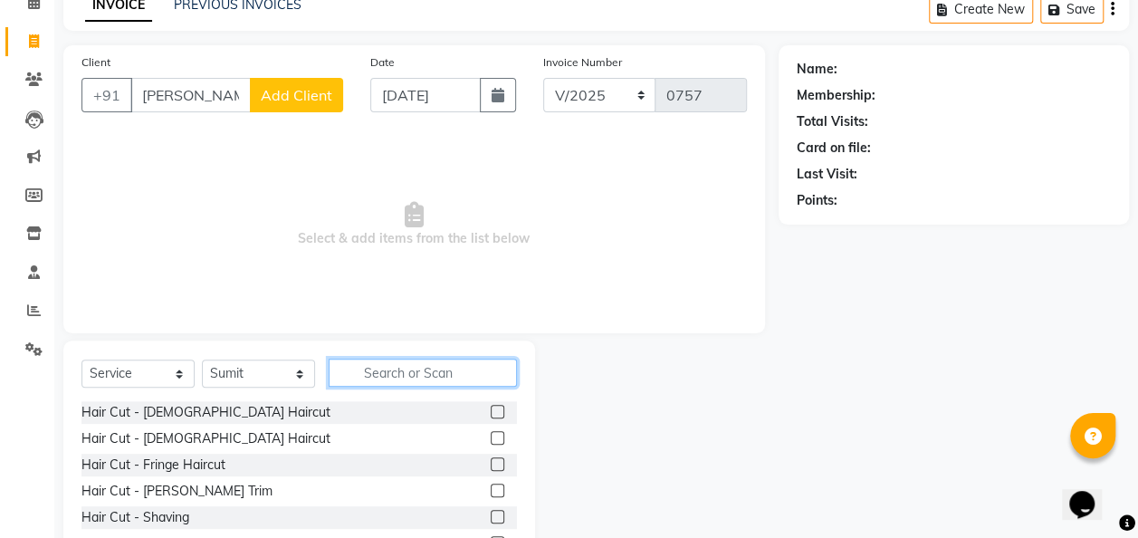
click at [386, 372] on input "text" at bounding box center [423, 373] width 188 height 28
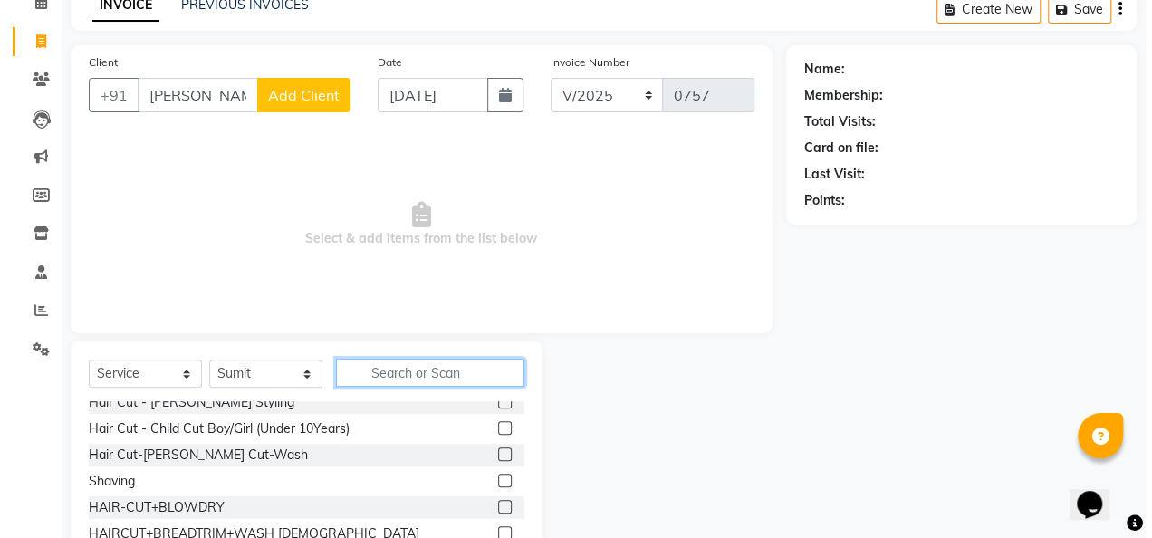
scroll to position [168, 0]
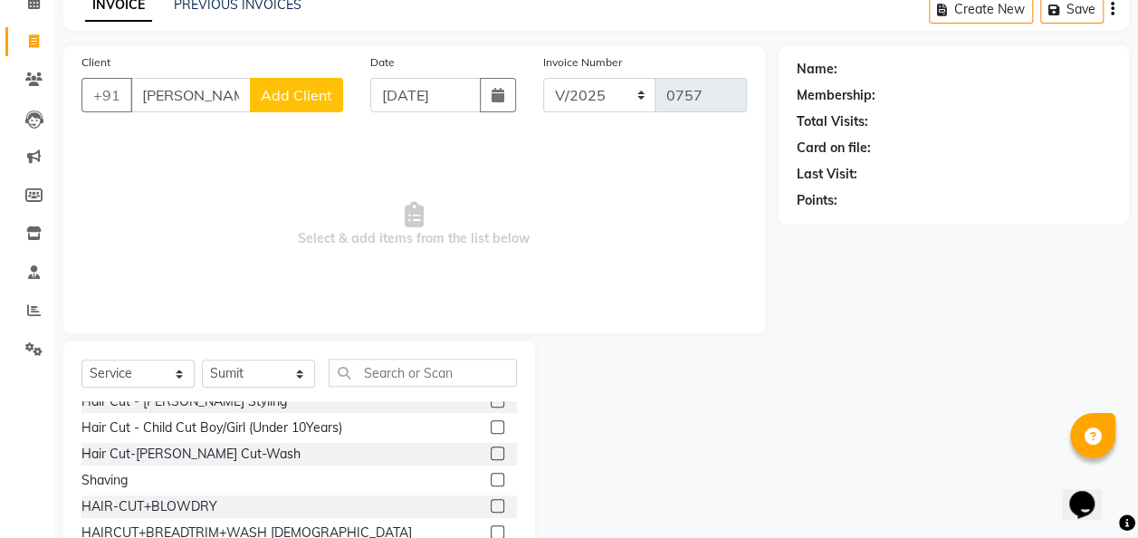
click at [493, 482] on div at bounding box center [504, 480] width 26 height 23
click at [491, 475] on label at bounding box center [498, 480] width 14 height 14
click at [491, 475] on input "checkbox" at bounding box center [497, 481] width 12 height 12
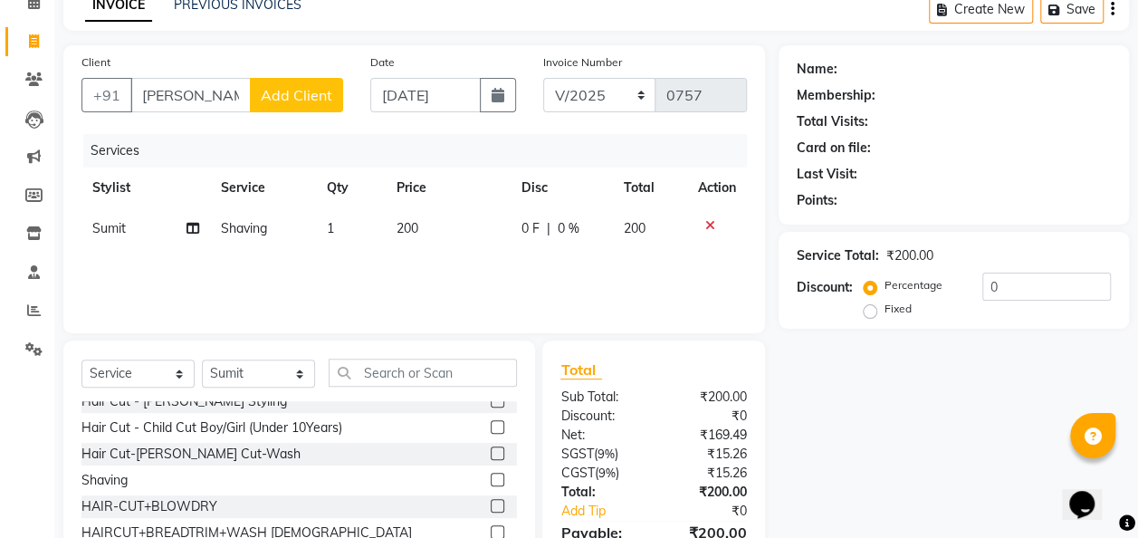
click at [331, 87] on button "Add Client" at bounding box center [296, 95] width 93 height 34
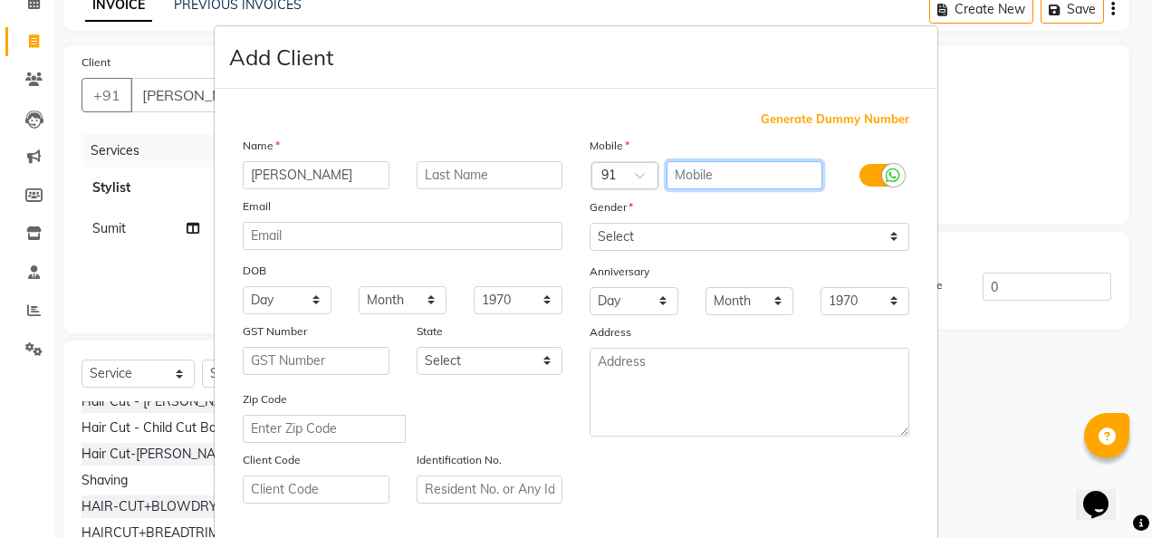
click at [686, 170] on input "text" at bounding box center [744, 175] width 157 height 28
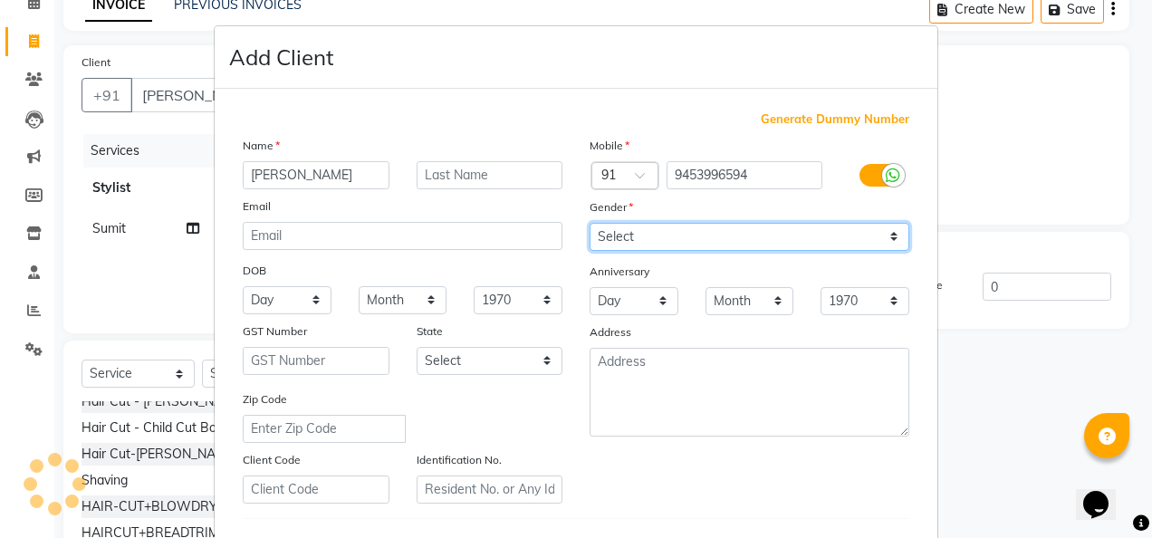
click at [890, 245] on select "Select [DEMOGRAPHIC_DATA] [DEMOGRAPHIC_DATA] Other Prefer Not To Say" at bounding box center [750, 237] width 320 height 28
click at [590, 223] on select "Select [DEMOGRAPHIC_DATA] [DEMOGRAPHIC_DATA] Other Prefer Not To Say" at bounding box center [750, 237] width 320 height 28
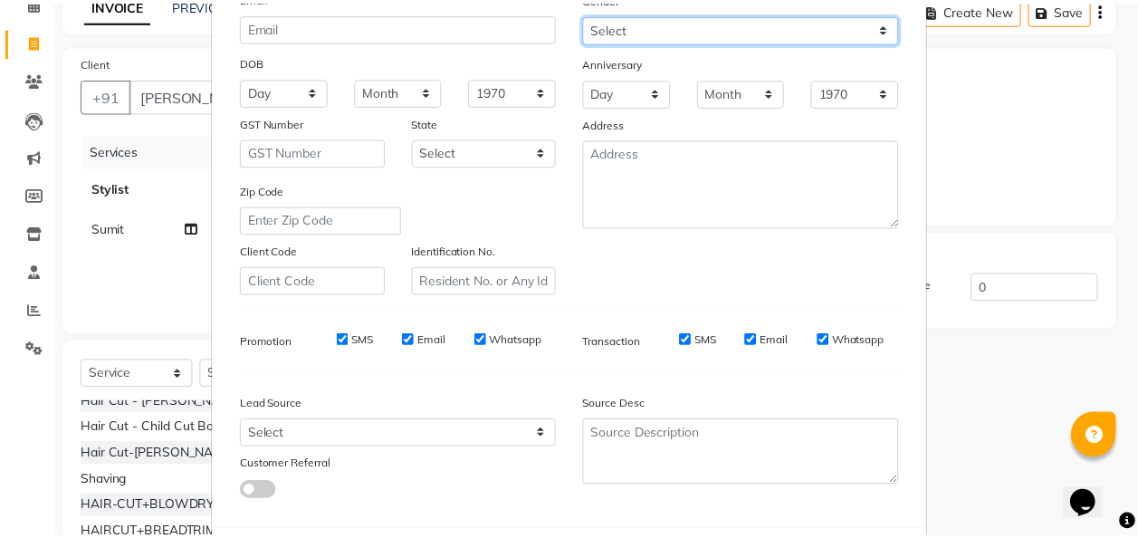
scroll to position [295, 0]
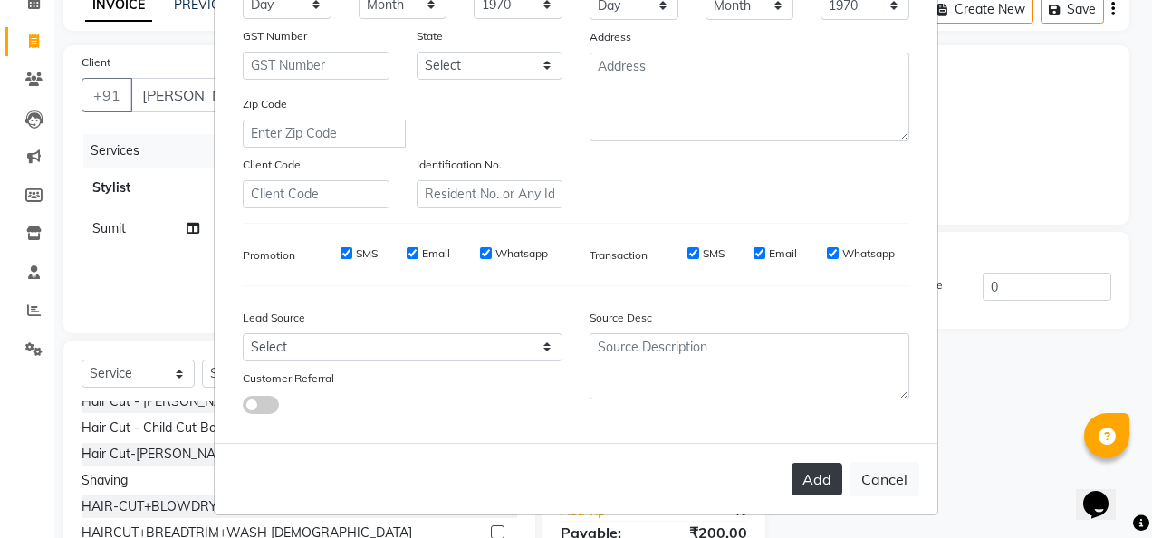
click at [824, 480] on button "Add" at bounding box center [816, 479] width 51 height 33
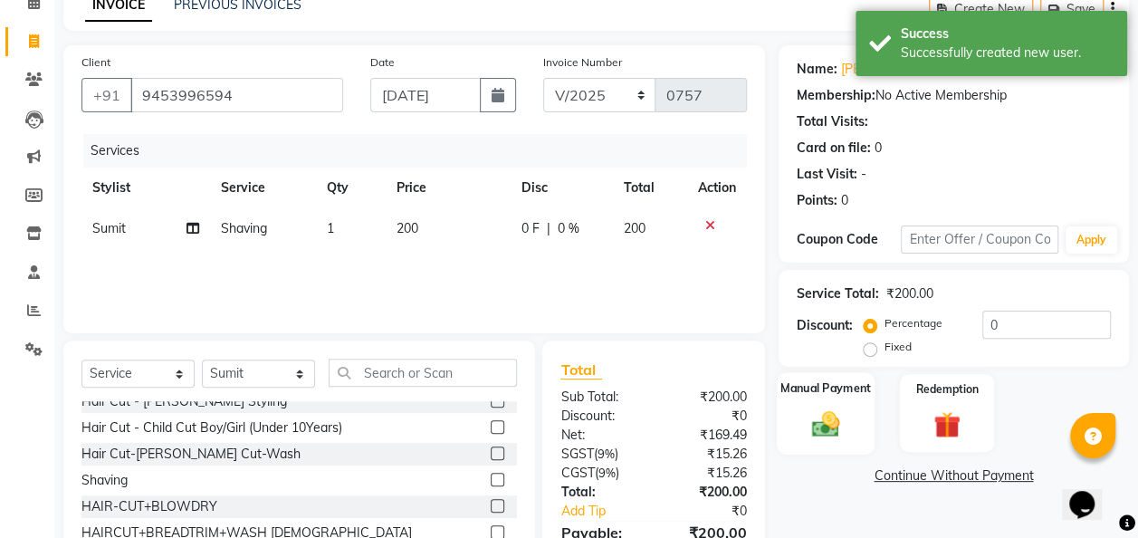
click at [846, 426] on img at bounding box center [825, 424] width 45 height 33
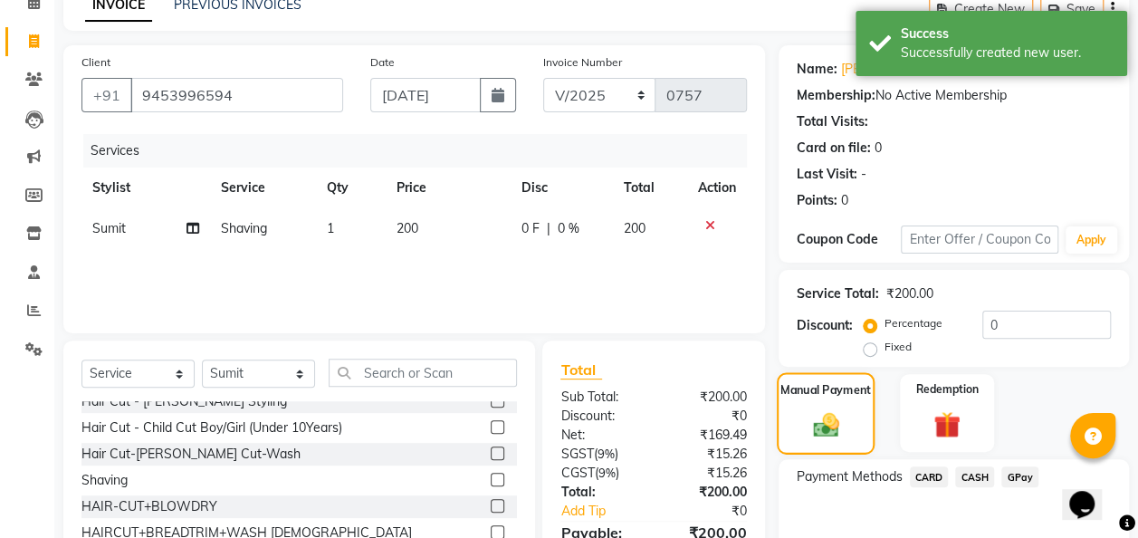
scroll to position [187, 0]
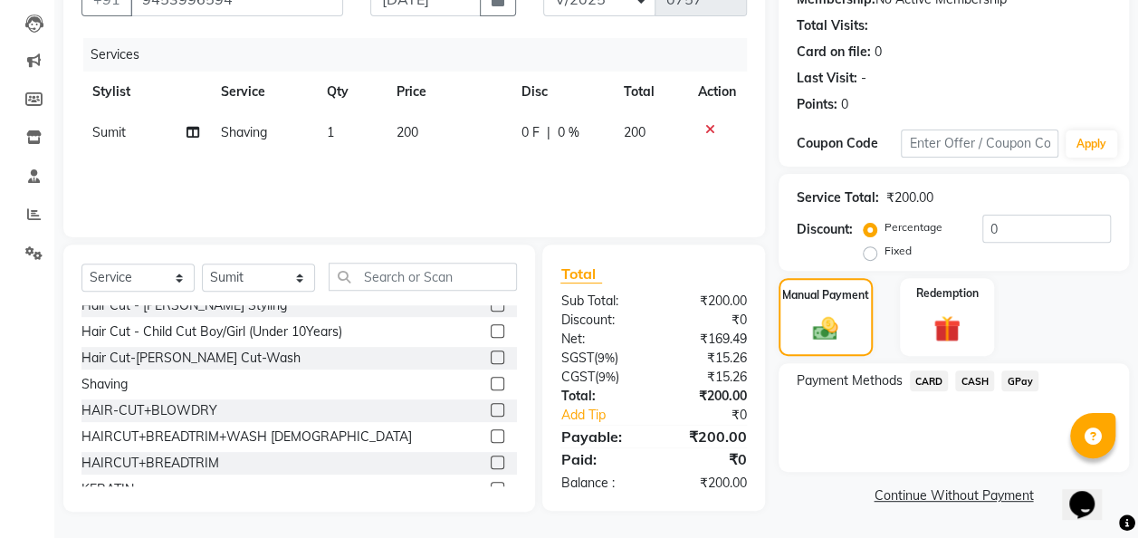
click at [930, 380] on span "GPay" at bounding box center [1020, 380] width 37 height 21
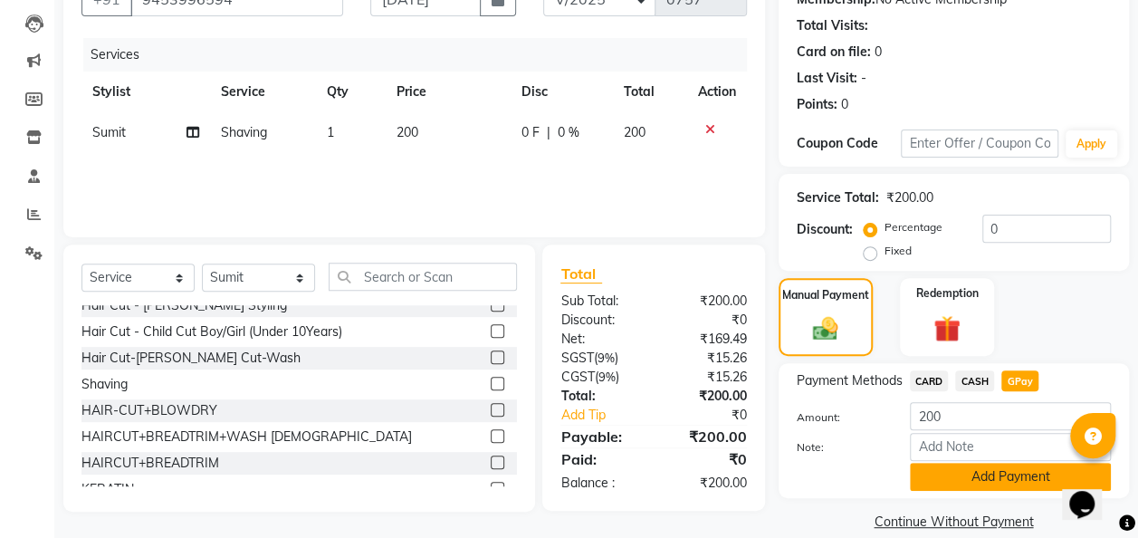
click at [930, 482] on button "Add Payment" at bounding box center [1010, 477] width 201 height 28
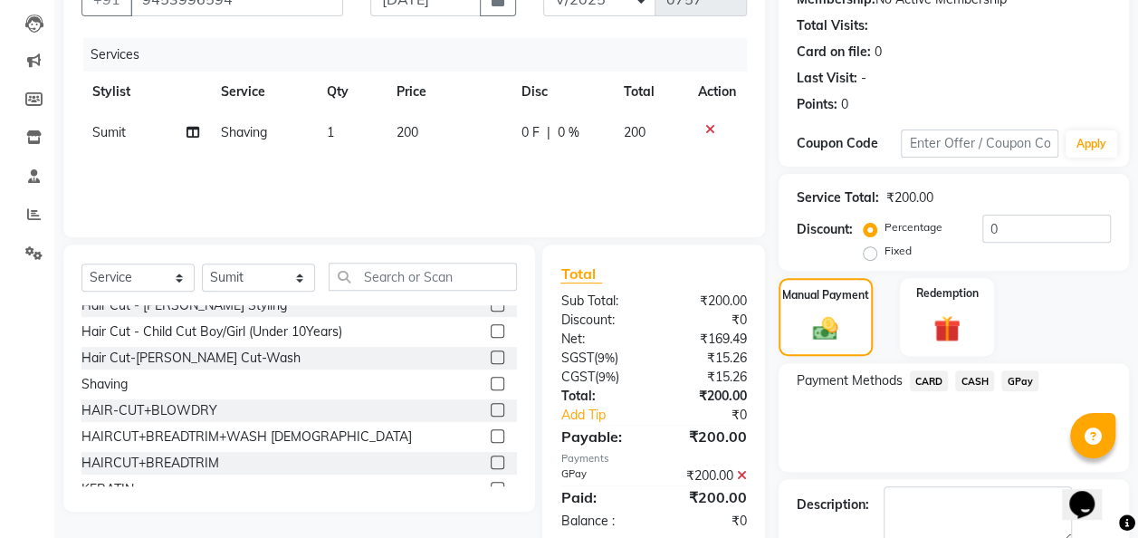
scroll to position [286, 0]
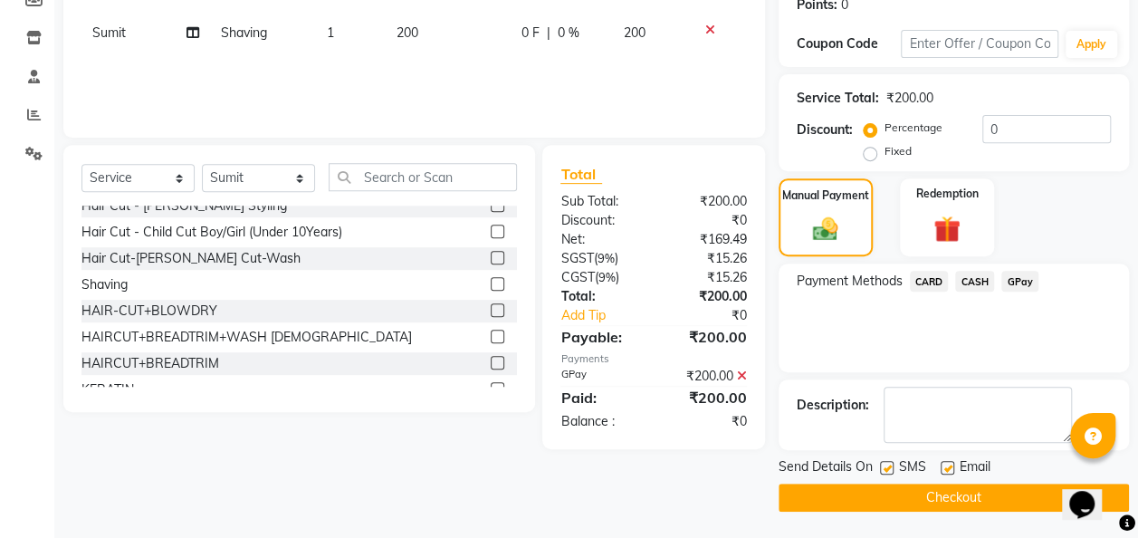
click at [930, 493] on button "Checkout" at bounding box center [954, 498] width 350 height 28
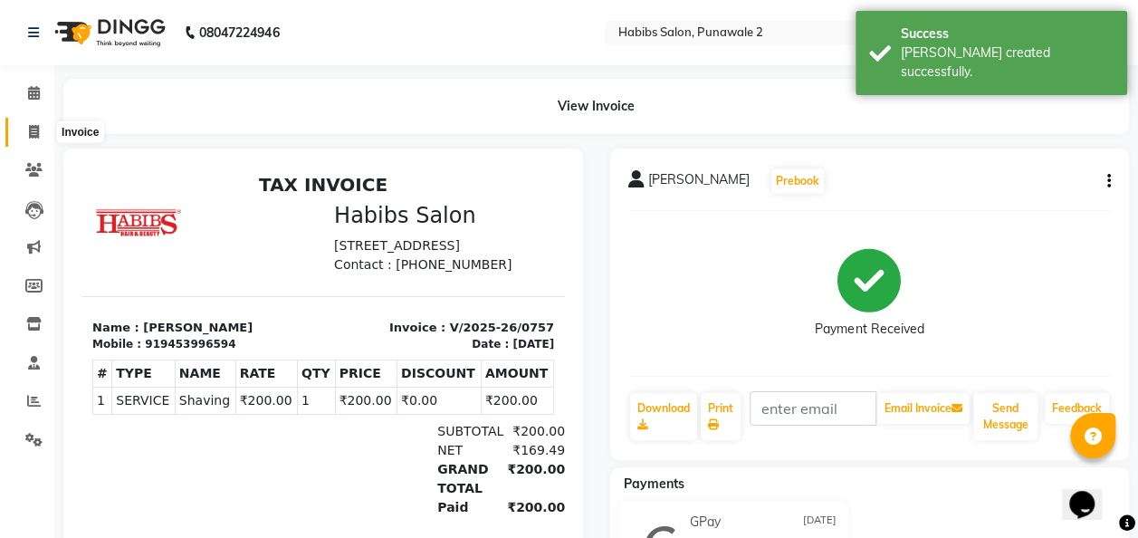
click at [40, 135] on span at bounding box center [34, 132] width 32 height 21
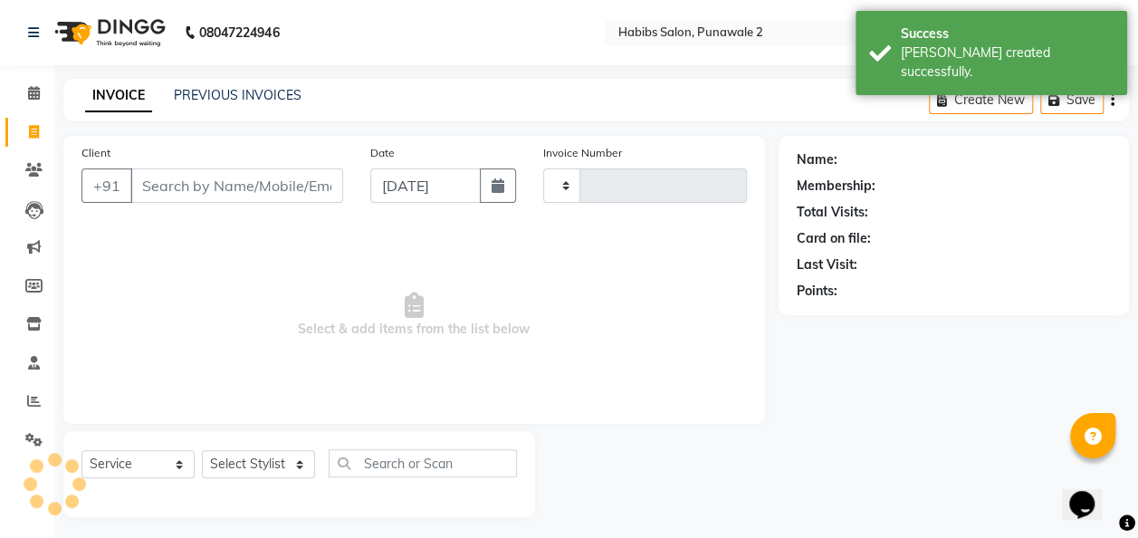
scroll to position [5, 0]
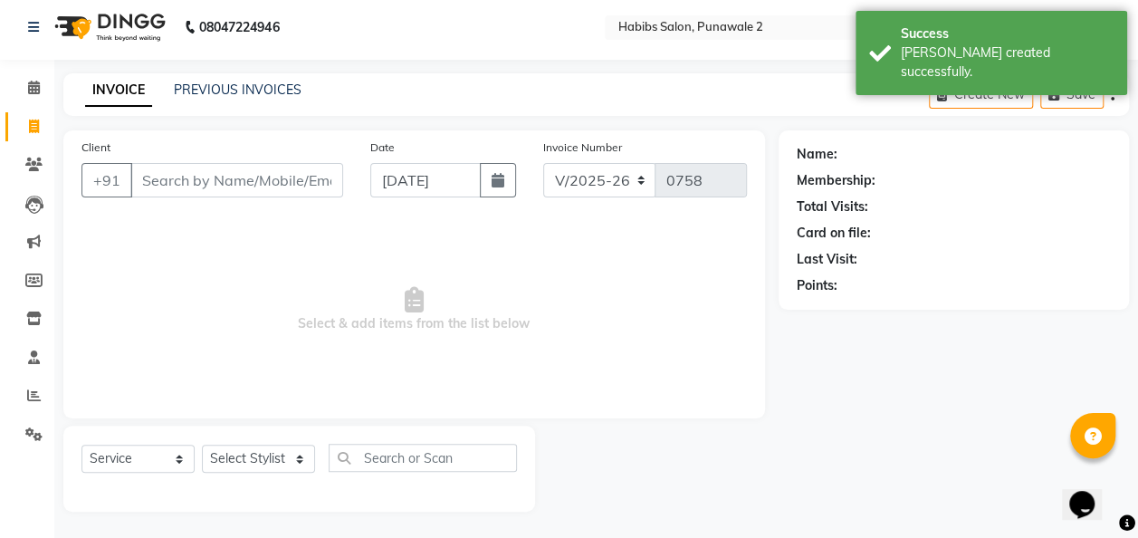
click at [239, 81] on div "PREVIOUS INVOICES" at bounding box center [238, 90] width 128 height 19
click at [253, 87] on link "PREVIOUS INVOICES" at bounding box center [238, 90] width 128 height 16
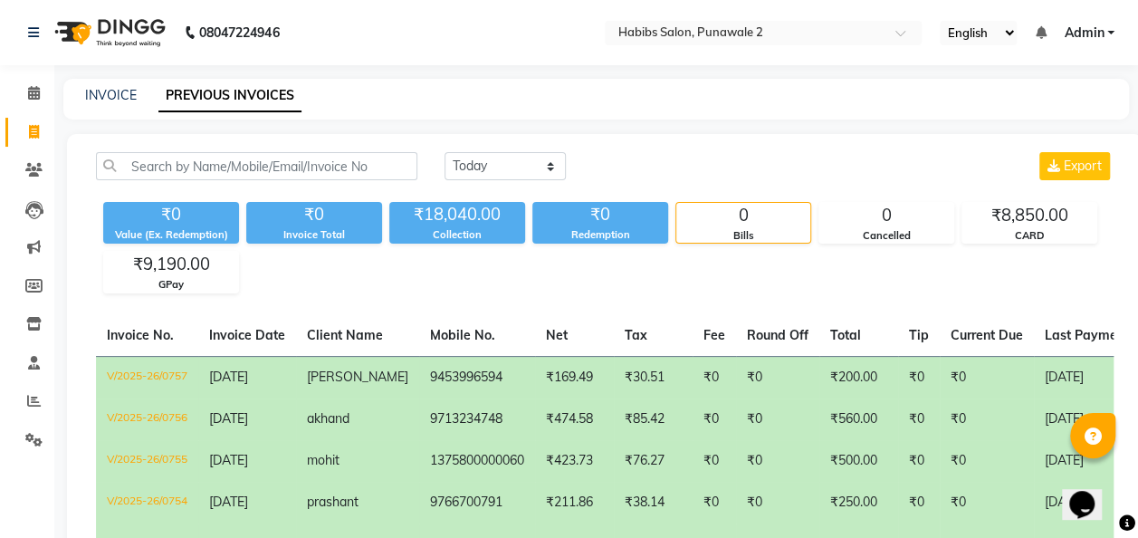
click at [472, 427] on td "9713234748" at bounding box center [477, 419] width 116 height 42
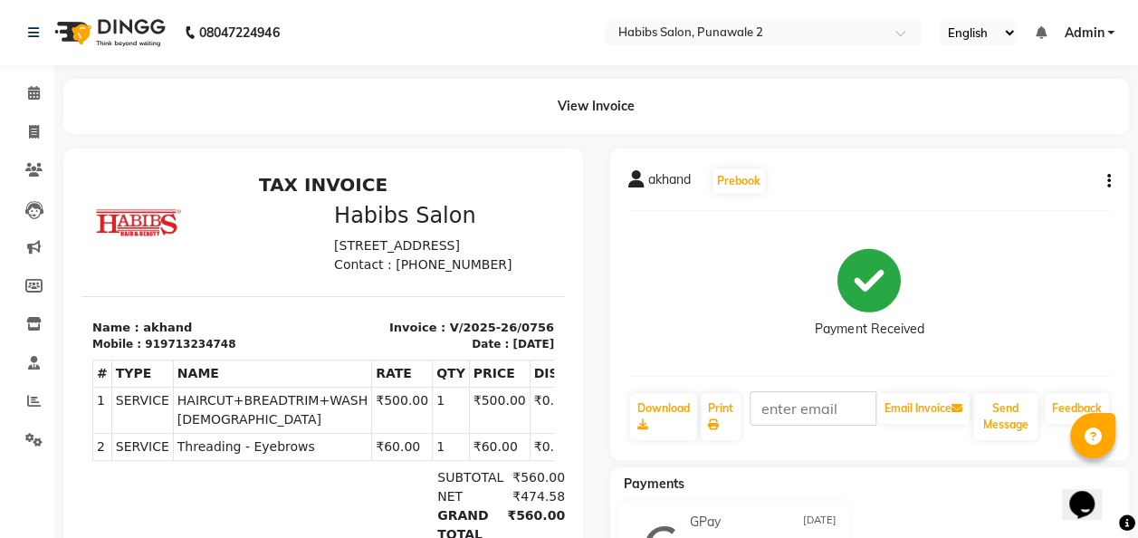
scroll to position [177, 0]
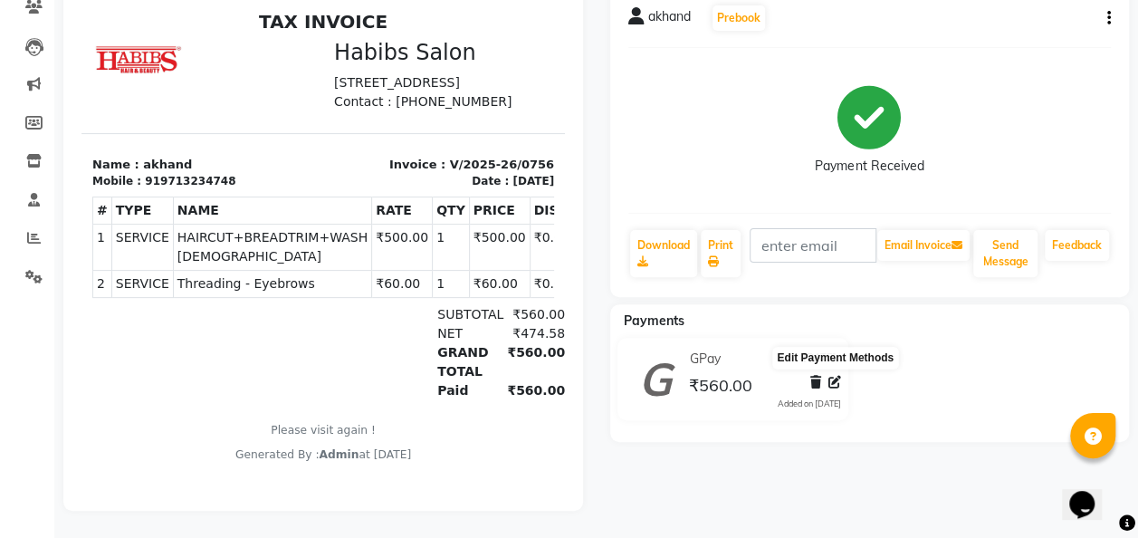
click at [831, 376] on icon at bounding box center [835, 382] width 13 height 13
select select "5"
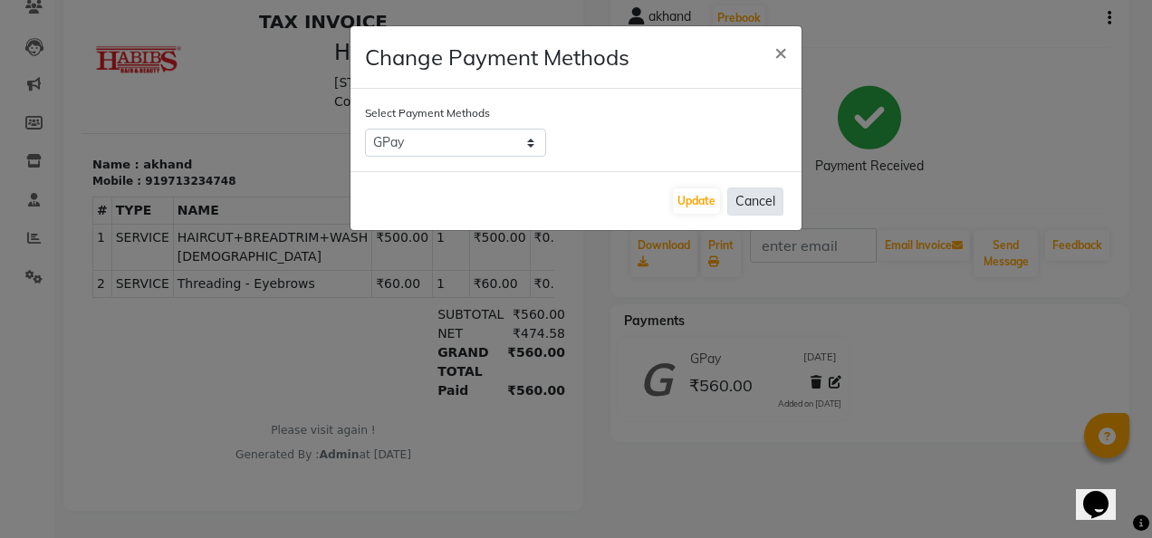
click at [769, 197] on button "Cancel" at bounding box center [755, 201] width 56 height 28
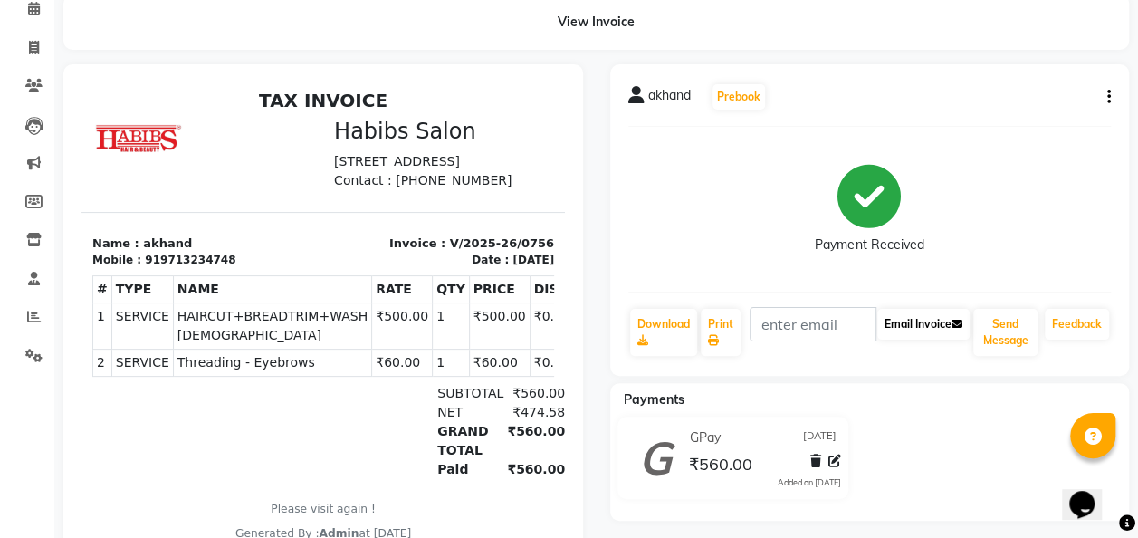
scroll to position [82, 0]
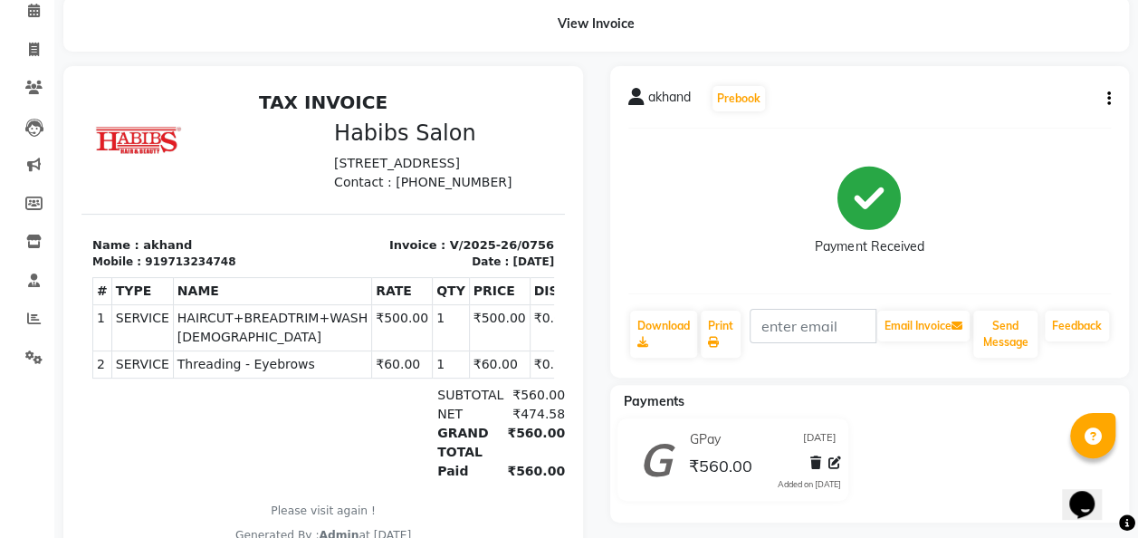
click at [1111, 98] on div "akhand Prebook Payment Received Download Print Email Invoice Send Message Feedb…" at bounding box center [870, 222] width 520 height 312
click at [1109, 100] on icon "button" at bounding box center [1110, 99] width 4 height 1
click at [1040, 98] on div "Edit Item Staff" at bounding box center [1018, 99] width 124 height 23
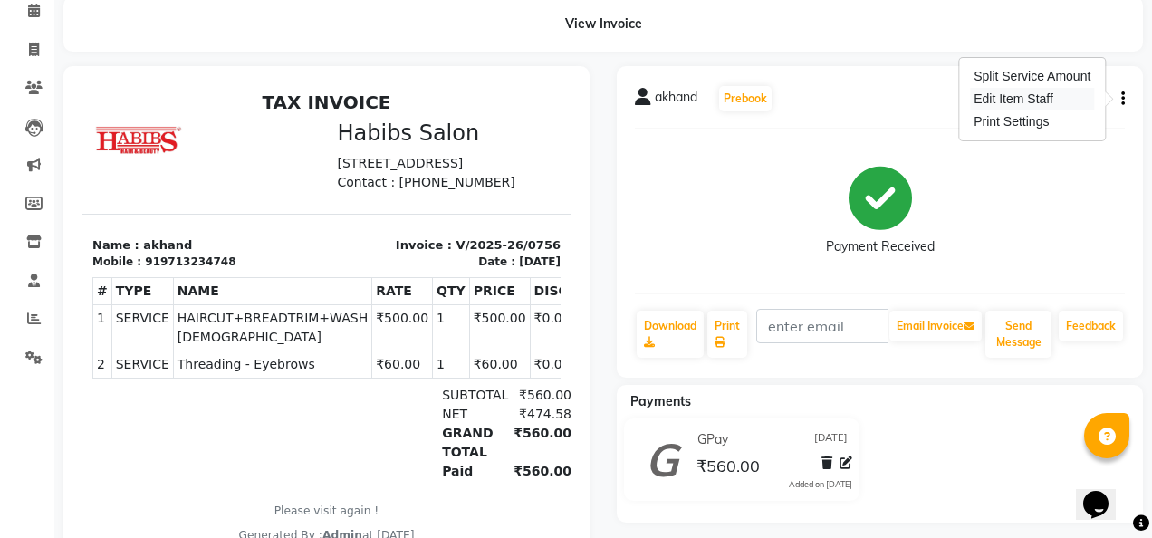
select select
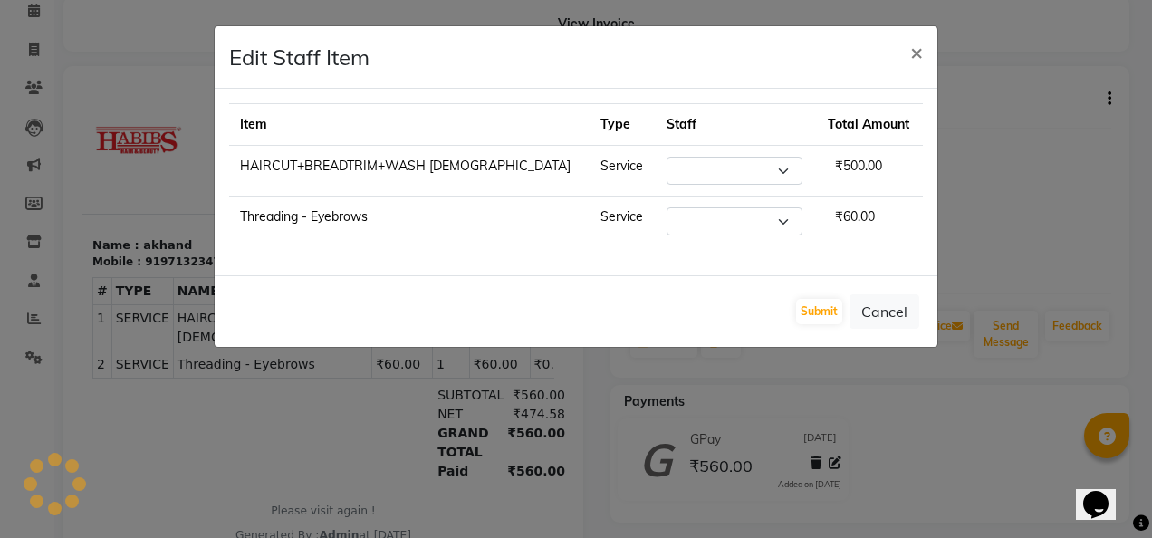
select select "82975"
click at [739, 219] on select "Select Chandan Ganesh Gauri Kalpana KALPESH Khushi shraddha Sumit vankatesh" at bounding box center [734, 221] width 136 height 28
select select "82973"
click at [666, 207] on select "Select Chandan Ganesh Gauri Kalpana KALPESH Khushi shraddha Sumit vankatesh" at bounding box center [734, 221] width 136 height 28
click at [832, 308] on button "Submit" at bounding box center [819, 311] width 46 height 25
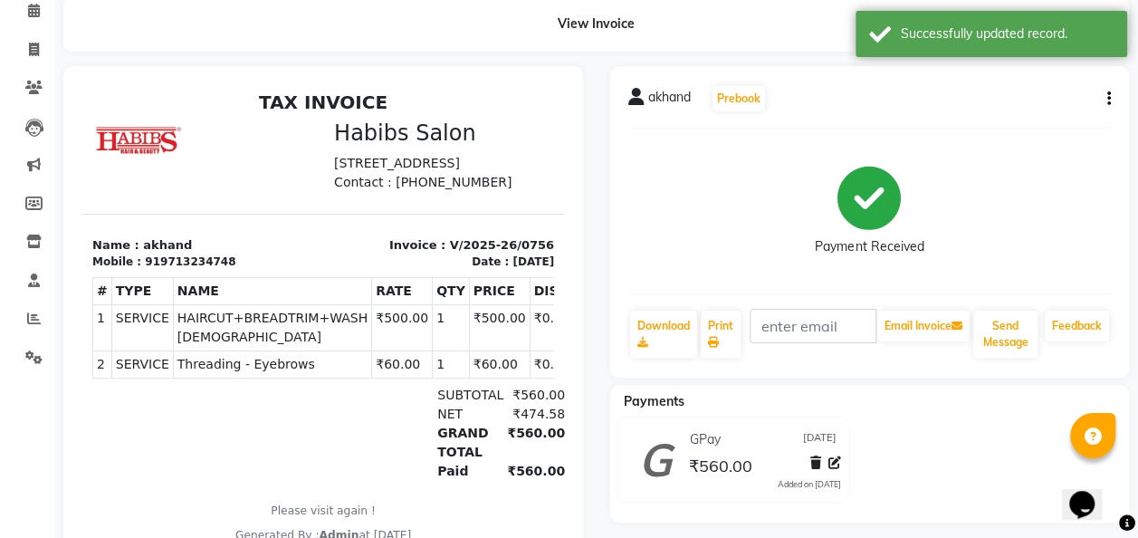
scroll to position [0, 0]
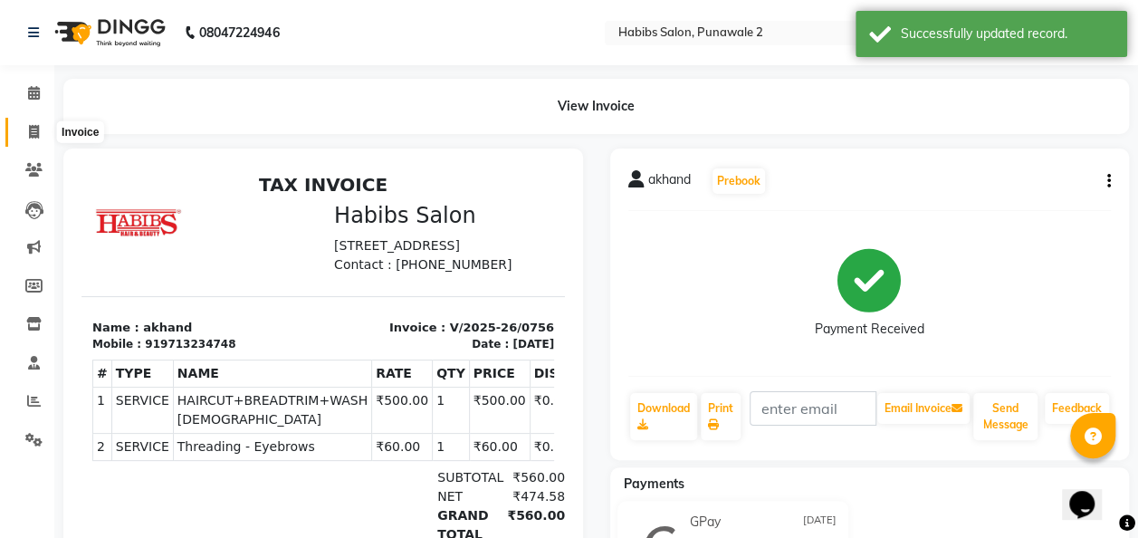
click at [38, 130] on icon at bounding box center [34, 132] width 10 height 14
select select "service"
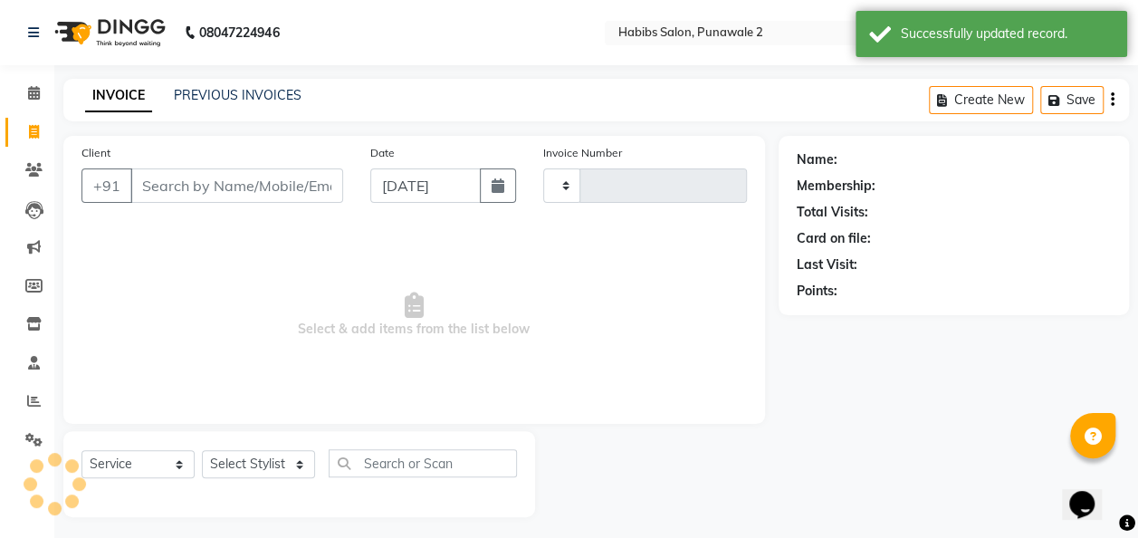
scroll to position [5, 0]
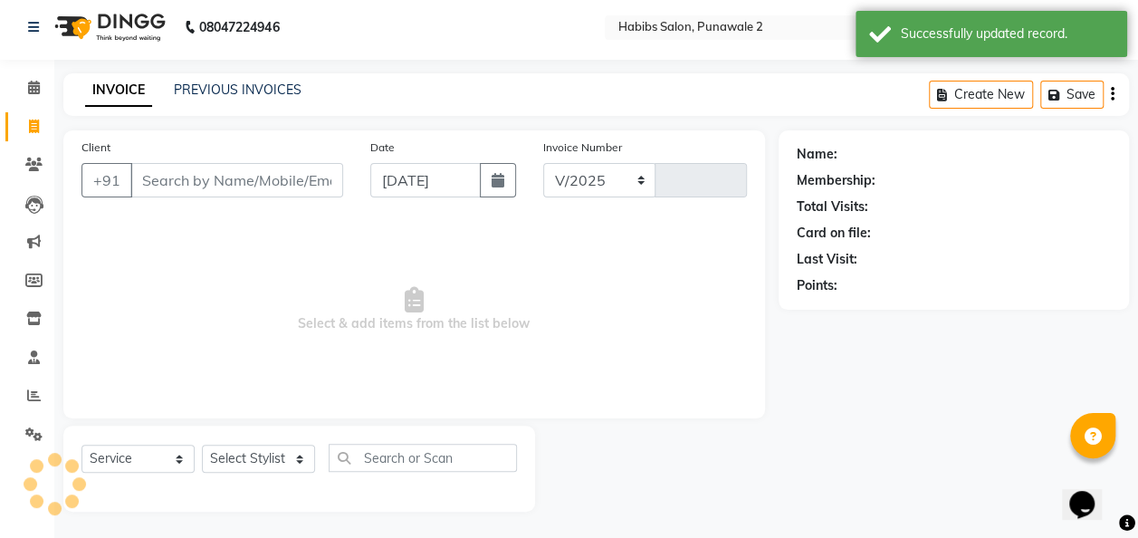
select select "8475"
type input "0758"
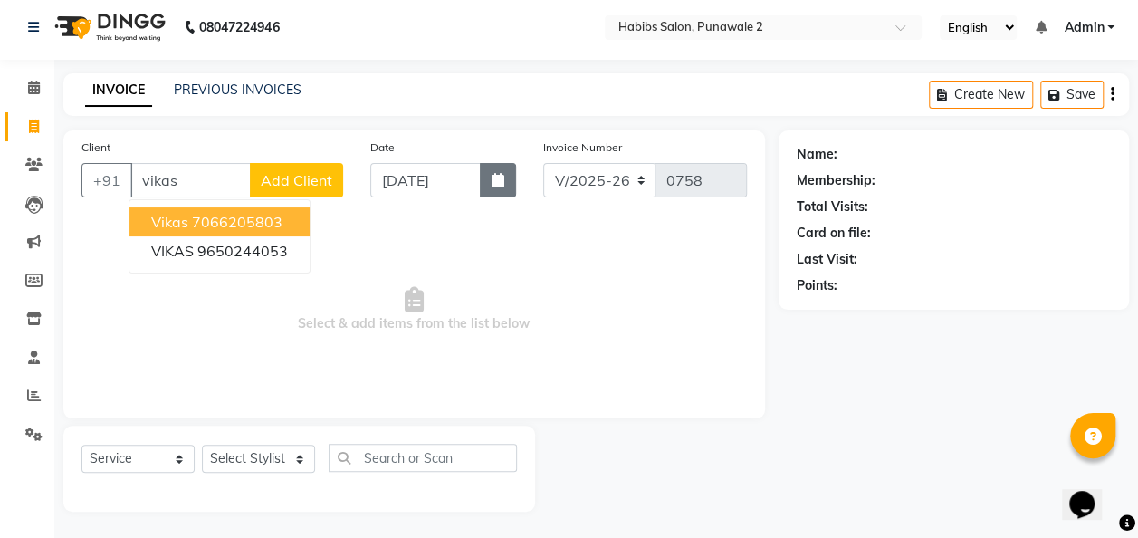
type input "vikas"
click at [489, 174] on button "button" at bounding box center [498, 180] width 36 height 34
select select "9"
select select "2025"
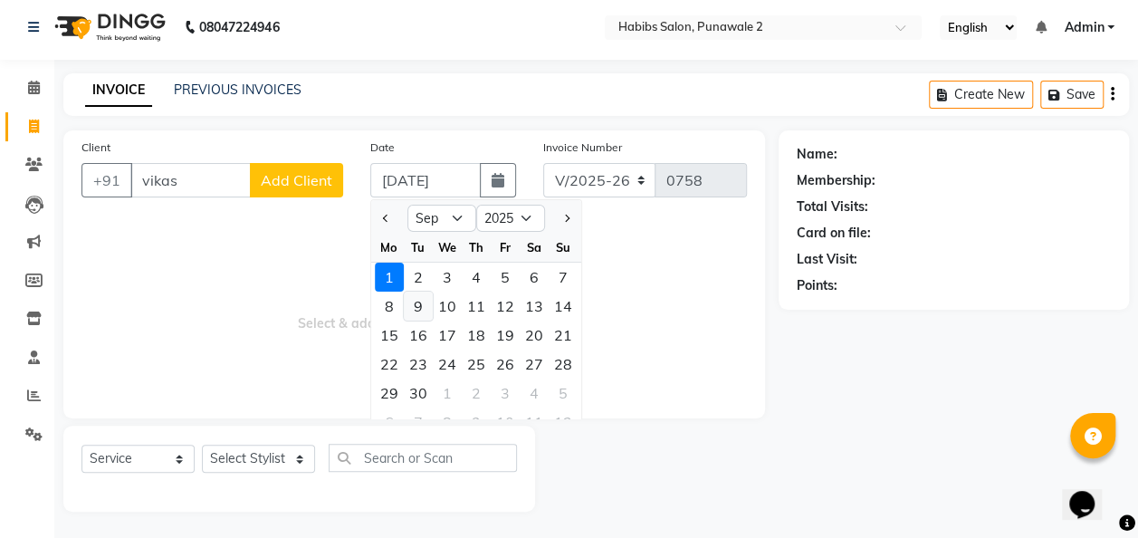
click at [419, 297] on div "9" at bounding box center [418, 306] width 29 height 29
type input "[DATE]"
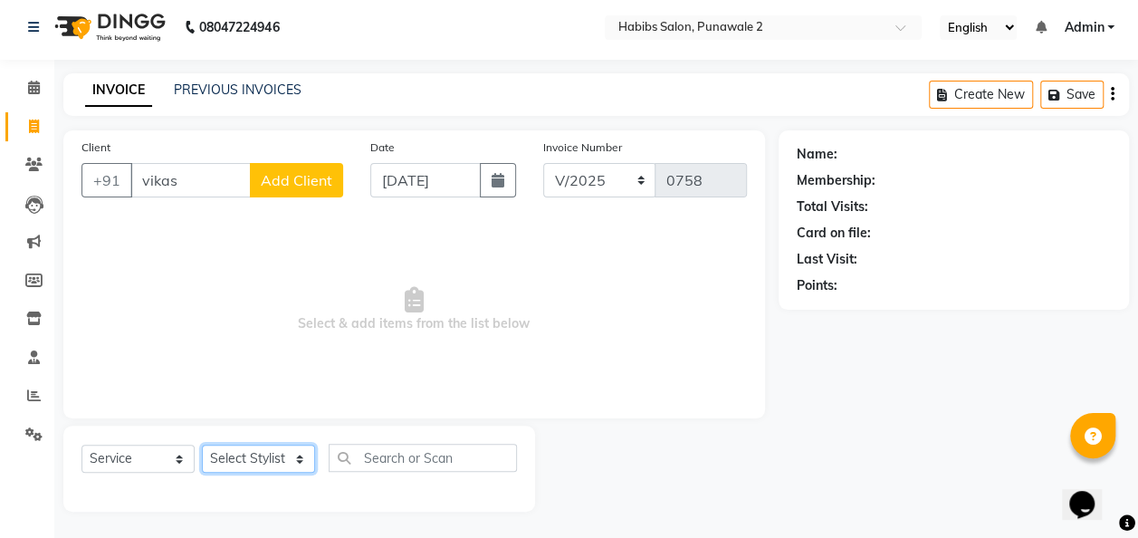
click at [295, 452] on select "Select Stylist Chandan Ganesh Gauri Kalpana KALPESH Khushi shraddha Sumit vanka…" at bounding box center [258, 459] width 113 height 28
select select "82975"
click at [202, 445] on select "Select Stylist Chandan Ganesh Gauri Kalpana KALPESH Khushi shraddha Sumit vanka…" at bounding box center [258, 459] width 113 height 28
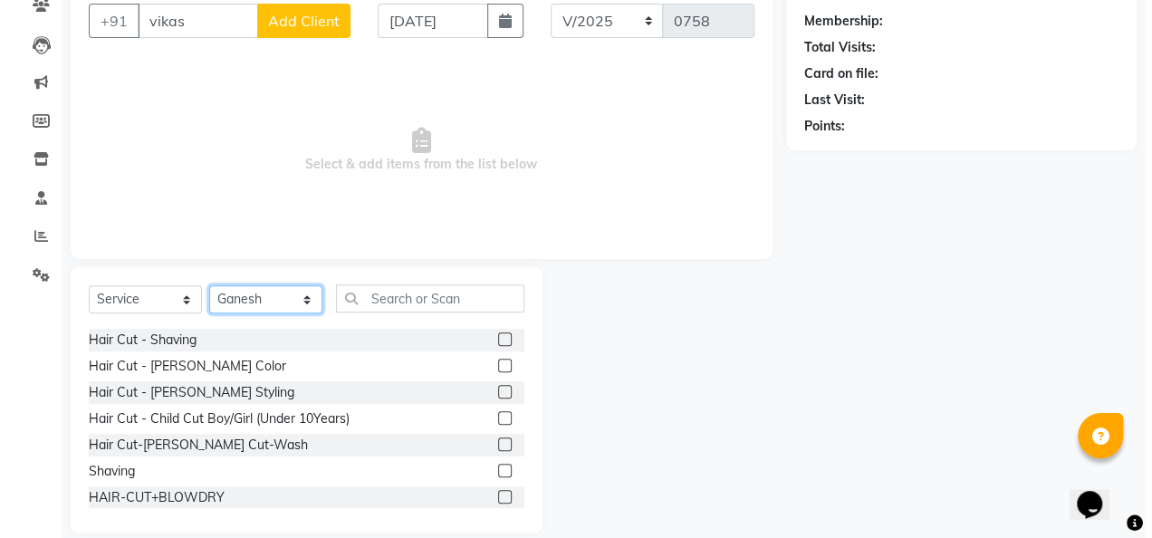
scroll to position [107, 0]
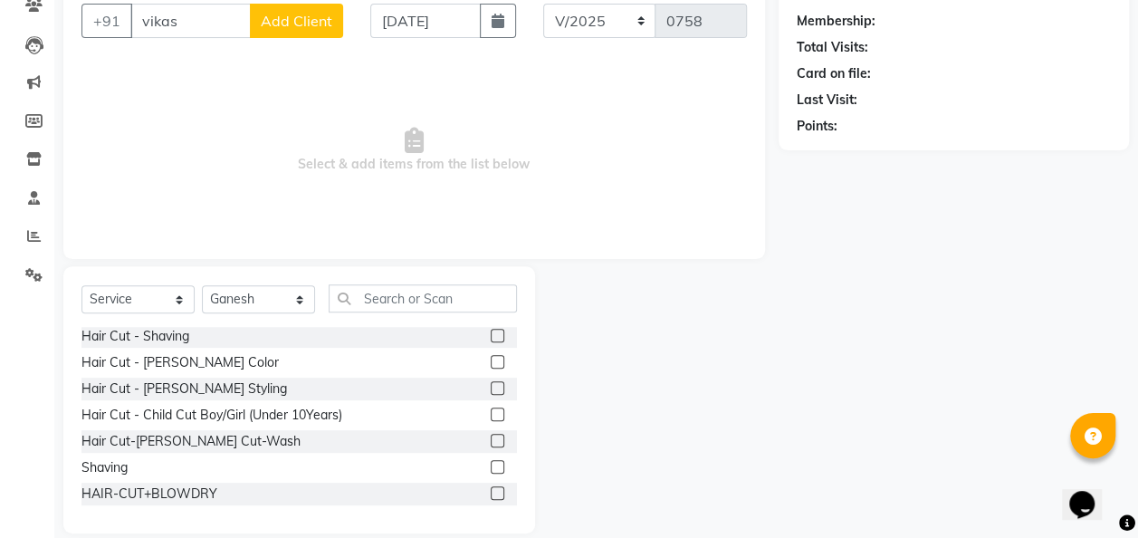
click at [491, 470] on div at bounding box center [504, 467] width 26 height 23
click at [491, 464] on label at bounding box center [498, 467] width 14 height 14
click at [491, 464] on input "checkbox" at bounding box center [497, 468] width 12 height 12
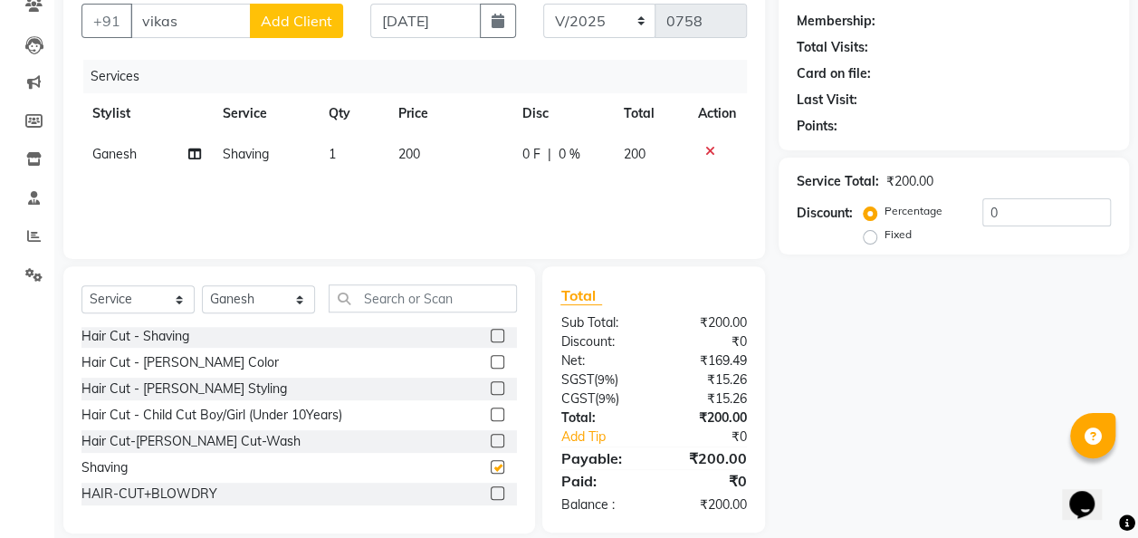
checkbox input "false"
click at [279, 28] on span "Add Client" at bounding box center [297, 21] width 72 height 18
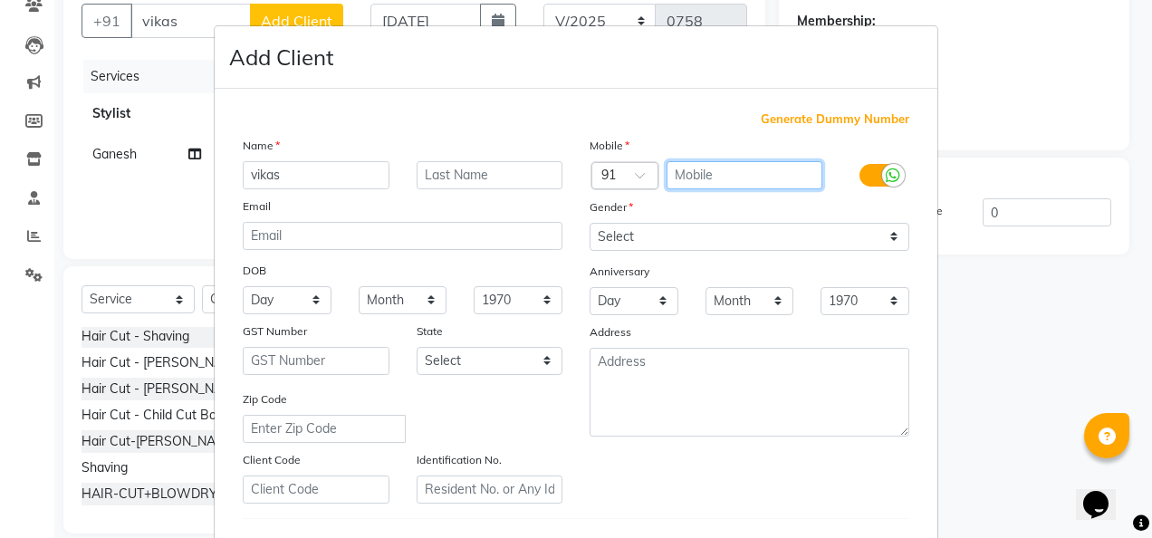
click at [686, 163] on input "text" at bounding box center [744, 175] width 157 height 28
type input "9650244053"
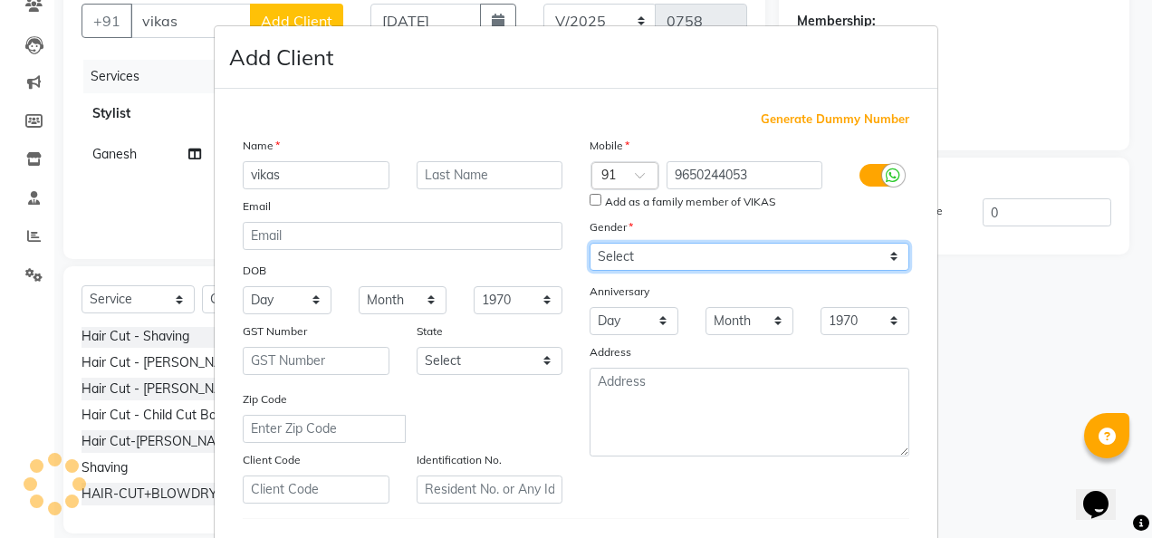
click at [887, 234] on div "Mobile Country Code × 91 9650244053 Add as a family member of VIKAS Gender Sele…" at bounding box center [749, 320] width 347 height 368
select select "male"
click at [590, 243] on select "Select Male Female Other Prefer Not To Say" at bounding box center [750, 257] width 320 height 28
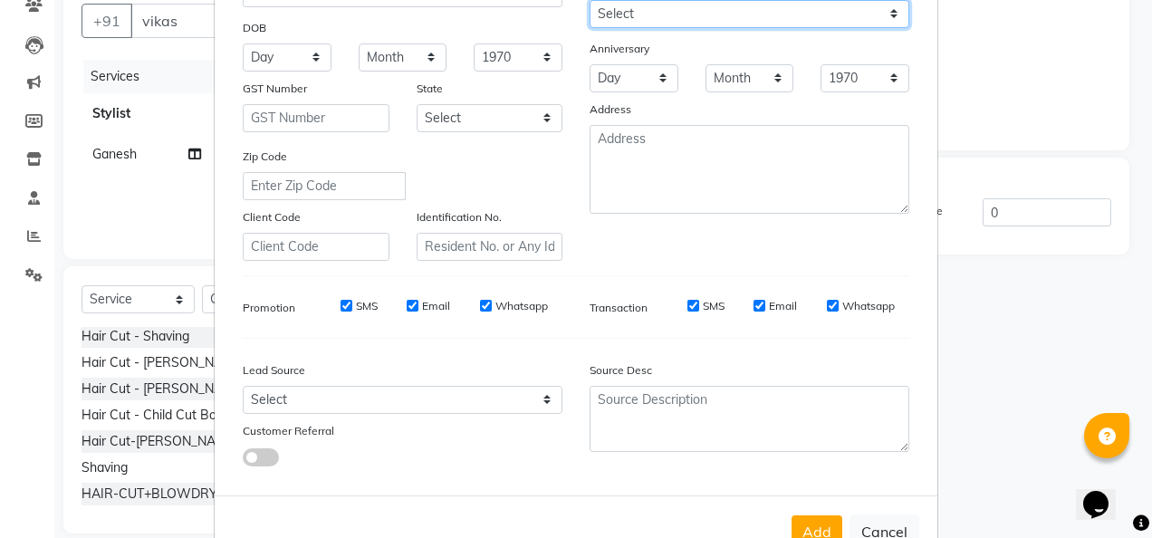
scroll to position [295, 0]
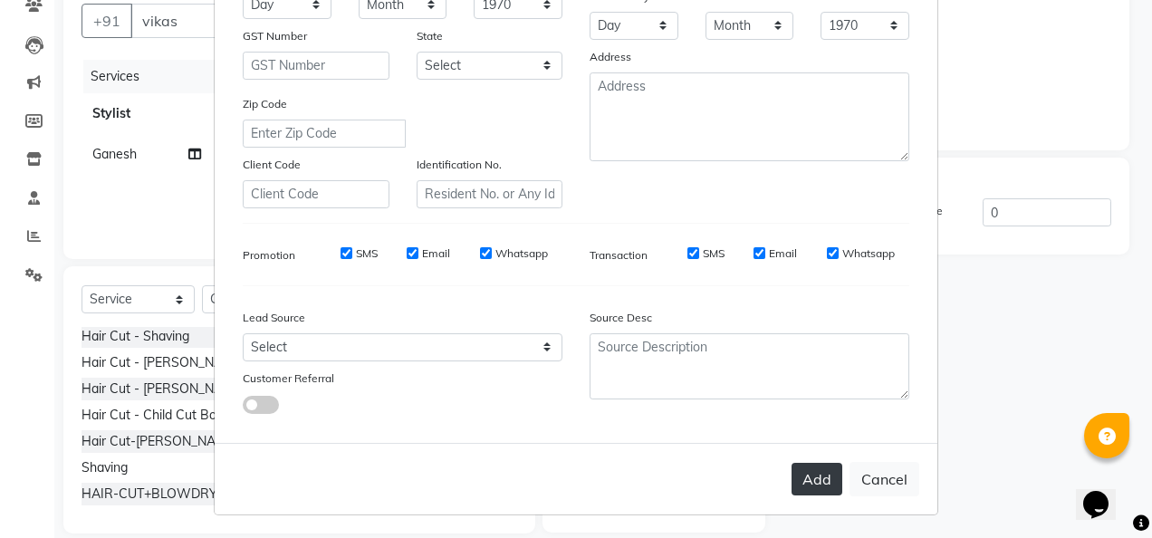
click at [810, 485] on button "Add" at bounding box center [816, 479] width 51 height 33
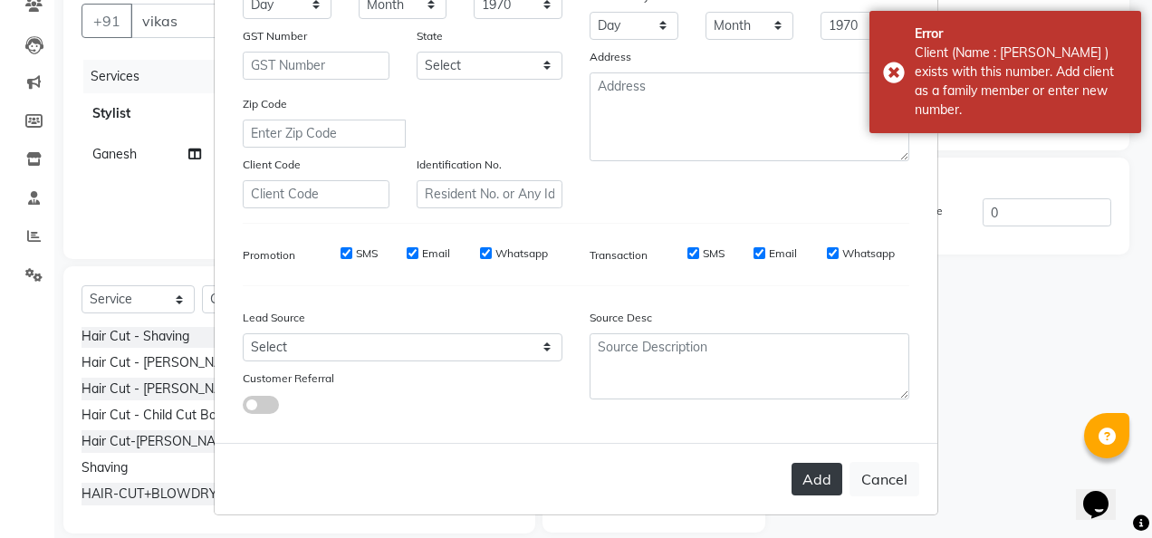
click at [810, 485] on button "Add" at bounding box center [816, 479] width 51 height 33
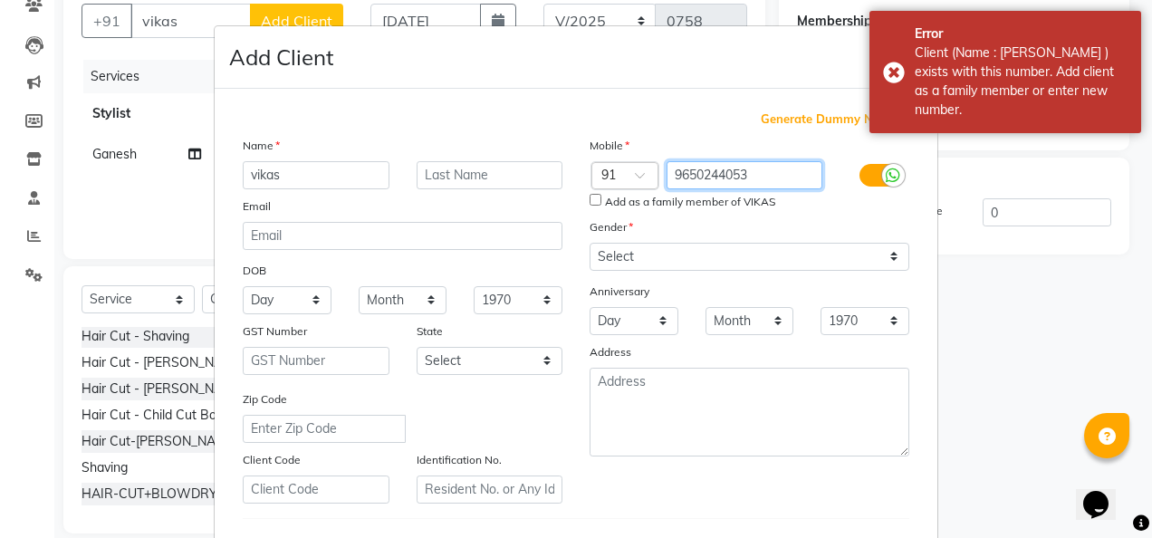
click at [765, 176] on input "9650244053" at bounding box center [744, 175] width 157 height 28
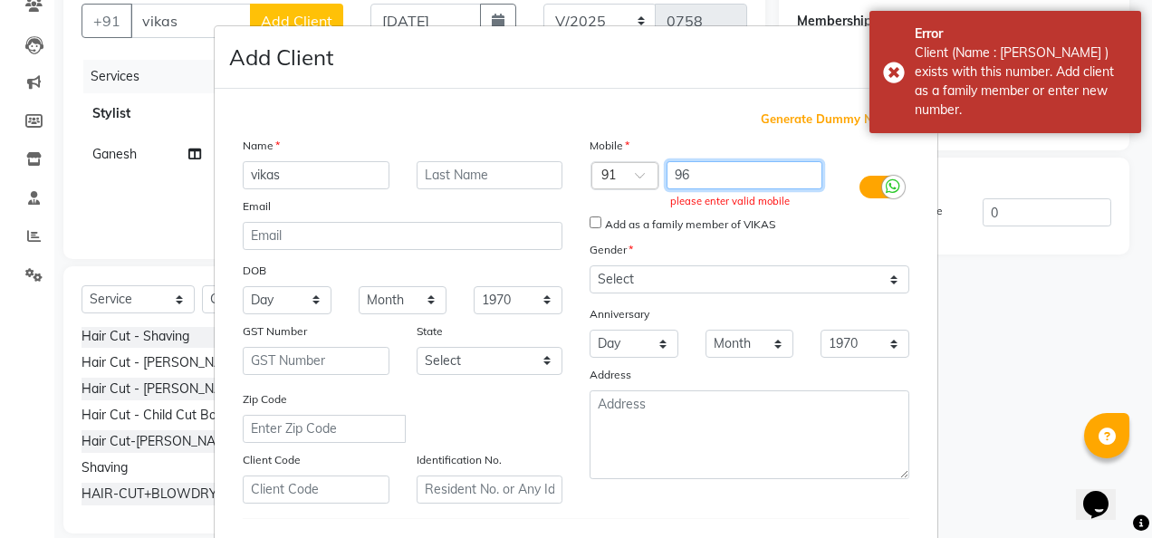
type input "9"
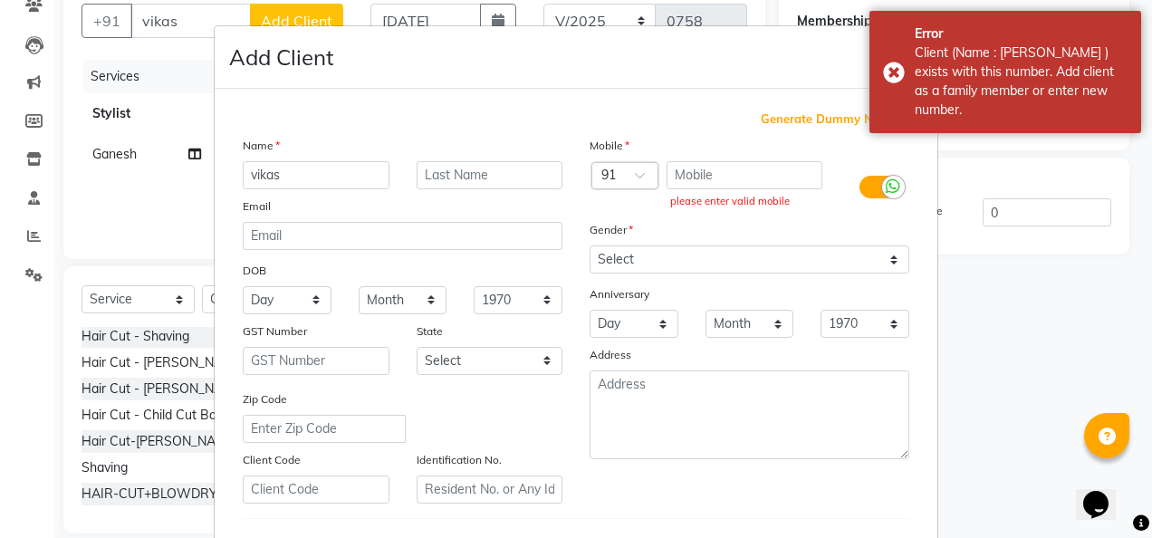
click at [789, 120] on span "Generate Dummy Number" at bounding box center [835, 119] width 149 height 18
type input "1375800000061"
checkbox input "false"
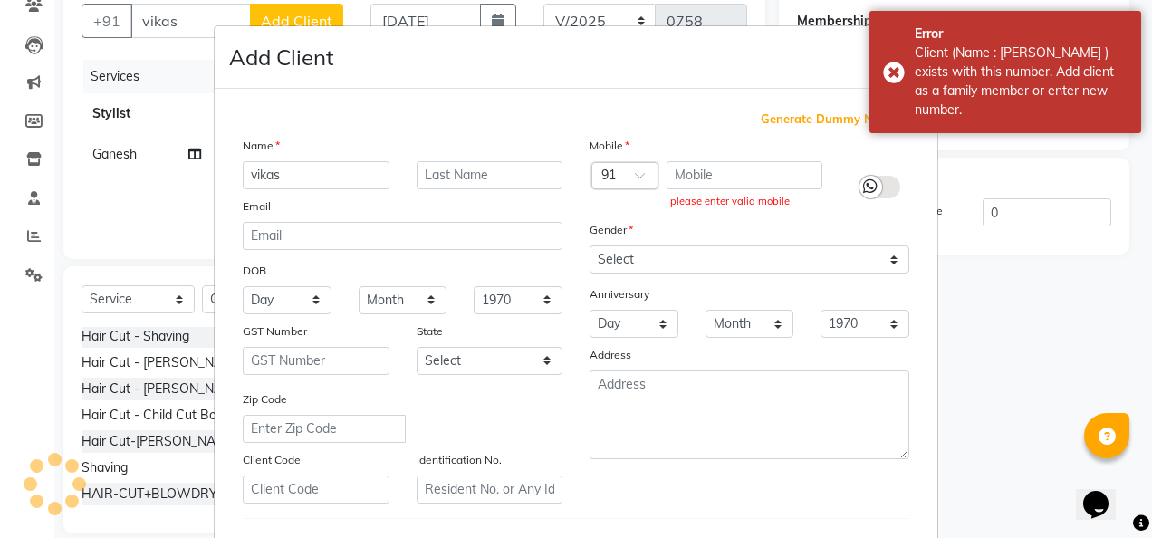
checkbox input "false"
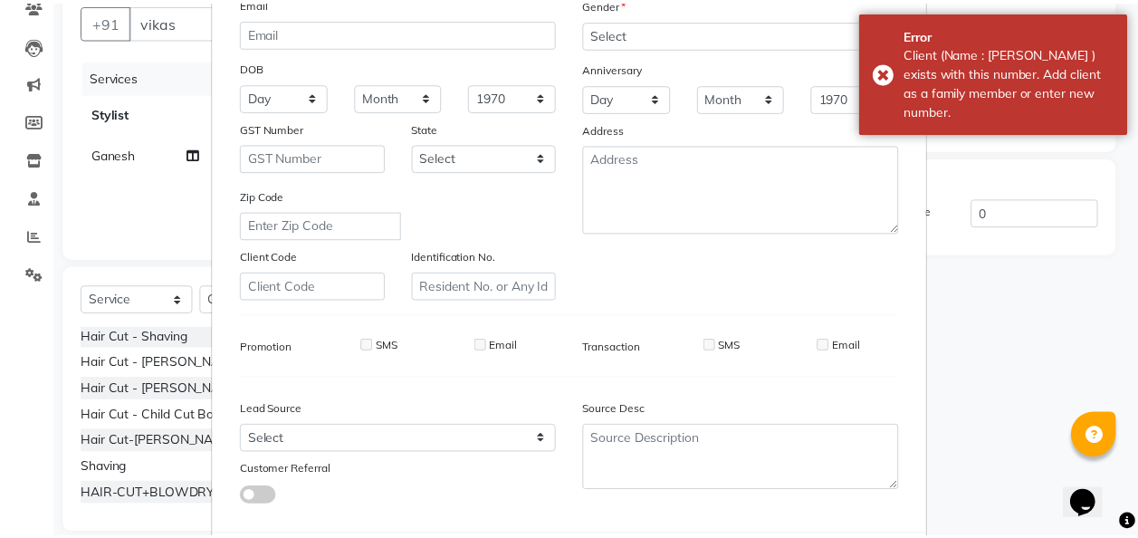
scroll to position [295, 0]
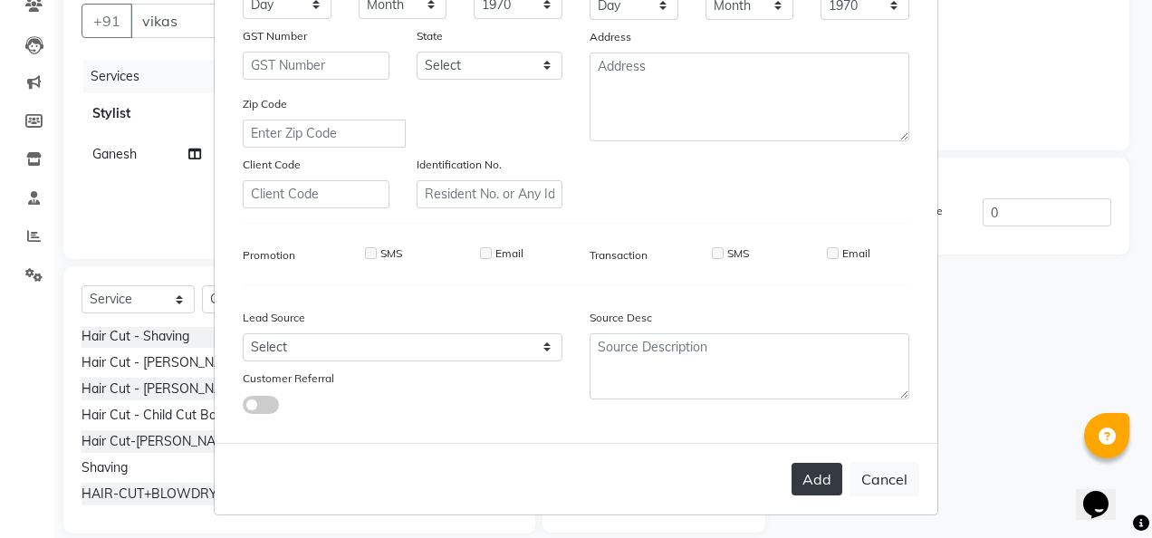
click at [802, 477] on button "Add" at bounding box center [816, 479] width 51 height 33
type input "1375800000061"
select select
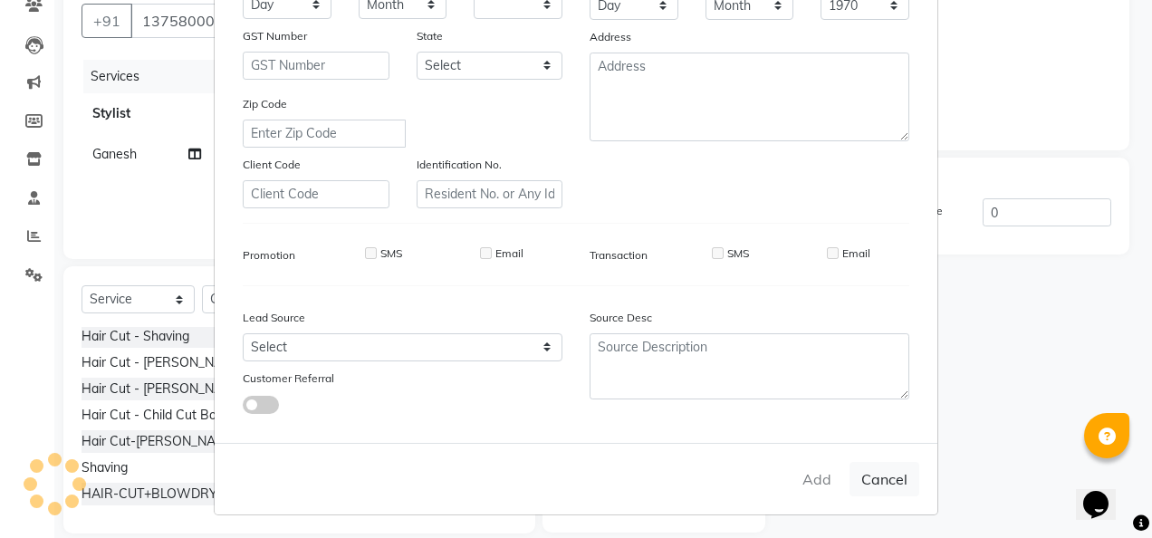
select select
checkbox input "false"
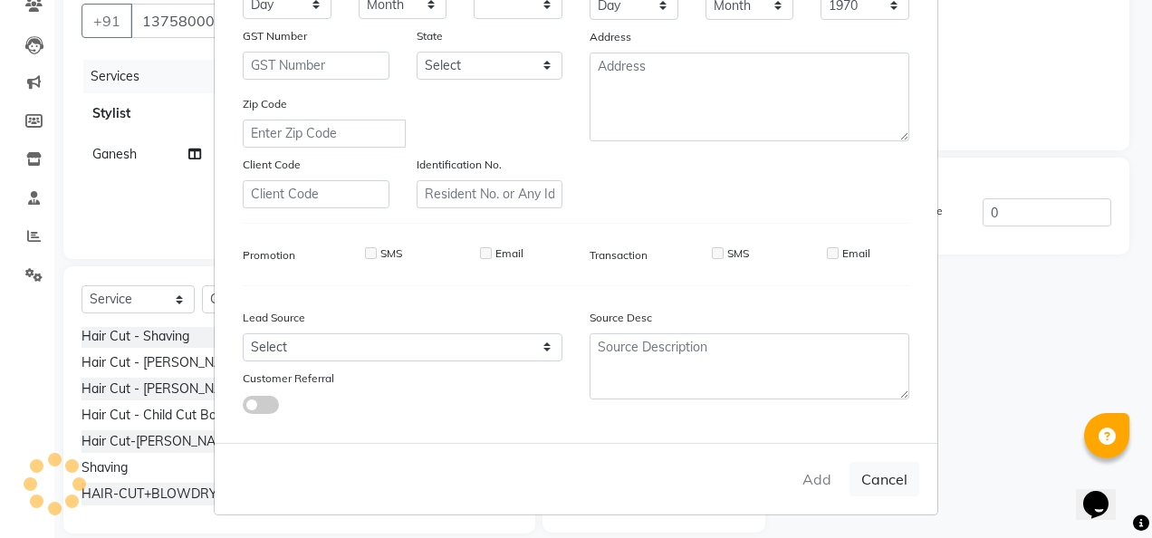
checkbox input "false"
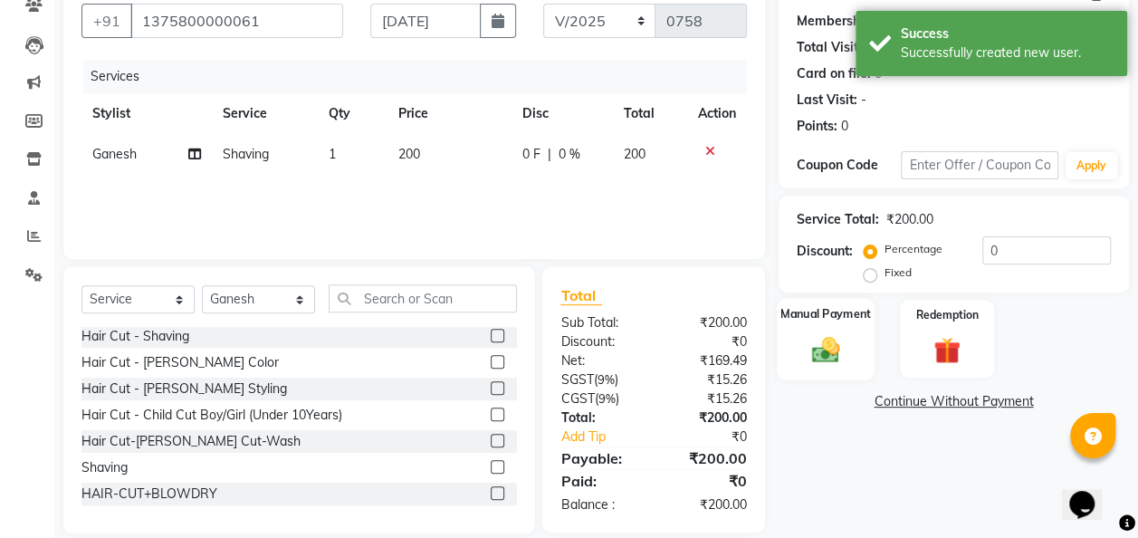
click at [836, 362] on img at bounding box center [825, 349] width 45 height 33
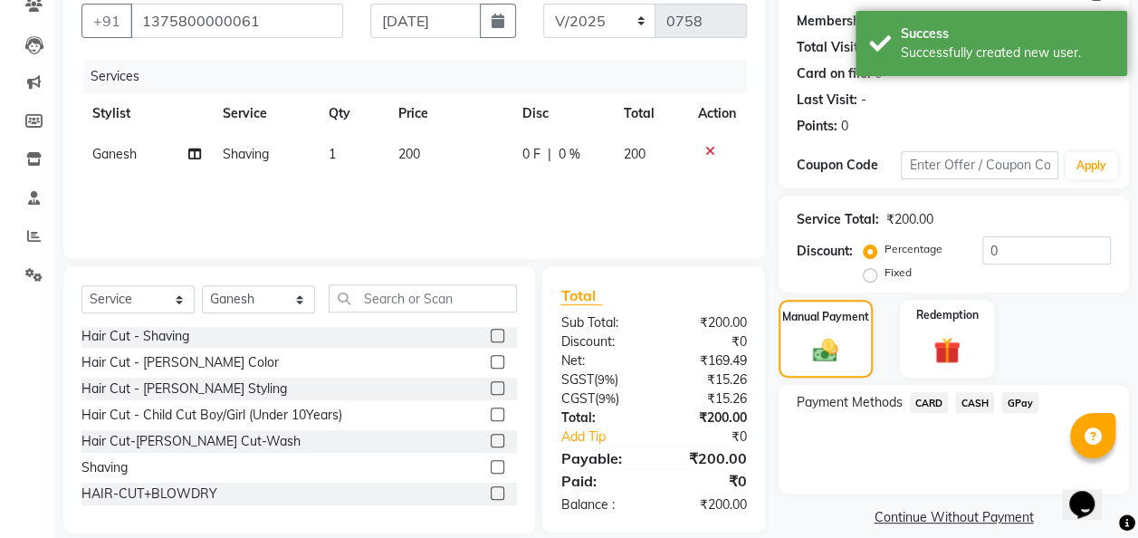
click at [1018, 397] on span "GPay" at bounding box center [1020, 402] width 37 height 21
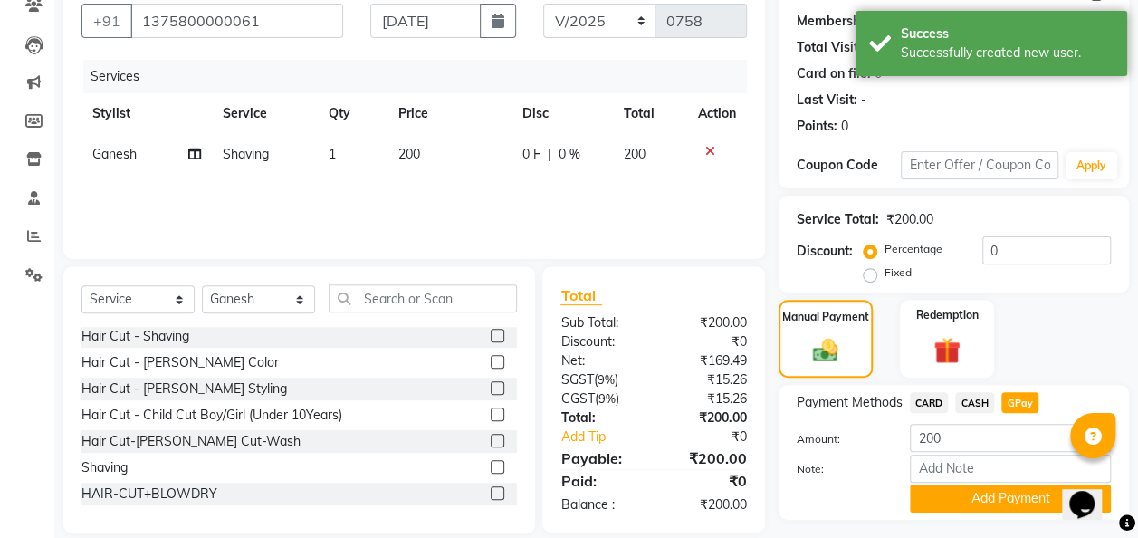
scroll to position [210, 0]
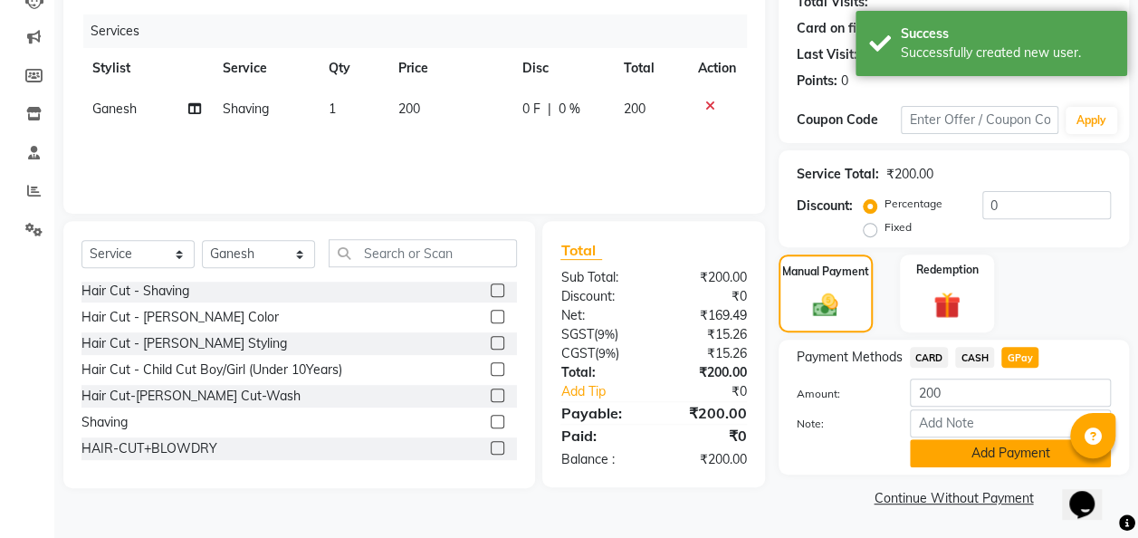
click at [1010, 446] on button "Add Payment" at bounding box center [1010, 453] width 201 height 28
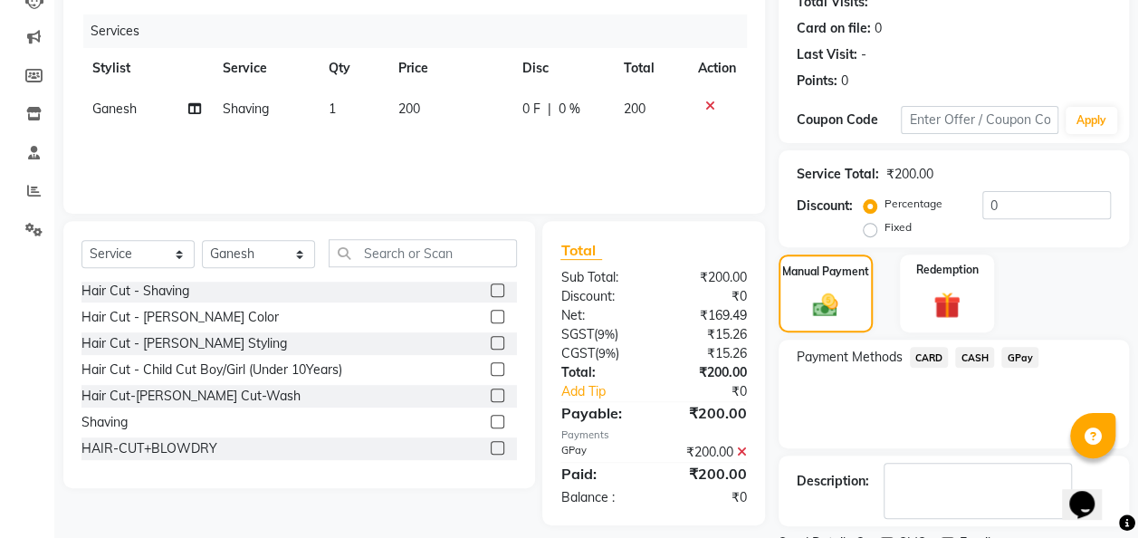
scroll to position [286, 0]
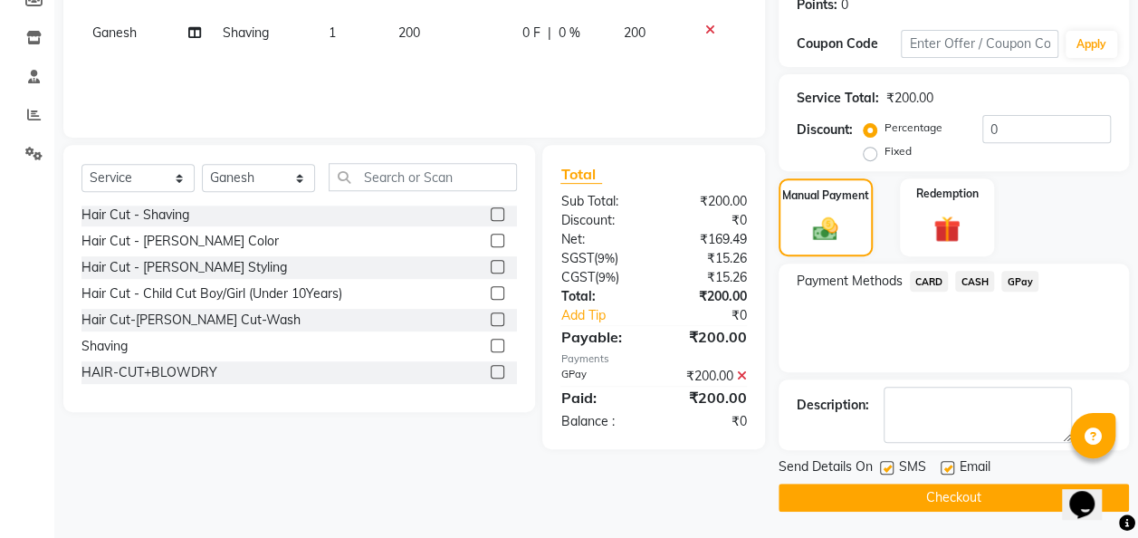
click at [965, 494] on button "Checkout" at bounding box center [954, 498] width 350 height 28
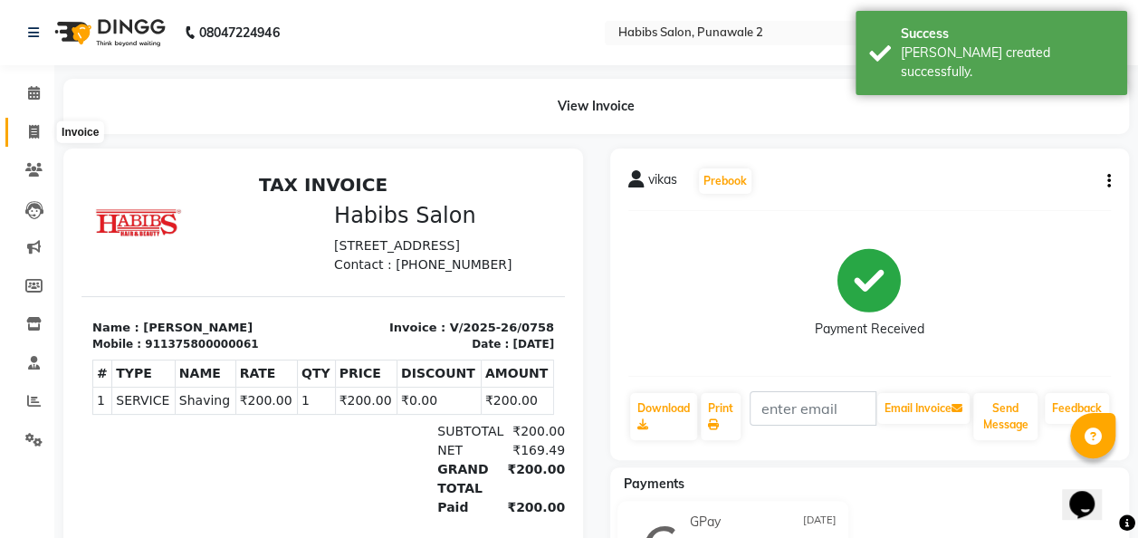
click at [34, 133] on icon at bounding box center [34, 132] width 10 height 14
select select "service"
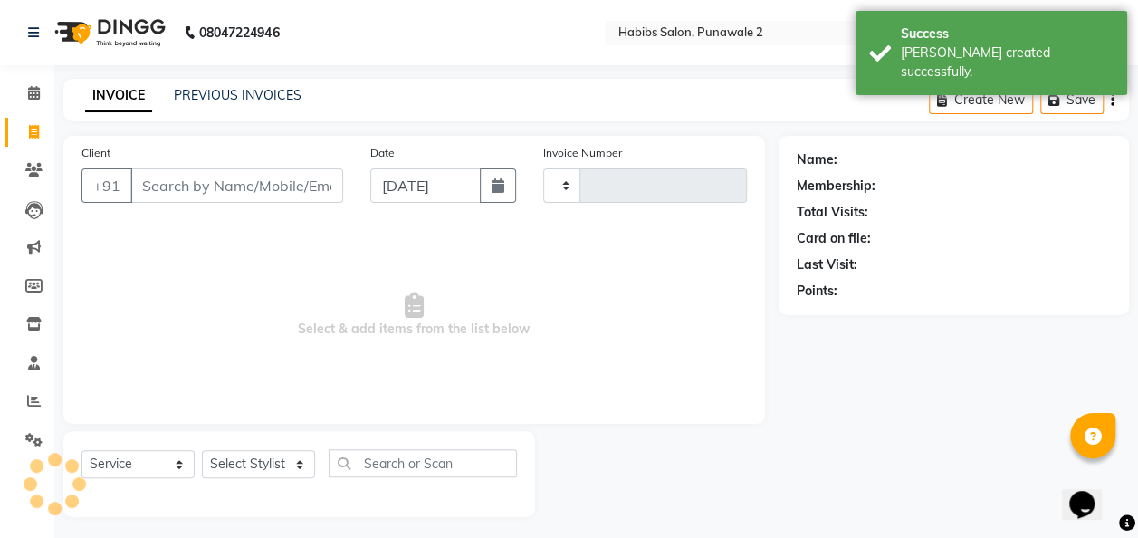
type input "0759"
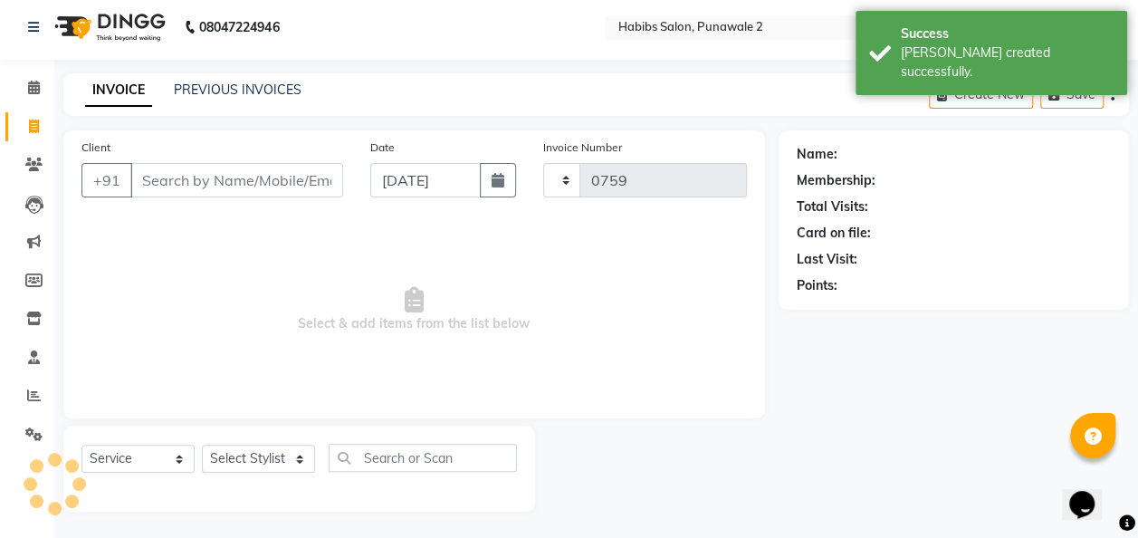
select select "8475"
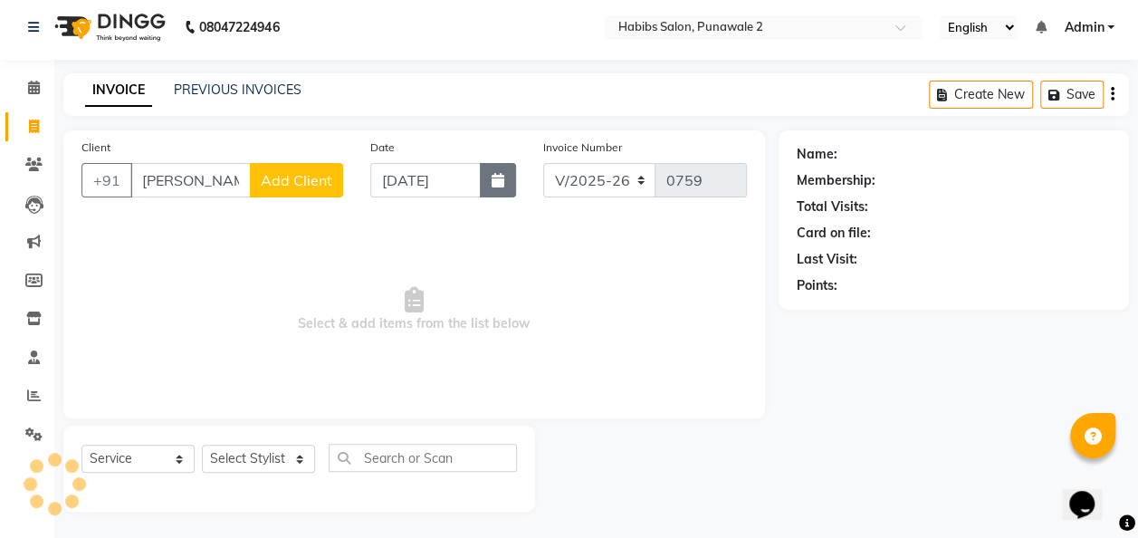
type input "nelson"
click at [500, 187] on button "button" at bounding box center [498, 180] width 36 height 34
select select "9"
select select "2025"
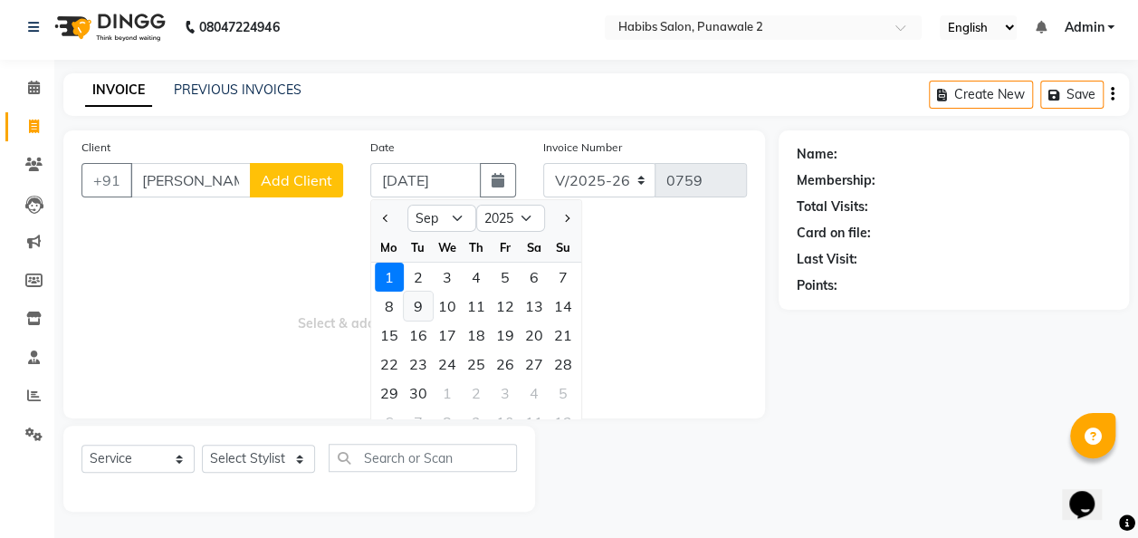
click at [418, 301] on div "9" at bounding box center [418, 306] width 29 height 29
type input "[DATE]"
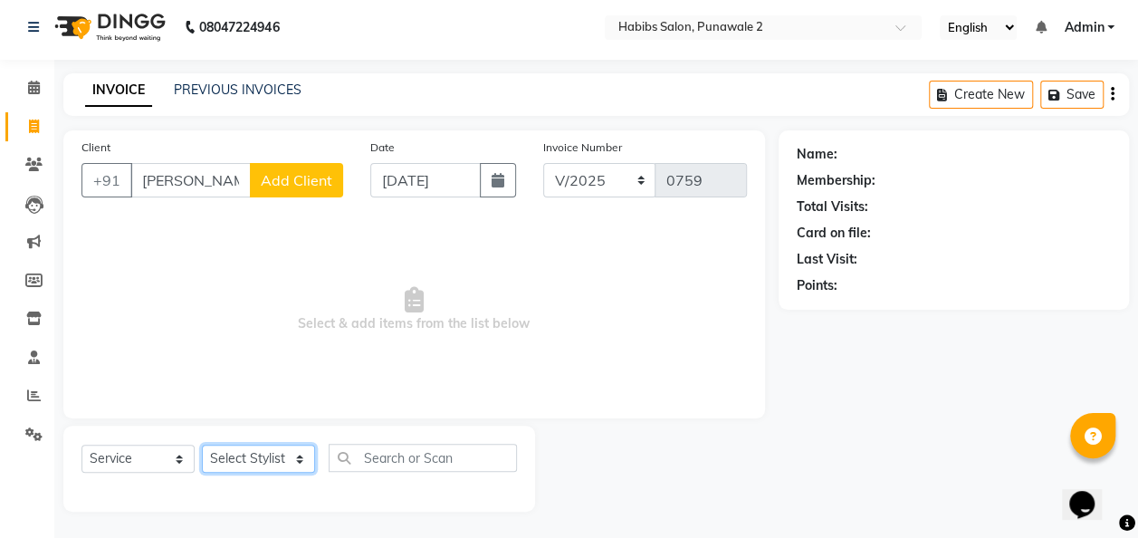
click at [294, 460] on select "Select Stylist Chandan Ganesh Gauri [PERSON_NAME] [PERSON_NAME] [PERSON_NAME] […" at bounding box center [258, 459] width 113 height 28
select select "82974"
click at [202, 445] on select "Select Stylist Chandan Ganesh Gauri [PERSON_NAME] [PERSON_NAME] [PERSON_NAME] […" at bounding box center [258, 459] width 113 height 28
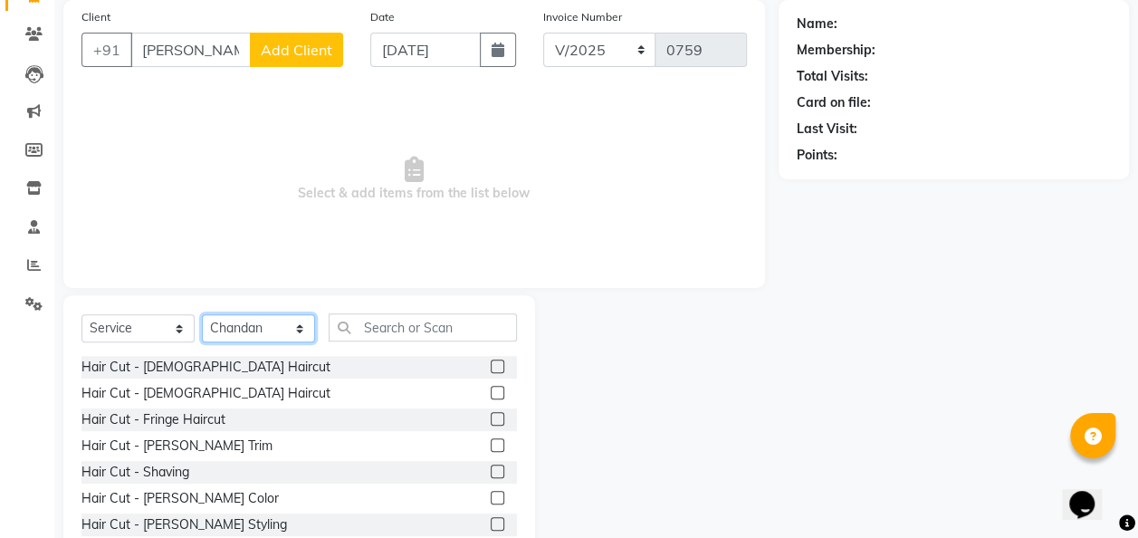
scroll to position [177, 0]
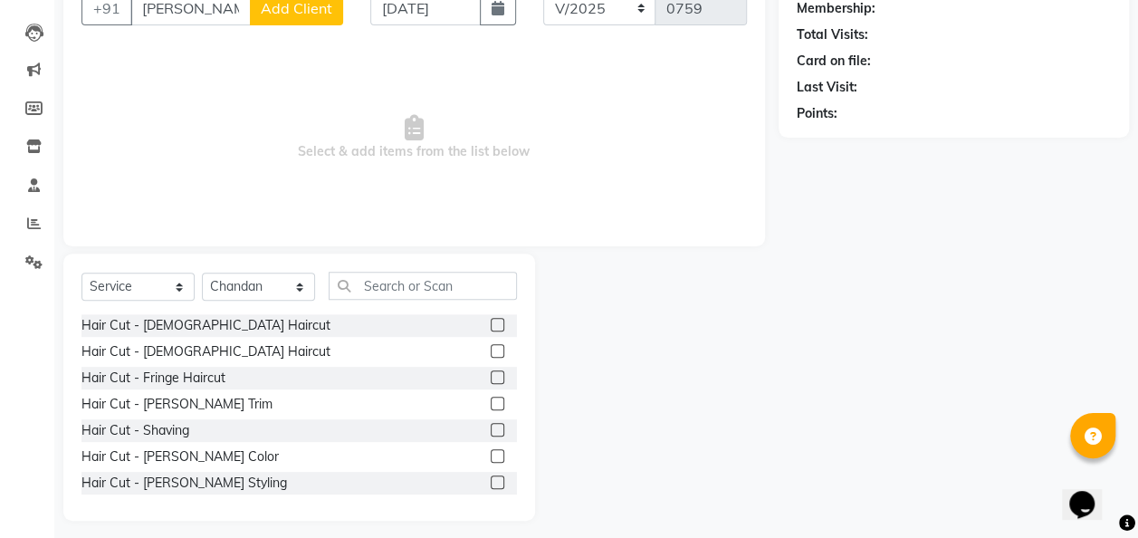
click at [491, 322] on label at bounding box center [498, 325] width 14 height 14
click at [491, 322] on input "checkbox" at bounding box center [497, 326] width 12 height 12
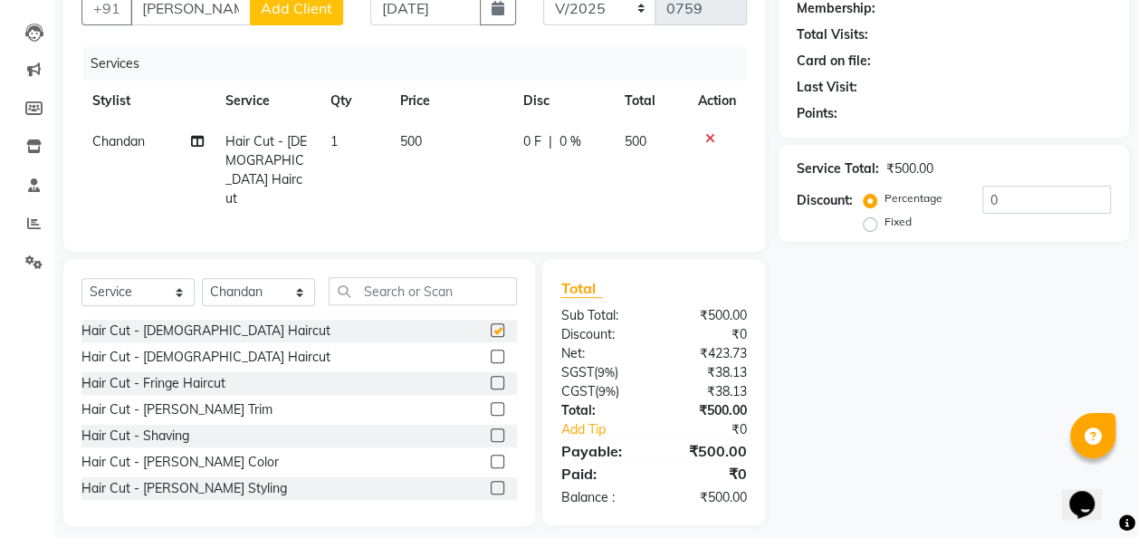
checkbox input "false"
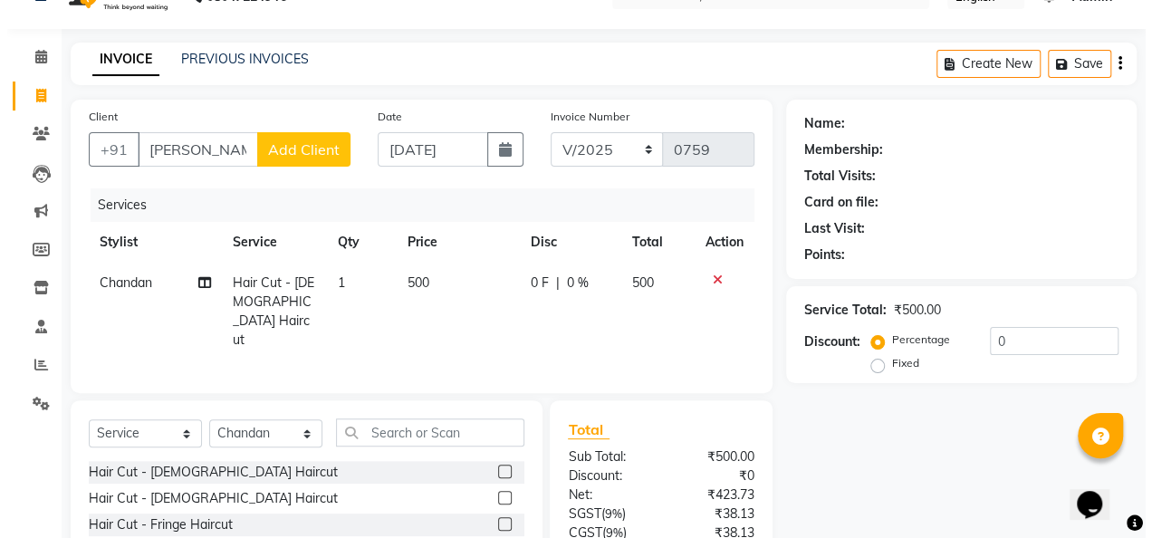
scroll to position [36, 0]
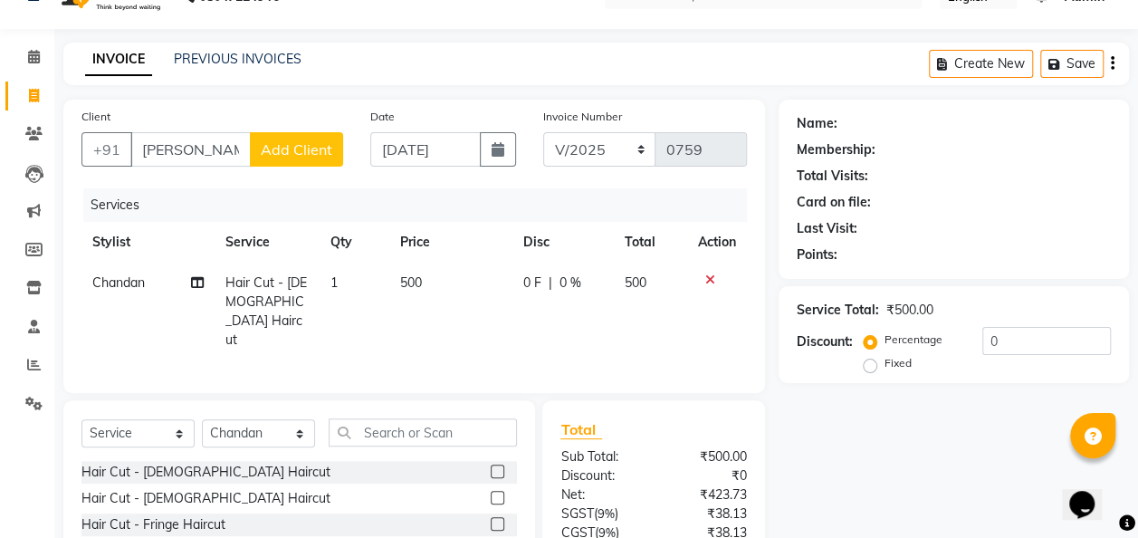
click at [116, 242] on th "Stylist" at bounding box center [148, 242] width 133 height 41
click at [107, 287] on span "Chandan" at bounding box center [118, 282] width 53 height 16
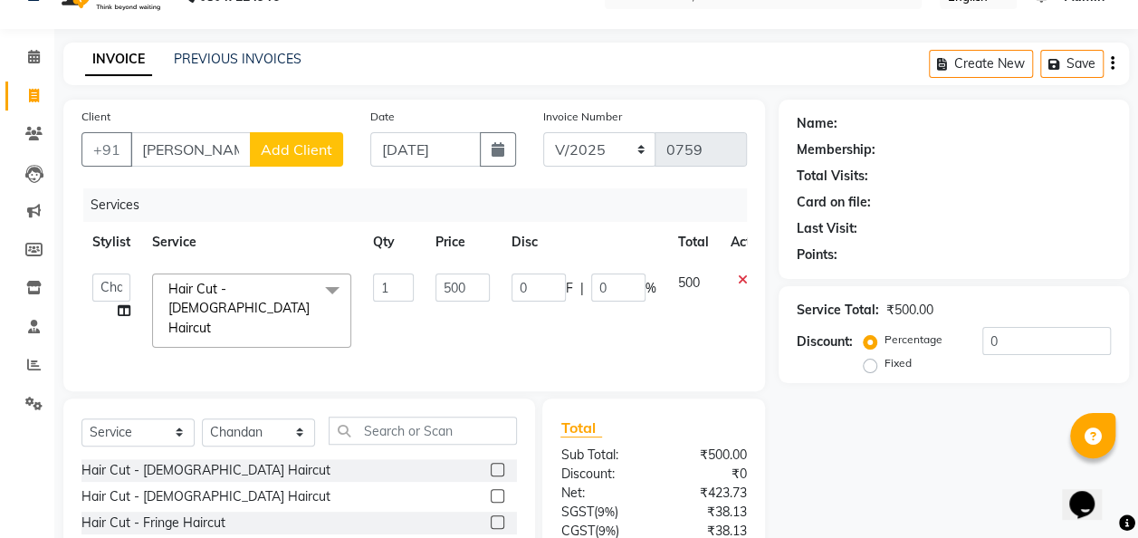
click at [314, 152] on span "Add Client" at bounding box center [297, 149] width 72 height 18
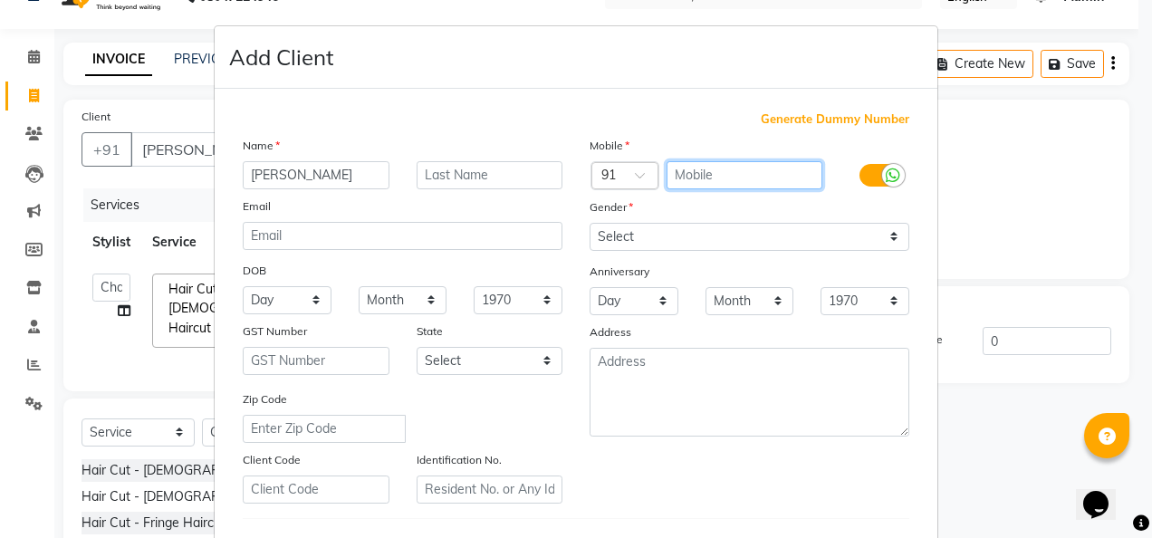
click at [699, 171] on input "text" at bounding box center [744, 175] width 157 height 28
type input "9"
type input "7205758529"
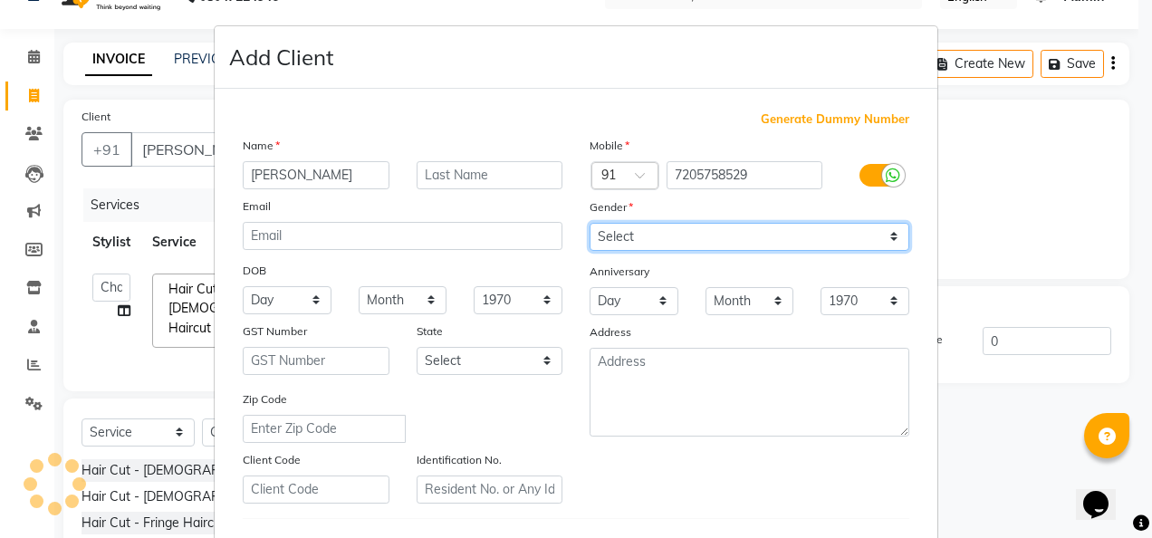
click at [885, 234] on select "Select [DEMOGRAPHIC_DATA] [DEMOGRAPHIC_DATA] Other Prefer Not To Say" at bounding box center [750, 237] width 320 height 28
select select "[DEMOGRAPHIC_DATA]"
click at [590, 223] on select "Select [DEMOGRAPHIC_DATA] [DEMOGRAPHIC_DATA] Other Prefer Not To Say" at bounding box center [750, 237] width 320 height 28
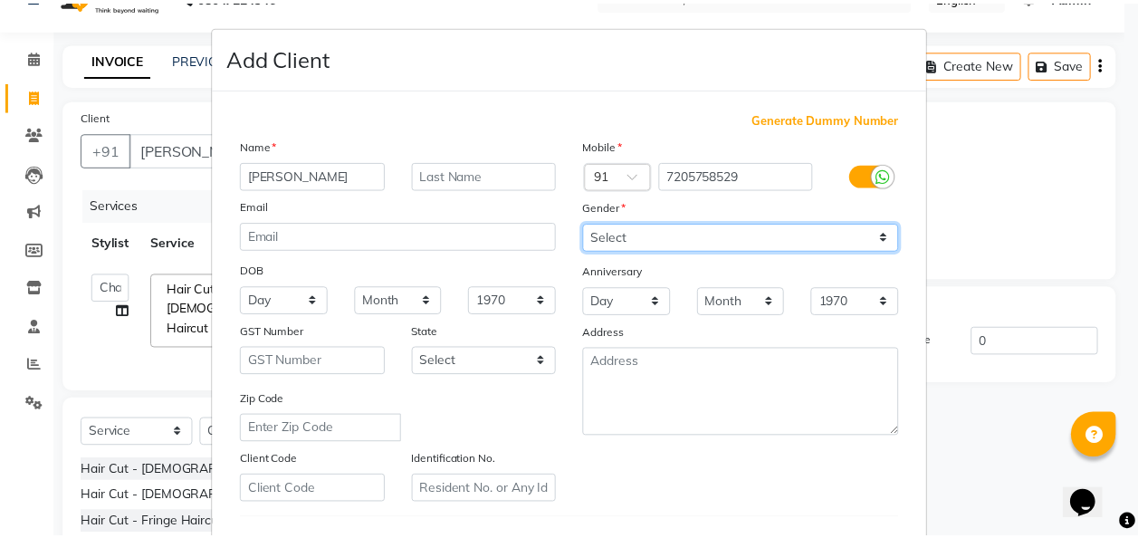
scroll to position [295, 0]
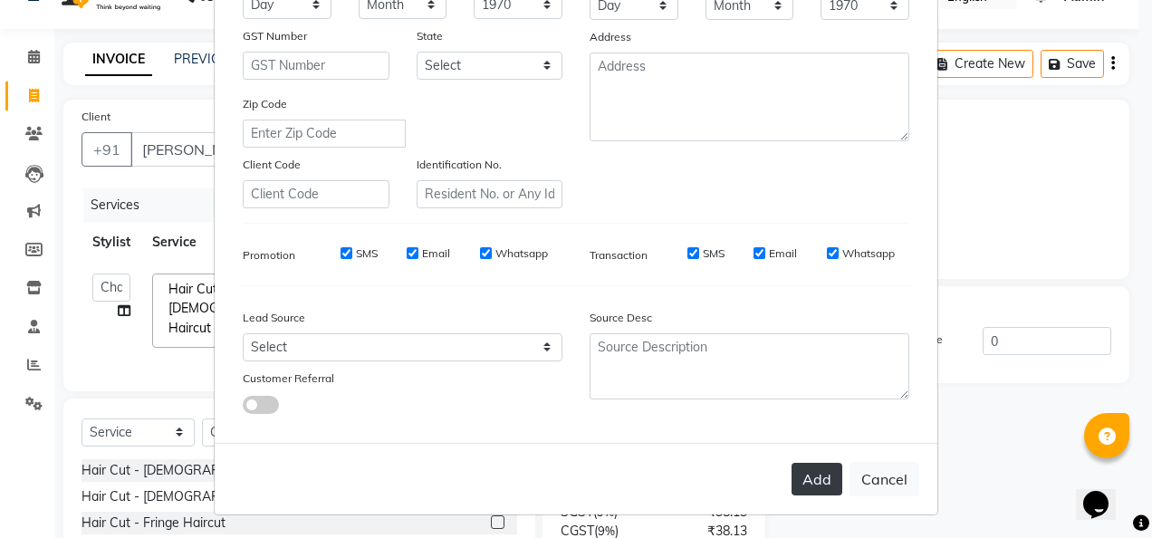
click at [822, 471] on button "Add" at bounding box center [816, 479] width 51 height 33
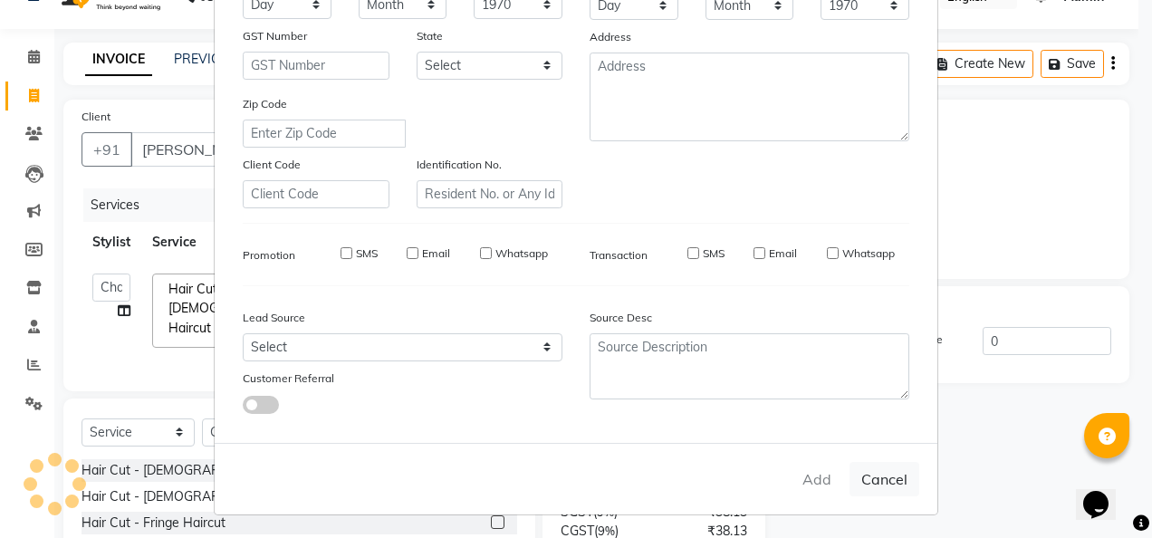
type input "7205758529"
select select
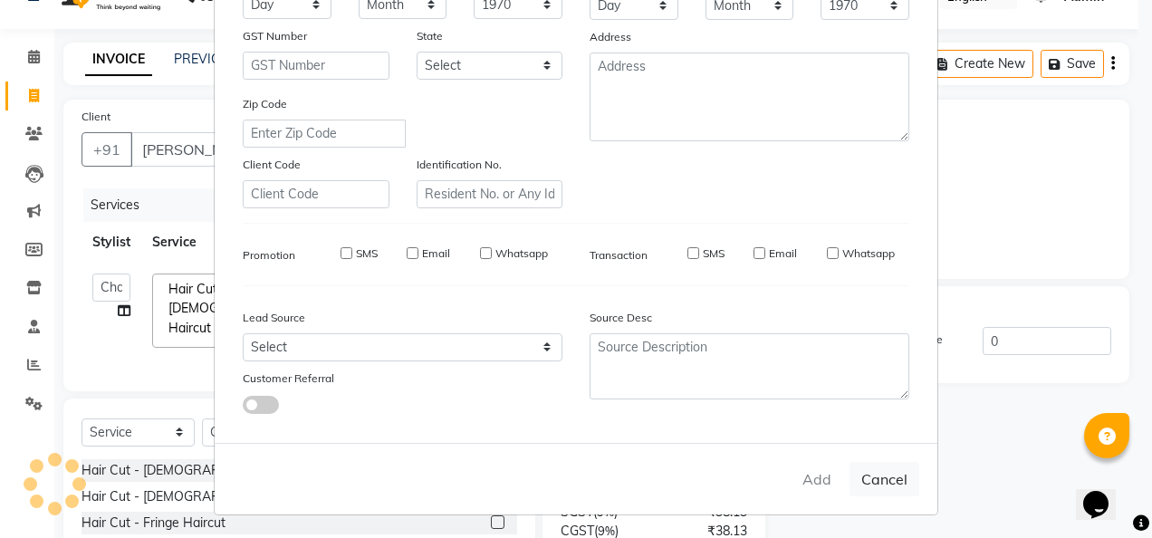
select select
checkbox input "false"
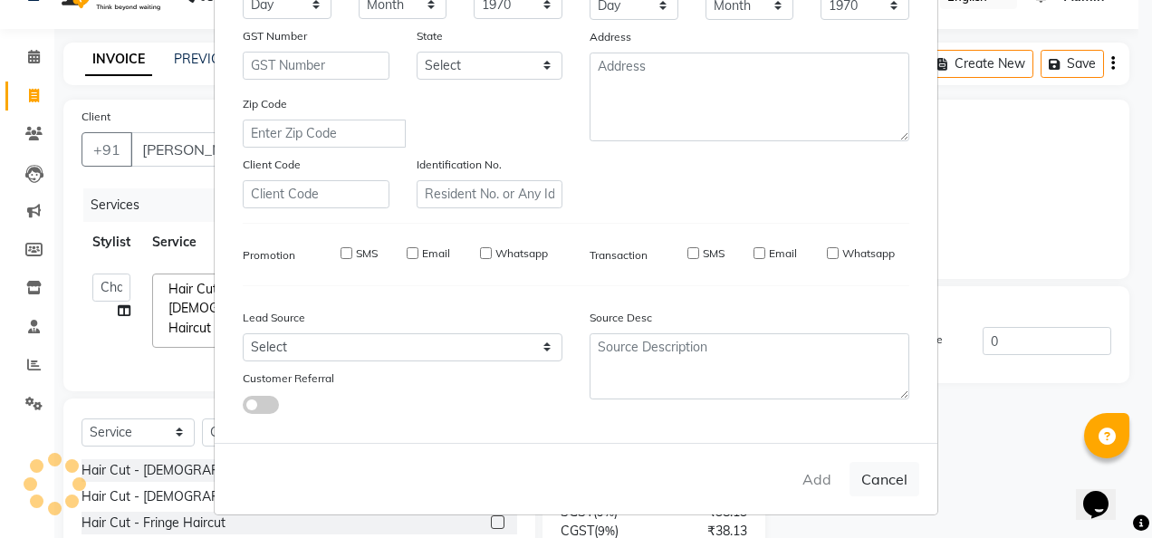
checkbox input "false"
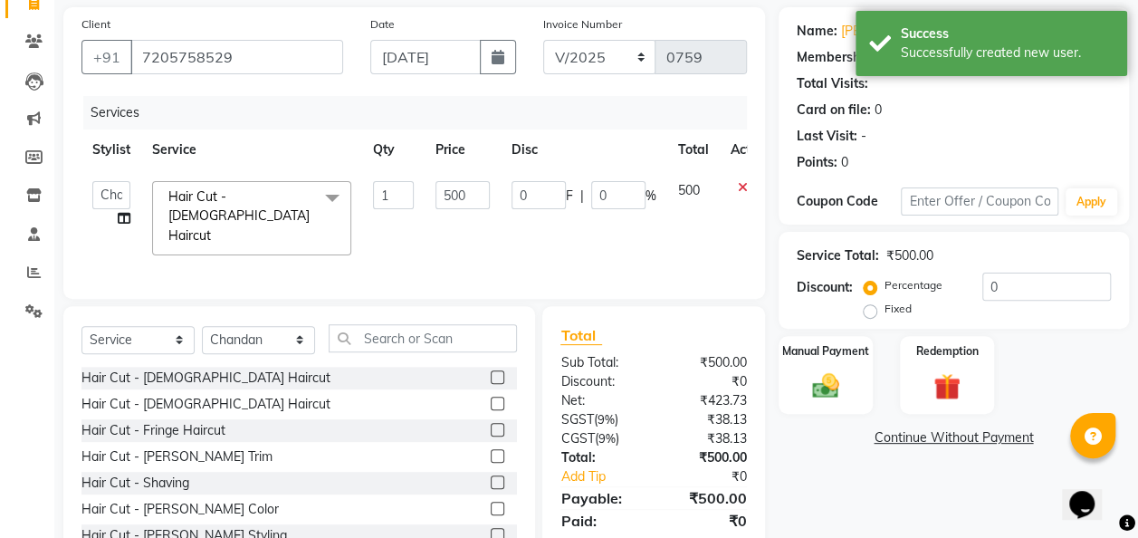
scroll to position [134, 0]
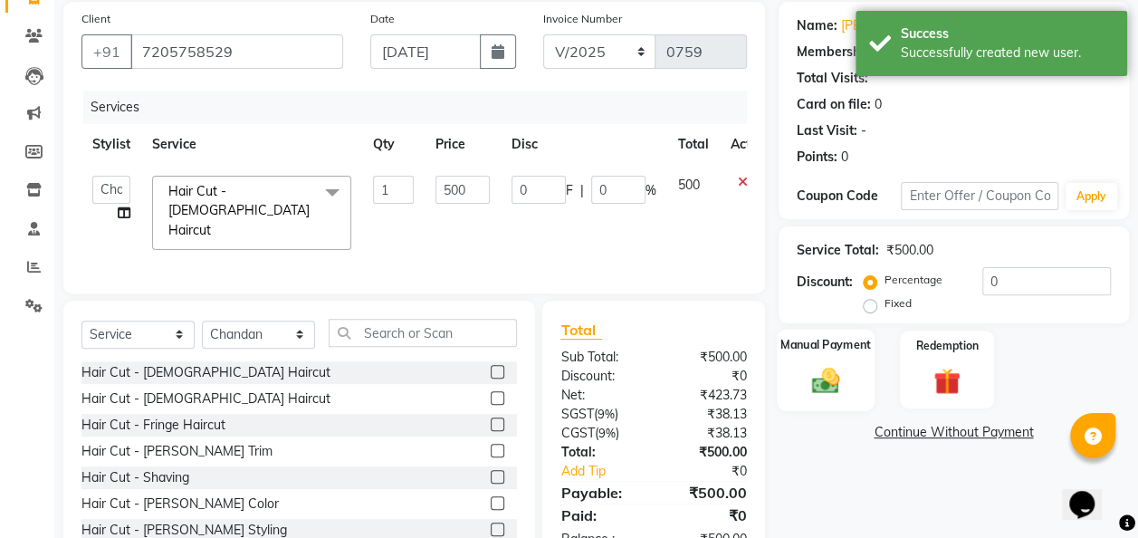
click at [831, 395] on img at bounding box center [825, 380] width 45 height 33
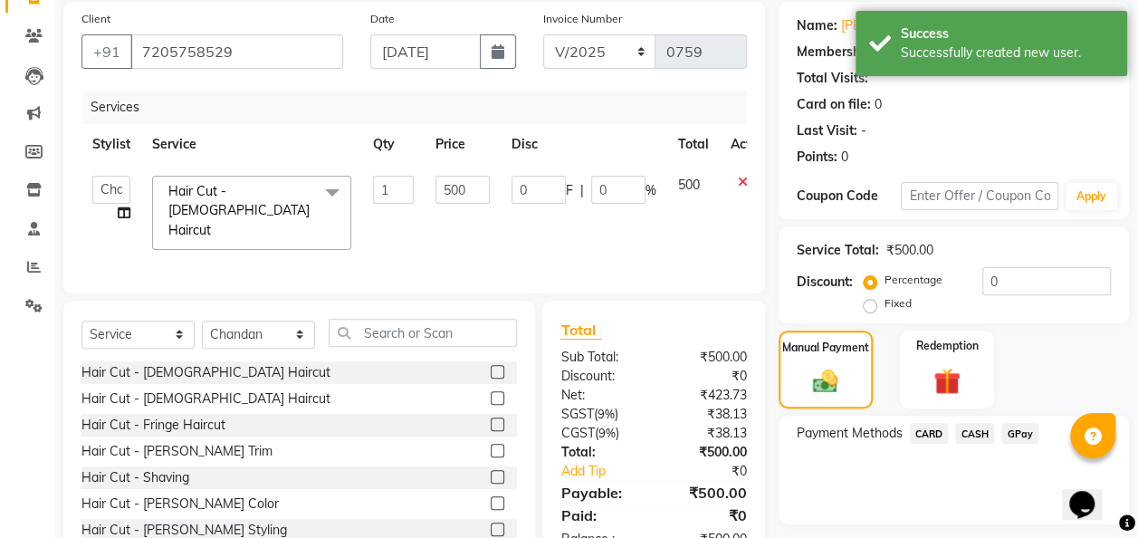
click at [1020, 432] on span "GPay" at bounding box center [1020, 433] width 37 height 21
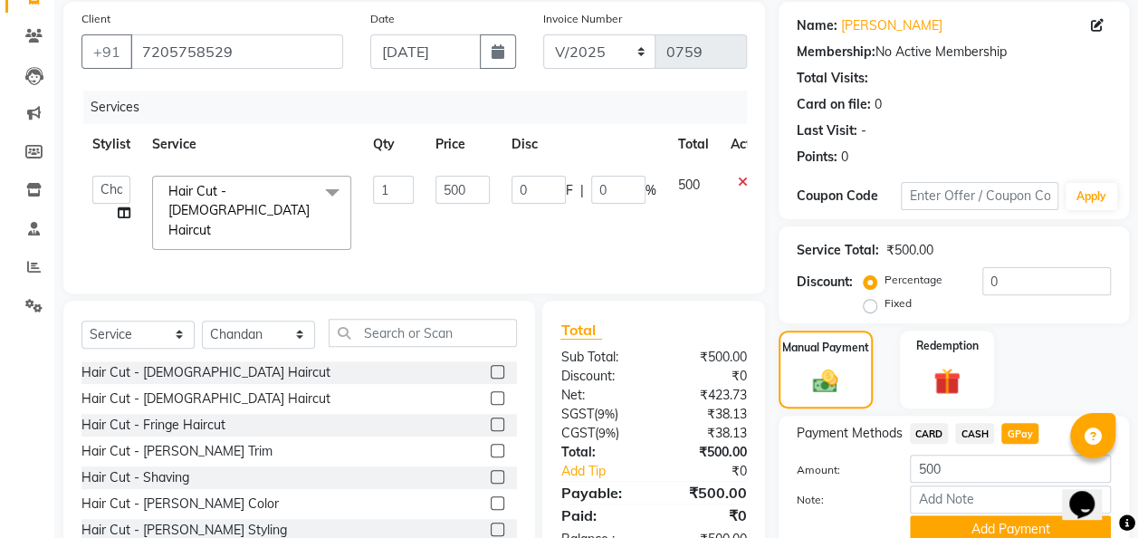
scroll to position [210, 0]
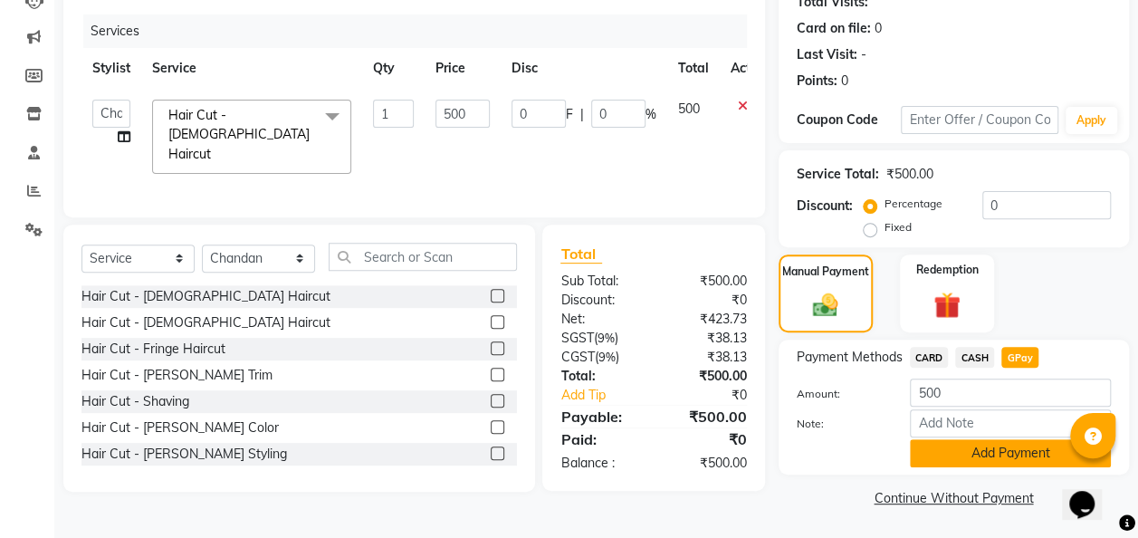
click at [1019, 458] on button "Add Payment" at bounding box center [1010, 453] width 201 height 28
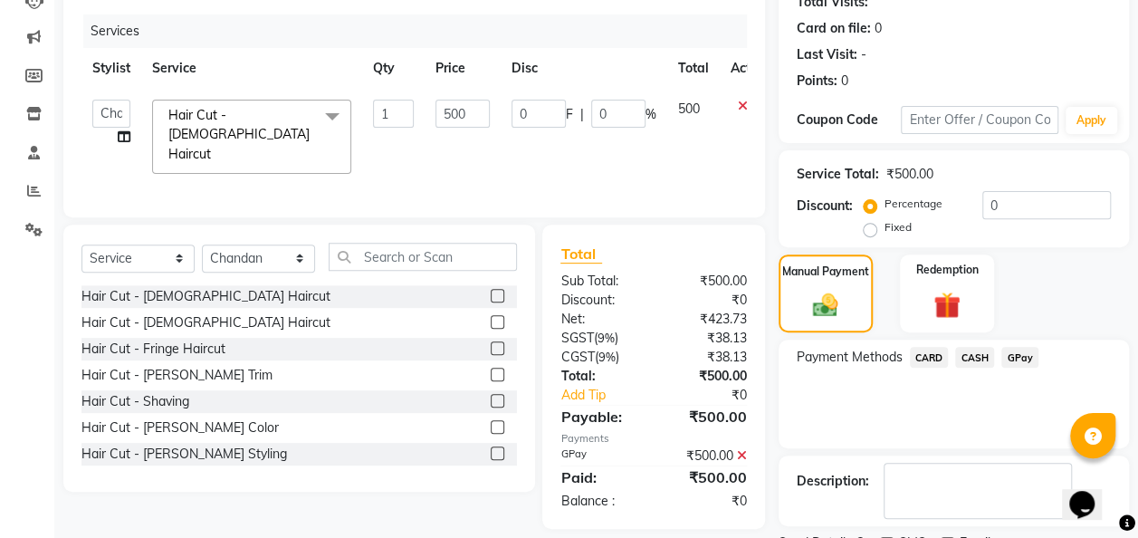
scroll to position [286, 0]
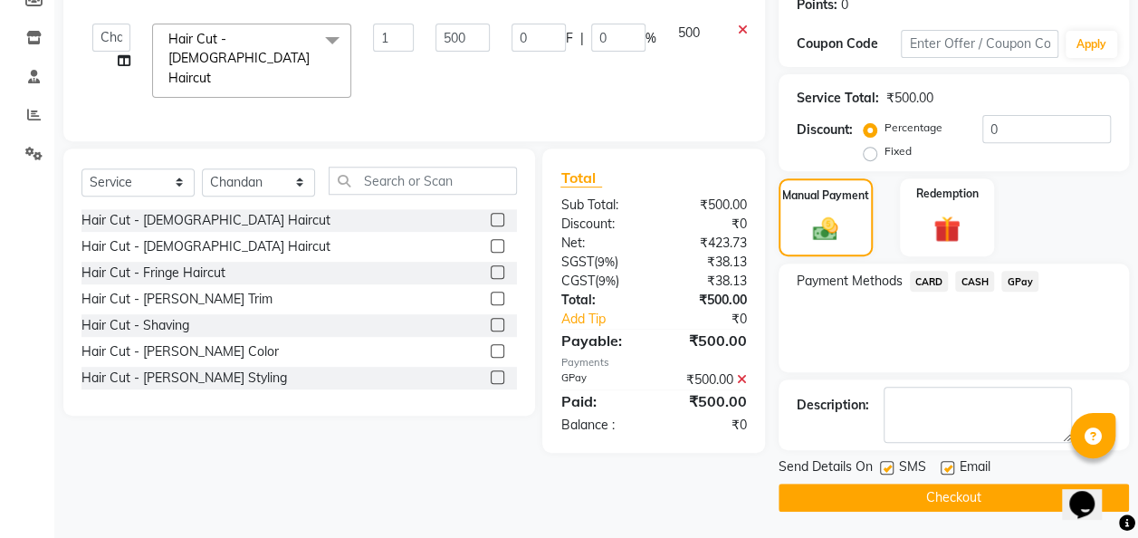
click at [1008, 498] on button "Checkout" at bounding box center [954, 498] width 350 height 28
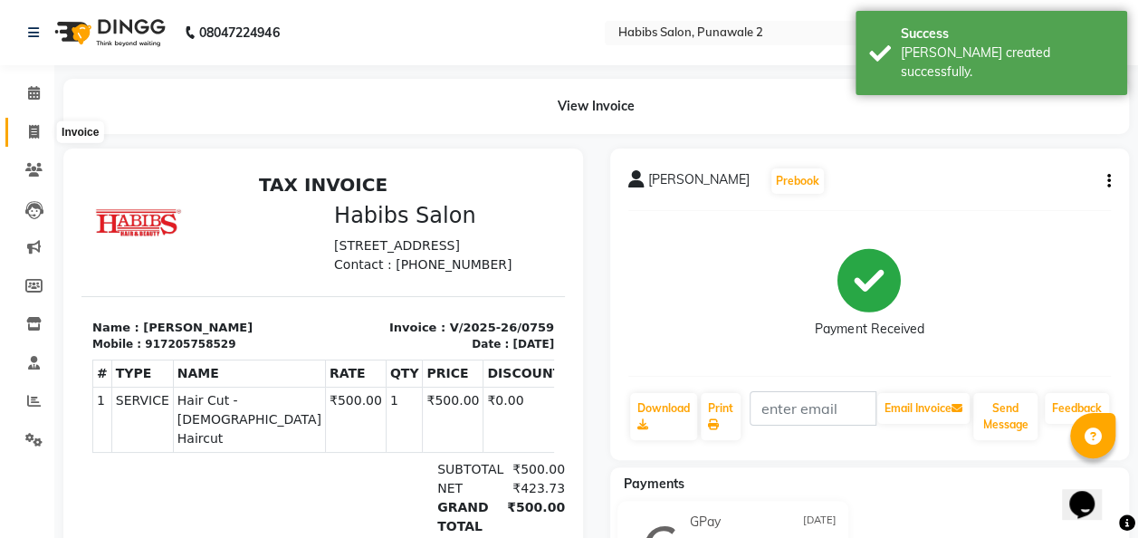
click at [40, 130] on span at bounding box center [34, 132] width 32 height 21
select select "service"
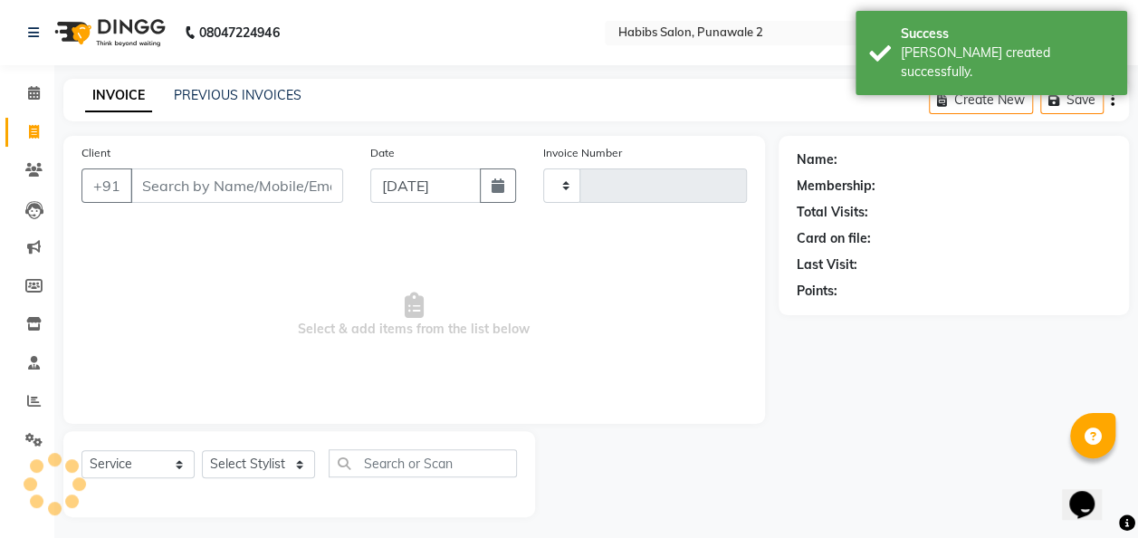
scroll to position [5, 0]
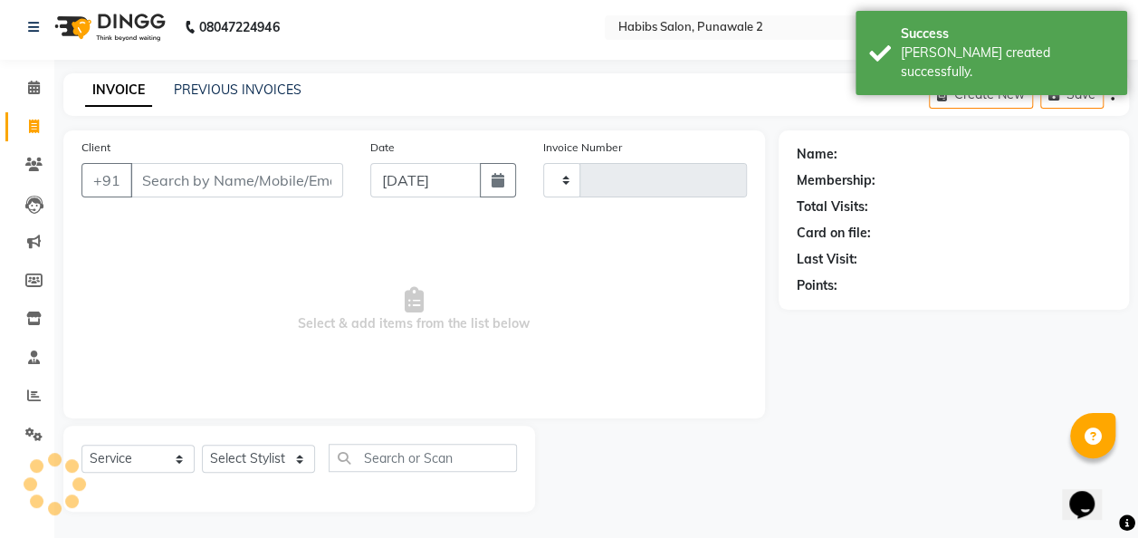
type input "0760"
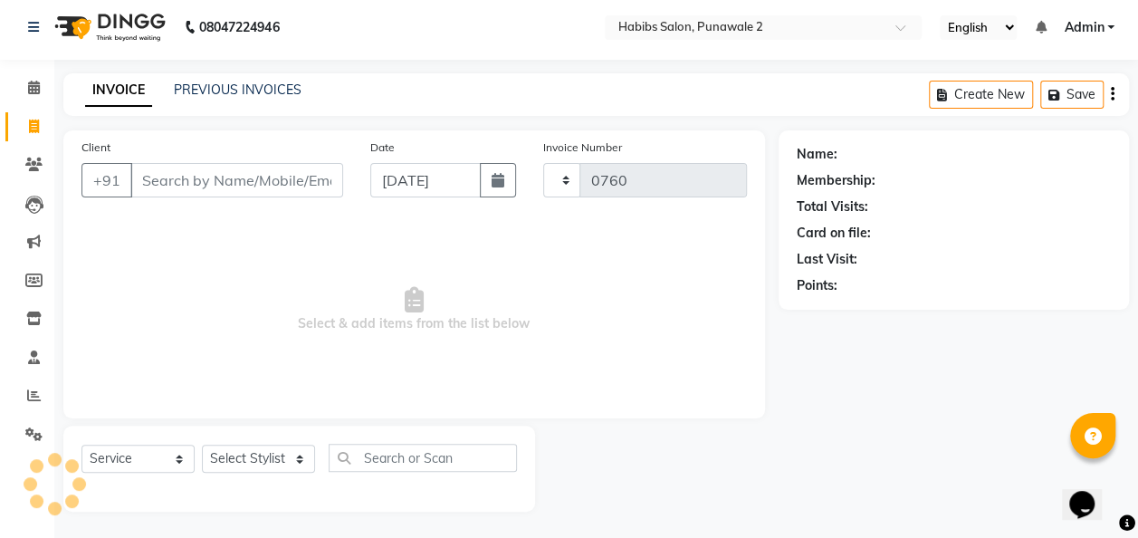
select select "8475"
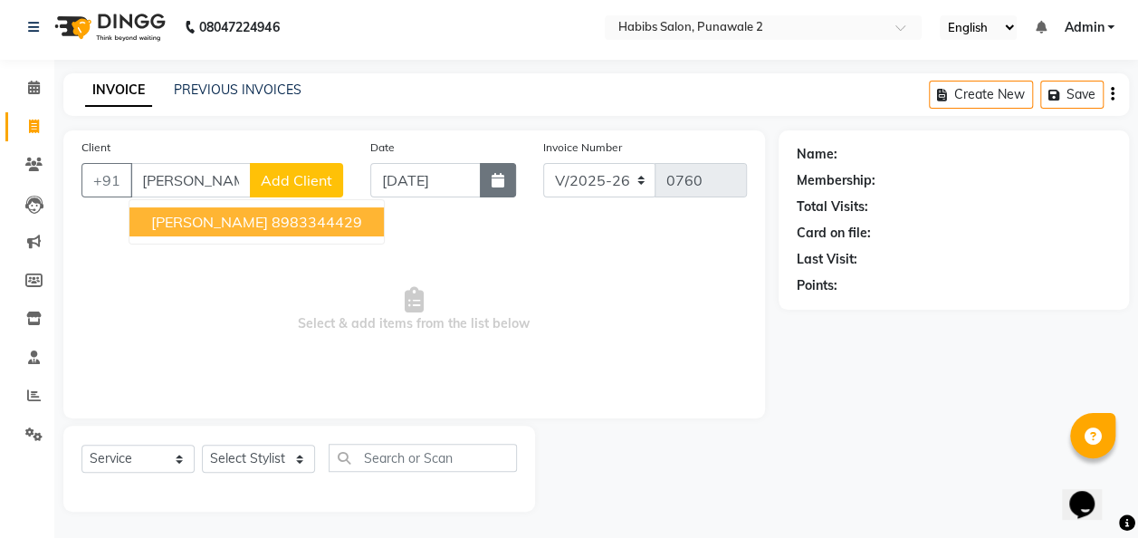
type input "anand"
click at [505, 168] on button "button" at bounding box center [498, 180] width 36 height 34
select select "9"
select select "2025"
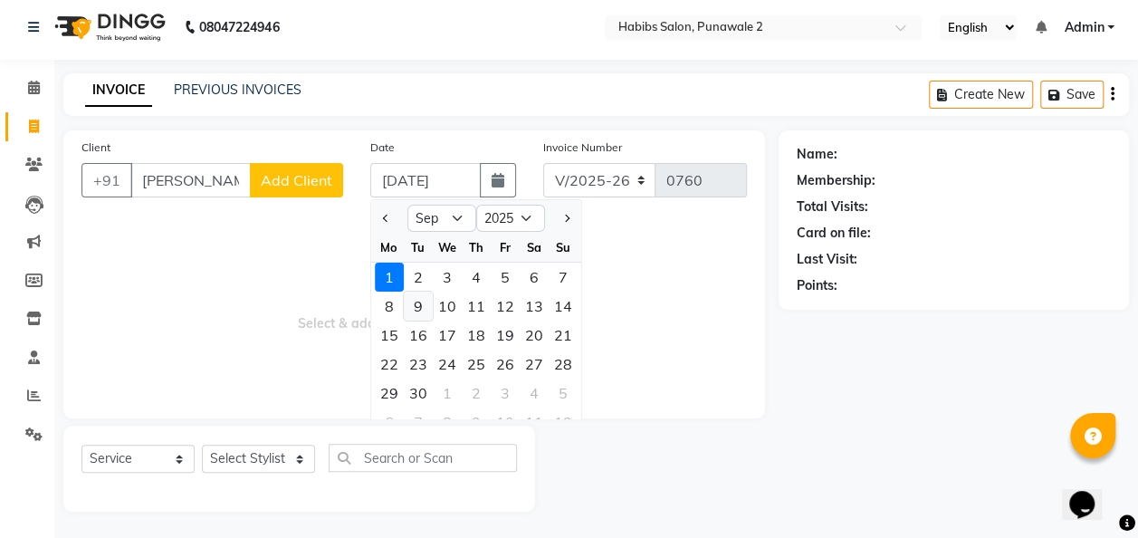
click at [421, 306] on div "9" at bounding box center [418, 306] width 29 height 29
type input "[DATE]"
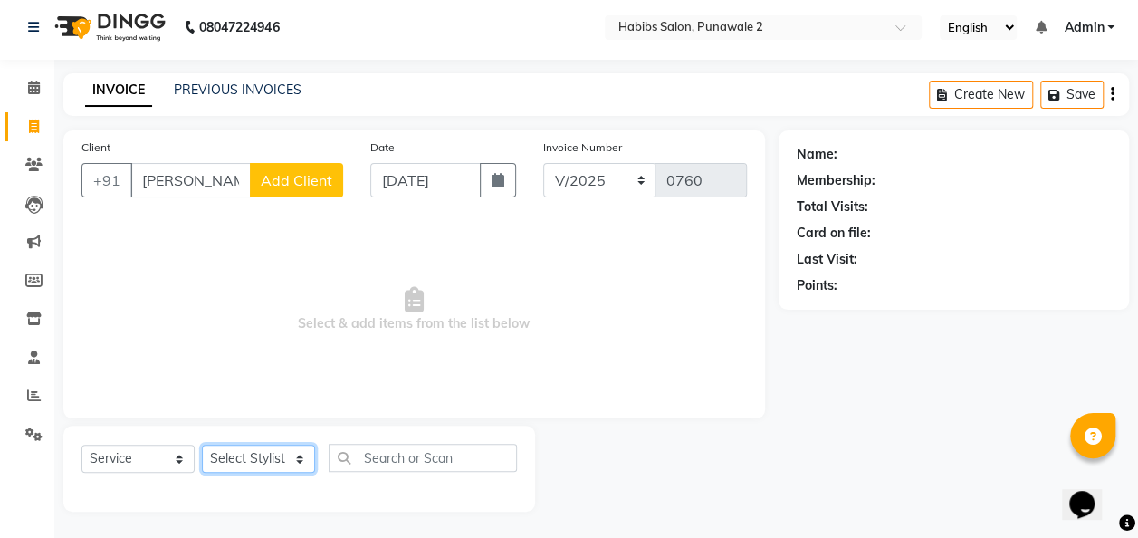
click at [302, 453] on select "Select Stylist Chandan Ganesh Gauri [PERSON_NAME] [PERSON_NAME] [PERSON_NAME] […" at bounding box center [258, 459] width 113 height 28
select select "82975"
click at [202, 445] on select "Select Stylist Chandan Ganesh Gauri [PERSON_NAME] [PERSON_NAME] [PERSON_NAME] […" at bounding box center [258, 459] width 113 height 28
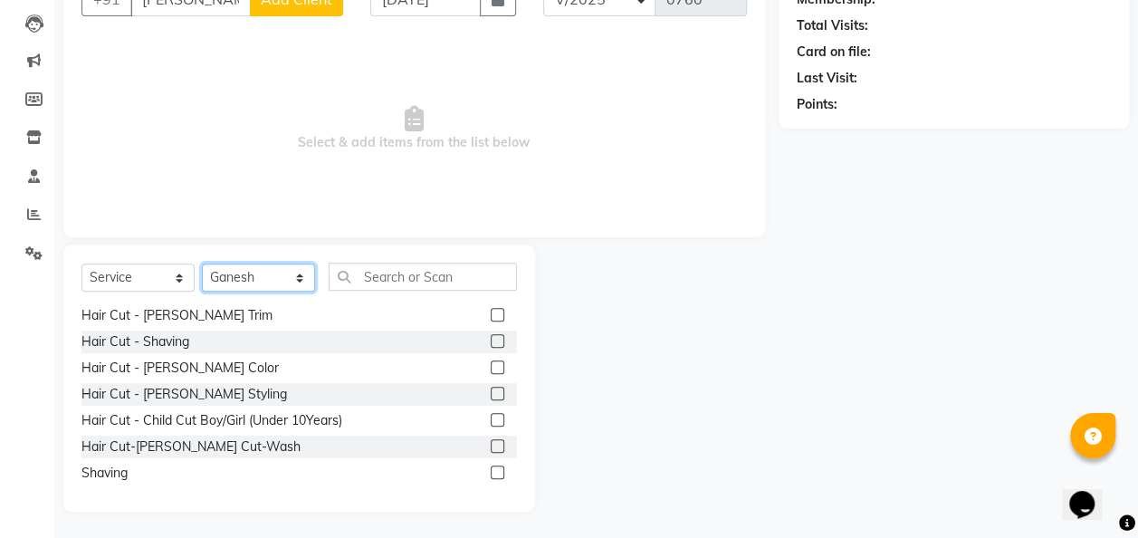
scroll to position [81, 0]
click at [491, 415] on label at bounding box center [498, 419] width 14 height 14
click at [491, 415] on input "checkbox" at bounding box center [497, 420] width 12 height 12
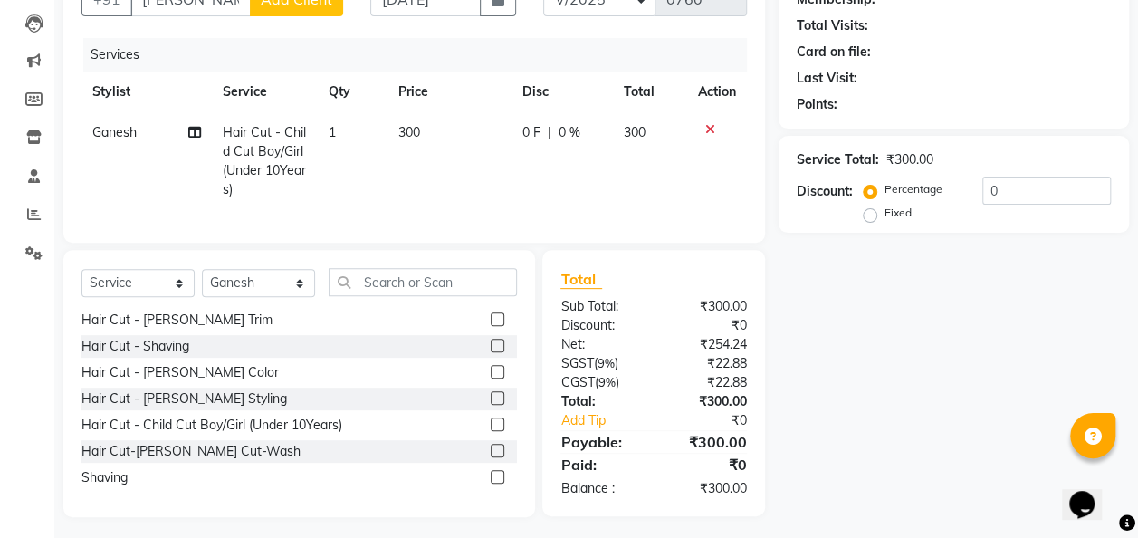
checkbox input "false"
click at [491, 405] on label at bounding box center [498, 398] width 14 height 14
click at [491, 405] on input "checkbox" at bounding box center [497, 399] width 12 height 12
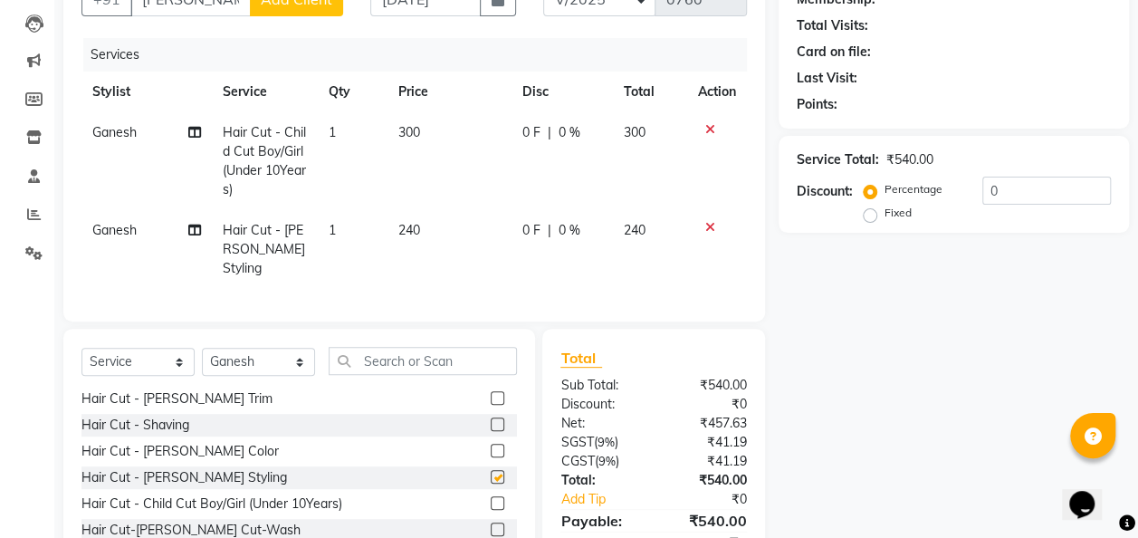
checkbox input "false"
click at [423, 225] on td "240" at bounding box center [450, 249] width 124 height 79
select select "82975"
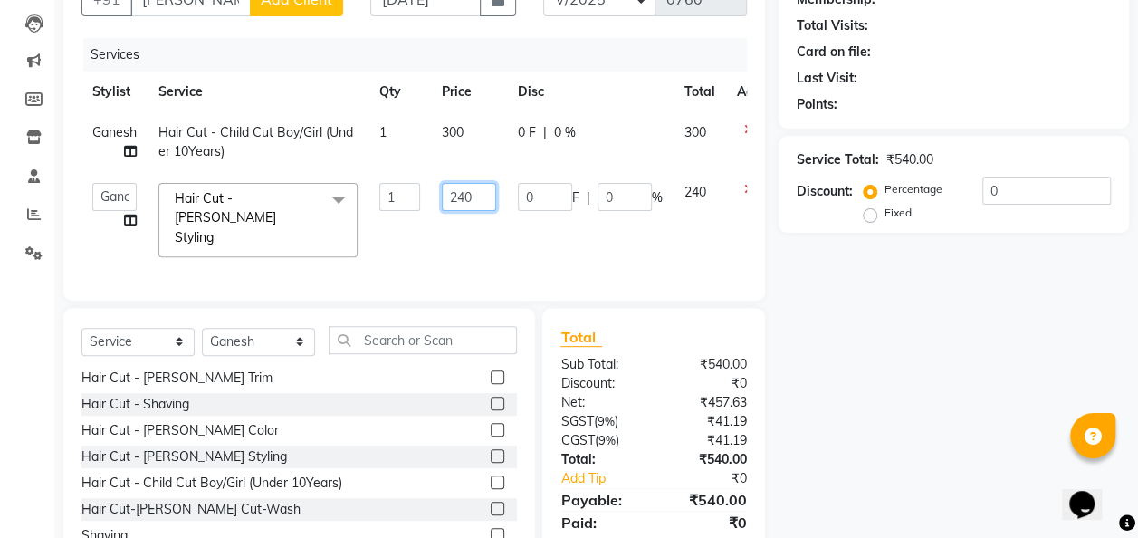
click at [479, 195] on input "240" at bounding box center [469, 197] width 54 height 28
type input "2"
click at [599, 158] on td "0 F | 0 %" at bounding box center [590, 142] width 167 height 60
select select "82975"
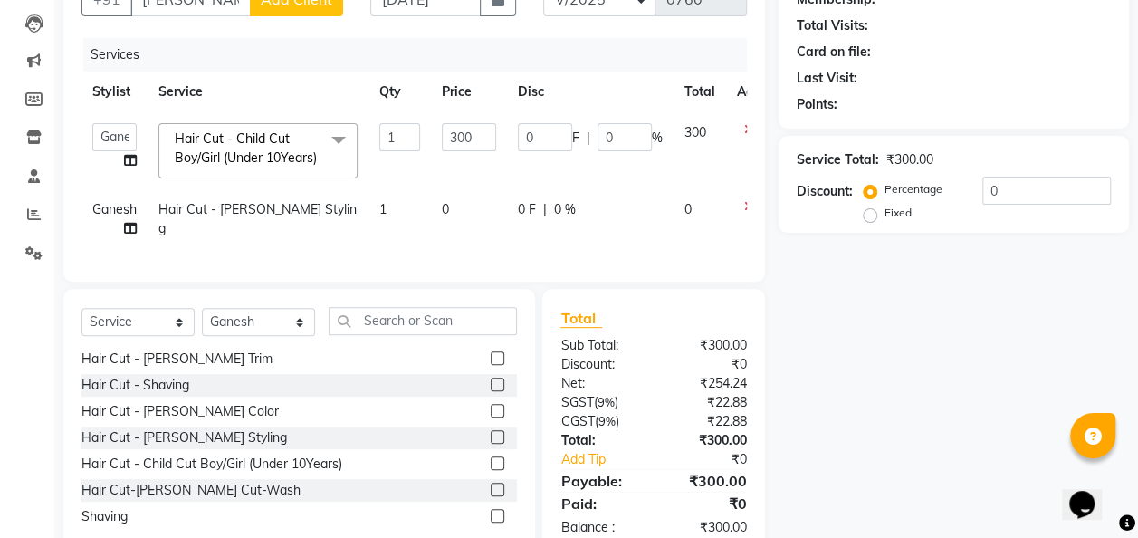
click at [631, 208] on td "0 F | 0 %" at bounding box center [590, 219] width 167 height 60
select select "82975"
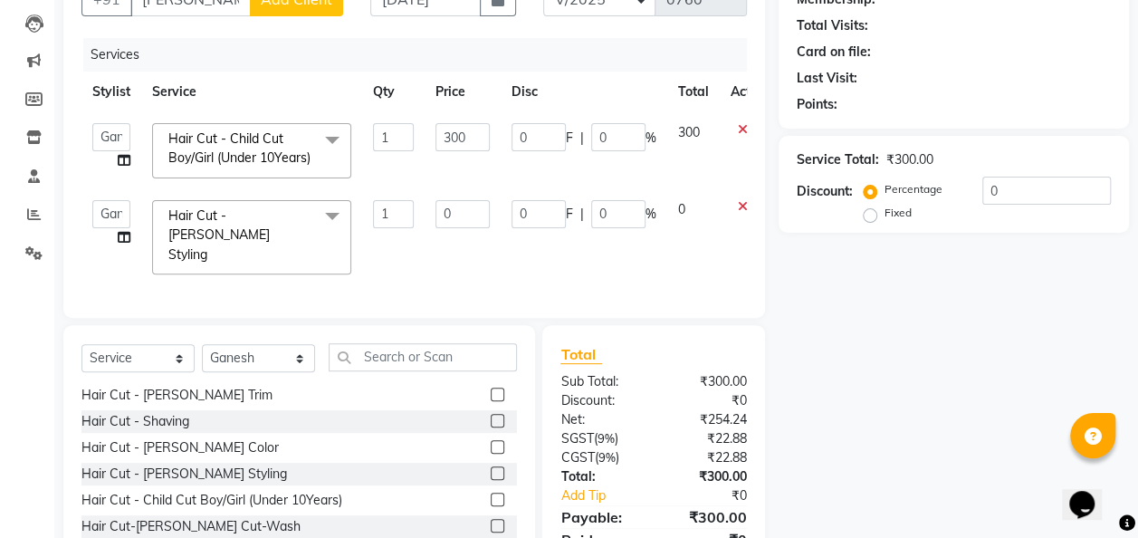
click at [742, 213] on icon at bounding box center [743, 206] width 10 height 13
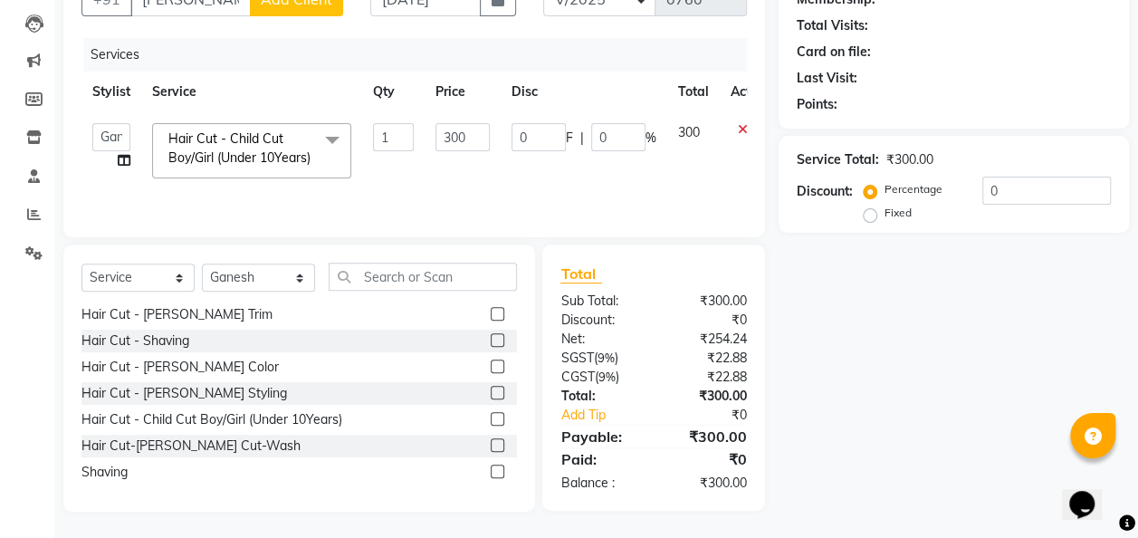
click at [482, 120] on td "300" at bounding box center [463, 150] width 76 height 77
click at [476, 129] on input "300" at bounding box center [463, 137] width 54 height 28
type input "3"
type input "650"
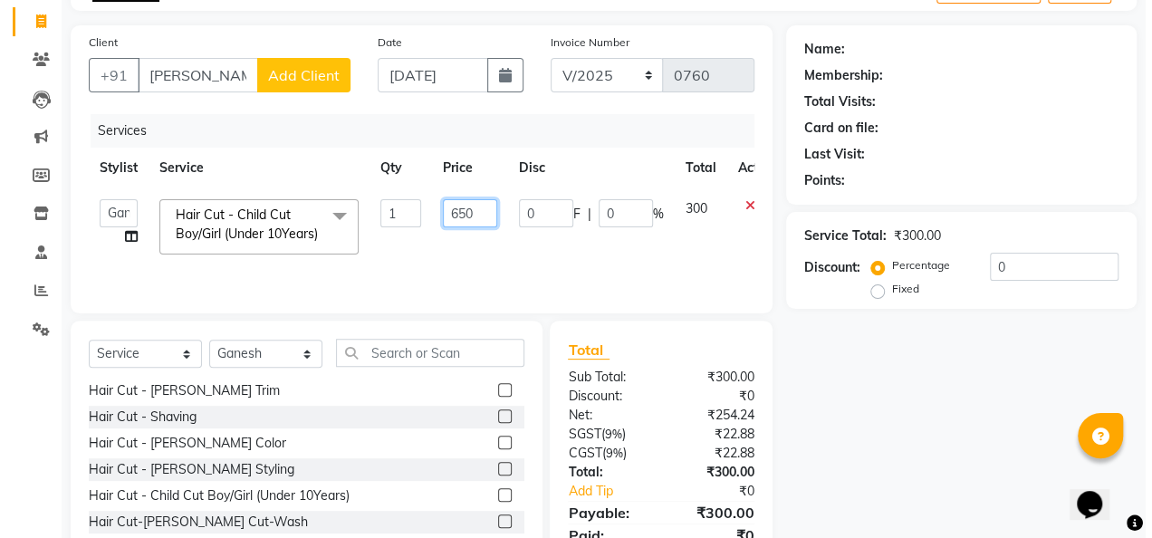
scroll to position [109, 0]
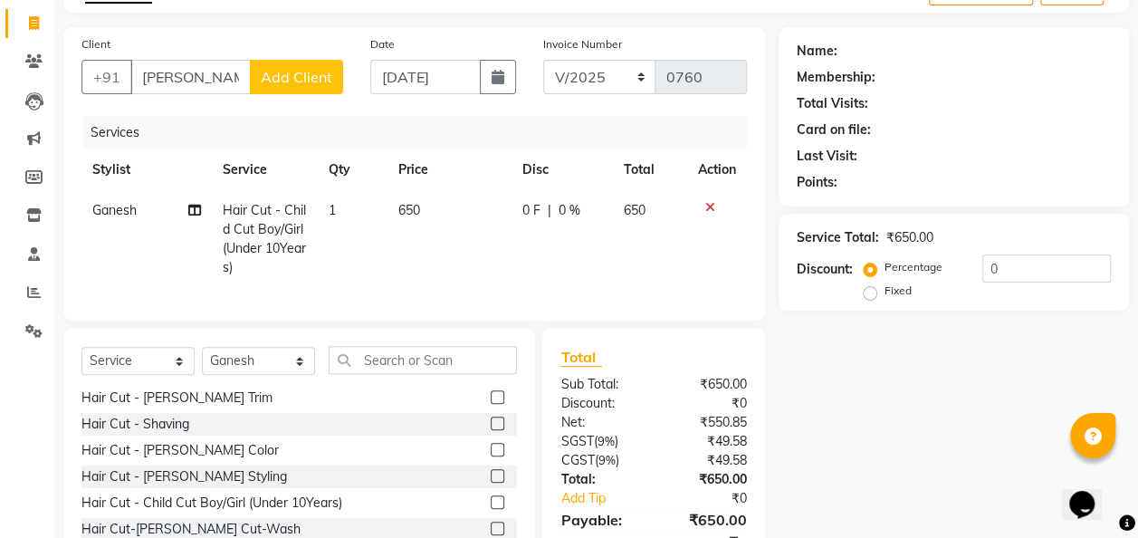
click at [317, 72] on span "Add Client" at bounding box center [297, 77] width 72 height 18
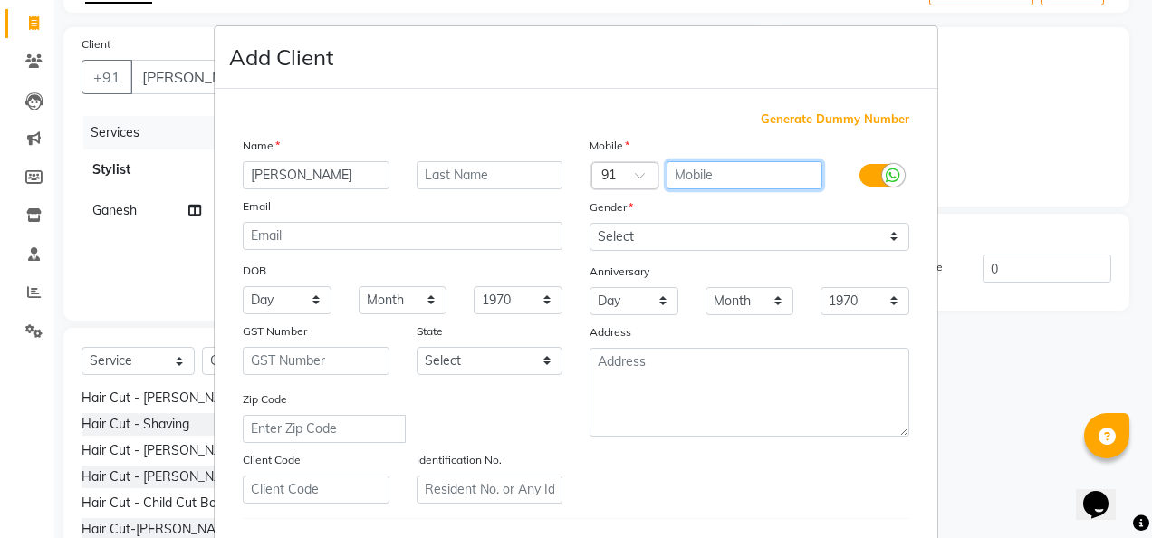
drag, startPoint x: 716, startPoint y: 172, endPoint x: 481, endPoint y: 127, distance: 239.8
click at [481, 127] on div "Generate Dummy Number Name anand Email DOB Day 01 02 03 04 05 06 07 08 09 10 11…" at bounding box center [576, 416] width 694 height 613
type input "8788529801"
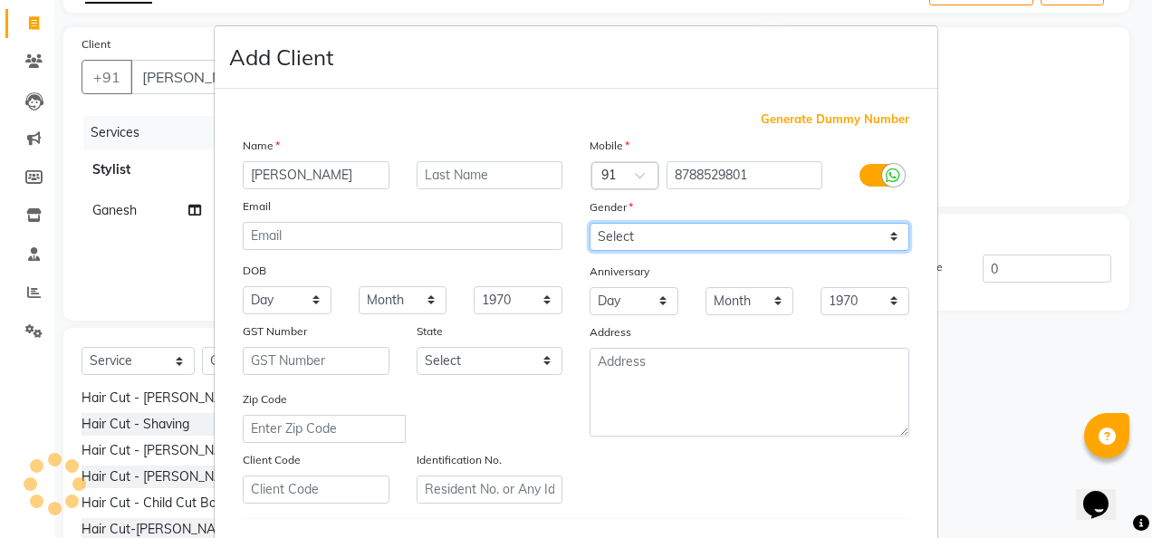
click at [885, 244] on select "Select [DEMOGRAPHIC_DATA] [DEMOGRAPHIC_DATA] Other Prefer Not To Say" at bounding box center [750, 237] width 320 height 28
select select "[DEMOGRAPHIC_DATA]"
click at [590, 223] on select "Select [DEMOGRAPHIC_DATA] [DEMOGRAPHIC_DATA] Other Prefer Not To Say" at bounding box center [750, 237] width 320 height 28
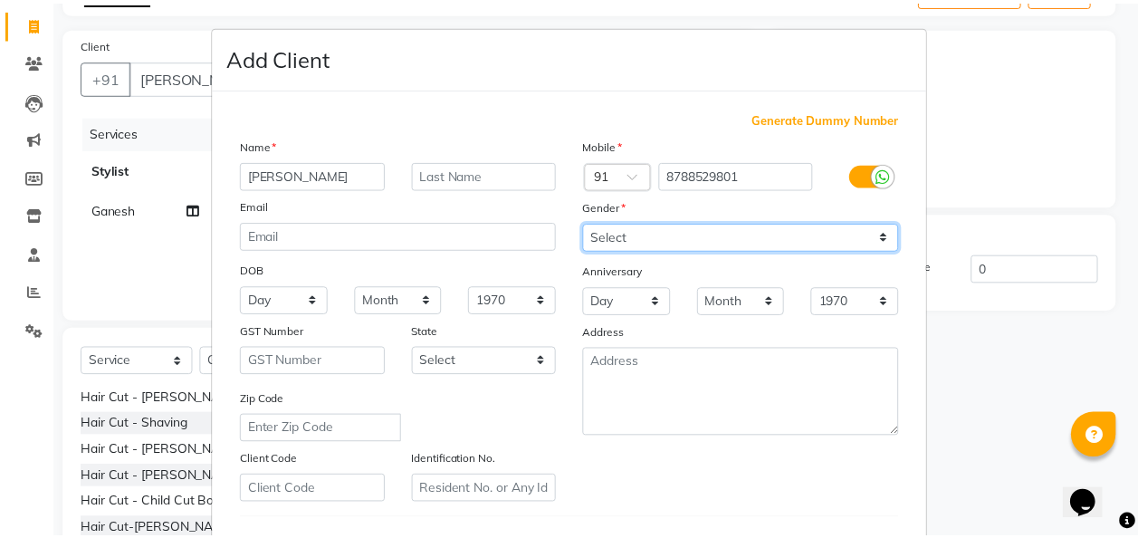
scroll to position [295, 0]
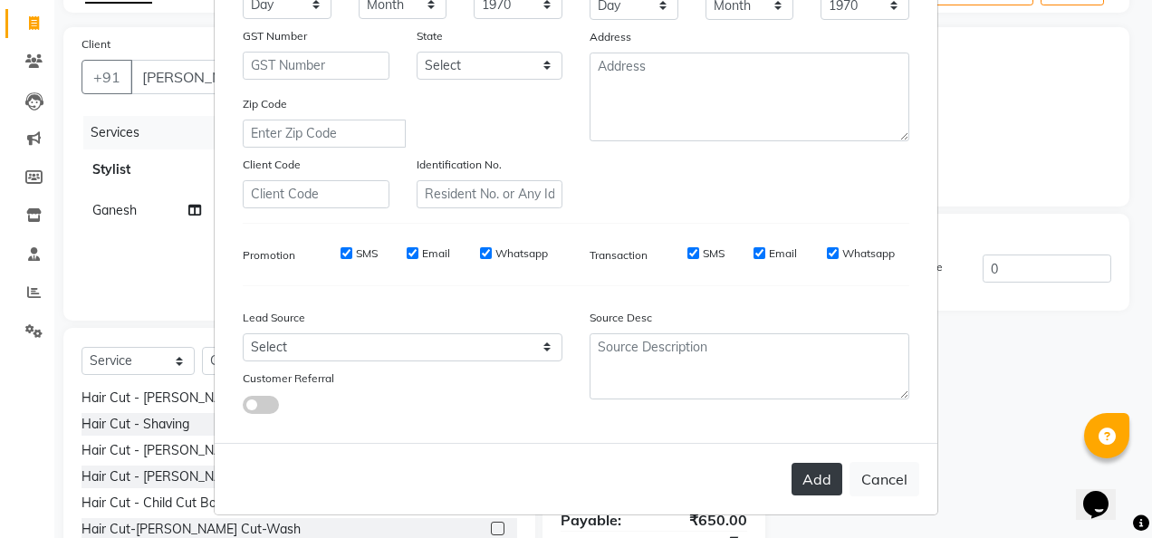
click at [811, 484] on button "Add" at bounding box center [816, 479] width 51 height 33
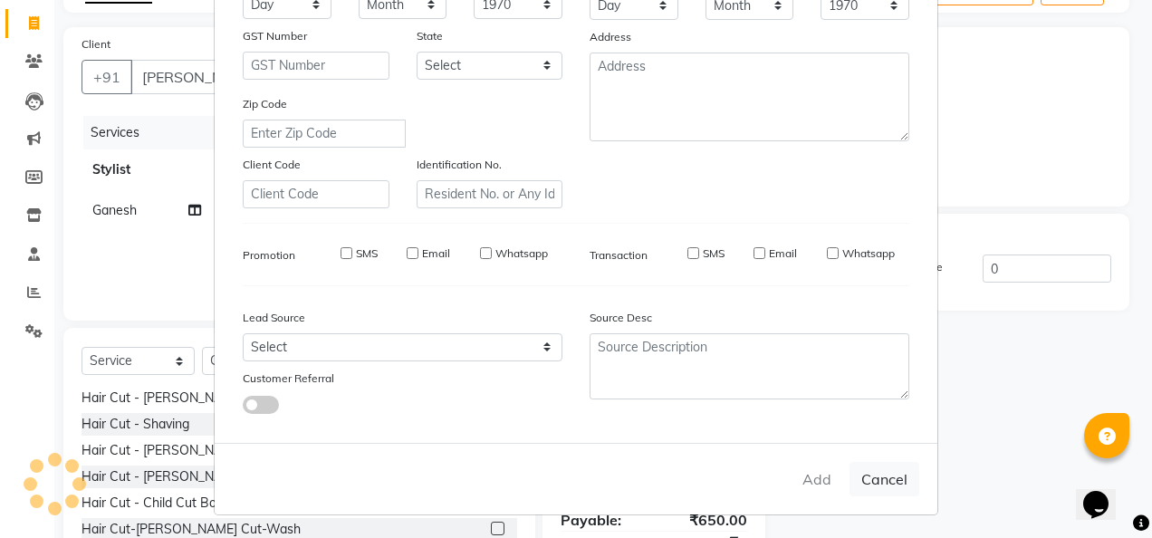
type input "8788529801"
select select
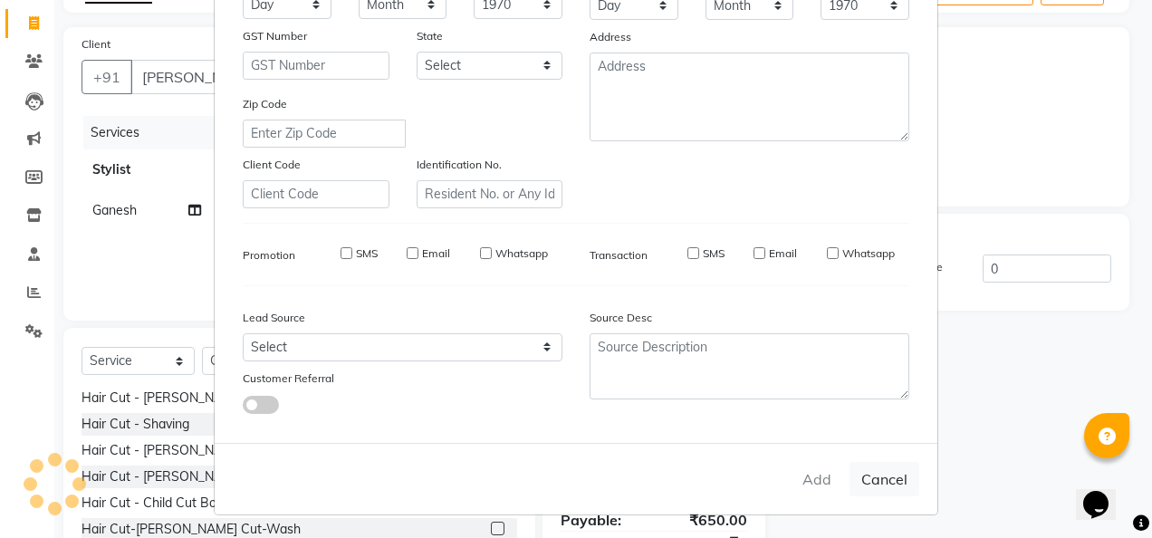
select select
checkbox input "false"
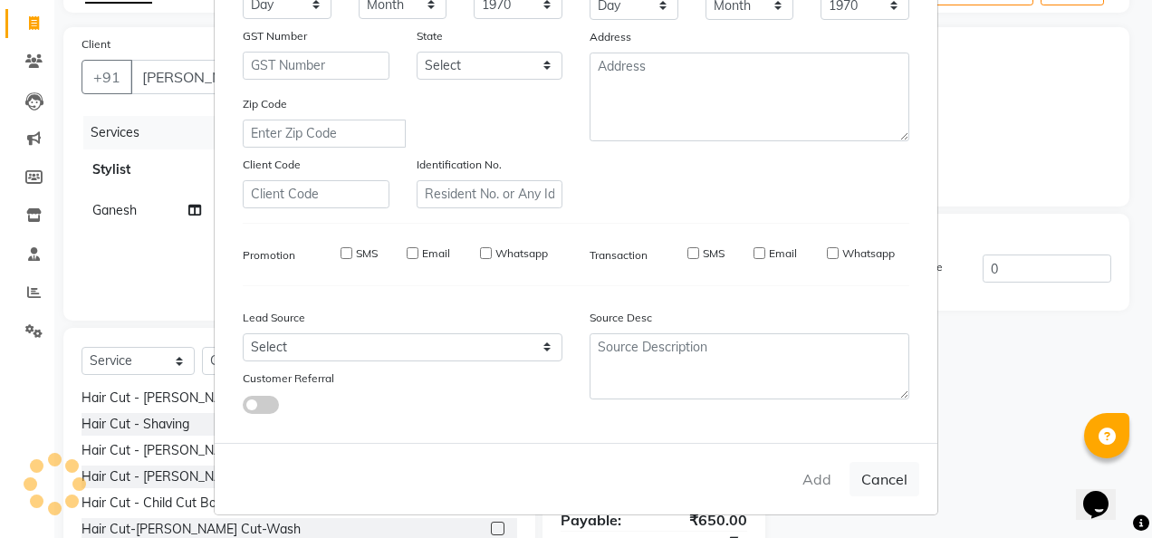
checkbox input "false"
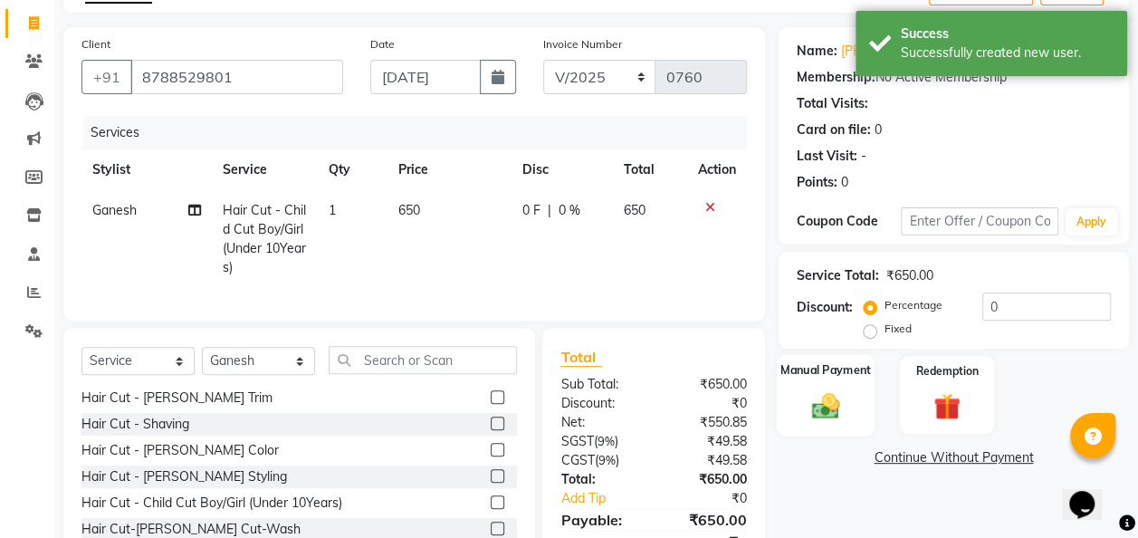
click at [828, 393] on img at bounding box center [825, 405] width 45 height 33
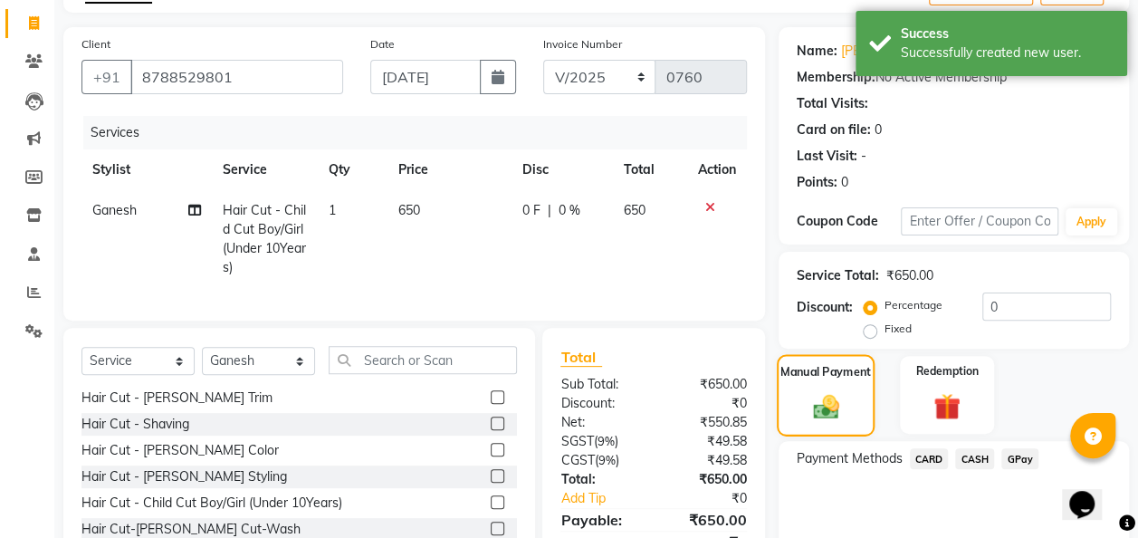
scroll to position [206, 0]
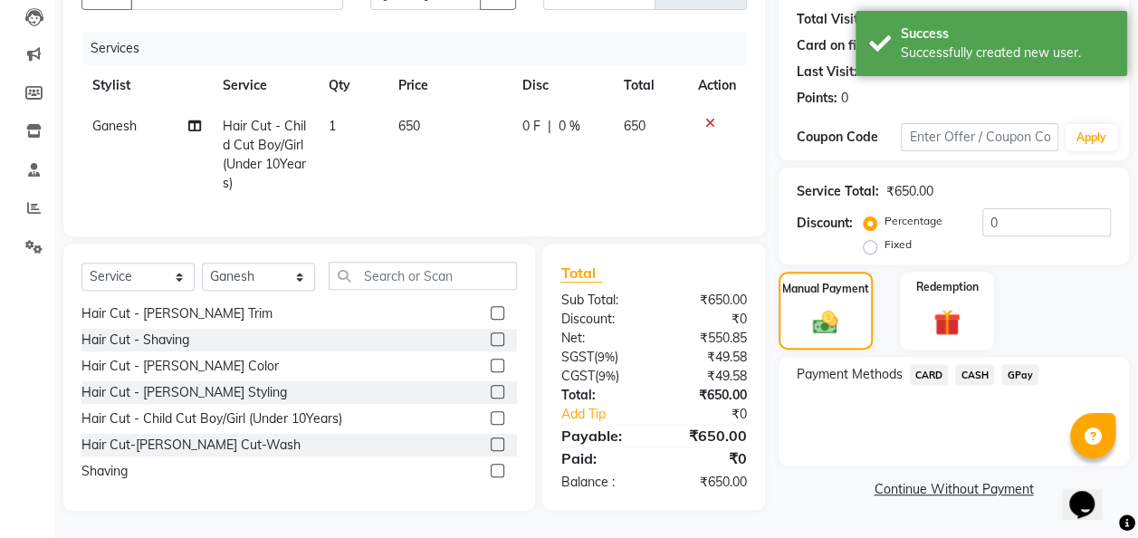
click at [1025, 364] on span "GPay" at bounding box center [1020, 374] width 37 height 21
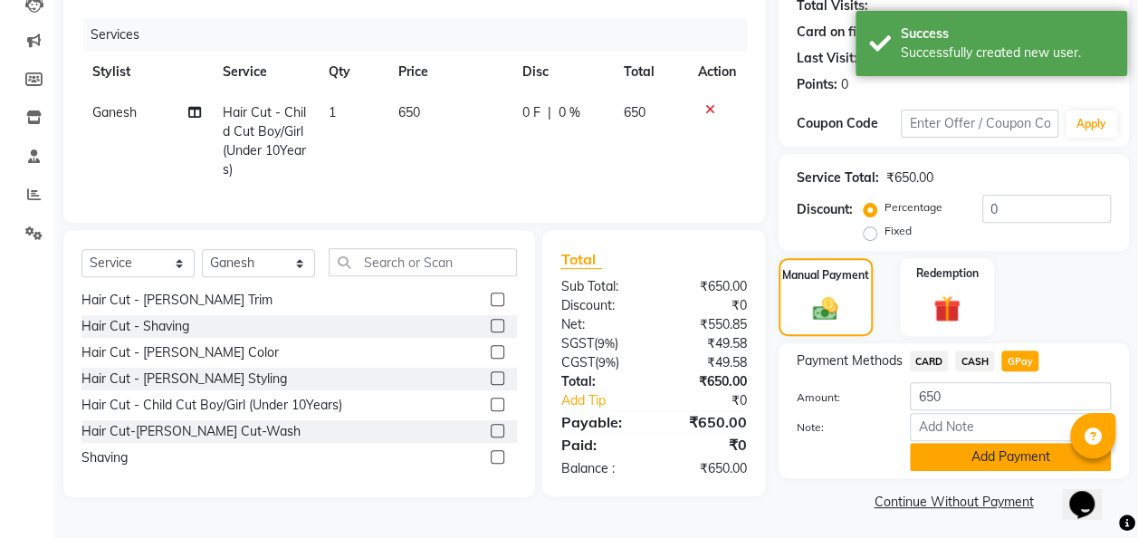
click at [989, 455] on button "Add Payment" at bounding box center [1010, 457] width 201 height 28
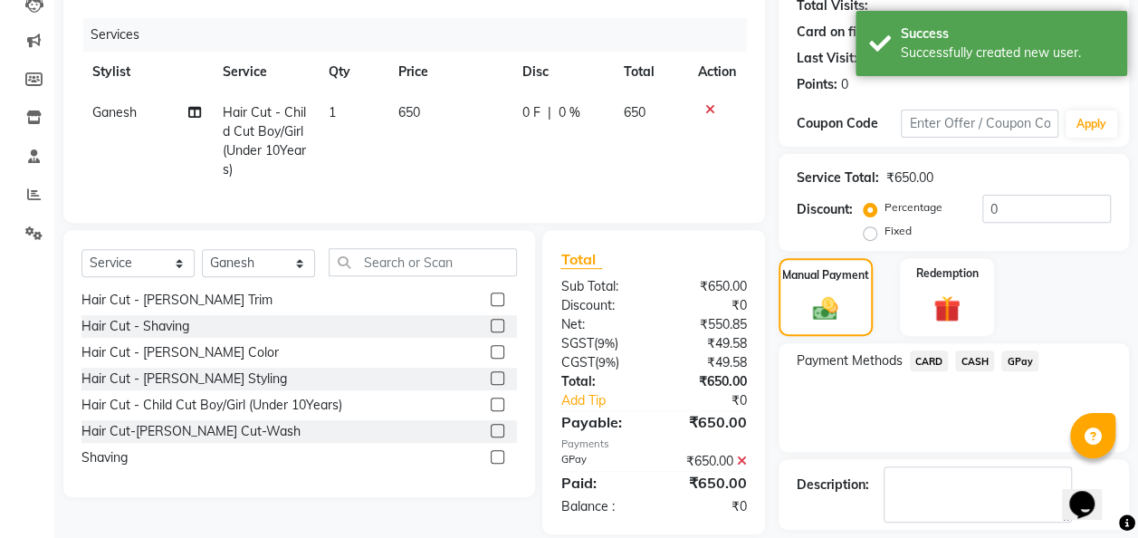
scroll to position [286, 0]
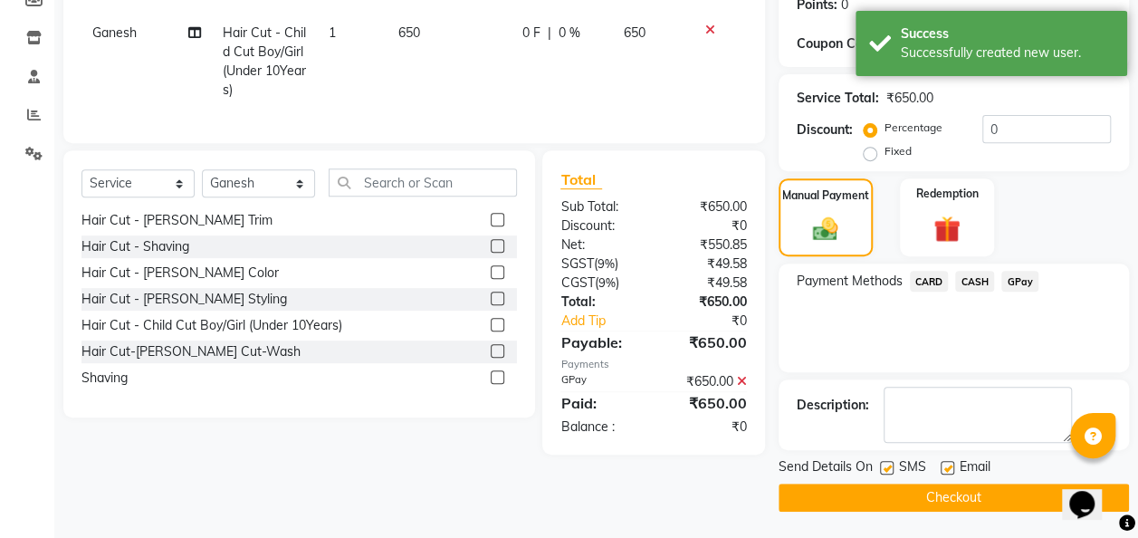
click at [955, 496] on button "Checkout" at bounding box center [954, 498] width 350 height 28
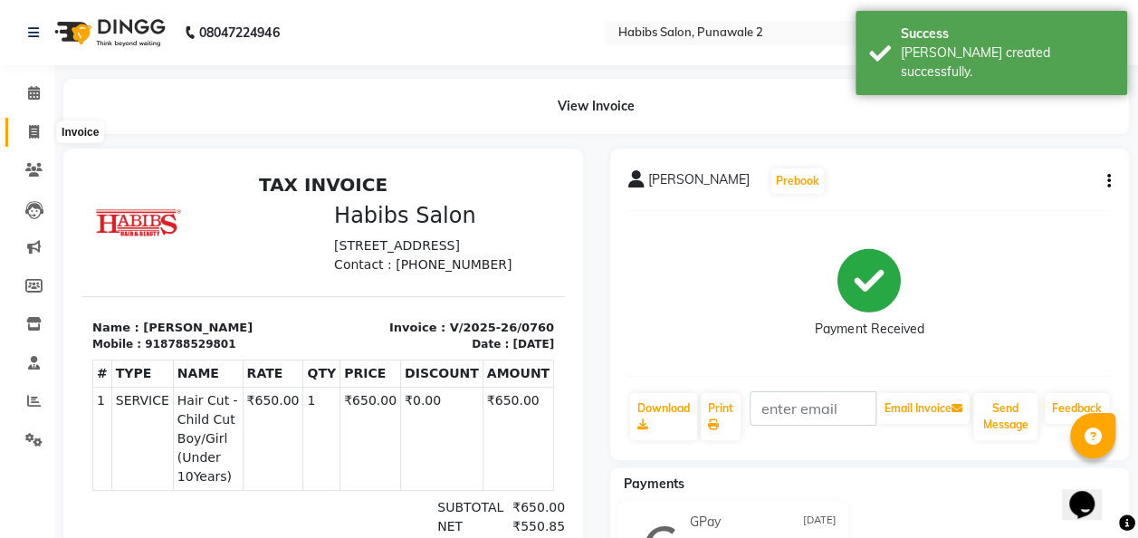
click at [36, 127] on icon at bounding box center [34, 132] width 10 height 14
select select "8475"
select select "service"
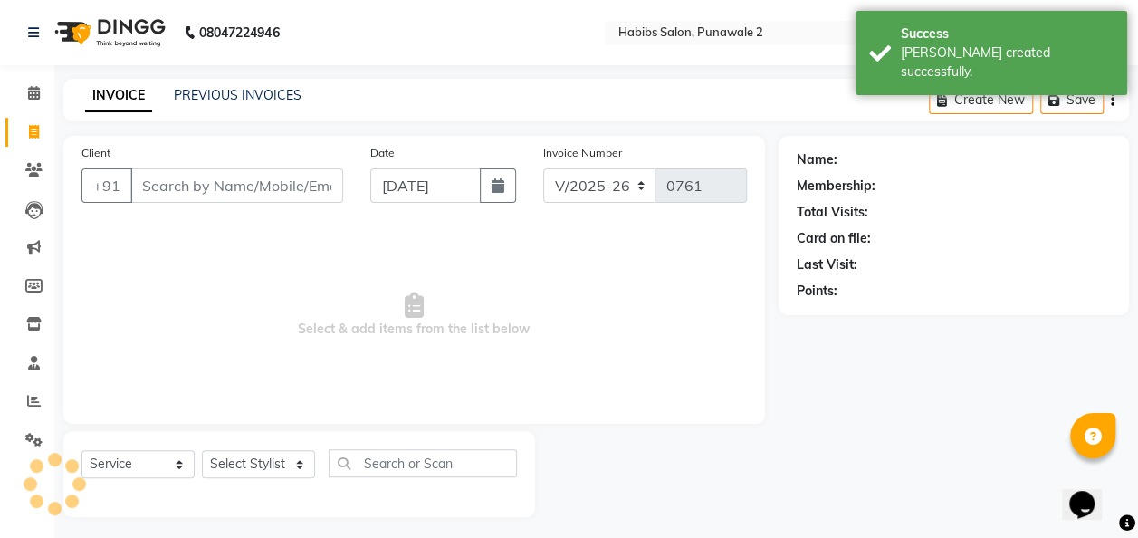
scroll to position [5, 0]
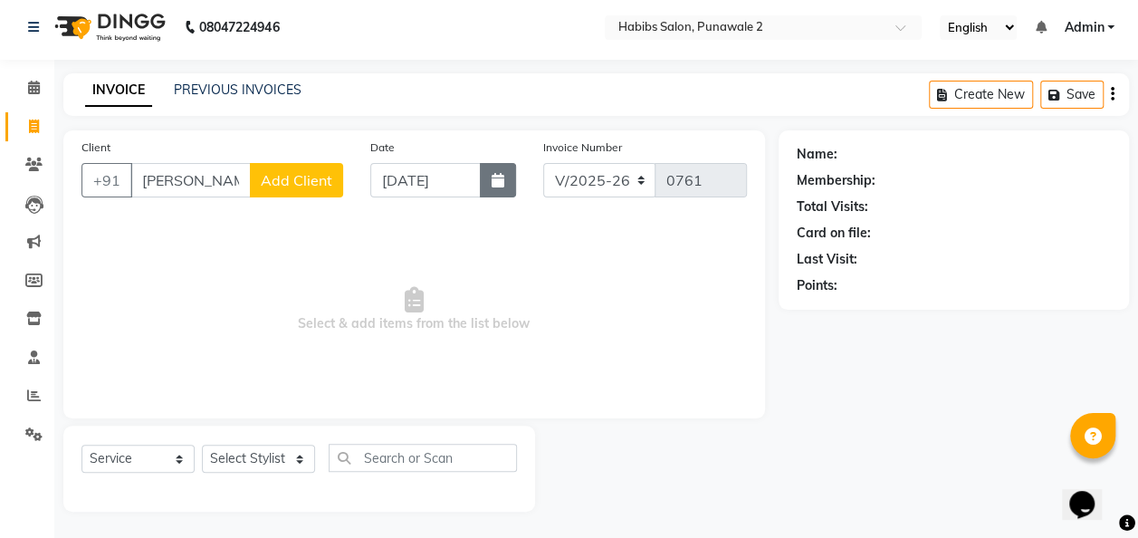
type input "[PERSON_NAME]"
click at [504, 176] on button "button" at bounding box center [498, 180] width 36 height 34
select select "9"
select select "2025"
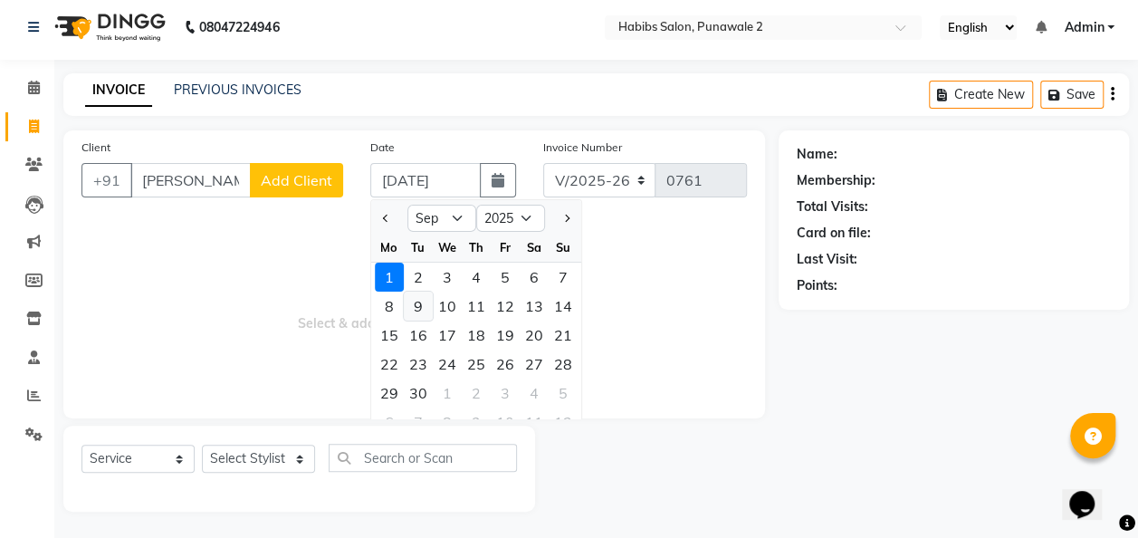
click at [419, 304] on div "9" at bounding box center [418, 306] width 29 height 29
type input "[DATE]"
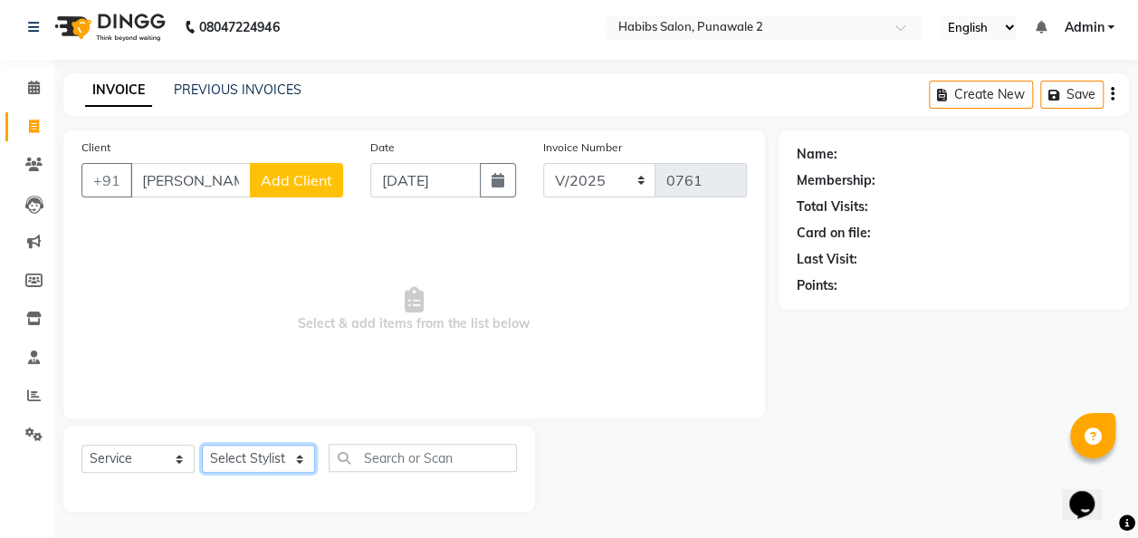
click at [290, 451] on select "Select Stylist Chandan Ganesh Gauri [PERSON_NAME] [PERSON_NAME] [PERSON_NAME] […" at bounding box center [258, 459] width 113 height 28
select select "82973"
click at [202, 445] on select "Select Stylist Chandan Ganesh Gauri [PERSON_NAME] [PERSON_NAME] [PERSON_NAME] […" at bounding box center [258, 459] width 113 height 28
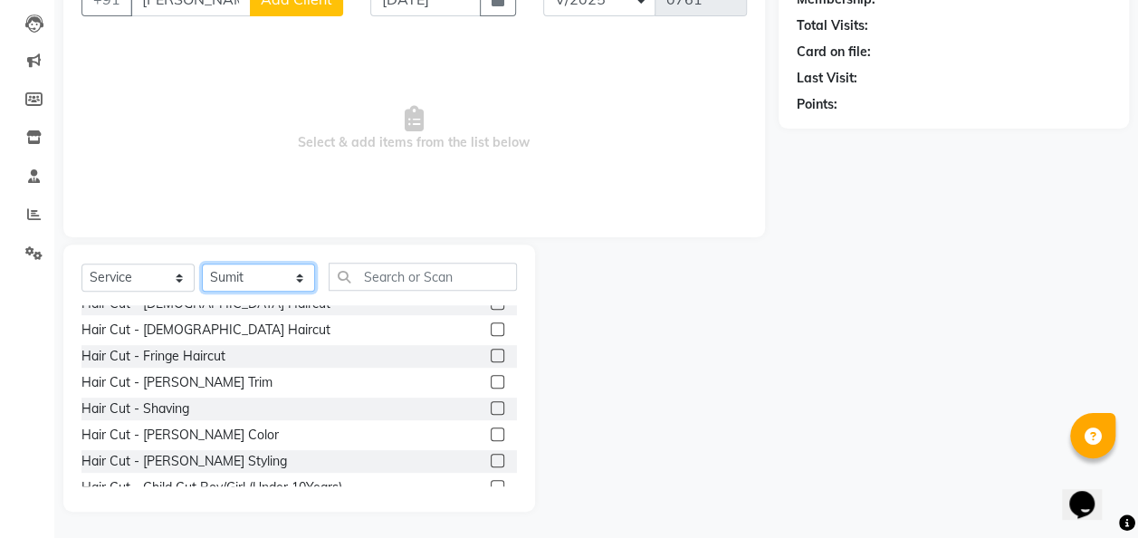
scroll to position [0, 0]
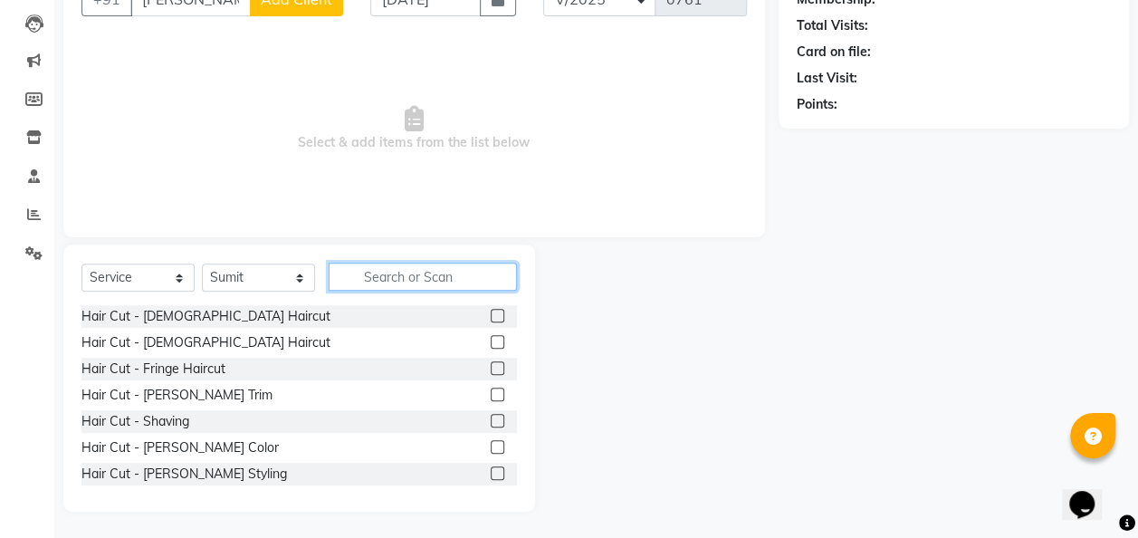
click at [398, 281] on input "text" at bounding box center [423, 277] width 188 height 28
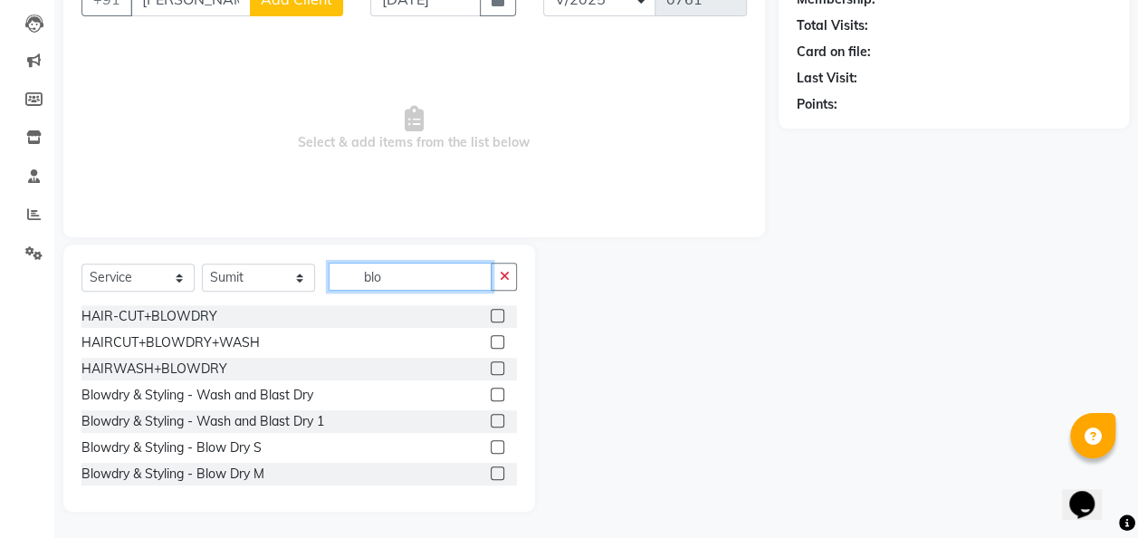
type input "blo"
click at [491, 310] on label at bounding box center [498, 316] width 14 height 14
click at [491, 311] on input "checkbox" at bounding box center [497, 317] width 12 height 12
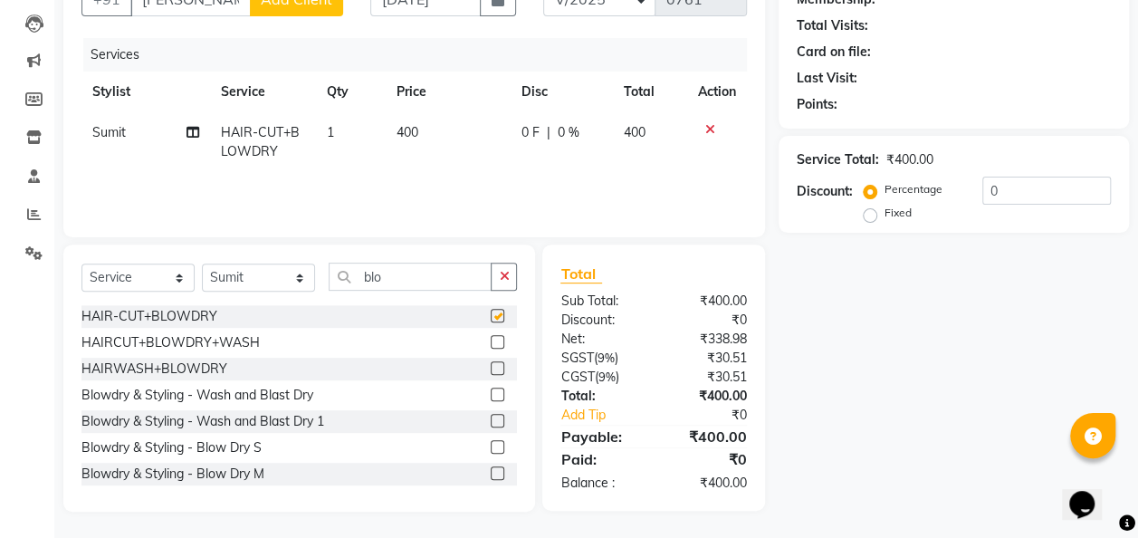
checkbox input "false"
click at [431, 112] on td "400" at bounding box center [448, 142] width 125 height 60
select select "82973"
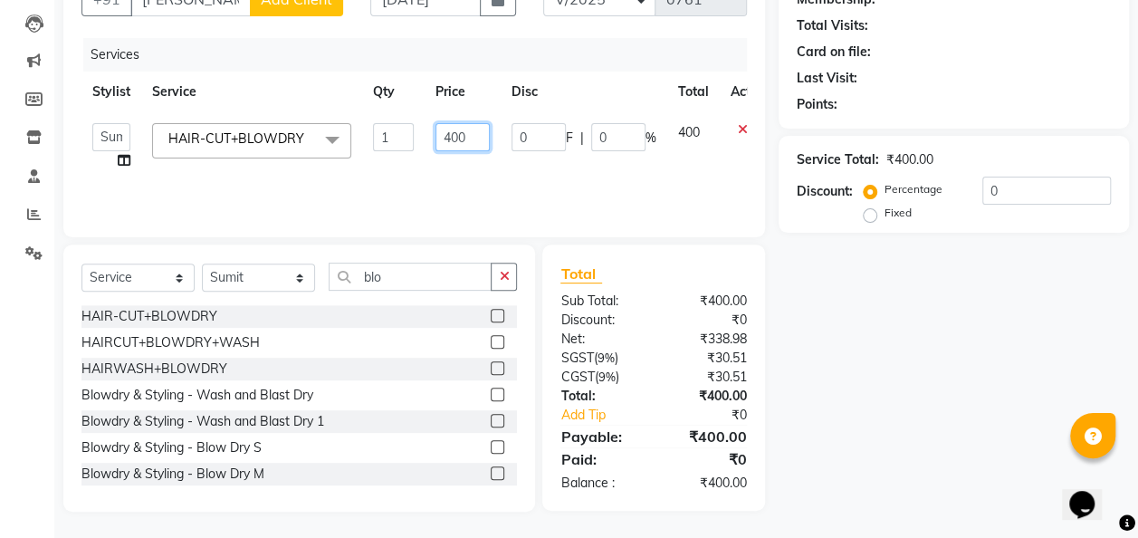
click at [469, 134] on input "400" at bounding box center [463, 137] width 54 height 28
type input "4"
type input "300"
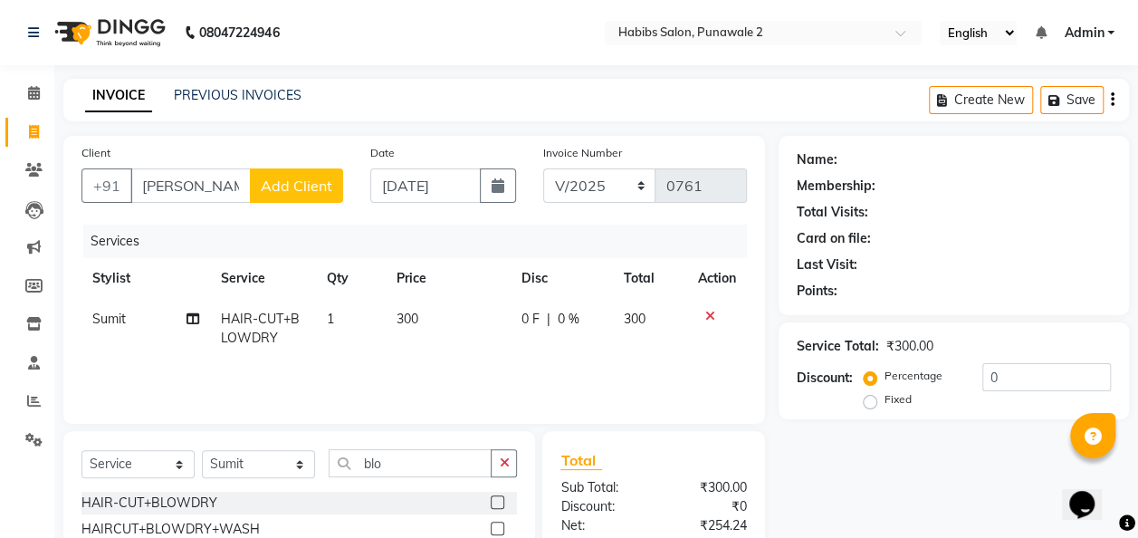
click at [292, 189] on span "Add Client" at bounding box center [297, 186] width 72 height 18
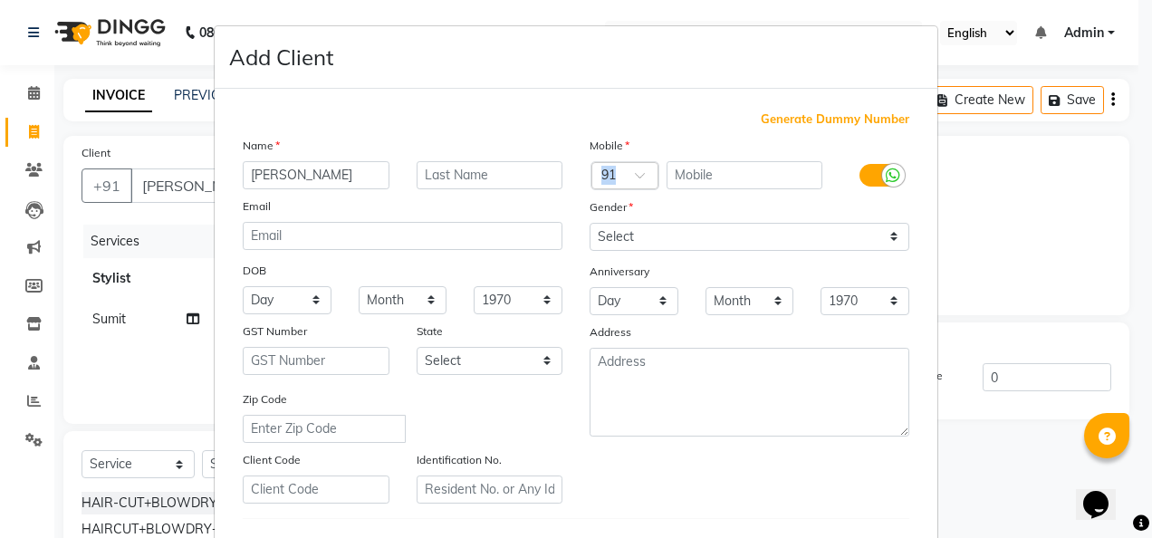
drag, startPoint x: 675, startPoint y: 158, endPoint x: 724, endPoint y: 179, distance: 54.0
click at [724, 179] on div "Mobile Country Code × 91 Gender Select Male Female Other Prefer Not To Say Anni…" at bounding box center [749, 320] width 347 height 368
click at [724, 179] on input "text" at bounding box center [744, 175] width 157 height 28
type input "8378853833"
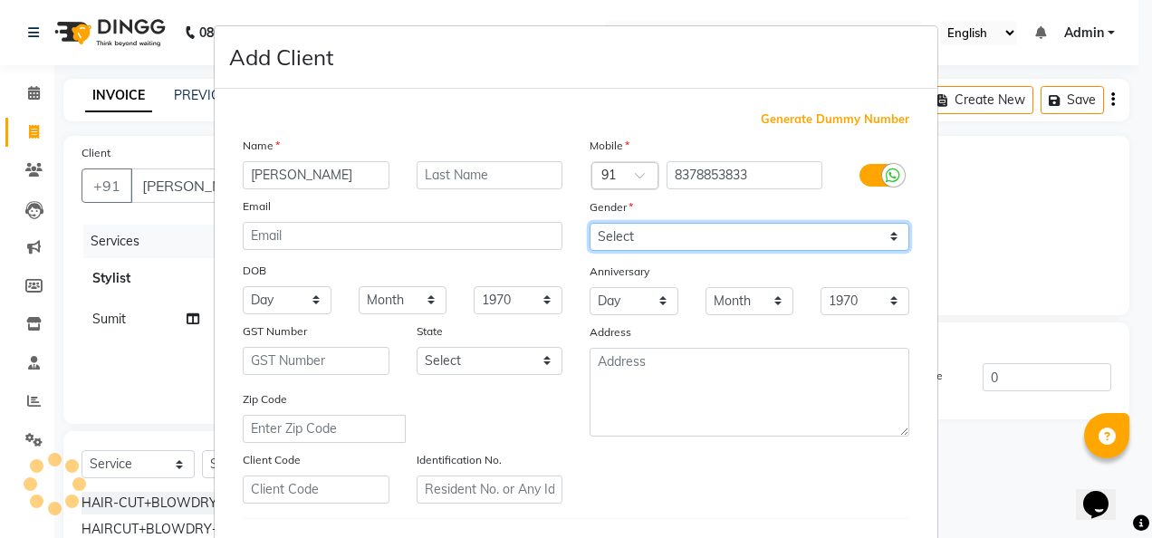
click at [898, 235] on select "Select [DEMOGRAPHIC_DATA] [DEMOGRAPHIC_DATA] Other Prefer Not To Say" at bounding box center [750, 237] width 320 height 28
select select "[DEMOGRAPHIC_DATA]"
click at [590, 223] on select "Select [DEMOGRAPHIC_DATA] [DEMOGRAPHIC_DATA] Other Prefer Not To Say" at bounding box center [750, 237] width 320 height 28
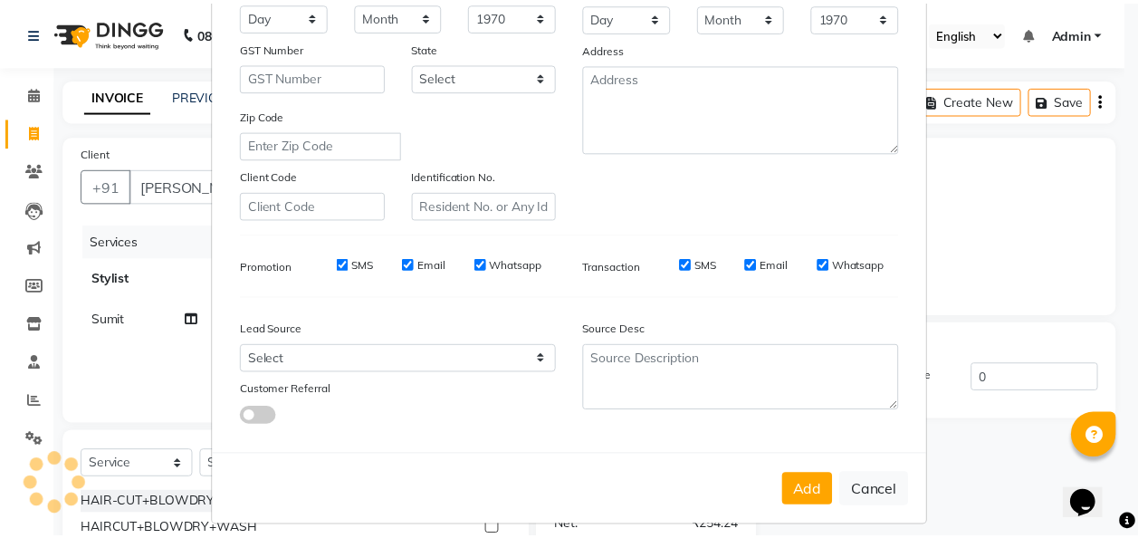
scroll to position [295, 0]
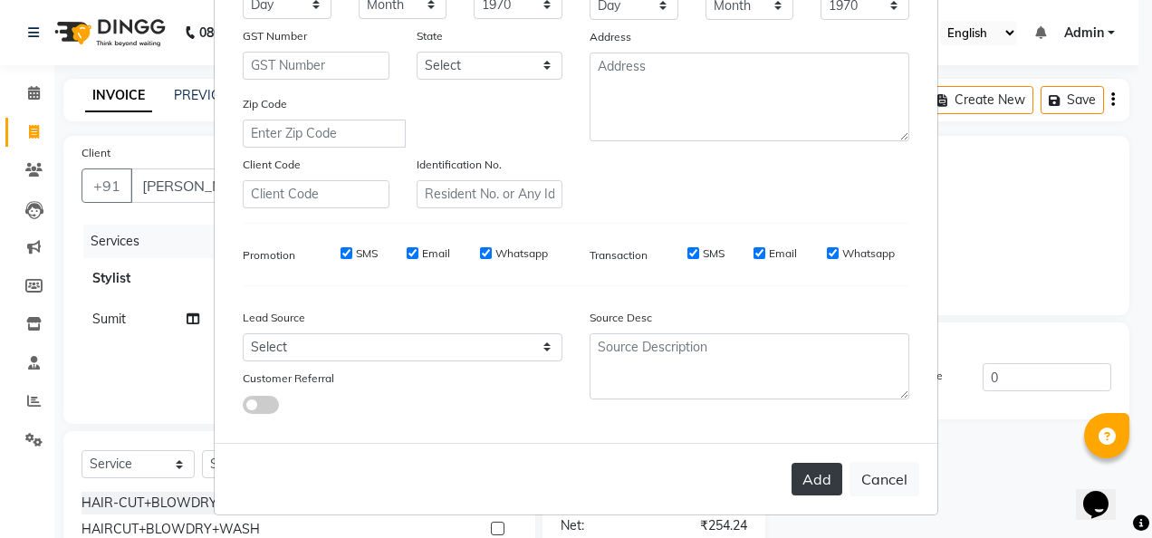
click at [798, 476] on button "Add" at bounding box center [816, 479] width 51 height 33
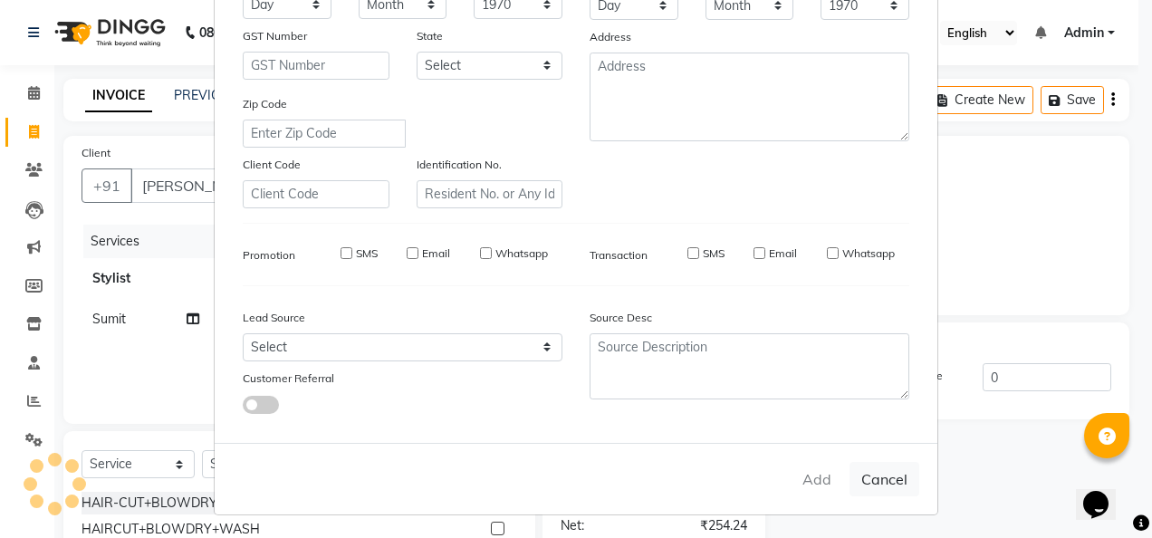
type input "8378853833"
select select
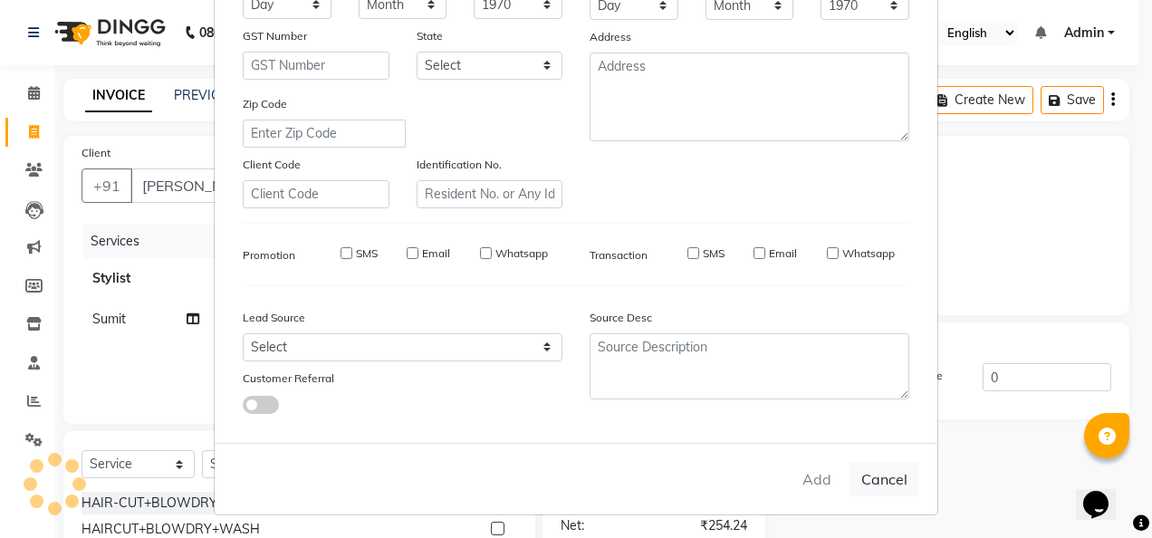
select select
checkbox input "false"
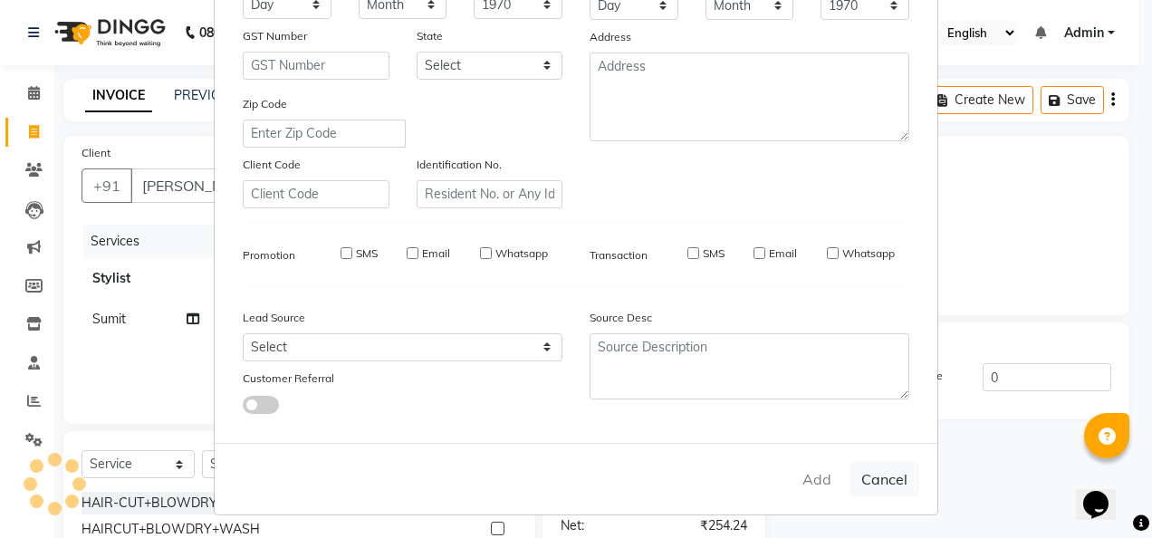
checkbox input "false"
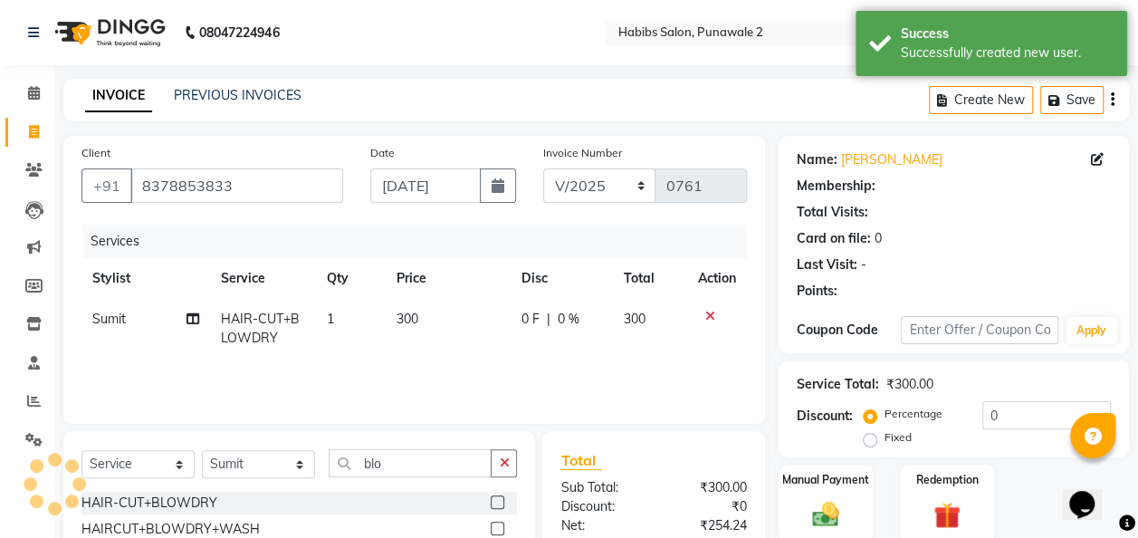
scroll to position [187, 0]
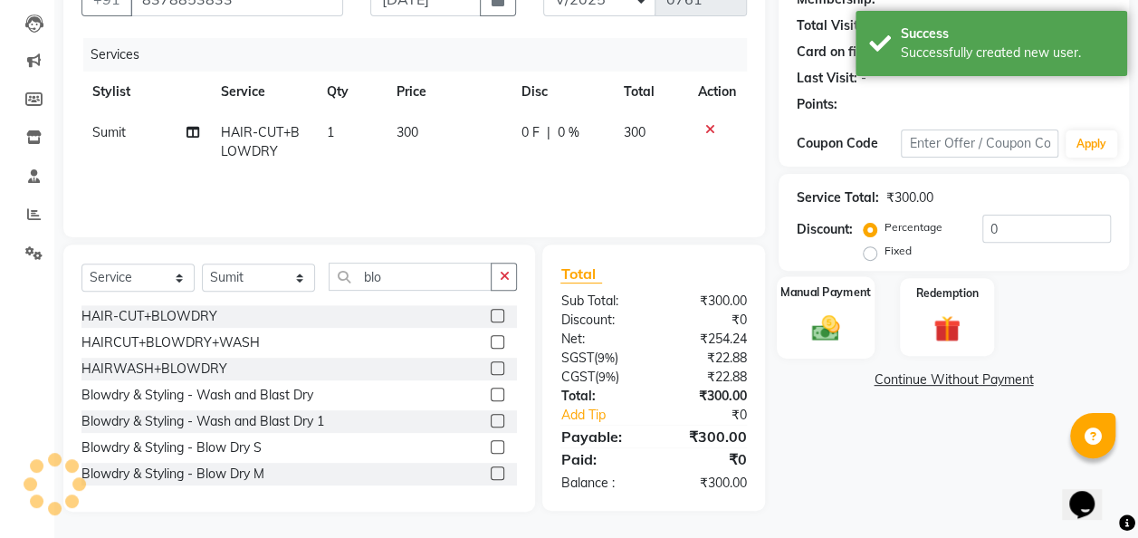
click at [837, 332] on img at bounding box center [825, 328] width 45 height 33
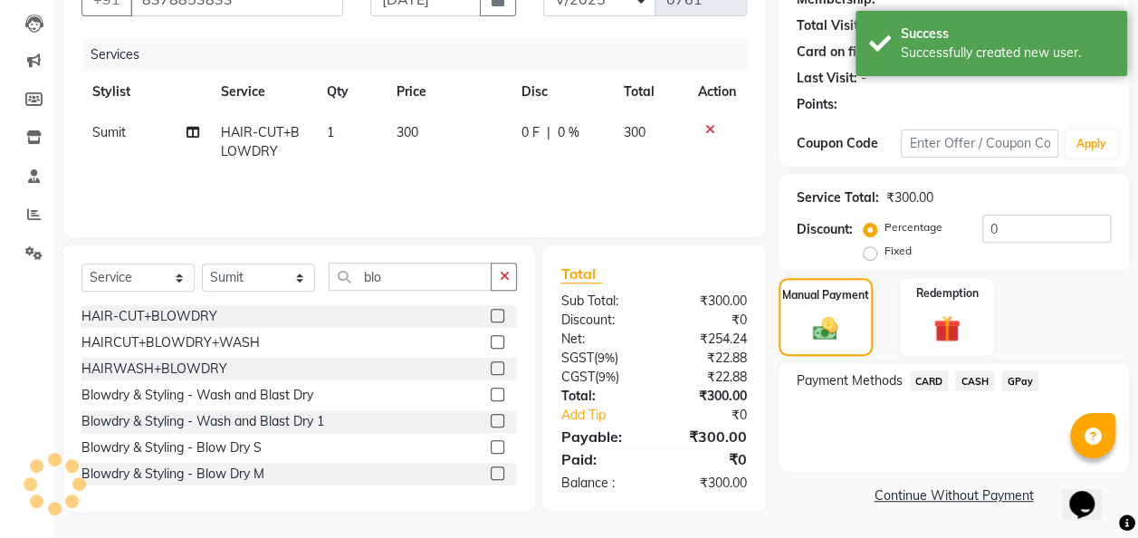
click at [1007, 375] on span "GPay" at bounding box center [1020, 380] width 37 height 21
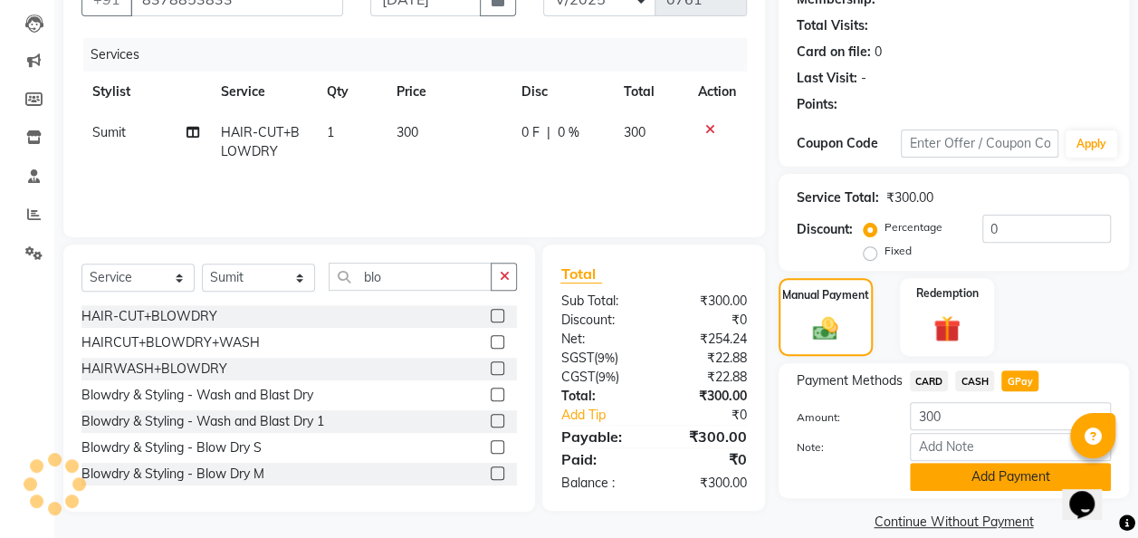
click at [996, 472] on button "Add Payment" at bounding box center [1010, 477] width 201 height 28
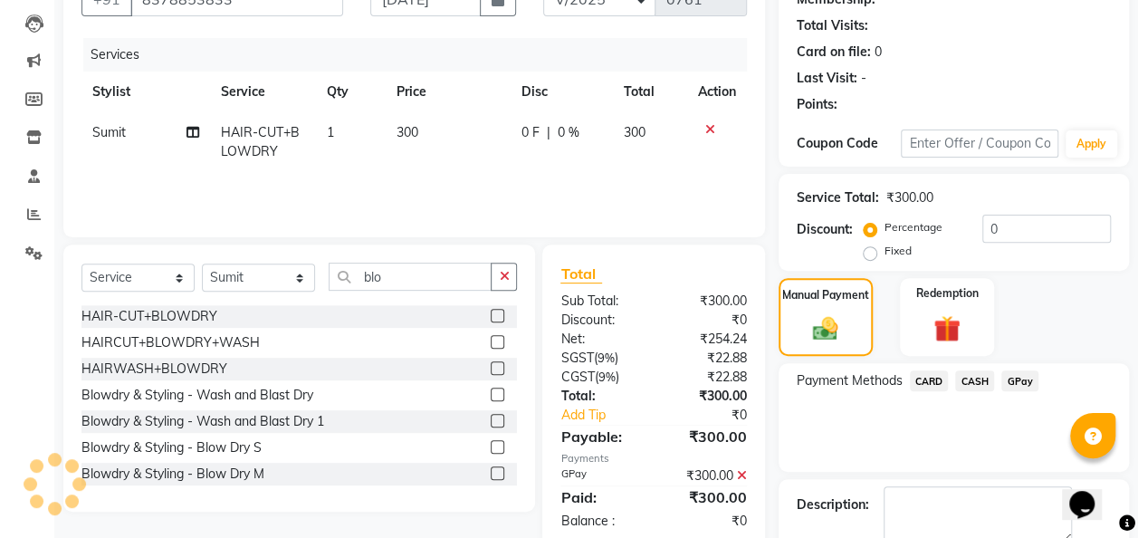
scroll to position [286, 0]
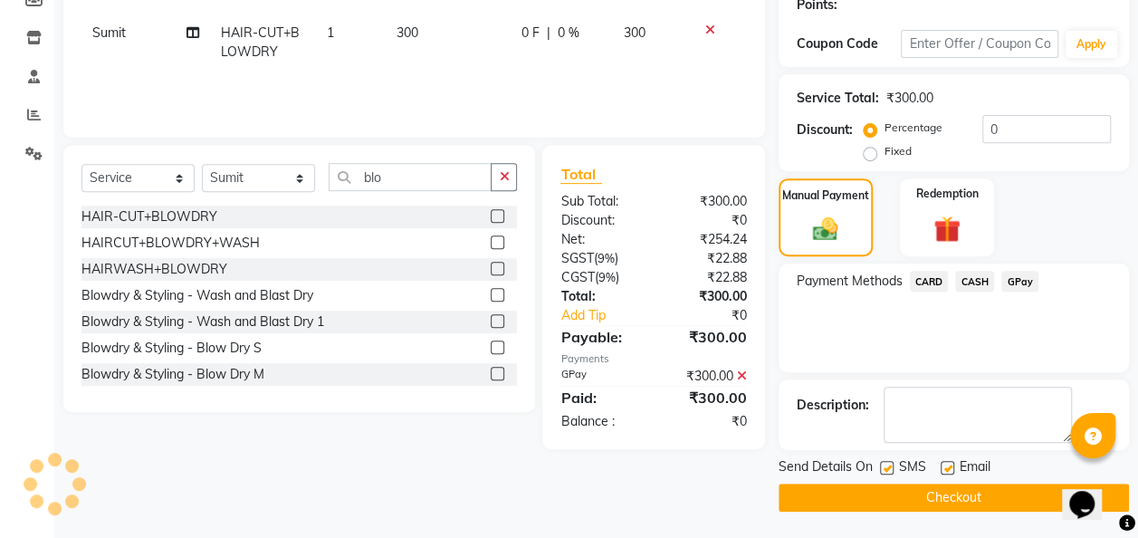
click at [991, 487] on button "Checkout" at bounding box center [954, 498] width 350 height 28
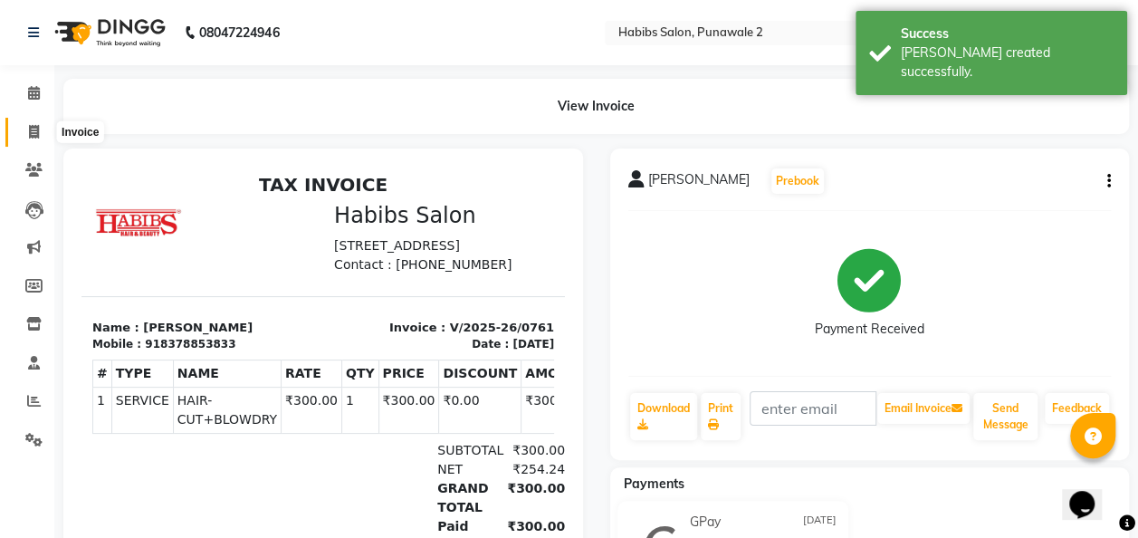
click at [33, 125] on icon at bounding box center [34, 132] width 10 height 14
select select "service"
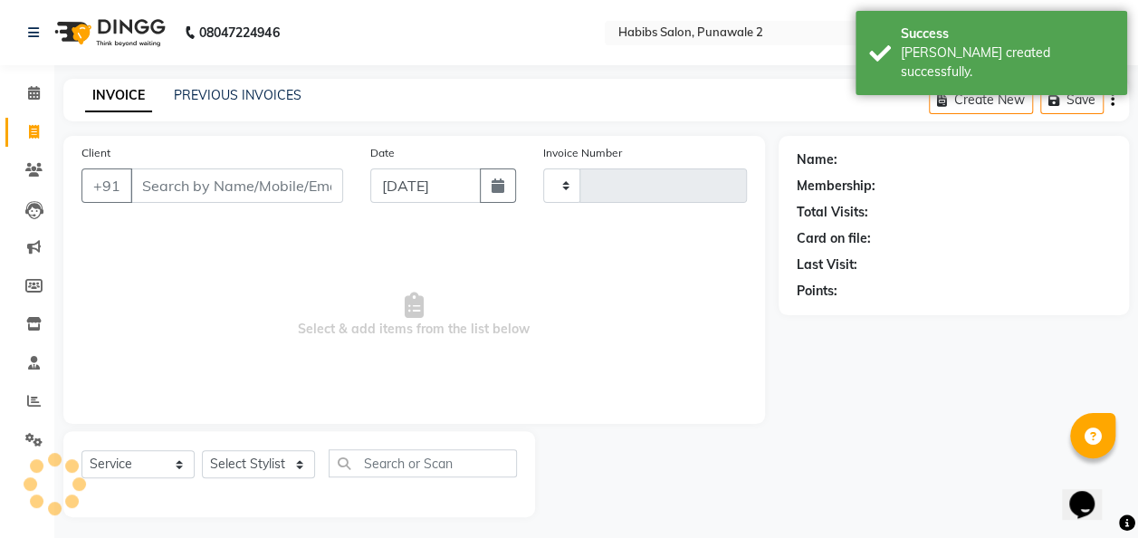
scroll to position [5, 0]
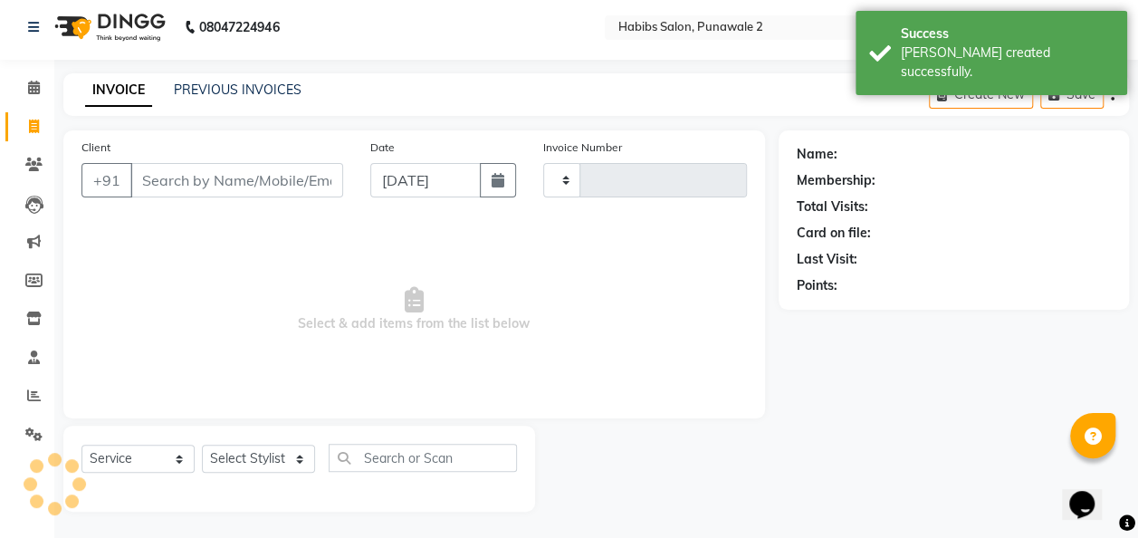
type input "0762"
select select "8475"
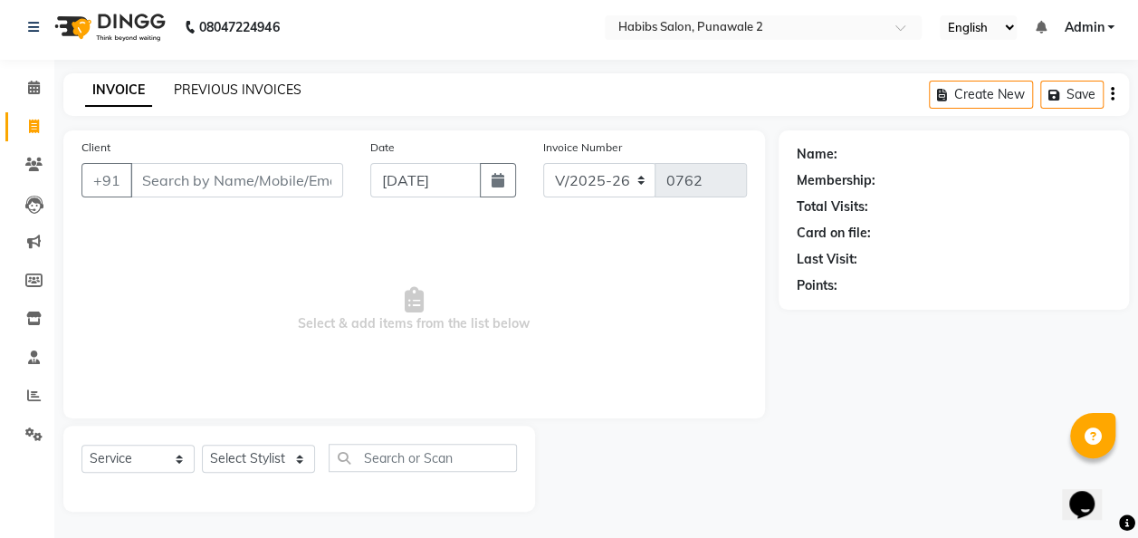
click at [255, 96] on link "PREVIOUS INVOICES" at bounding box center [238, 90] width 128 height 16
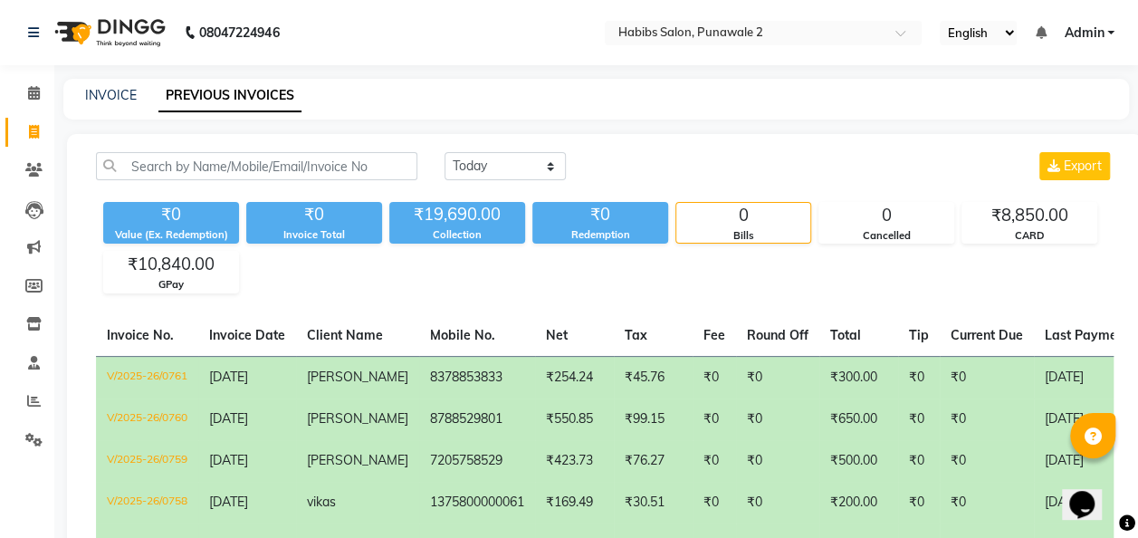
click at [509, 368] on td "8378853833" at bounding box center [477, 377] width 116 height 43
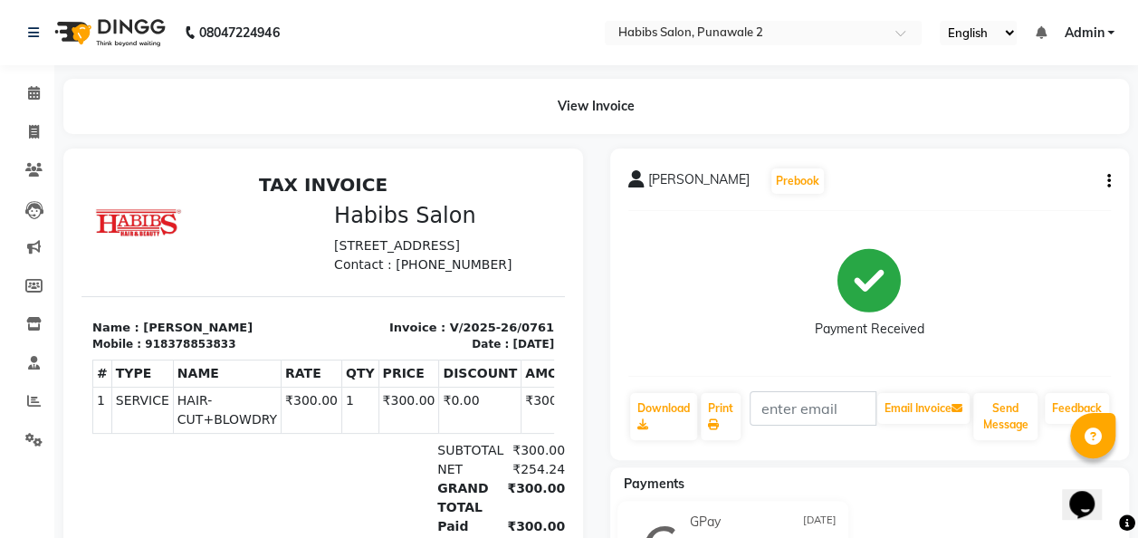
click at [1106, 172] on button "button" at bounding box center [1105, 181] width 11 height 19
click at [812, 214] on div "[PERSON_NAME] Prebook Payment Received Download Print Email Invoice Send Messag…" at bounding box center [870, 305] width 520 height 312
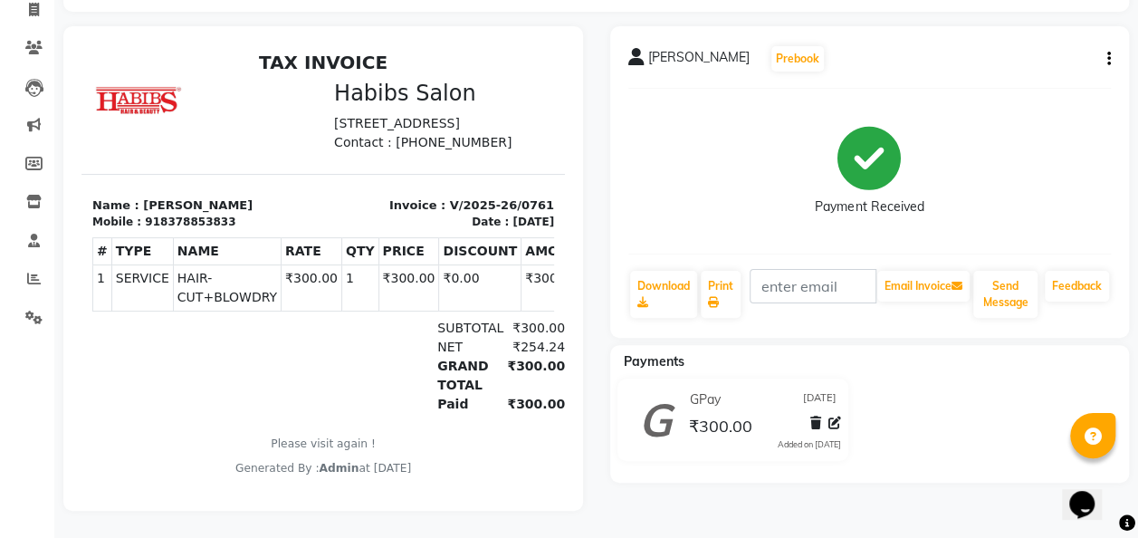
scroll to position [136, 0]
click at [835, 417] on icon at bounding box center [835, 423] width 13 height 13
select select "5"
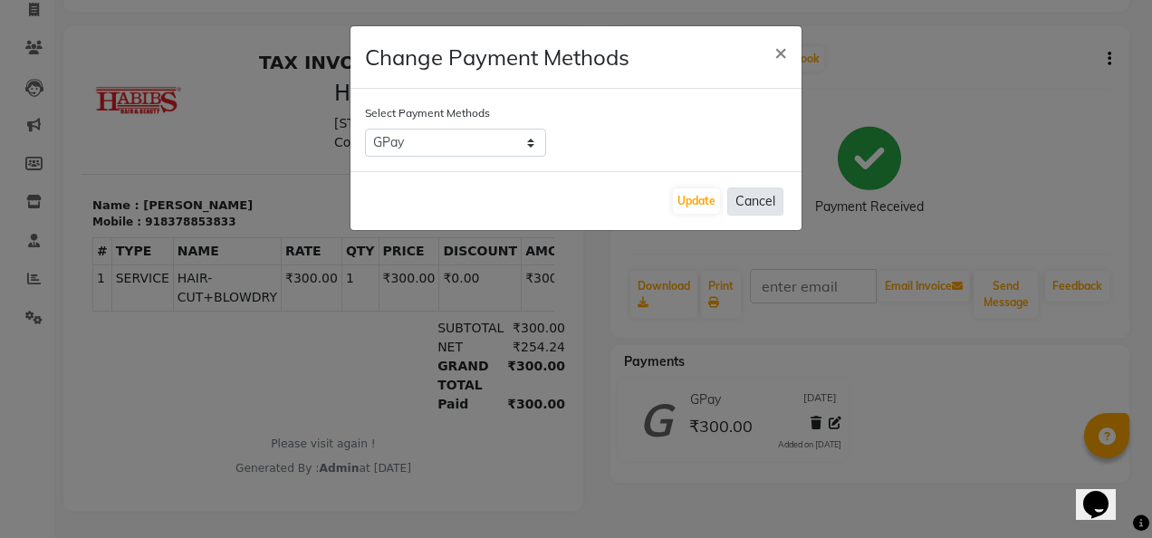
click at [764, 211] on button "Cancel" at bounding box center [755, 201] width 56 height 28
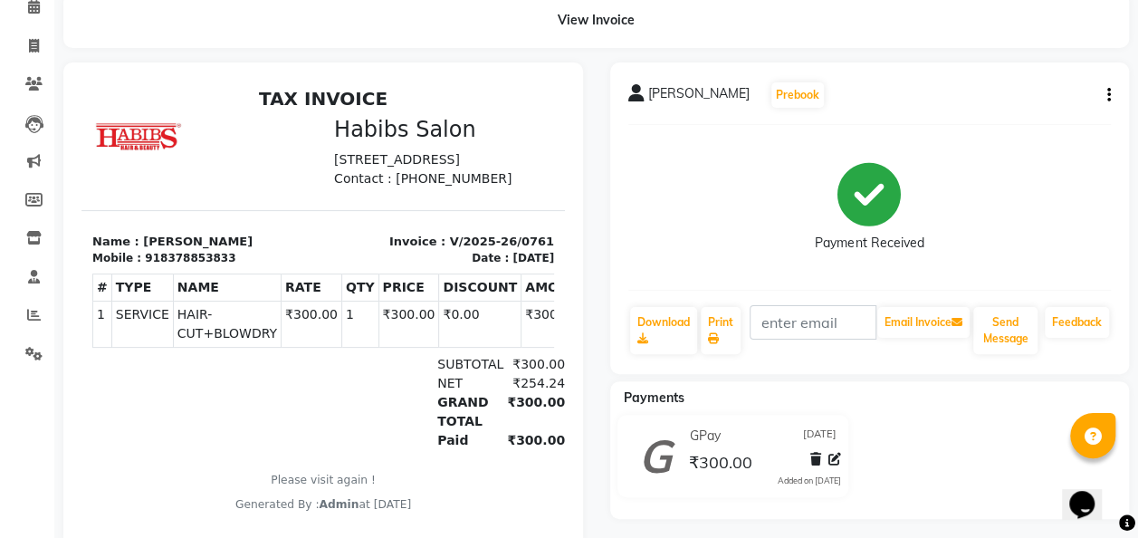
scroll to position [89, 0]
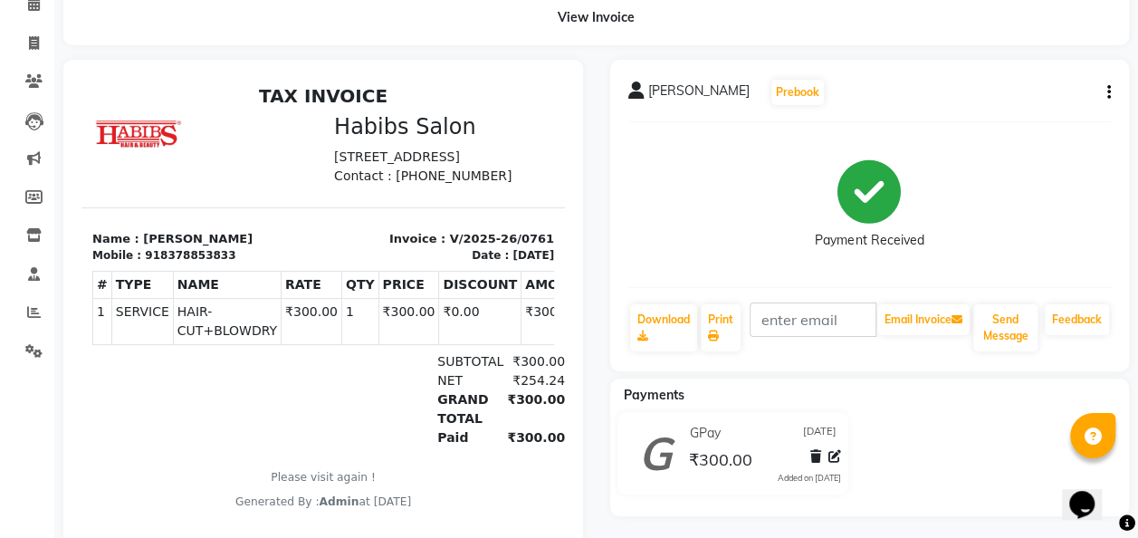
click at [603, 25] on div "View Invoice" at bounding box center [596, 17] width 1066 height 55
click at [603, 24] on div "View Invoice" at bounding box center [596, 17] width 1066 height 55
drag, startPoint x: 603, startPoint y: 24, endPoint x: 526, endPoint y: 24, distance: 77.0
click at [526, 24] on div "View Invoice" at bounding box center [596, 17] width 1066 height 55
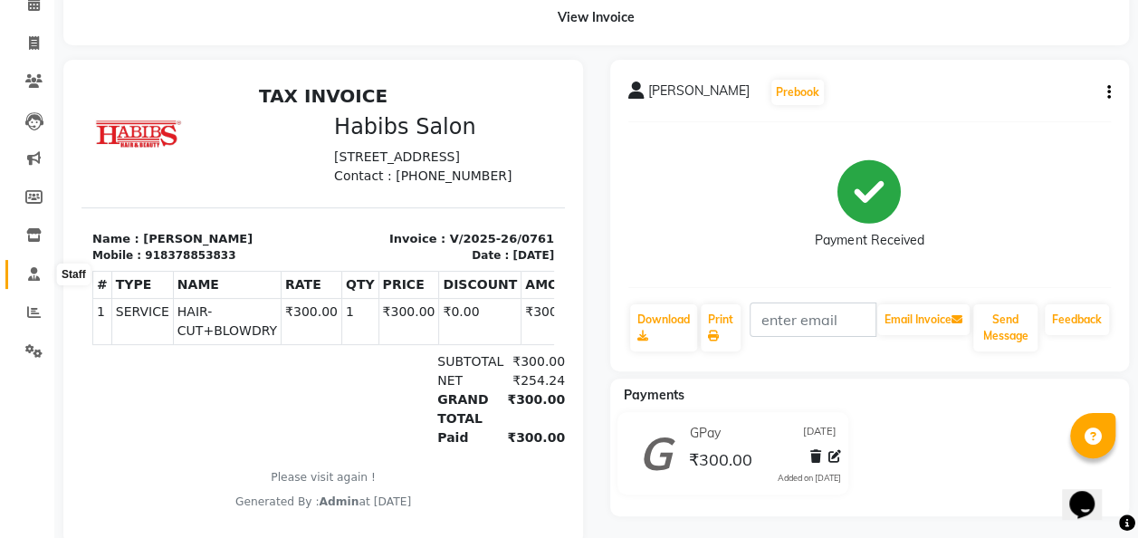
click at [34, 268] on icon at bounding box center [34, 274] width 12 height 14
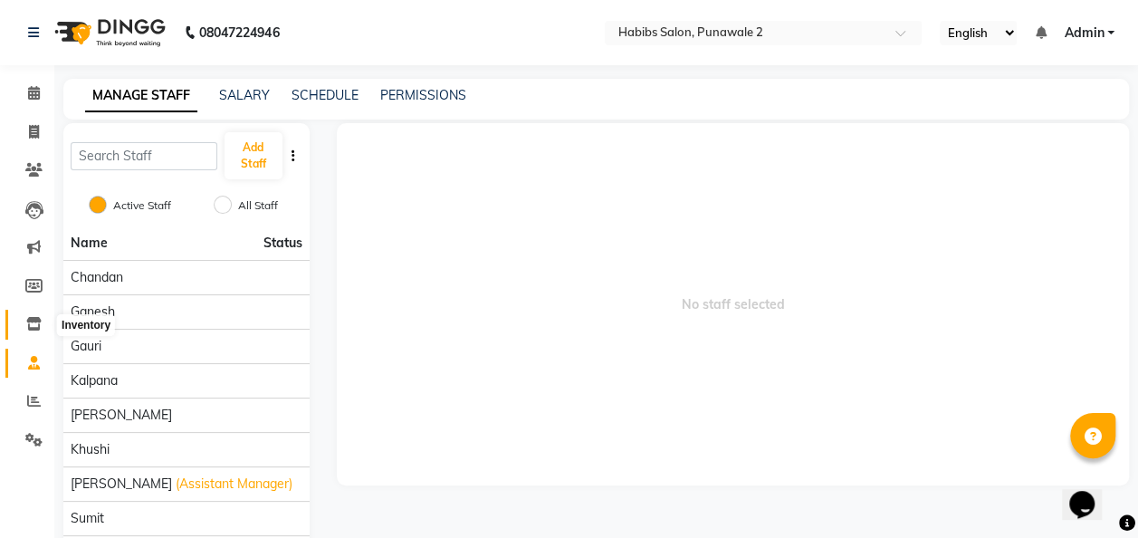
click at [34, 315] on span at bounding box center [34, 324] width 32 height 21
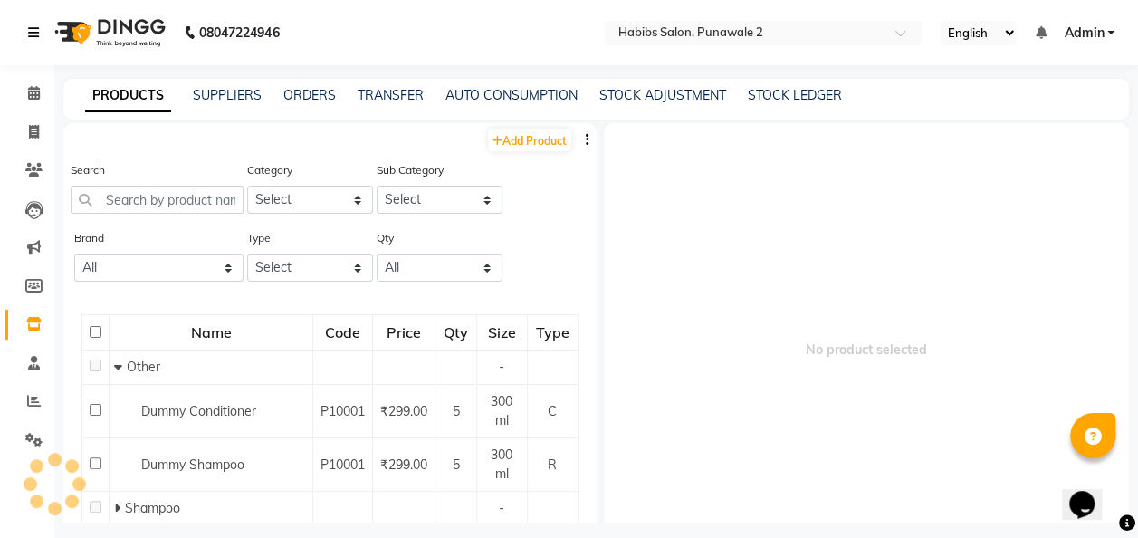
click at [34, 33] on icon at bounding box center [33, 32] width 11 height 13
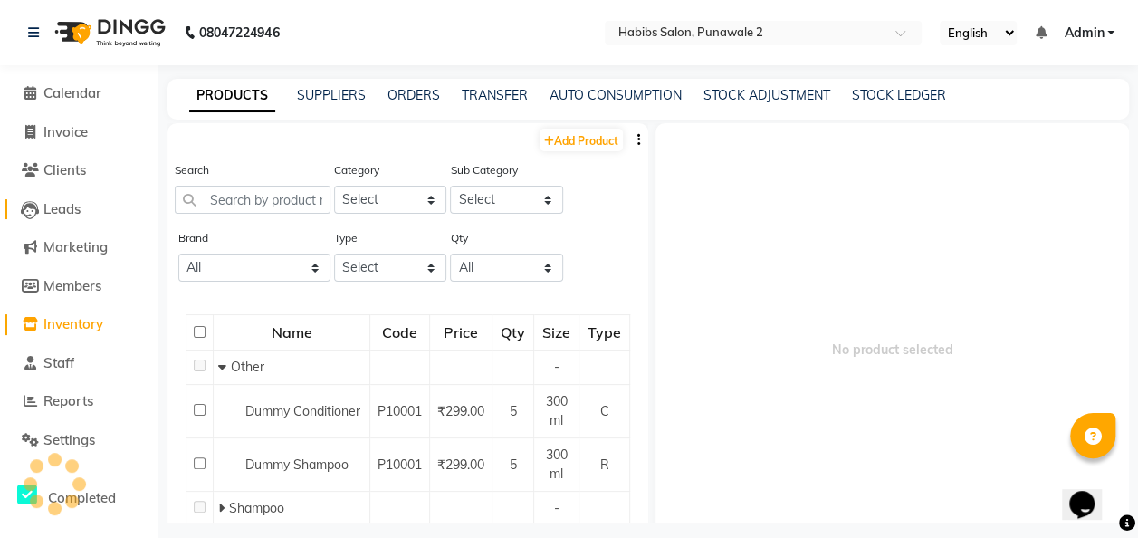
click at [47, 206] on span "Leads" at bounding box center [61, 208] width 37 height 17
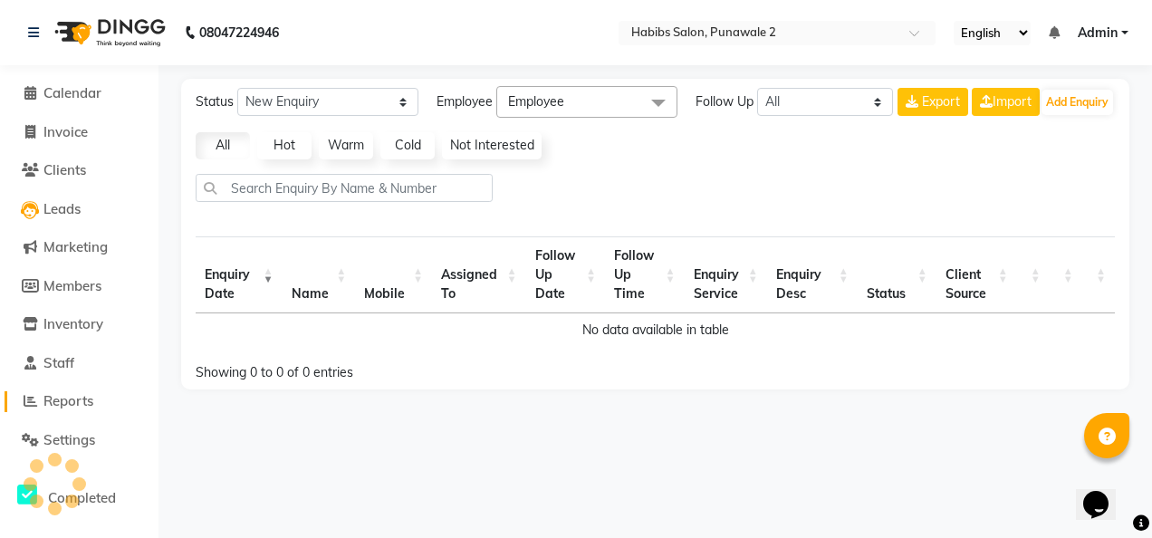
click at [65, 410] on link "Reports" at bounding box center [79, 401] width 149 height 21
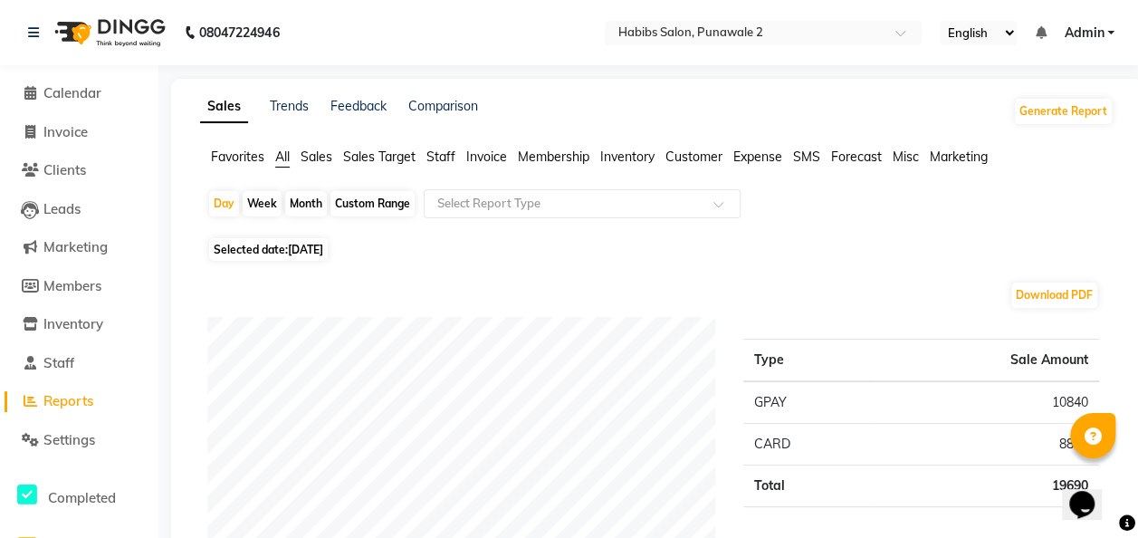
click at [488, 161] on span "Invoice" at bounding box center [486, 157] width 41 height 16
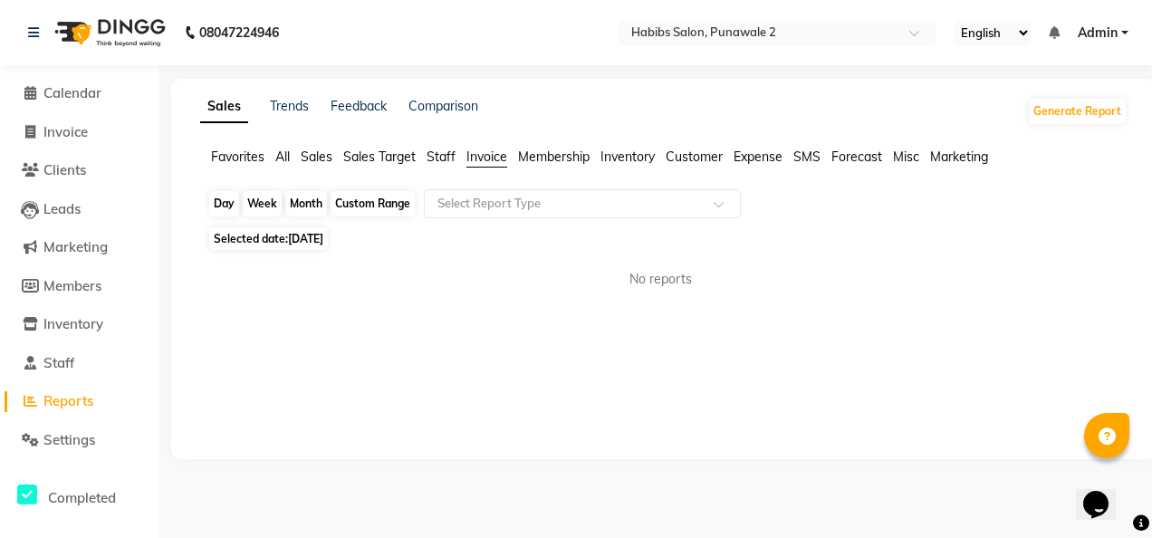
click at [225, 207] on div "Day" at bounding box center [224, 203] width 30 height 25
select select "9"
select select "2025"
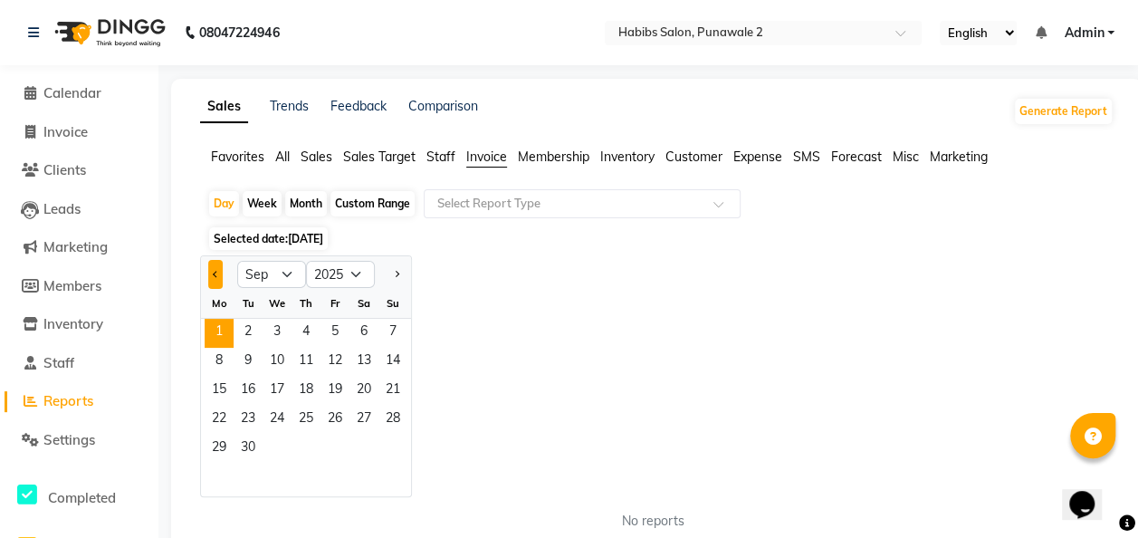
click at [216, 283] on button "Previous month" at bounding box center [215, 274] width 14 height 29
select select "8"
click at [357, 353] on span "9" at bounding box center [364, 362] width 29 height 29
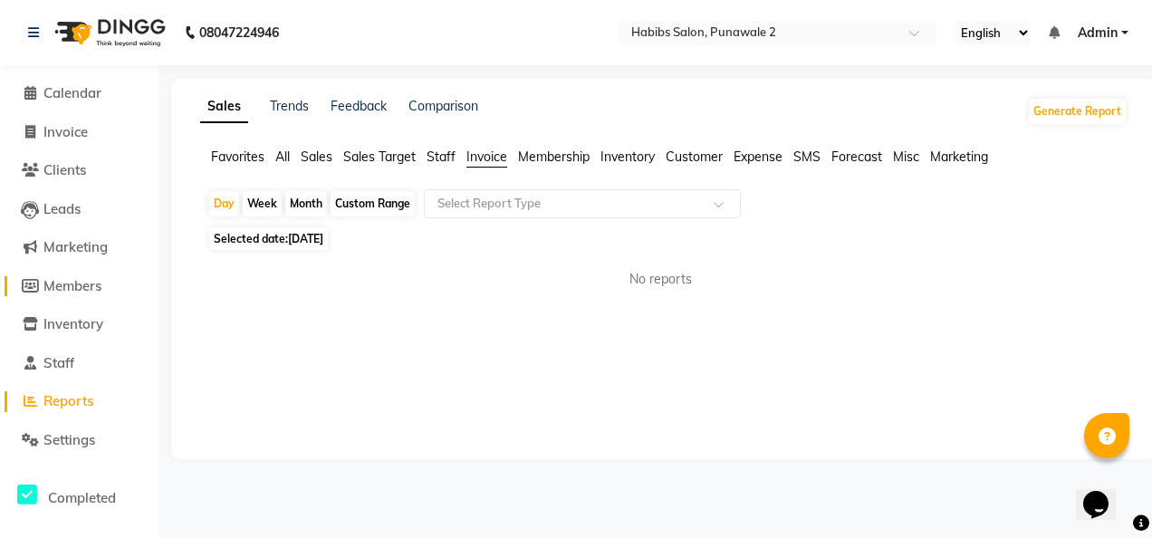
click at [69, 288] on span "Members" at bounding box center [72, 285] width 58 height 17
select select
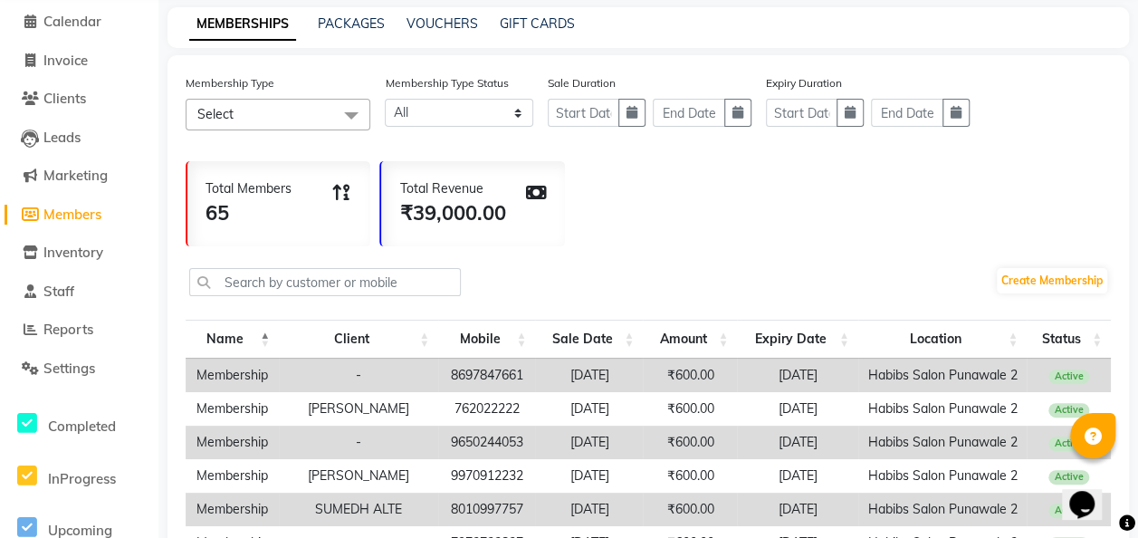
scroll to position [71, 0]
click at [78, 24] on span "Calendar" at bounding box center [72, 22] width 58 height 17
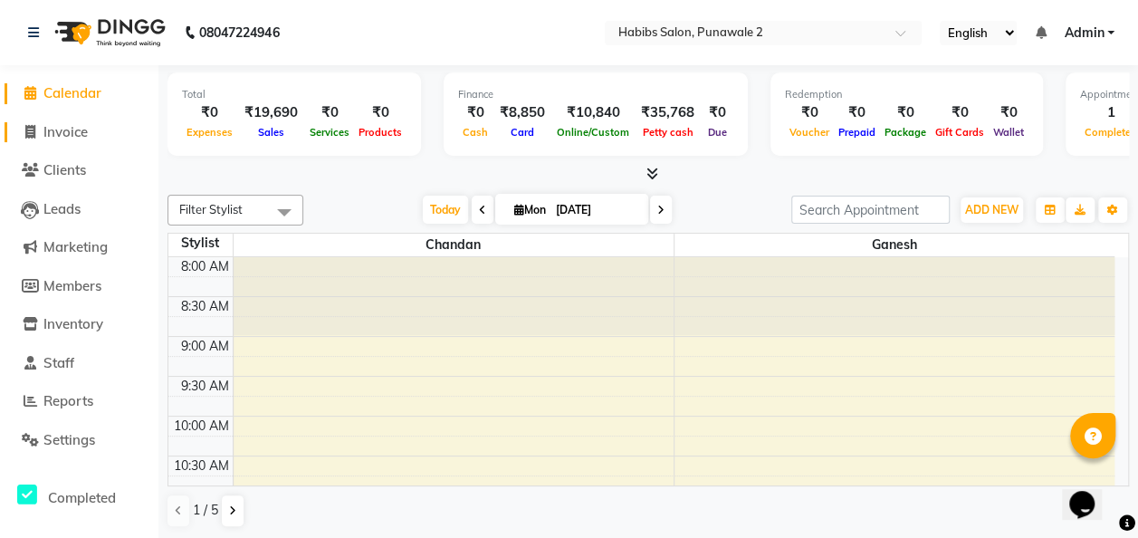
click at [83, 138] on span "Invoice" at bounding box center [65, 131] width 44 height 17
select select "8475"
select select "service"
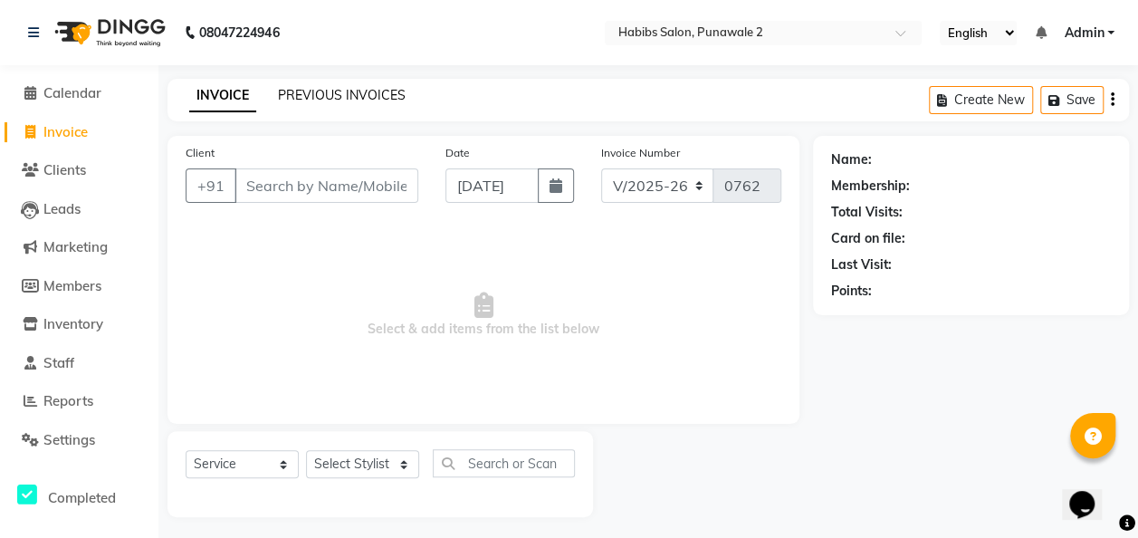
click at [364, 100] on link "PREVIOUS INVOICES" at bounding box center [342, 95] width 128 height 16
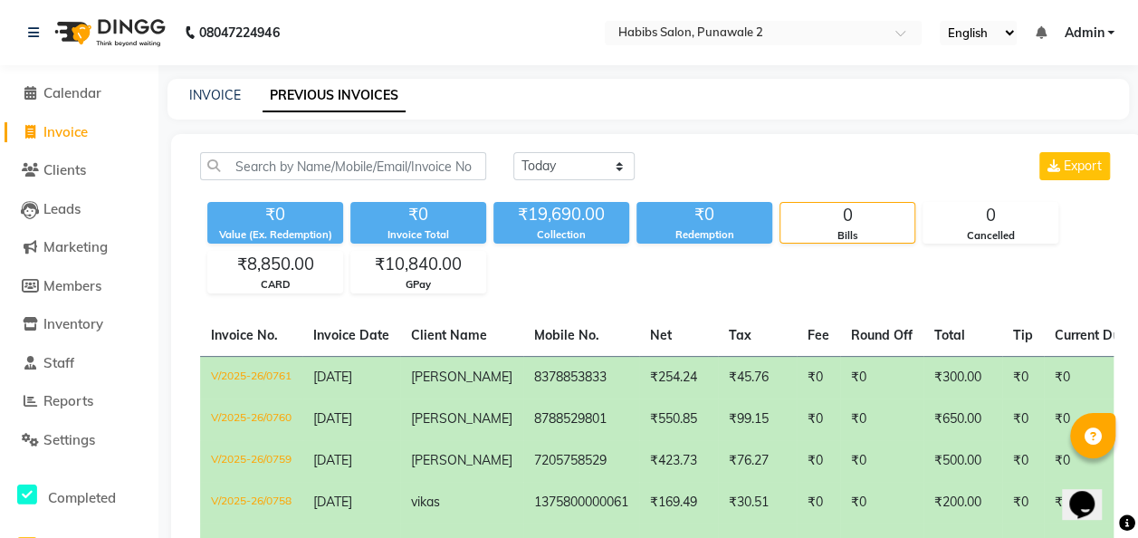
click at [442, 371] on span "[PERSON_NAME]" at bounding box center [461, 377] width 101 height 16
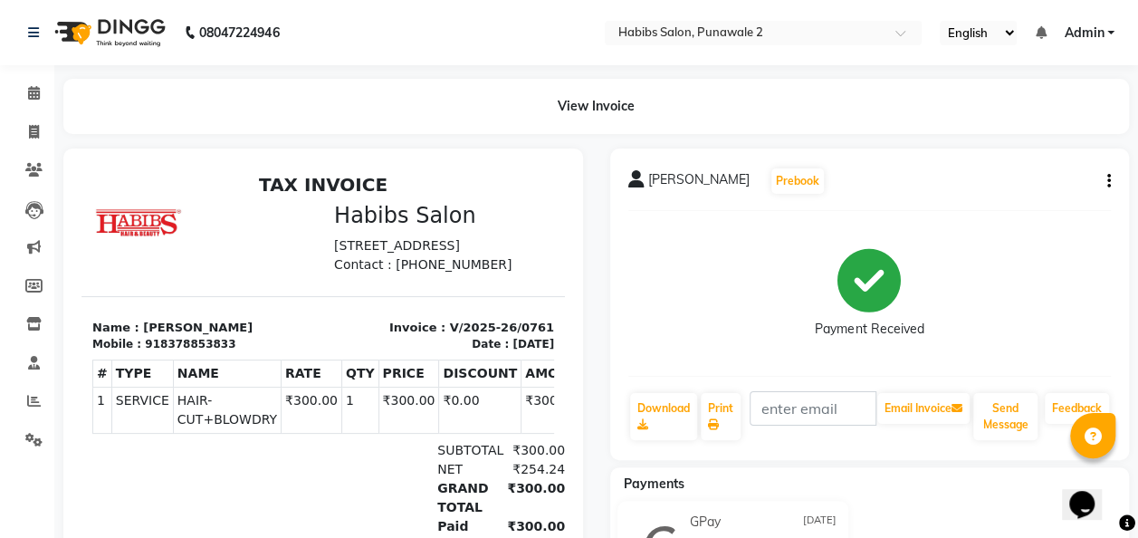
click at [1113, 179] on div "[PERSON_NAME] Prebook Payment Received Download Print Email Invoice Send Messag…" at bounding box center [870, 305] width 520 height 312
click at [1108, 181] on icon "button" at bounding box center [1110, 181] width 4 height 1
click at [887, 118] on div "View Invoice" at bounding box center [596, 106] width 1066 height 55
click at [656, 174] on span "[PERSON_NAME]" at bounding box center [698, 182] width 101 height 25
click at [648, 185] on span "[PERSON_NAME]" at bounding box center [698, 182] width 101 height 25
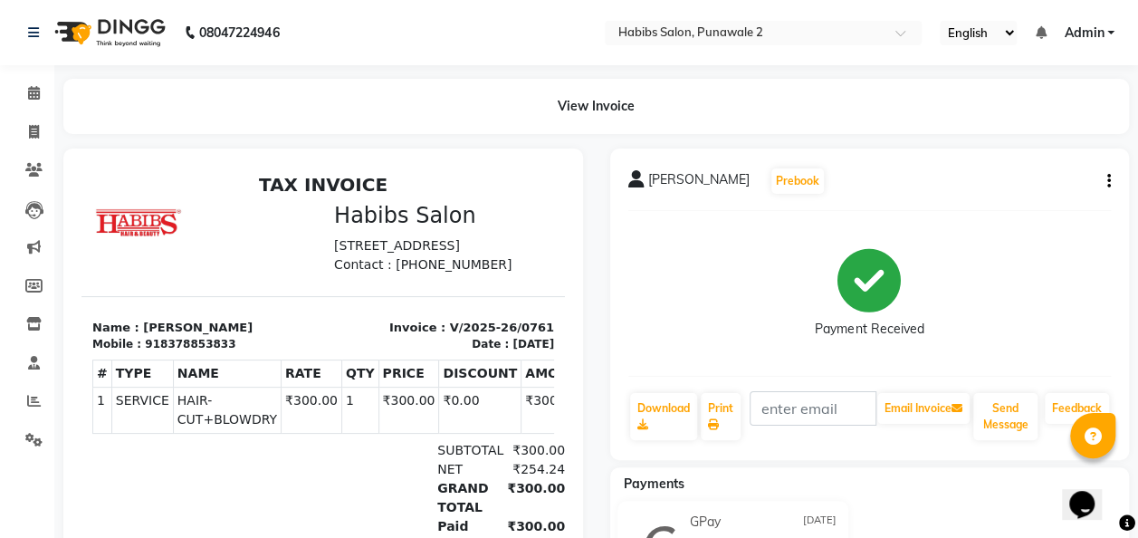
click at [1112, 190] on div "[PERSON_NAME] Prebook Payment Received Download Print Email Invoice Send Messag…" at bounding box center [870, 305] width 520 height 312
click at [1108, 182] on icon "button" at bounding box center [1110, 181] width 4 height 1
click at [1042, 156] on div "Split Service Amount" at bounding box center [1018, 159] width 124 height 23
select select "82973"
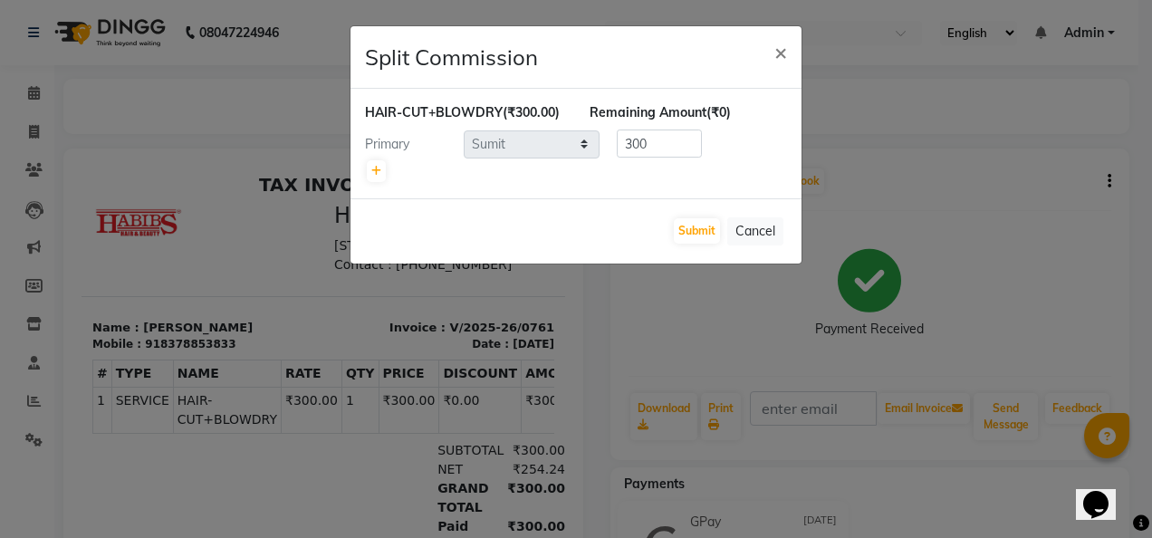
click at [944, 139] on ngb-modal-window "Split Commission × HAIR-CUT+BLOWDRY (₹300.00) Remaining Amount (₹0) Primary Sel…" at bounding box center [576, 269] width 1152 height 538
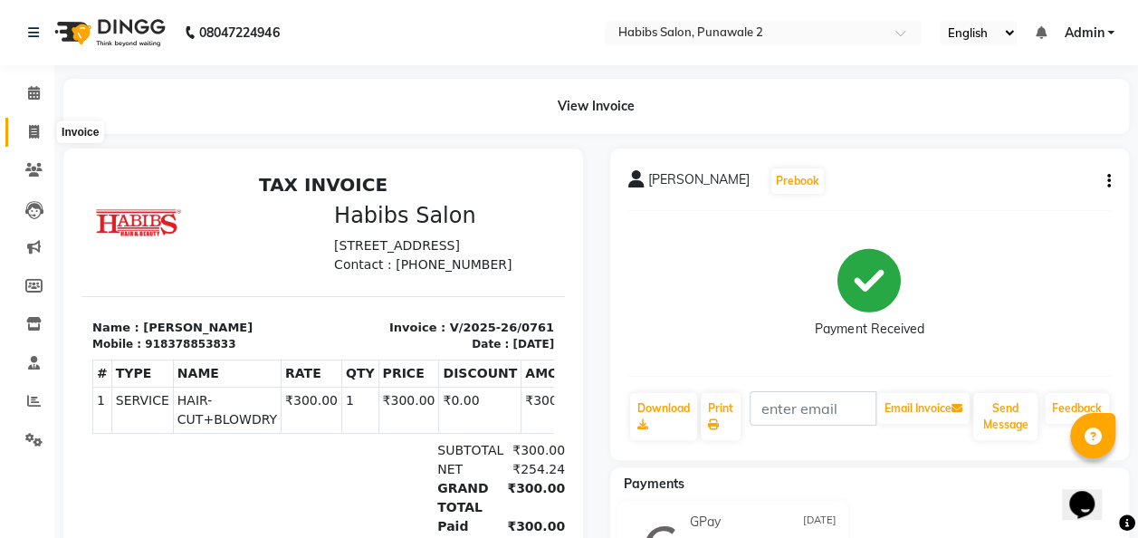
click at [33, 137] on icon at bounding box center [34, 132] width 10 height 14
select select "8475"
select select "service"
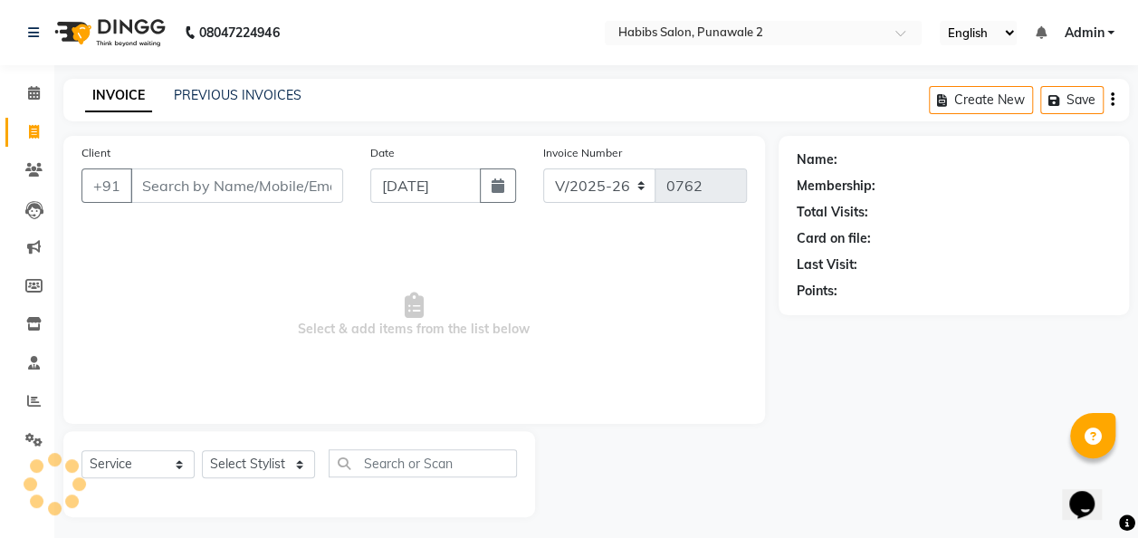
scroll to position [5, 0]
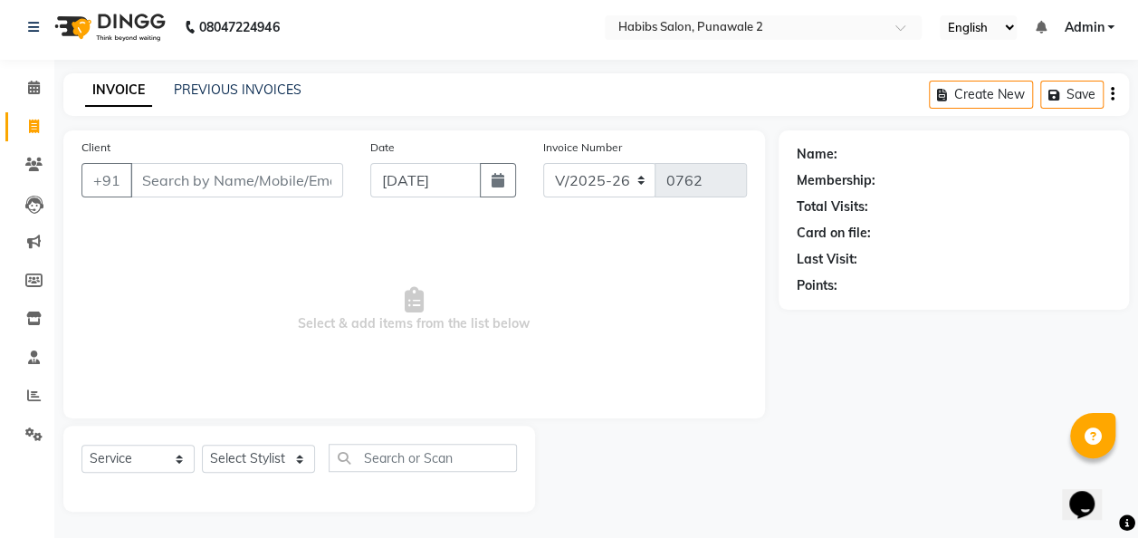
click at [189, 178] on input "Client" at bounding box center [236, 180] width 213 height 34
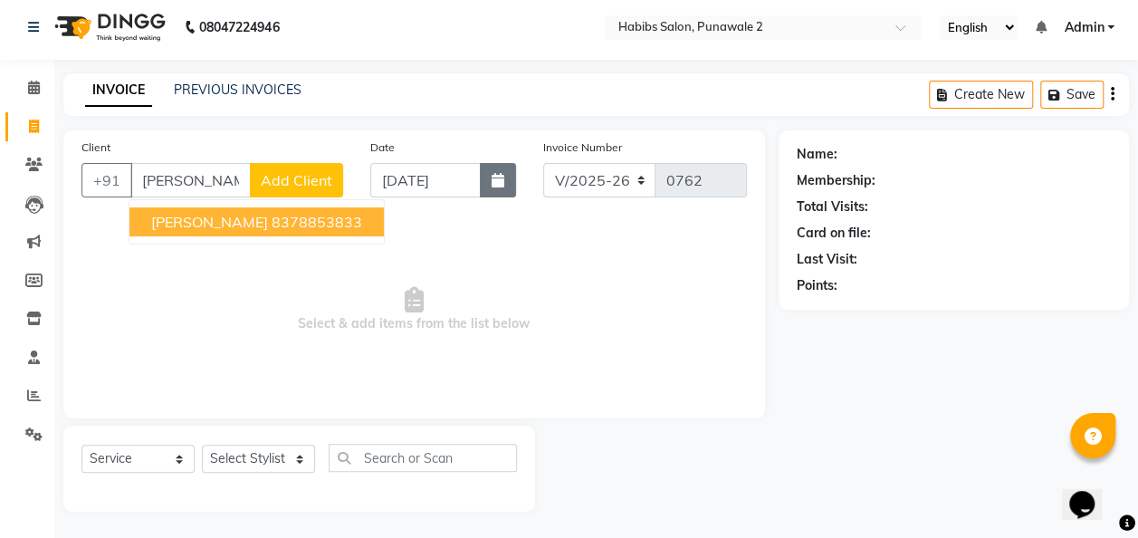
type input "[PERSON_NAME]"
click at [491, 190] on button "button" at bounding box center [498, 180] width 36 height 34
select select "9"
select select "2025"
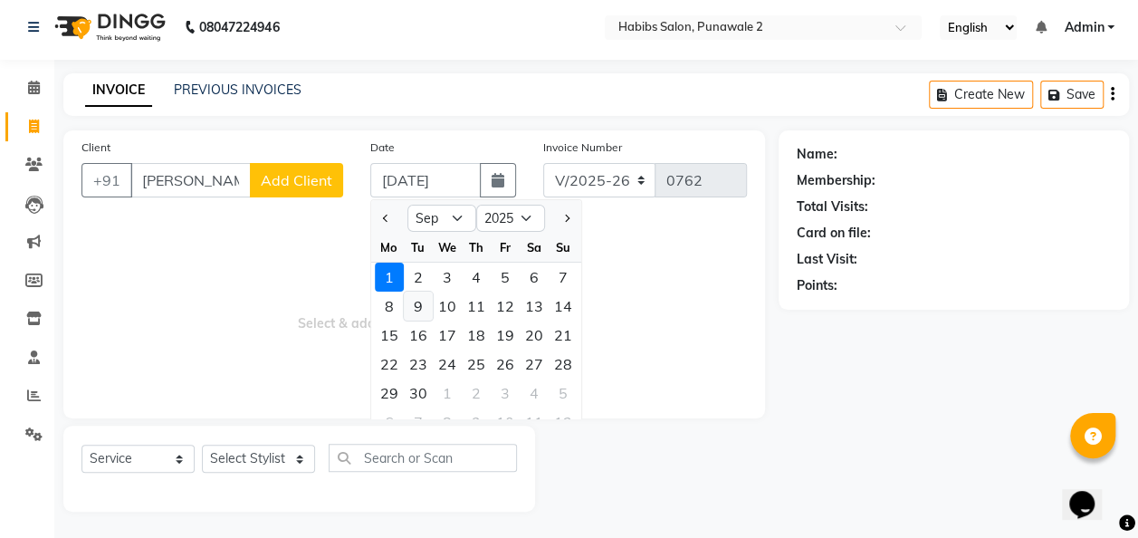
click at [415, 300] on div "9" at bounding box center [418, 306] width 29 height 29
type input "[DATE]"
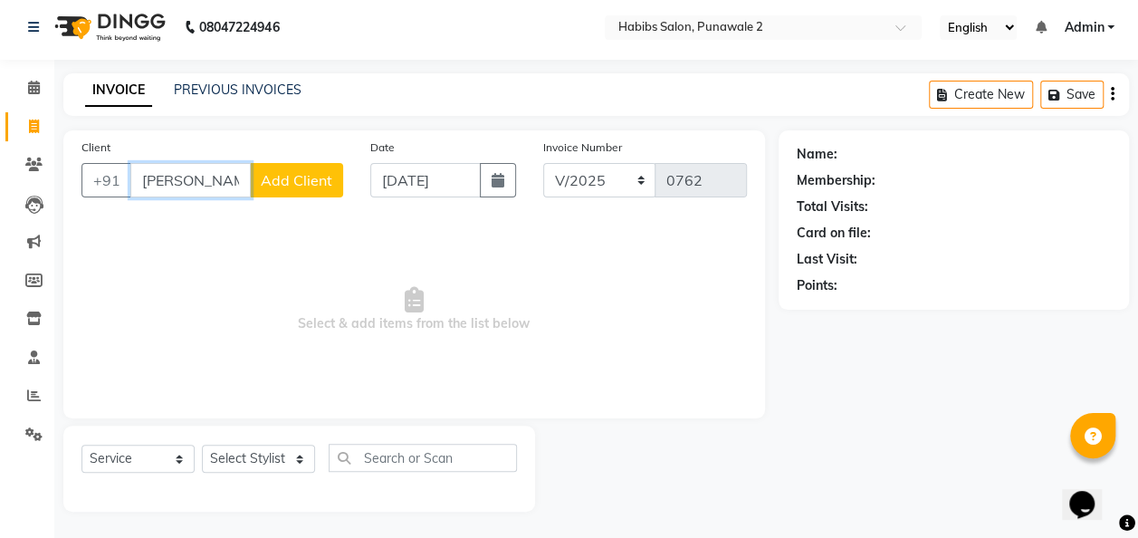
click at [216, 181] on input "[PERSON_NAME]" at bounding box center [190, 180] width 120 height 34
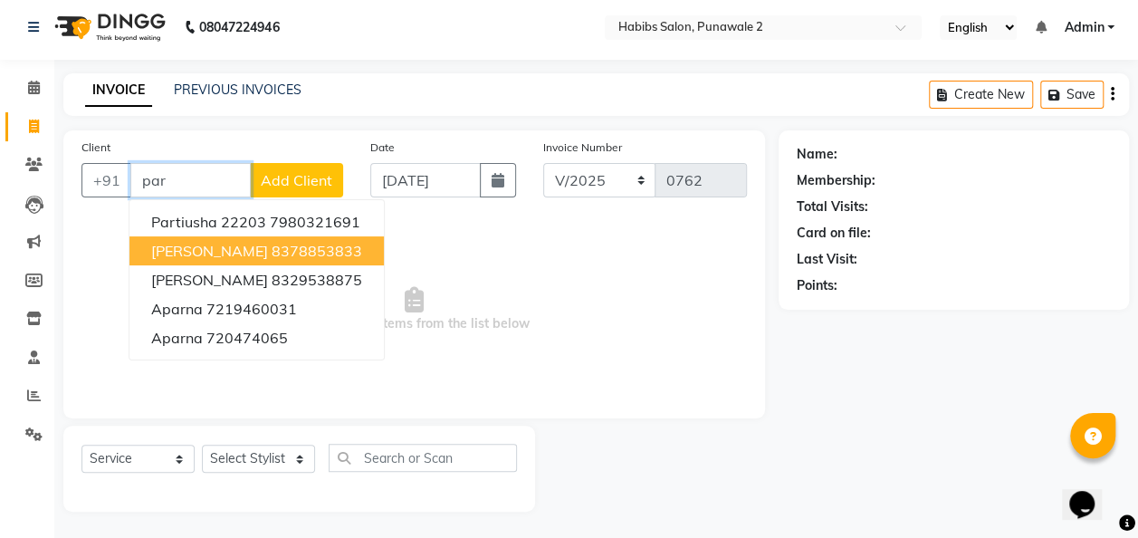
click at [272, 242] on ngb-highlight "8378853833" at bounding box center [317, 251] width 91 height 18
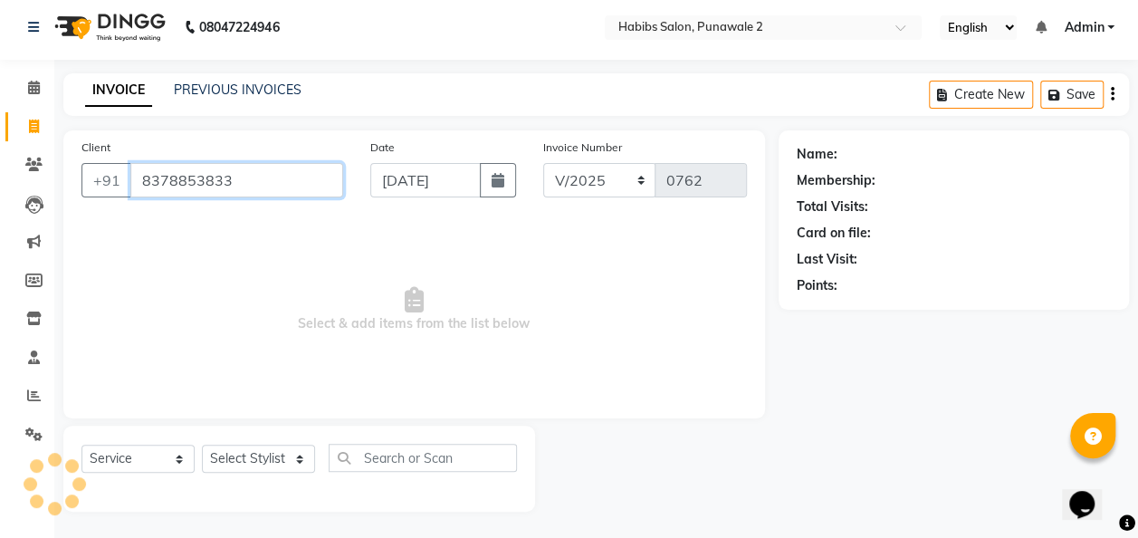
type input "8378853833"
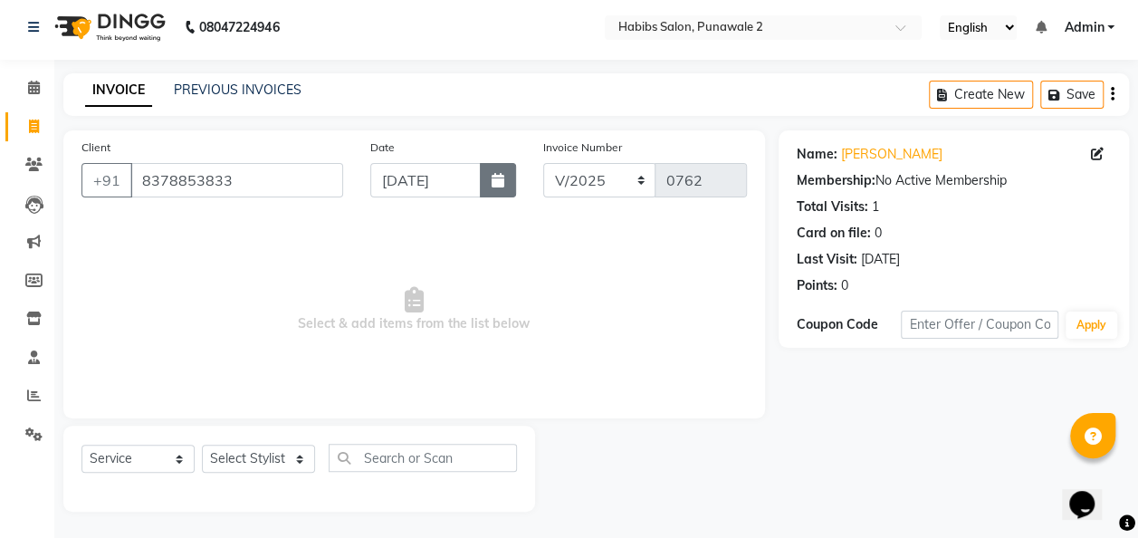
click at [481, 182] on button "button" at bounding box center [498, 180] width 36 height 34
select select "9"
select select "2025"
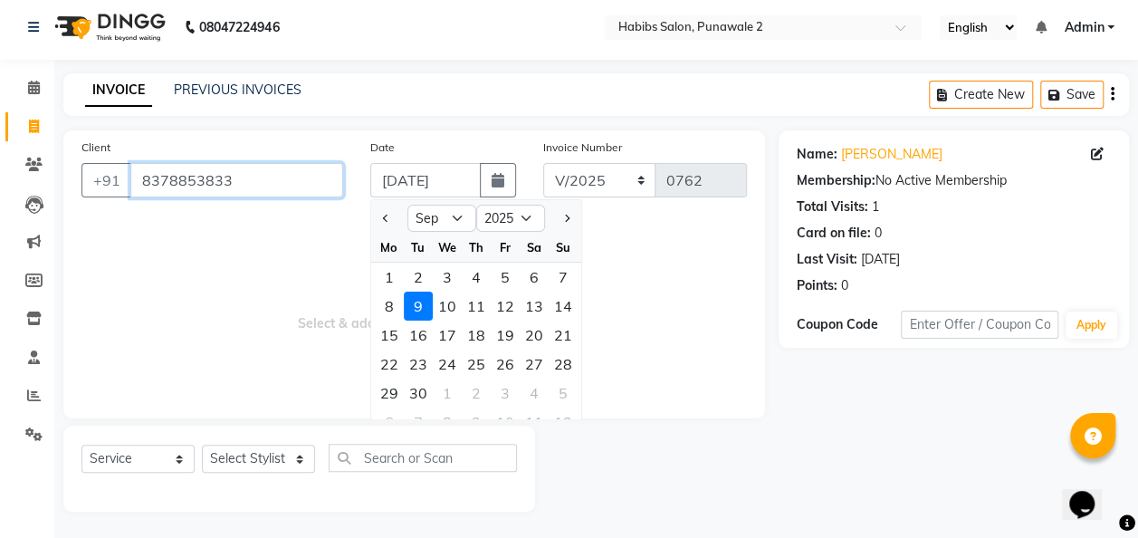
click at [283, 170] on input "8378853833" at bounding box center [236, 180] width 213 height 34
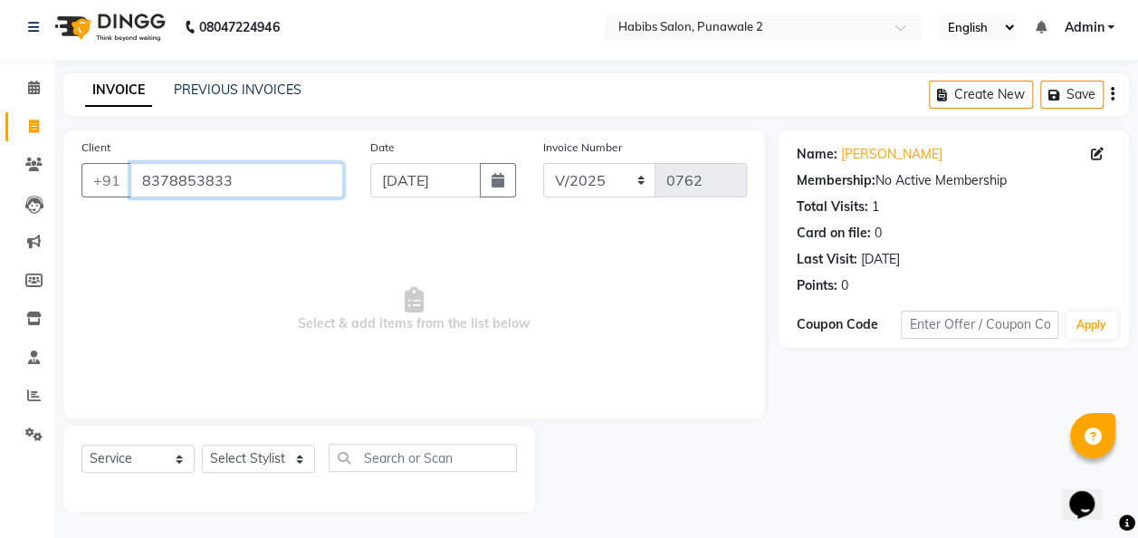
click at [282, 170] on input "8378853833" at bounding box center [236, 180] width 213 height 34
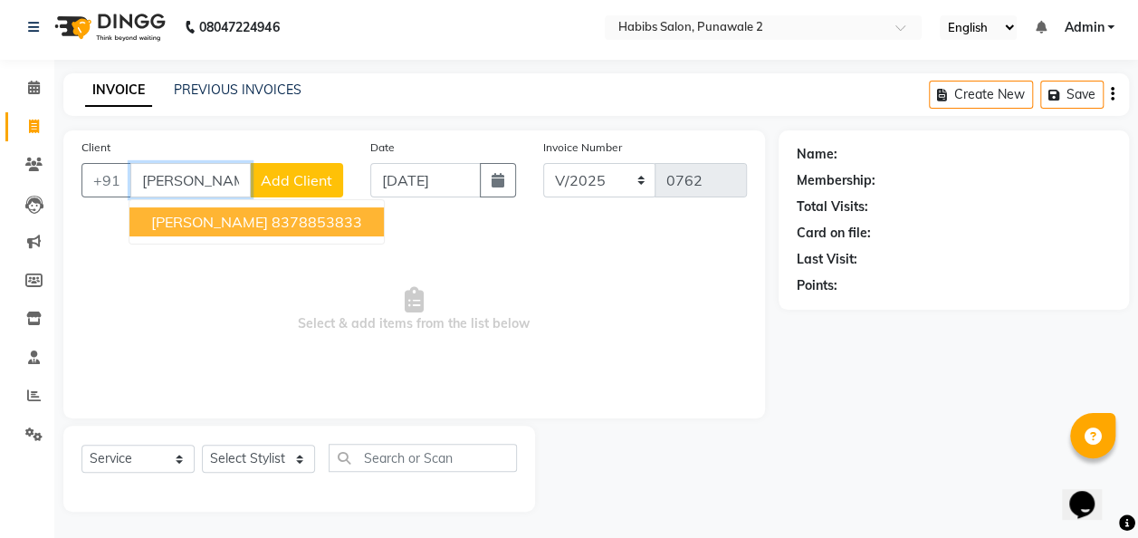
type input "[PERSON_NAME]"
click at [270, 451] on select "Select Stylist Chandan Ganesh Gauri [PERSON_NAME] [PERSON_NAME] [PERSON_NAME] […" at bounding box center [258, 459] width 113 height 28
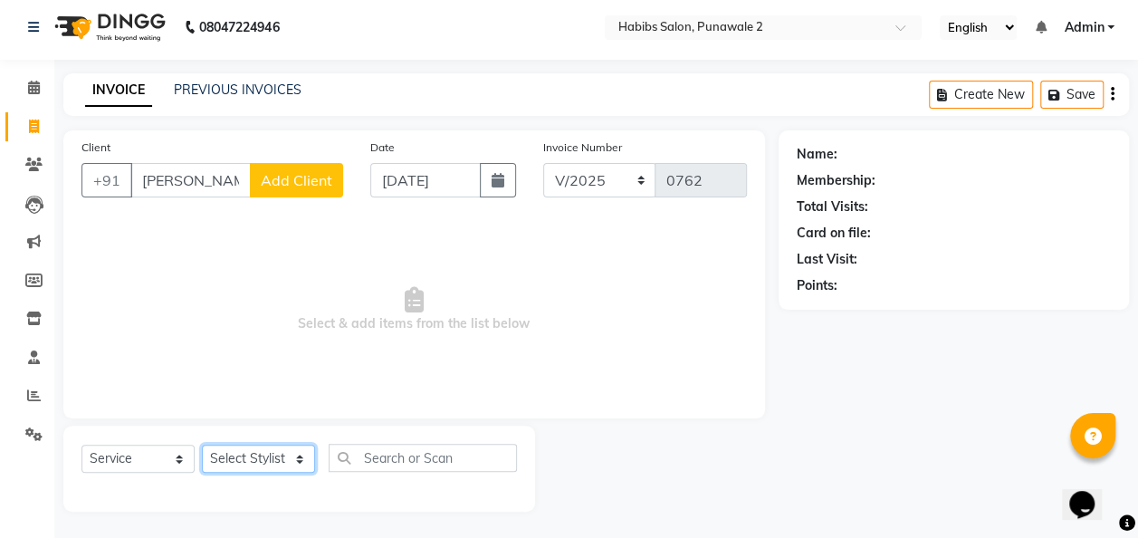
select select "82976"
click at [202, 445] on select "Select Stylist Chandan Ganesh Gauri [PERSON_NAME] [PERSON_NAME] [PERSON_NAME] […" at bounding box center [258, 459] width 113 height 28
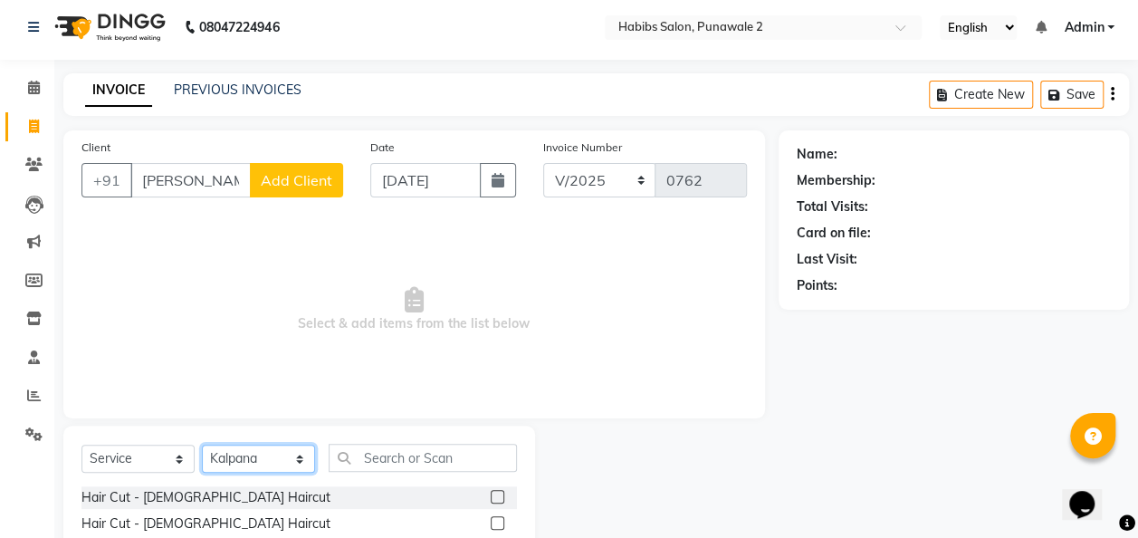
scroll to position [141, 0]
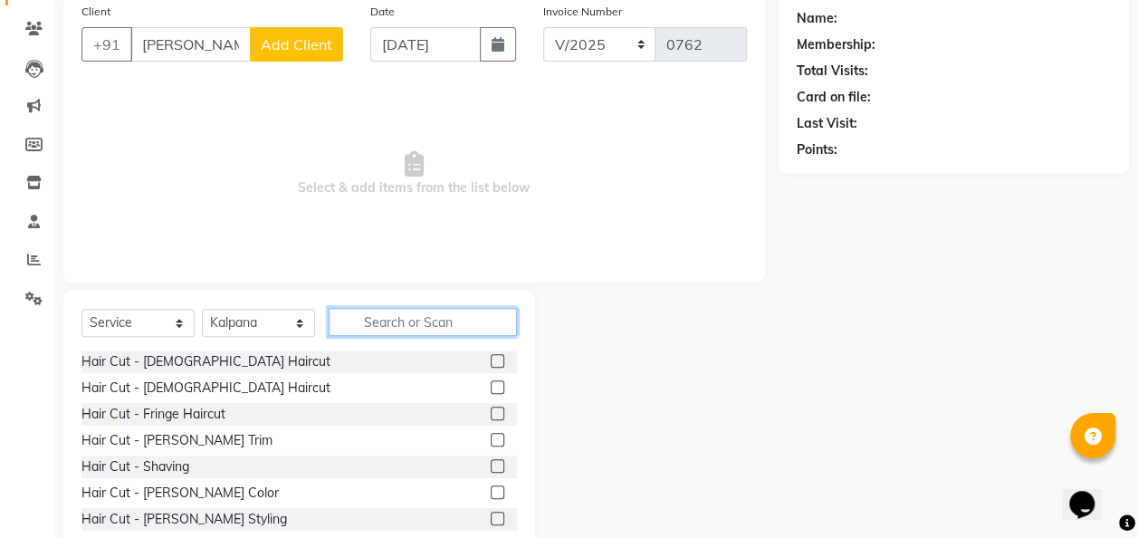
click at [384, 320] on input "text" at bounding box center [423, 322] width 188 height 28
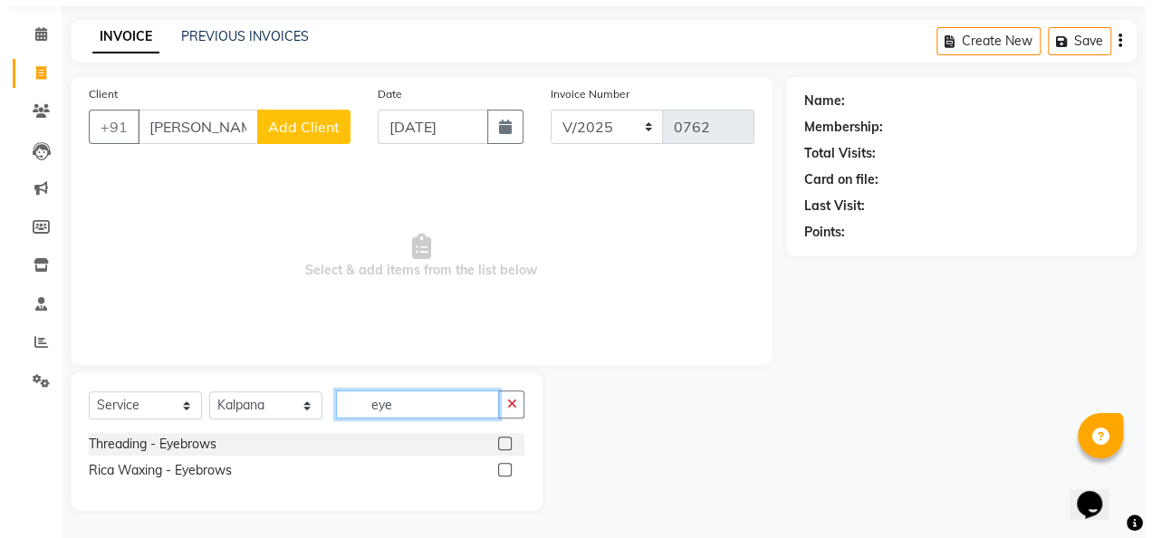
scroll to position [58, 0]
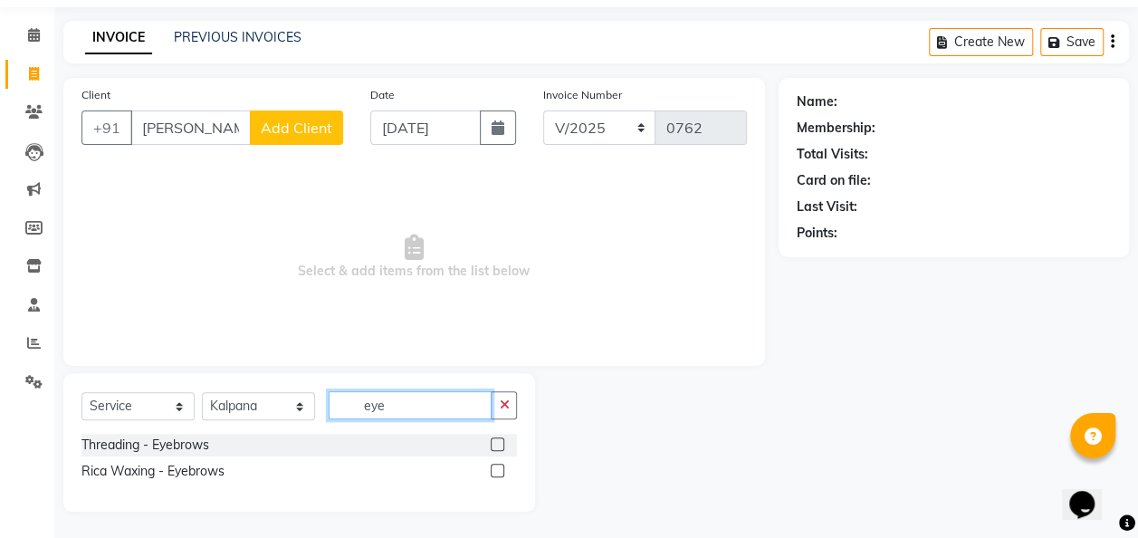
type input "eye"
click at [496, 437] on label at bounding box center [498, 444] width 14 height 14
click at [496, 439] on input "checkbox" at bounding box center [497, 445] width 12 height 12
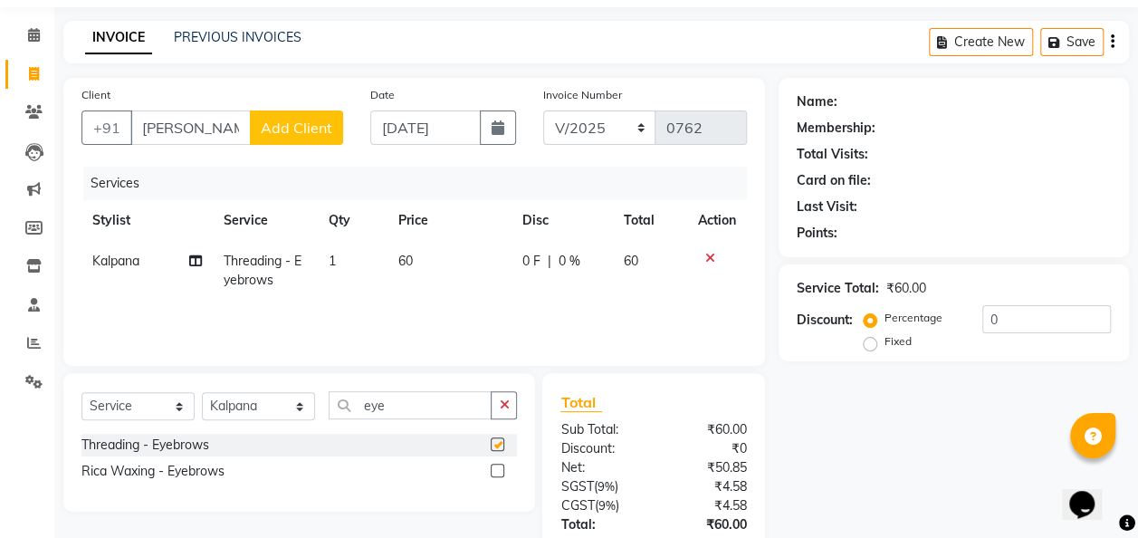
checkbox input "false"
click at [458, 246] on td "60" at bounding box center [450, 271] width 124 height 60
select select "82976"
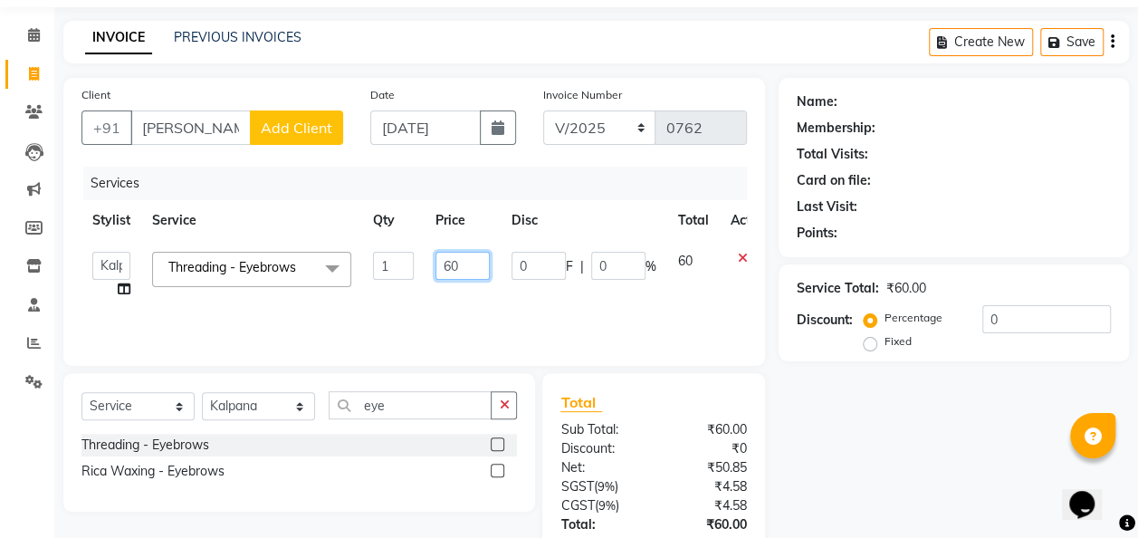
click at [467, 255] on input "60" at bounding box center [463, 266] width 54 height 28
type input "6"
type input "120"
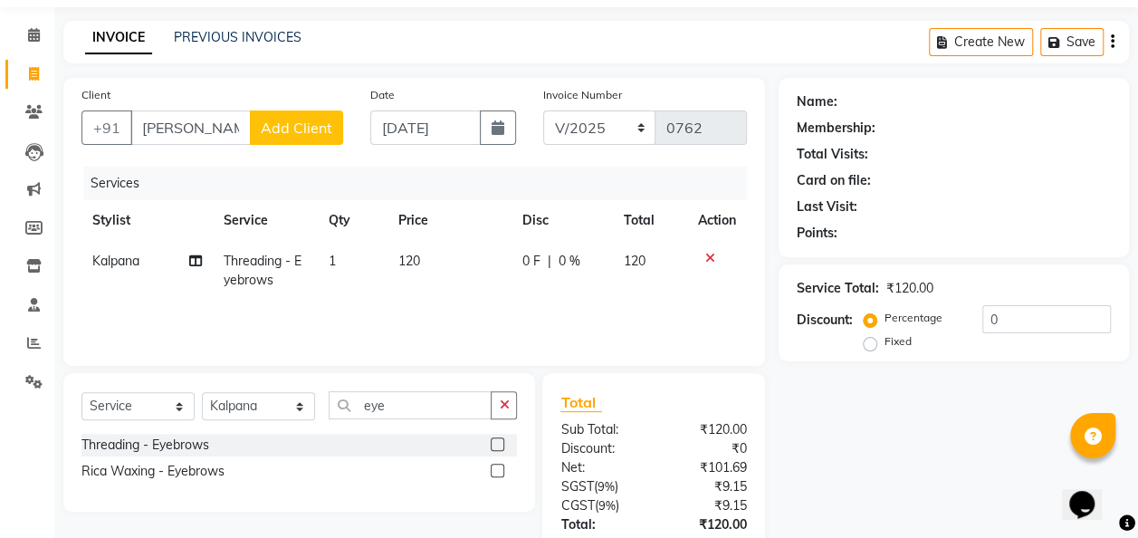
click at [307, 119] on span "Add Client" at bounding box center [297, 128] width 72 height 18
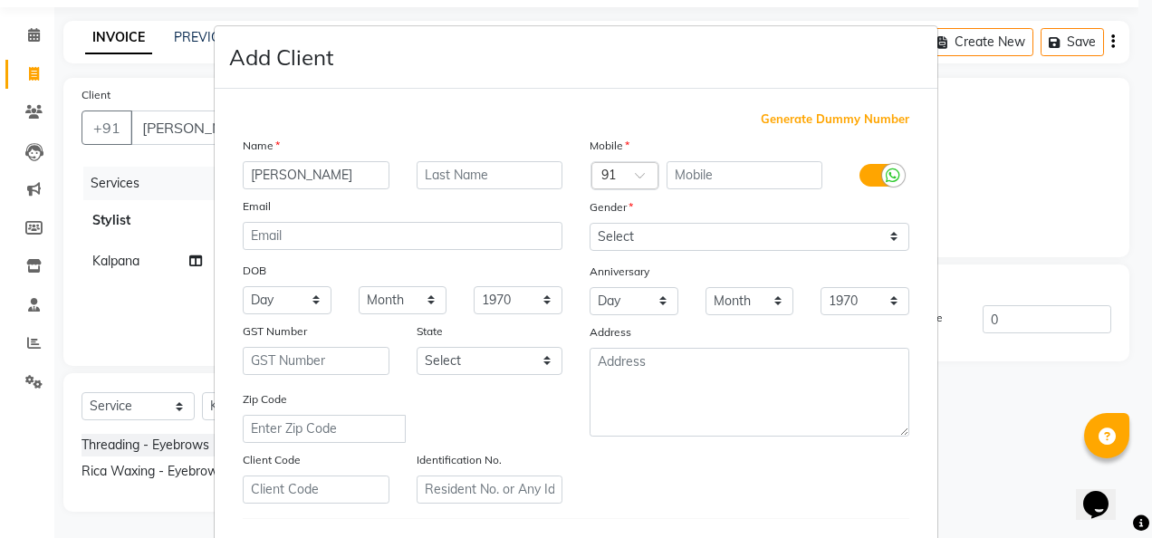
click at [801, 120] on span "Generate Dummy Number" at bounding box center [835, 119] width 149 height 18
type input "1375800000062"
checkbox input "false"
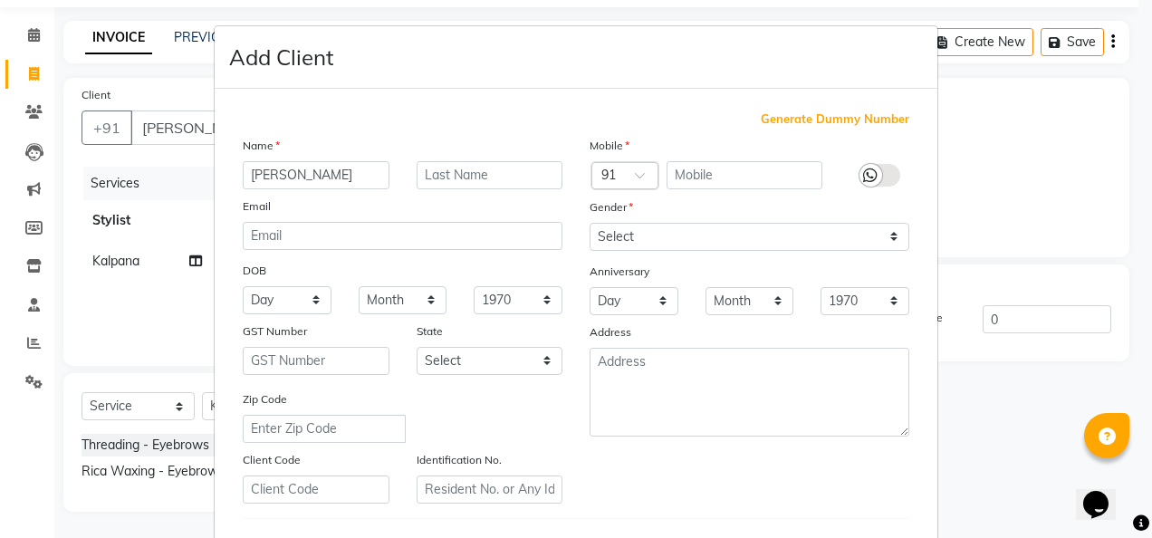
checkbox input "false"
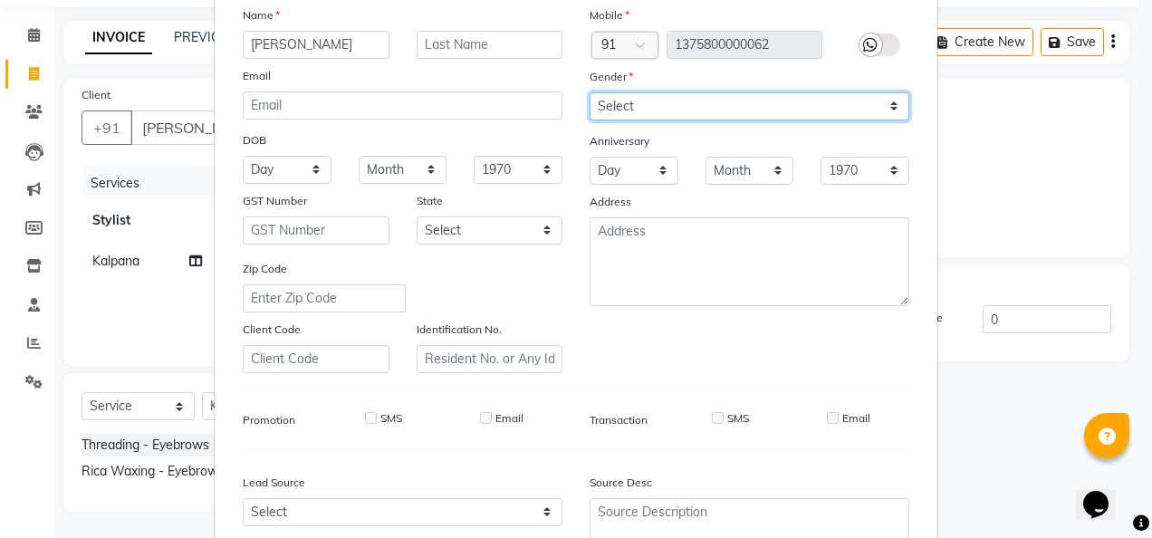
click at [884, 100] on select "Select [DEMOGRAPHIC_DATA] [DEMOGRAPHIC_DATA] Other Prefer Not To Say" at bounding box center [750, 106] width 320 height 28
select select "[DEMOGRAPHIC_DATA]"
click at [590, 92] on select "Select [DEMOGRAPHIC_DATA] [DEMOGRAPHIC_DATA] Other Prefer Not To Say" at bounding box center [750, 106] width 320 height 28
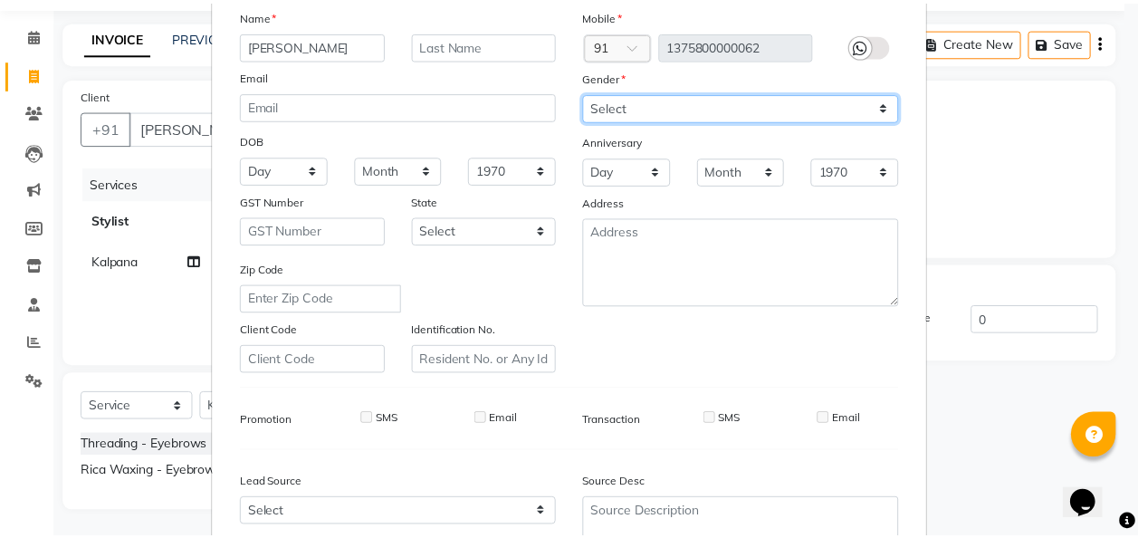
scroll to position [295, 0]
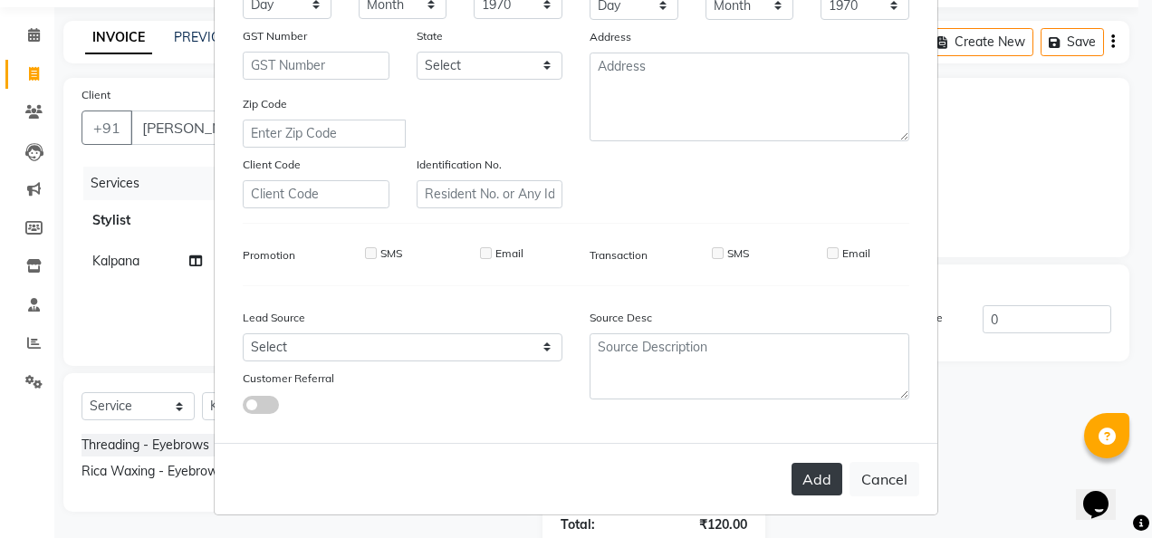
click at [826, 469] on button "Add" at bounding box center [816, 479] width 51 height 33
type input "1375800000062"
select select
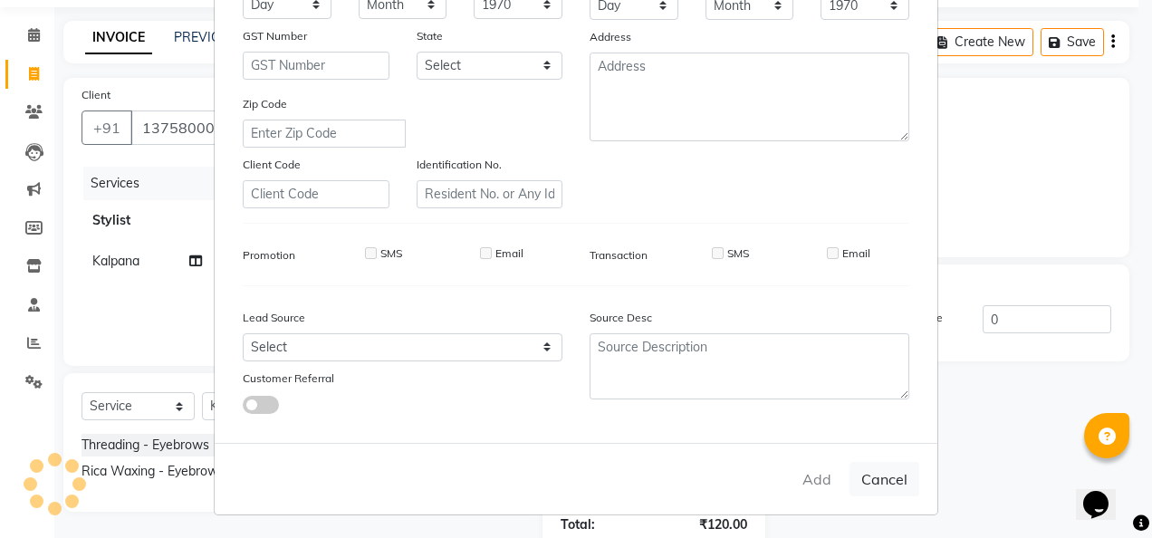
select select
checkbox input "false"
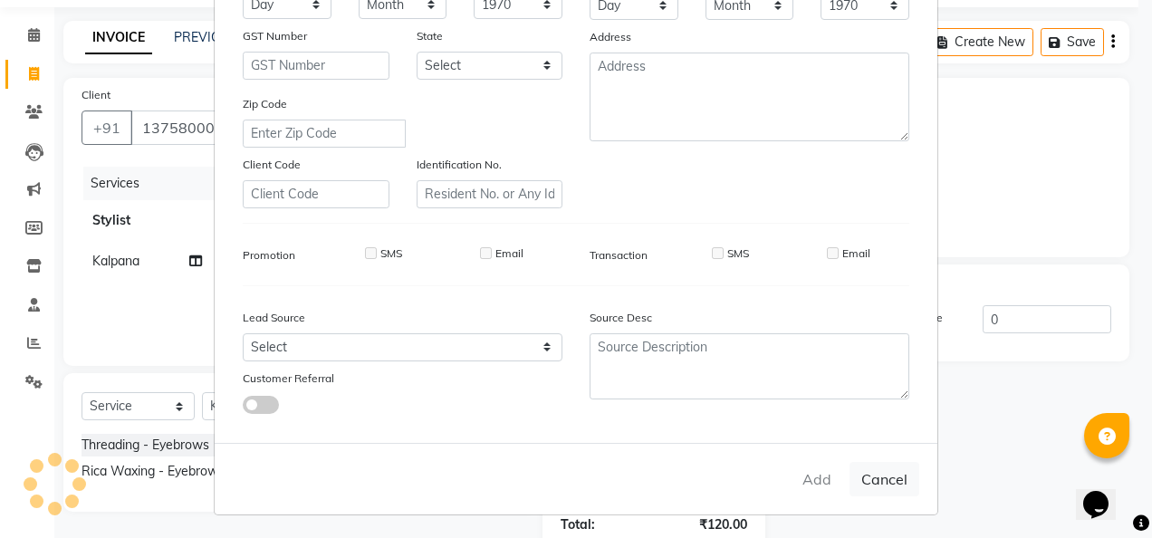
checkbox input "false"
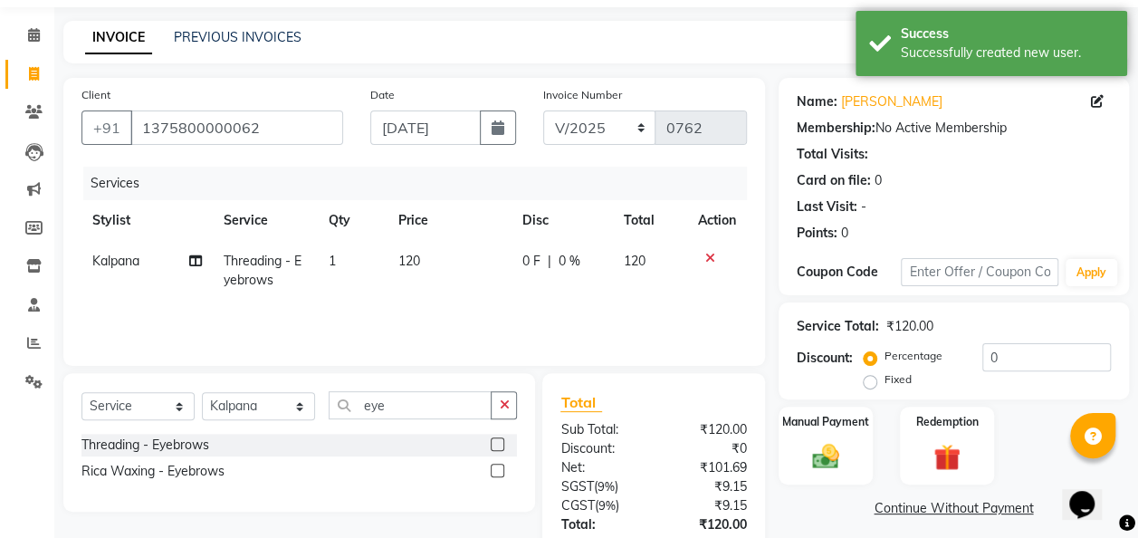
click at [826, 469] on img at bounding box center [825, 456] width 43 height 31
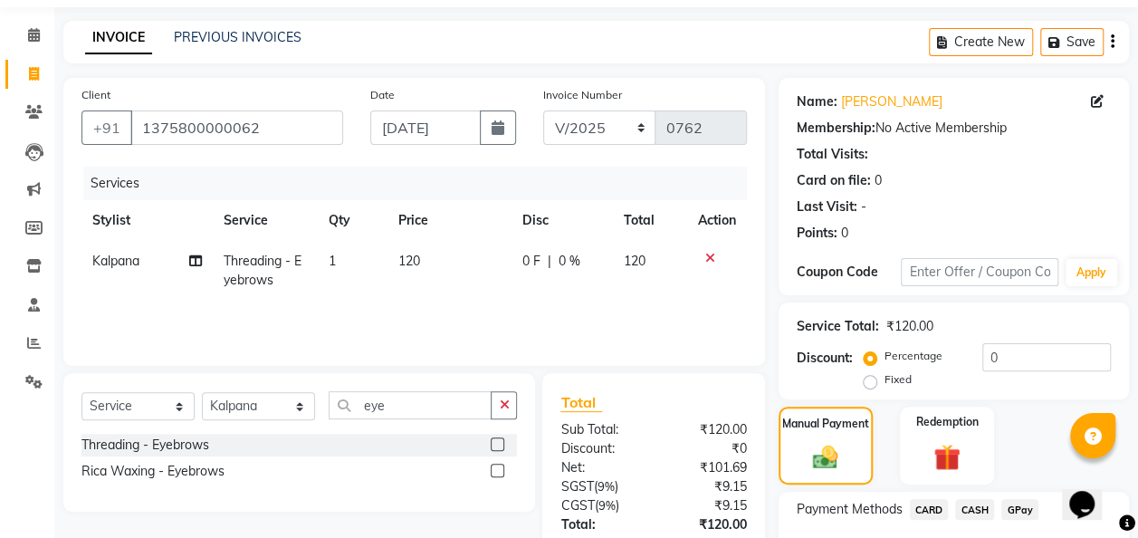
click at [1024, 503] on span "GPay" at bounding box center [1020, 509] width 37 height 21
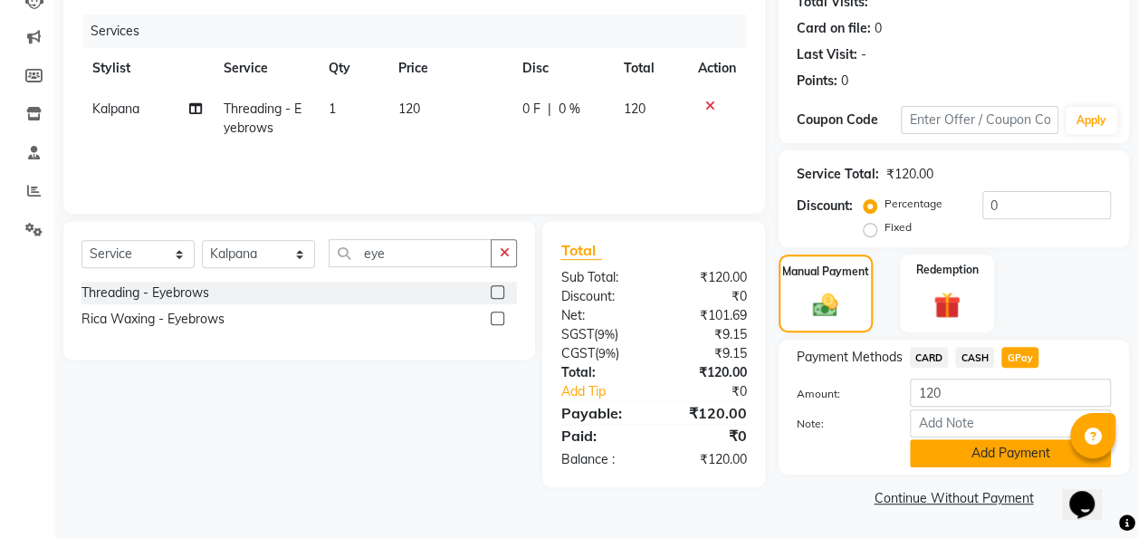
click at [1000, 456] on button "Add Payment" at bounding box center [1010, 453] width 201 height 28
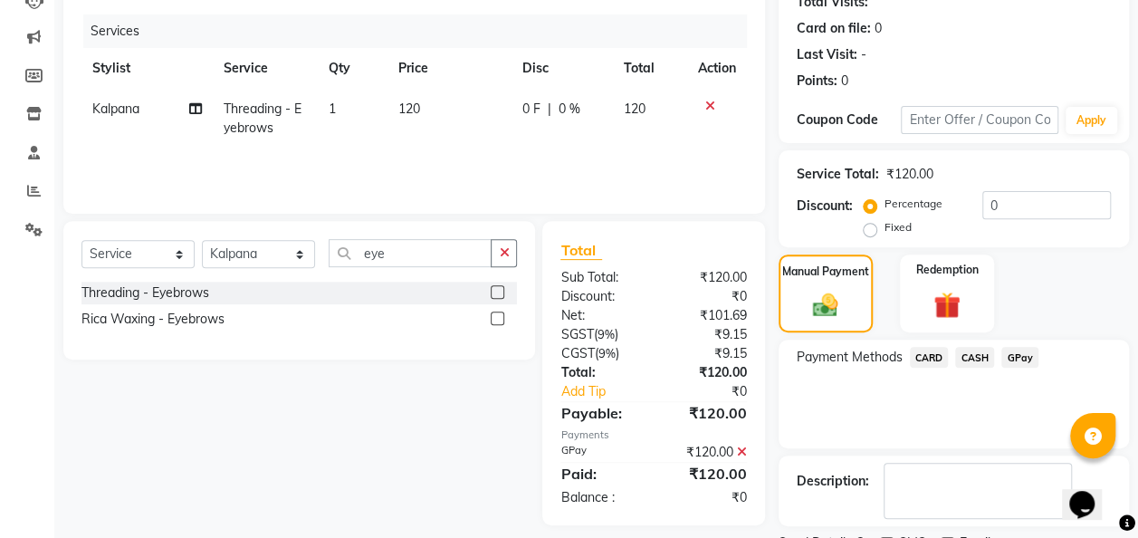
scroll to position [286, 0]
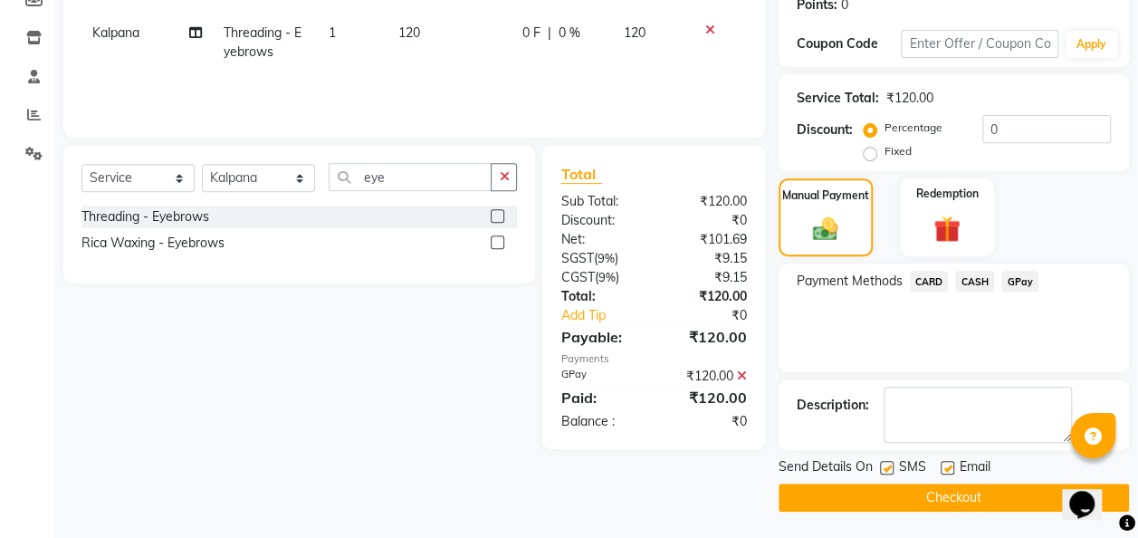
click at [995, 492] on button "Checkout" at bounding box center [954, 498] width 350 height 28
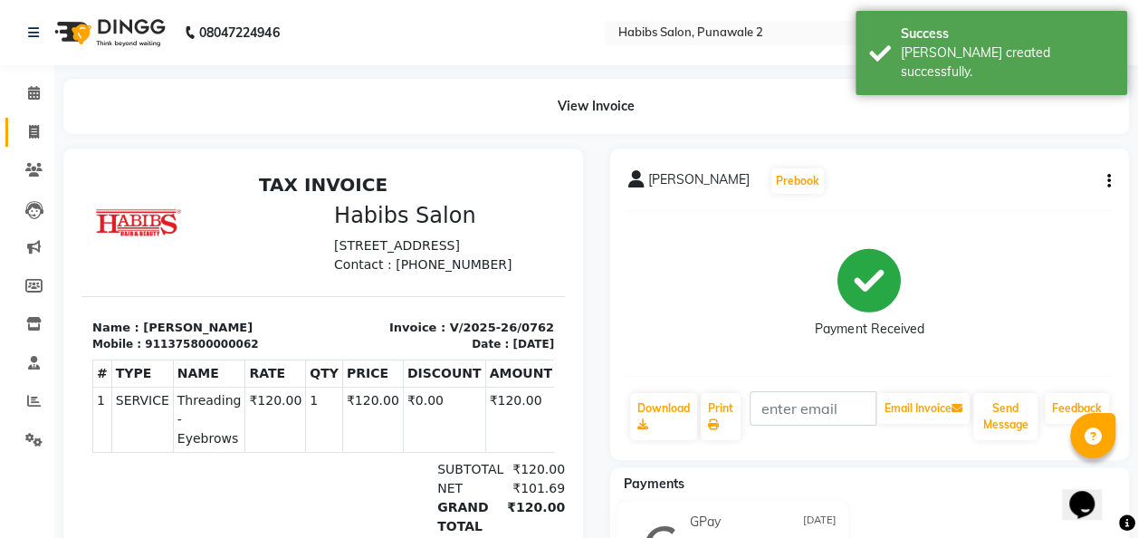
click at [35, 136] on icon at bounding box center [34, 132] width 10 height 14
select select "service"
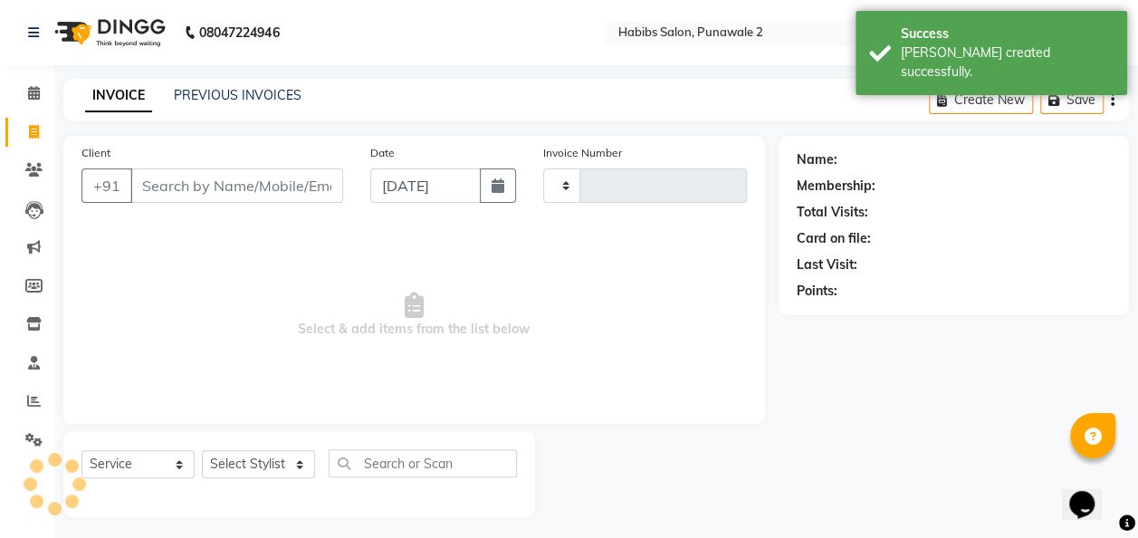
type input "0763"
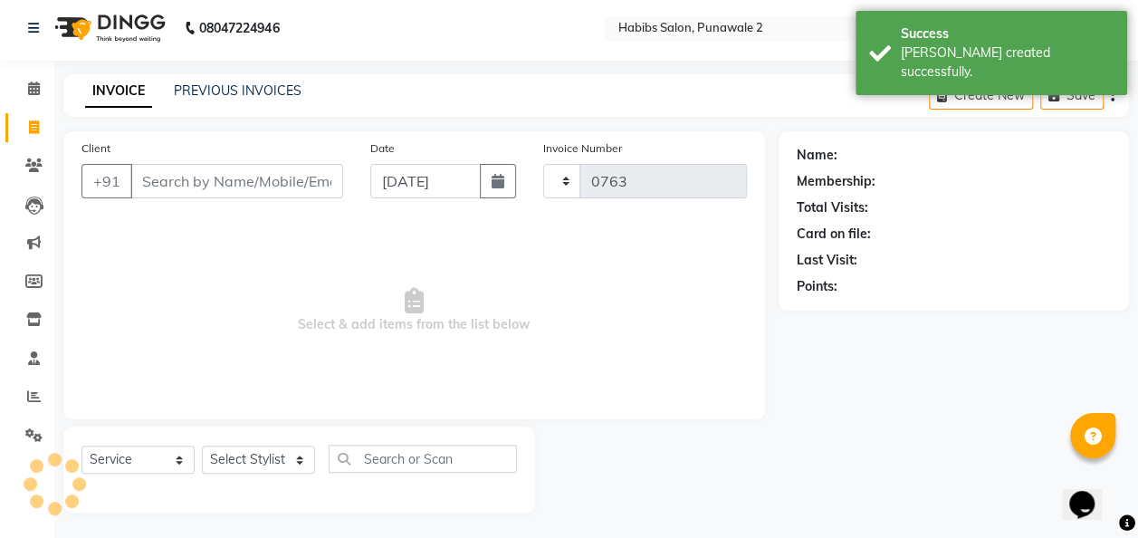
select select "8475"
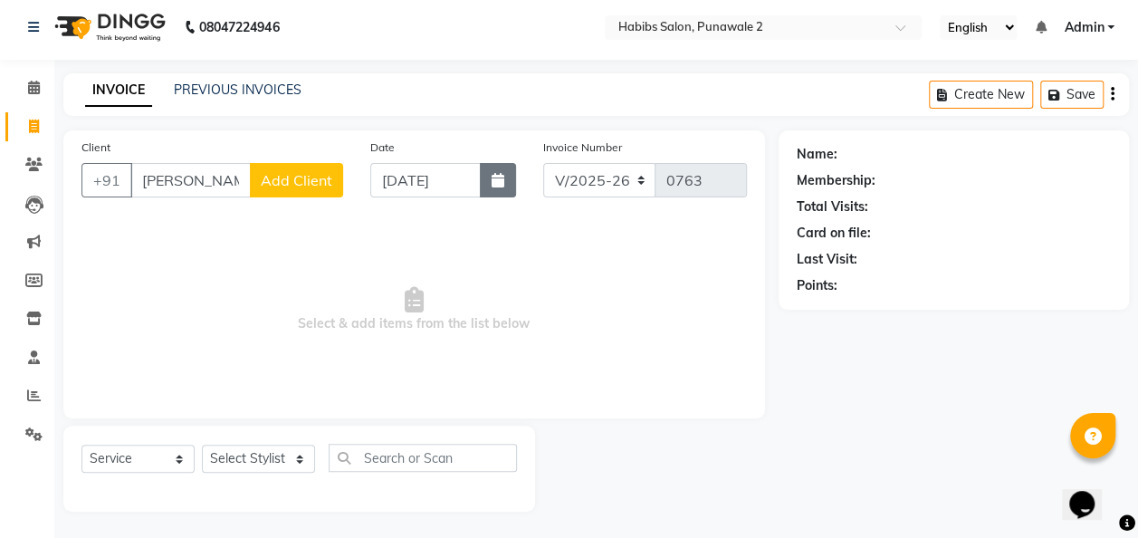
type input "[PERSON_NAME]"
click at [503, 186] on icon "button" at bounding box center [498, 180] width 13 height 14
select select "9"
select select "2025"
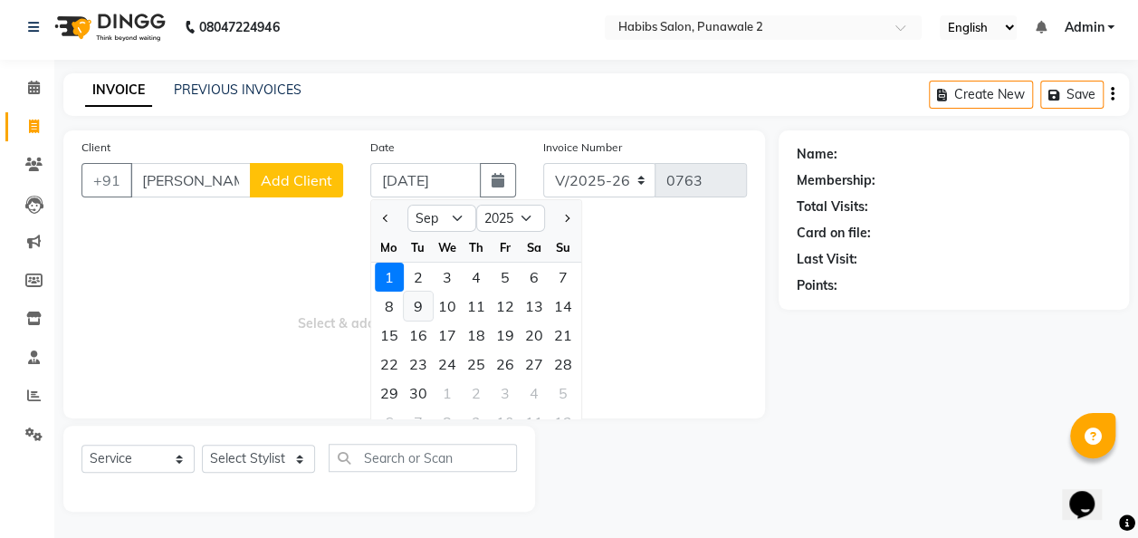
click at [417, 302] on div "9" at bounding box center [418, 306] width 29 height 29
type input "[DATE]"
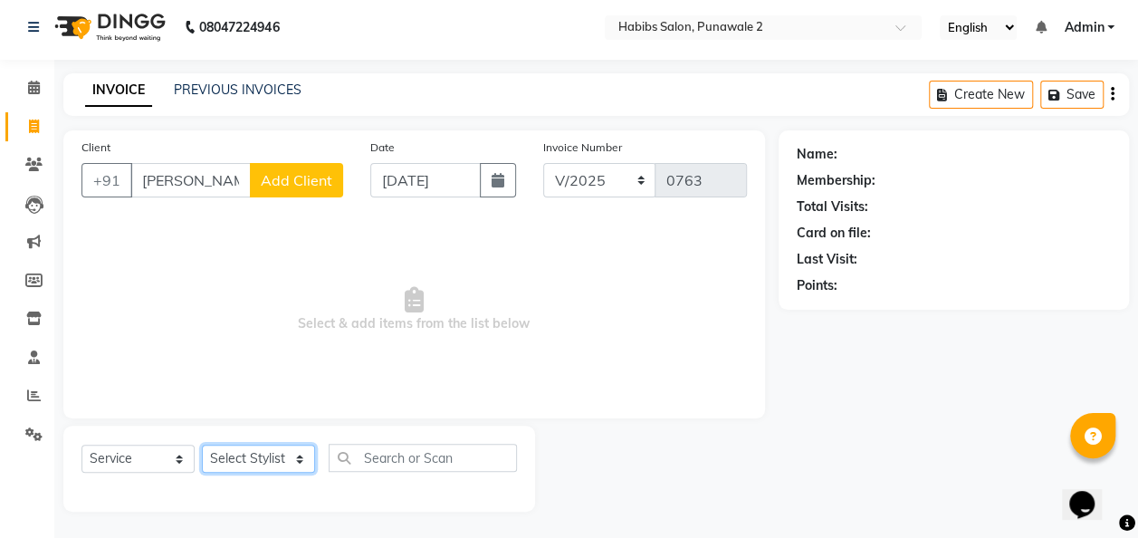
click at [296, 453] on select "Select Stylist Chandan Ganesh Gauri [PERSON_NAME] [PERSON_NAME] [PERSON_NAME] […" at bounding box center [258, 459] width 113 height 28
select select "82974"
click at [202, 445] on select "Select Stylist Chandan Ganesh Gauri [PERSON_NAME] [PERSON_NAME] [PERSON_NAME] […" at bounding box center [258, 459] width 113 height 28
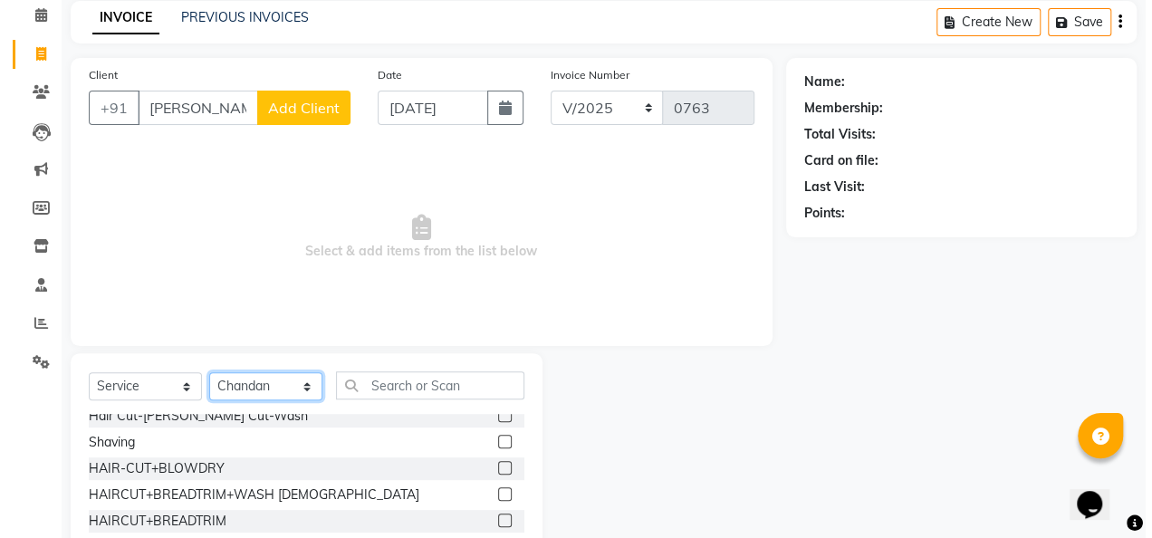
scroll to position [218, 0]
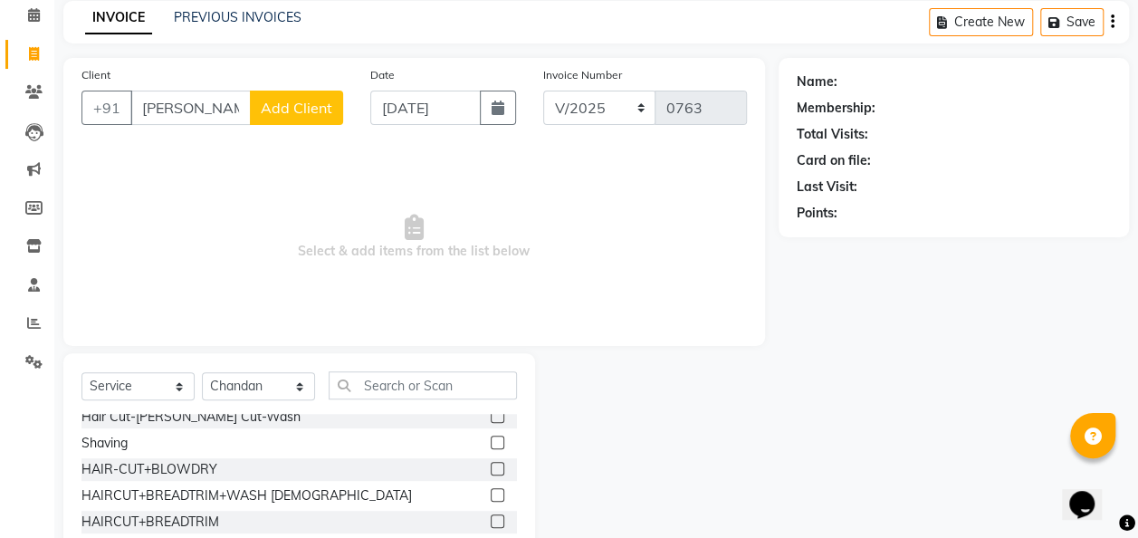
click at [491, 490] on label at bounding box center [498, 495] width 14 height 14
click at [491, 490] on input "checkbox" at bounding box center [497, 496] width 12 height 12
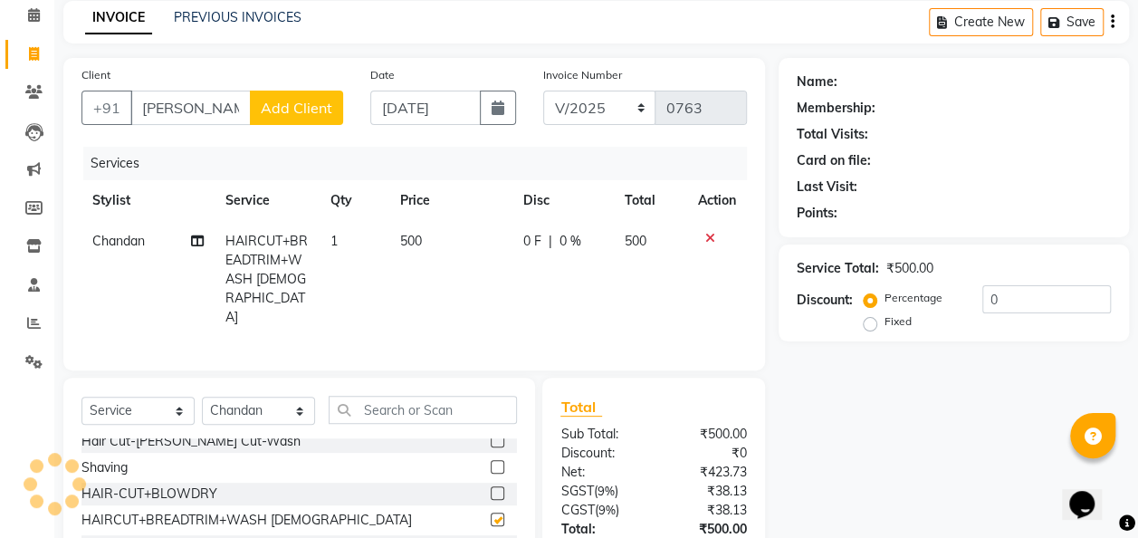
checkbox input "false"
click at [292, 100] on span "Add Client" at bounding box center [297, 108] width 72 height 18
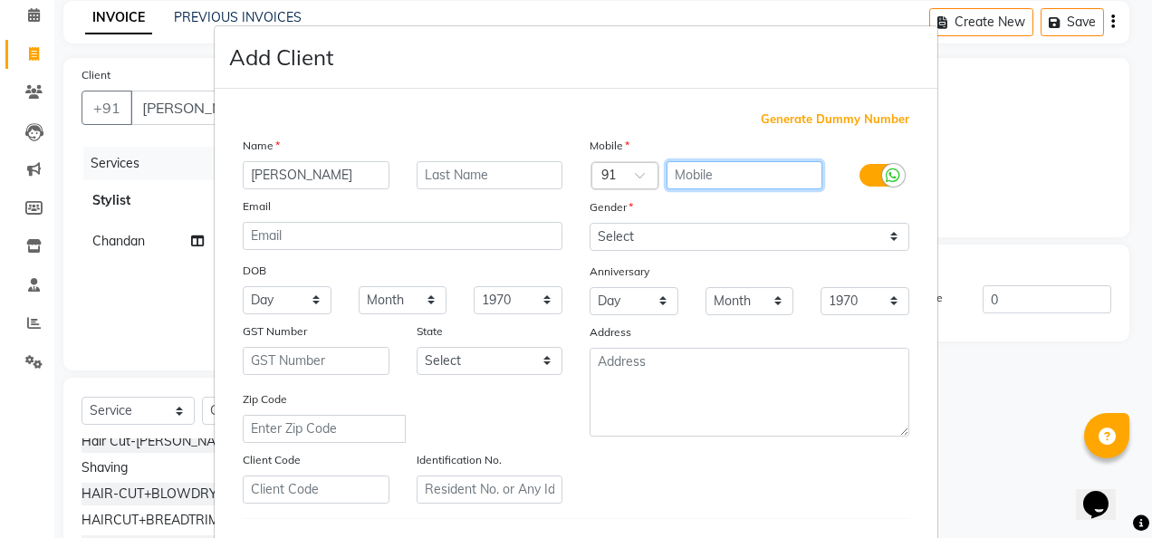
click at [705, 161] on input "text" at bounding box center [744, 175] width 157 height 28
type input "9685779960"
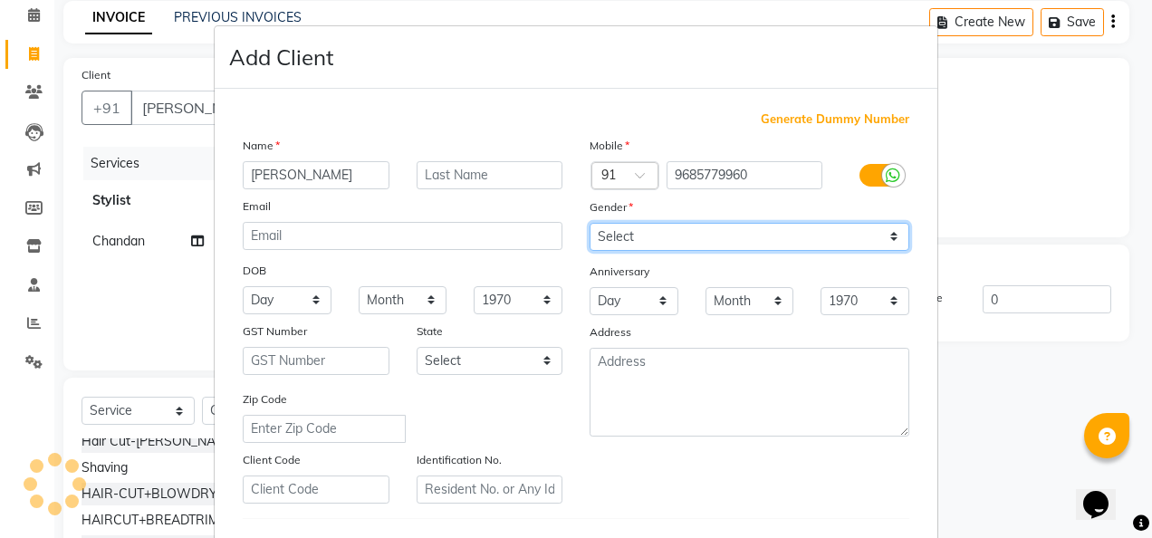
click at [887, 237] on select "Select [DEMOGRAPHIC_DATA] [DEMOGRAPHIC_DATA] Other Prefer Not To Say" at bounding box center [750, 237] width 320 height 28
select select "[DEMOGRAPHIC_DATA]"
click at [590, 223] on select "Select [DEMOGRAPHIC_DATA] [DEMOGRAPHIC_DATA] Other Prefer Not To Say" at bounding box center [750, 237] width 320 height 28
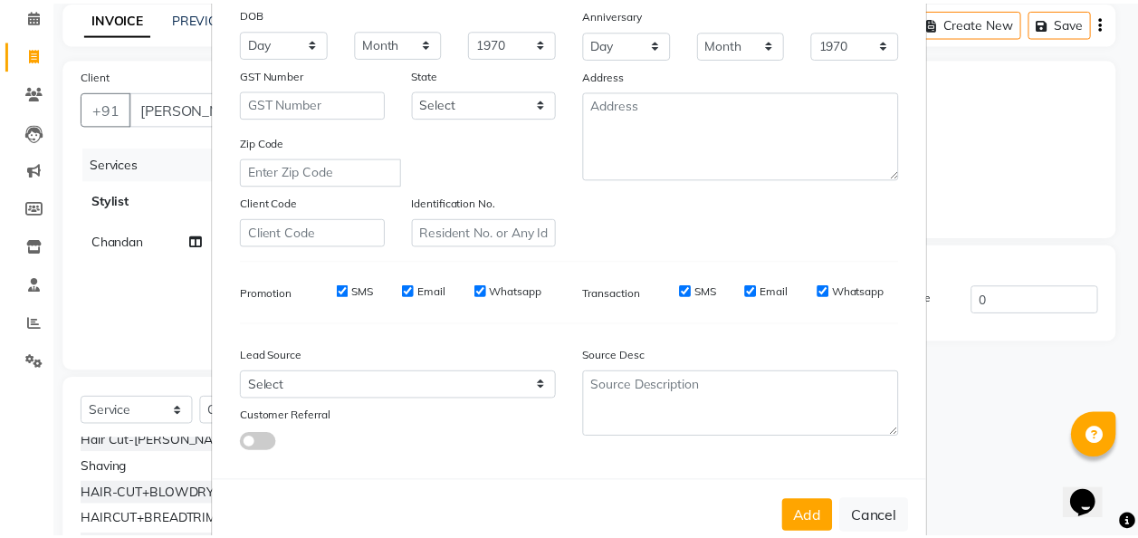
scroll to position [295, 0]
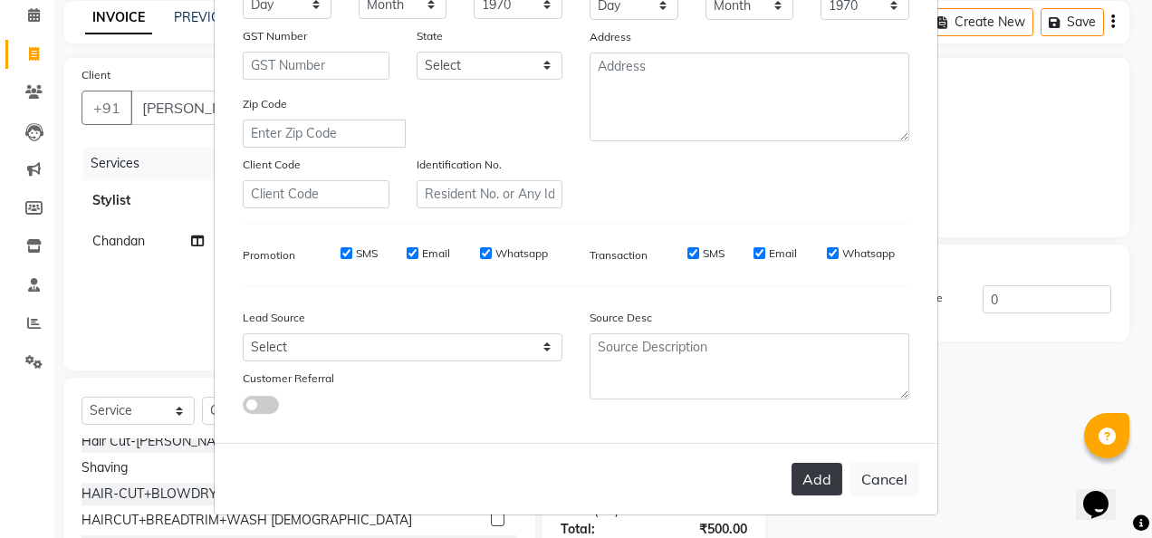
click at [830, 470] on button "Add" at bounding box center [816, 479] width 51 height 33
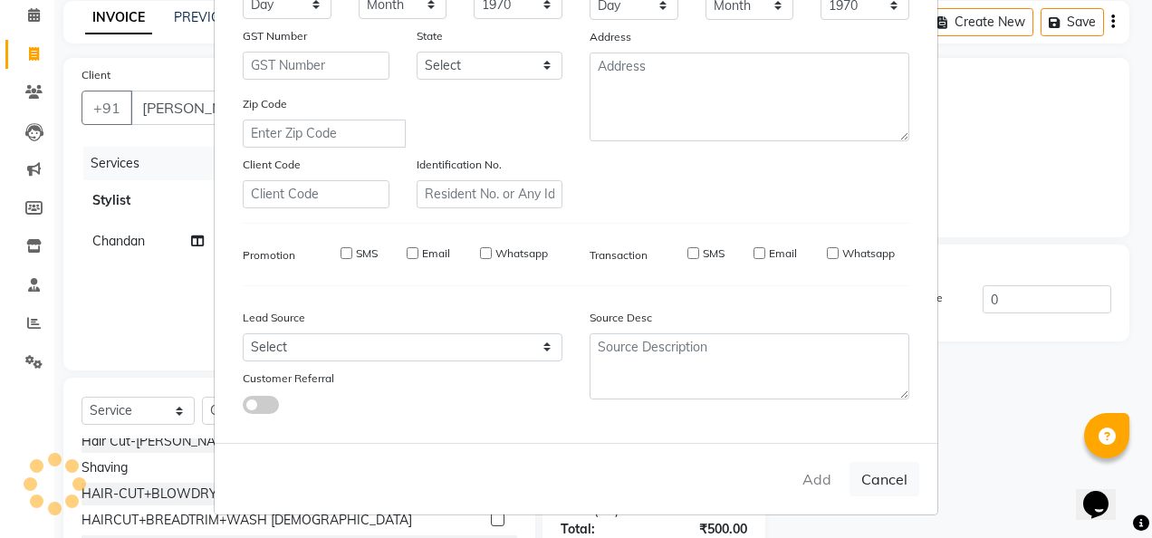
type input "9685779960"
select select
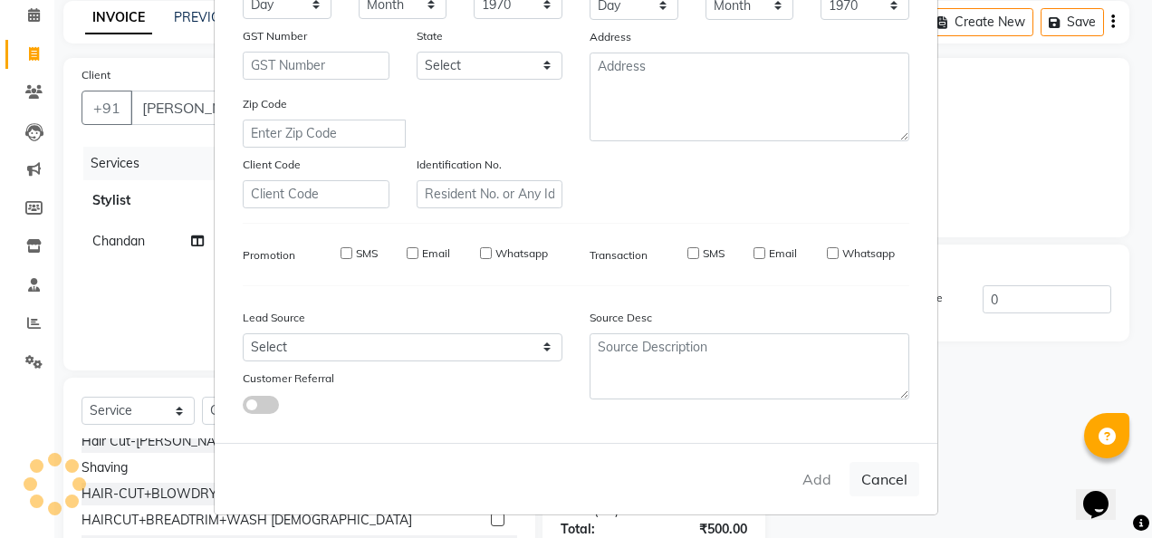
select select
checkbox input "false"
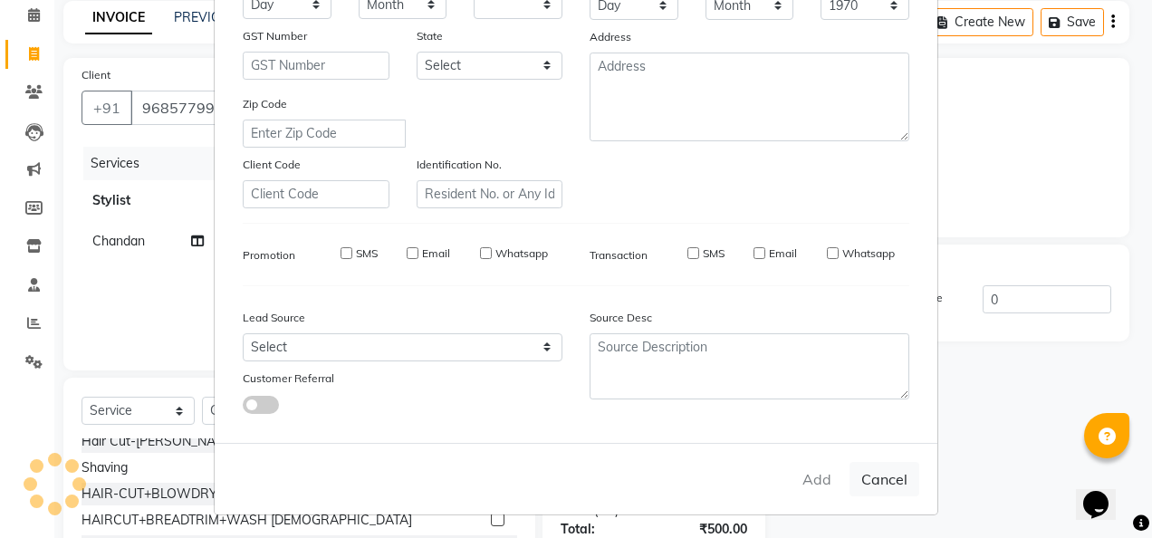
checkbox input "false"
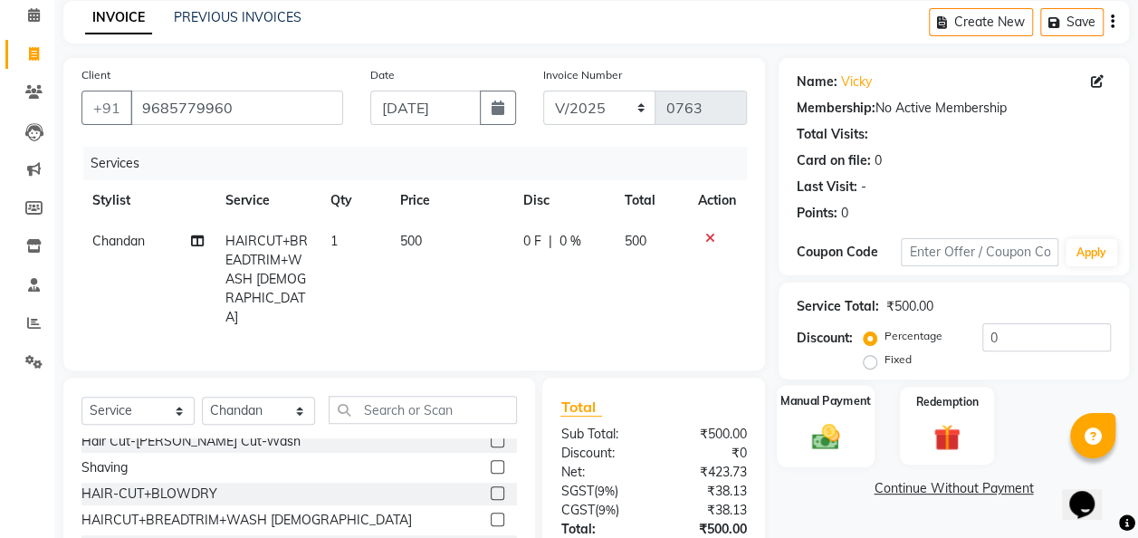
click at [822, 422] on img at bounding box center [825, 436] width 45 height 33
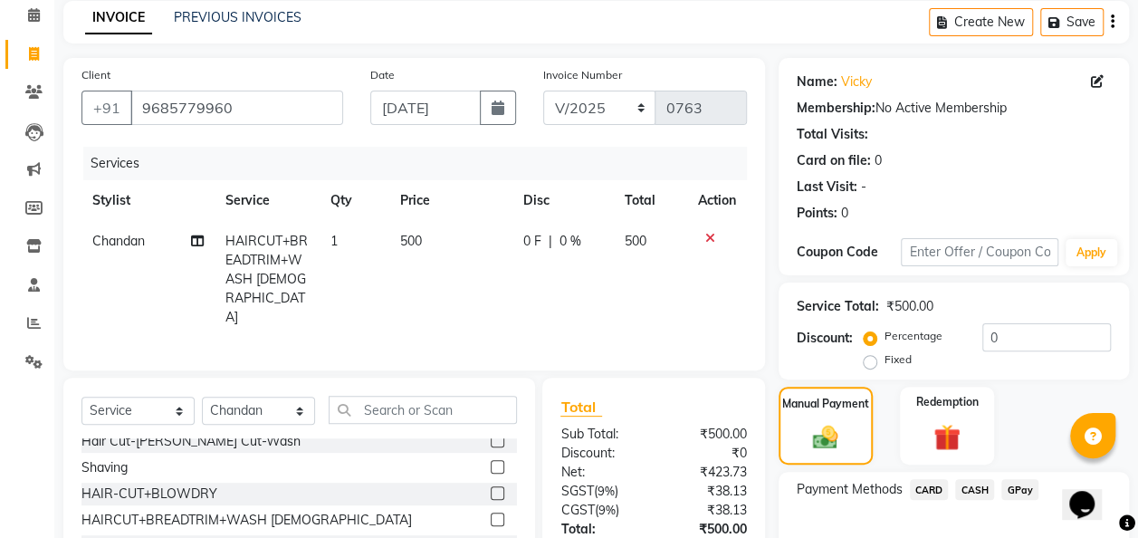
click at [1029, 479] on span "GPay" at bounding box center [1020, 489] width 37 height 21
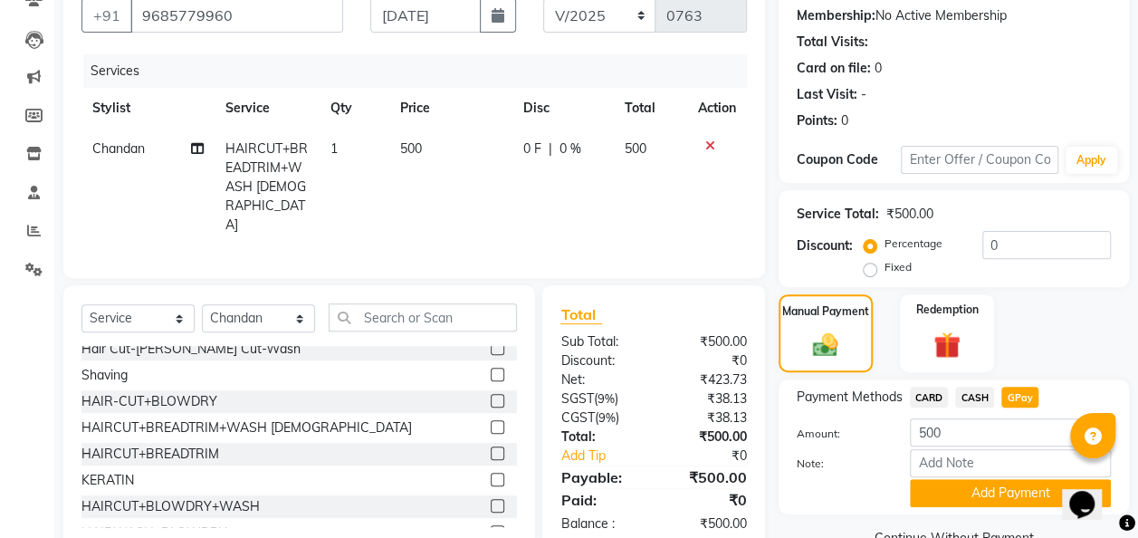
scroll to position [174, 0]
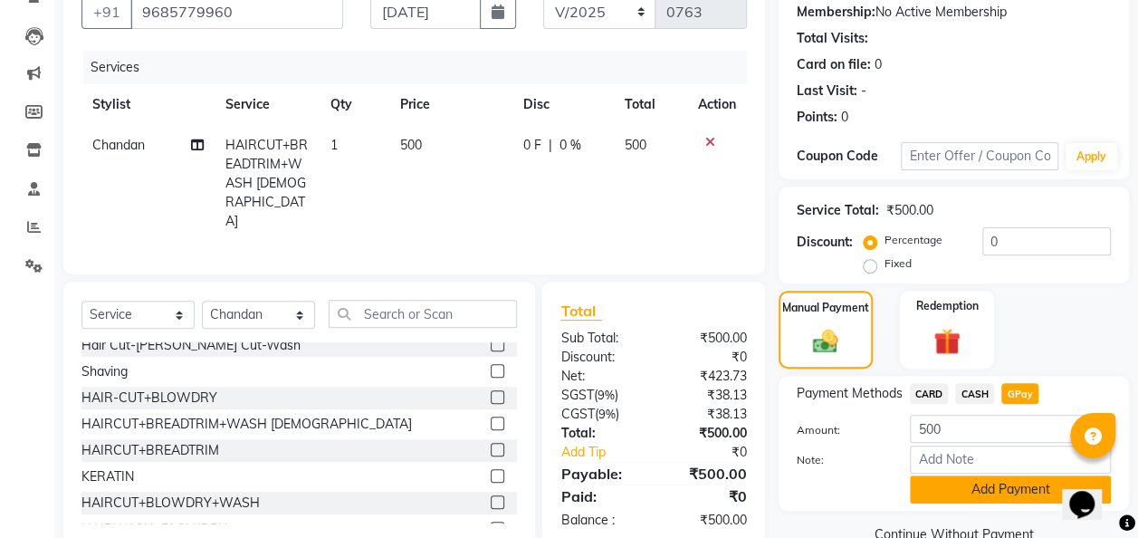
click at [1022, 484] on button "Add Payment" at bounding box center [1010, 489] width 201 height 28
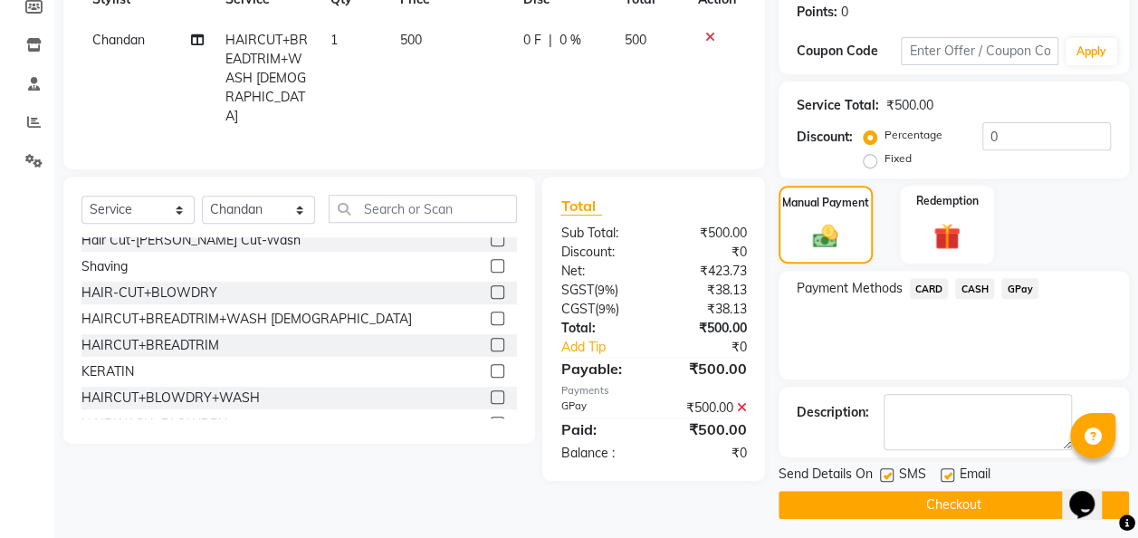
scroll to position [279, 0]
click at [991, 510] on button "Checkout" at bounding box center [954, 505] width 350 height 28
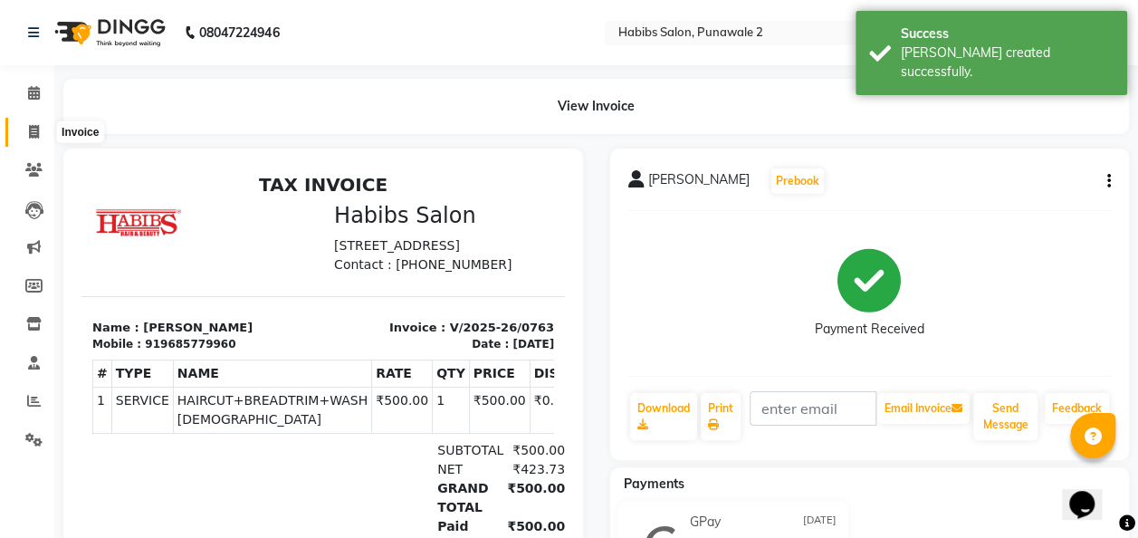
click at [40, 131] on span at bounding box center [34, 132] width 32 height 21
select select "service"
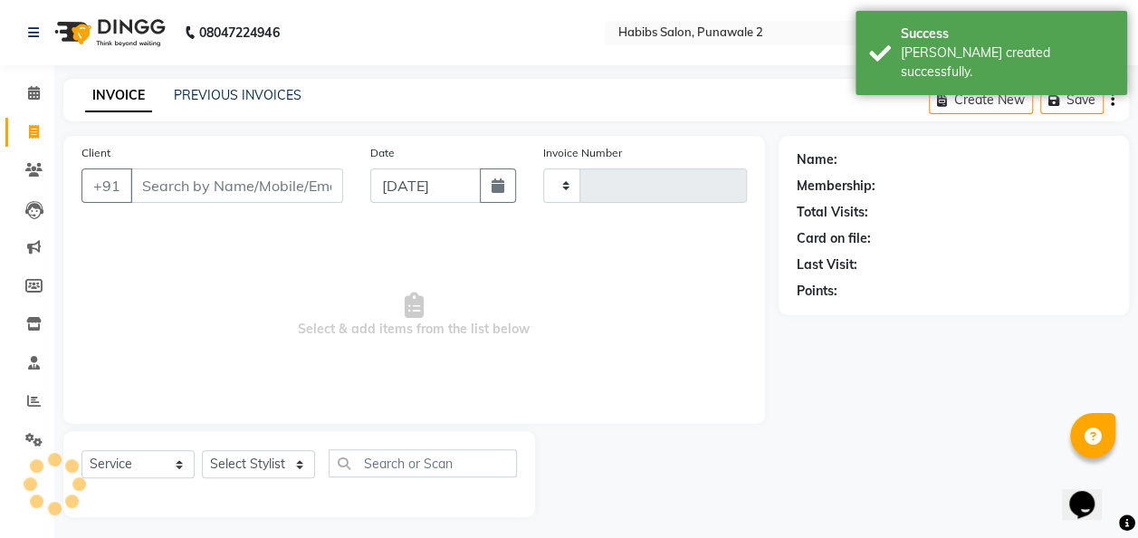
scroll to position [5, 0]
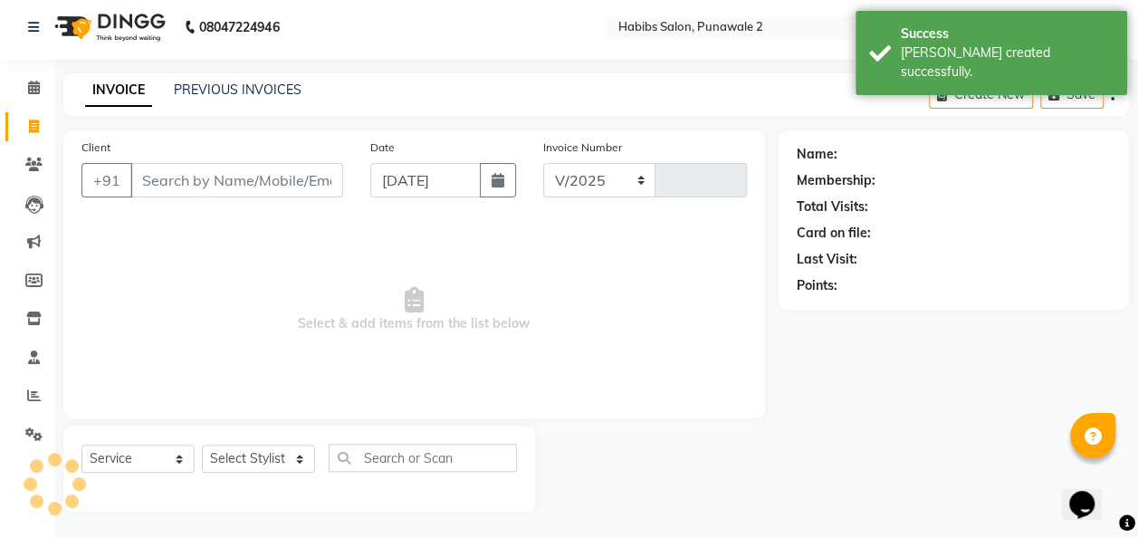
select select "8475"
type input "0764"
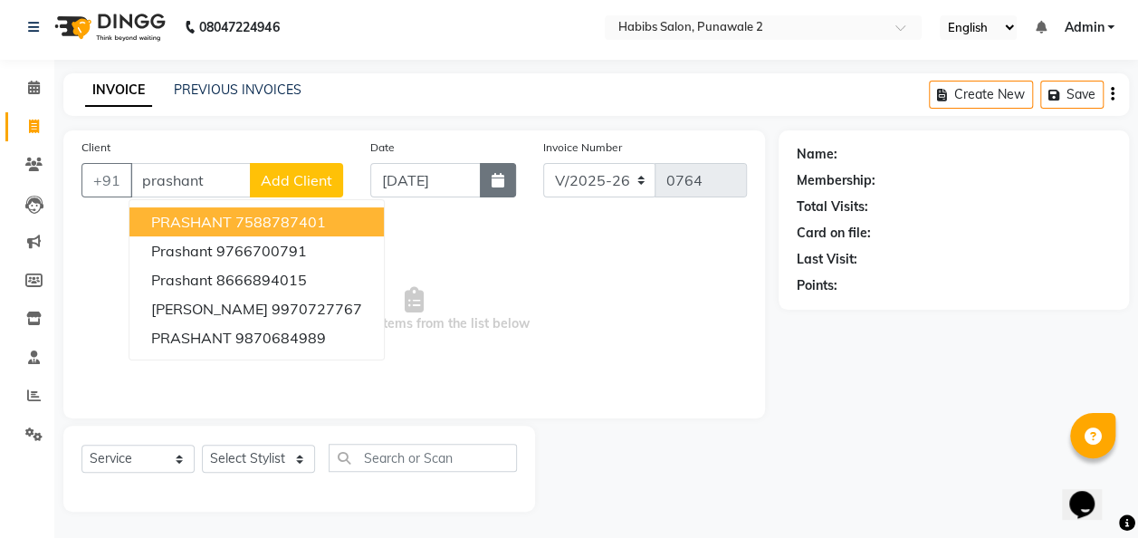
type input "prashant"
click at [487, 185] on button "button" at bounding box center [498, 180] width 36 height 34
select select "9"
select select "2025"
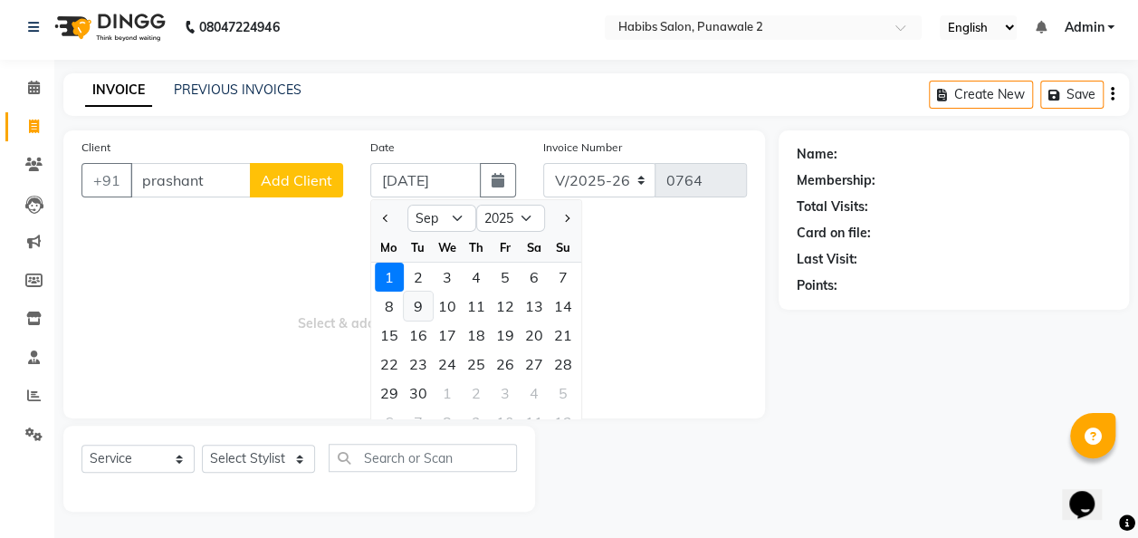
click at [420, 302] on div "9" at bounding box center [418, 306] width 29 height 29
type input "[DATE]"
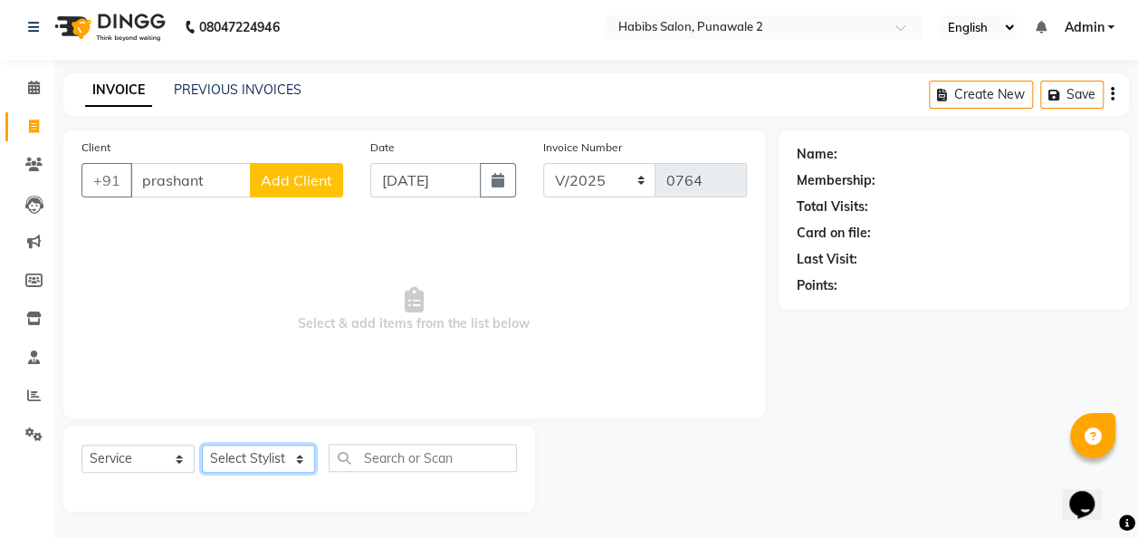
click at [296, 456] on select "Select Stylist Chandan Ganesh Gauri [PERSON_NAME] [PERSON_NAME] [PERSON_NAME] […" at bounding box center [258, 459] width 113 height 28
select select "82974"
click at [202, 445] on select "Select Stylist Chandan Ganesh Gauri [PERSON_NAME] [PERSON_NAME] [PERSON_NAME] […" at bounding box center [258, 459] width 113 height 28
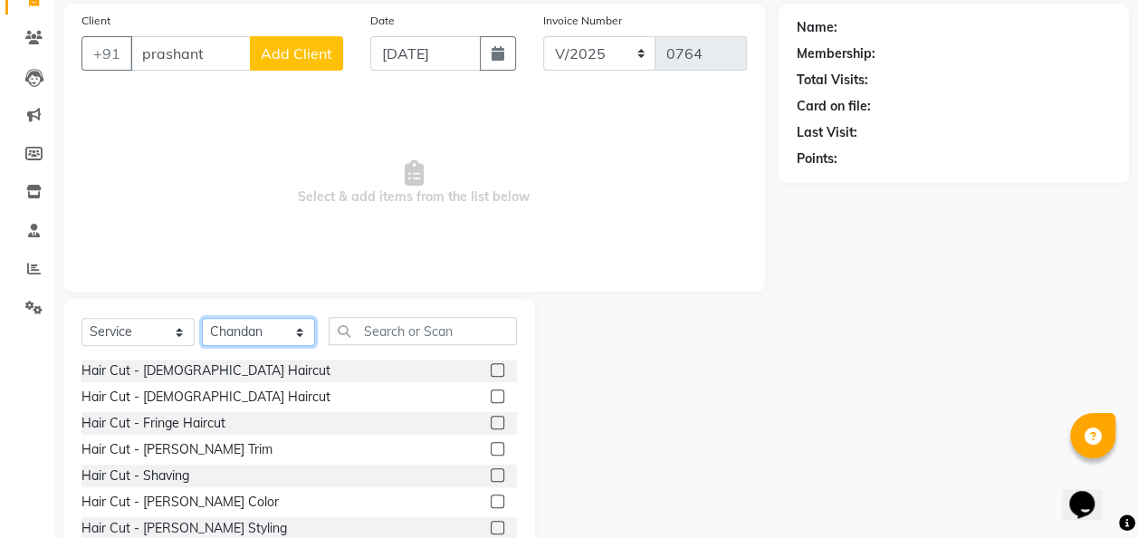
scroll to position [134, 0]
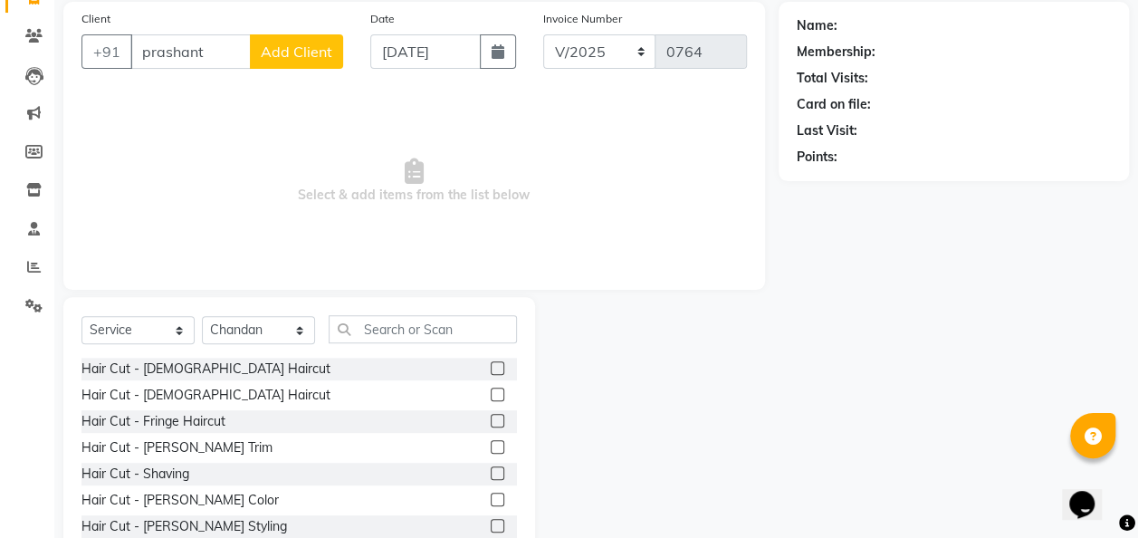
click at [491, 368] on label at bounding box center [498, 368] width 14 height 14
click at [491, 368] on input "checkbox" at bounding box center [497, 369] width 12 height 12
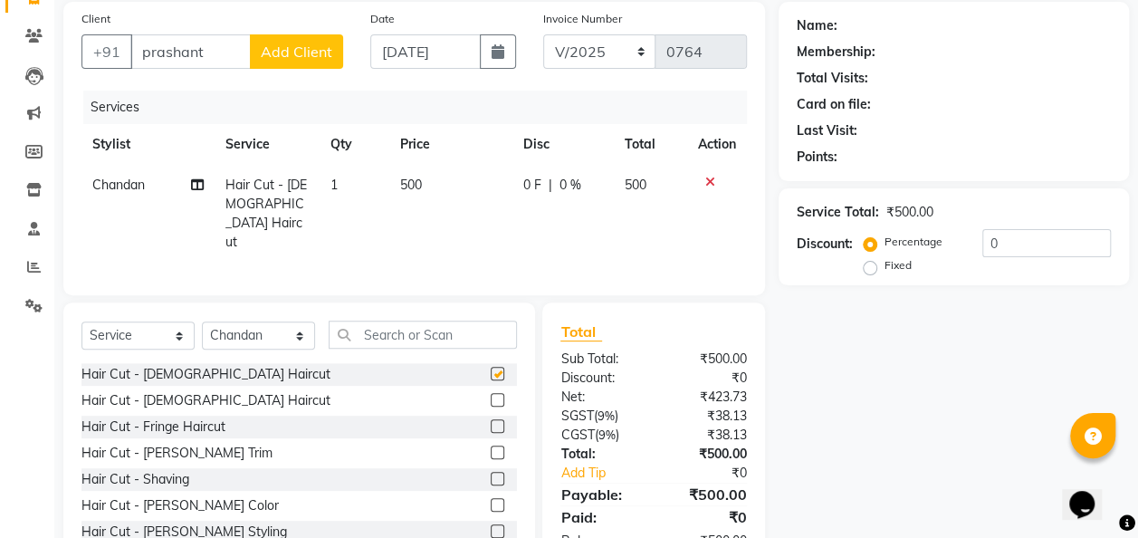
checkbox input "false"
click at [430, 192] on td "500" at bounding box center [450, 214] width 123 height 98
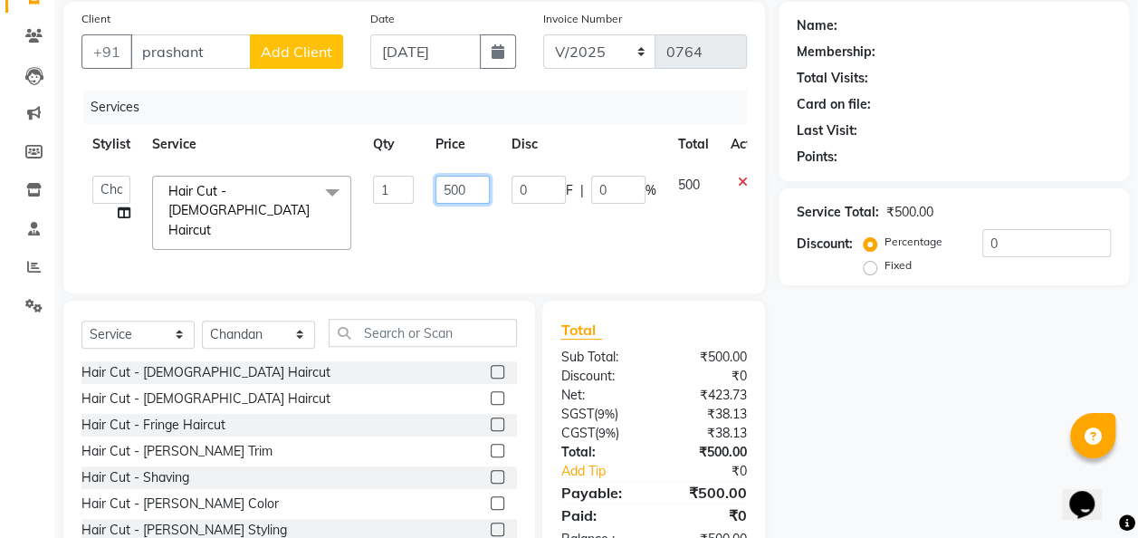
click at [480, 187] on input "500" at bounding box center [463, 190] width 54 height 28
type input "5"
type input "200"
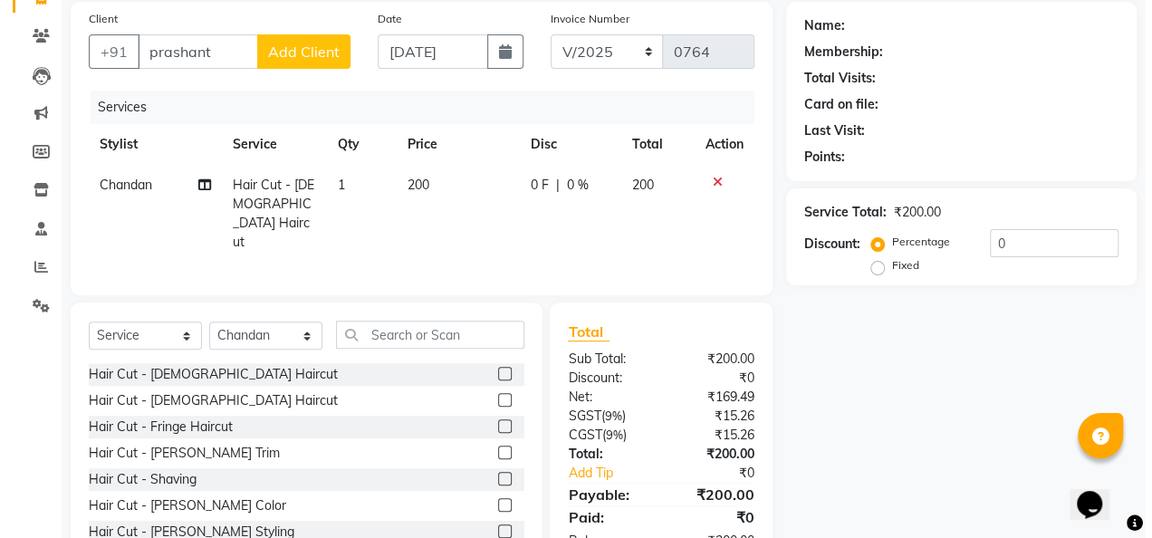
scroll to position [0, 0]
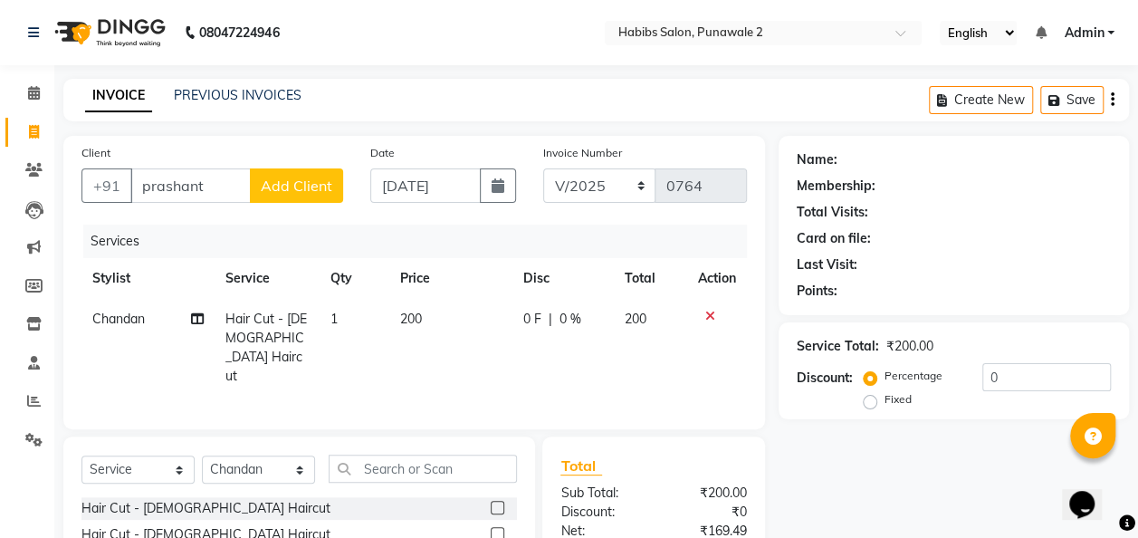
click at [304, 177] on span "Add Client" at bounding box center [297, 186] width 72 height 18
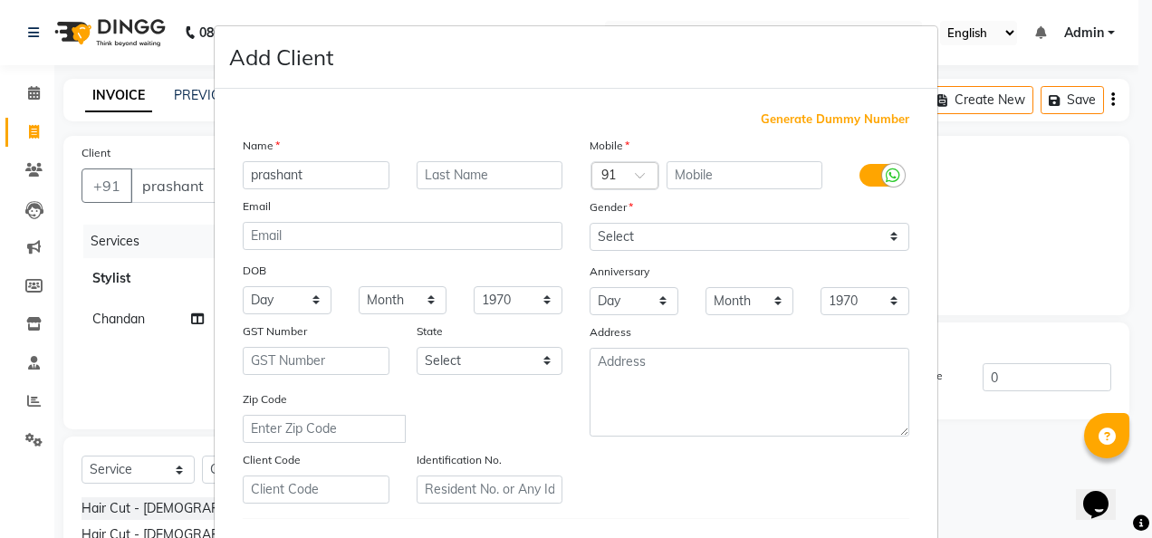
click at [663, 172] on div at bounding box center [750, 175] width 174 height 29
click at [676, 172] on input "text" at bounding box center [744, 175] width 157 height 28
type input "9545497935"
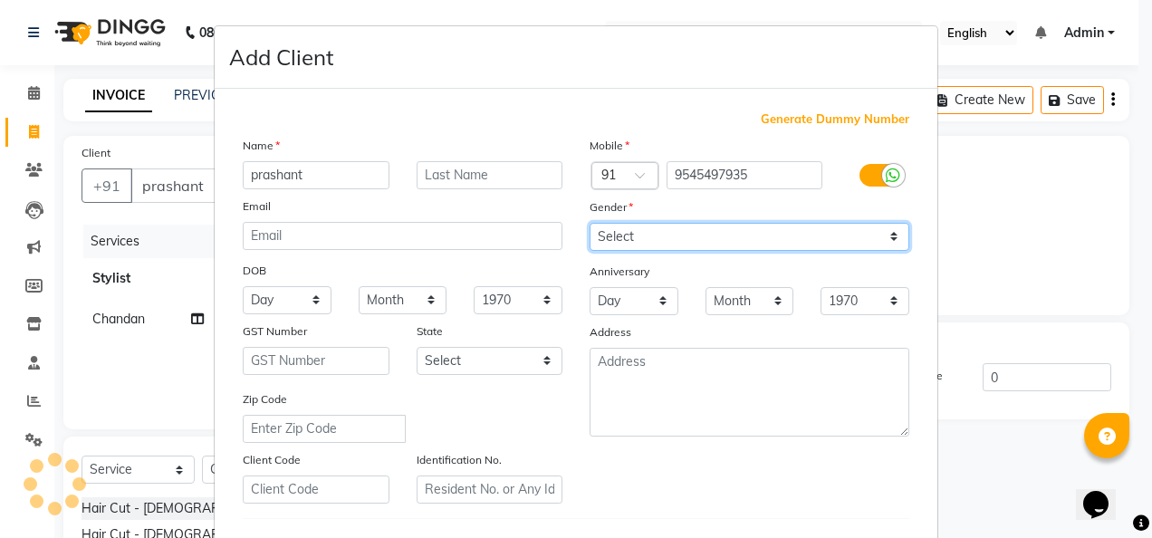
click at [892, 232] on select "Select [DEMOGRAPHIC_DATA] [DEMOGRAPHIC_DATA] Other Prefer Not To Say" at bounding box center [750, 237] width 320 height 28
select select "[DEMOGRAPHIC_DATA]"
click at [590, 223] on select "Select [DEMOGRAPHIC_DATA] [DEMOGRAPHIC_DATA] Other Prefer Not To Say" at bounding box center [750, 237] width 320 height 28
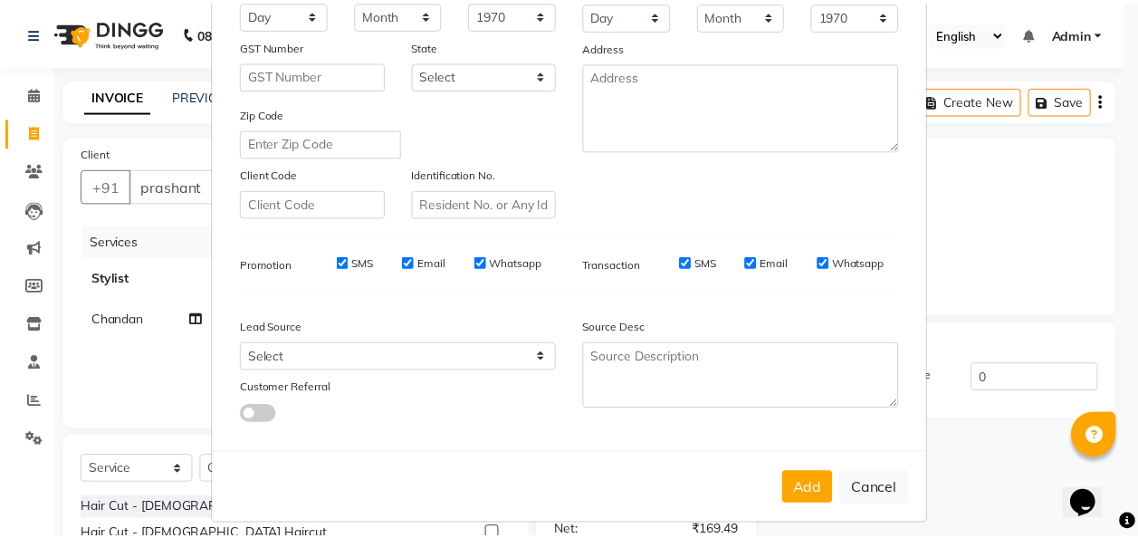
scroll to position [295, 0]
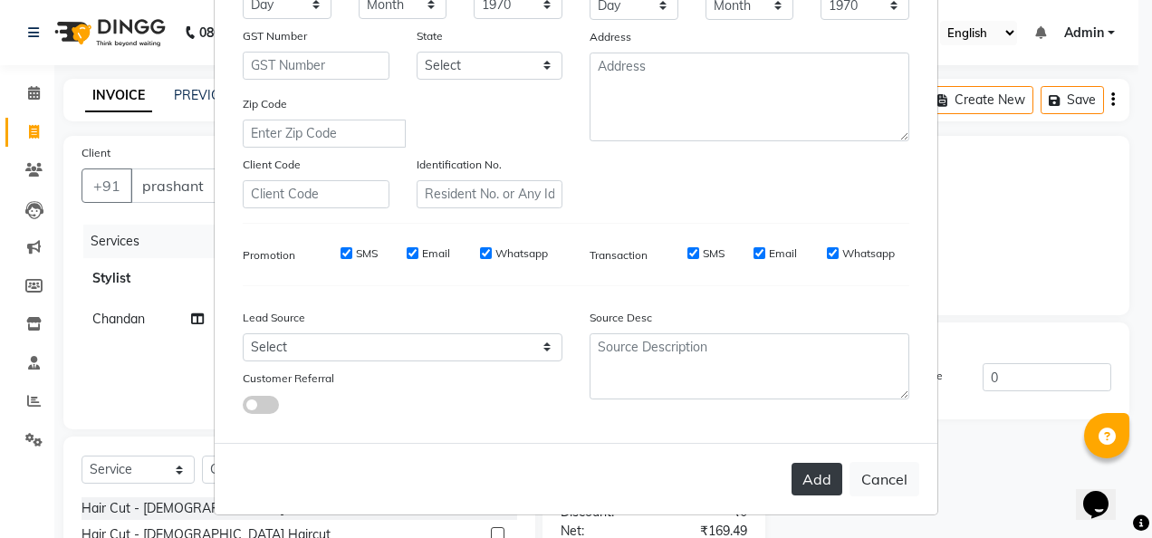
click at [828, 470] on button "Add" at bounding box center [816, 479] width 51 height 33
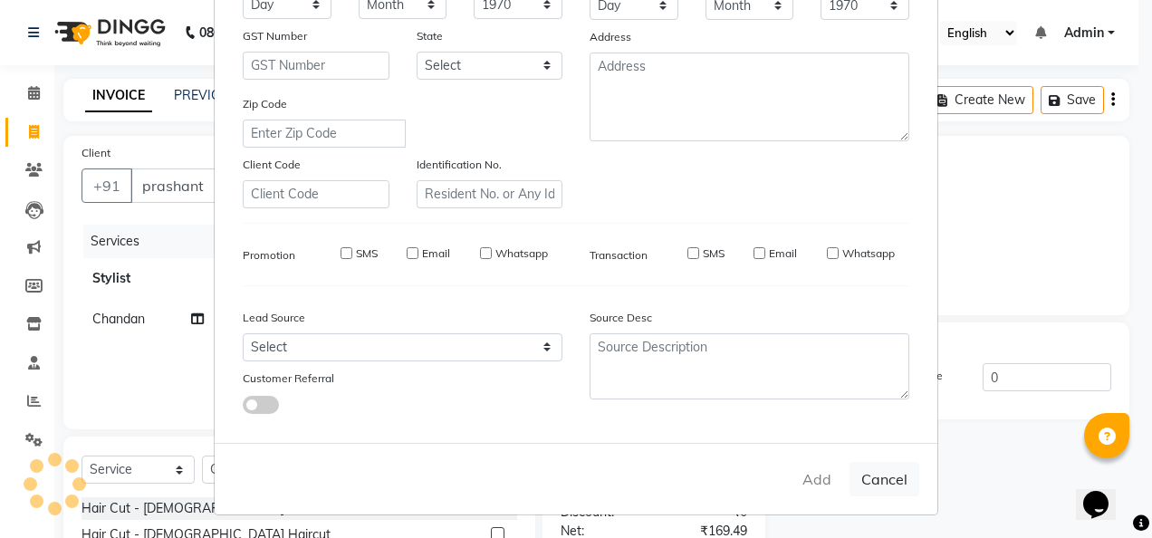
type input "9545497935"
select select
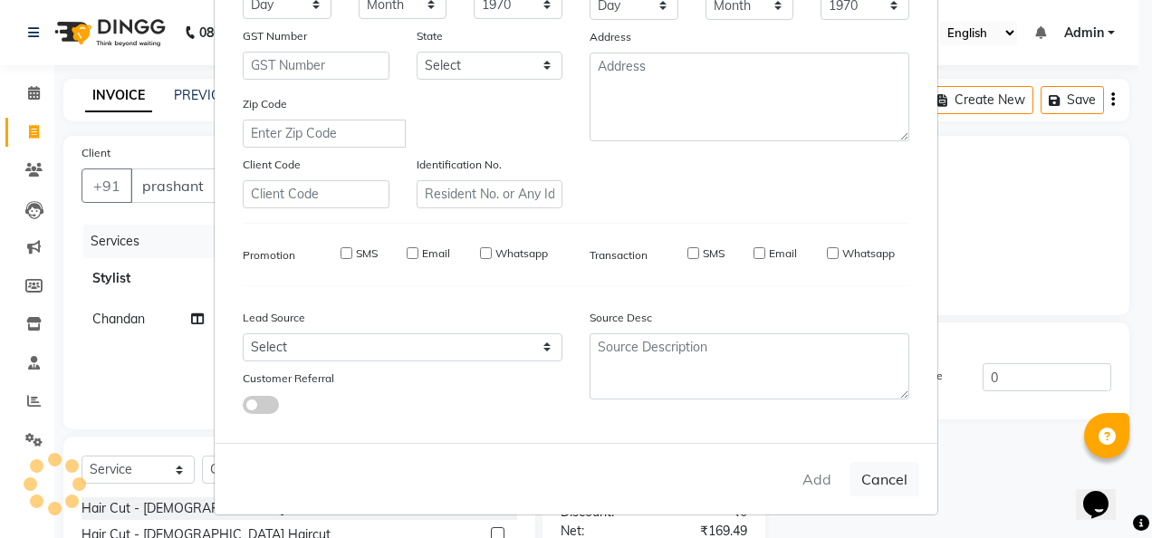
select select
checkbox input "false"
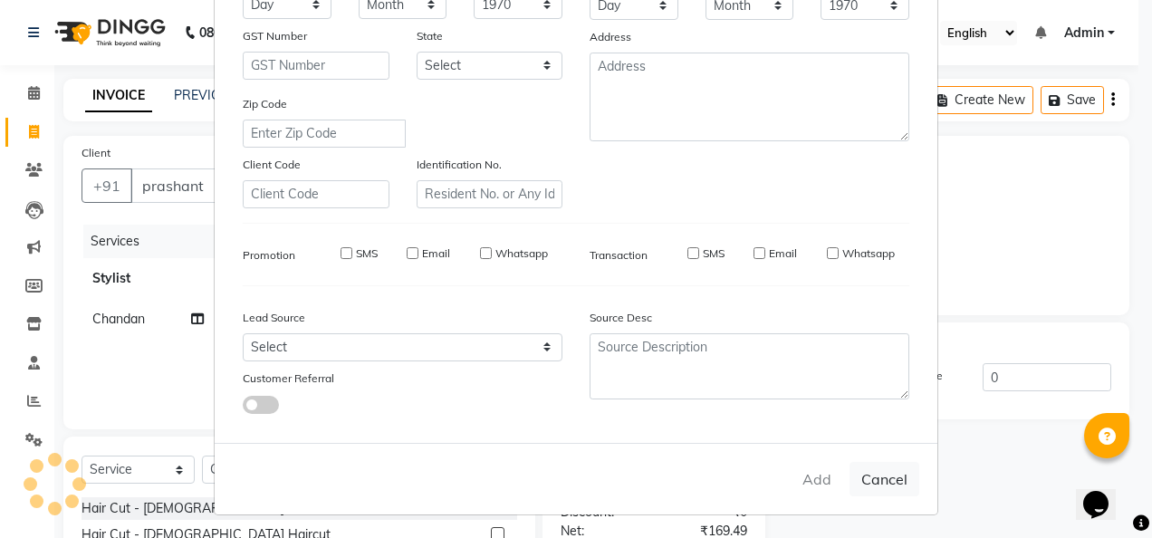
checkbox input "false"
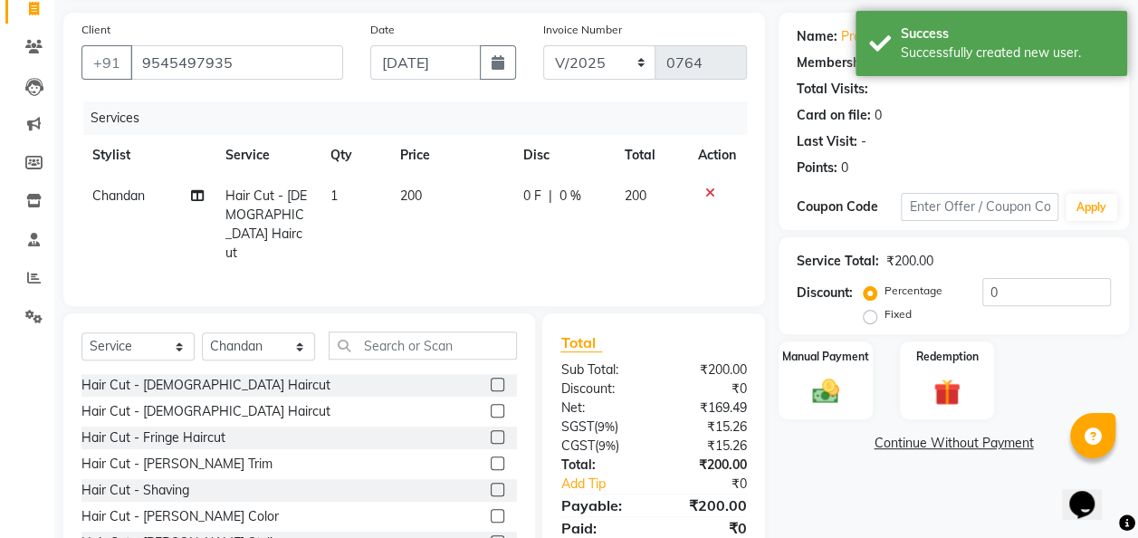
scroll to position [129, 0]
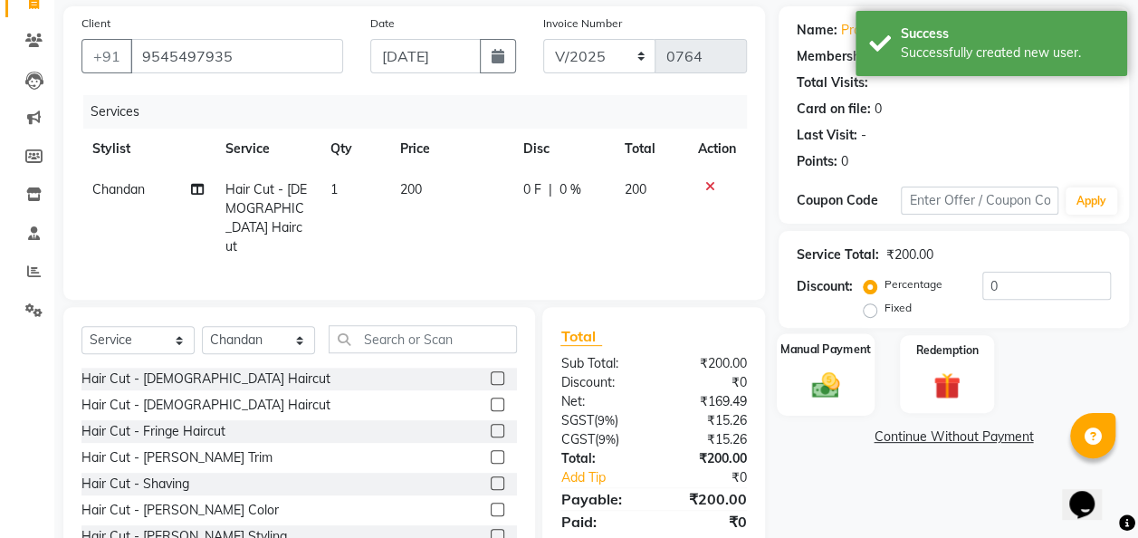
click at [840, 379] on img at bounding box center [825, 385] width 45 height 33
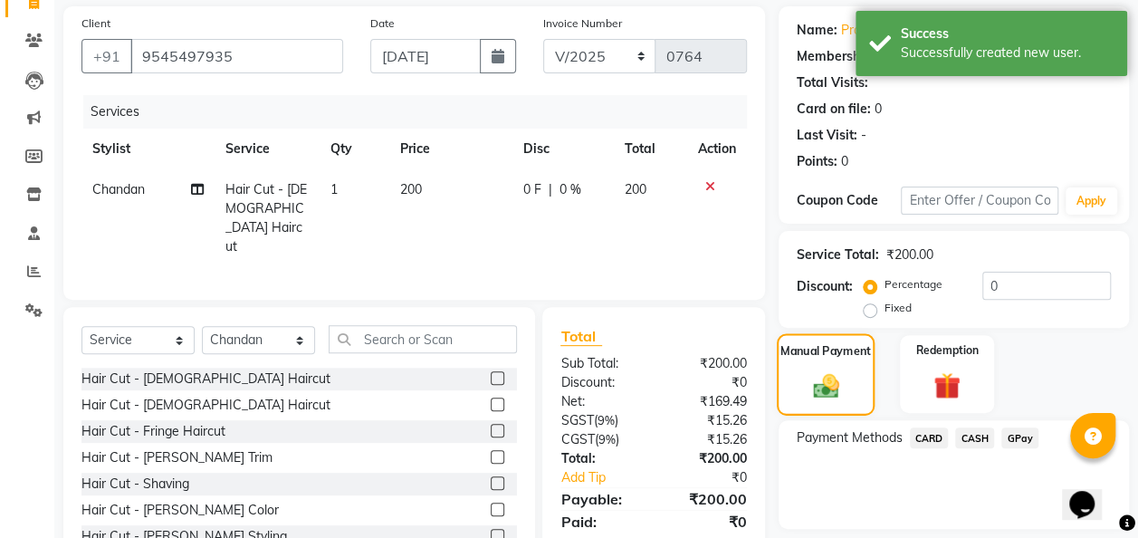
click at [840, 379] on img at bounding box center [825, 385] width 43 height 30
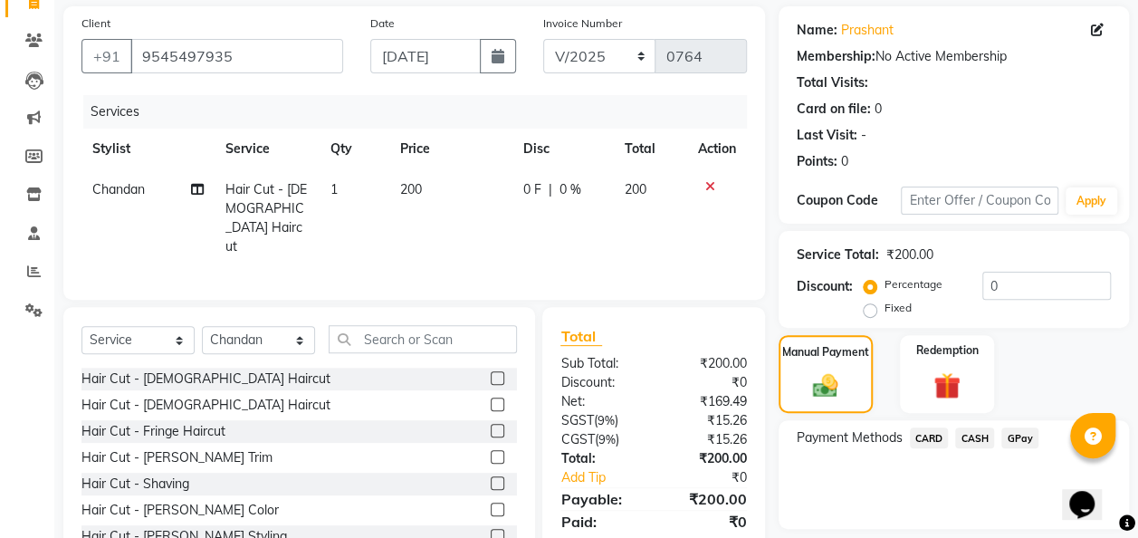
click at [1021, 442] on span "GPay" at bounding box center [1020, 437] width 37 height 21
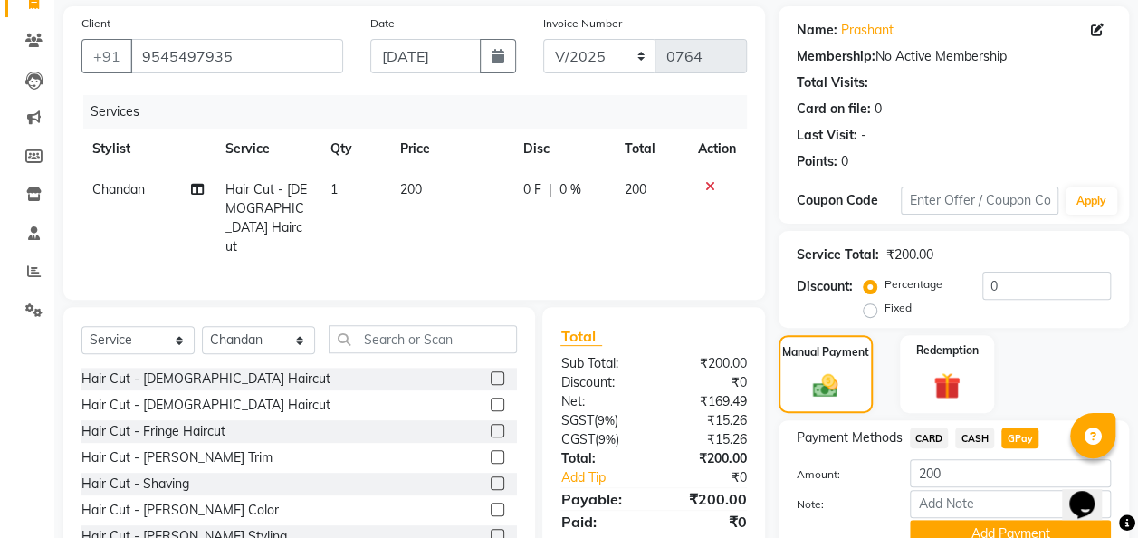
scroll to position [210, 0]
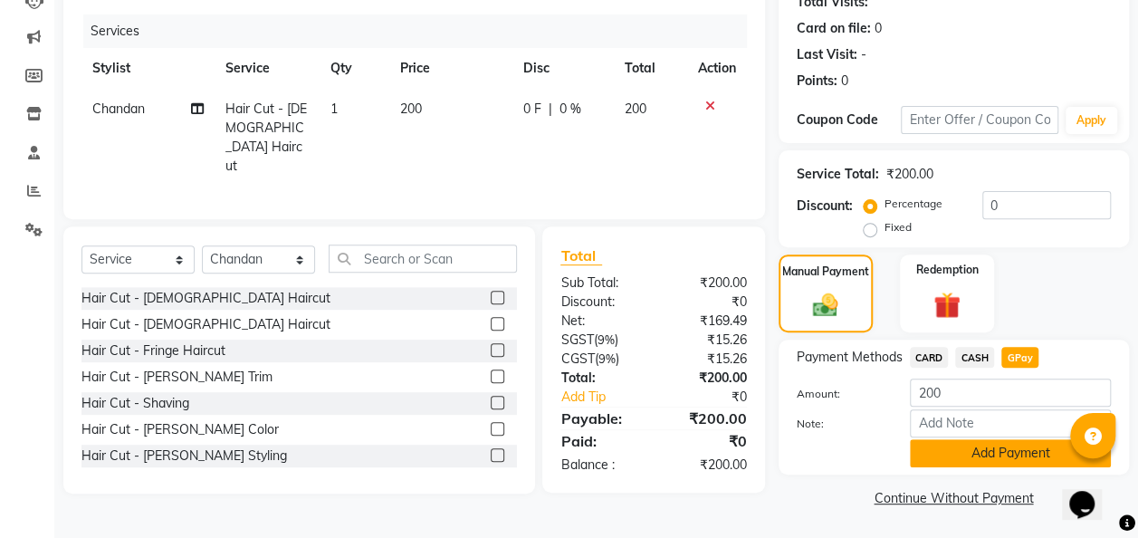
click at [1021, 456] on button "Add Payment" at bounding box center [1010, 453] width 201 height 28
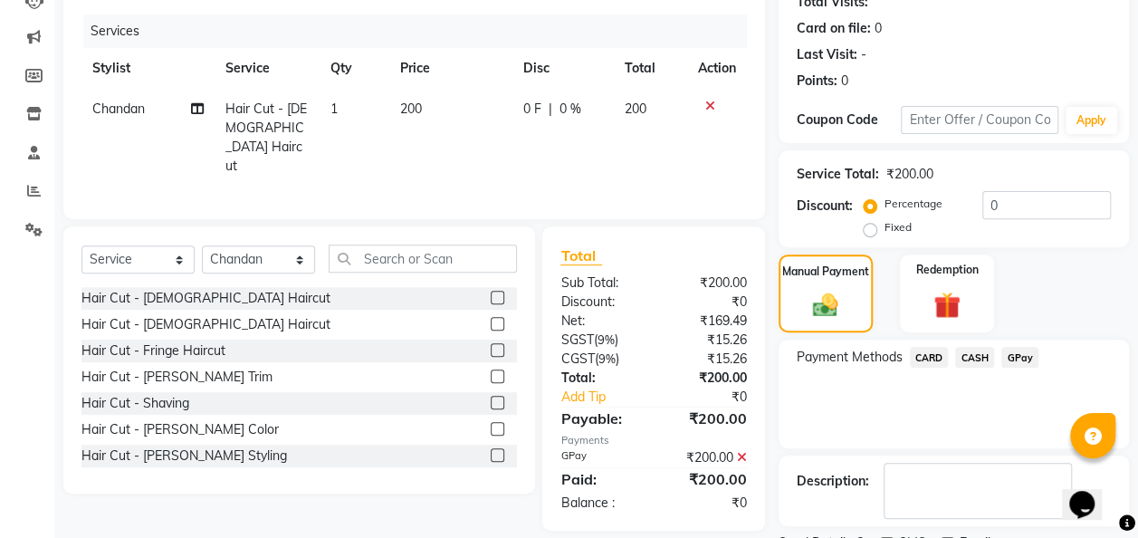
scroll to position [286, 0]
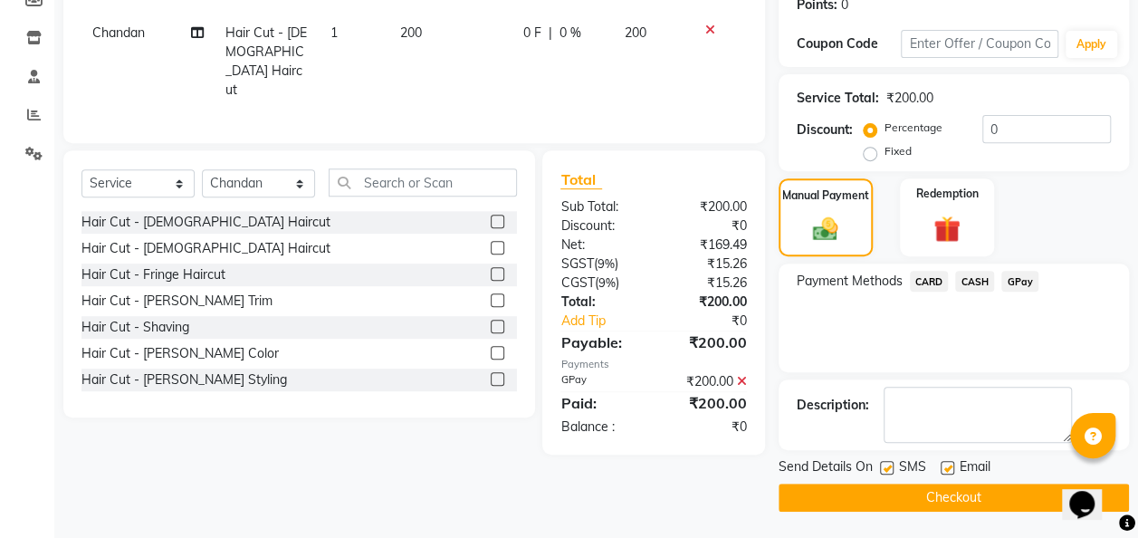
click at [1007, 487] on button "Checkout" at bounding box center [954, 498] width 350 height 28
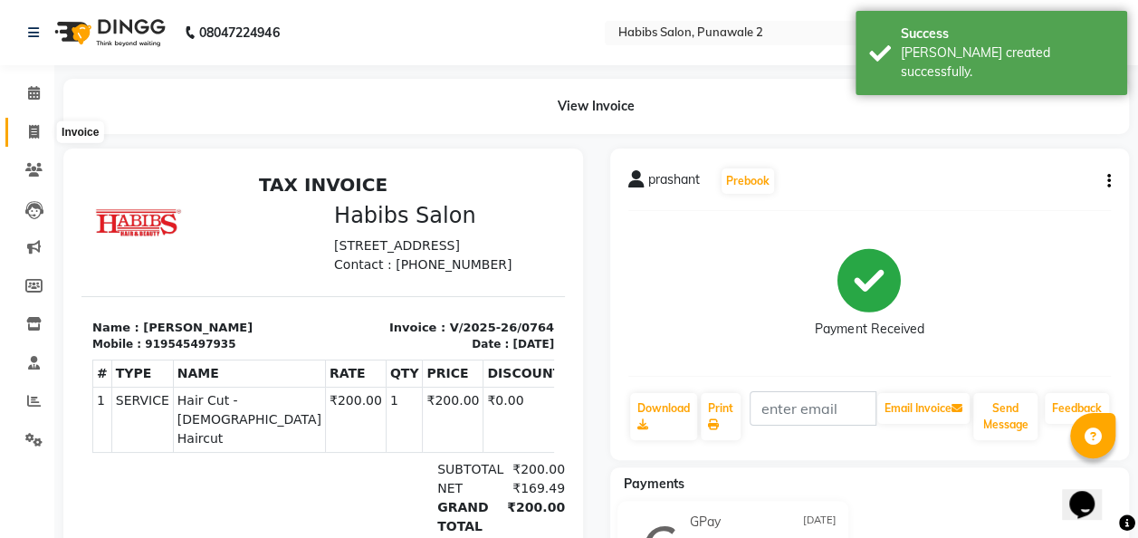
click at [40, 129] on span at bounding box center [34, 132] width 32 height 21
select select "service"
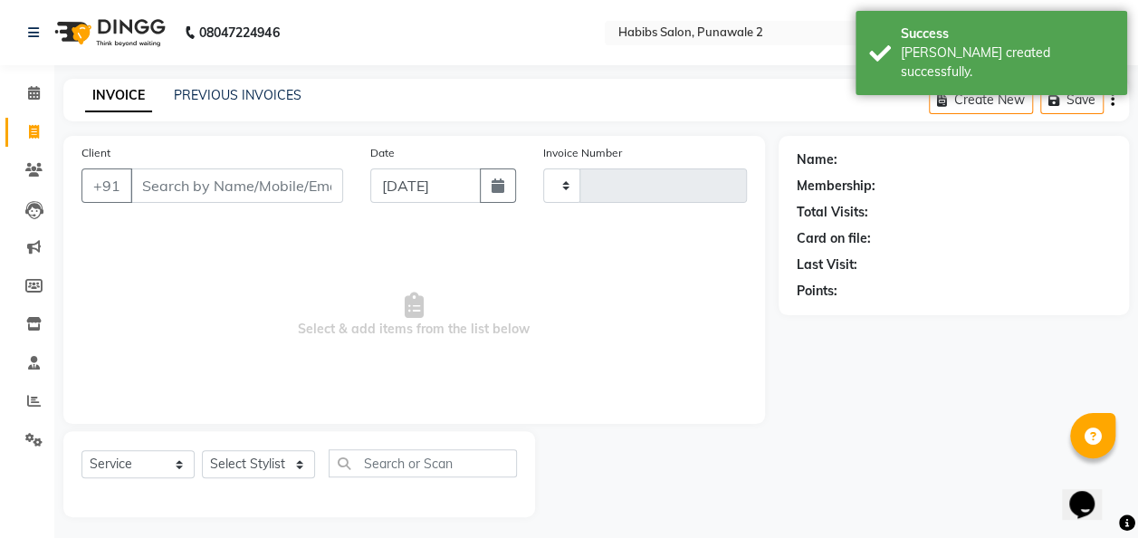
type input "0765"
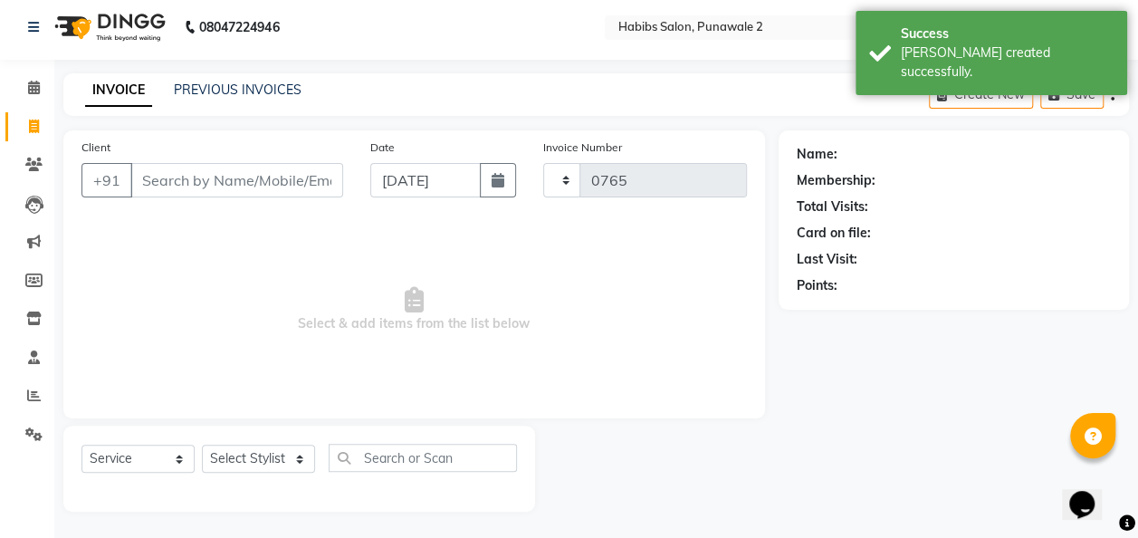
select select "8475"
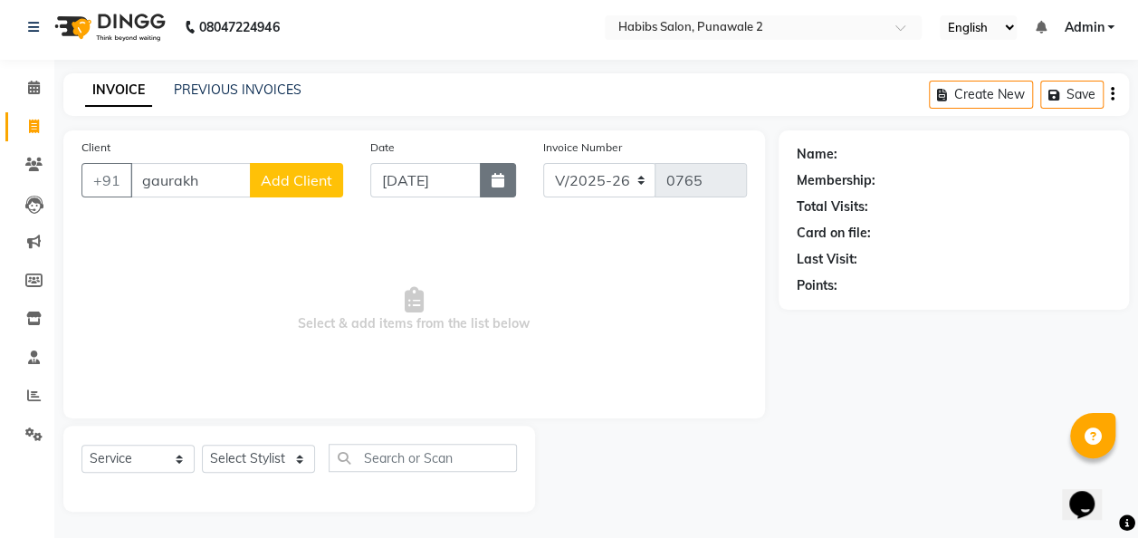
type input "gaurakh"
click at [498, 176] on icon "button" at bounding box center [498, 180] width 13 height 14
select select "9"
select select "2025"
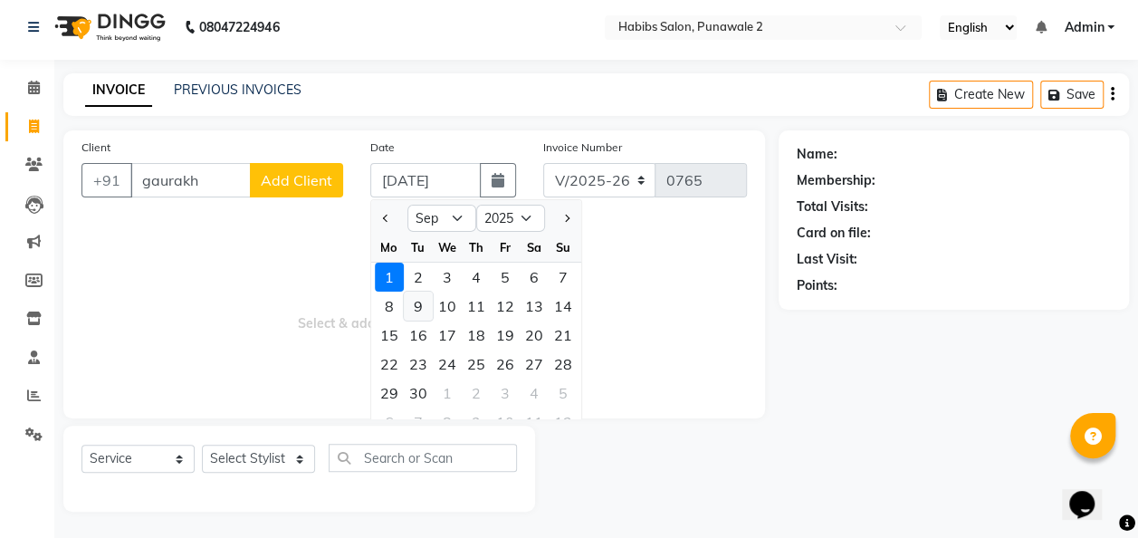
click at [419, 308] on div "9" at bounding box center [418, 306] width 29 height 29
type input "[DATE]"
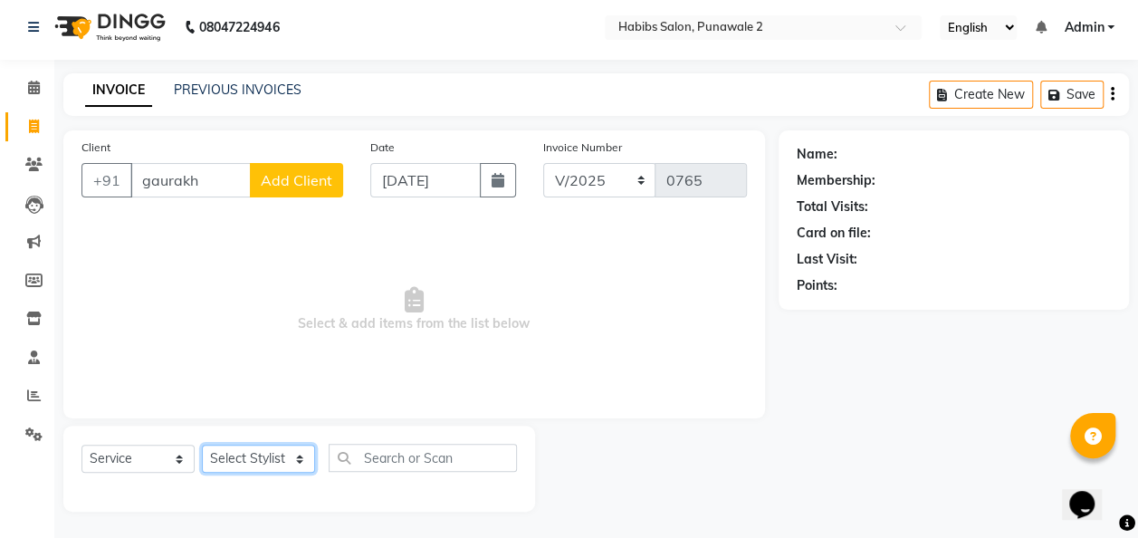
click at [280, 451] on select "Select Stylist Chandan Ganesh Gauri [PERSON_NAME] [PERSON_NAME] [PERSON_NAME] […" at bounding box center [258, 459] width 113 height 28
select select "82975"
click at [202, 445] on select "Select Stylist Chandan Ganesh Gauri [PERSON_NAME] [PERSON_NAME] [PERSON_NAME] […" at bounding box center [258, 459] width 113 height 28
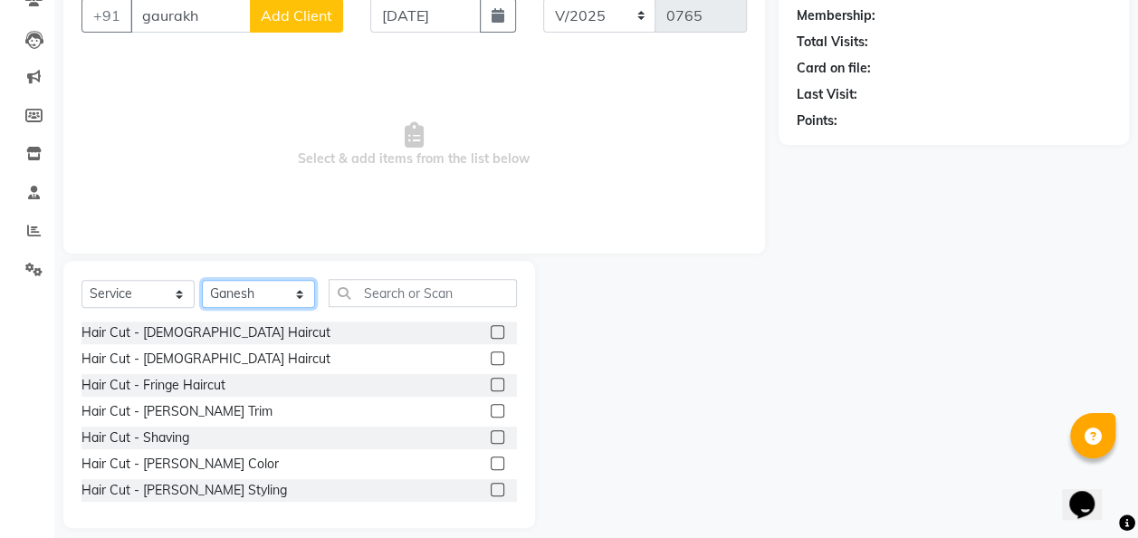
scroll to position [170, 0]
click at [491, 413] on label at bounding box center [498, 411] width 14 height 14
click at [491, 413] on input "checkbox" at bounding box center [497, 412] width 12 height 12
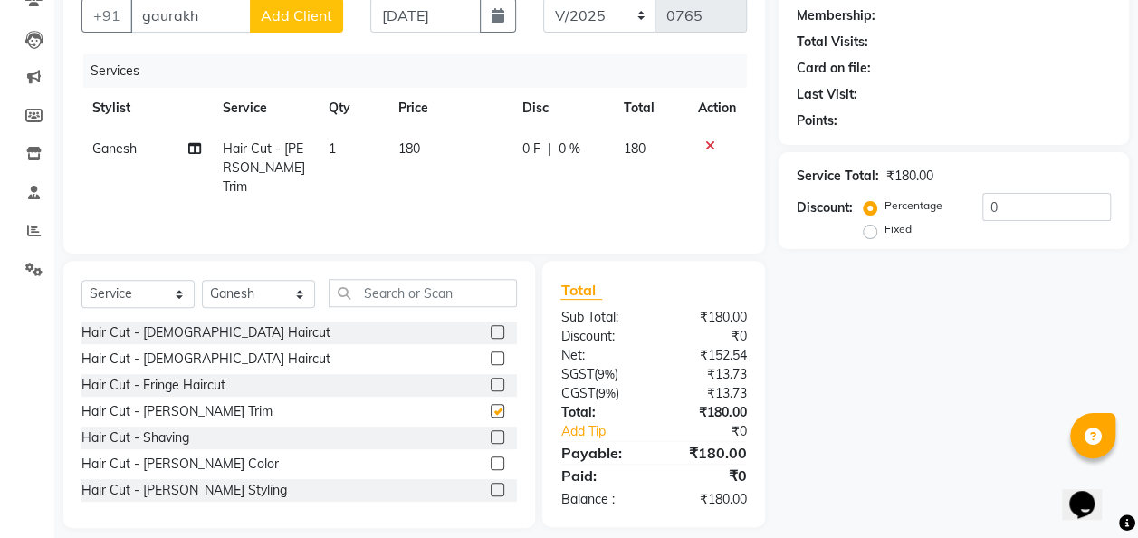
checkbox input "false"
click at [454, 138] on td "180" at bounding box center [450, 168] width 124 height 79
select select "82975"
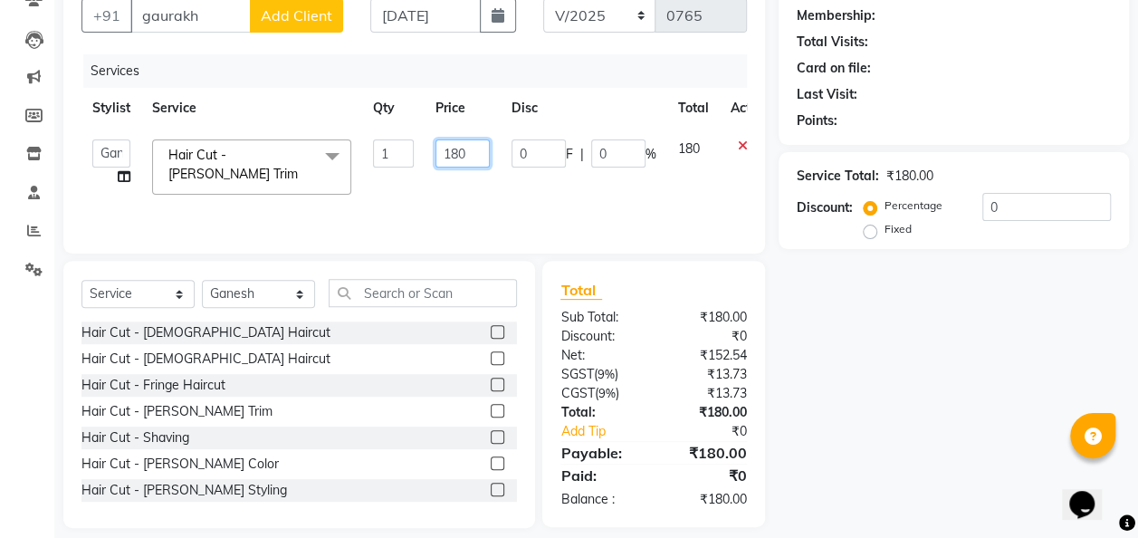
click at [472, 156] on input "180" at bounding box center [463, 153] width 54 height 28
type input "1"
type input "400"
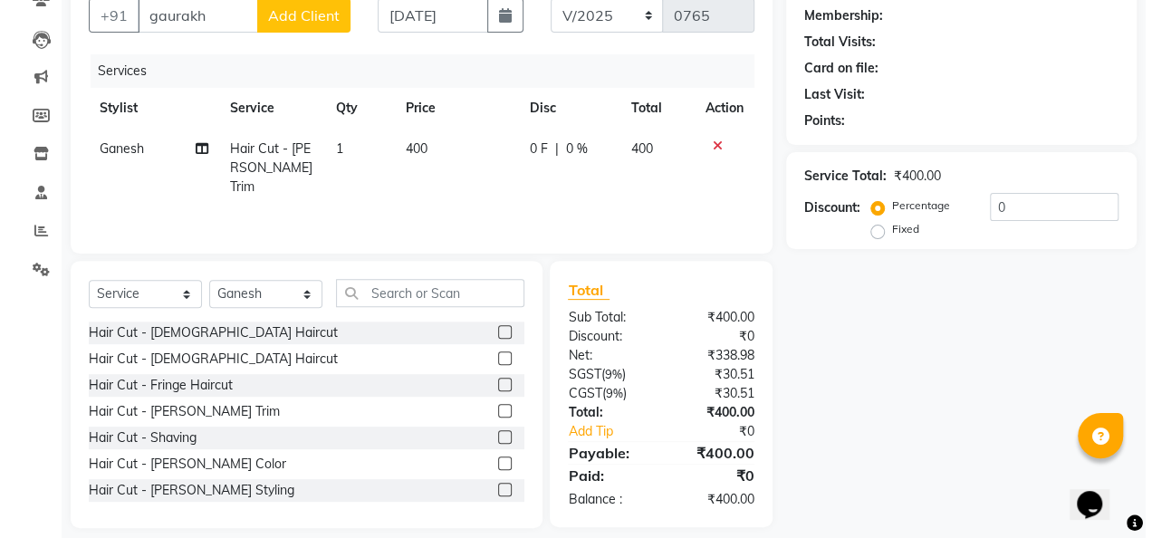
scroll to position [134, 0]
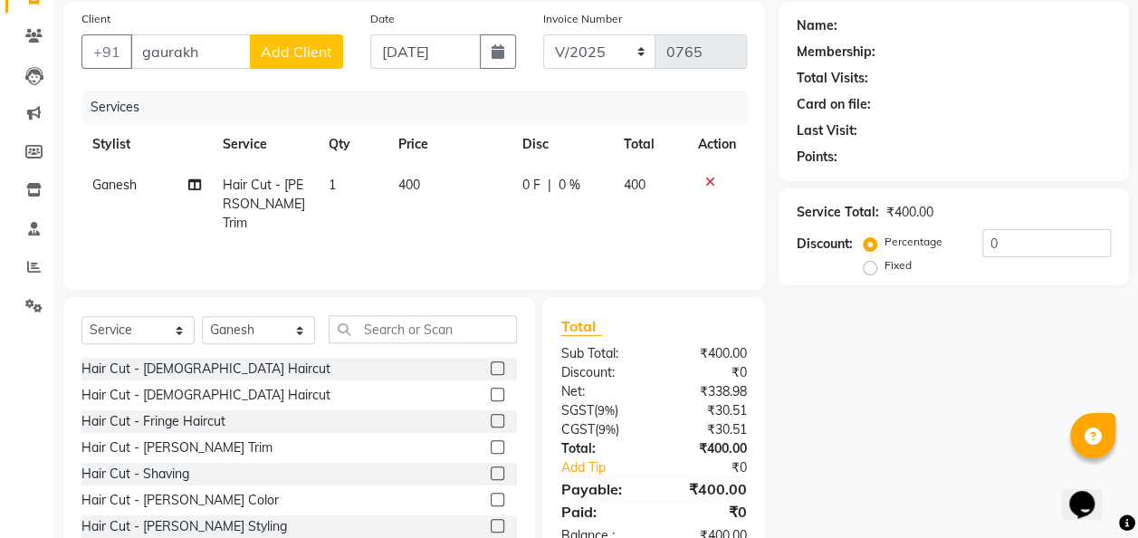
click at [286, 51] on span "Add Client" at bounding box center [297, 52] width 72 height 18
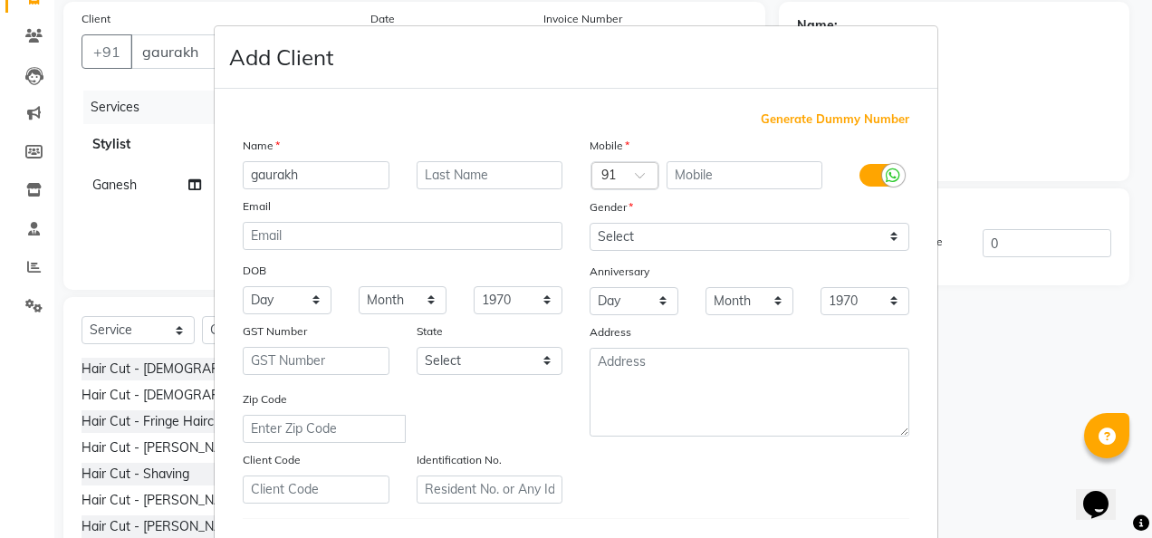
click at [170, 91] on ngb-modal-window "Add Client Generate Dummy Number Name gaurakh Email DOB Day 01 02 03 04 05 06 0…" at bounding box center [576, 269] width 1152 height 538
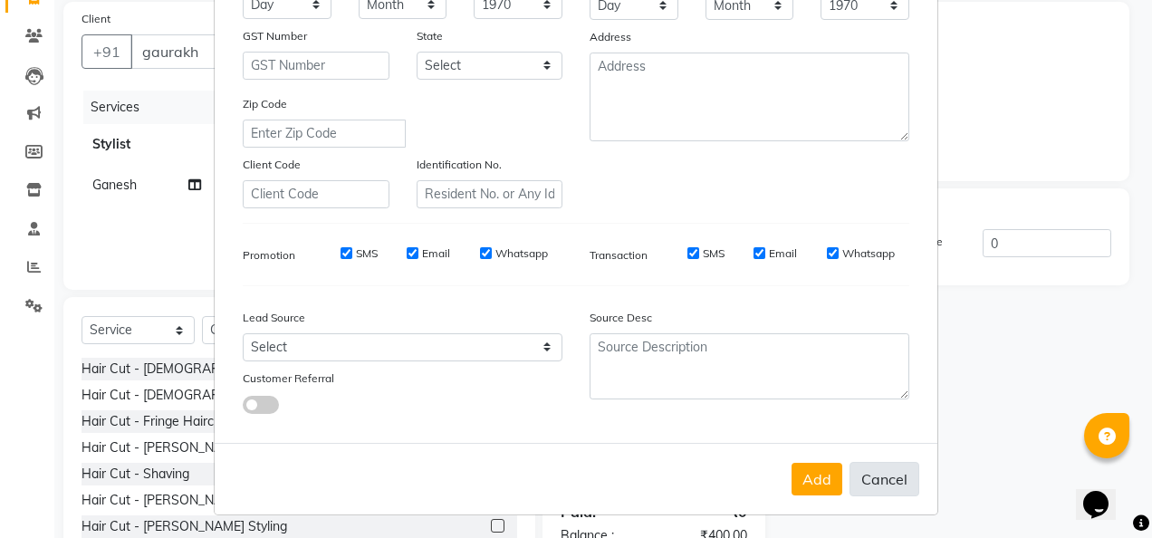
click at [873, 473] on button "Cancel" at bounding box center [884, 479] width 70 height 34
select select
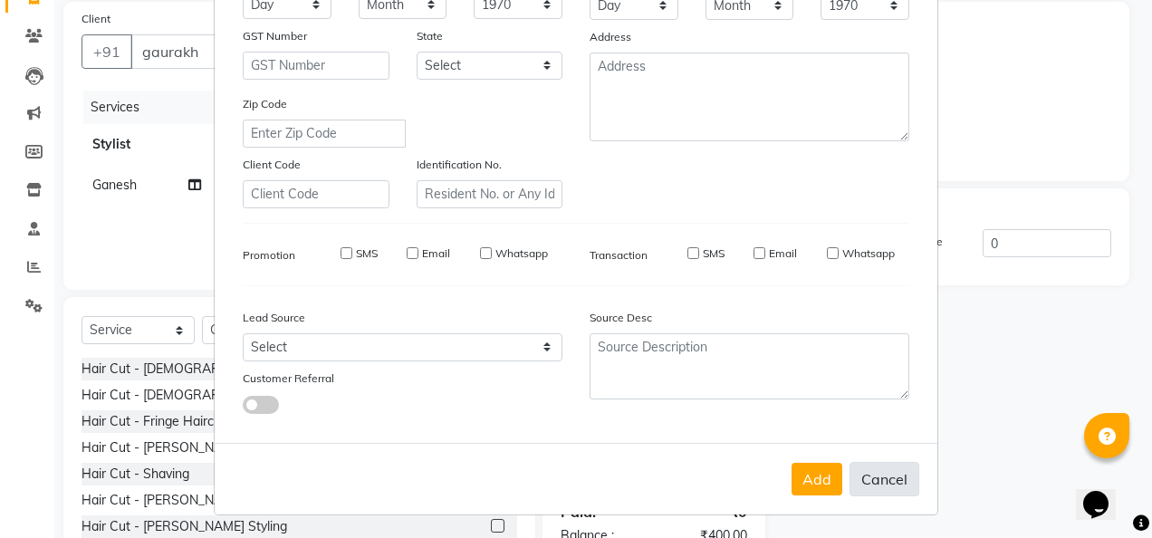
select select
checkbox input "false"
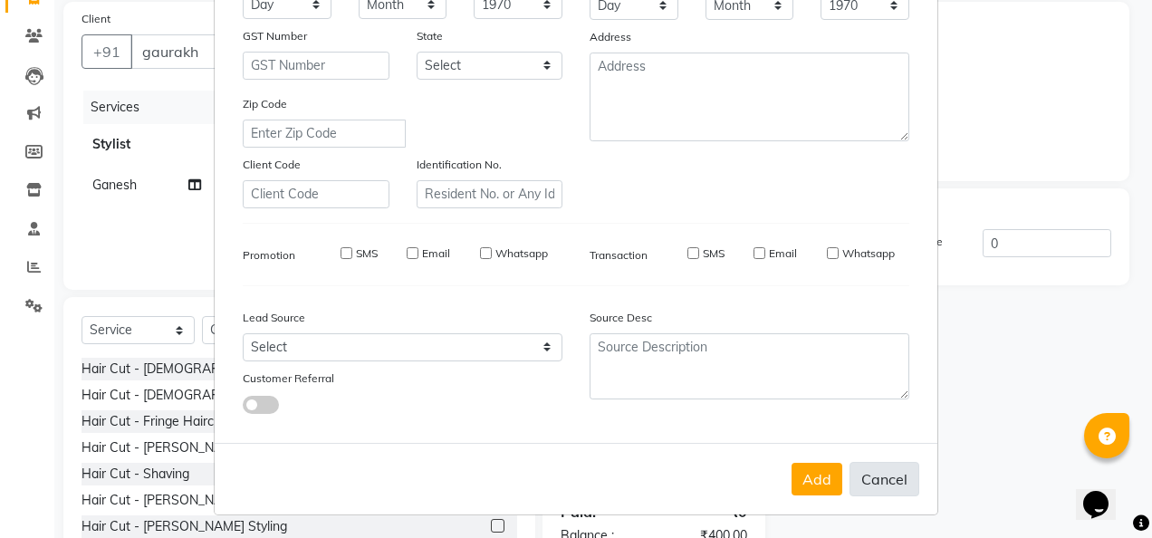
checkbox input "false"
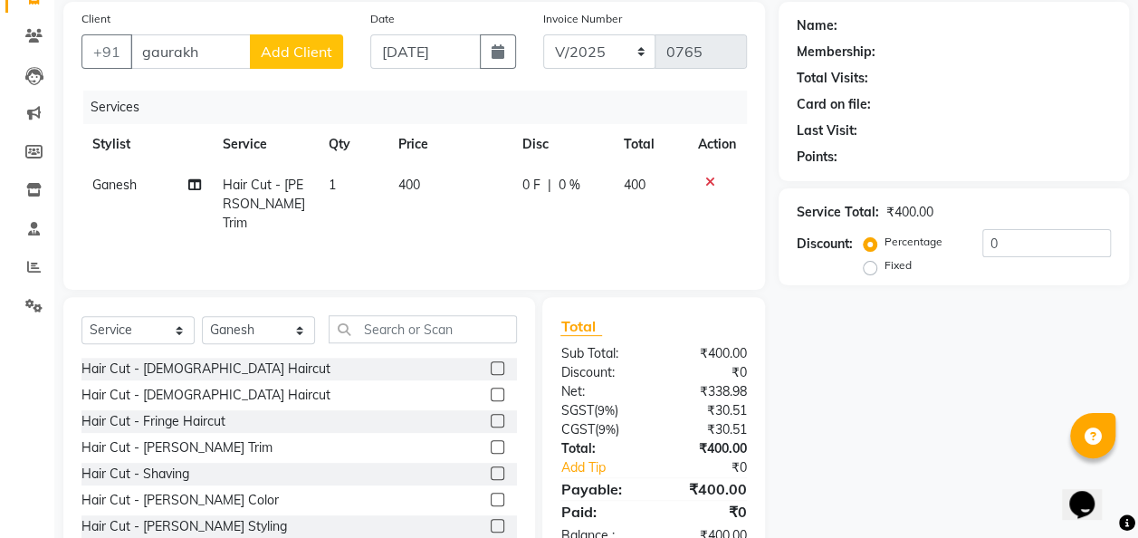
click at [304, 60] on span "Add Client" at bounding box center [297, 52] width 72 height 18
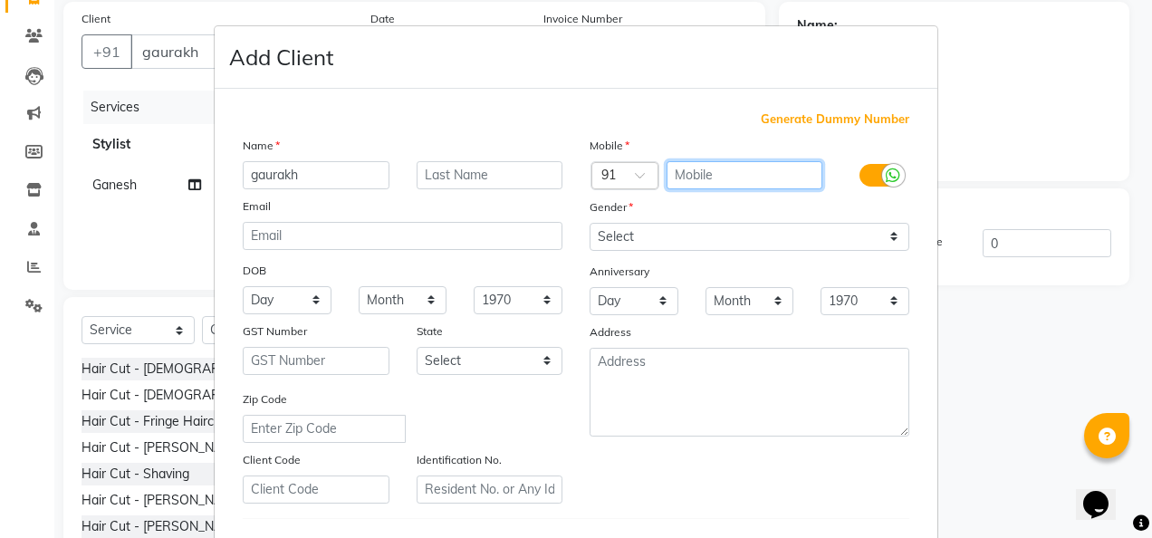
click at [695, 168] on input "text" at bounding box center [744, 175] width 157 height 28
type input "9763498595"
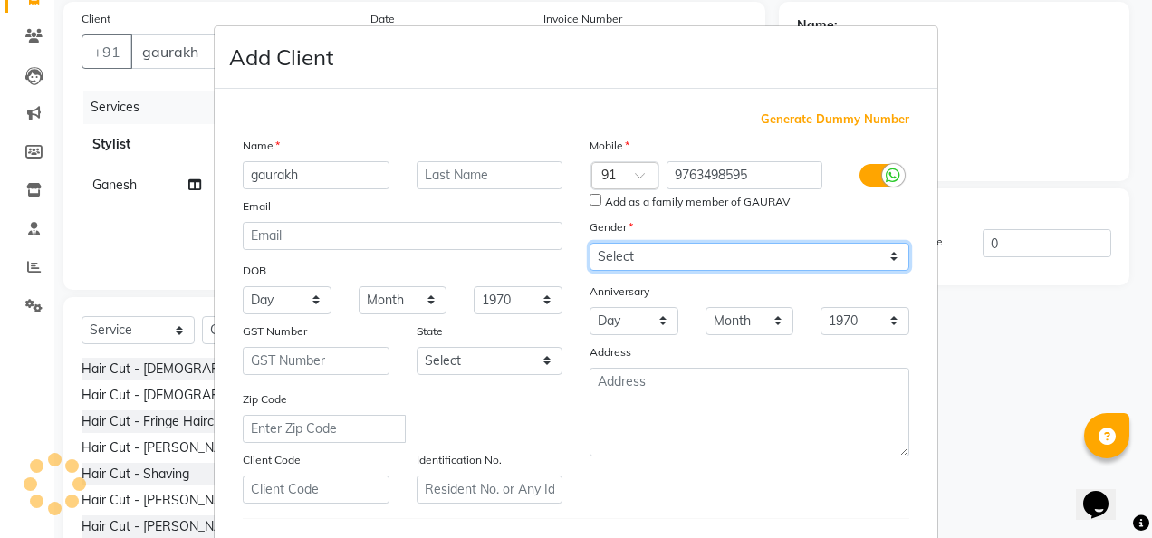
click at [881, 226] on div "Mobile Country Code × 91 9763498595 Add as a family member of GAURAV Gender Sel…" at bounding box center [749, 320] width 347 height 368
select select "[DEMOGRAPHIC_DATA]"
click at [590, 243] on select "Select [DEMOGRAPHIC_DATA] [DEMOGRAPHIC_DATA] Other Prefer Not To Say" at bounding box center [750, 257] width 320 height 28
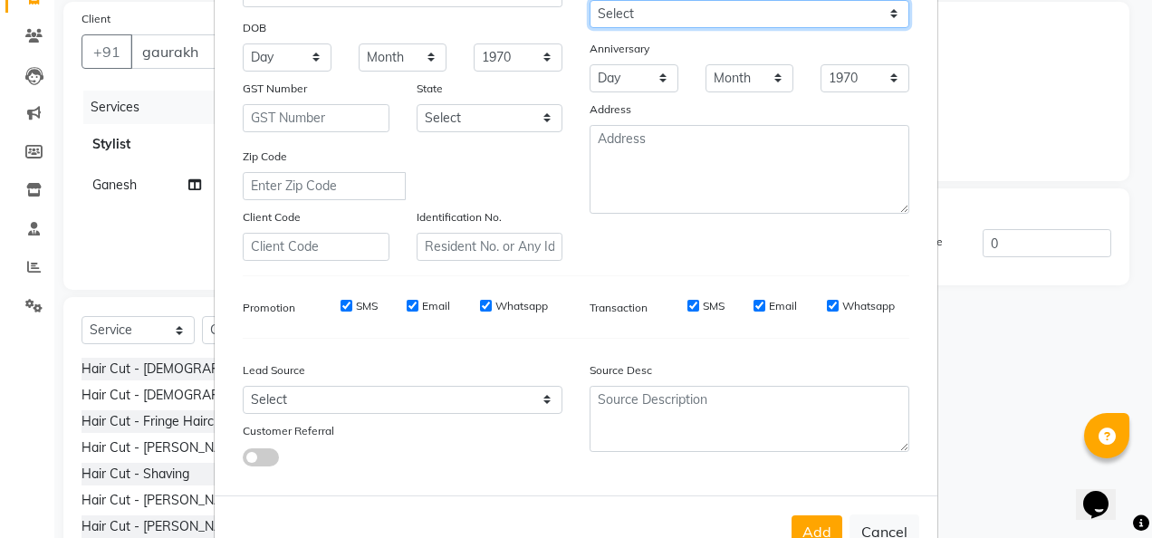
scroll to position [244, 0]
click at [833, 524] on button "Add" at bounding box center [816, 530] width 51 height 33
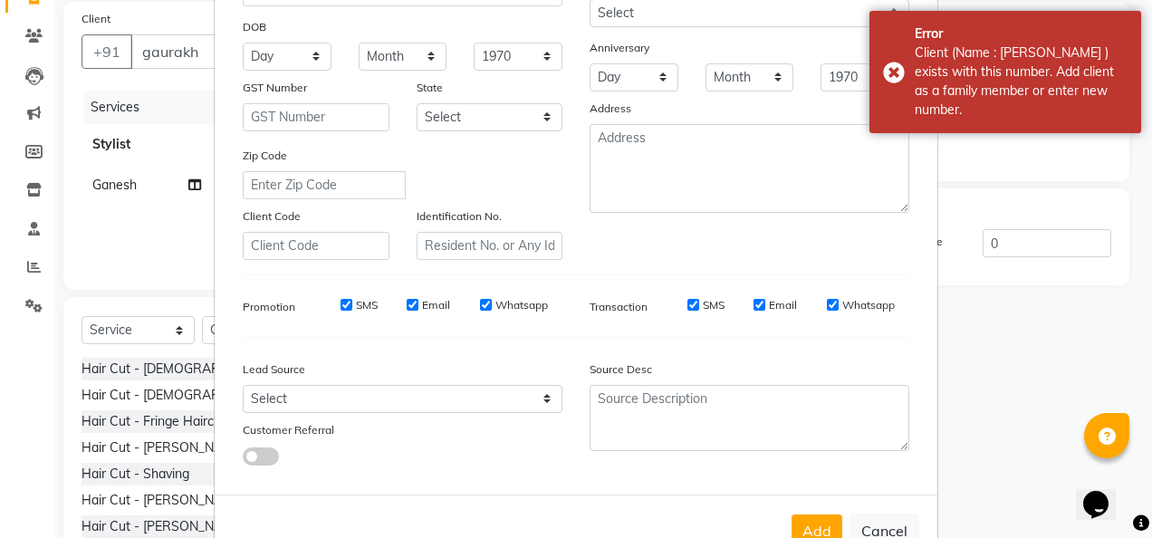
scroll to position [0, 0]
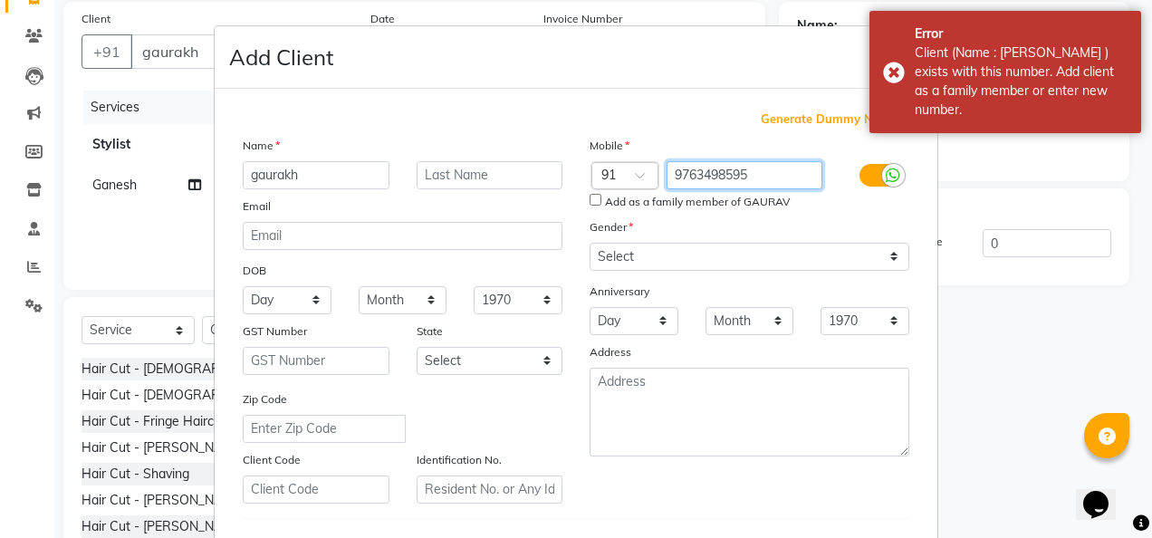
click at [750, 180] on input "9763498595" at bounding box center [744, 175] width 157 height 28
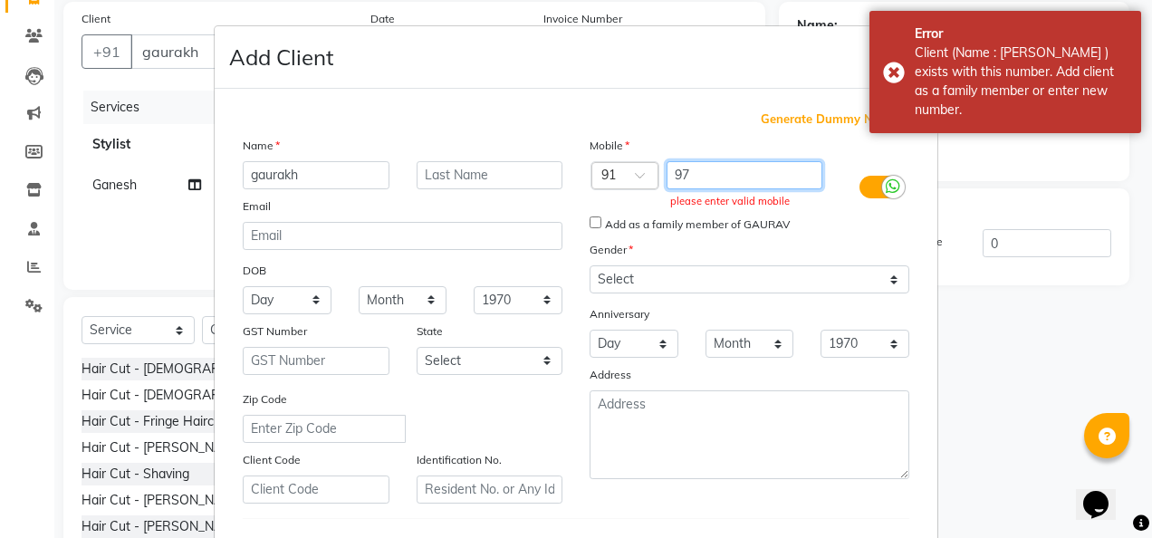
type input "9"
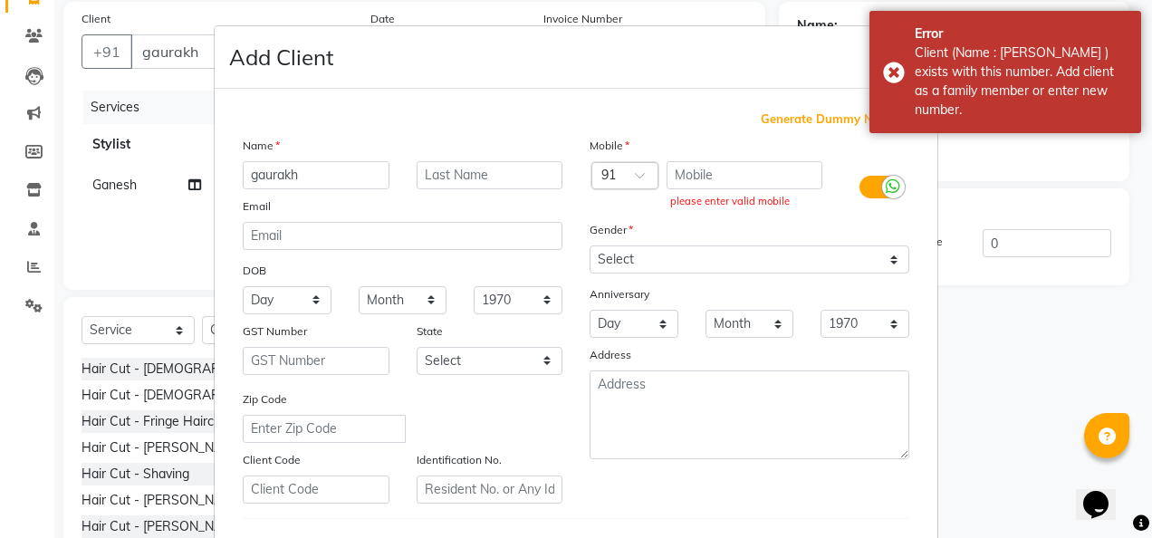
click at [802, 123] on span "Generate Dummy Number" at bounding box center [835, 119] width 149 height 18
type input "1375800000063"
checkbox input "false"
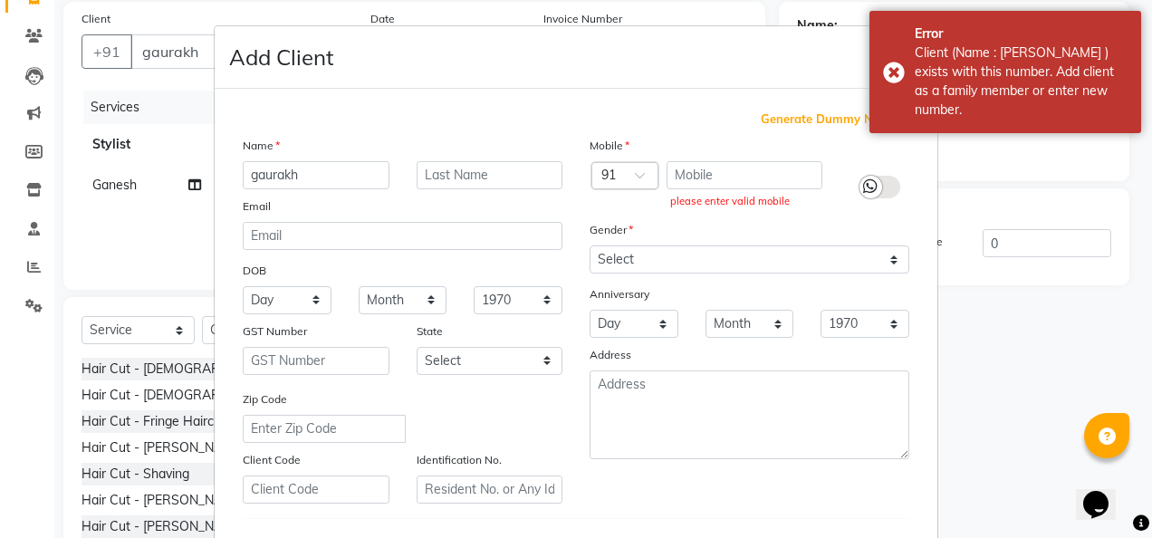
checkbox input "false"
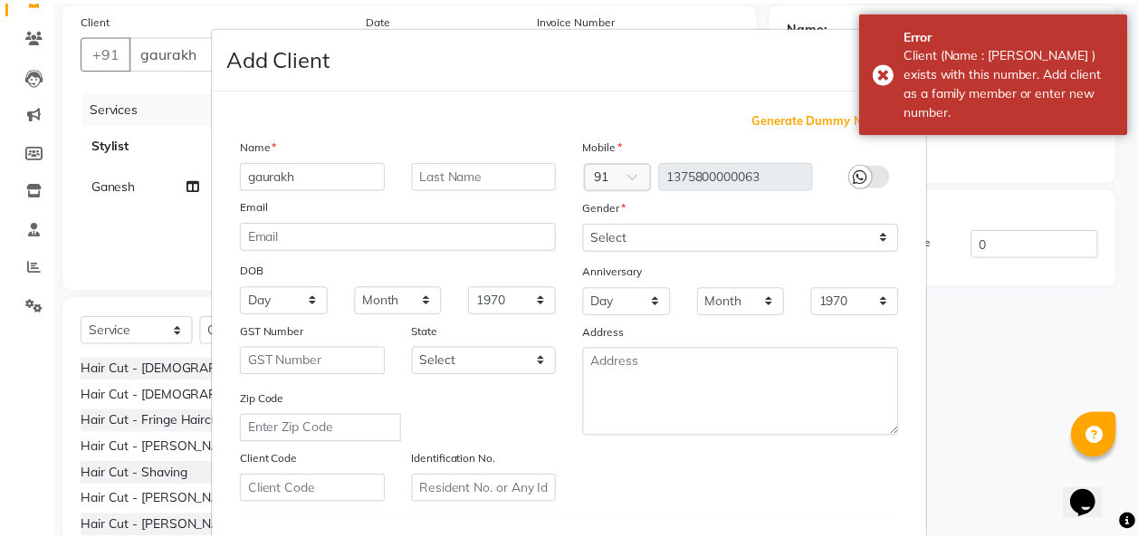
scroll to position [295, 0]
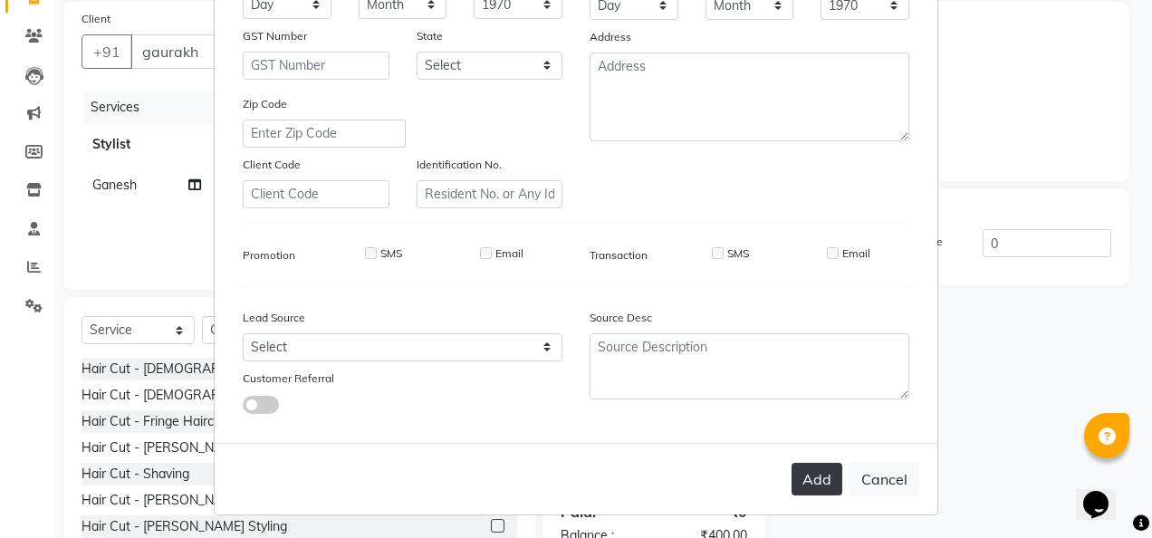
click at [827, 471] on button "Add" at bounding box center [816, 479] width 51 height 33
type input "1375800000063"
select select
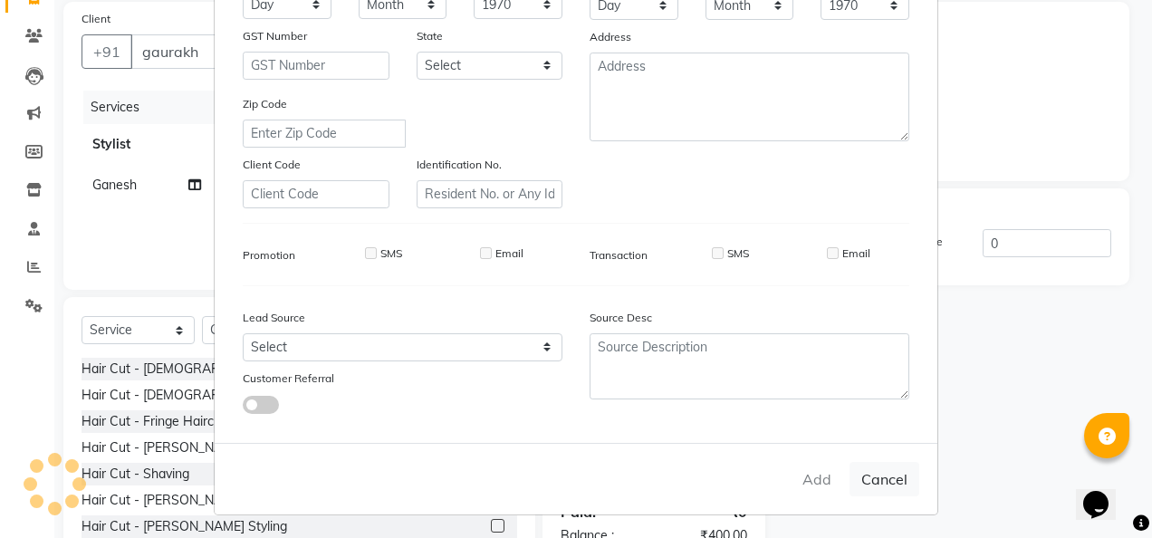
select select
checkbox input "false"
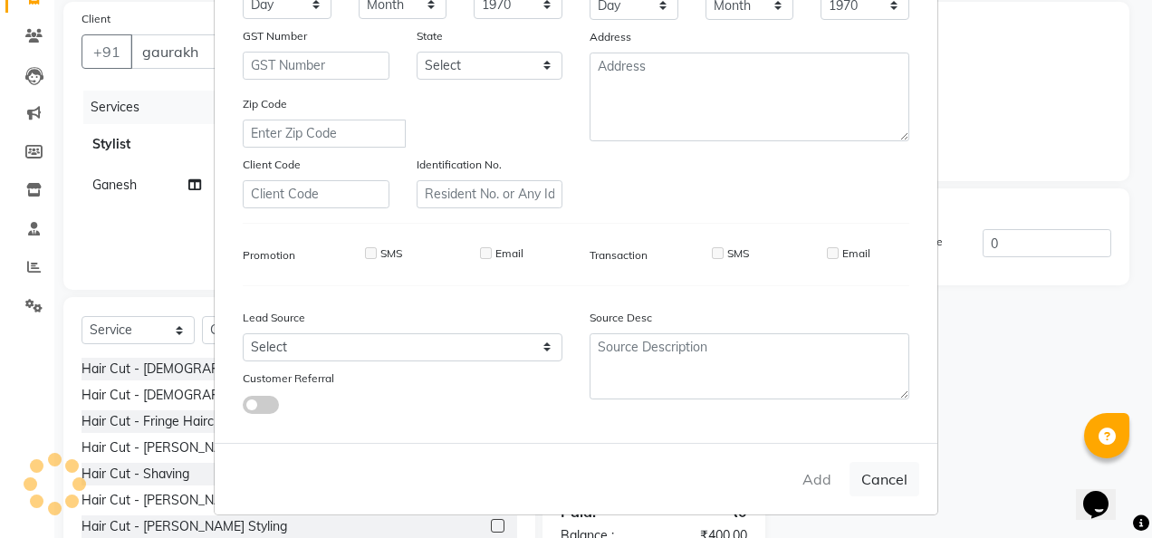
checkbox input "false"
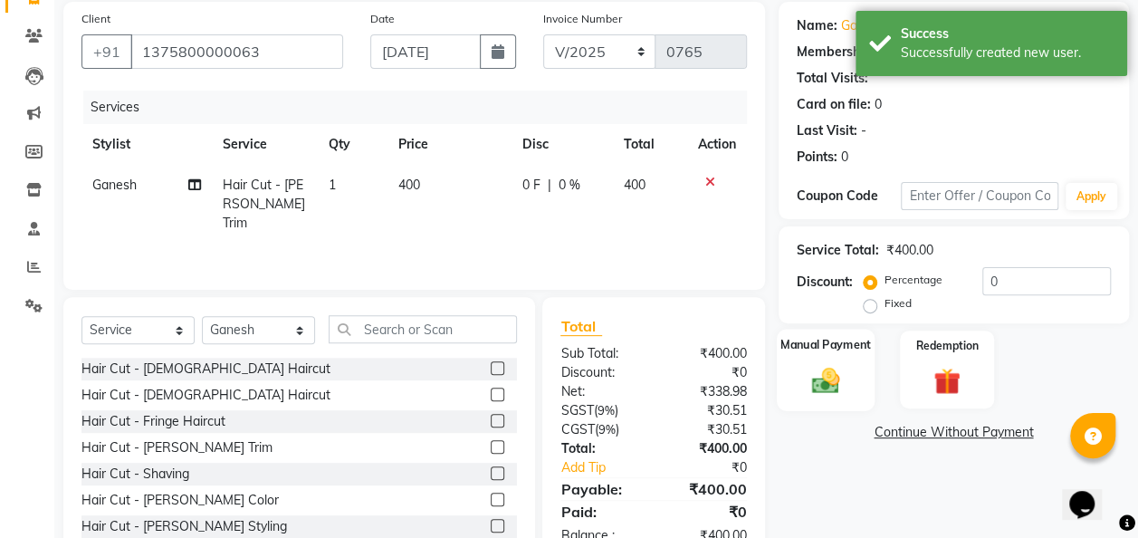
click at [846, 375] on img at bounding box center [825, 380] width 45 height 33
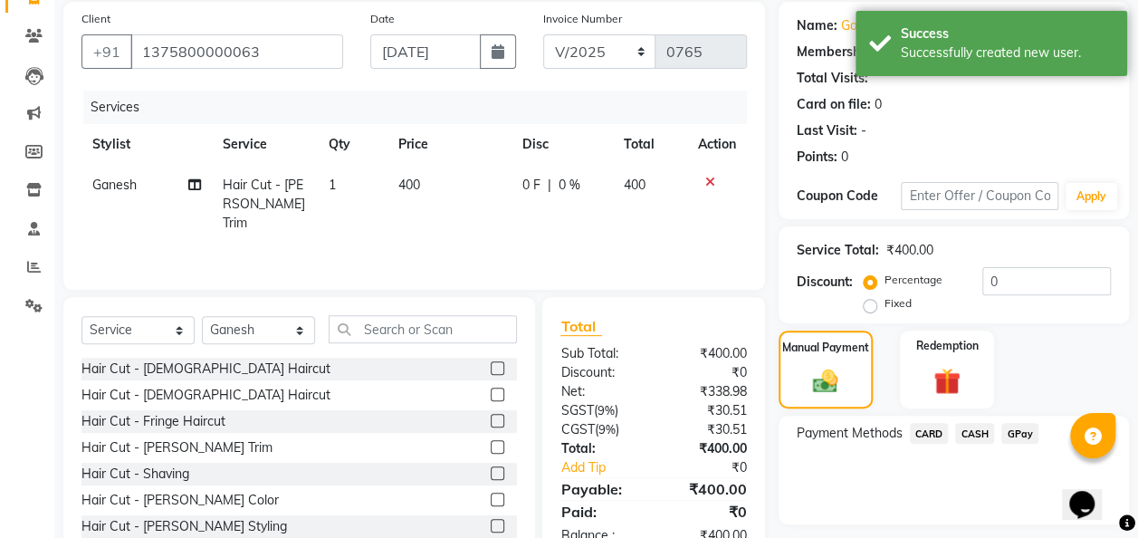
click at [1020, 436] on span "GPay" at bounding box center [1020, 433] width 37 height 21
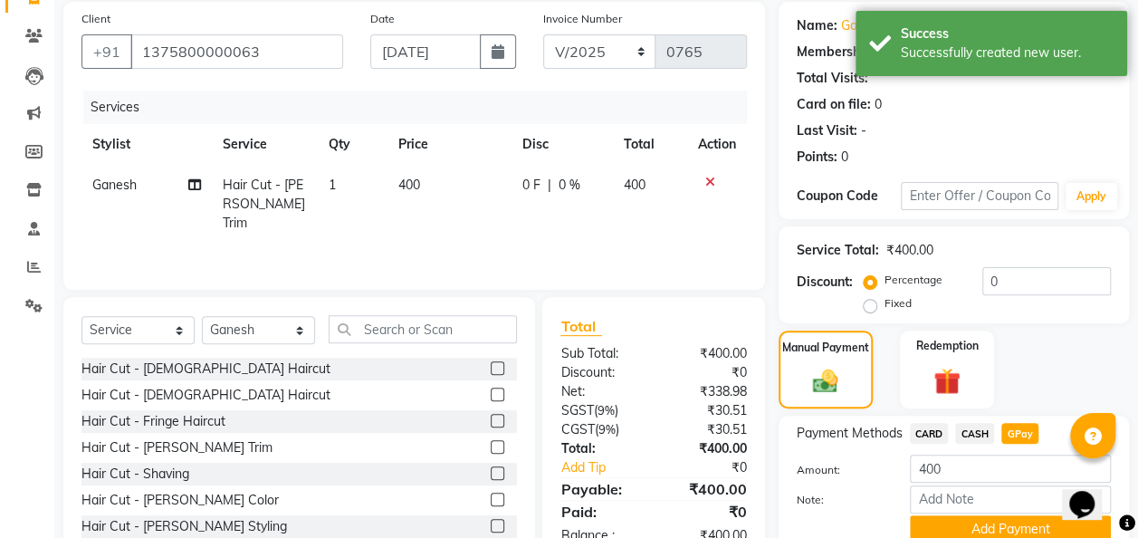
scroll to position [210, 0]
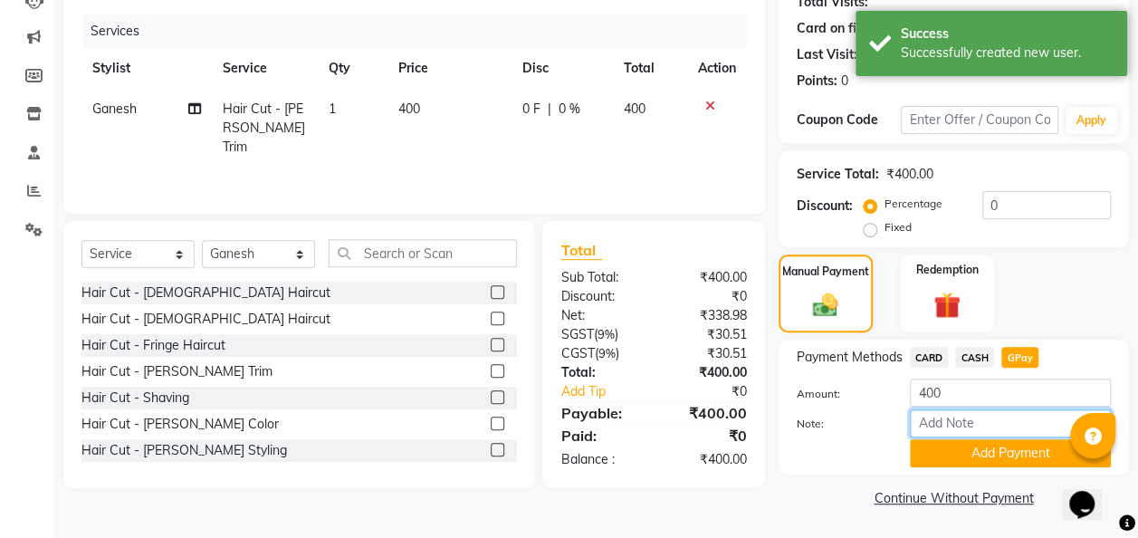
click at [1020, 436] on input "Note:" at bounding box center [1010, 423] width 201 height 28
click at [1017, 456] on button "Add Payment" at bounding box center [1010, 453] width 201 height 28
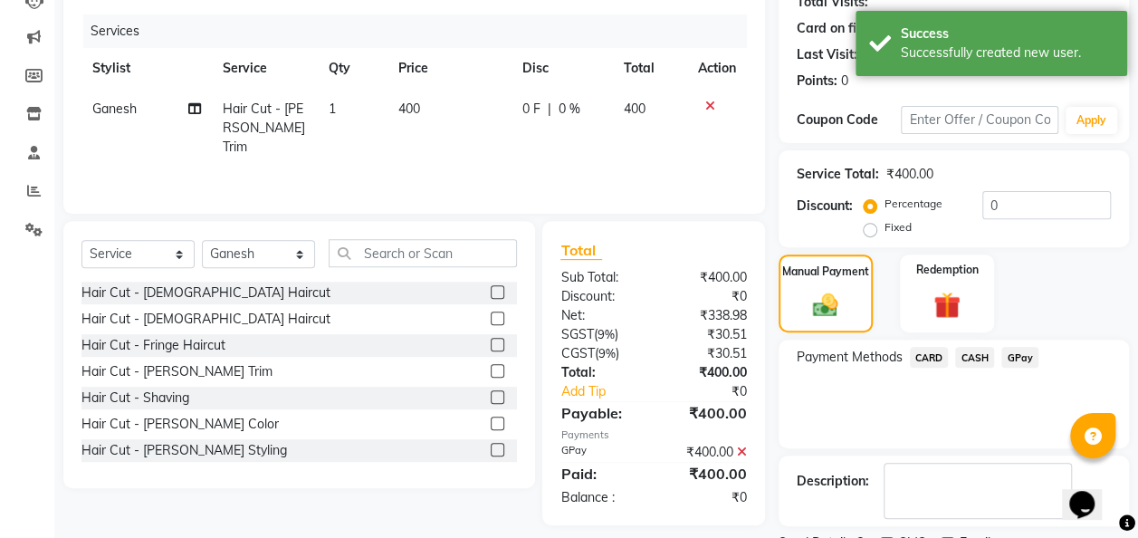
scroll to position [286, 0]
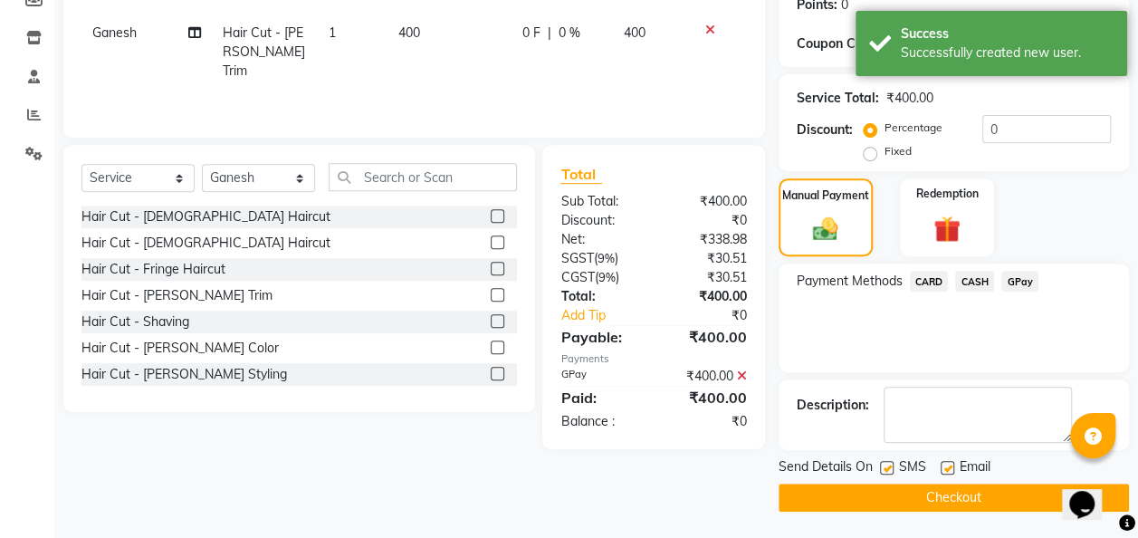
click at [996, 505] on button "Checkout" at bounding box center [954, 498] width 350 height 28
